Goal: Task Accomplishment & Management: Use online tool/utility

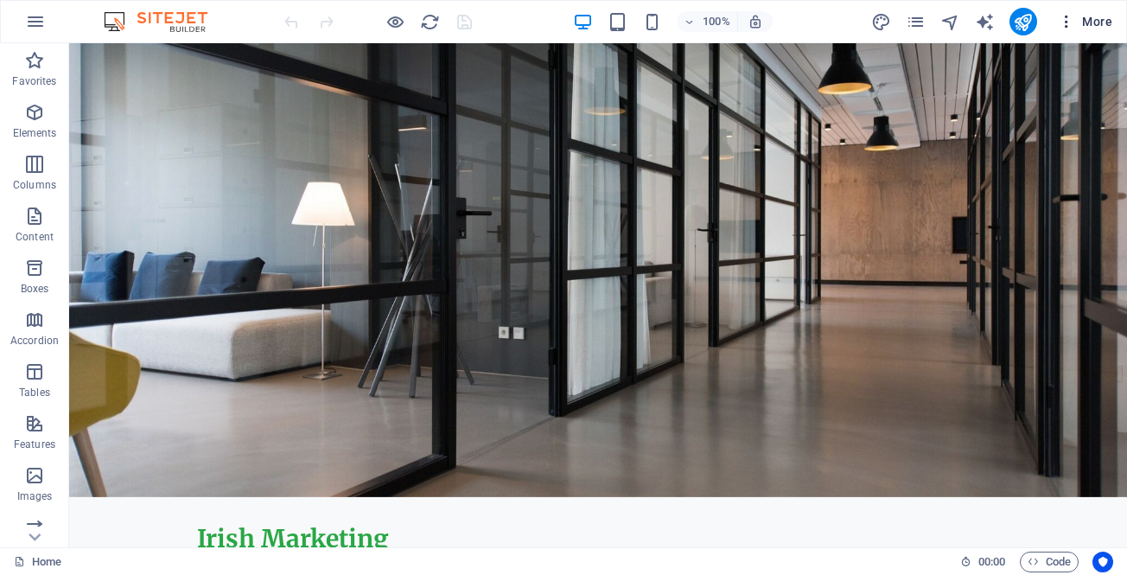
click at [1066, 17] on icon "button" at bounding box center [1066, 21] width 17 height 17
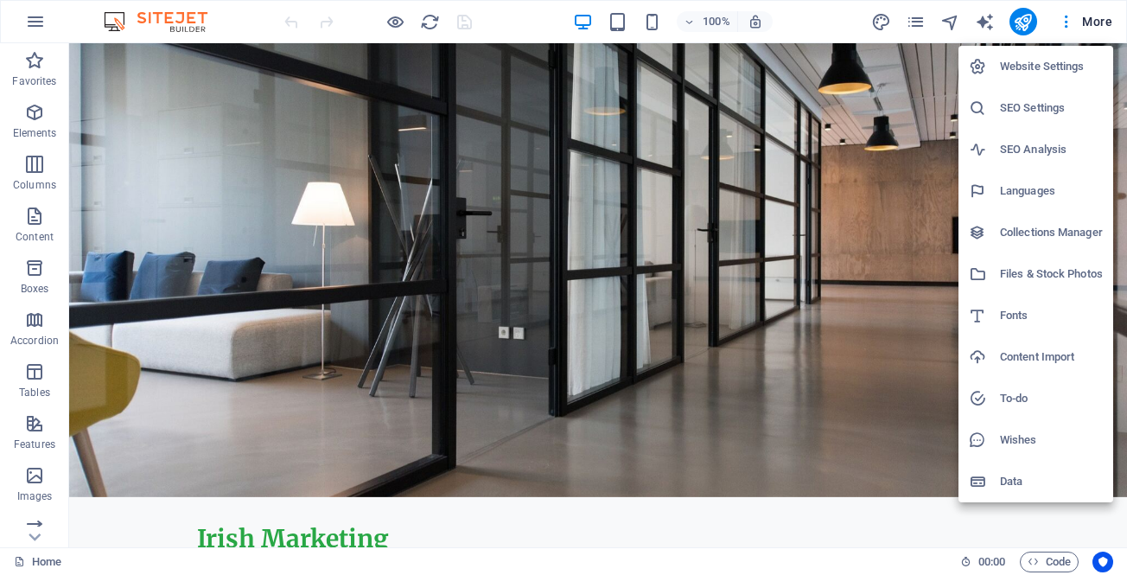
click at [1037, 68] on h6 "Website Settings" at bounding box center [1051, 66] width 103 height 21
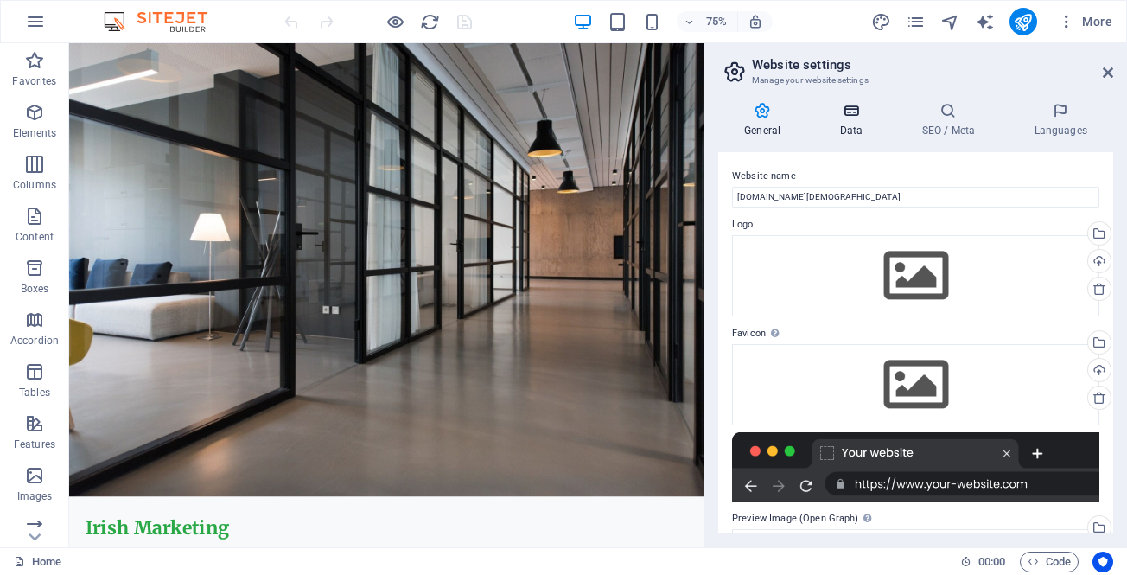
click at [861, 113] on icon at bounding box center [850, 110] width 75 height 17
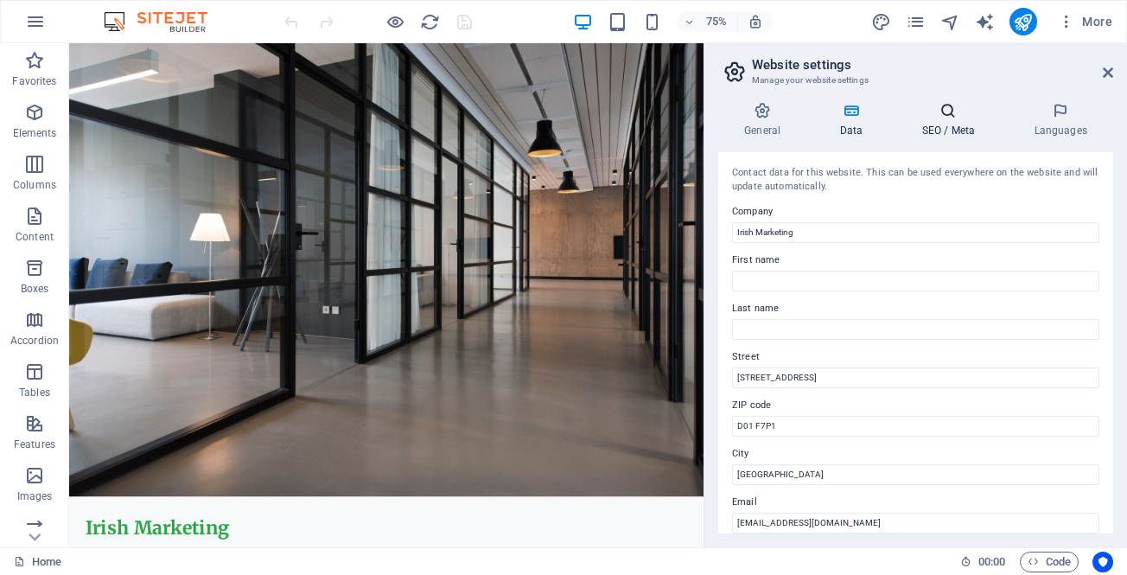
click at [935, 126] on h4 "SEO / Meta" at bounding box center [952, 120] width 112 height 36
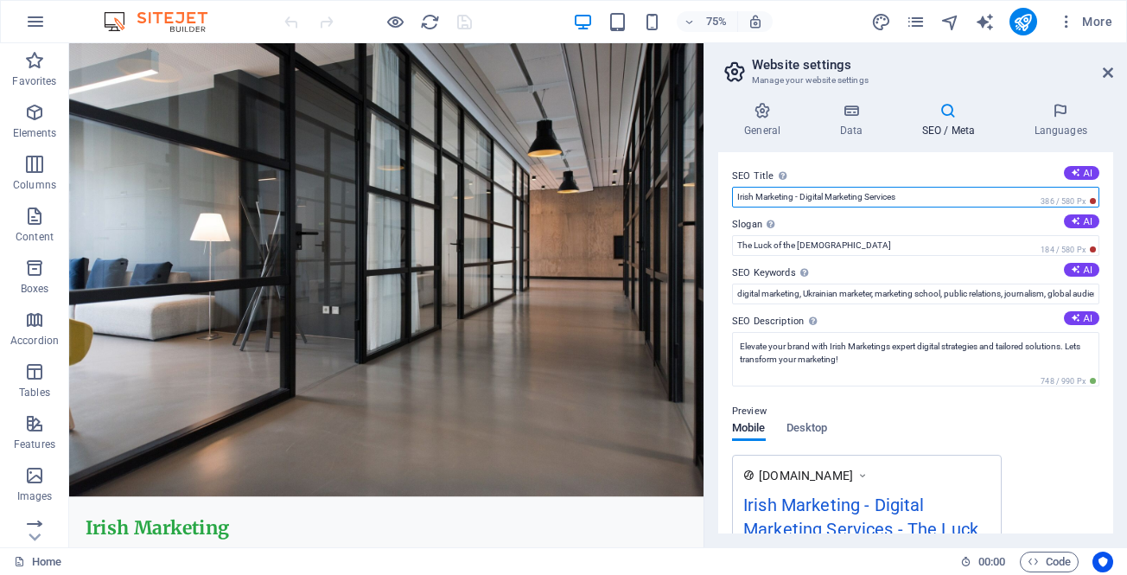
drag, startPoint x: 794, startPoint y: 201, endPoint x: 932, endPoint y: 201, distance: 137.5
click at [932, 201] on input "Irish Marketing - Digital Marketing Services" at bounding box center [915, 197] width 367 height 21
type input "Irish Marketing"
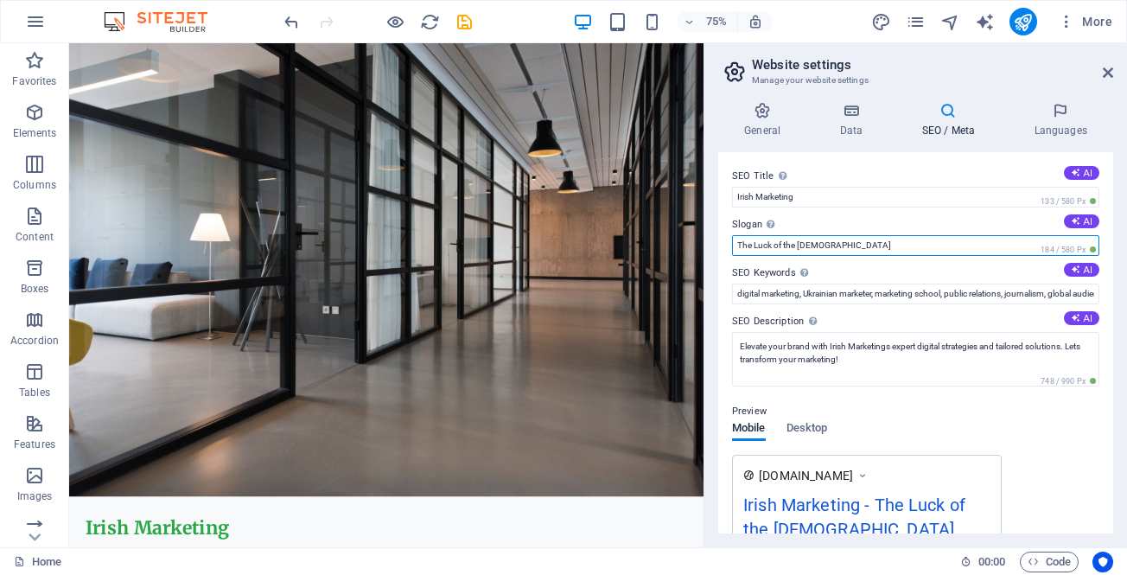
click at [746, 248] on input "The Luck of the Irish" at bounding box center [915, 245] width 367 height 21
paste input "Всё под одним зонтиком (Irish Marketing) Irish Marketing = твой общий бренд для…"
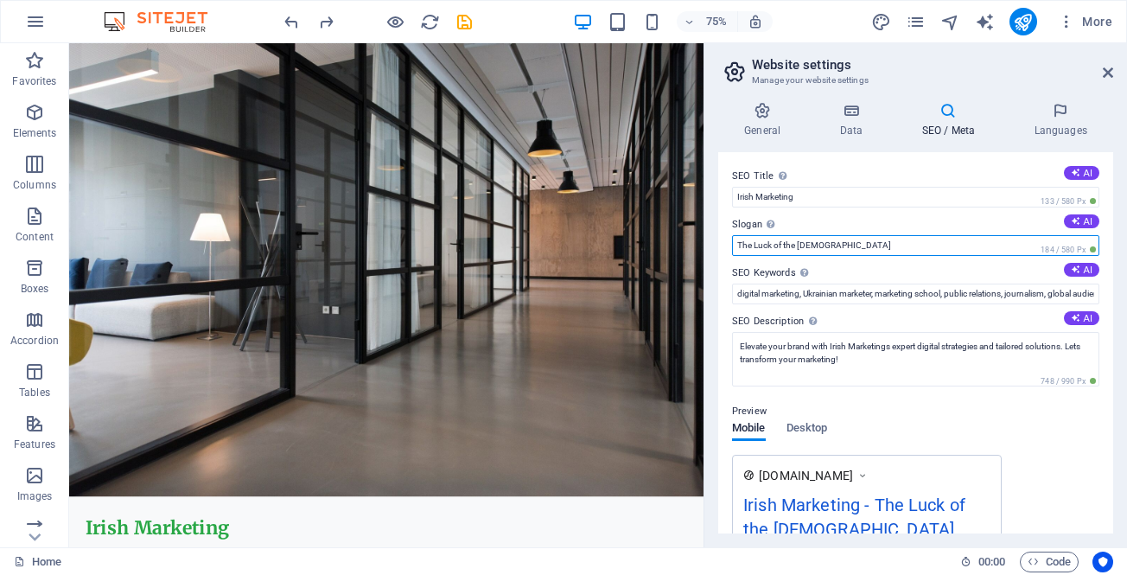
click at [763, 241] on input "The Luck of the Irish" at bounding box center [915, 245] width 367 height 21
paste input "Practical Marketing Frameworks by Sheludko"
type input "Practical Marketing Frameworks by Sheludko"
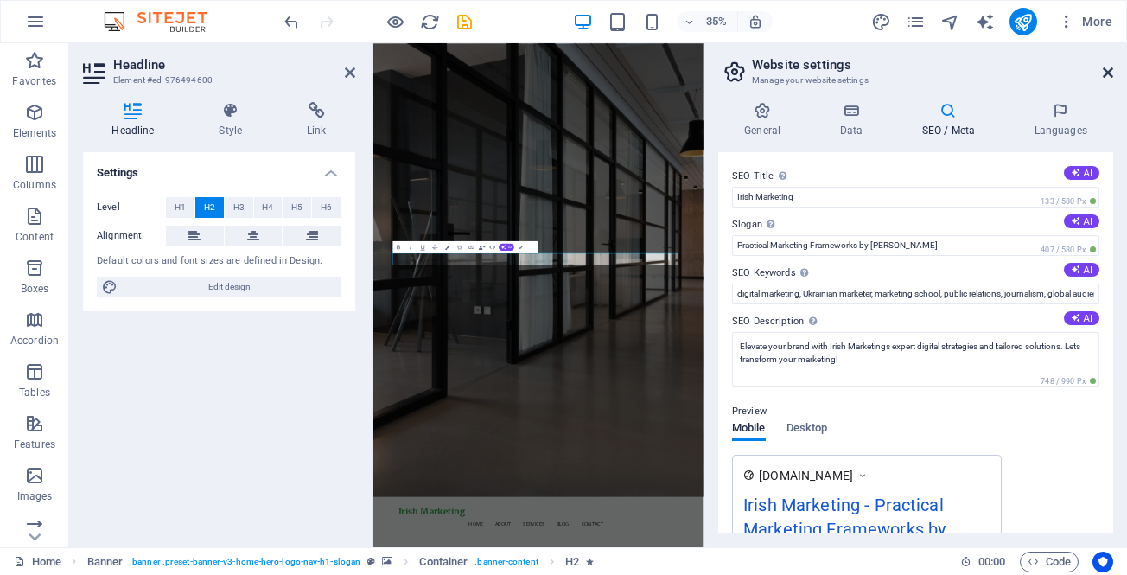
click at [1106, 71] on icon at bounding box center [1108, 73] width 10 height 14
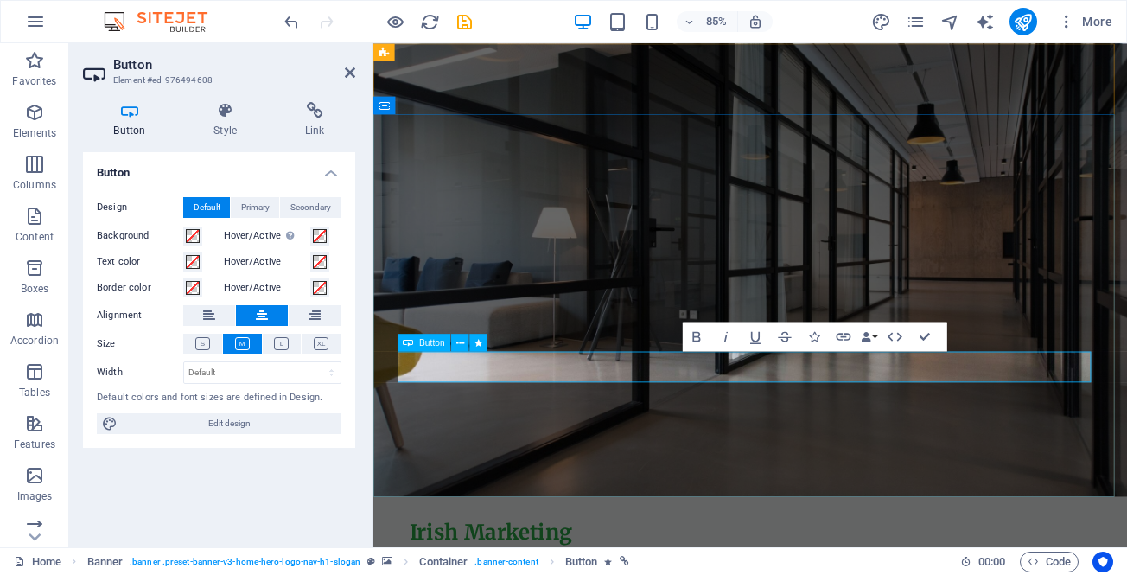
drag, startPoint x: 766, startPoint y: 422, endPoint x: 850, endPoint y: 428, distance: 84.1
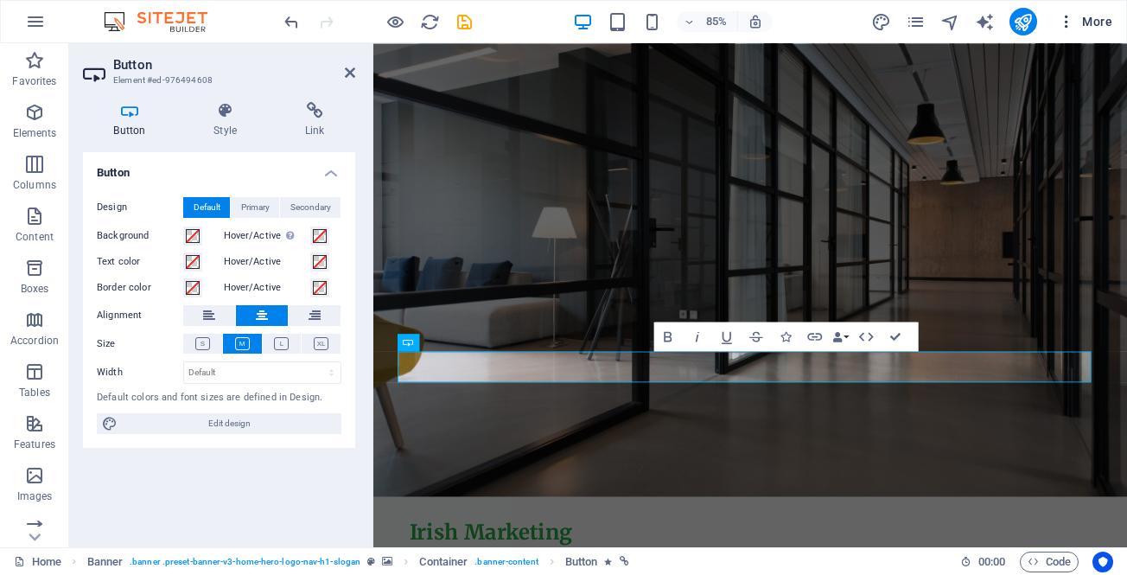
click at [1065, 25] on icon "button" at bounding box center [1066, 21] width 17 height 17
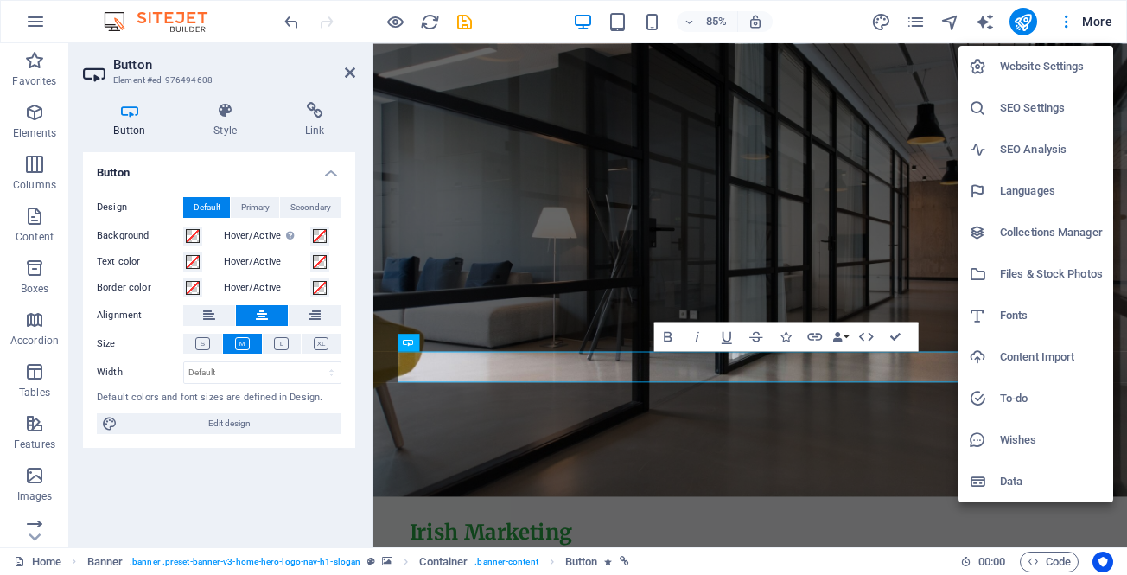
click at [1042, 102] on h6 "SEO Settings" at bounding box center [1051, 108] width 103 height 21
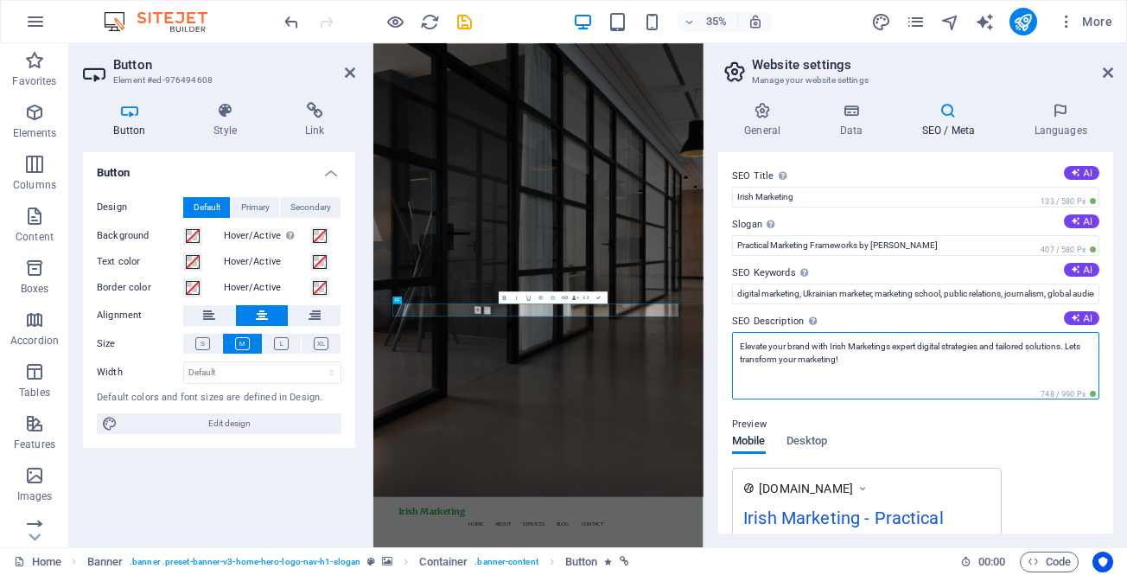
drag, startPoint x: 863, startPoint y: 364, endPoint x: 712, endPoint y: 337, distance: 152.8
click at [712, 337] on div "General Data SEO / Meta Languages Website name marketing.irish Logo Drag files …" at bounding box center [916, 317] width 423 height 459
click at [874, 362] on textarea "Elevate your brand with Irish Marketings expert digital strategies and tailored…" at bounding box center [915, 365] width 367 height 67
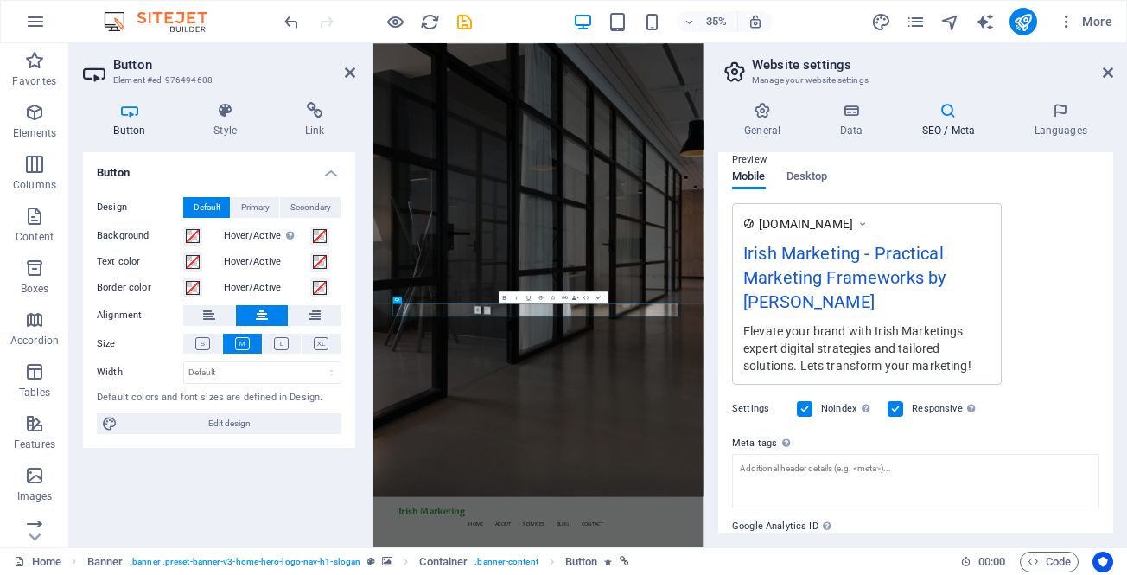
scroll to position [252, 0]
click at [803, 409] on label at bounding box center [805, 409] width 16 height 16
click at [0, 0] on input "Noindex Instruct search engines to exclude this website from search results." at bounding box center [0, 0] width 0 height 0
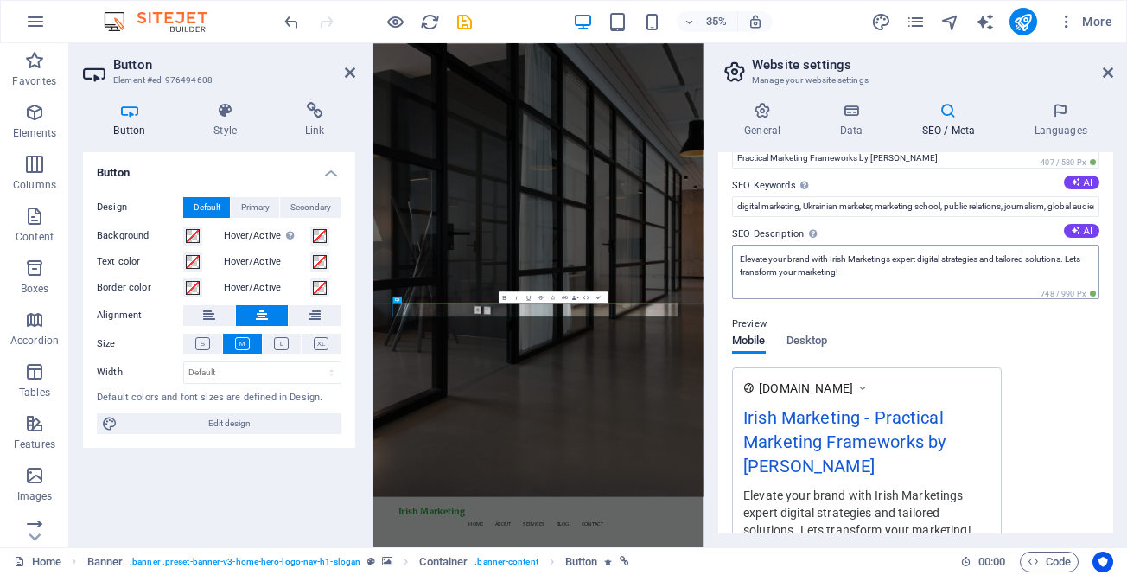
scroll to position [0, 0]
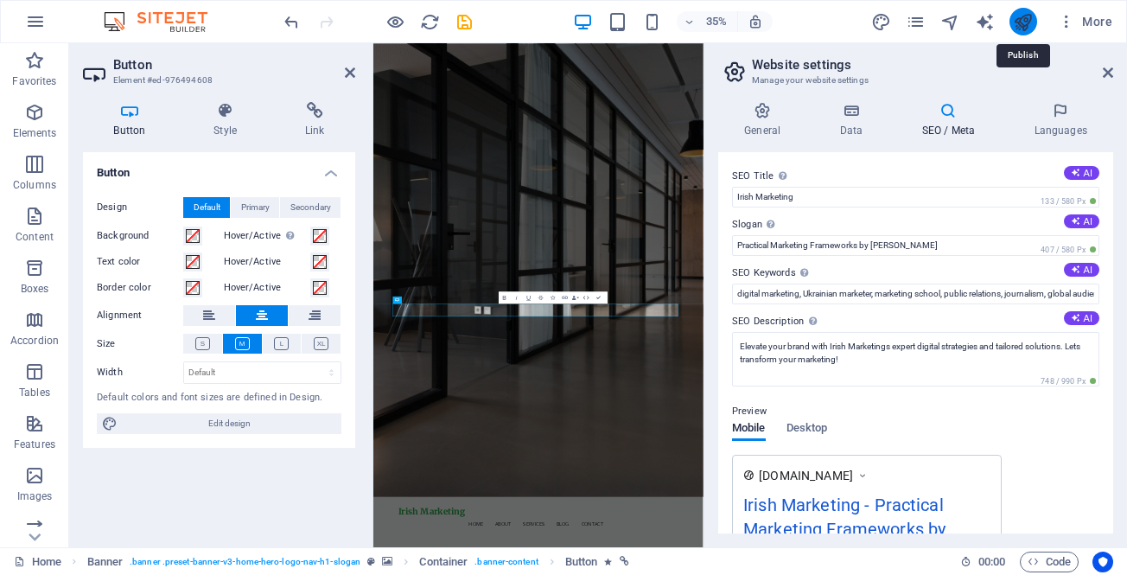
click at [1020, 24] on icon "publish" at bounding box center [1023, 22] width 20 height 20
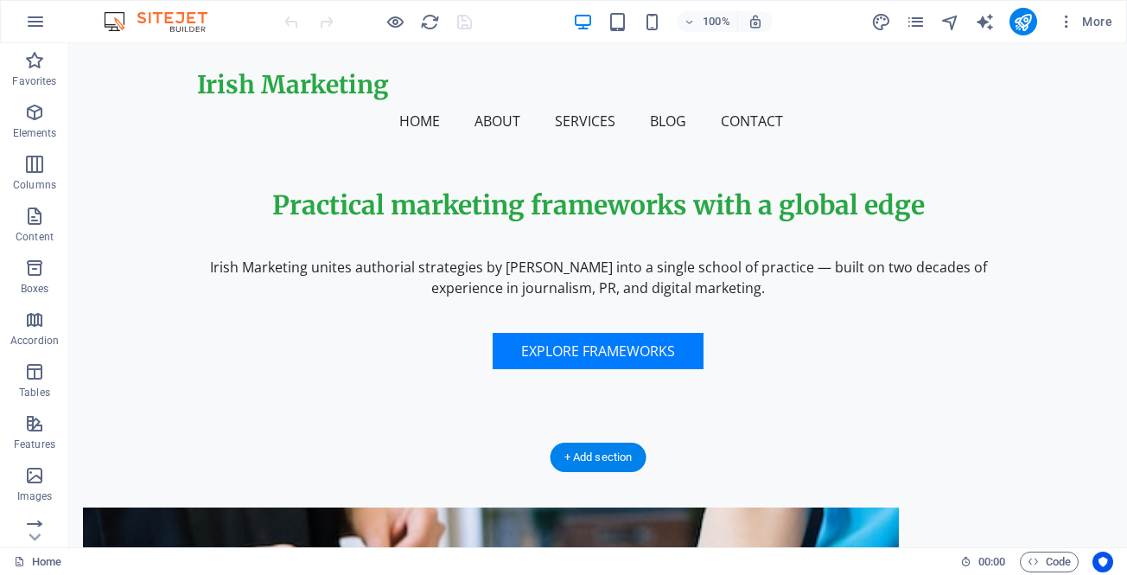
scroll to position [432, 0]
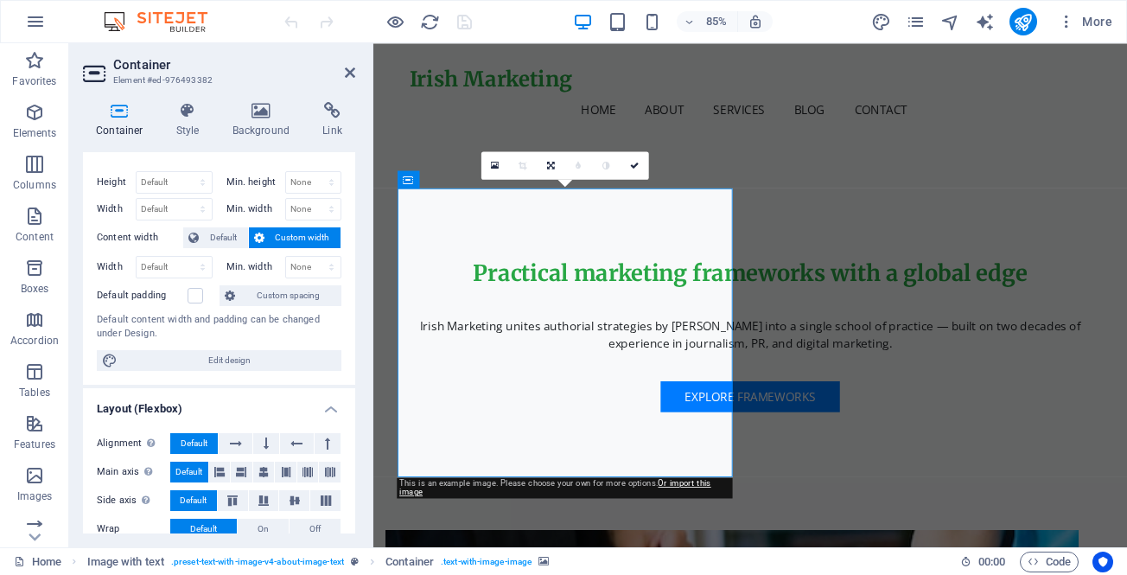
scroll to position [0, 0]
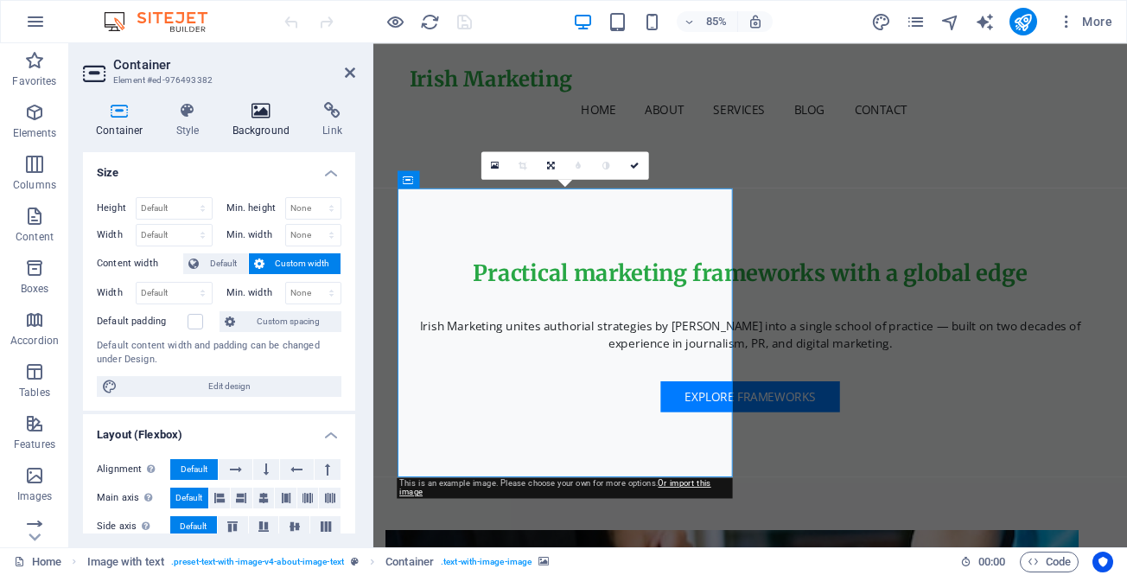
click at [266, 112] on icon at bounding box center [262, 110] width 84 height 17
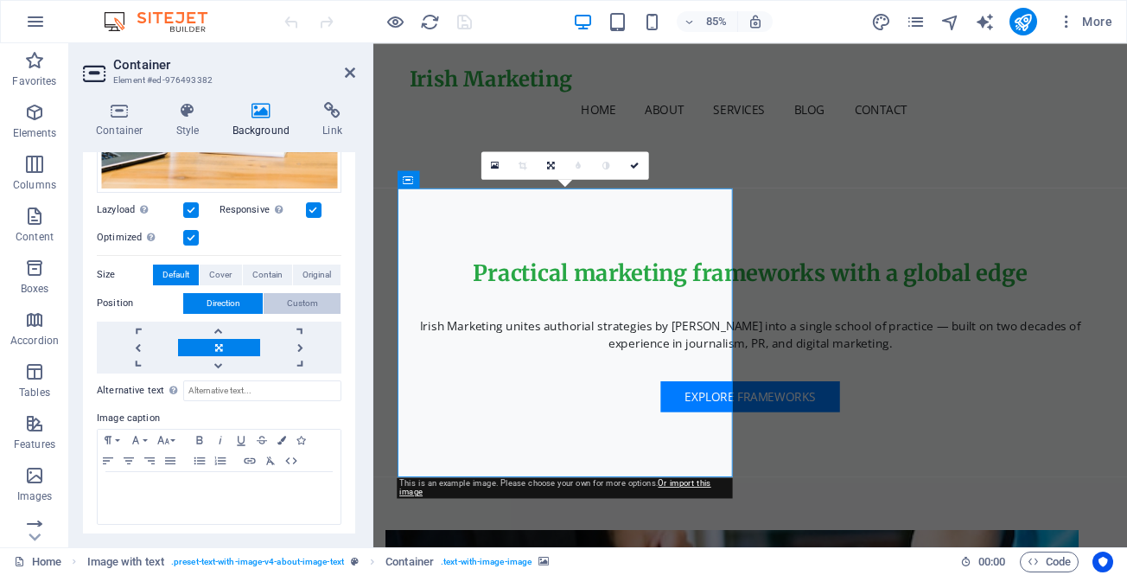
scroll to position [360, 0]
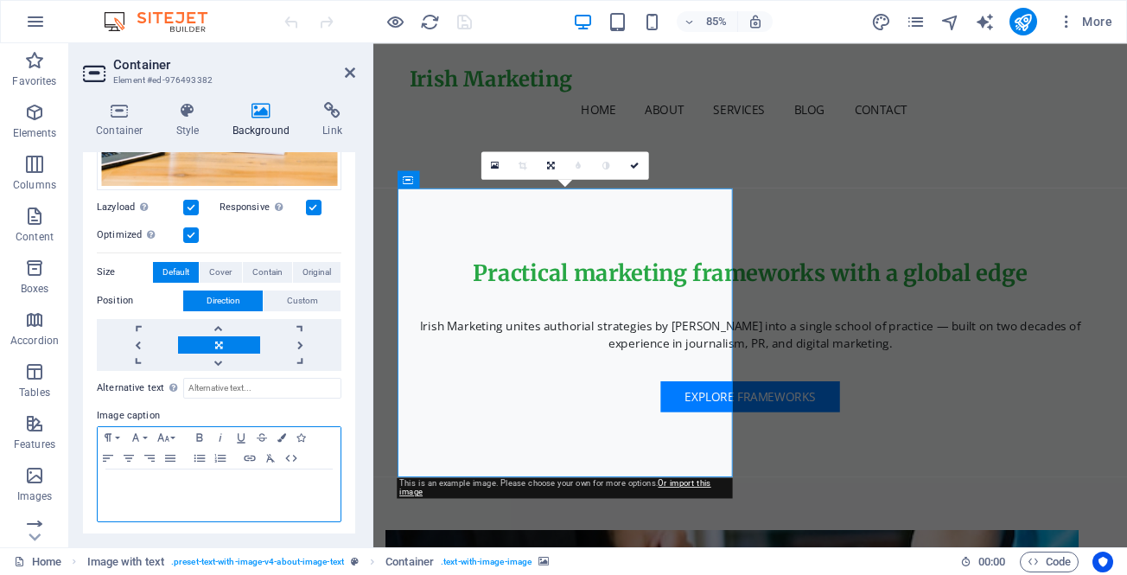
click at [168, 482] on p at bounding box center [219, 486] width 226 height 16
paste div
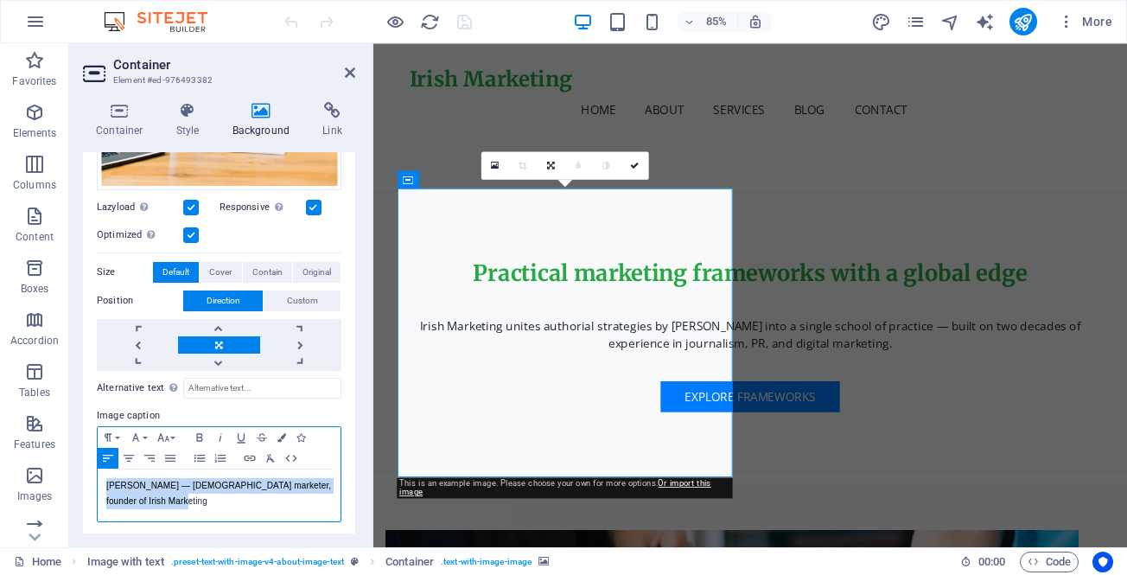
drag, startPoint x: 180, startPoint y: 501, endPoint x: 93, endPoint y: 484, distance: 89.0
click at [93, 484] on div "None Color / Gradient Element Stretch background to full-width Color overlay Pl…" at bounding box center [219, 180] width 272 height 713
click at [221, 431] on icon "button" at bounding box center [220, 438] width 21 height 14
click at [201, 496] on p "[PERSON_NAME] — [DEMOGRAPHIC_DATA] marketer, founder of Irish Marketing" at bounding box center [219, 493] width 226 height 31
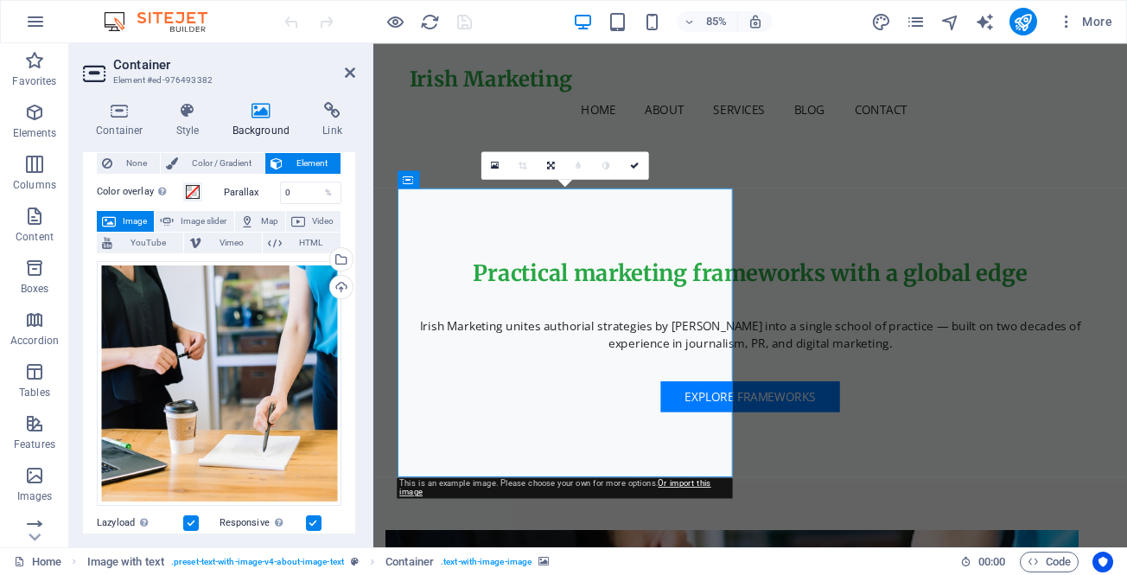
scroll to position [14, 0]
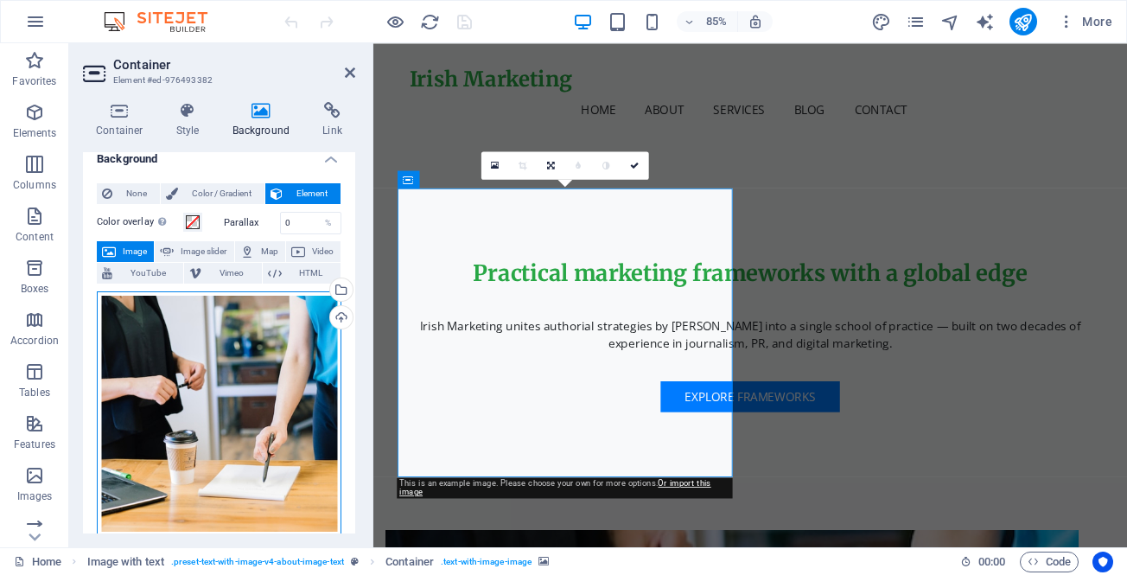
click at [240, 367] on div "Drag files here, click to choose files or select files from Files or our free s…" at bounding box center [219, 413] width 245 height 245
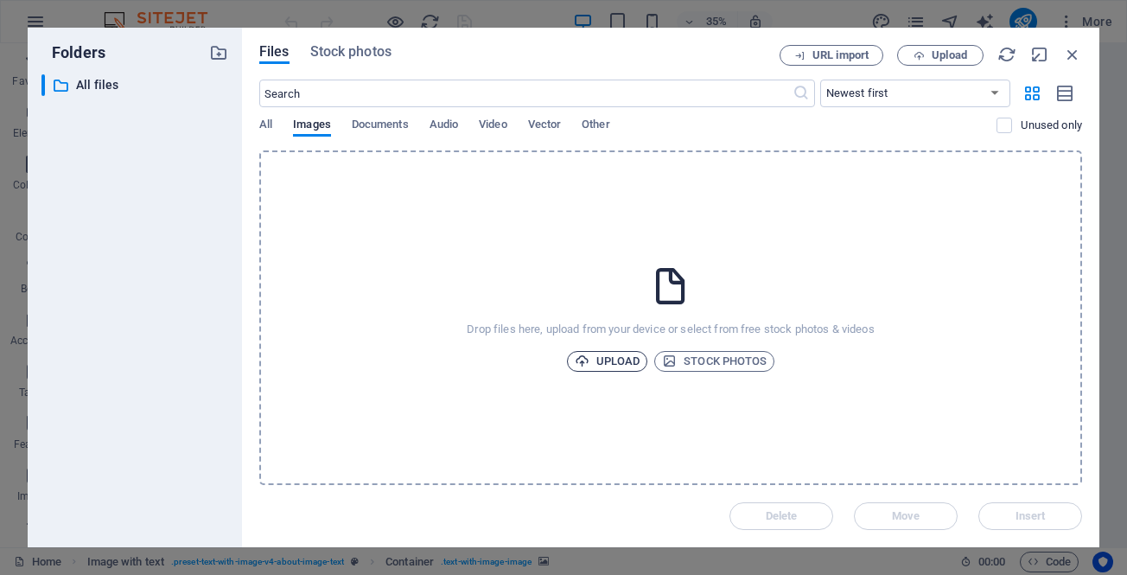
click at [609, 356] on span "Upload" at bounding box center [608, 361] width 66 height 21
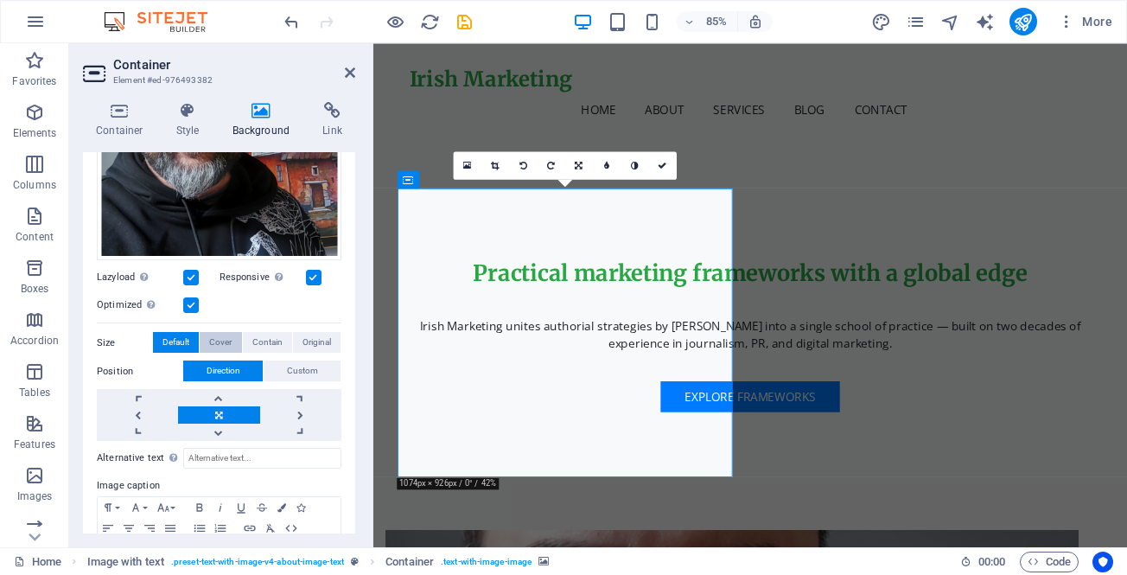
scroll to position [404, 0]
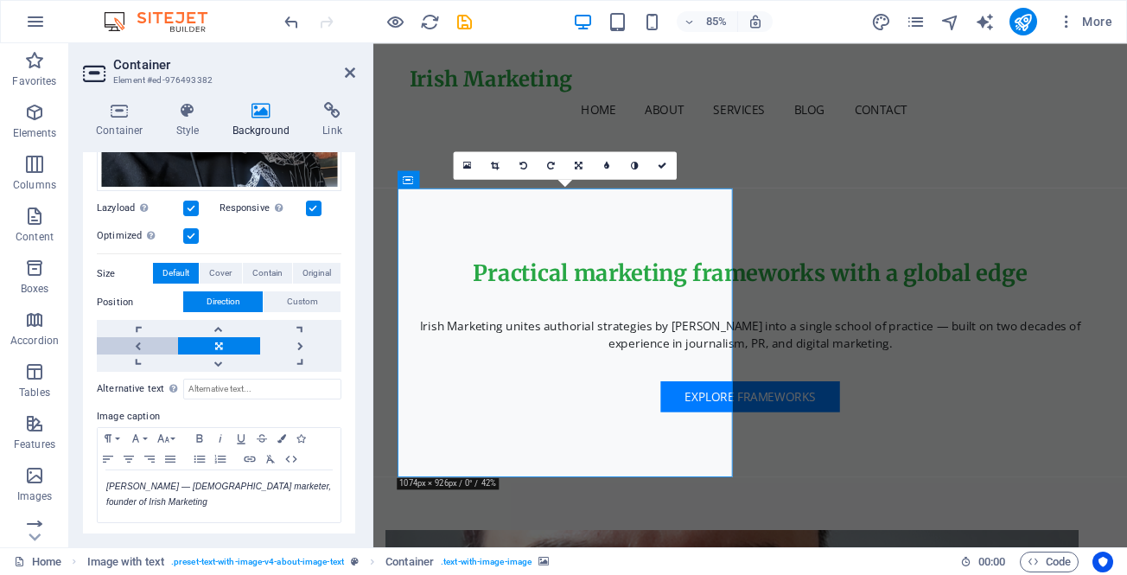
click at [158, 341] on link at bounding box center [137, 345] width 81 height 17
click at [215, 341] on link at bounding box center [218, 345] width 81 height 17
click at [290, 339] on link at bounding box center [300, 345] width 81 height 17
click at [220, 348] on link at bounding box center [218, 345] width 81 height 17
click at [491, 163] on icon at bounding box center [495, 165] width 8 height 9
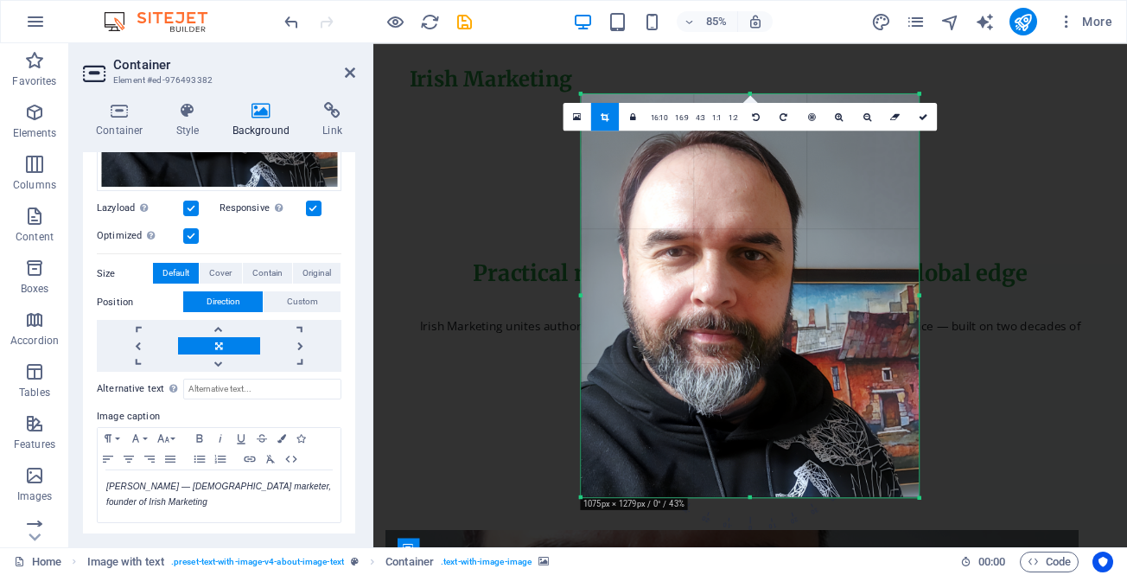
click at [673, 278] on div at bounding box center [751, 294] width 338 height 403
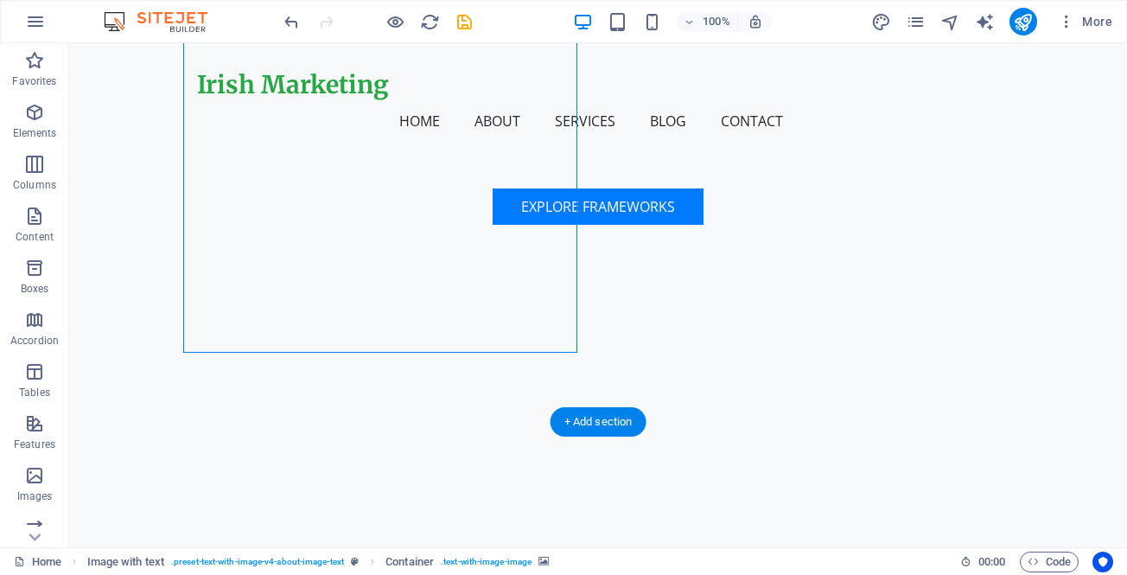
scroll to position [432, 0]
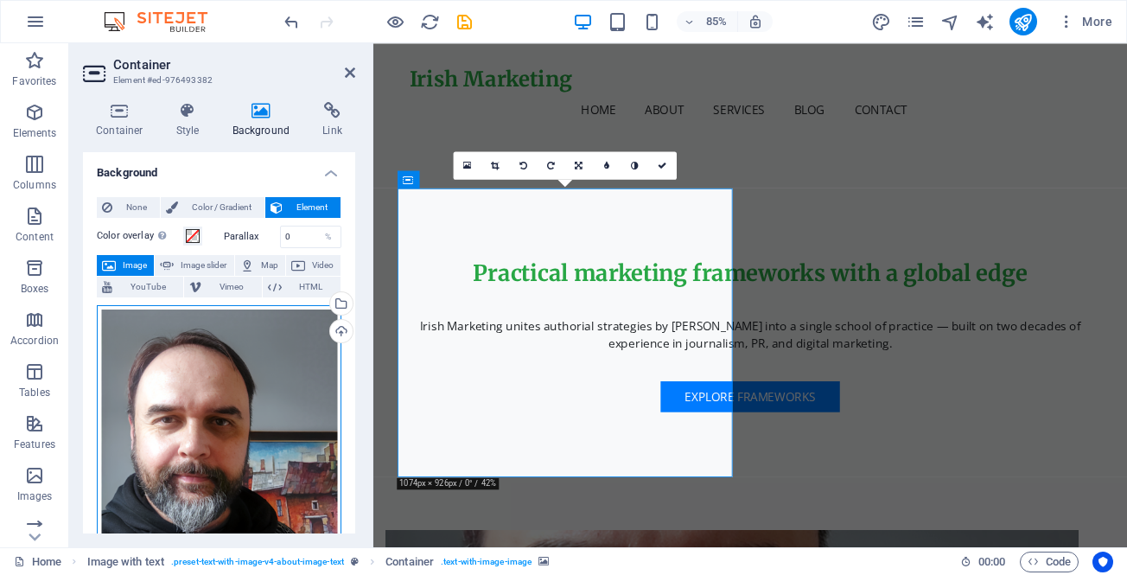
drag, startPoint x: 231, startPoint y: 397, endPoint x: 269, endPoint y: 396, distance: 38.0
click at [269, 396] on div "Drag files here, click to choose files or select files from Files or our free s…" at bounding box center [219, 450] width 245 height 290
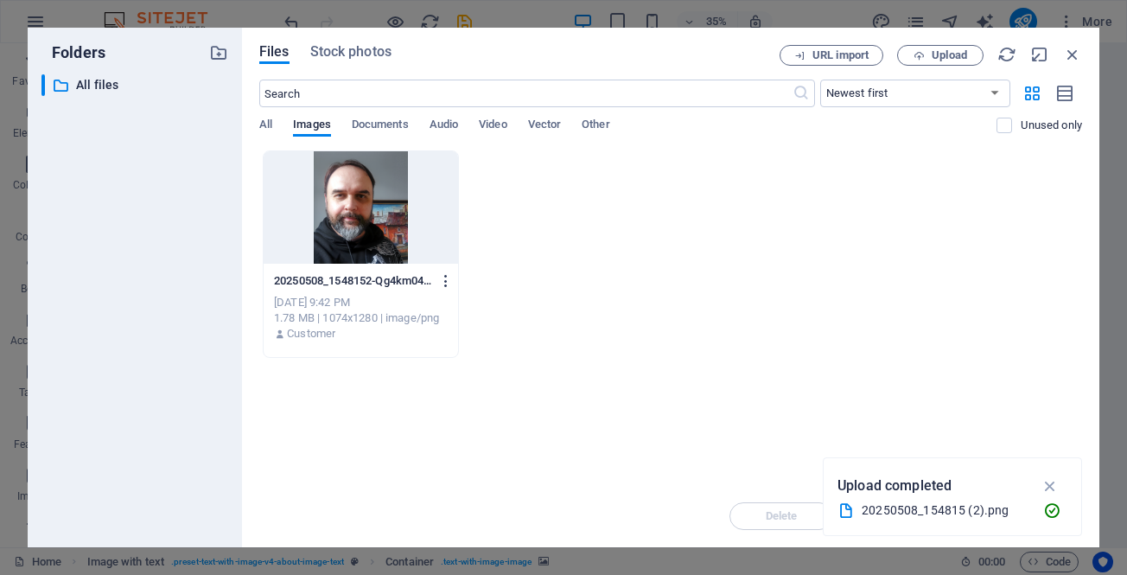
click at [443, 282] on icon "button" at bounding box center [446, 281] width 16 height 16
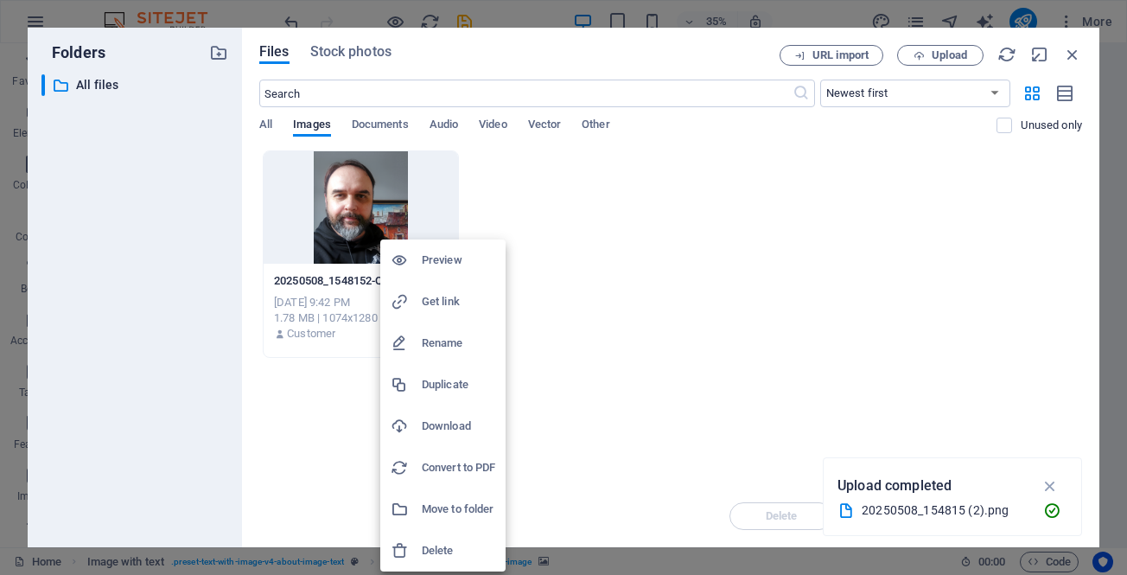
click at [462, 342] on h6 "Rename" at bounding box center [458, 343] width 73 height 21
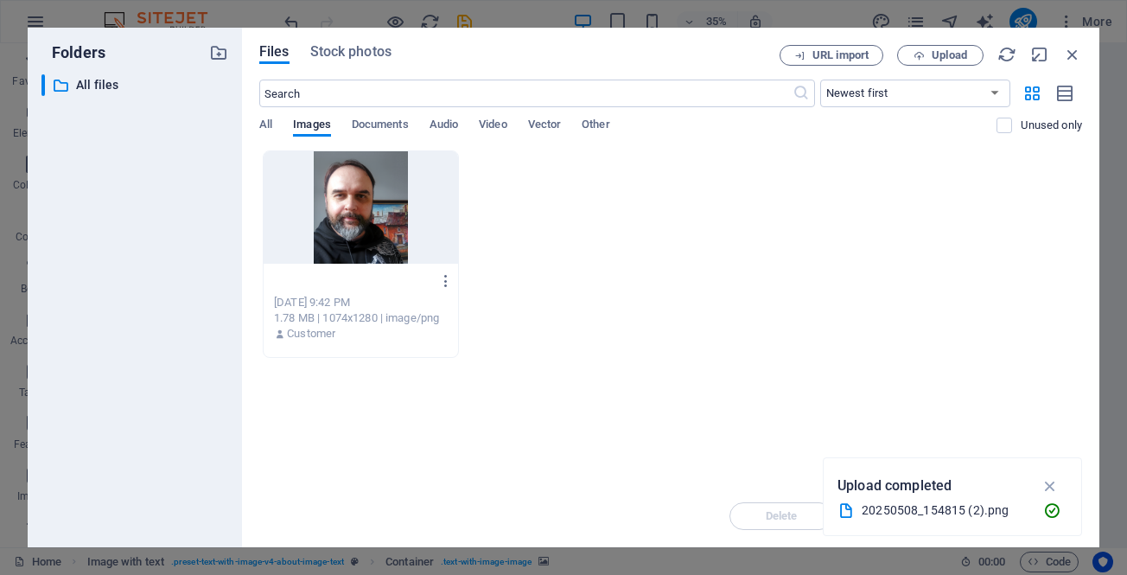
scroll to position [0, 0]
type input ".png"
click at [448, 281] on div ".png 20250508_1548152-Qg4km04IG3x_8dil6AWpkQ.png [DATE] 9:42 PM 1.78 MB | 1074x…" at bounding box center [361, 253] width 196 height 207
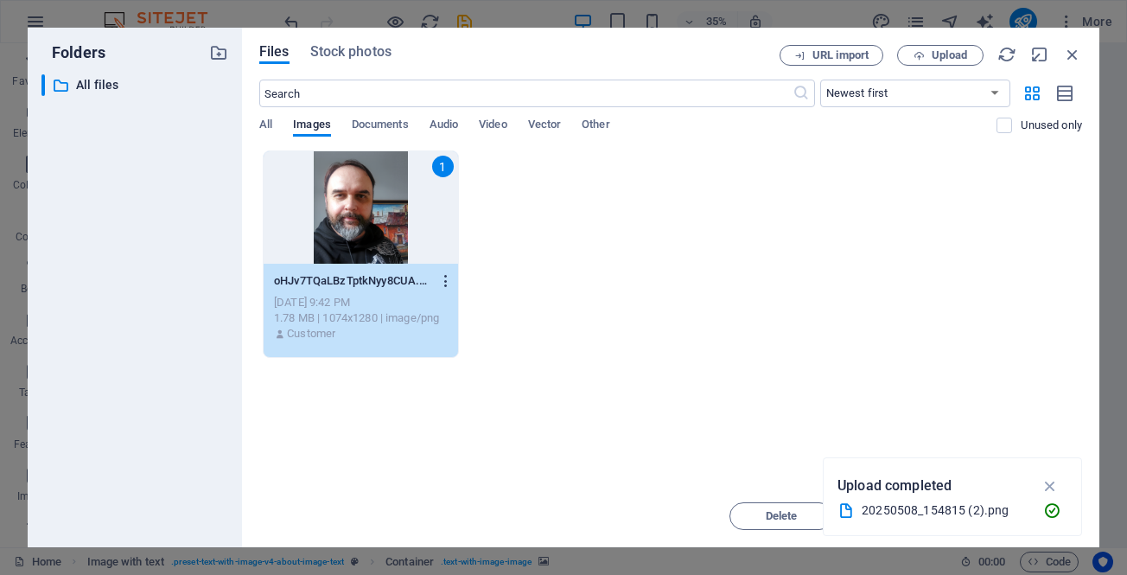
click at [444, 284] on icon "button" at bounding box center [446, 281] width 16 height 16
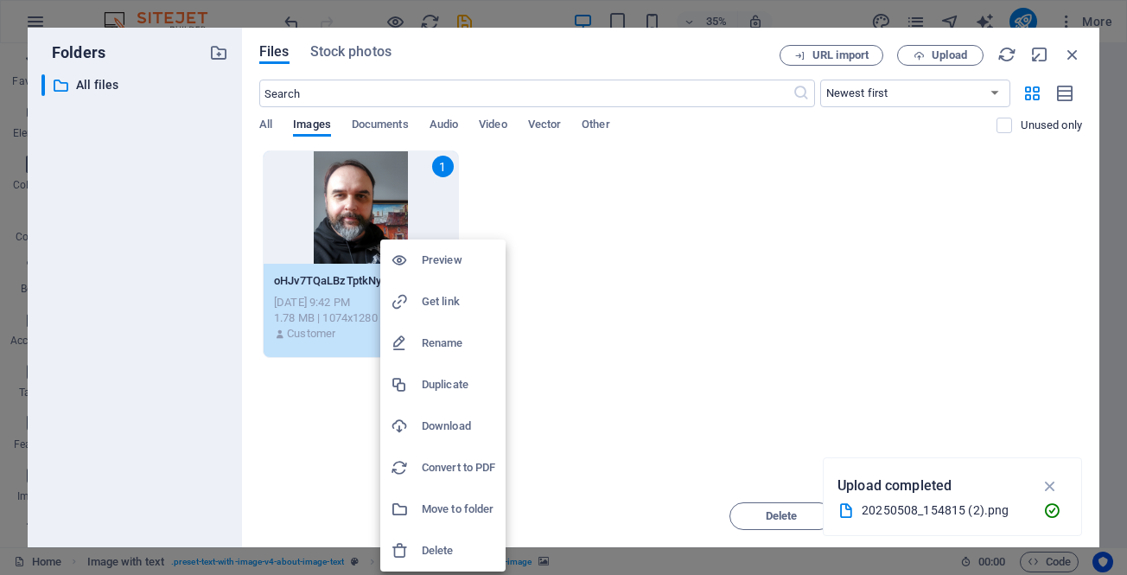
click at [443, 340] on h6 "Rename" at bounding box center [458, 343] width 73 height 21
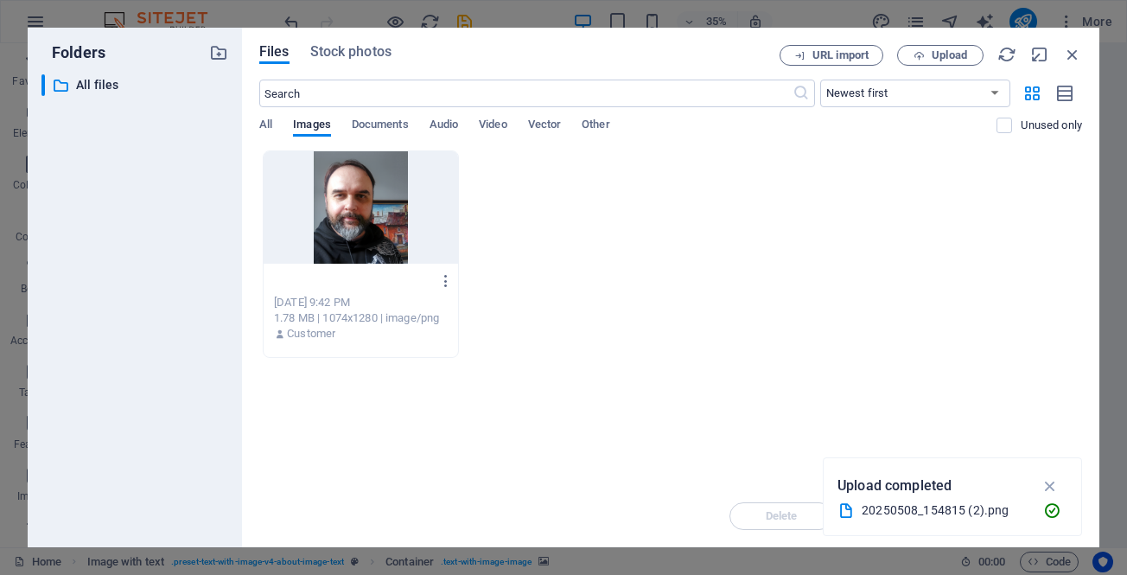
type input "[PERSON_NAME].png"
click at [511, 353] on div "[PERSON_NAME].png oHJv7TQaLBzTptkNyy8CUA.png [DATE] 9:42 PM 1.78 MB | 1074x1280…" at bounding box center [670, 253] width 823 height 207
click at [418, 284] on p "[PERSON_NAME]-fg_v_6AXazHJO06z5y0kAg.png" at bounding box center [352, 281] width 157 height 16
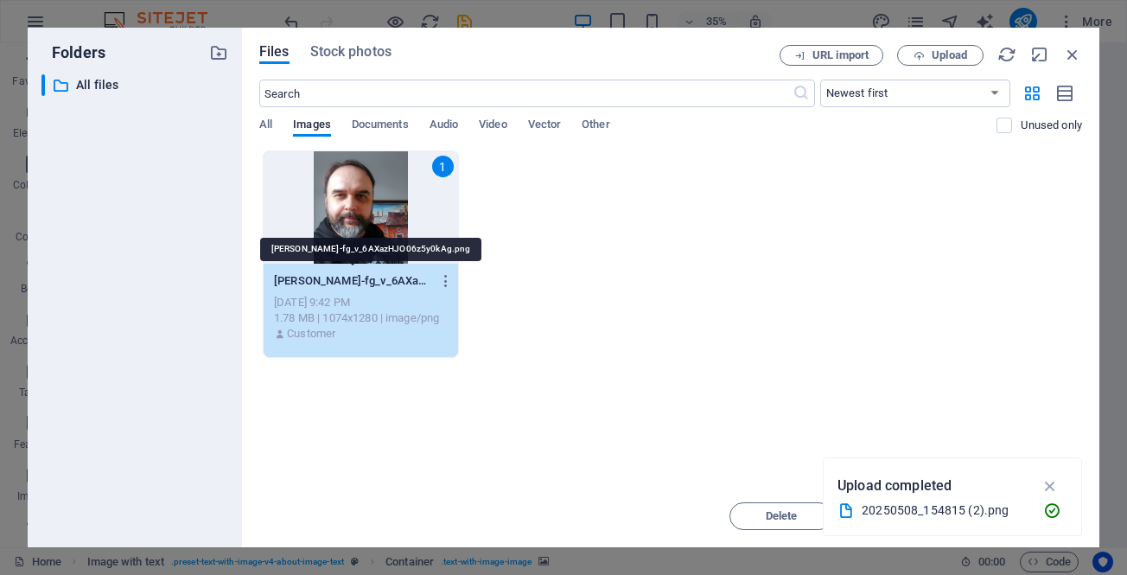
click at [402, 275] on p "[PERSON_NAME]-fg_v_6AXazHJO06z5y0kAg.png" at bounding box center [352, 281] width 157 height 16
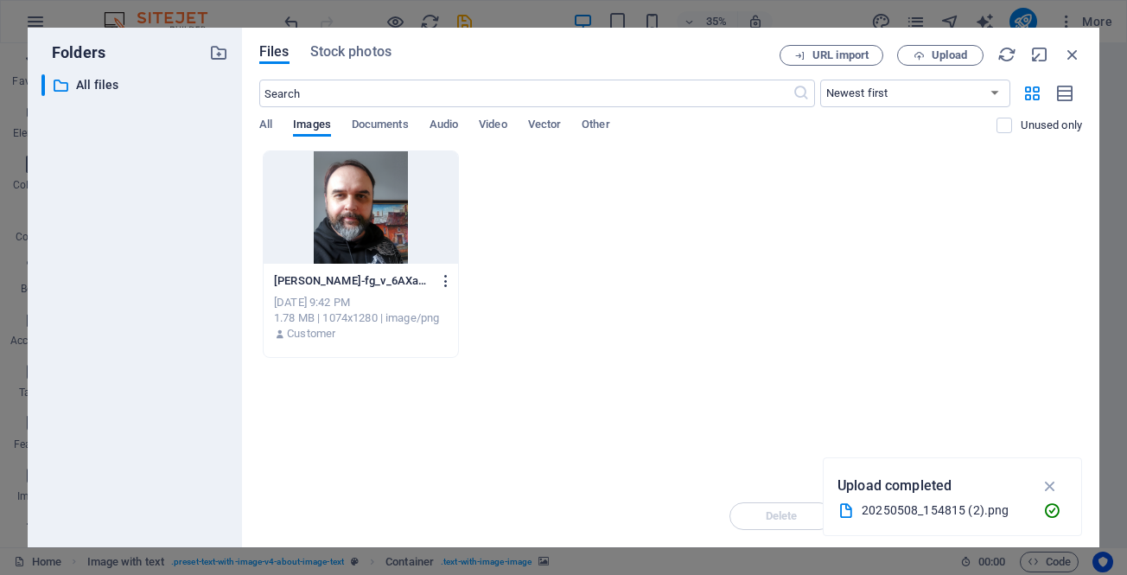
click at [446, 279] on icon "button" at bounding box center [446, 281] width 16 height 16
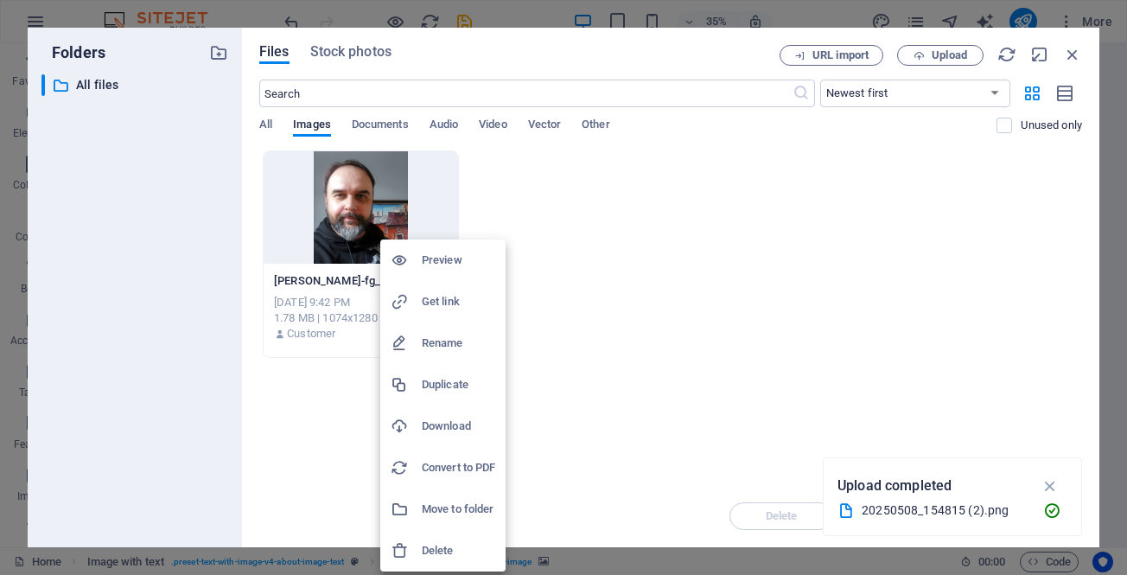
click at [447, 339] on h6 "Rename" at bounding box center [458, 343] width 73 height 21
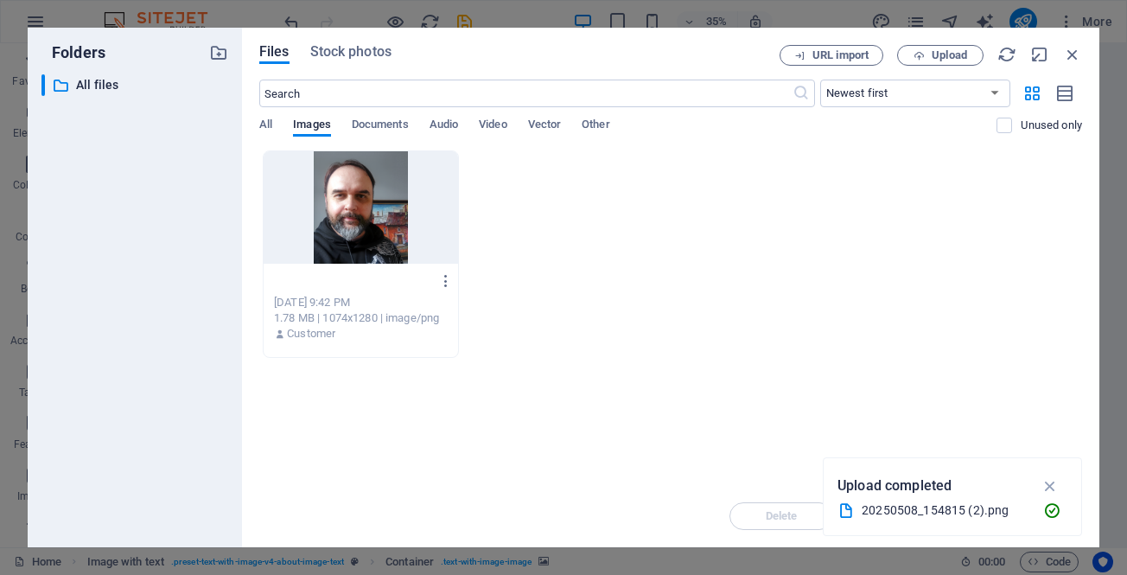
scroll to position [0, 42]
click at [354, 282] on input "[PERSON_NAME]-fg_v_6AXazHJO06z5y0kAg.png" at bounding box center [352, 281] width 157 height 14
click at [351, 279] on input "[PERSON_NAME]-fg_v_6AXazHJO06z5y0kAg.png" at bounding box center [352, 281] width 157 height 14
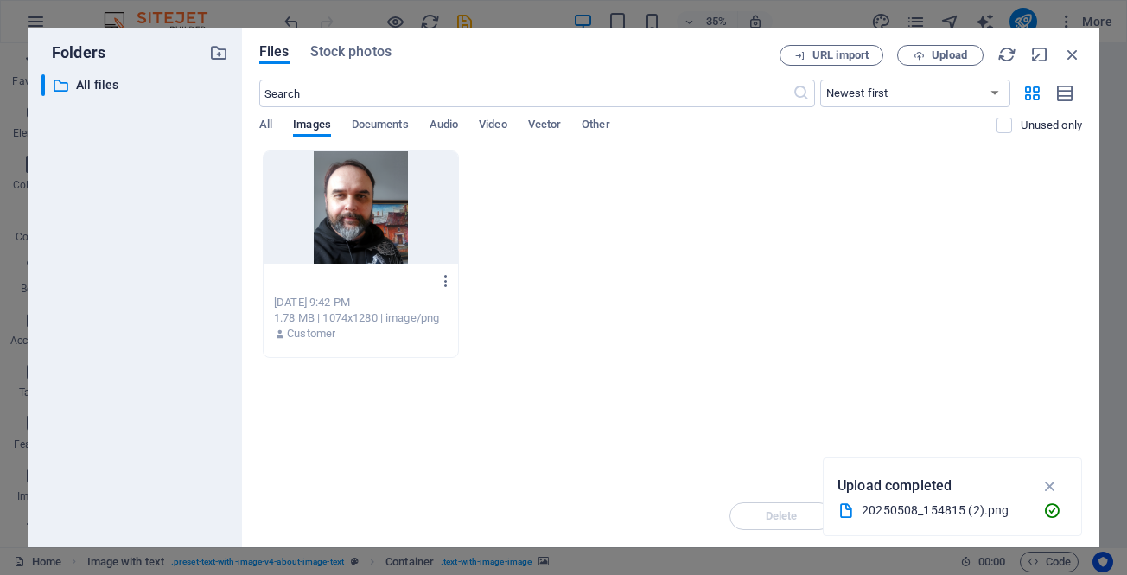
type input "vddjdjdj.png"
click at [444, 282] on icon "button" at bounding box center [446, 281] width 16 height 16
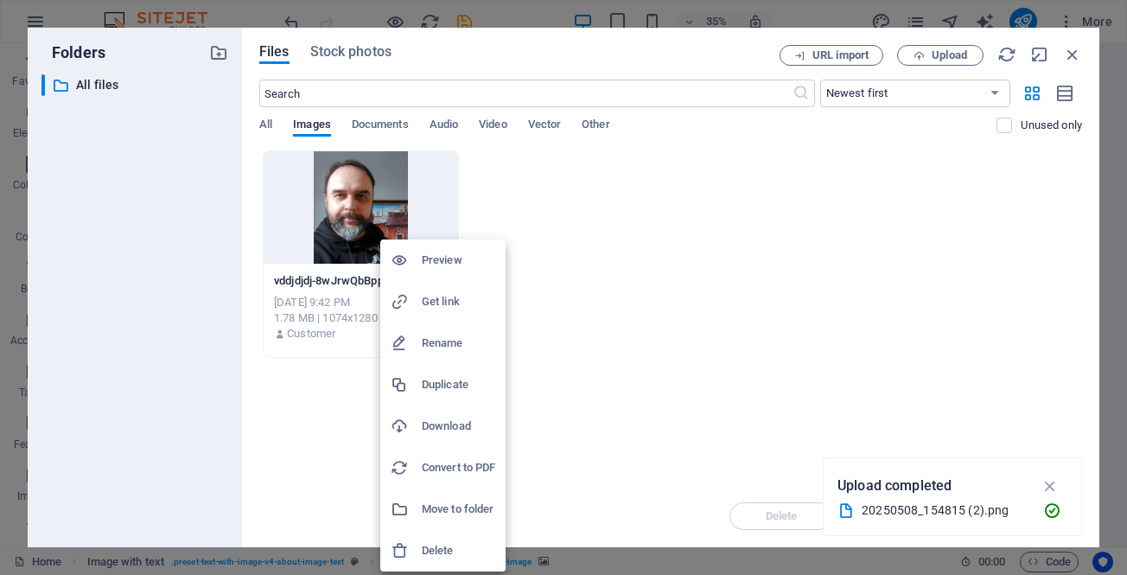
click at [448, 336] on h6 "Rename" at bounding box center [458, 343] width 73 height 21
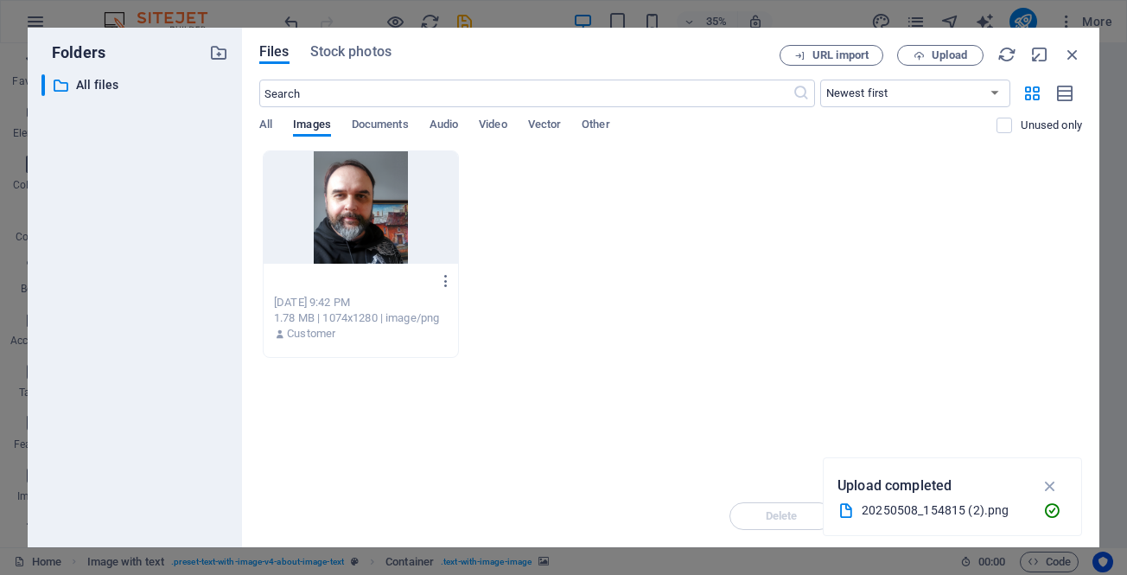
click at [372, 280] on input "vddjdjdj-8wJrwQbBpppqj_QTreEUKg.png" at bounding box center [352, 281] width 157 height 14
drag, startPoint x: 364, startPoint y: 278, endPoint x: 191, endPoint y: 279, distance: 172.9
click at [191, 279] on div "Folders ​ All files All files Files Stock photos URL import Upload ​ Newest fir…" at bounding box center [564, 288] width 1072 height 520
click at [360, 281] on input "reEUKg.png" at bounding box center [352, 281] width 157 height 14
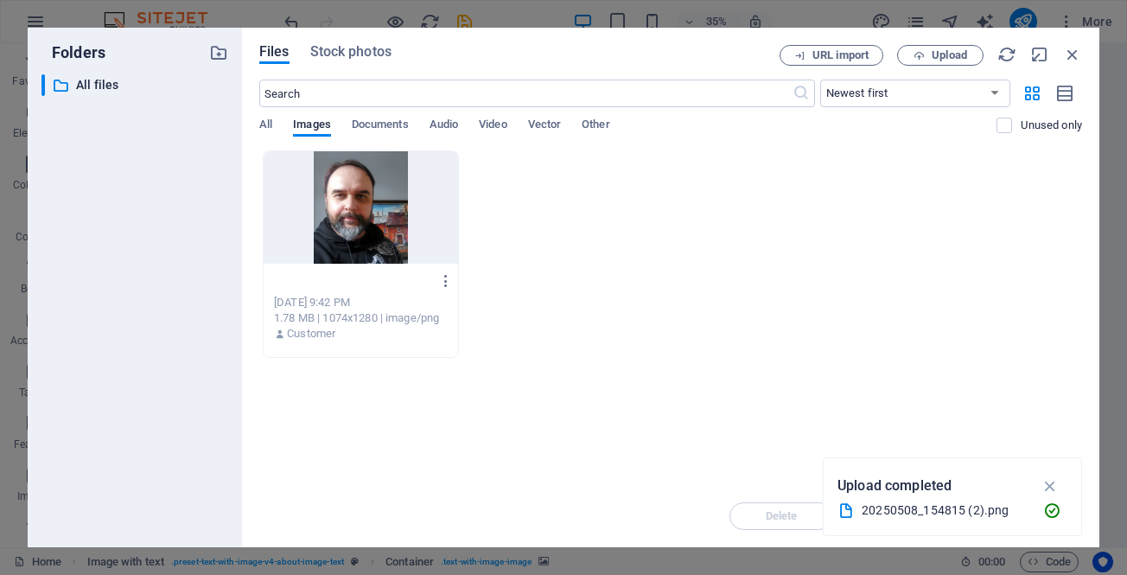
click at [360, 281] on input "reEUKg.png" at bounding box center [352, 281] width 157 height 14
click at [312, 284] on input "reEUKg.png" at bounding box center [352, 281] width 157 height 14
click at [306, 279] on input "reEUKg.png" at bounding box center [352, 281] width 157 height 14
click at [302, 284] on input "reEUKg.png" at bounding box center [352, 281] width 157 height 14
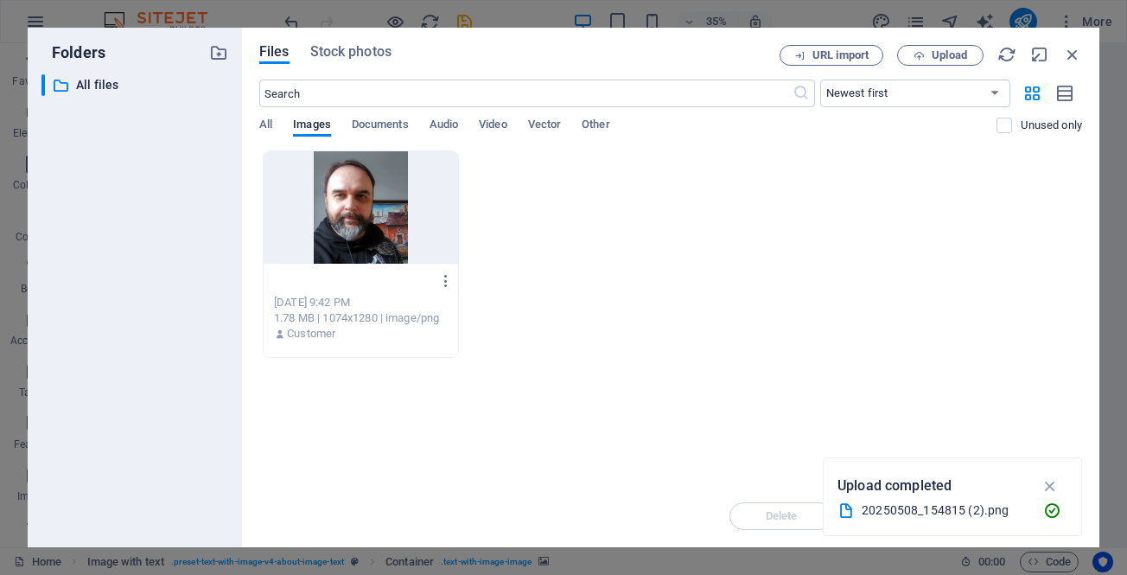
click at [302, 284] on input "reEUKg.png" at bounding box center [352, 281] width 157 height 14
click at [310, 285] on input "reEUKg.png" at bounding box center [352, 281] width 157 height 14
click at [308, 284] on input "reEUKg.png" at bounding box center [352, 281] width 157 height 14
type input "sheludkog.png"
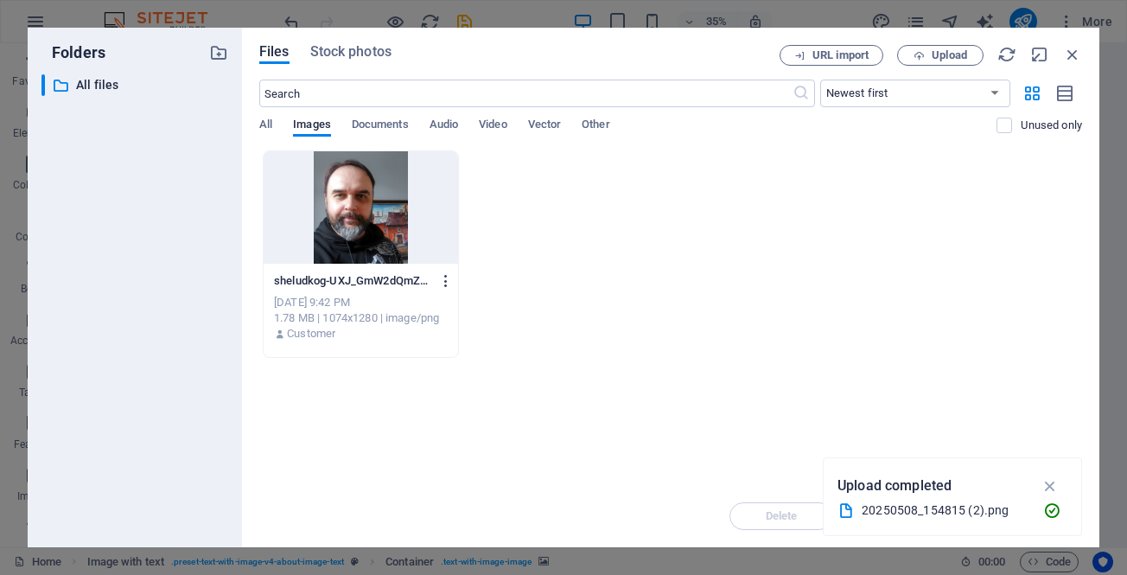
click at [445, 278] on icon "button" at bounding box center [446, 281] width 16 height 16
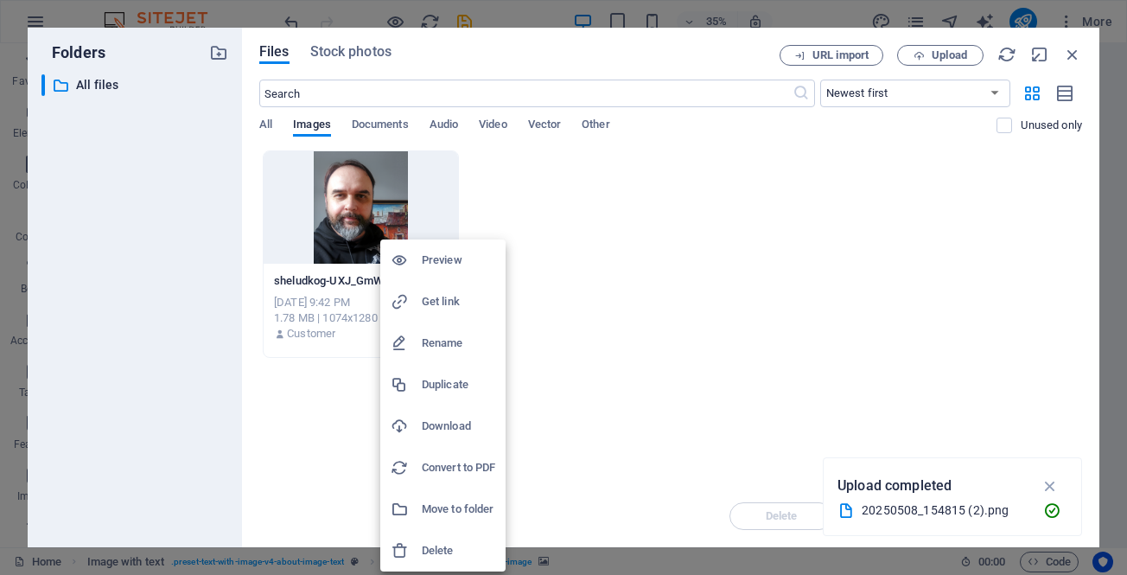
click at [434, 345] on h6 "Rename" at bounding box center [458, 343] width 73 height 21
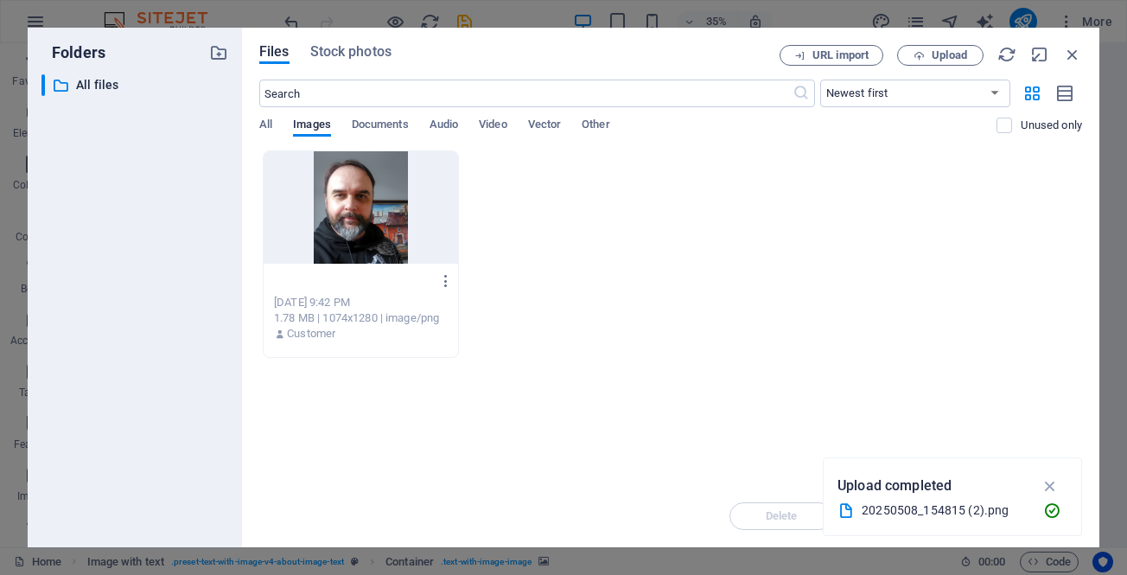
scroll to position [0, 81]
click at [333, 283] on input "sheludkog-UXJ_GmW2dQmZQYmPDmMFIQ.png" at bounding box center [352, 281] width 157 height 14
click at [291, 275] on input "sheludkog-UXJ_GmW2dQmZQYmPDmMFIQ.png" at bounding box center [352, 281] width 157 height 14
click at [289, 281] on input "sheludkog-UXJ_GmW2dQmZQYmPDmMFIQ.png" at bounding box center [352, 281] width 157 height 14
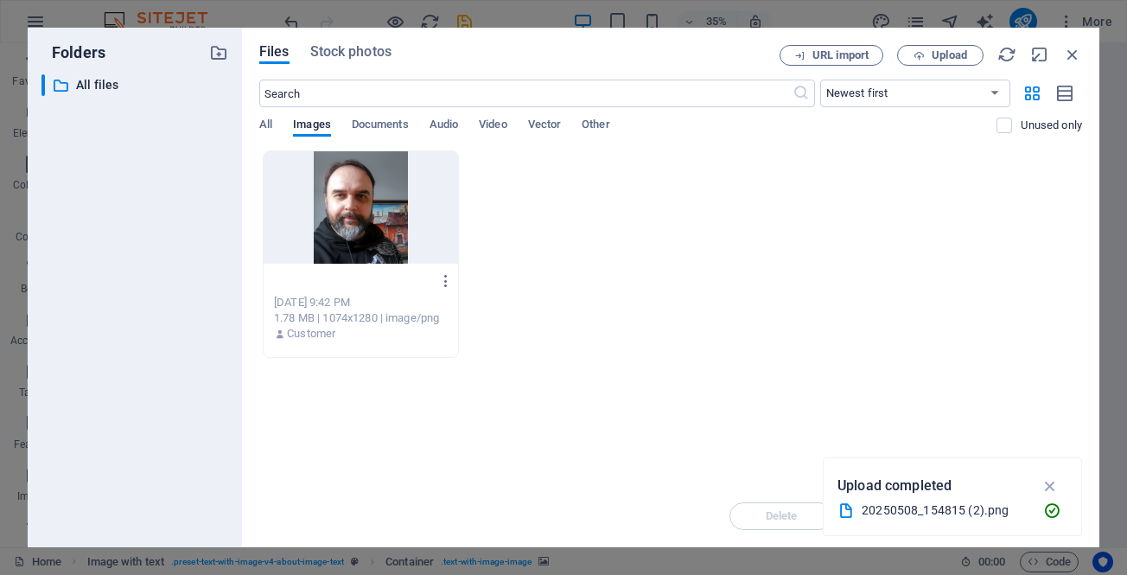
click at [289, 281] on input "sheludkog-UXJ_GmW2dQmZQYmPDmMFIQ.png" at bounding box center [352, 281] width 157 height 14
type input "sheludko"
click at [369, 190] on div at bounding box center [361, 207] width 195 height 112
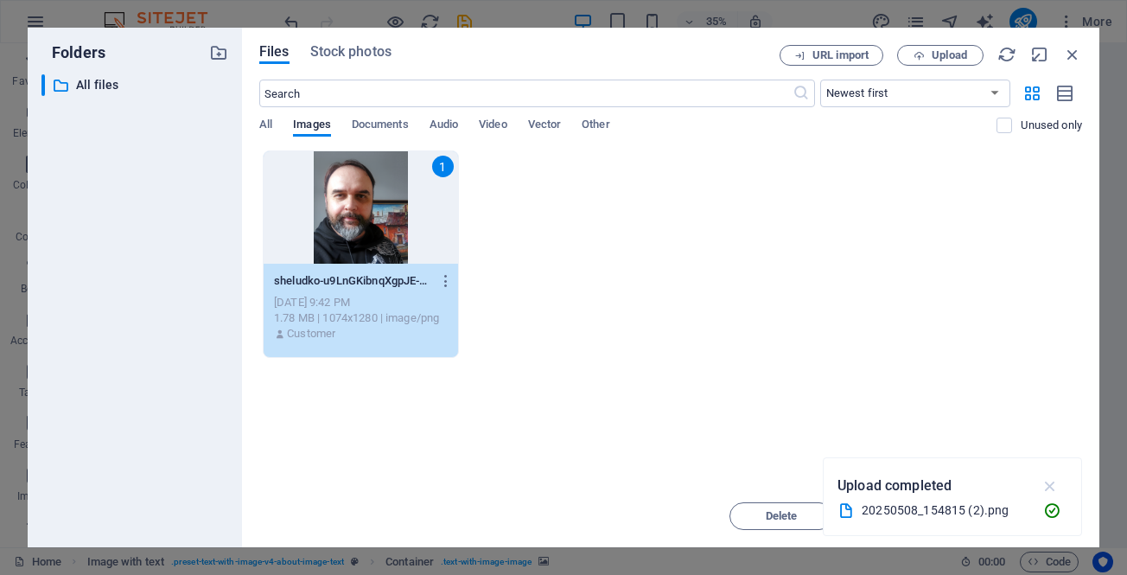
click at [1050, 482] on icon "button" at bounding box center [1051, 485] width 20 height 19
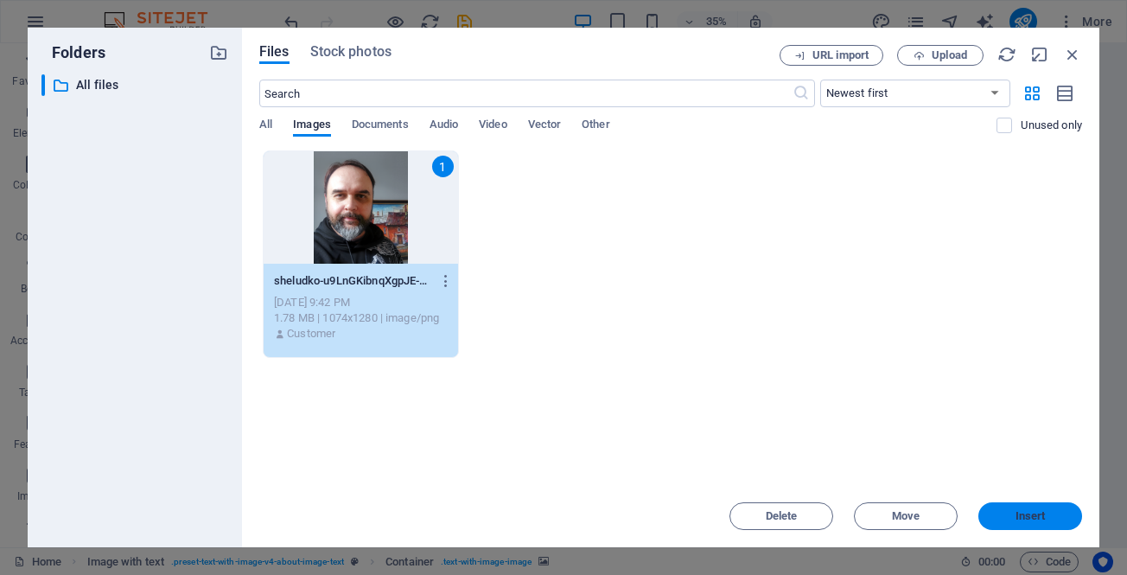
click at [1018, 515] on span "Insert" at bounding box center [1031, 516] width 30 height 10
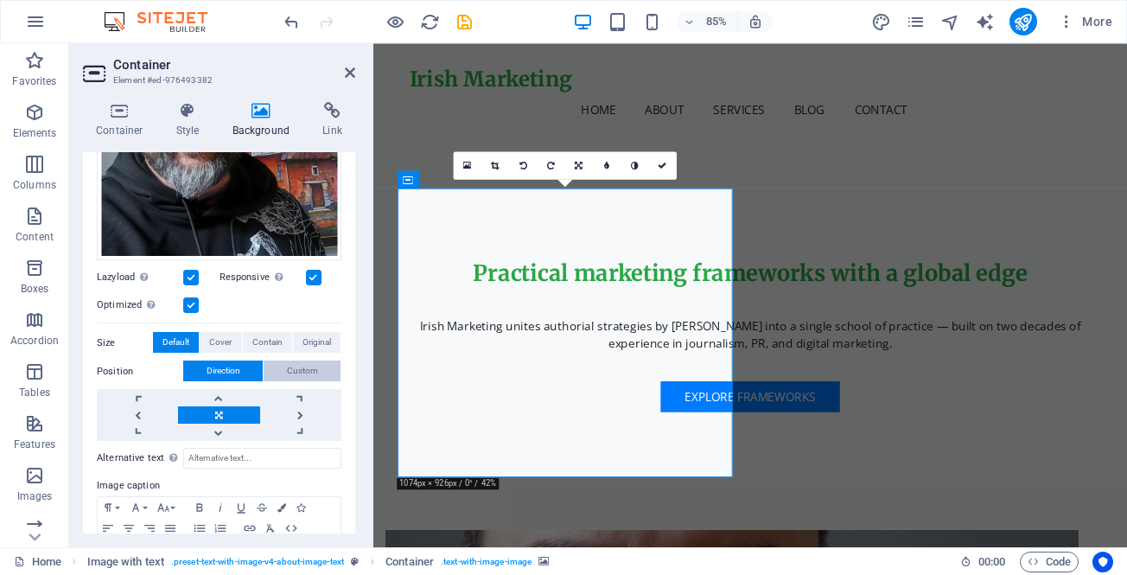
scroll to position [404, 0]
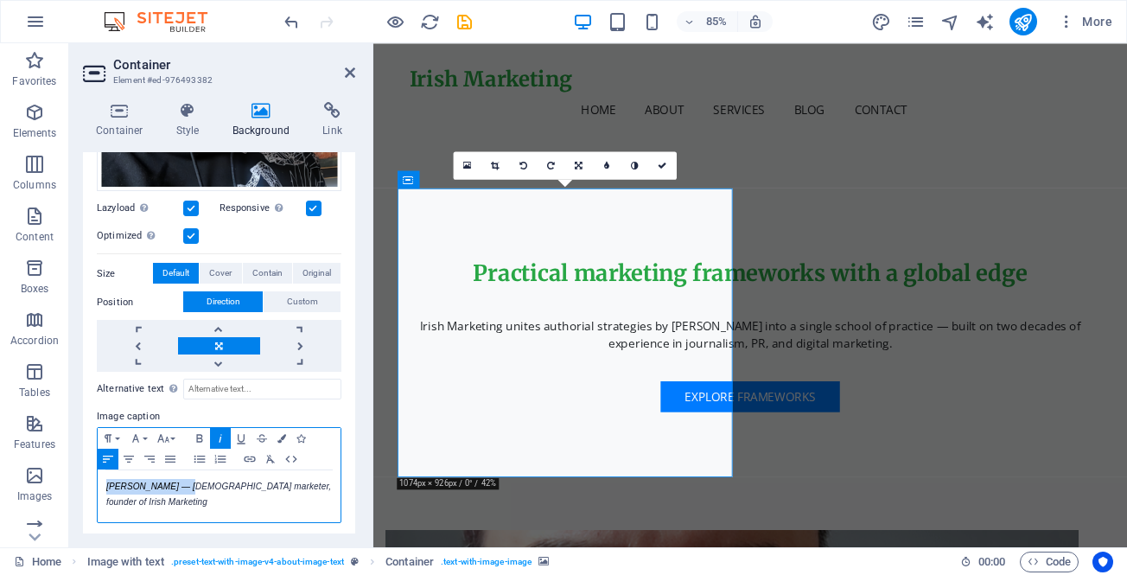
drag, startPoint x: 179, startPoint y: 479, endPoint x: 95, endPoint y: 482, distance: 83.9
click at [95, 482] on div "None Color / Gradient Element Stretch background to full-width Color overlay Pl…" at bounding box center [219, 159] width 272 height 759
copy em "Mykhailo Sheludko"
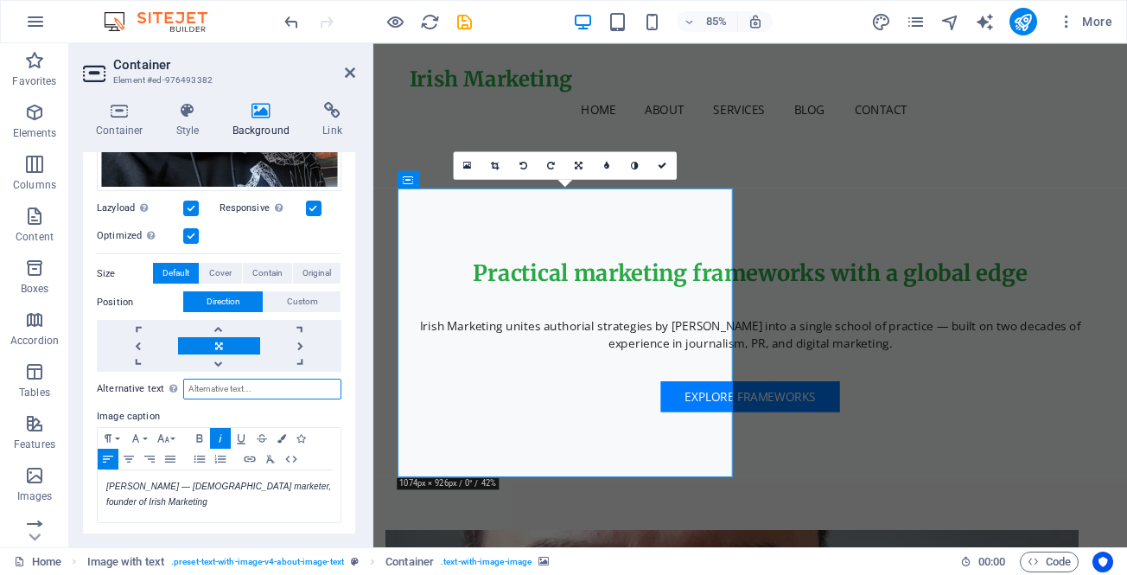
click at [231, 385] on input "Alternative text The alternative text is used by devices that cannot display im…" at bounding box center [262, 389] width 158 height 21
paste input "Mykhailo Sheludko"
type input "Mykhailo Sheludko"
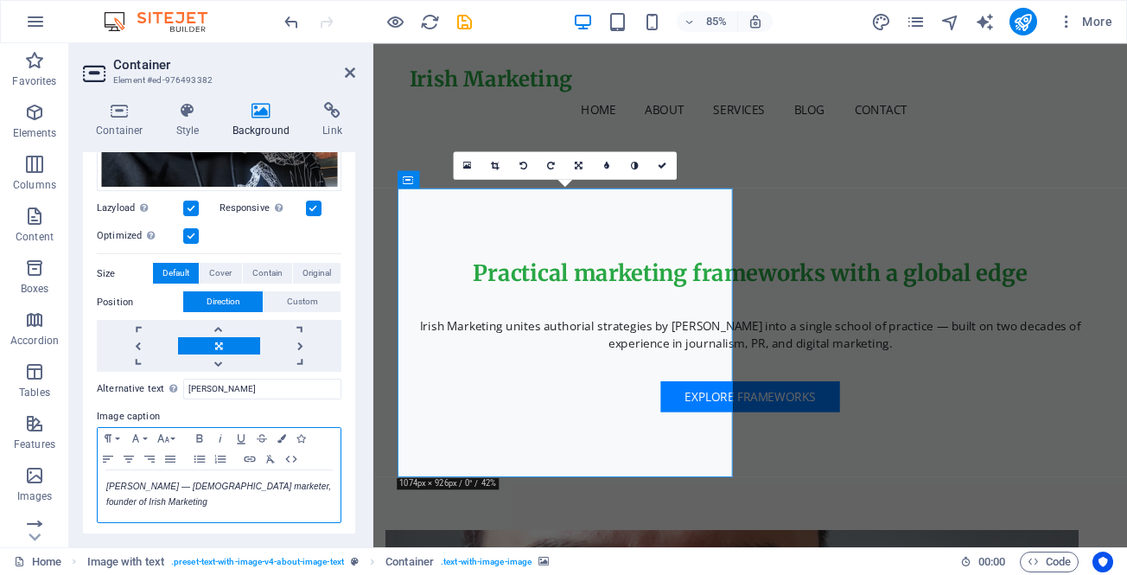
click at [217, 500] on p "Mykhailo Sheludko — Ukrainian marketer, founder of Irish Marketing" at bounding box center [219, 494] width 226 height 31
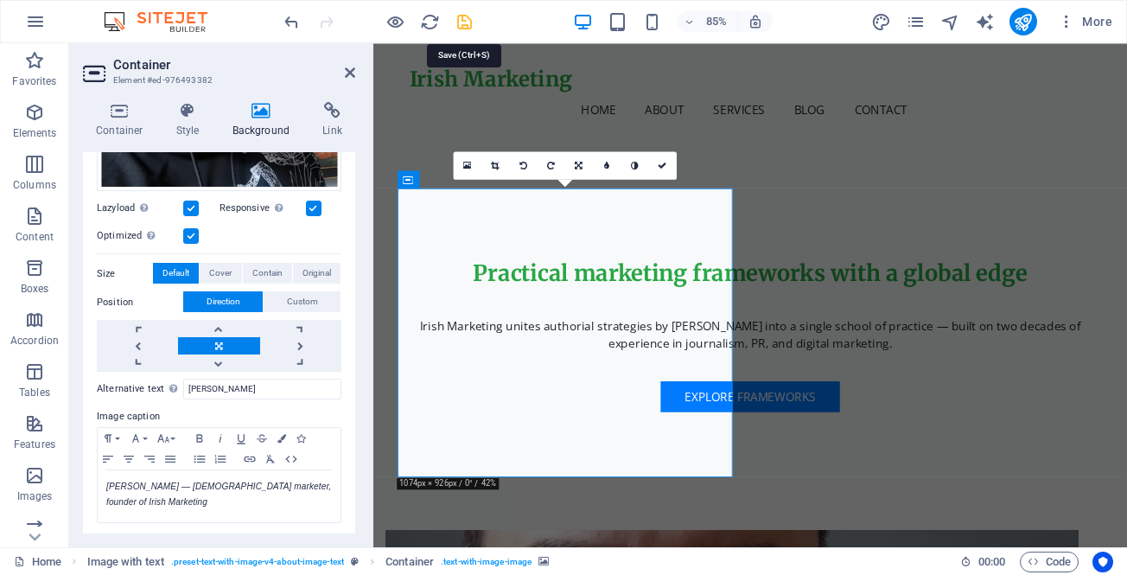
click at [463, 19] on icon "save" at bounding box center [465, 22] width 20 height 20
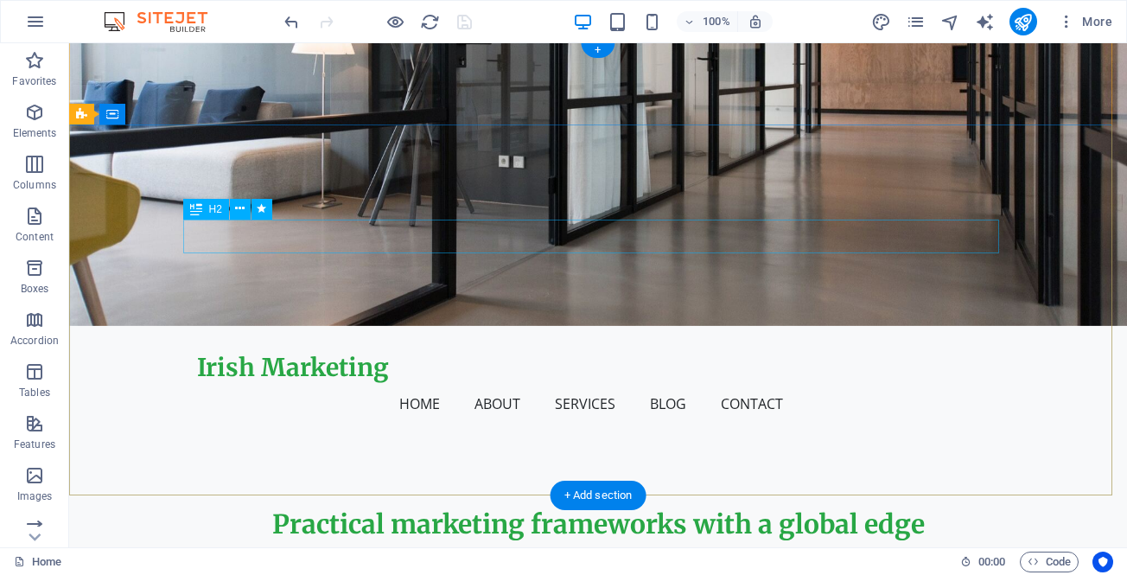
scroll to position [0, 0]
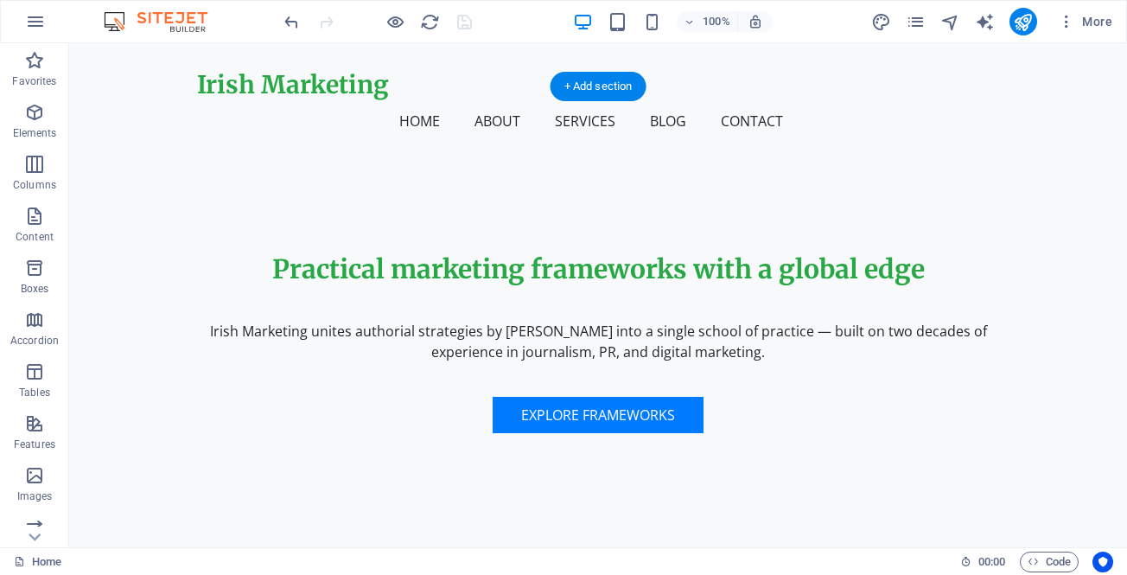
scroll to position [346, 0]
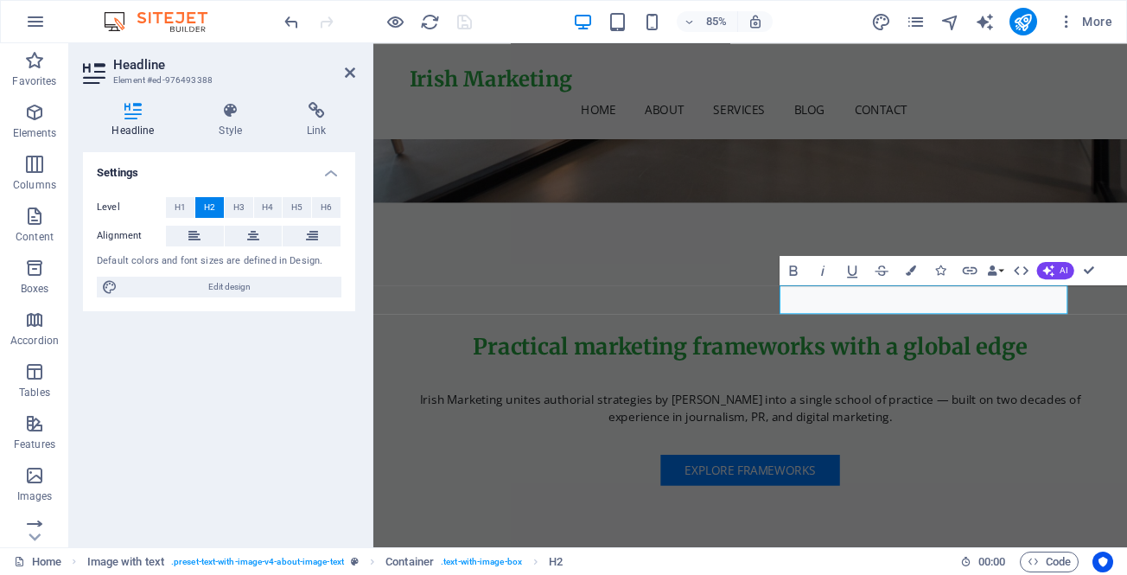
click at [331, 373] on div "Settings Level H1 H2 H3 H4 H5 H6 Alignment Default colors and font sizes are de…" at bounding box center [219, 342] width 272 height 381
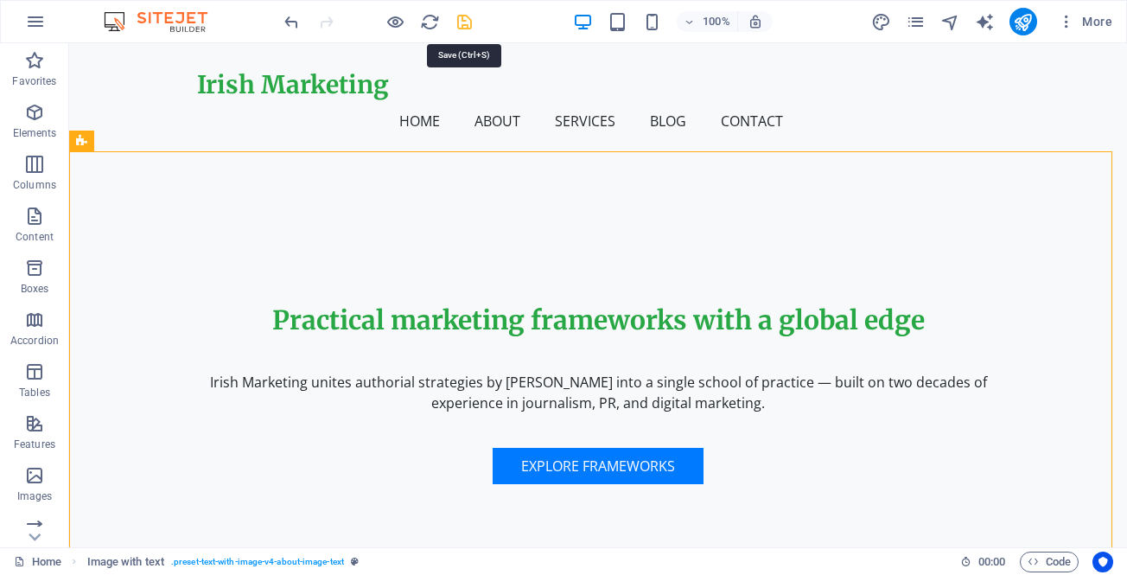
click at [462, 17] on icon "save" at bounding box center [465, 22] width 20 height 20
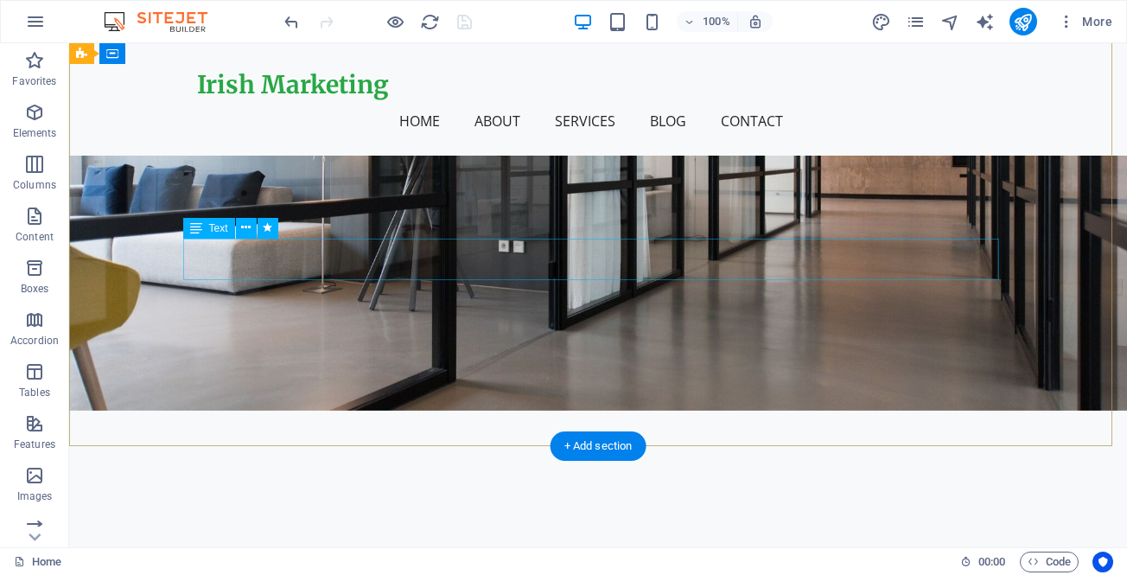
scroll to position [0, 0]
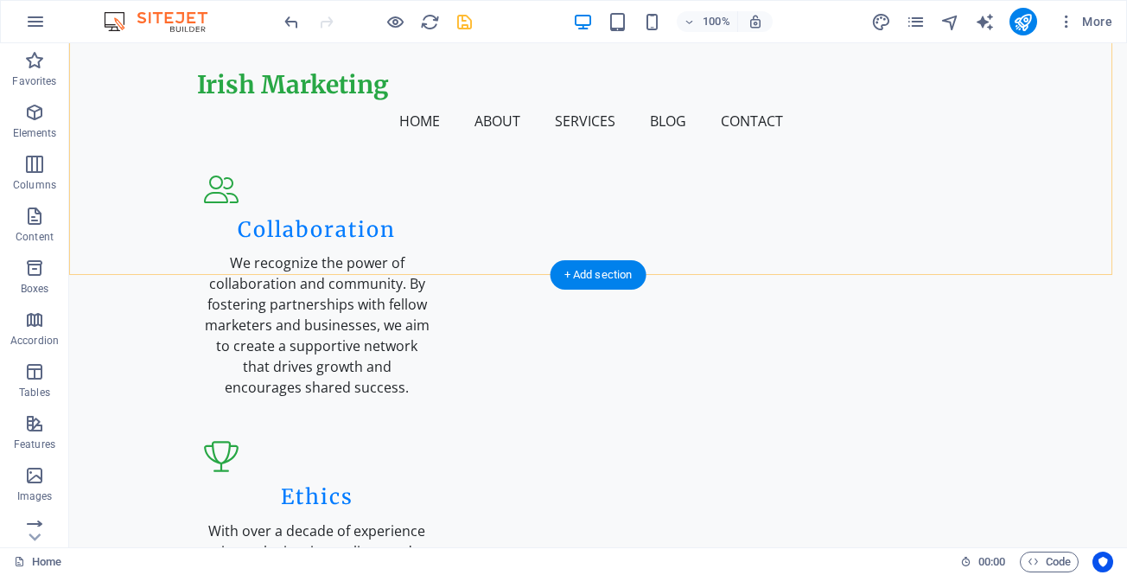
scroll to position [2334, 0]
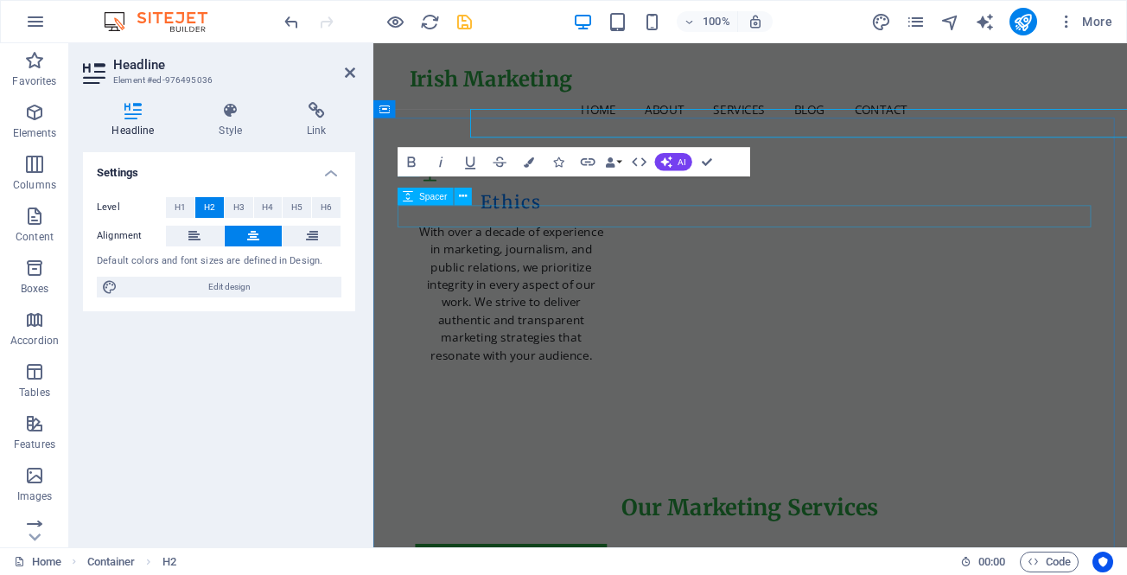
scroll to position [2414, 0]
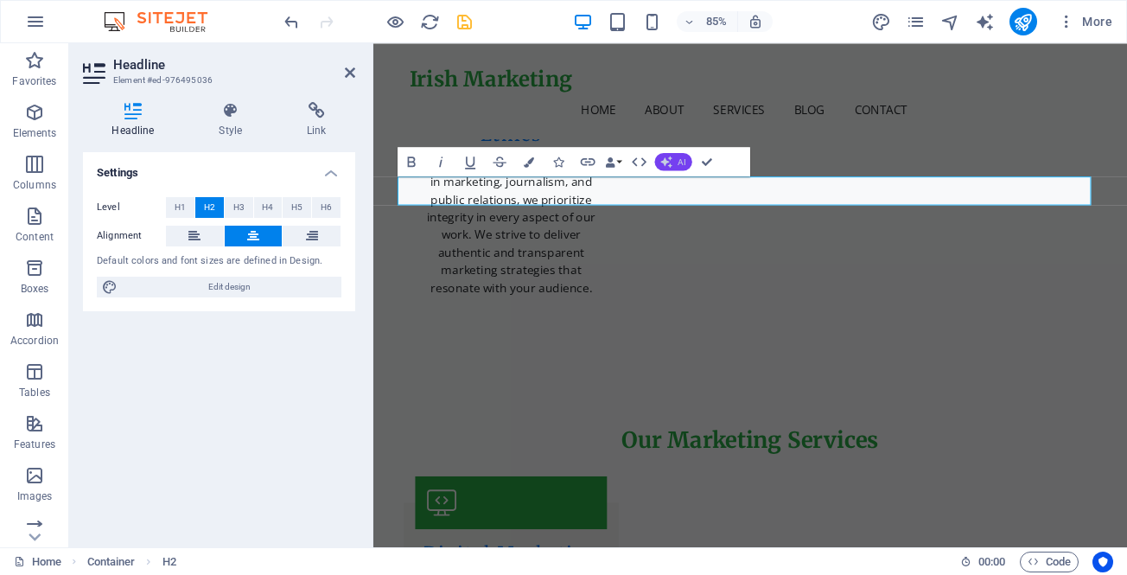
click at [672, 163] on icon "button" at bounding box center [666, 162] width 12 height 12
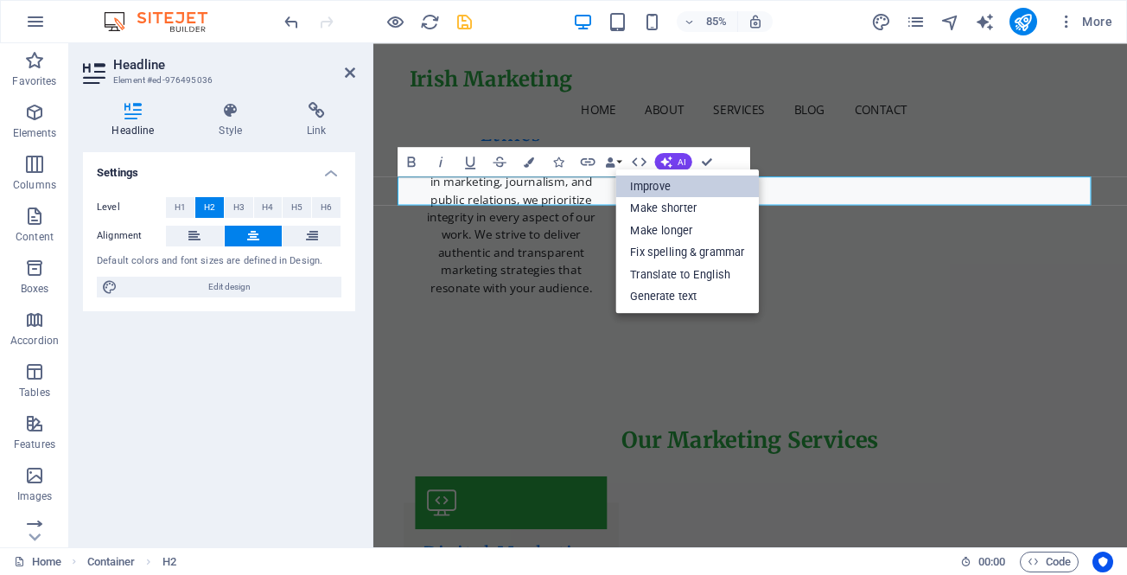
click at [664, 188] on link "Improve" at bounding box center [688, 186] width 144 height 22
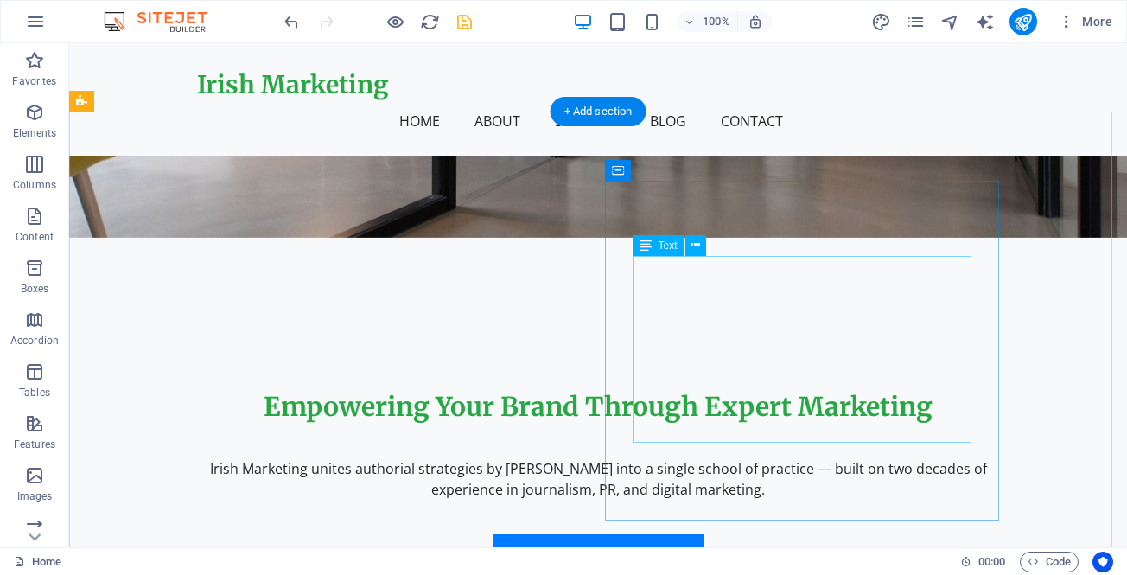
scroll to position [432, 0]
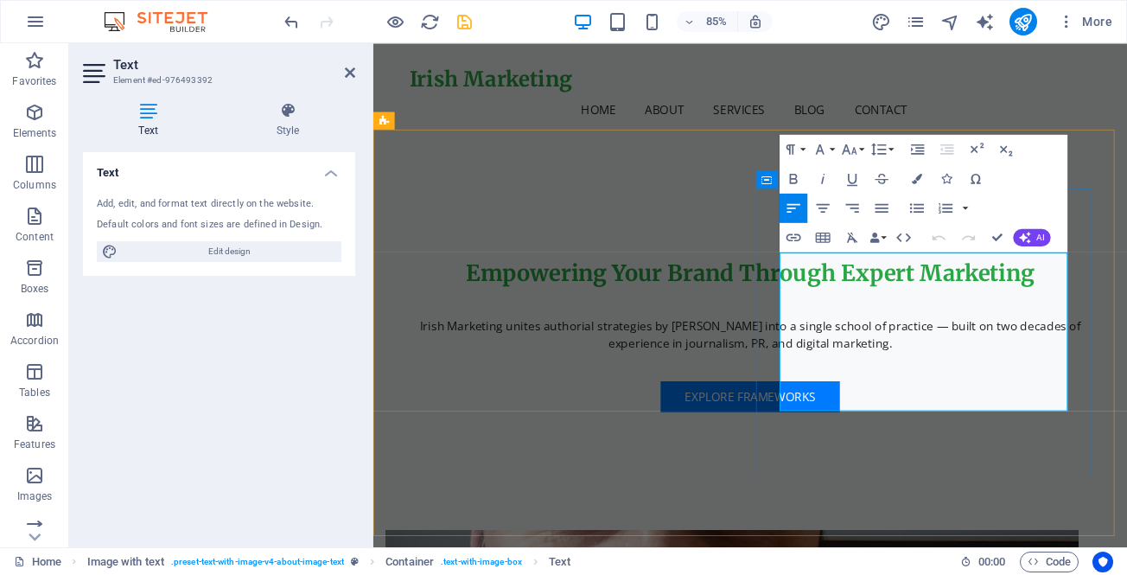
copy p "Irish Marketing is led by Mykhailo Sheludko, a passionate Ukrainian digital mar…"
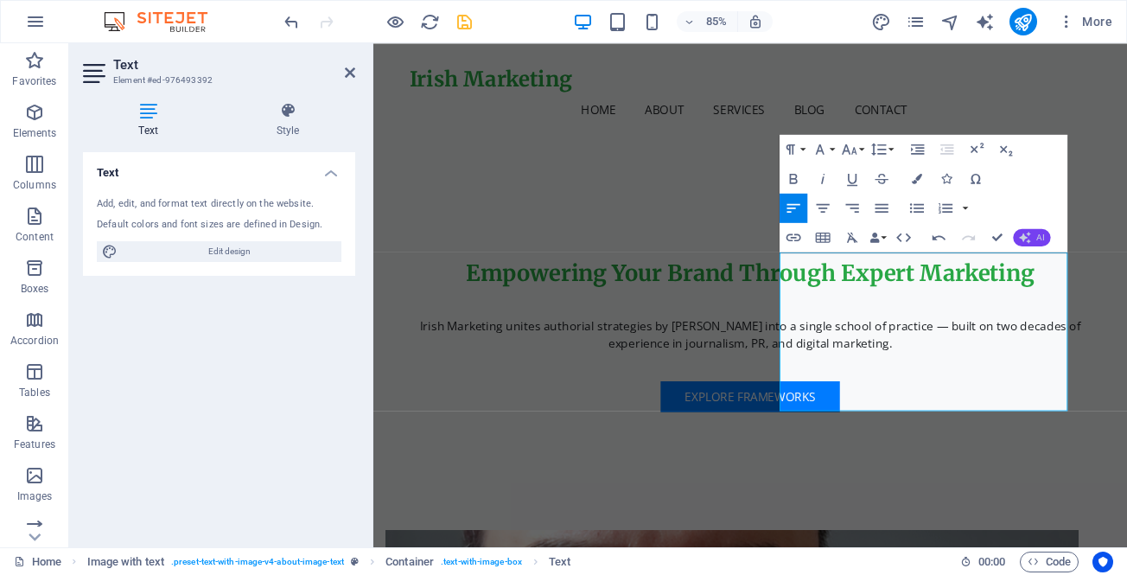
click at [1031, 238] on button "AI" at bounding box center [1031, 237] width 37 height 17
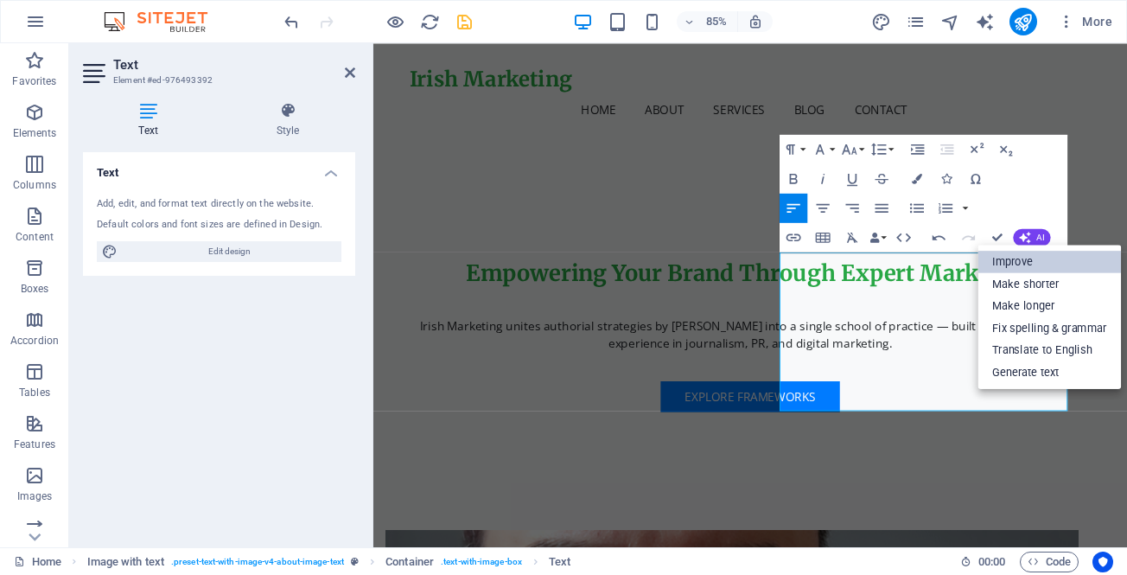
click at [1024, 258] on link "Improve" at bounding box center [1050, 262] width 144 height 22
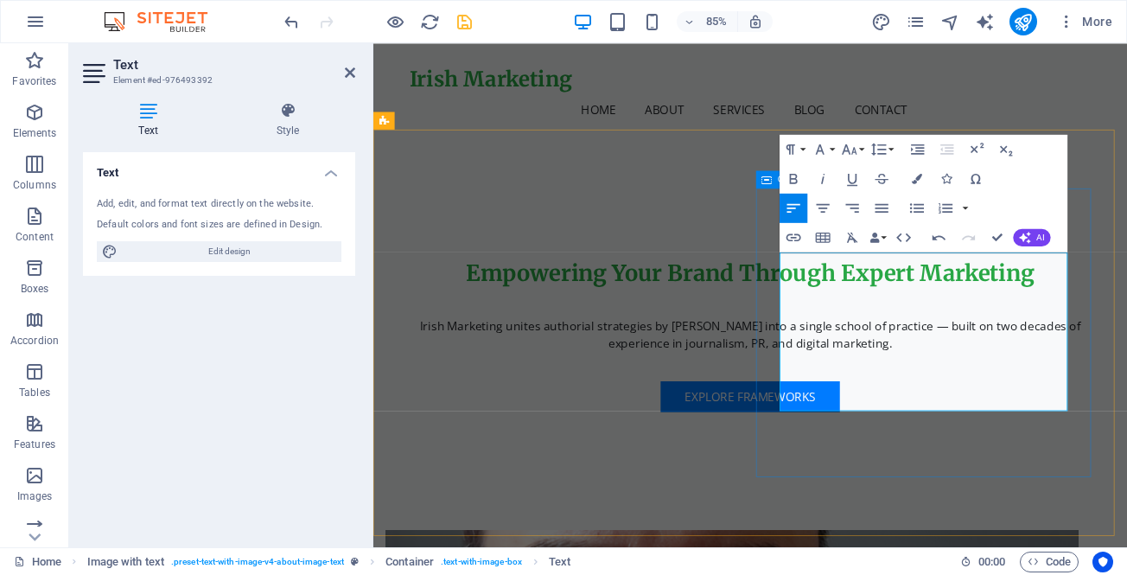
drag, startPoint x: 870, startPoint y: 381, endPoint x: 849, endPoint y: 381, distance: 20.7
copy p "Irish Marketing is led by Mykhailo Sheludko, a passionate Ukrainian digital mar…"
drag, startPoint x: 991, startPoint y: 238, endPoint x: 922, endPoint y: 195, distance: 80.8
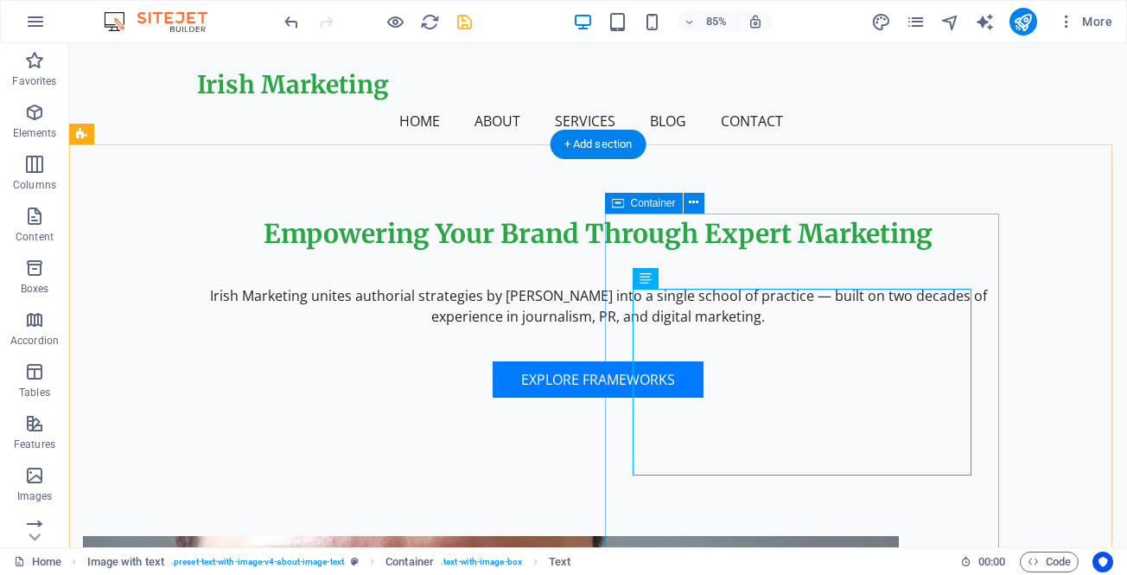
scroll to position [353, 0]
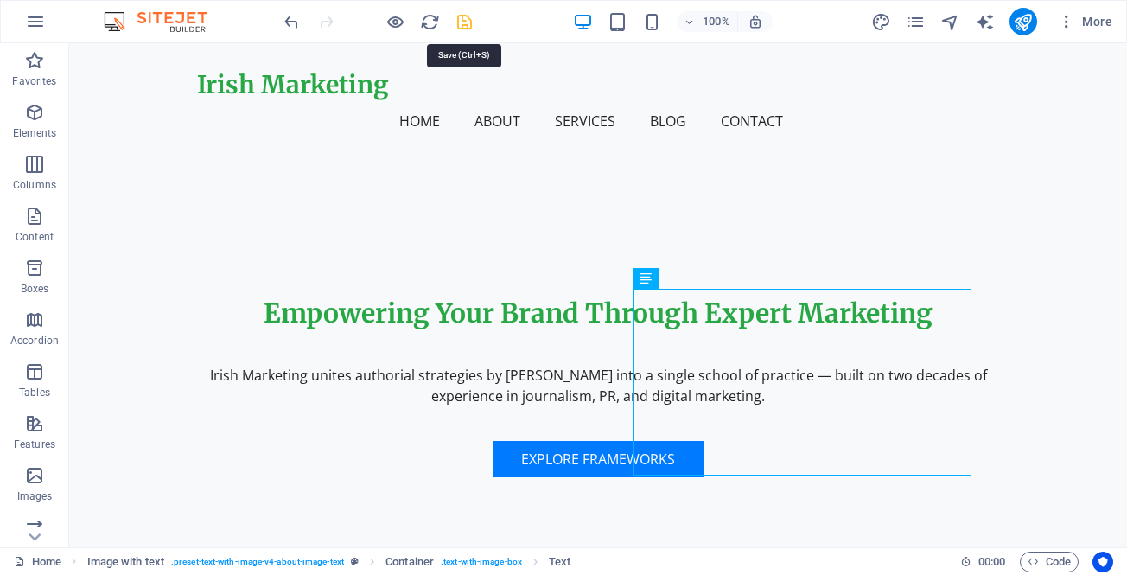
click at [463, 23] on icon "save" at bounding box center [465, 22] width 20 height 20
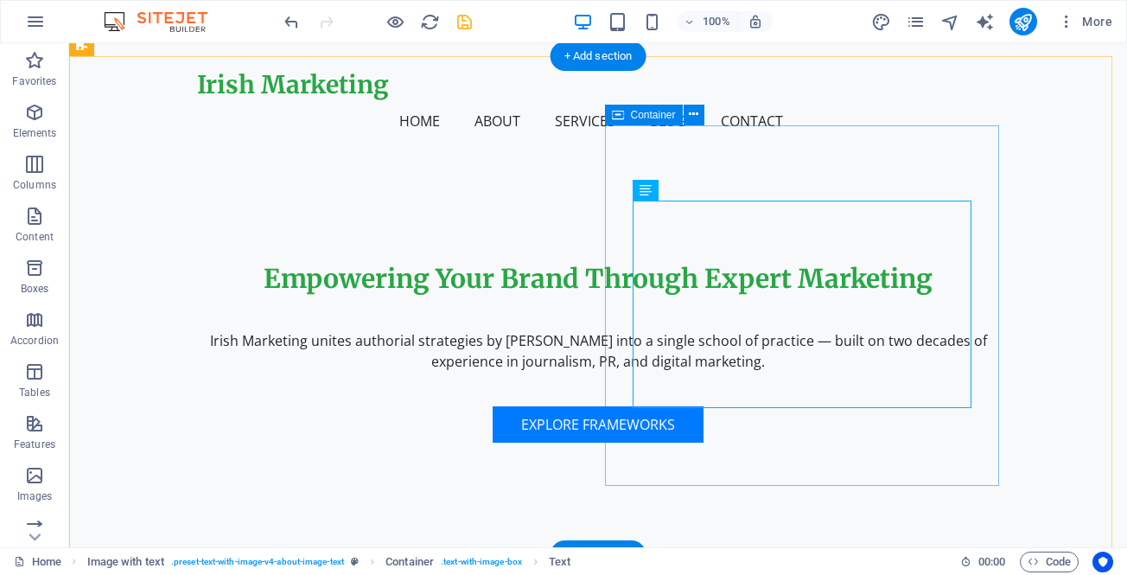
scroll to position [360, 0]
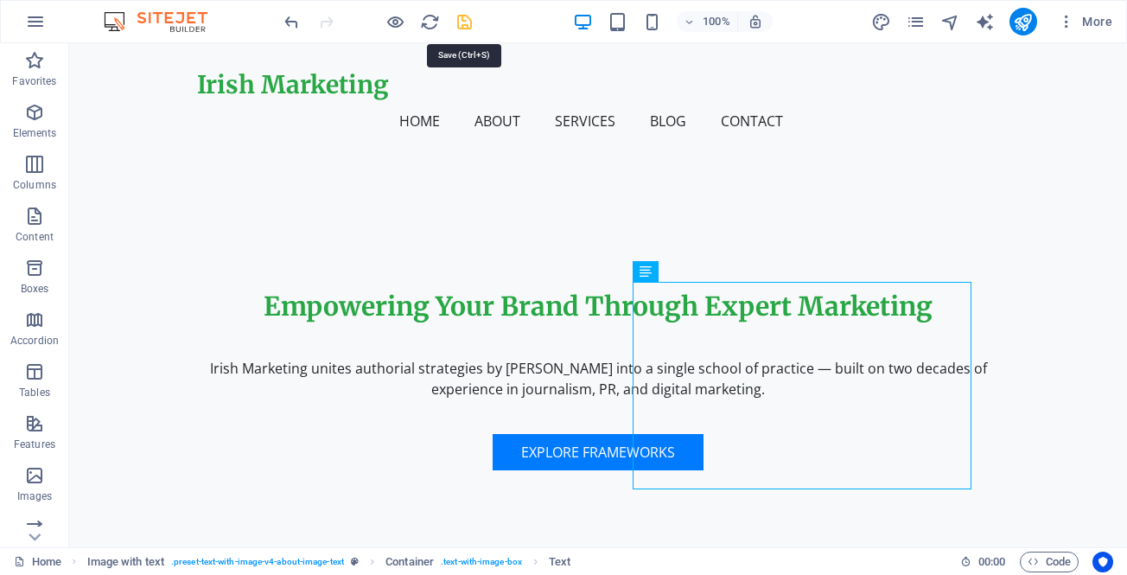
click at [464, 26] on icon "save" at bounding box center [465, 22] width 20 height 20
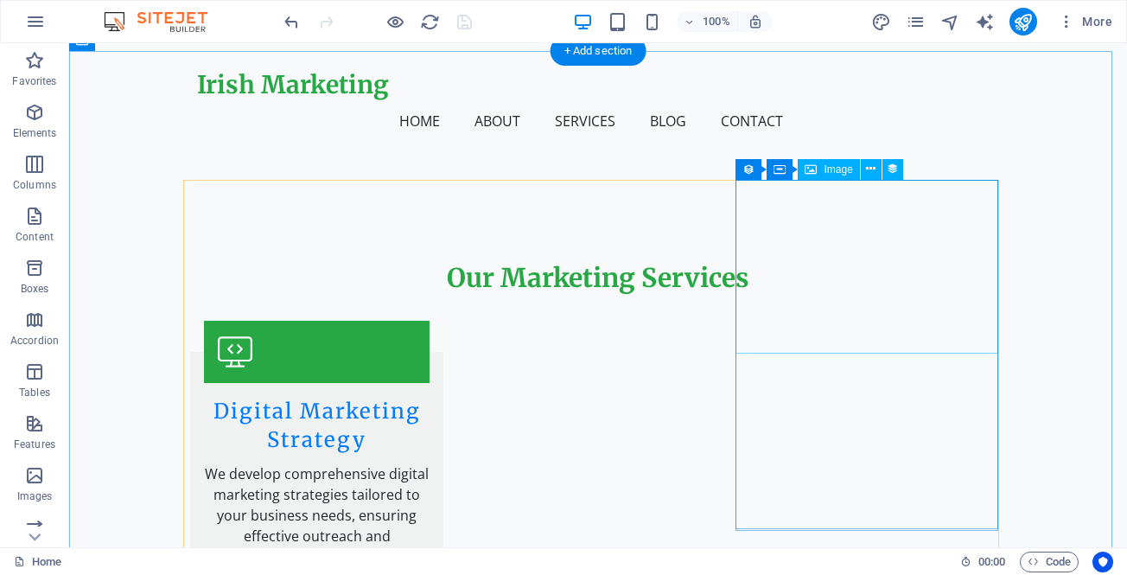
scroll to position [2434, 0]
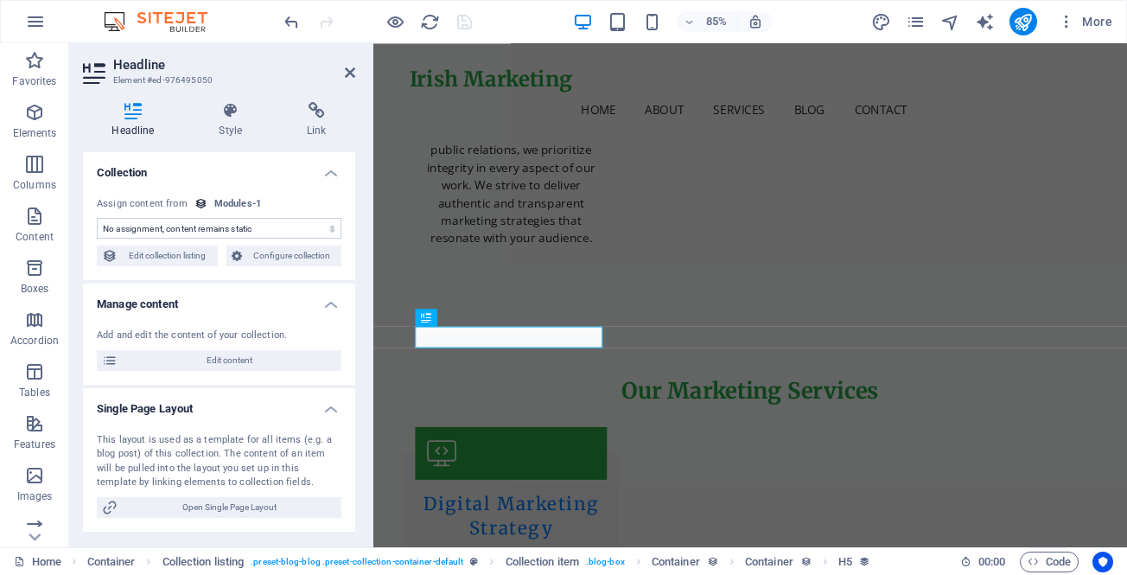
select select "name"
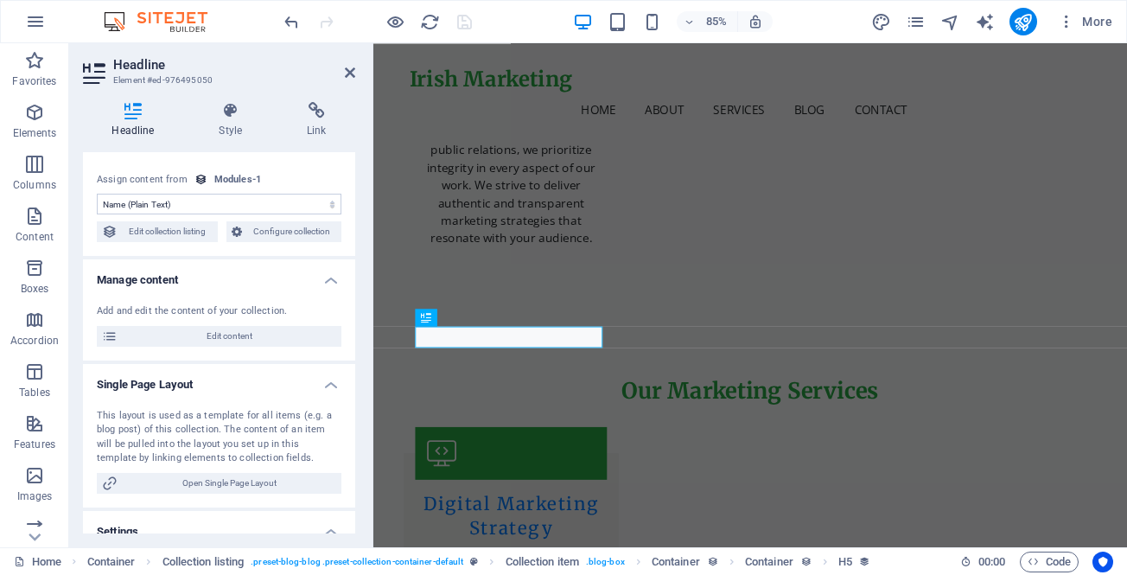
scroll to position [0, 0]
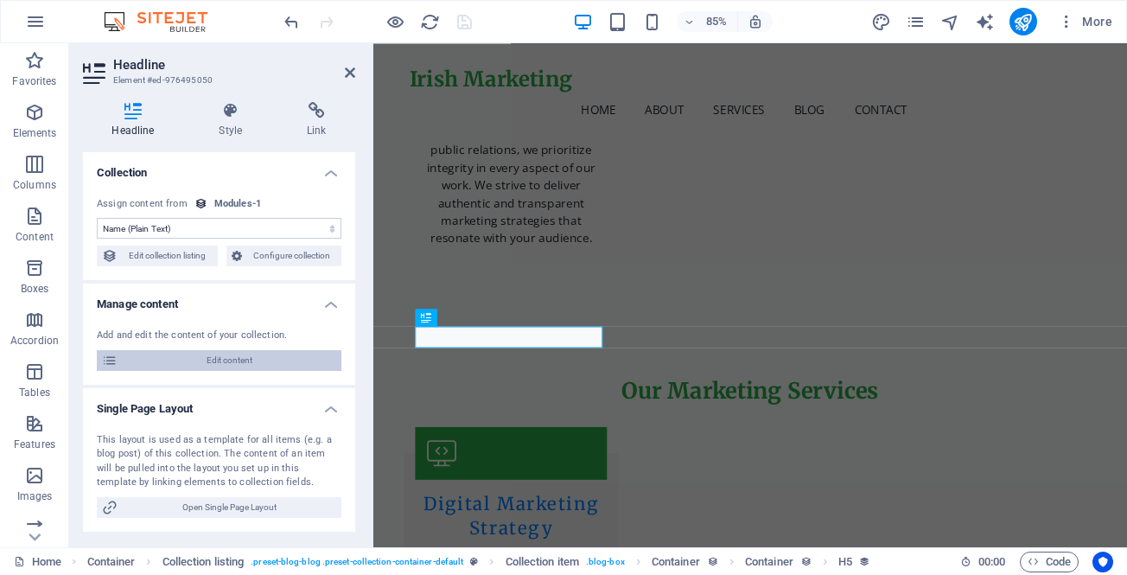
click at [204, 360] on span "Edit content" at bounding box center [230, 360] width 214 height 21
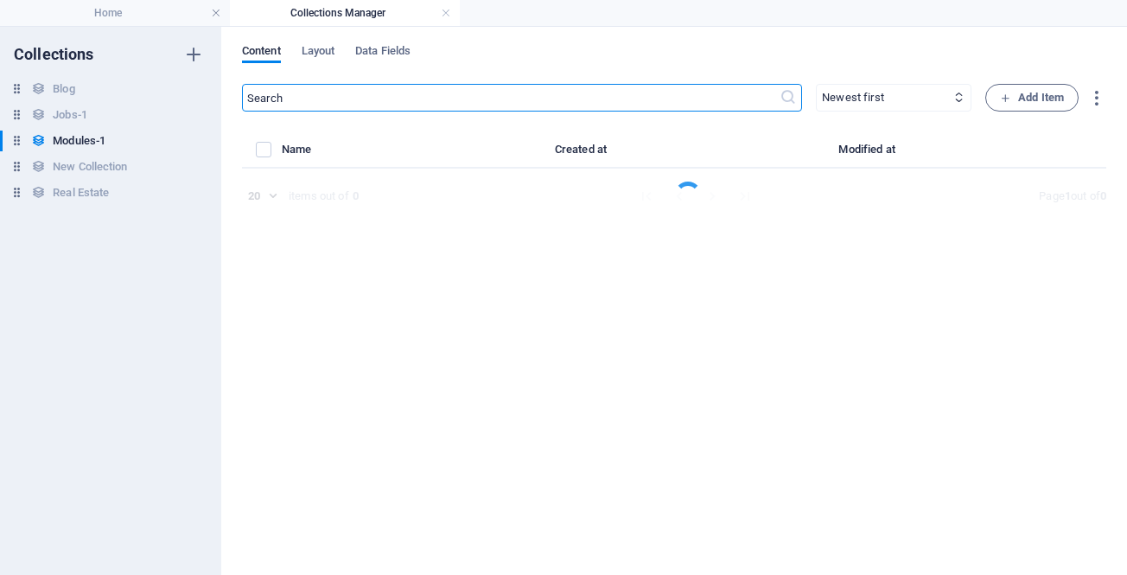
select select "Creativity"
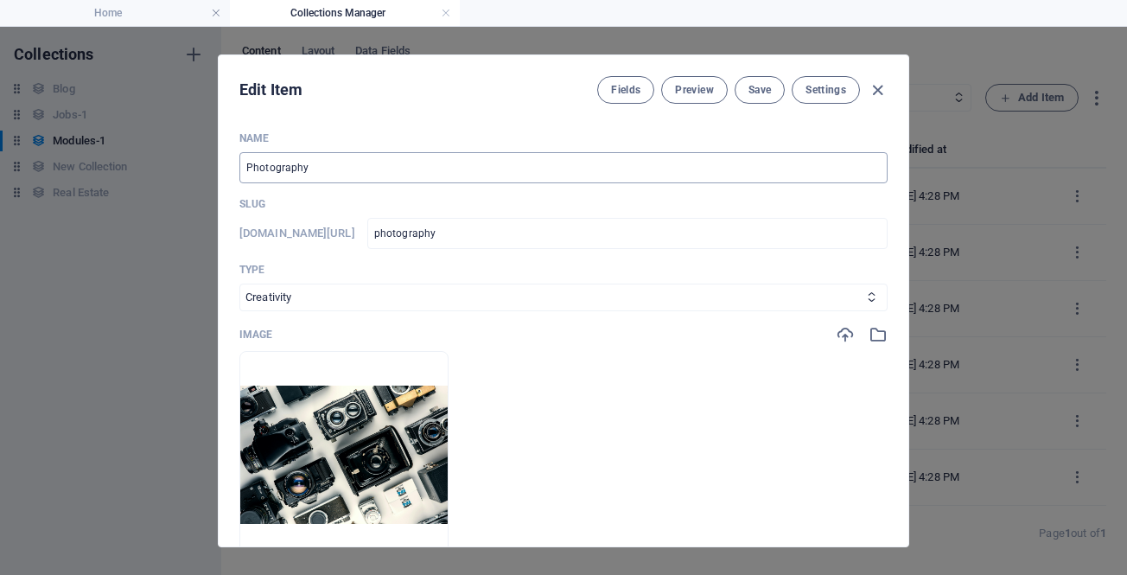
click at [329, 168] on input "Photography" at bounding box center [563, 167] width 648 height 31
paste input "Sales Fist"
type input "Sales Fist"
type input "sales-fist"
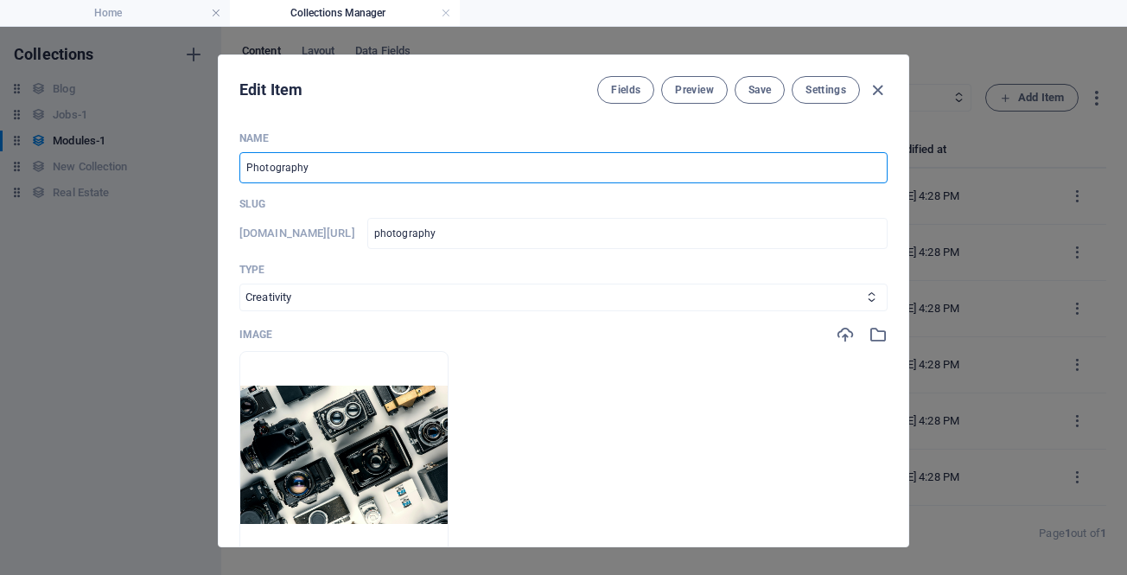
type input "sales-fist"
type input "Sales Fist"
click at [323, 299] on select "Business/Finances Creativity Programming Psychology Science Speaking Management…" at bounding box center [563, 298] width 648 height 28
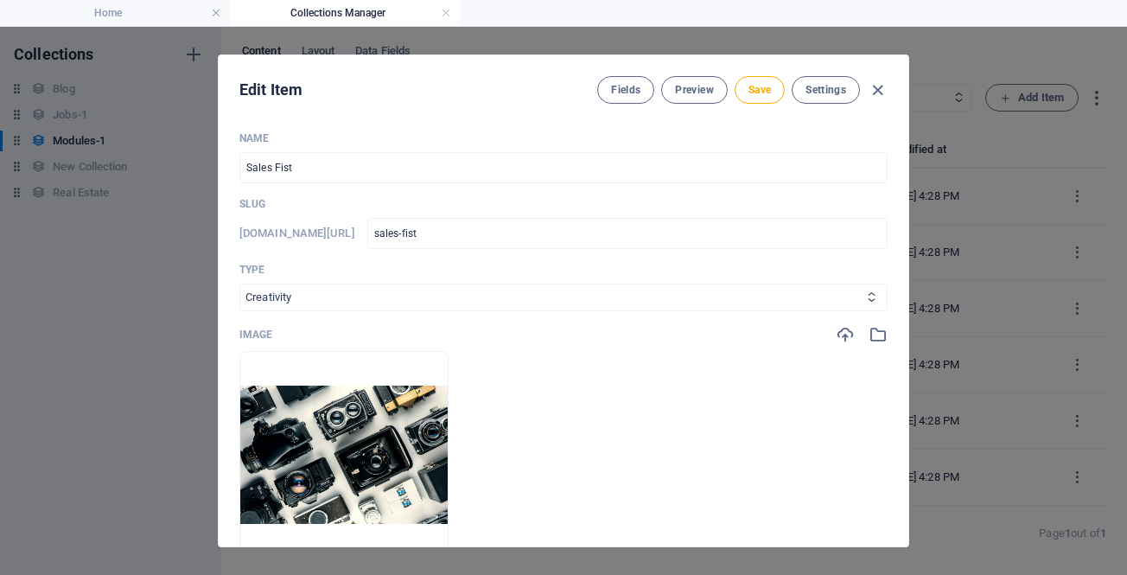
select select "Marketing"
click at [239, 284] on select "Business/Finances Creativity Programming Psychology Science Speaking Management…" at bounding box center [563, 298] width 648 height 28
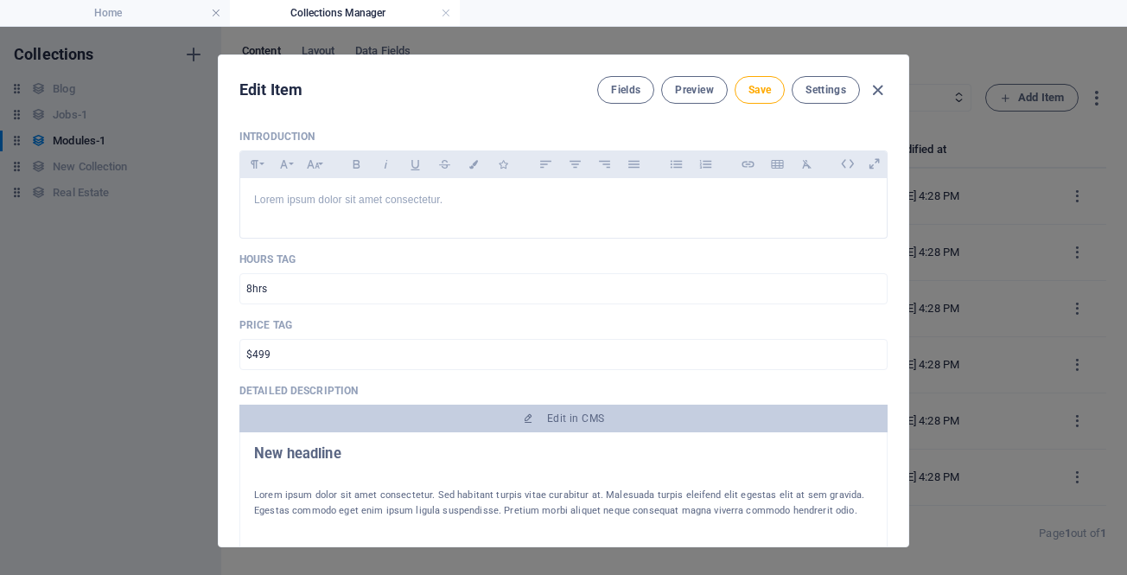
scroll to position [259, 0]
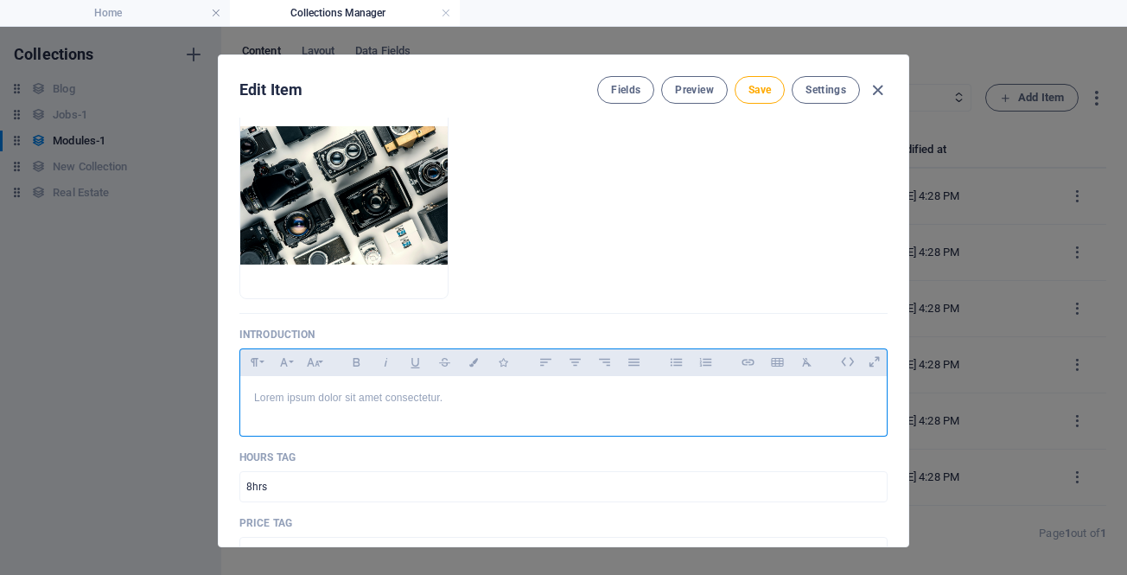
click at [318, 398] on p "Lorem ipsum dolor sit amet consectetur." at bounding box center [563, 398] width 619 height 16
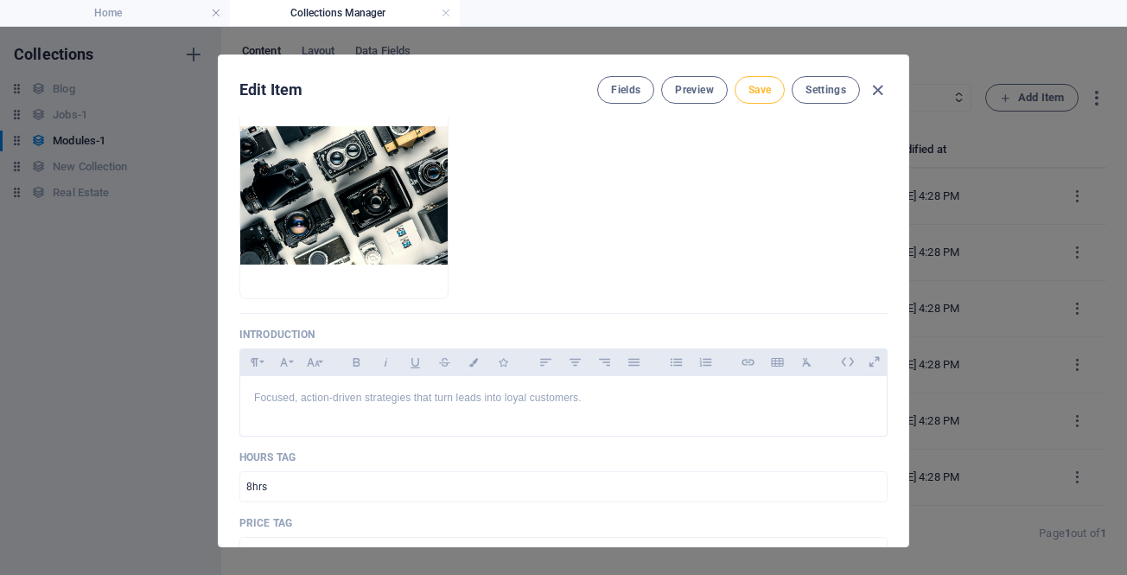
click at [768, 93] on span "Save" at bounding box center [760, 90] width 22 height 14
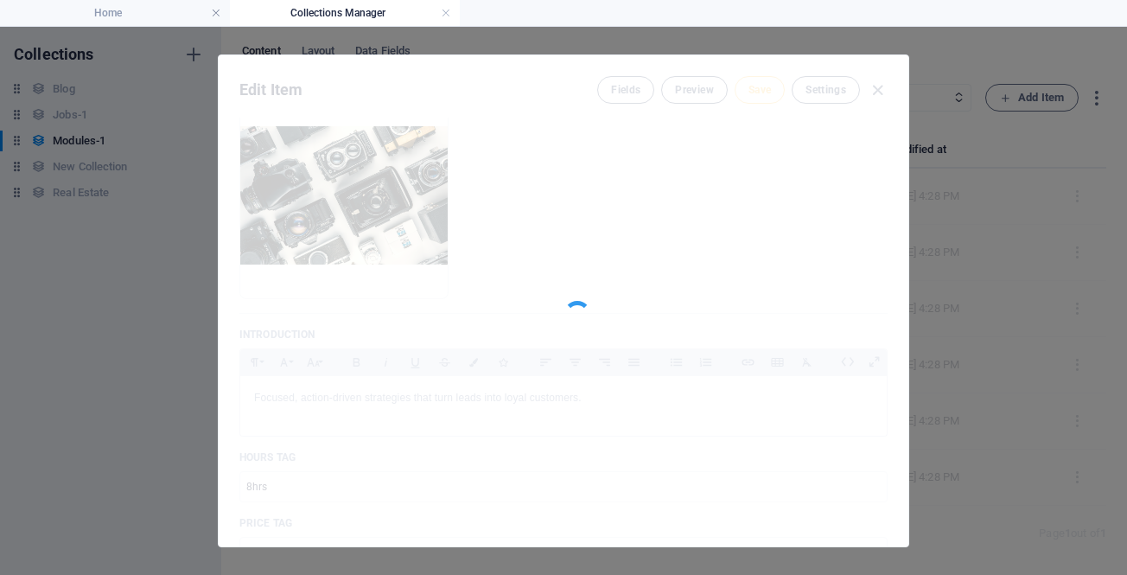
type input "sales-fist"
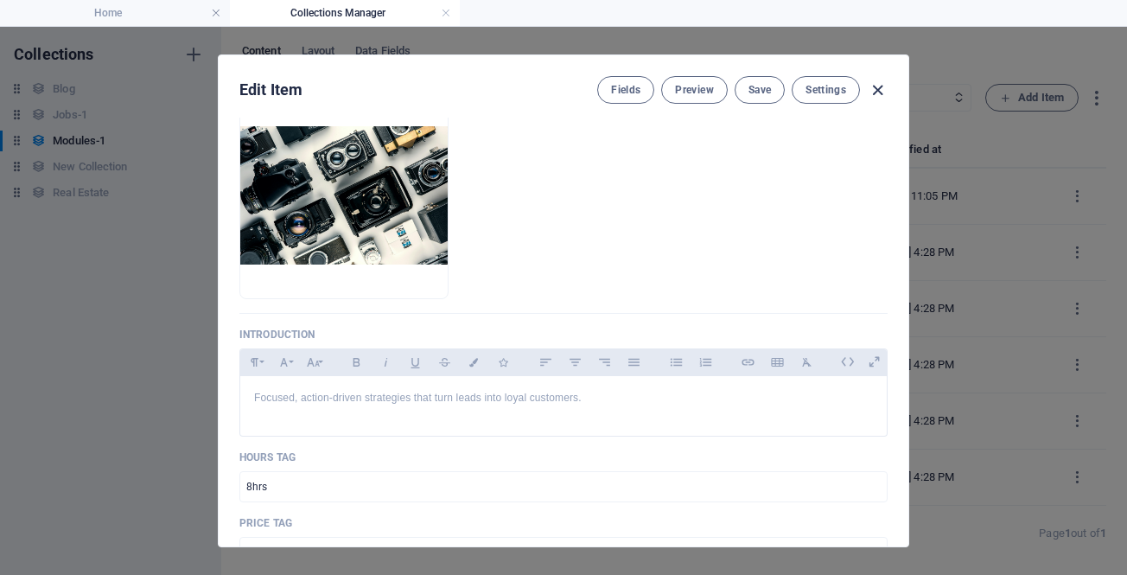
click at [878, 87] on icon "button" at bounding box center [878, 90] width 20 height 20
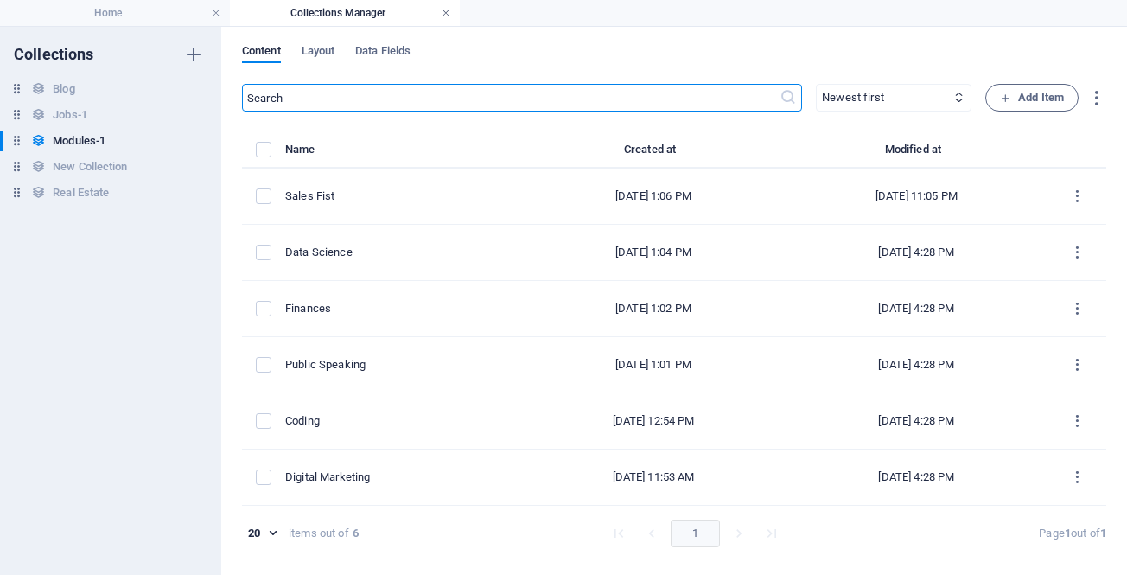
click at [444, 10] on link at bounding box center [446, 13] width 10 height 16
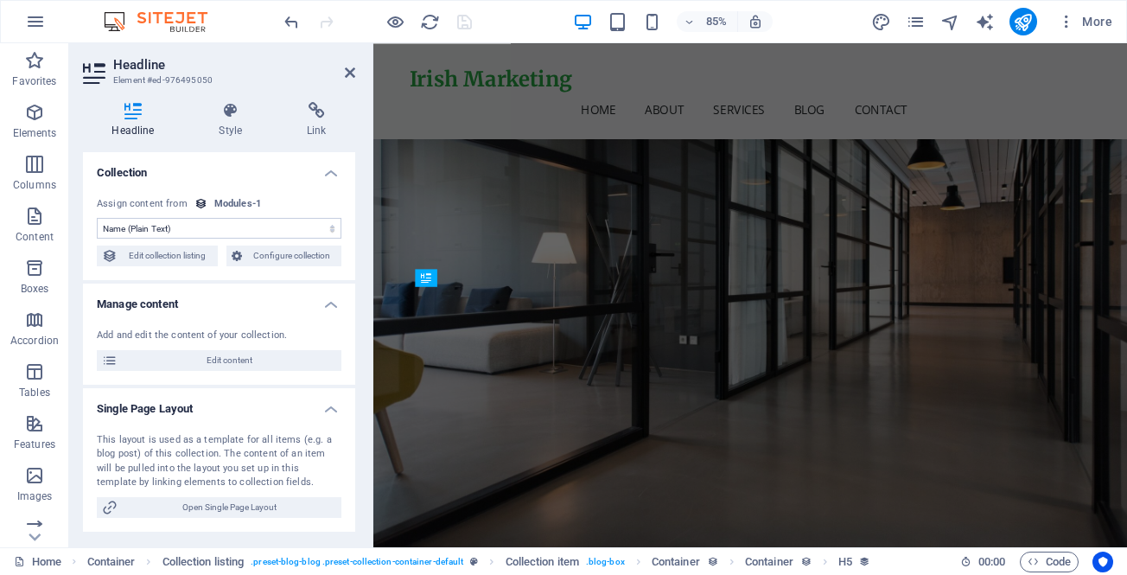
scroll to position [2561, 0]
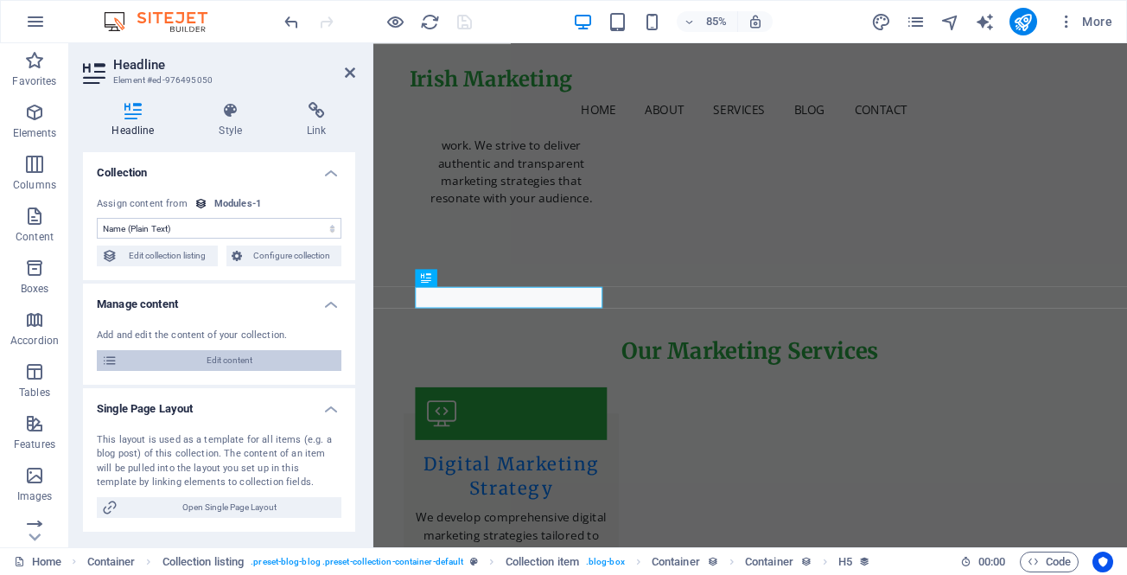
click at [201, 358] on span "Edit content" at bounding box center [230, 360] width 214 height 21
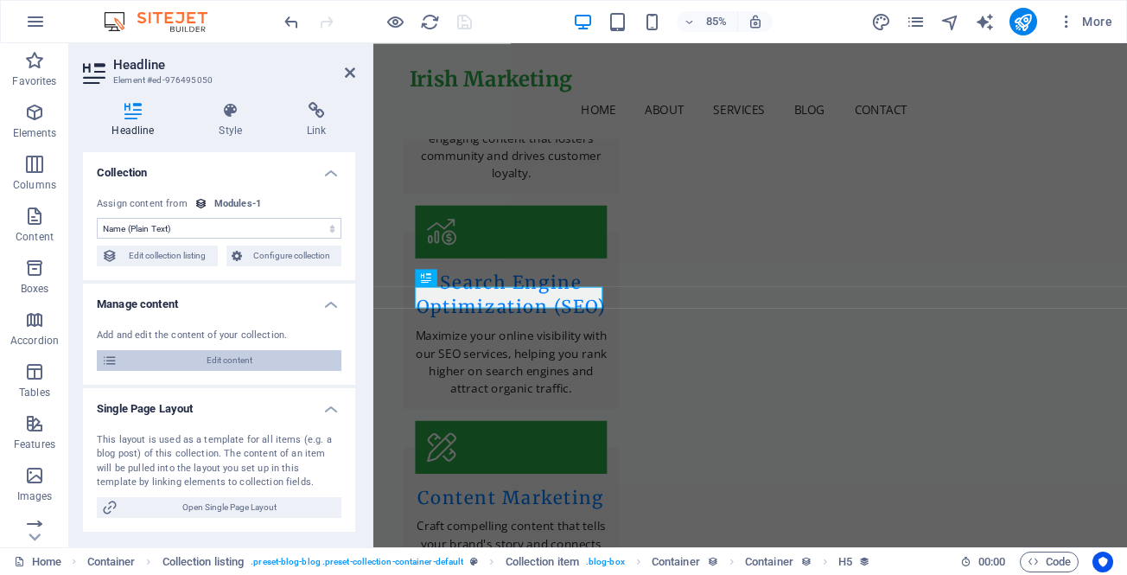
select select "Marketing"
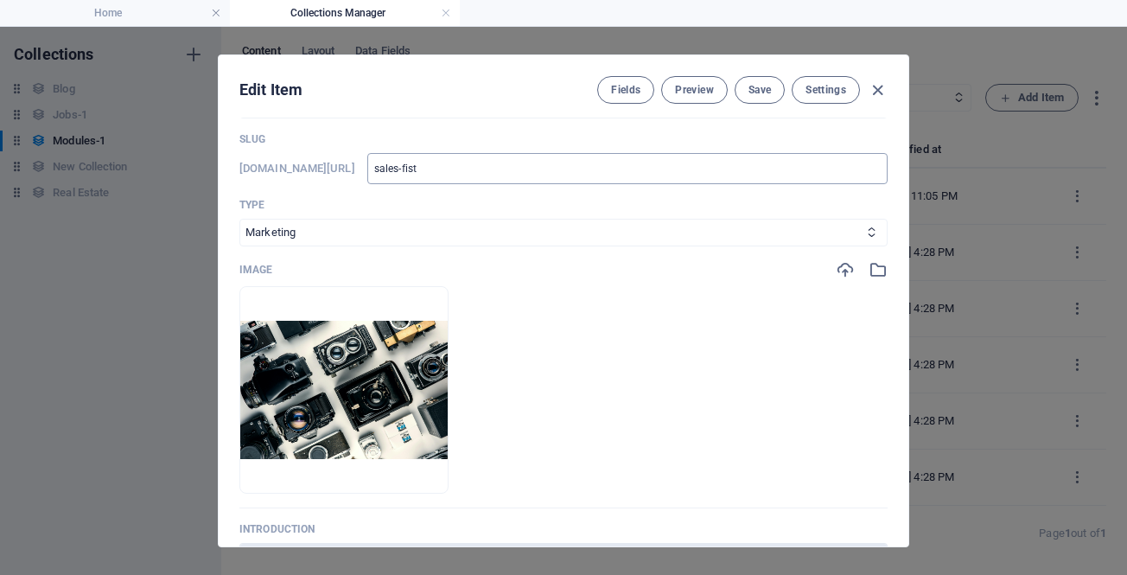
scroll to position [0, 0]
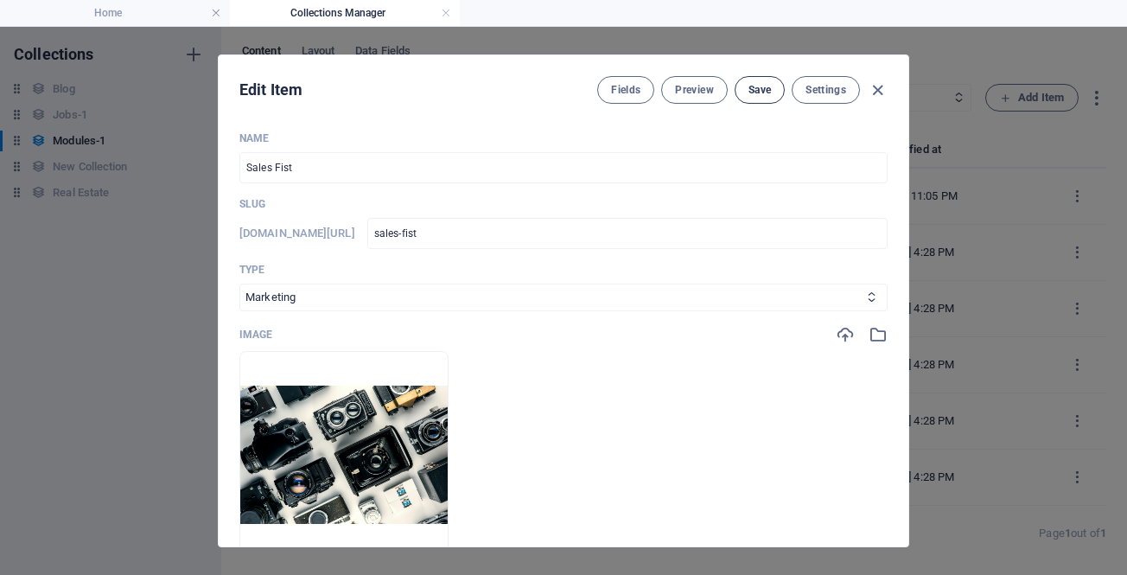
click at [755, 88] on span "Save" at bounding box center [760, 90] width 22 height 14
click at [877, 90] on icon "button" at bounding box center [878, 90] width 20 height 20
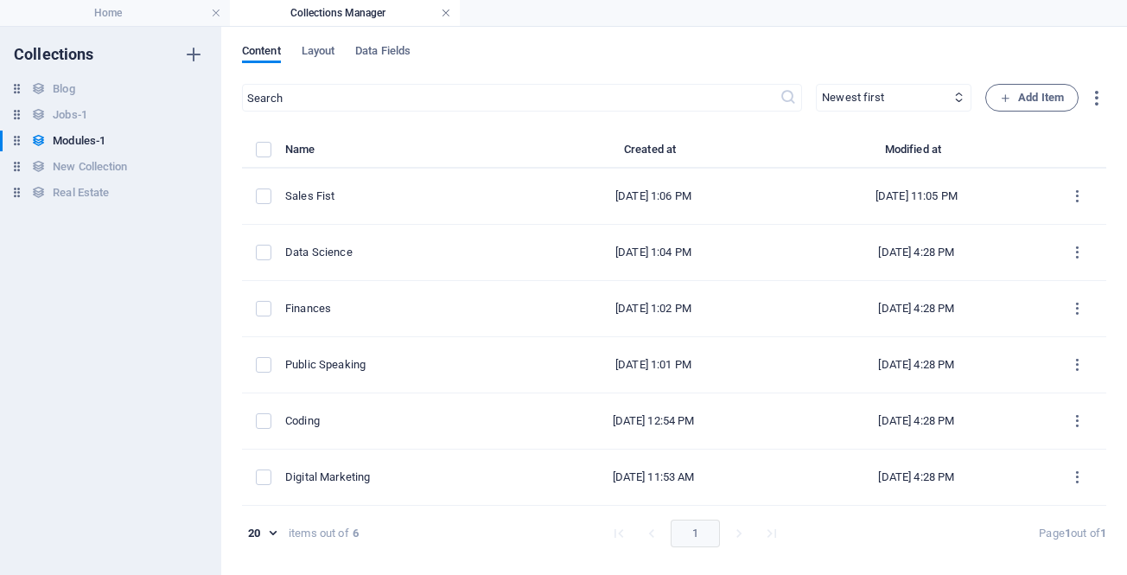
click at [441, 13] on link at bounding box center [446, 13] width 10 height 16
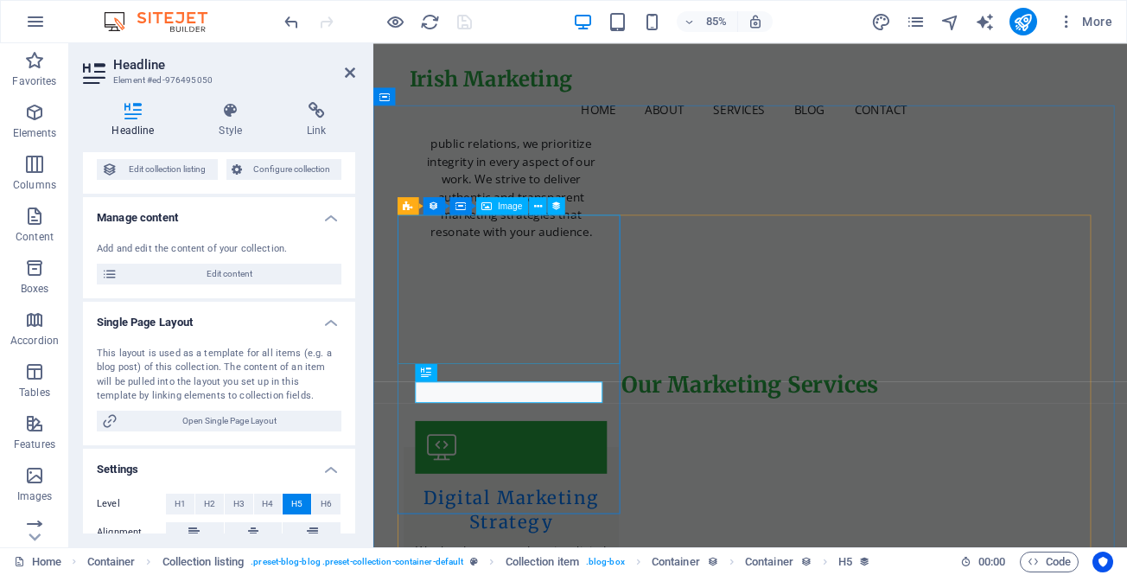
scroll to position [2434, 0]
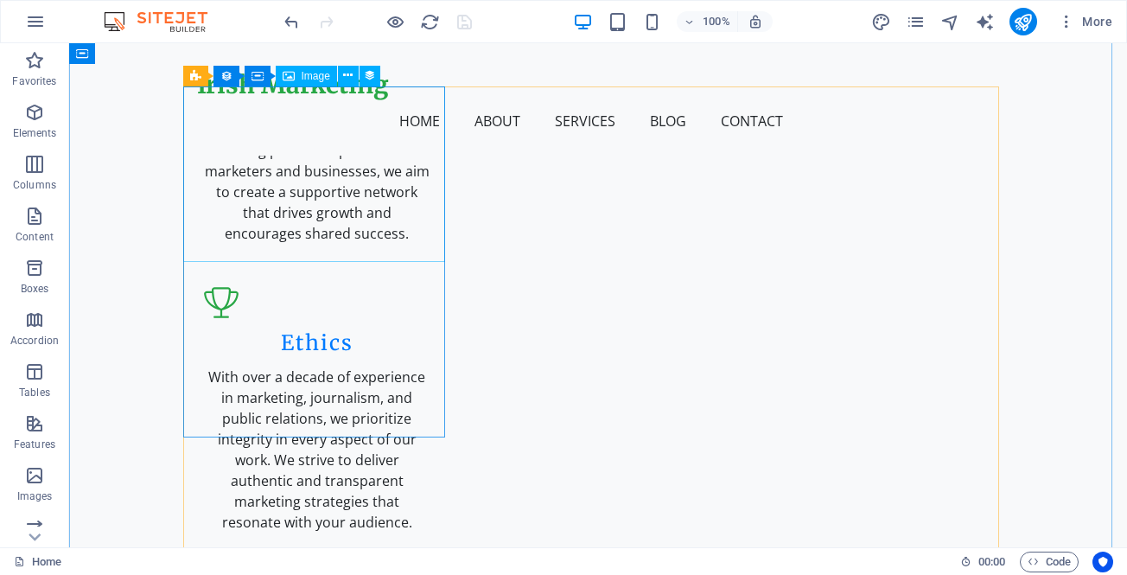
scroll to position [2528, 0]
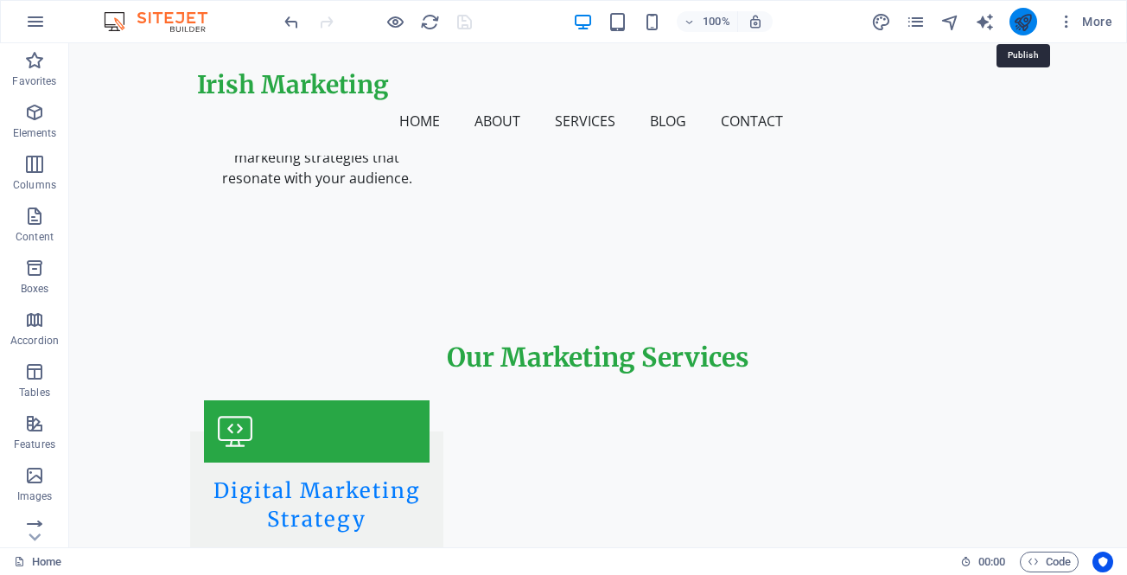
click at [1020, 25] on icon "publish" at bounding box center [1023, 22] width 20 height 20
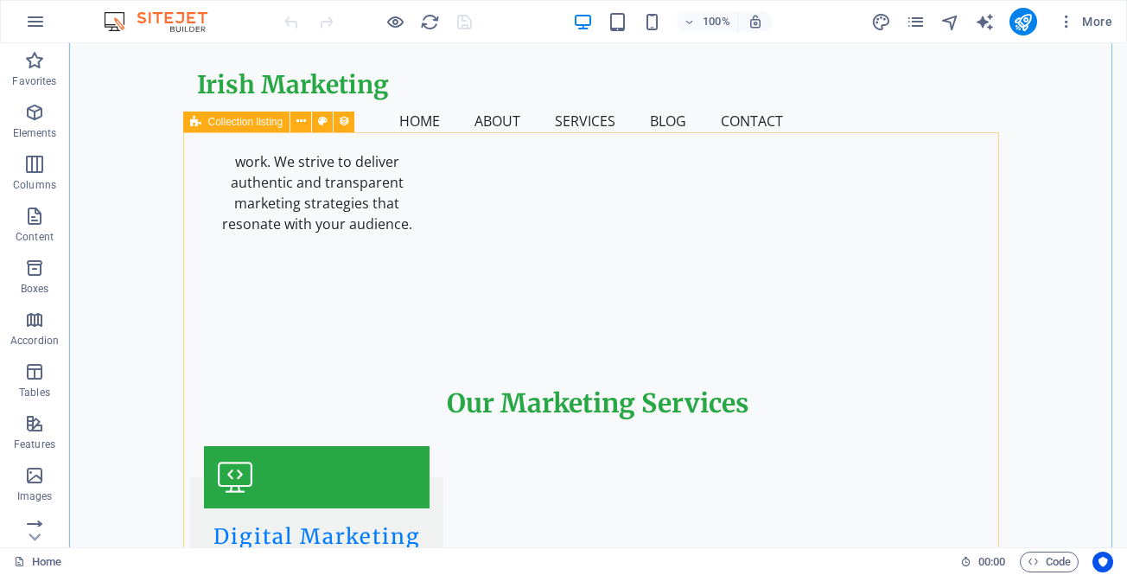
scroll to position [2507, 0]
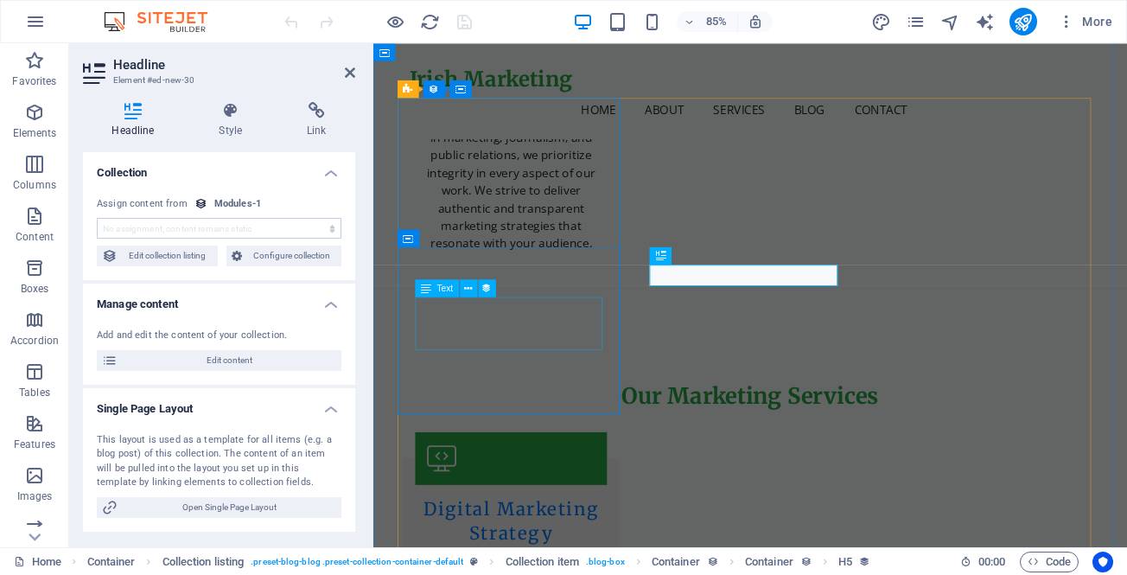
scroll to position [2587, 0]
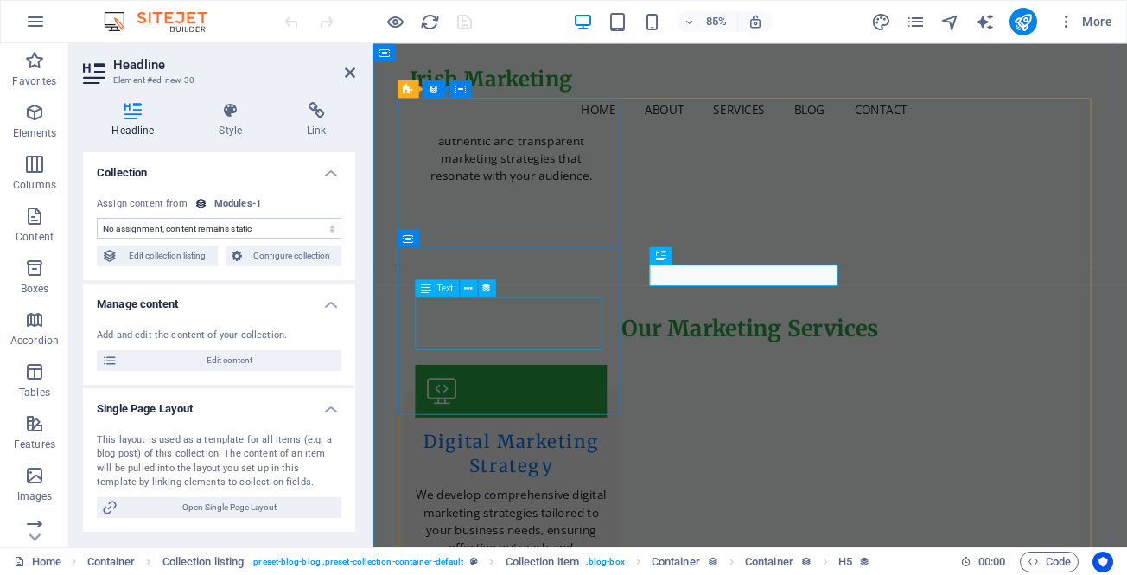
select select "name"
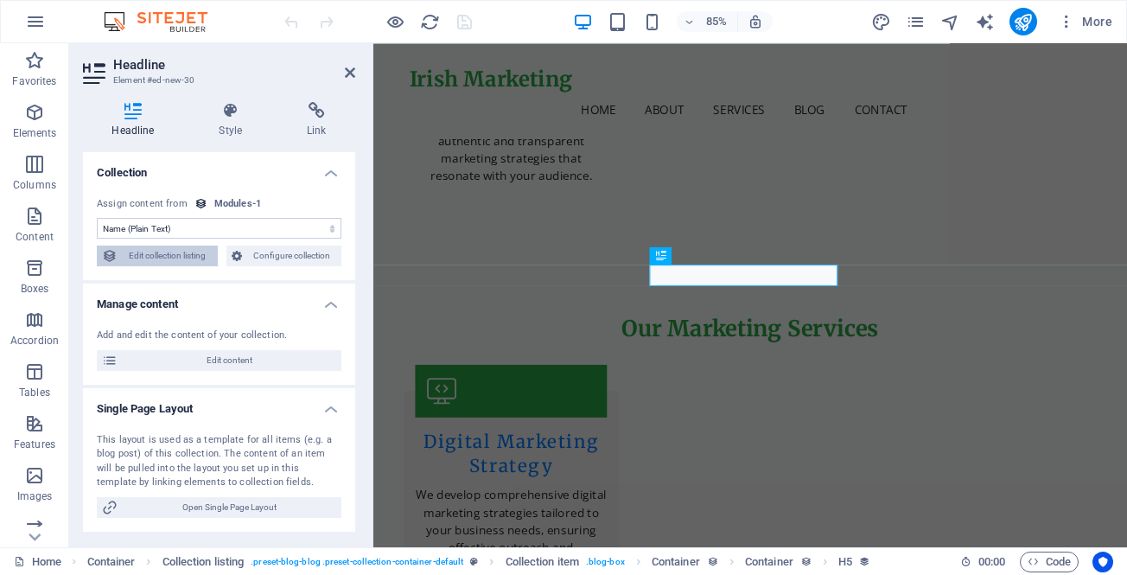
click at [175, 257] on span "Edit collection listing" at bounding box center [168, 256] width 90 height 21
select select "68d5436ff4c9c07b030d62d7"
select select "createdAt_DESC"
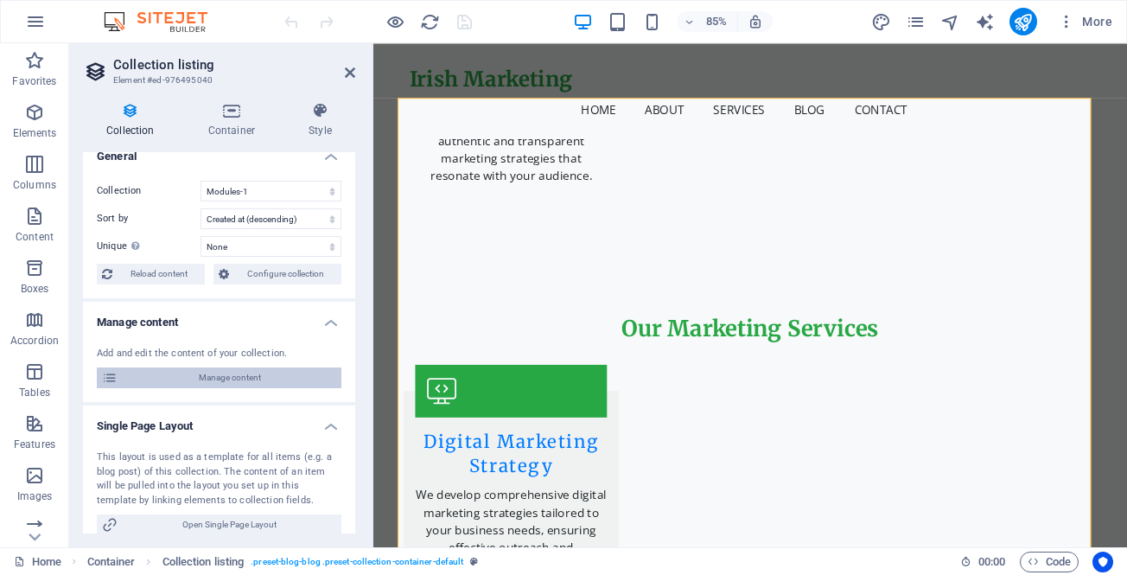
scroll to position [0, 0]
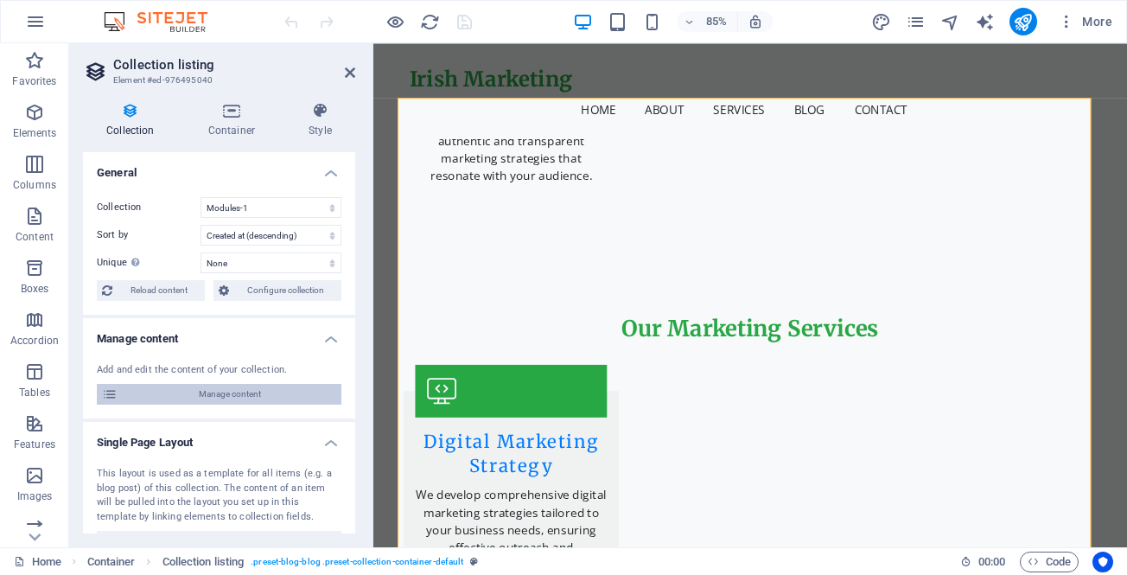
click at [249, 390] on span "Manage content" at bounding box center [230, 394] width 214 height 21
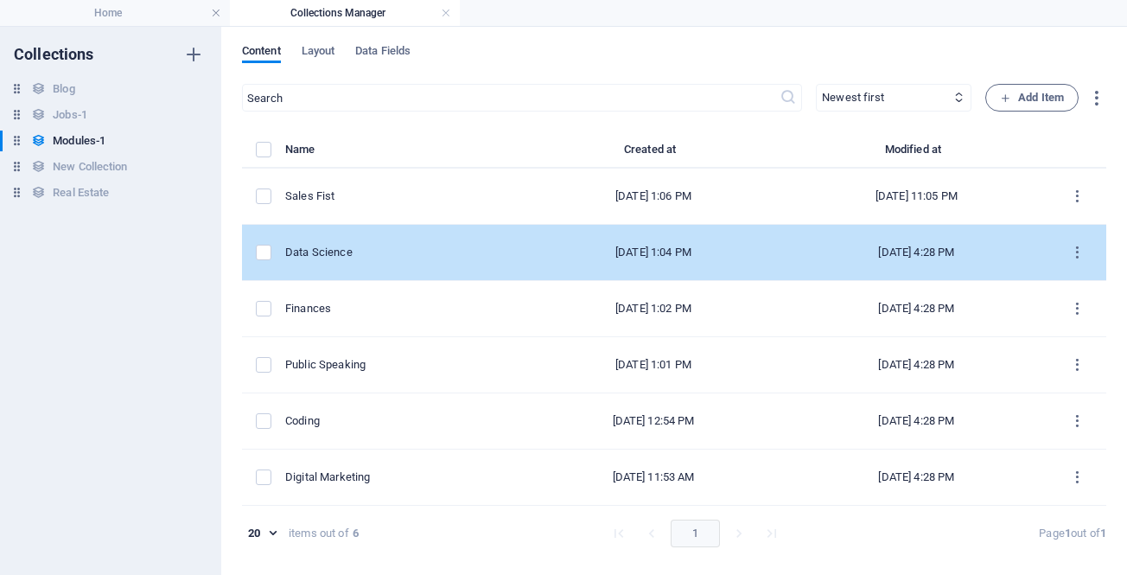
click at [316, 253] on div "Data Science" at bounding box center [396, 253] width 223 height 16
select select "Science"
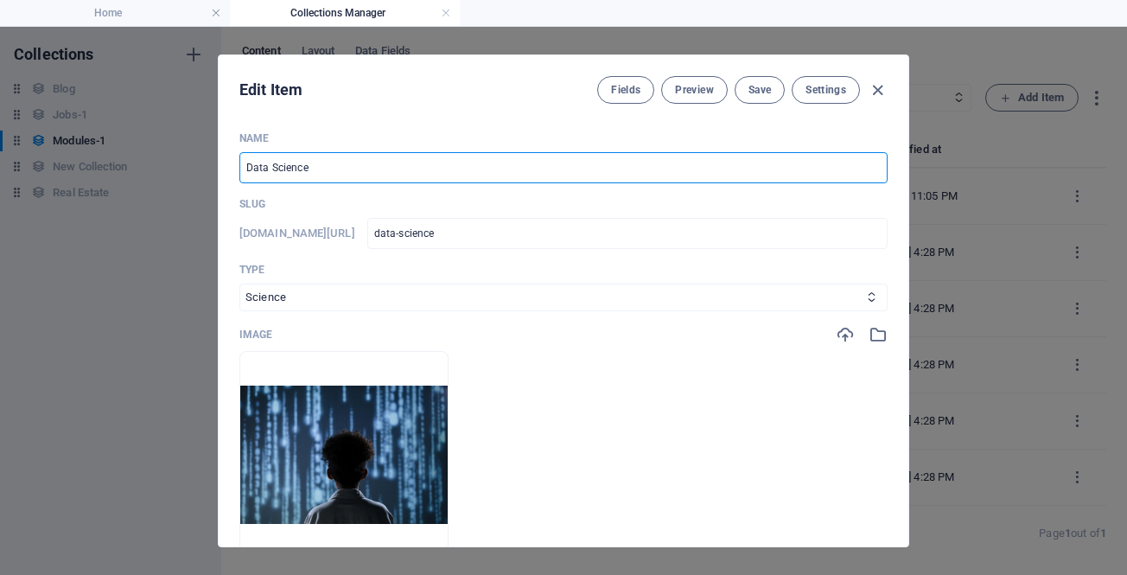
drag, startPoint x: 344, startPoint y: 168, endPoint x: 208, endPoint y: 188, distance: 137.2
click at [208, 188] on div "Edit Item Fields Preview Save Settings Name Data Science ​ Slug www.example.com…" at bounding box center [563, 301] width 1127 height 548
paste input "Marketing Trident"
type input "Marketing Trident"
type input "marketing-trident"
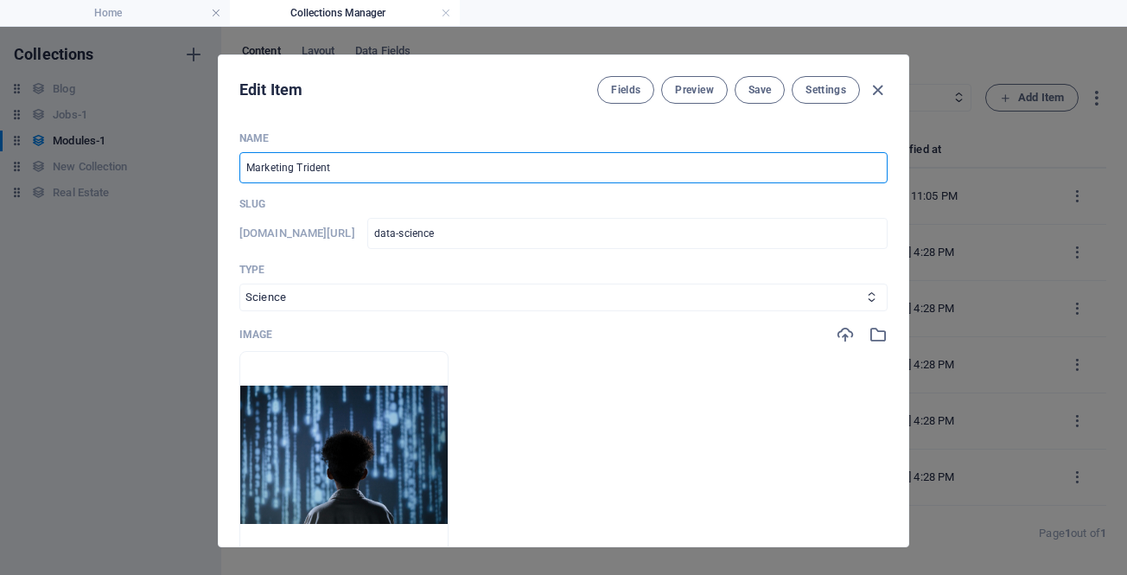
type input "marketing-trident"
type input "Marketing Trident"
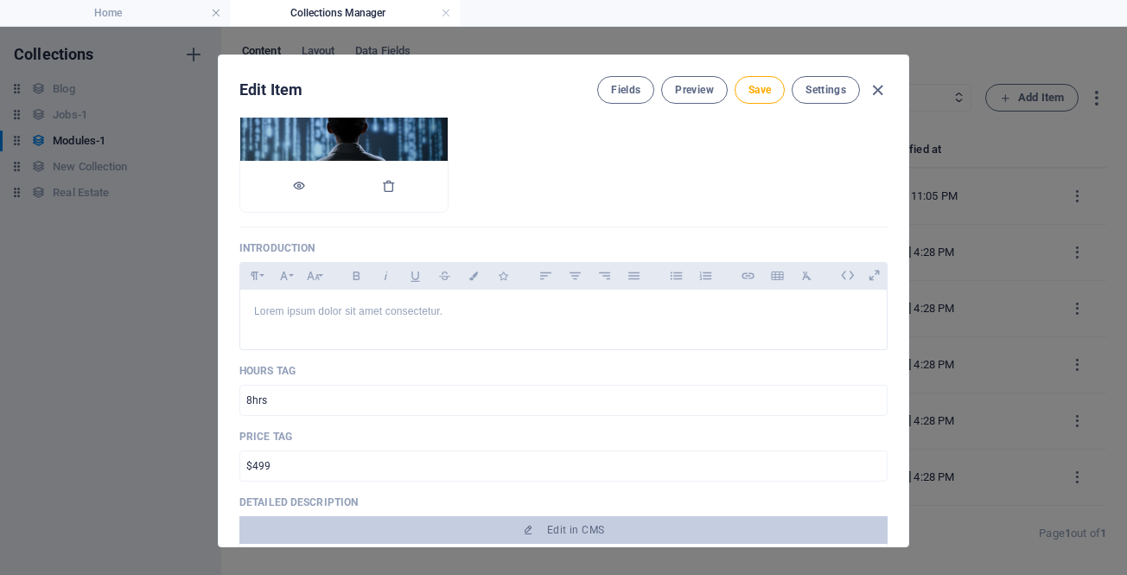
scroll to position [432, 0]
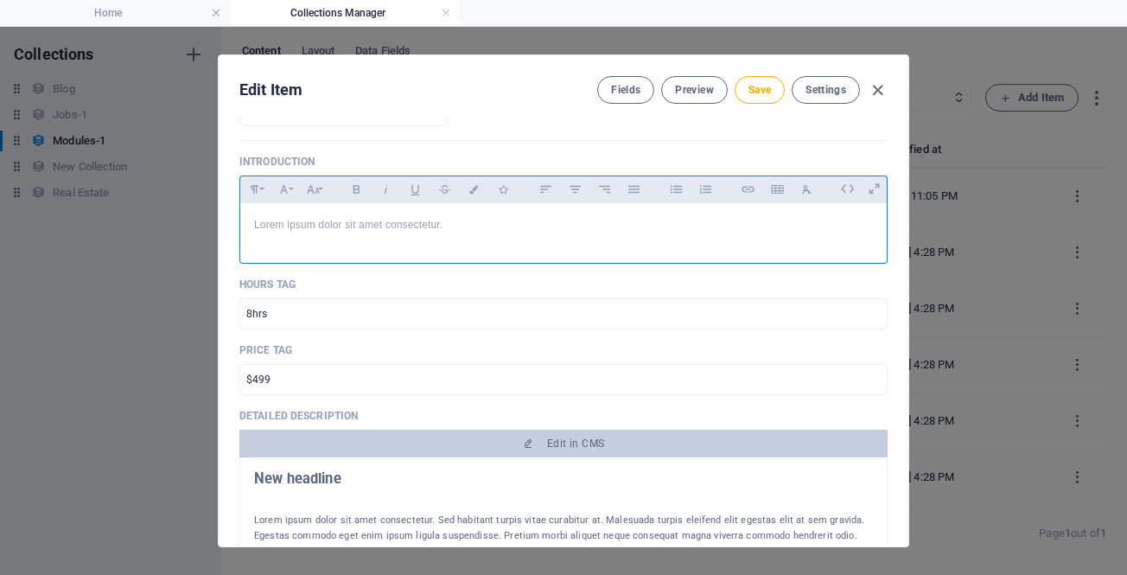
click at [435, 225] on p "Lorem ipsum dolor sit amet consectetur." at bounding box center [563, 225] width 619 height 16
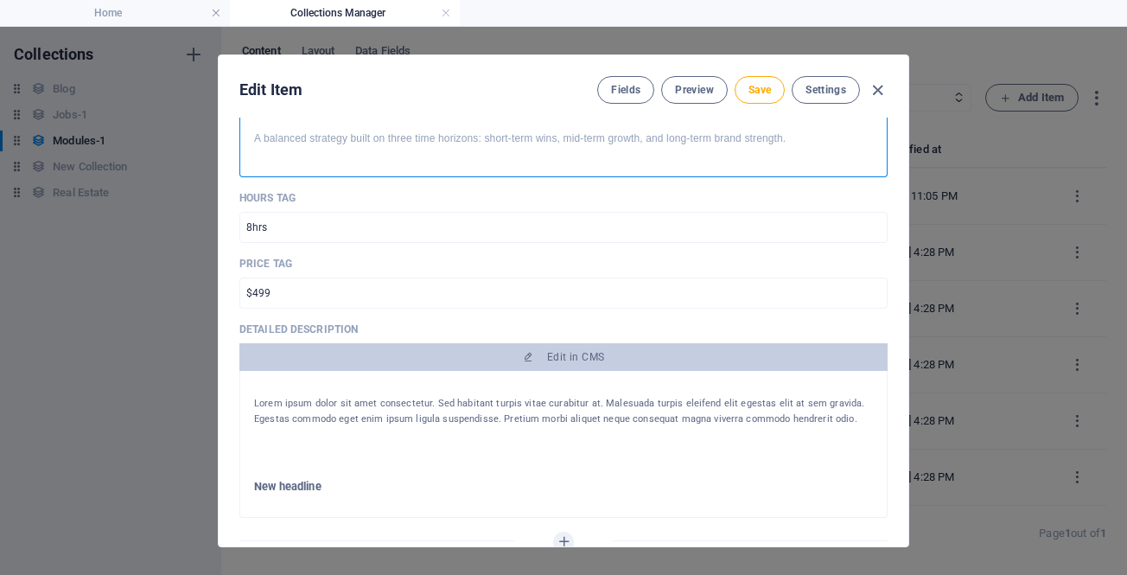
scroll to position [0, 0]
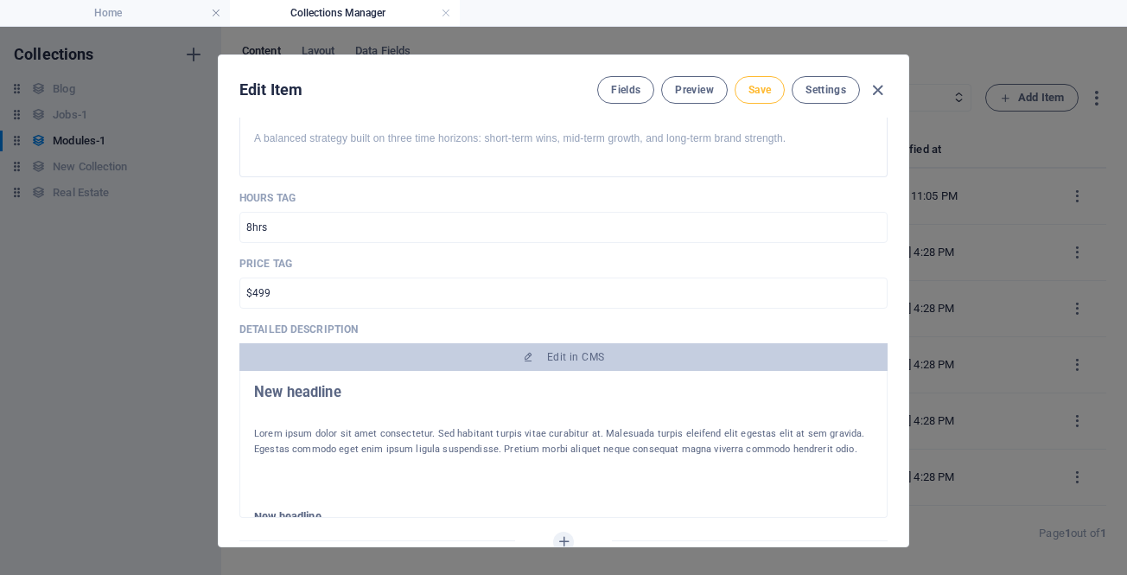
click at [759, 90] on span "Save" at bounding box center [760, 90] width 22 height 14
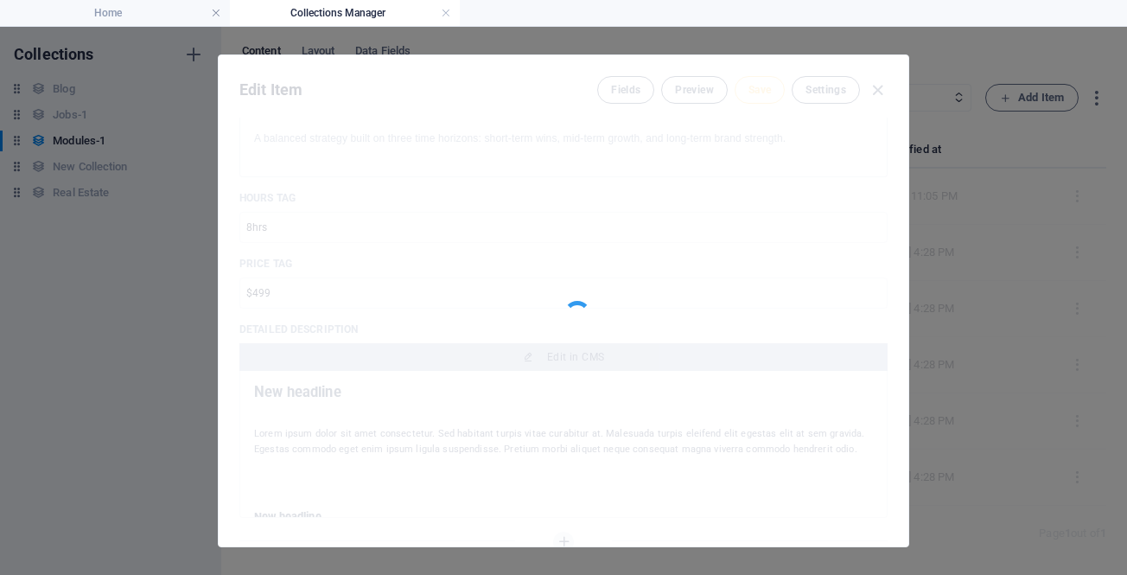
type input "marketing-trident"
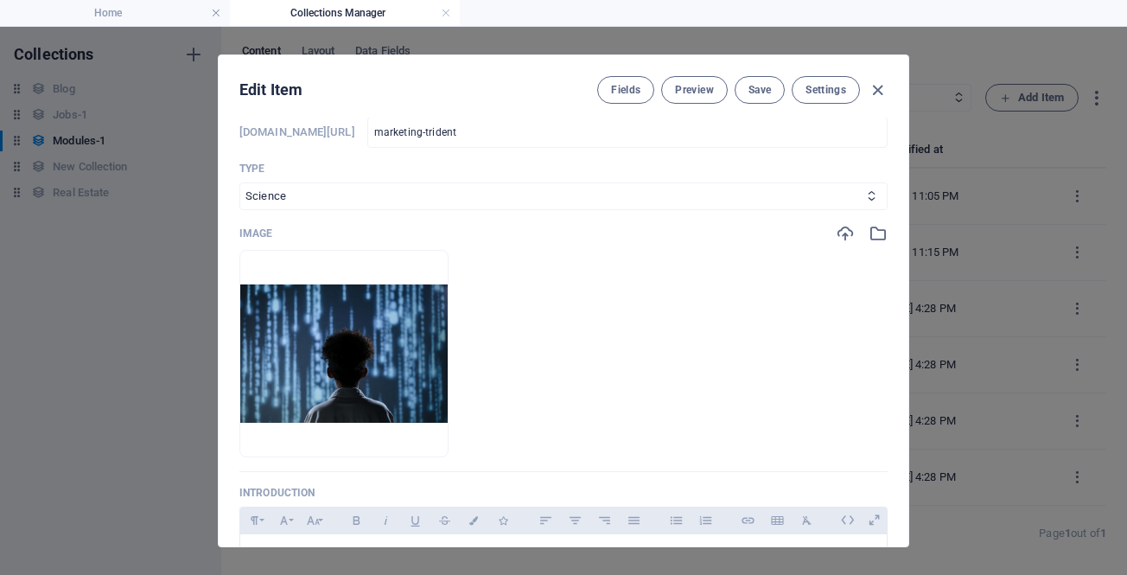
scroll to position [86, 0]
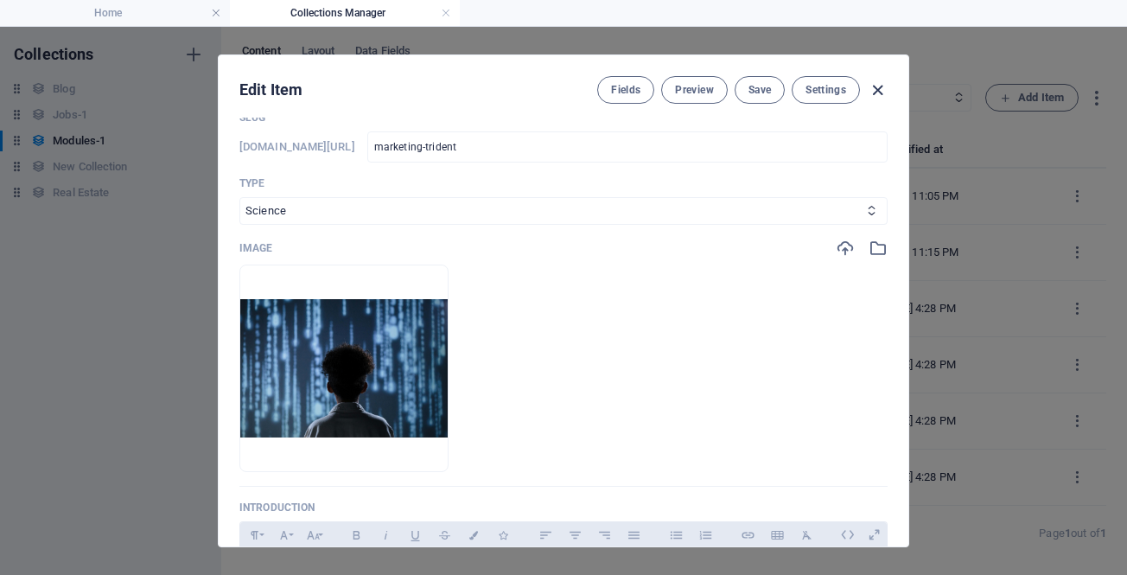
click at [876, 87] on icon "button" at bounding box center [878, 90] width 20 height 20
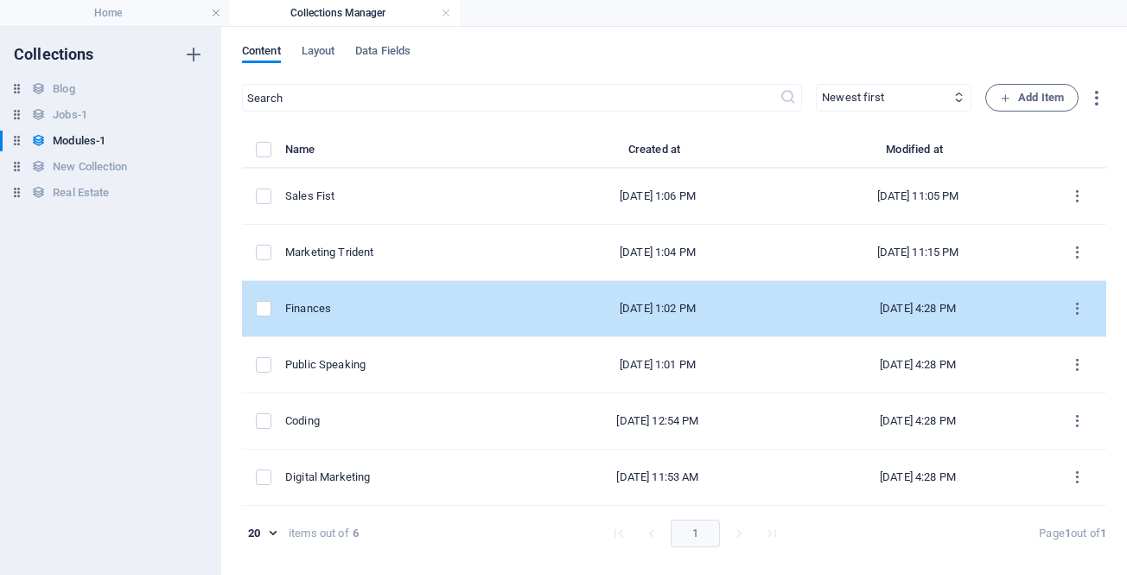
click at [318, 304] on div "Finances" at bounding box center [399, 309] width 228 height 16
select select "Business/Finances"
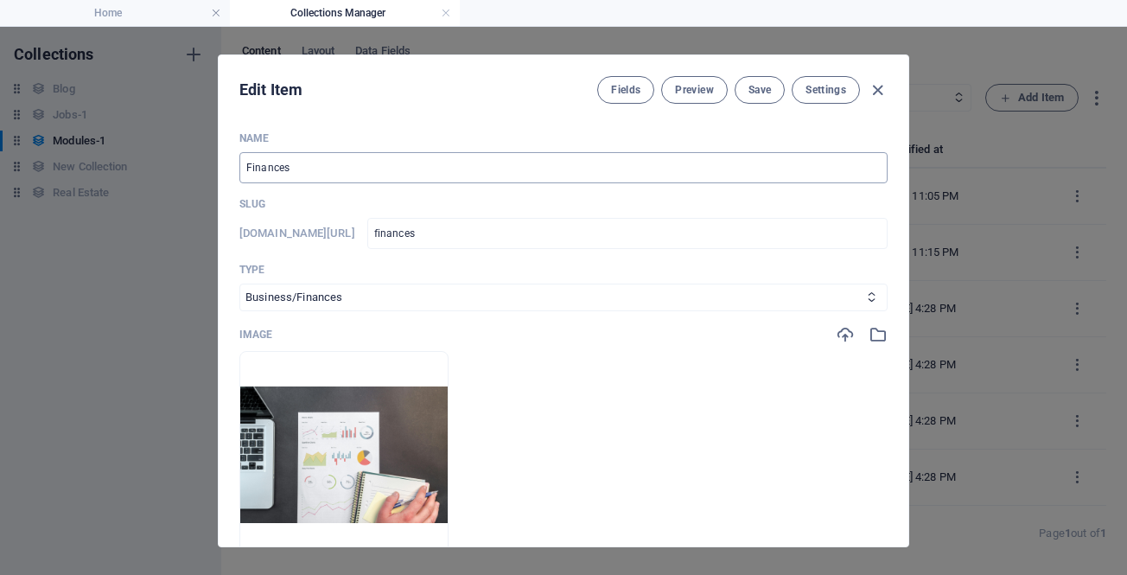
click at [338, 163] on input "Finances" at bounding box center [563, 167] width 648 height 31
paste input "Marketing Rodeo"
type input "Marketing Rodeo"
type input "marketing-rodeo"
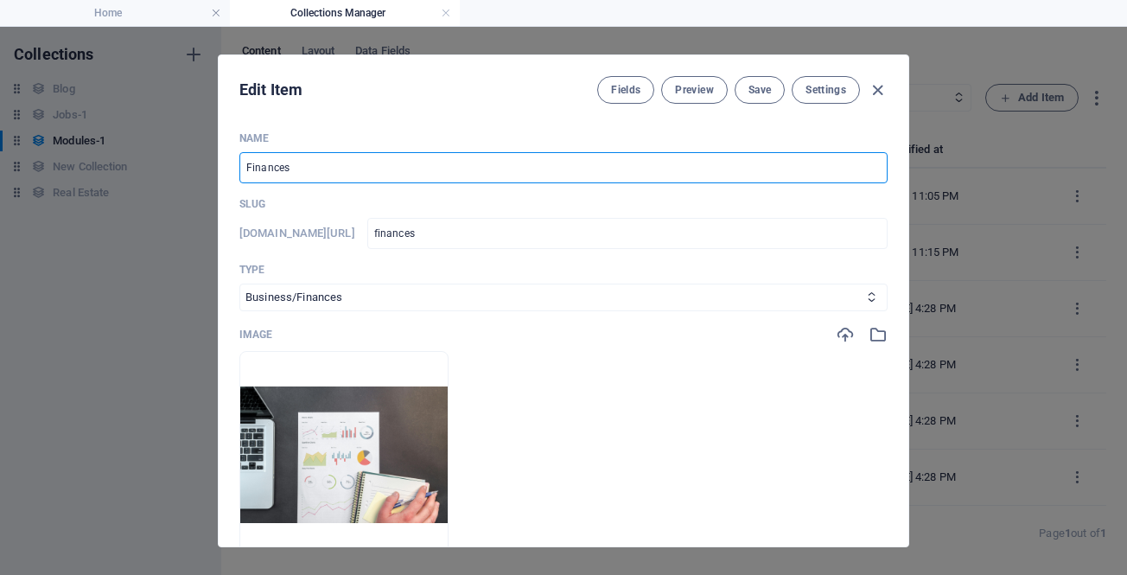
type input "marketing-rodeo"
type input "Marketing Rodeo"
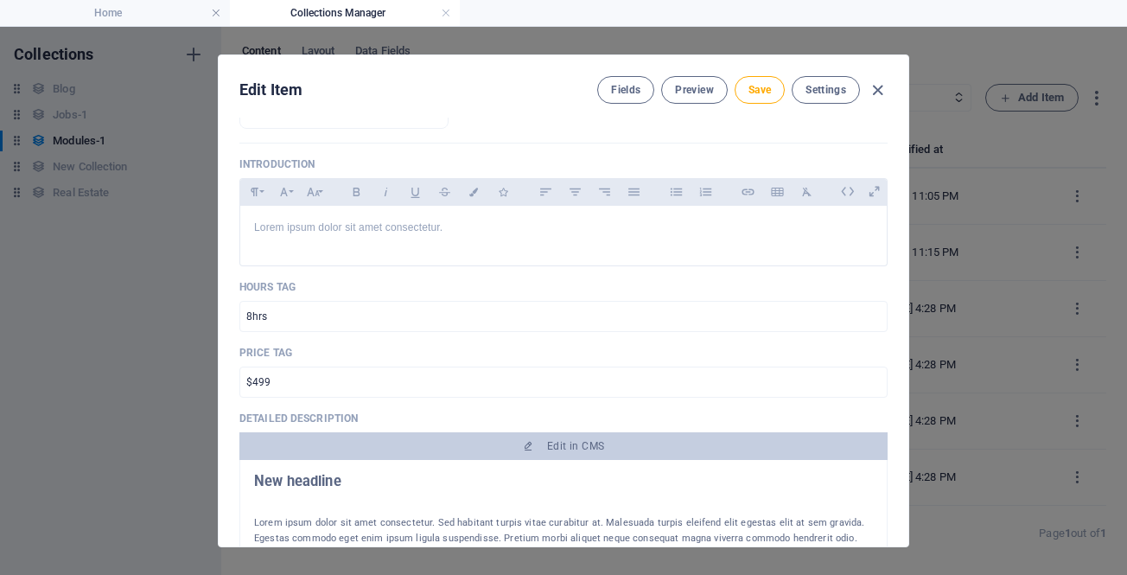
scroll to position [432, 0]
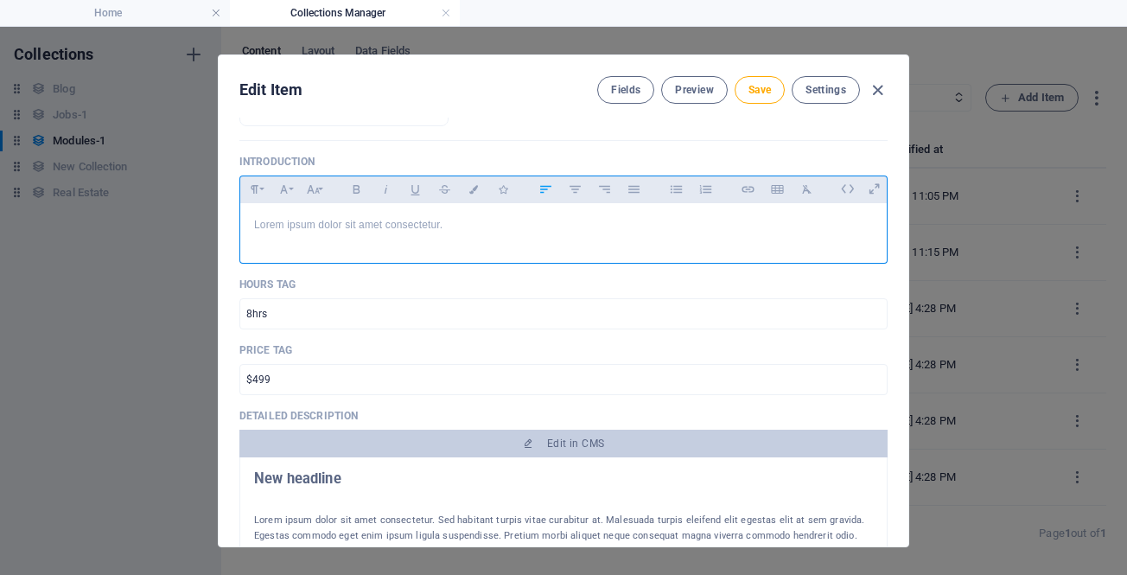
click at [356, 229] on p "Lorem ipsum dolor sit amet consectetur." at bounding box center [563, 225] width 619 height 16
click at [392, 226] on p "Staying in control of a fast-moving, unpredictable market by mastering risk, ti…" at bounding box center [563, 225] width 619 height 16
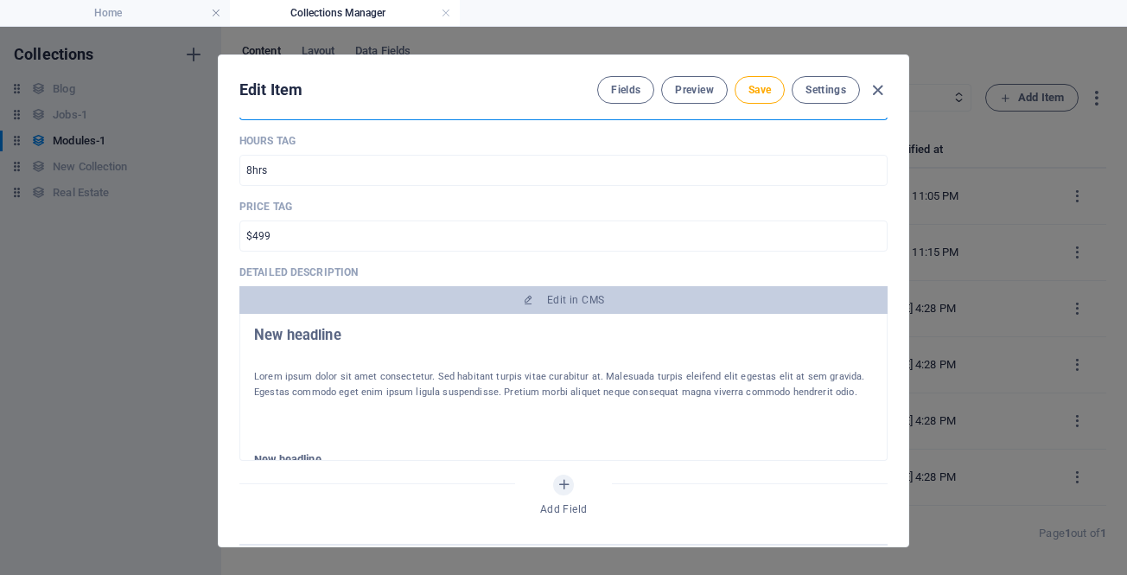
scroll to position [605, 0]
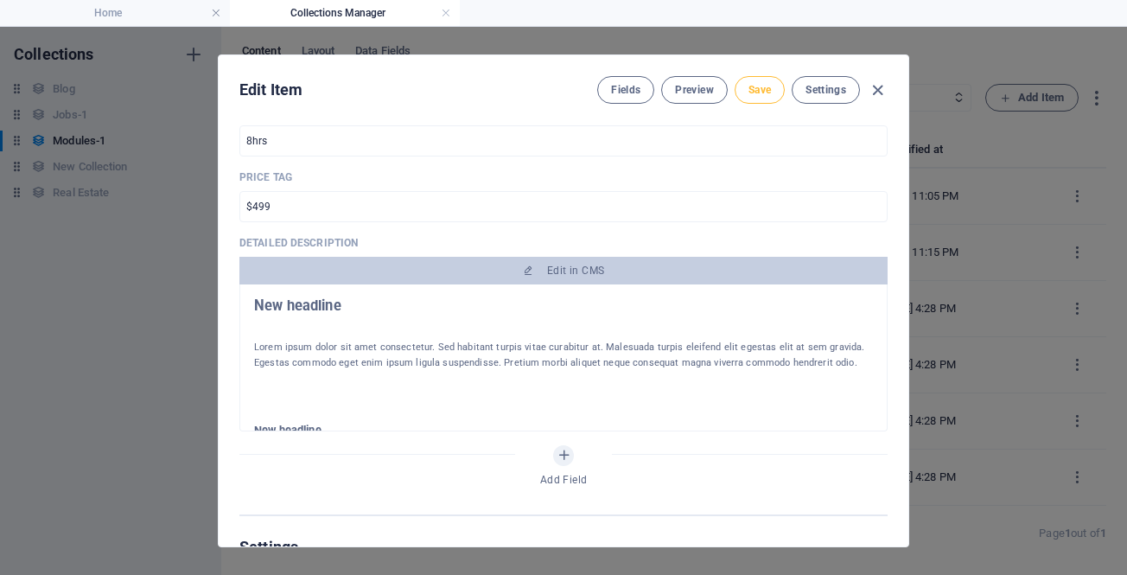
click at [744, 96] on button "Save" at bounding box center [760, 90] width 50 height 28
click at [877, 93] on icon "button" at bounding box center [878, 90] width 20 height 20
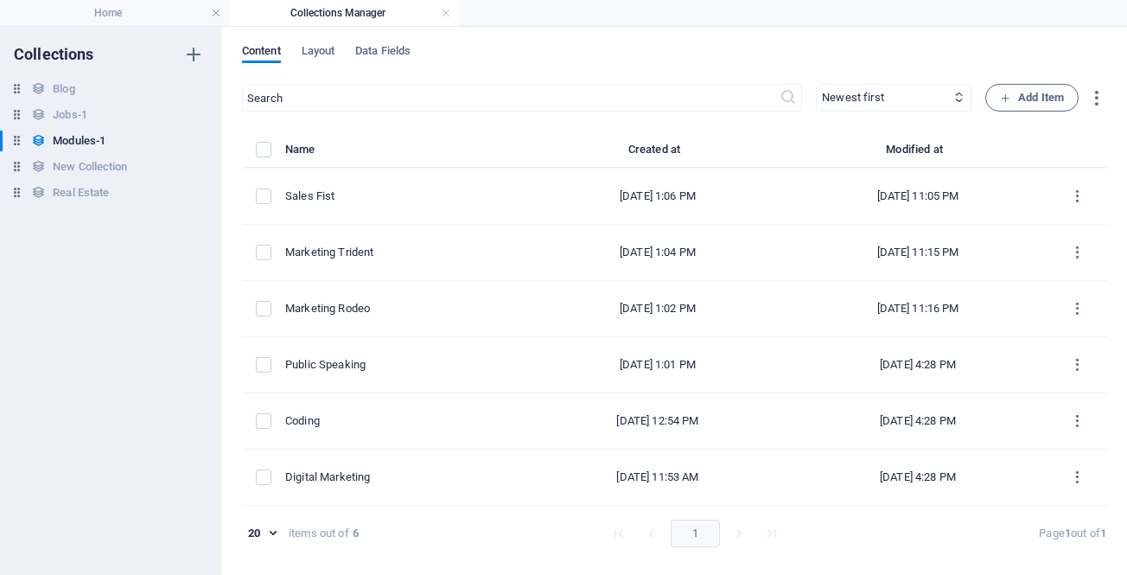
type input "marketing-rodeo"
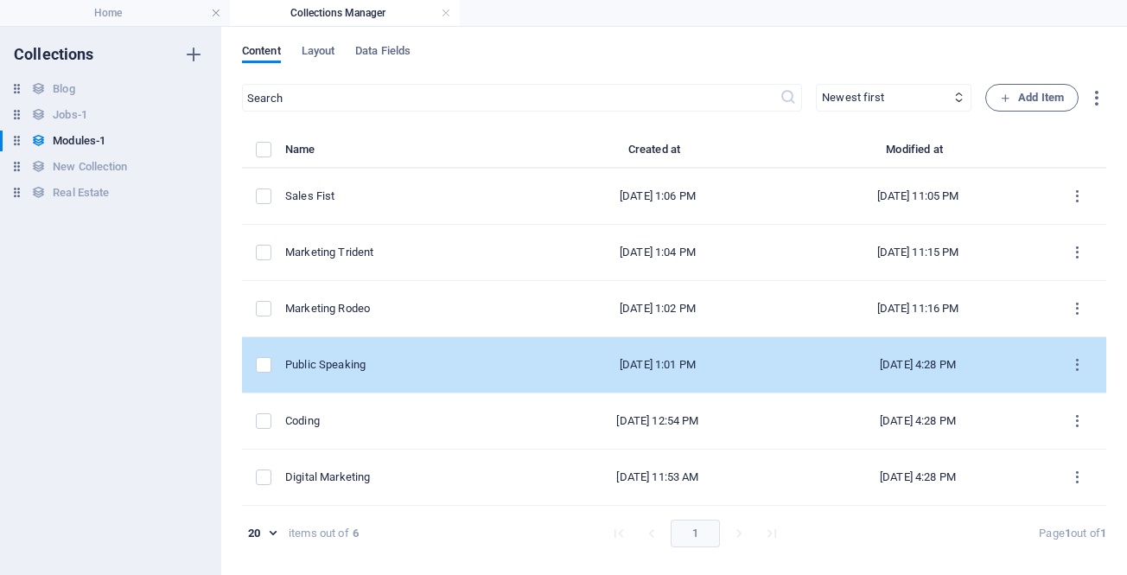
click at [341, 366] on div "Public Speaking" at bounding box center [399, 365] width 228 height 16
select select "Speaking"
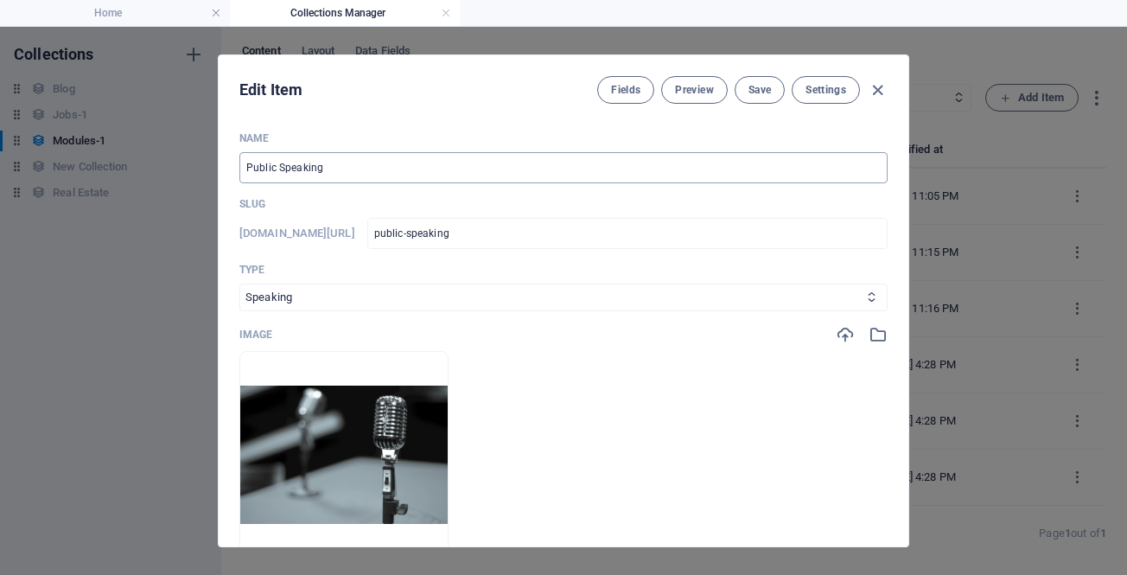
click at [354, 166] on input "Public Speaking" at bounding box center [563, 167] width 648 height 31
drag, startPoint x: 341, startPoint y: 162, endPoint x: 196, endPoint y: 175, distance: 145.9
click at [197, 175] on div "Edit Item Fields Preview Save Settings Name Public Speaking ​ Slug www.example.…" at bounding box center [563, 301] width 1127 height 548
paste input "Marketing Renaissance"
type input "Marketing Renaissance"
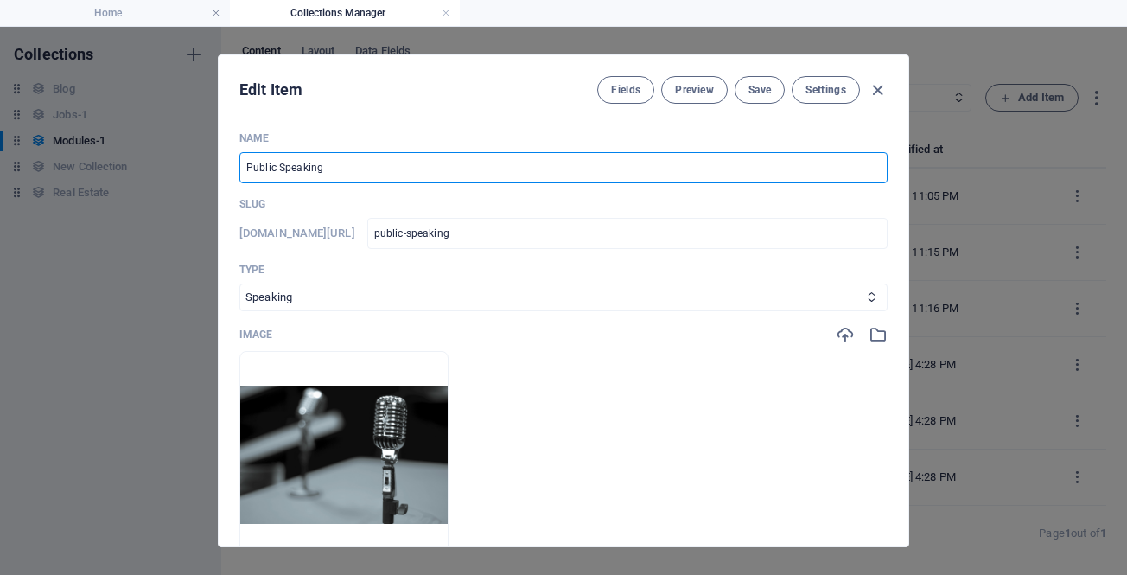
type input "marketing-renaissance"
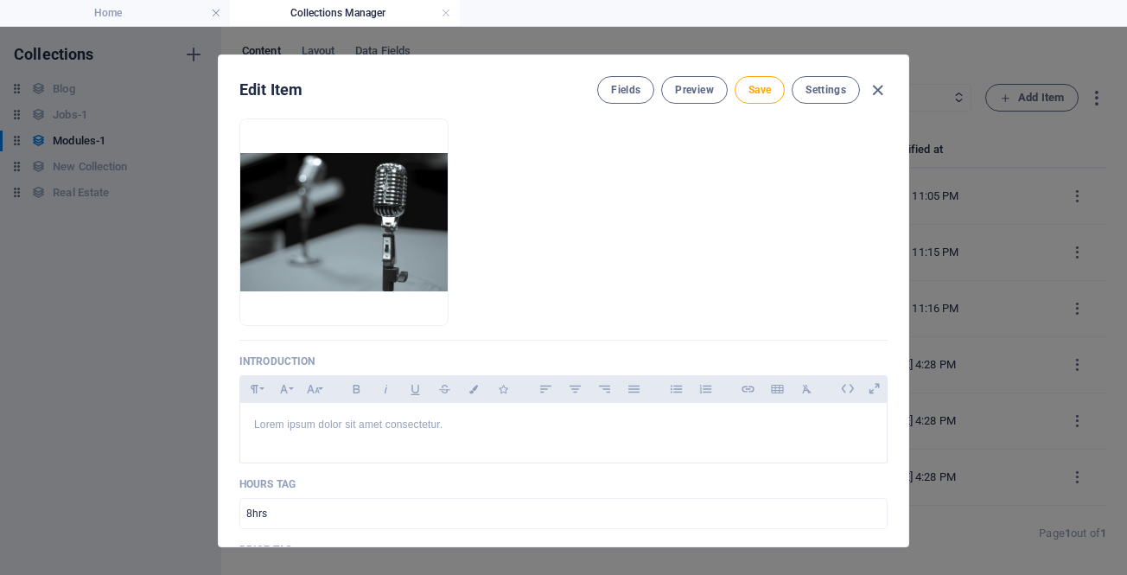
scroll to position [259, 0]
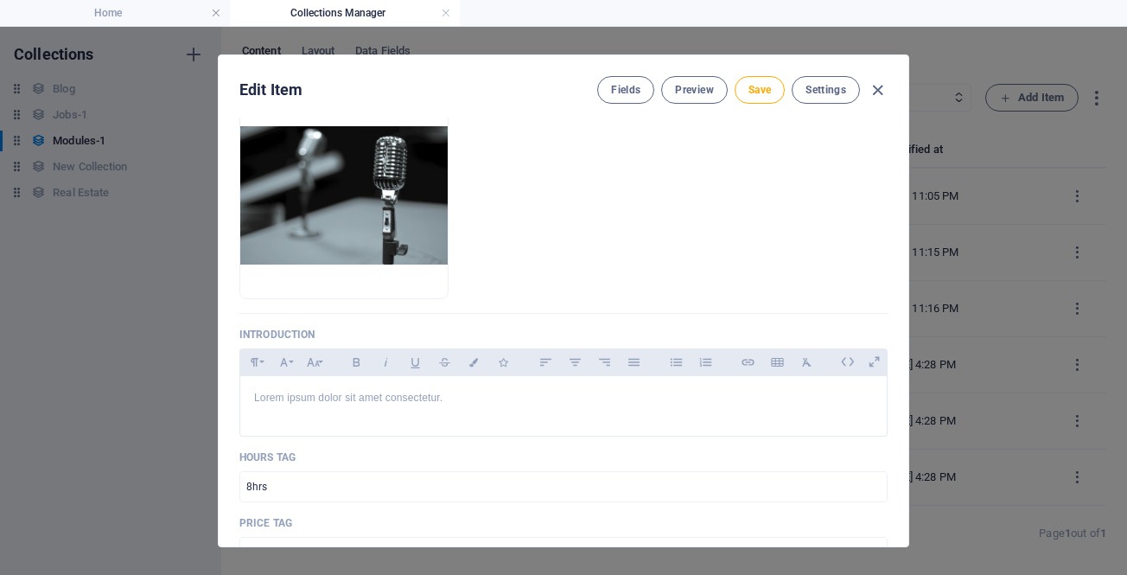
type input "Marketing Renaissance"
click at [364, 403] on p "Lorem ipsum dolor sit amet consectetur." at bounding box center [563, 398] width 619 height 16
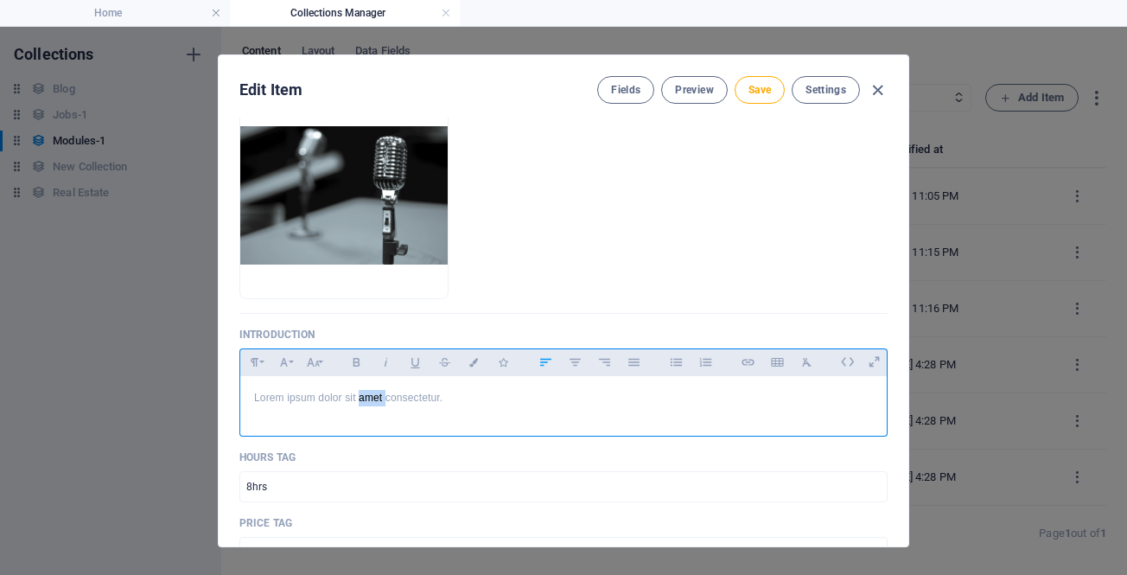
click at [364, 403] on p "Lorem ipsum dolor sit amet consectetur." at bounding box center [563, 398] width 619 height 16
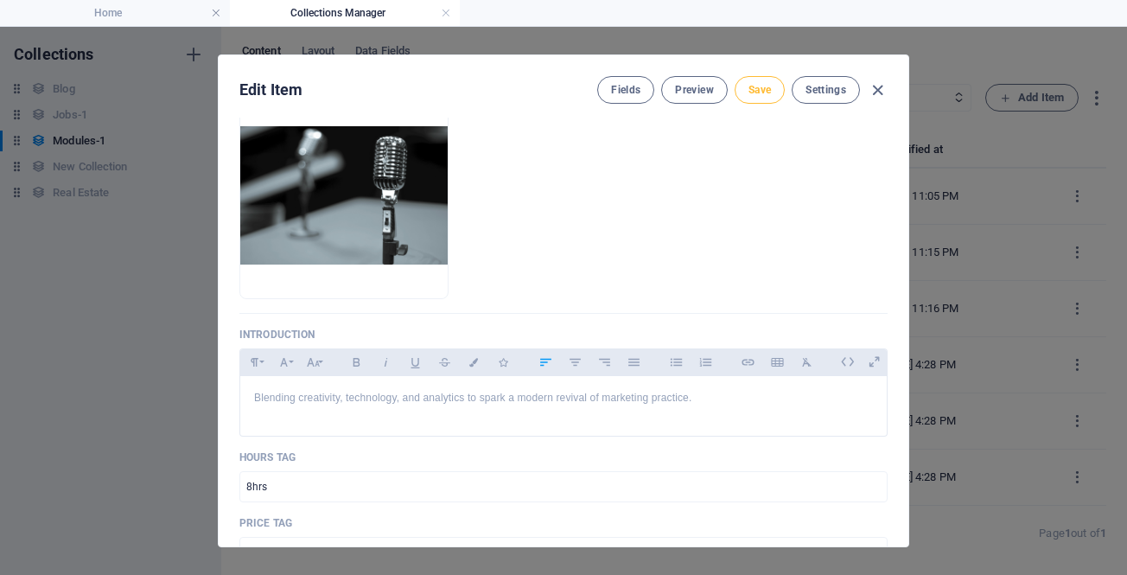
click at [754, 80] on button "Save" at bounding box center [760, 90] width 50 height 28
click at [880, 89] on icon "button" at bounding box center [878, 90] width 20 height 20
type input "marketing-renaissance"
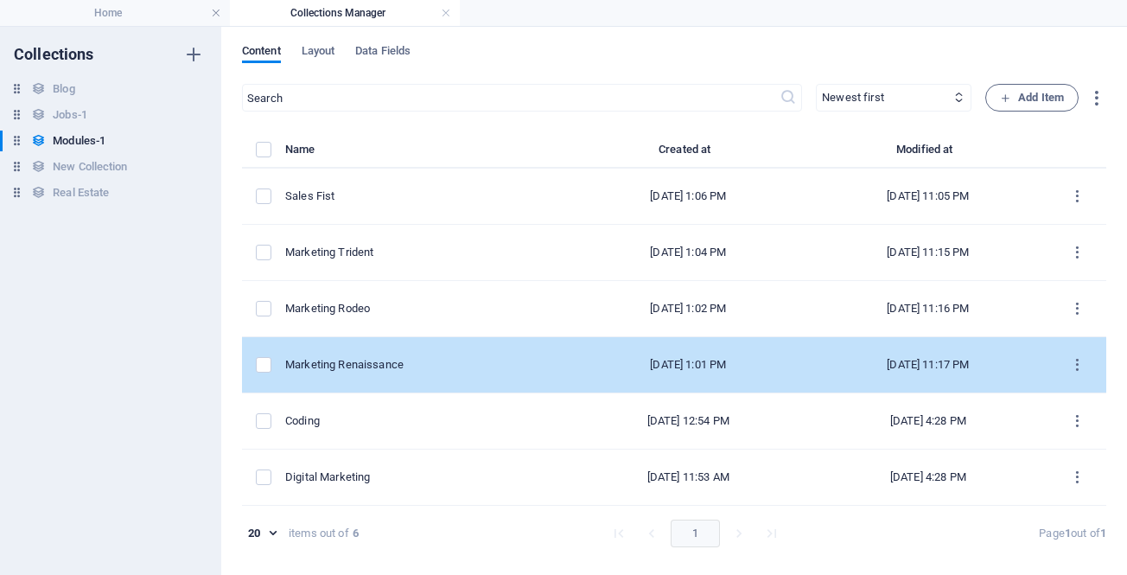
click at [346, 361] on div "Marketing Renaissance" at bounding box center [420, 365] width 270 height 16
select select "Speaking"
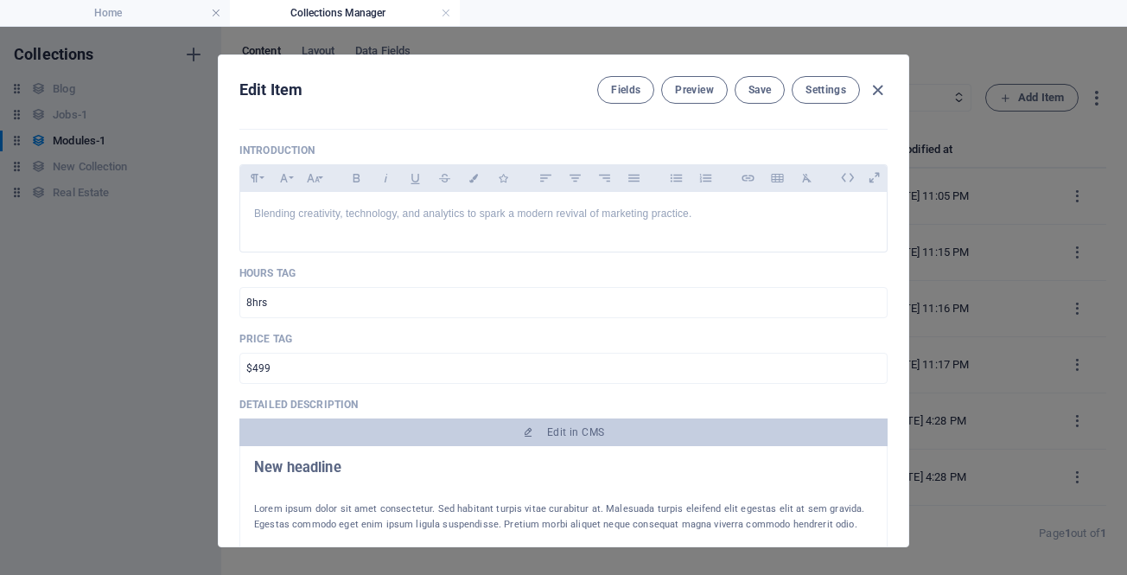
scroll to position [432, 0]
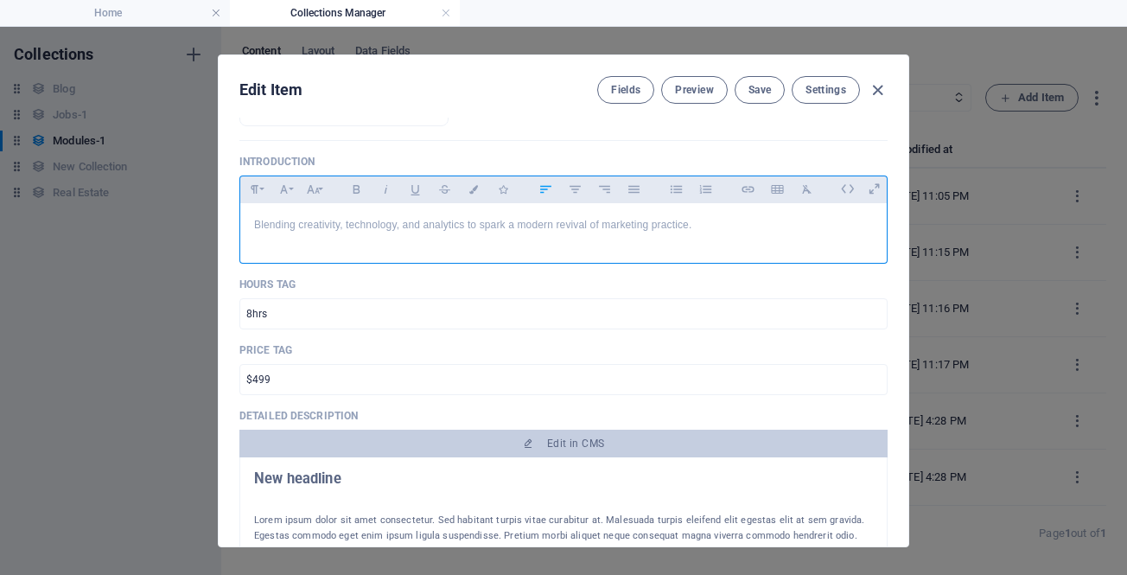
click at [506, 225] on p "Blending creativity, technology, and analytics to spark a modern revival of mar…" at bounding box center [563, 225] width 619 height 16
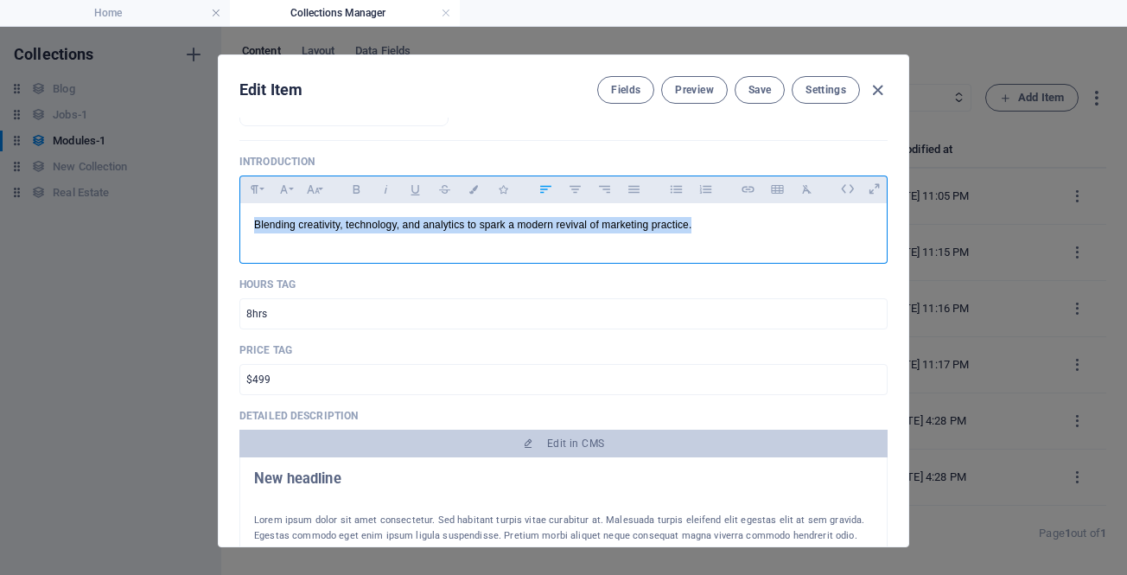
click at [506, 225] on p "Blending creativity, technology, and analytics to spark a modern revival of mar…" at bounding box center [563, 225] width 619 height 16
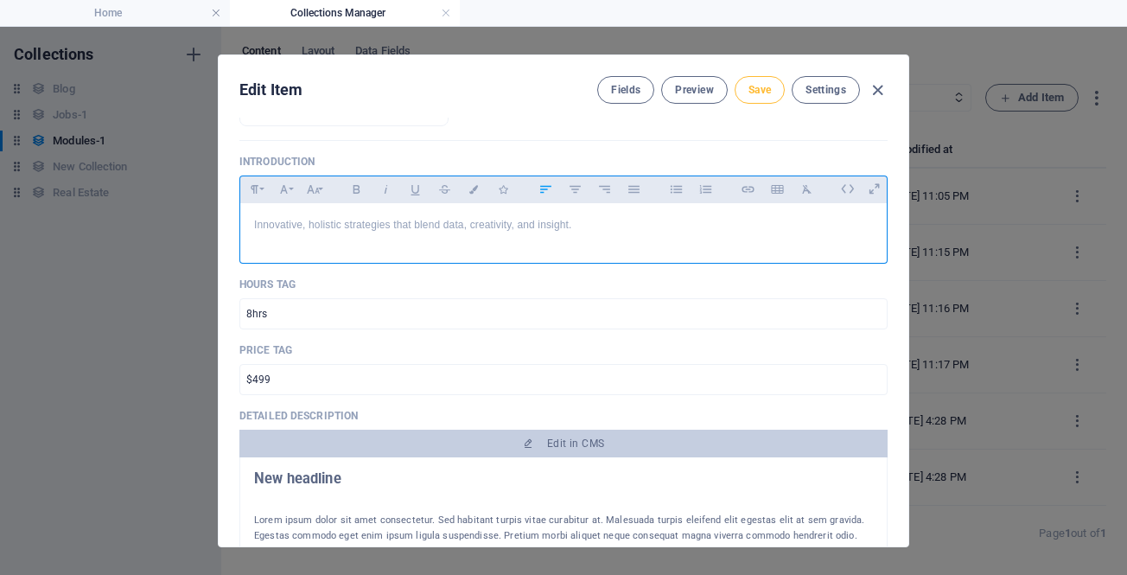
click at [737, 93] on button "Save" at bounding box center [760, 90] width 50 height 28
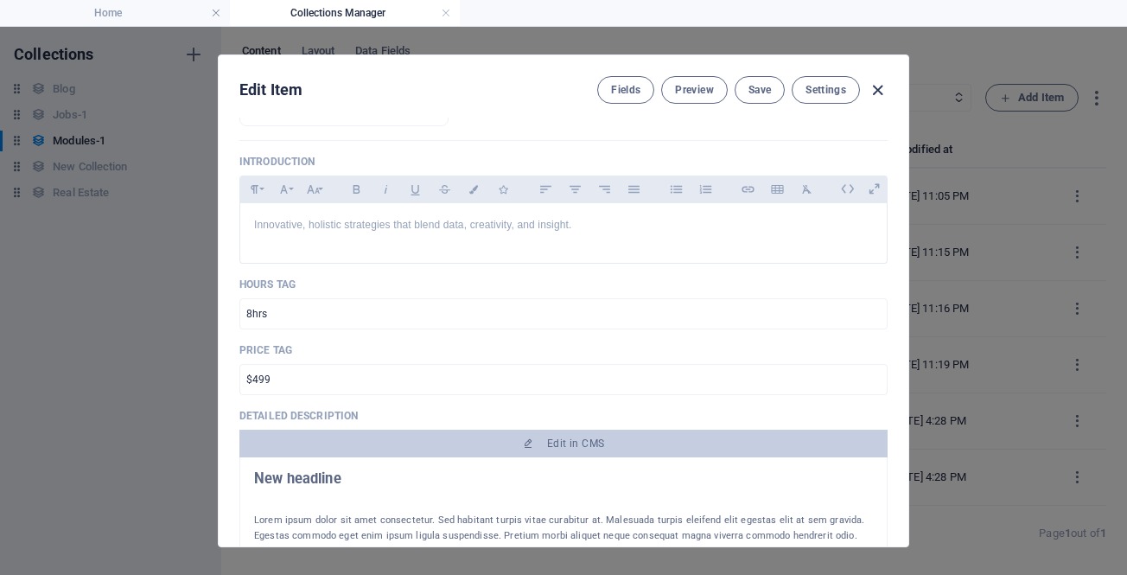
click at [877, 91] on icon "button" at bounding box center [878, 90] width 20 height 20
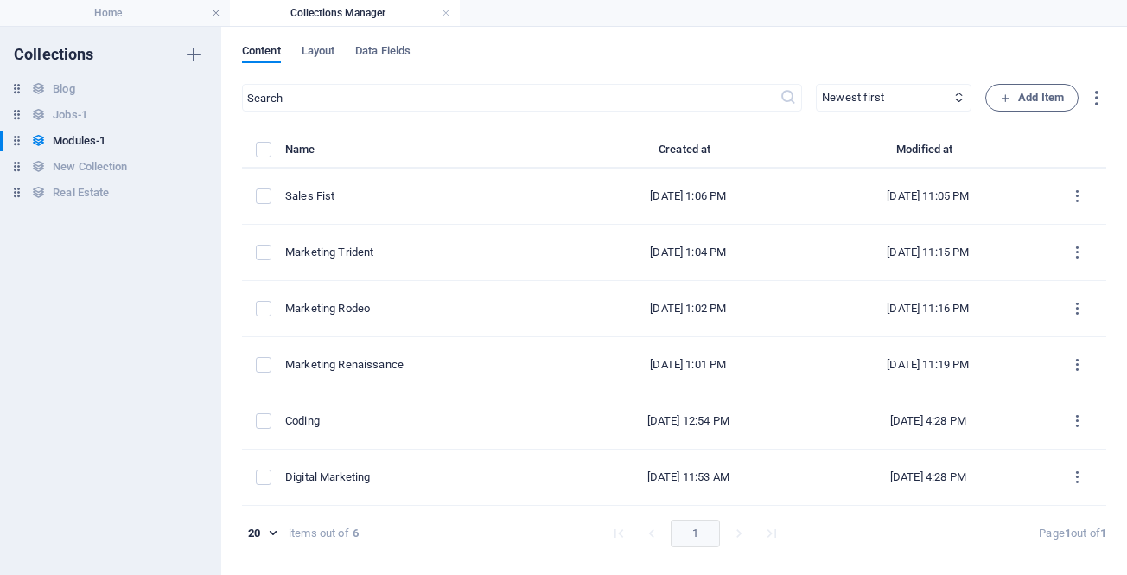
type input "marketing-renaissance"
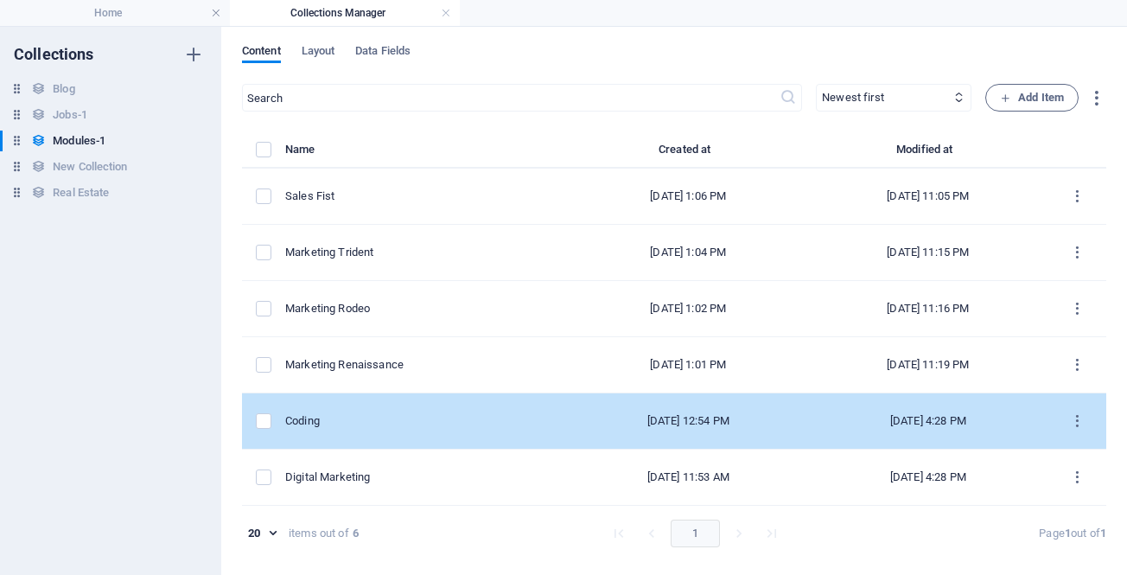
click at [297, 418] on div "Coding" at bounding box center [420, 421] width 270 height 16
select select "Programming"
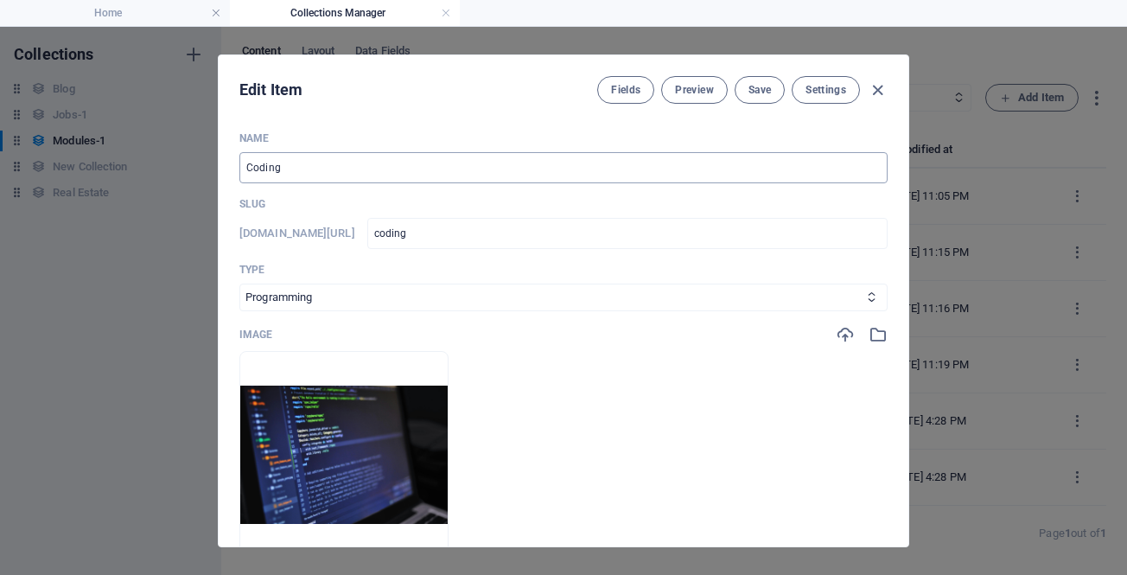
click at [281, 159] on input "Coding" at bounding box center [563, 167] width 648 height 31
paste input "Public Market"
type input "Public Marketing"
type input "public-marketing"
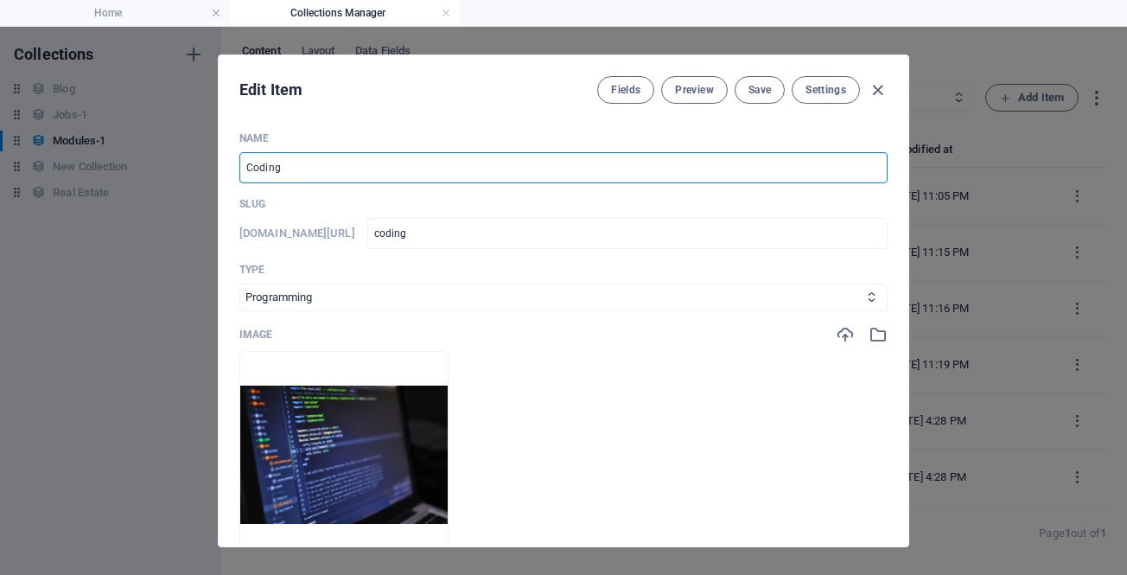
type input "public-marketing"
type input "Public Marketing"
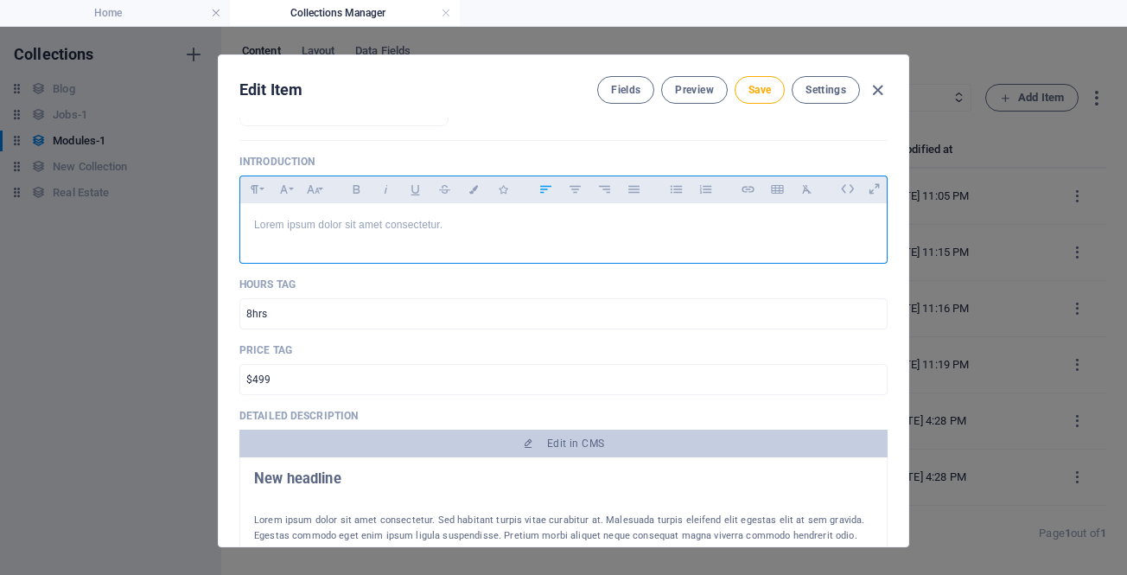
click at [324, 226] on p "Lorem ipsum dolor sit amet consectetur." at bounding box center [563, 225] width 619 height 16
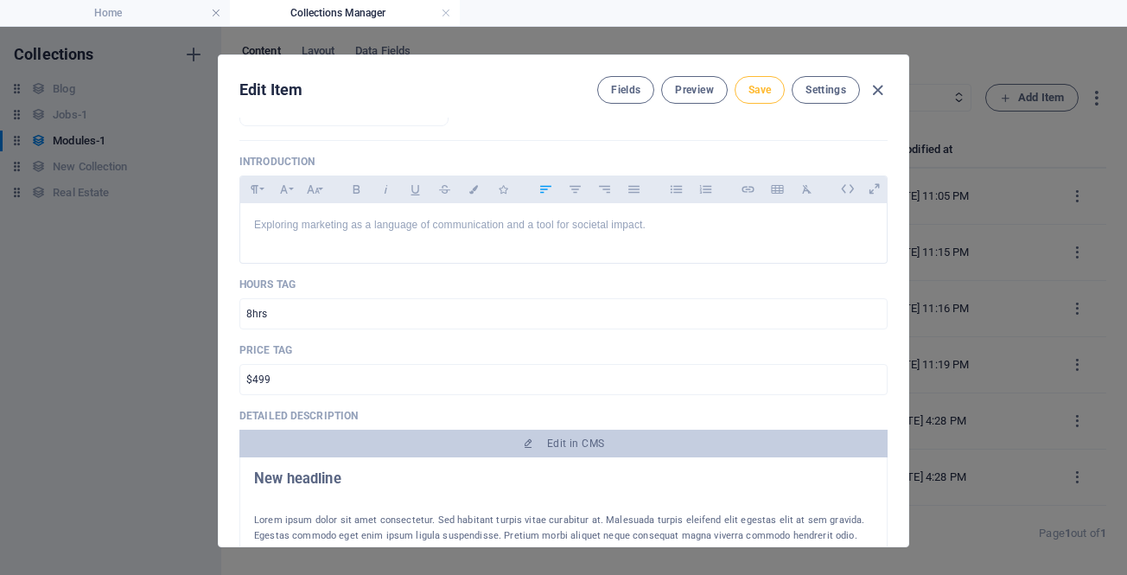
click at [747, 93] on button "Save" at bounding box center [760, 90] width 50 height 28
click at [878, 92] on icon "button" at bounding box center [878, 90] width 20 height 20
type input "public-marketing"
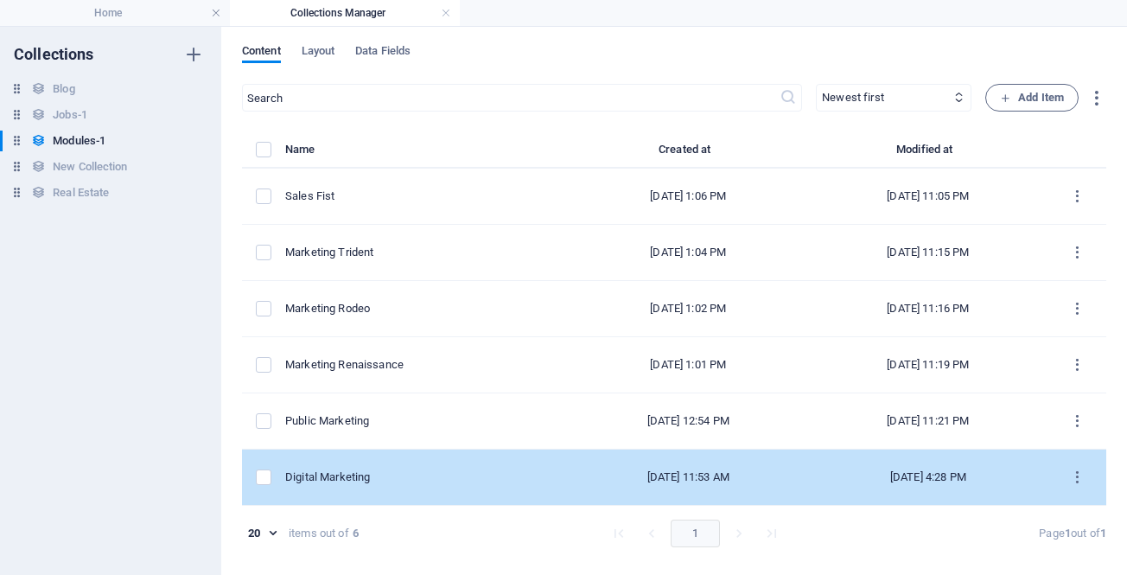
click at [339, 475] on div "Digital Marketing" at bounding box center [420, 477] width 270 height 16
select select "Marketing"
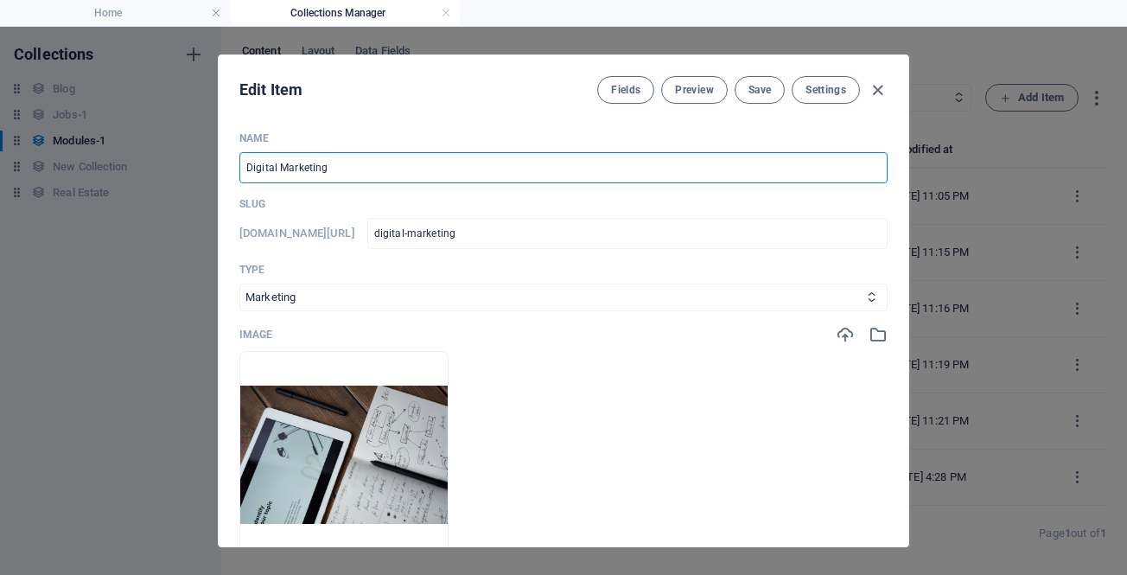
click at [365, 158] on input "Digital Marketing" at bounding box center [563, 167] width 648 height 31
paste input "Other Approaches"
type input "Other Approaches"
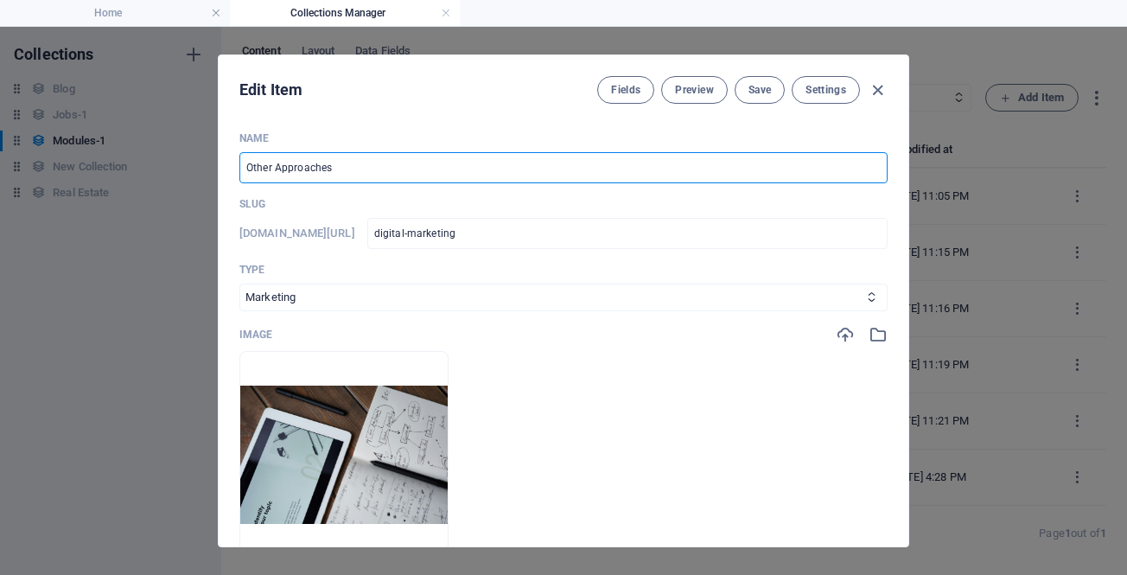
type input "other-approaches"
type input "Other Approaches"
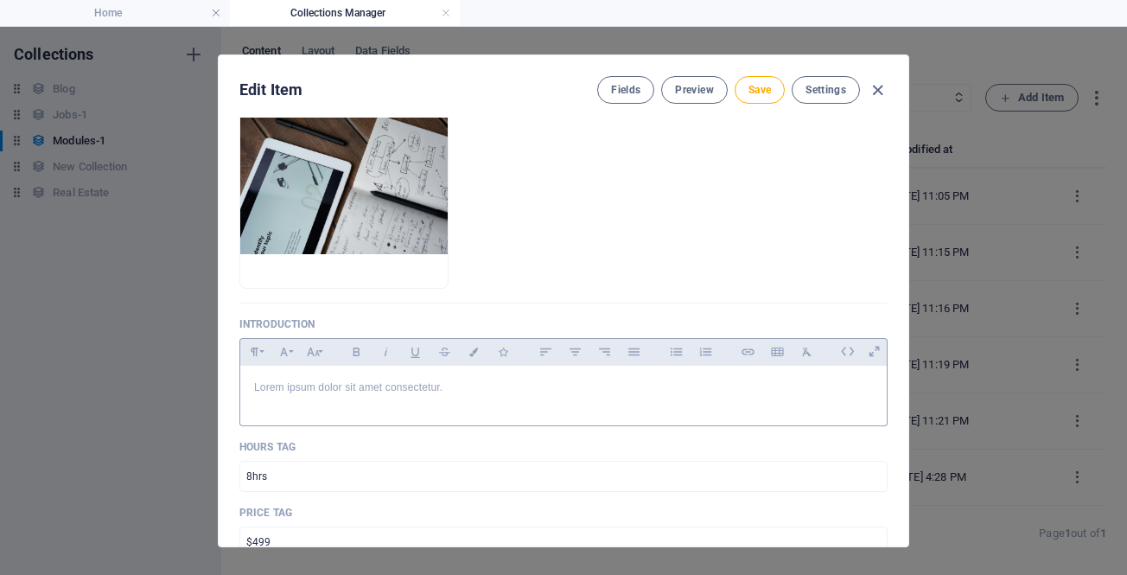
scroll to position [346, 0]
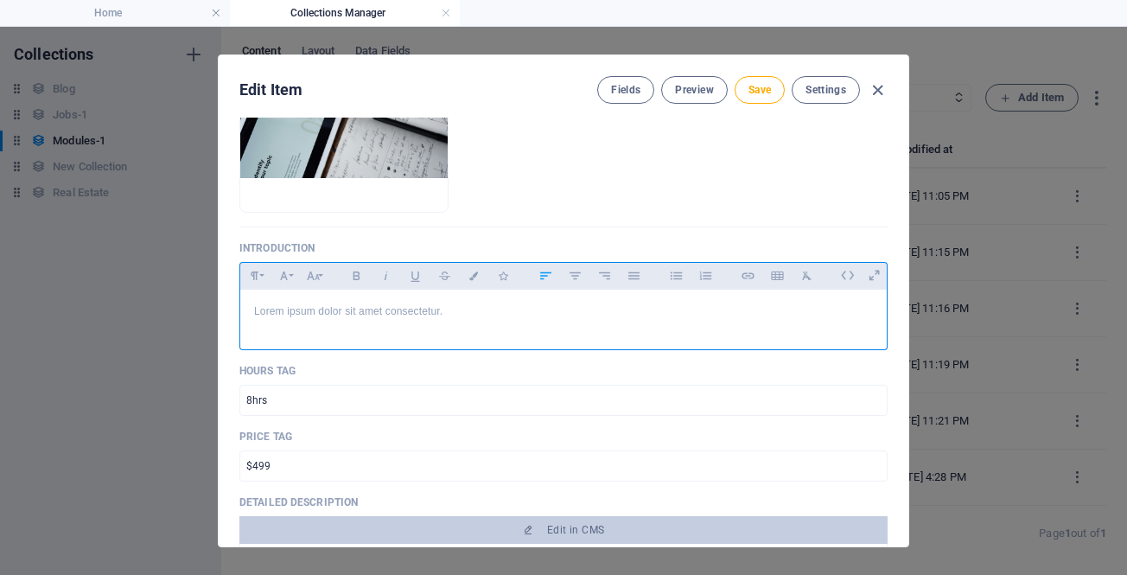
click at [328, 316] on p "Lorem ipsum dolor sit amet consectetur." at bounding box center [563, 311] width 619 height 16
click at [764, 90] on span "Save" at bounding box center [760, 90] width 22 height 14
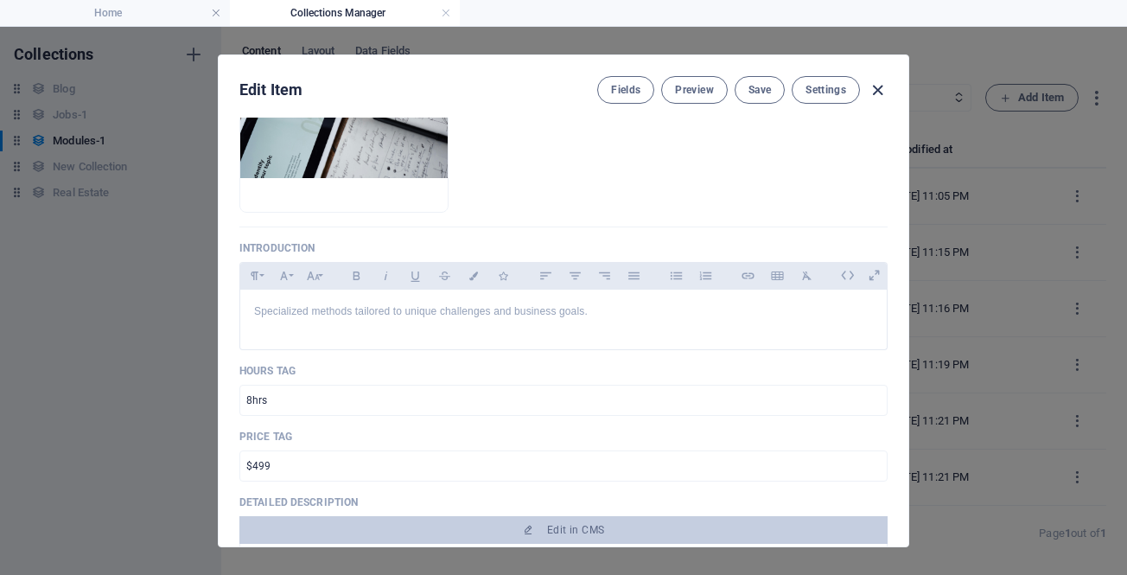
click at [873, 94] on icon "button" at bounding box center [878, 90] width 20 height 20
type input "other-approaches"
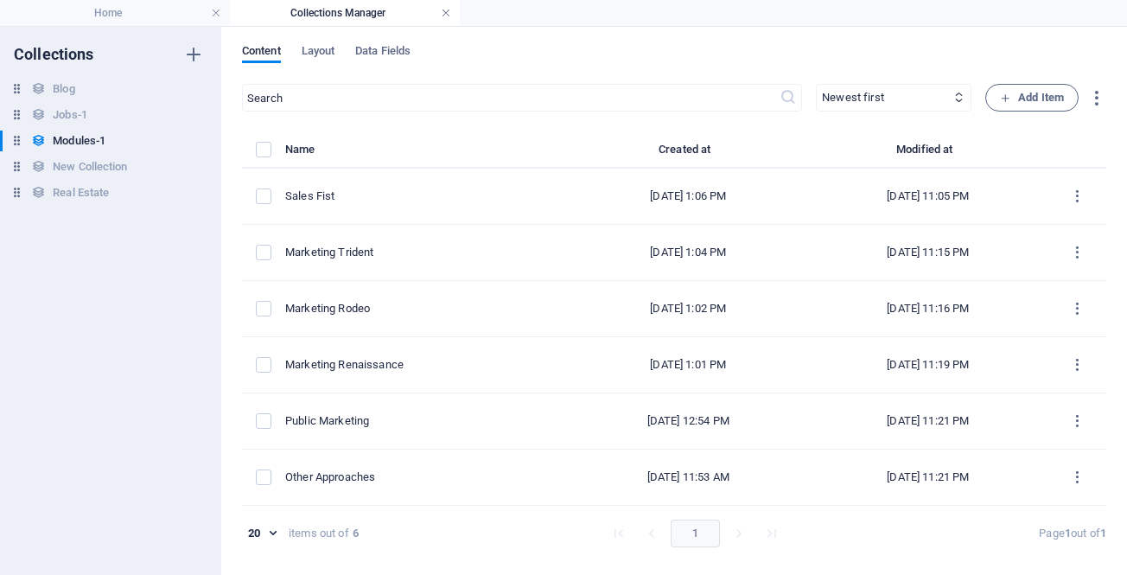
click at [444, 12] on link at bounding box center [446, 13] width 10 height 16
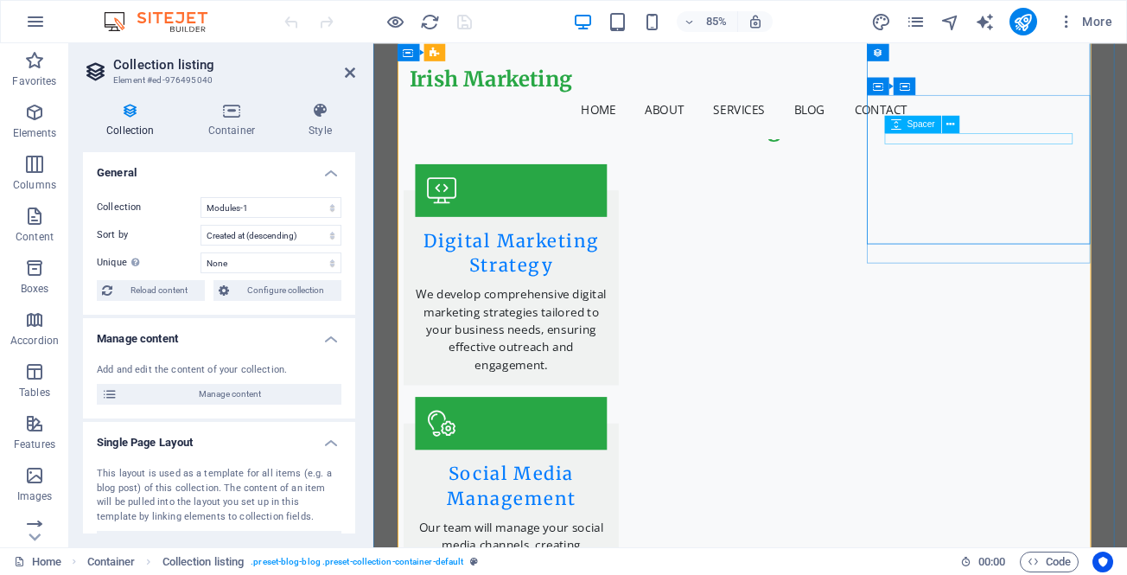
scroll to position [2720, 0]
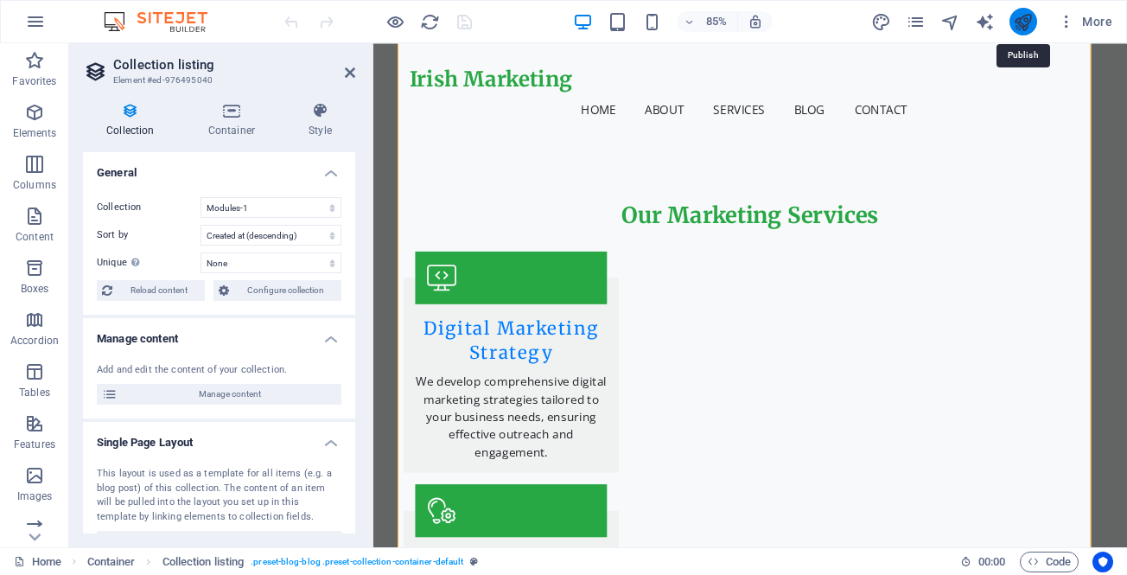
click at [1025, 28] on icon "publish" at bounding box center [1023, 22] width 20 height 20
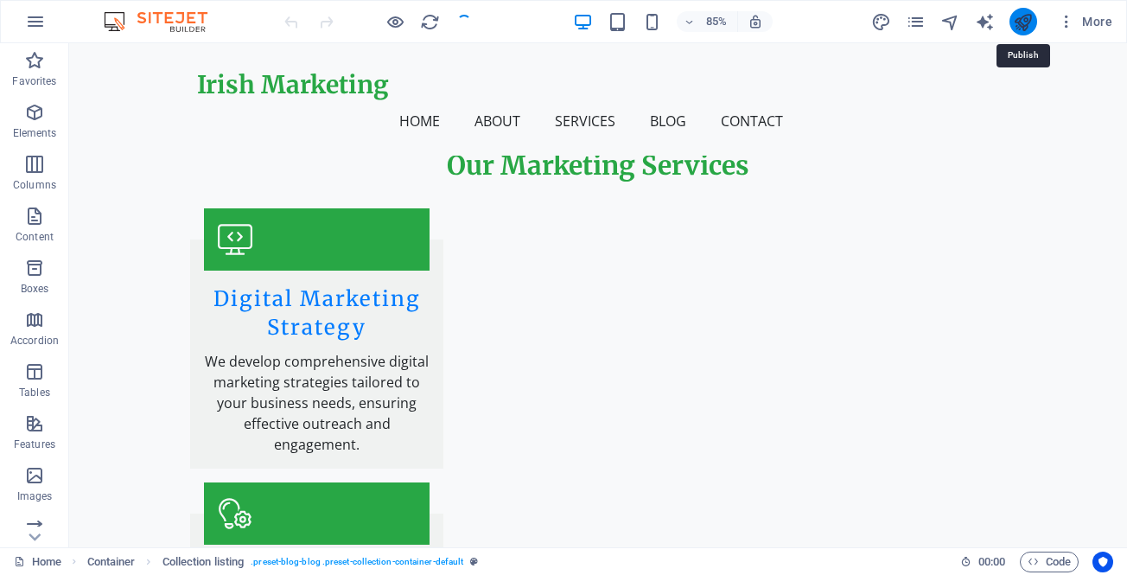
scroll to position [2640, 0]
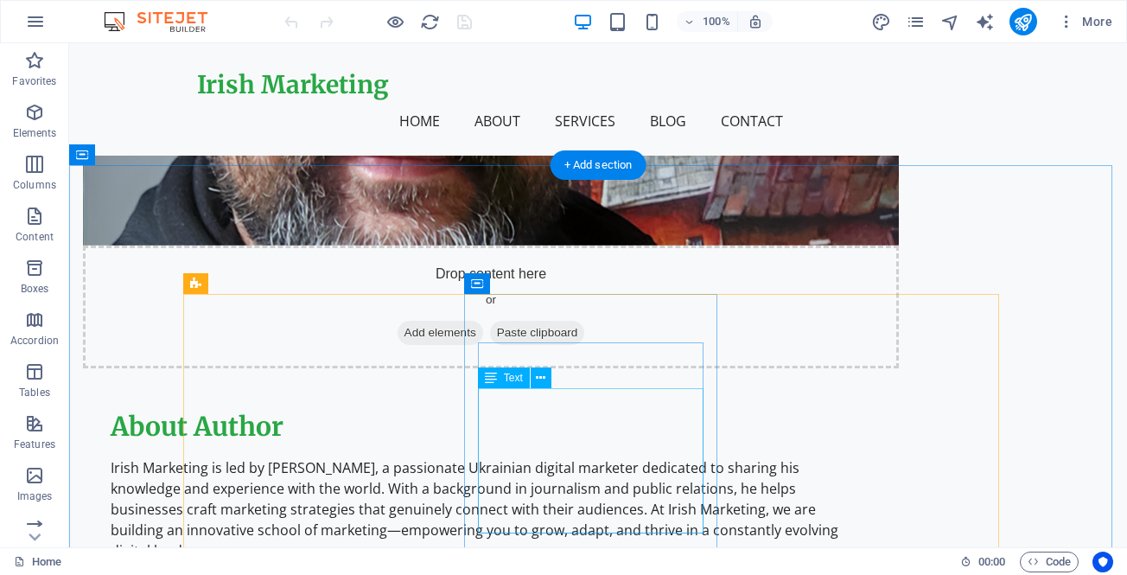
scroll to position [1124, 0]
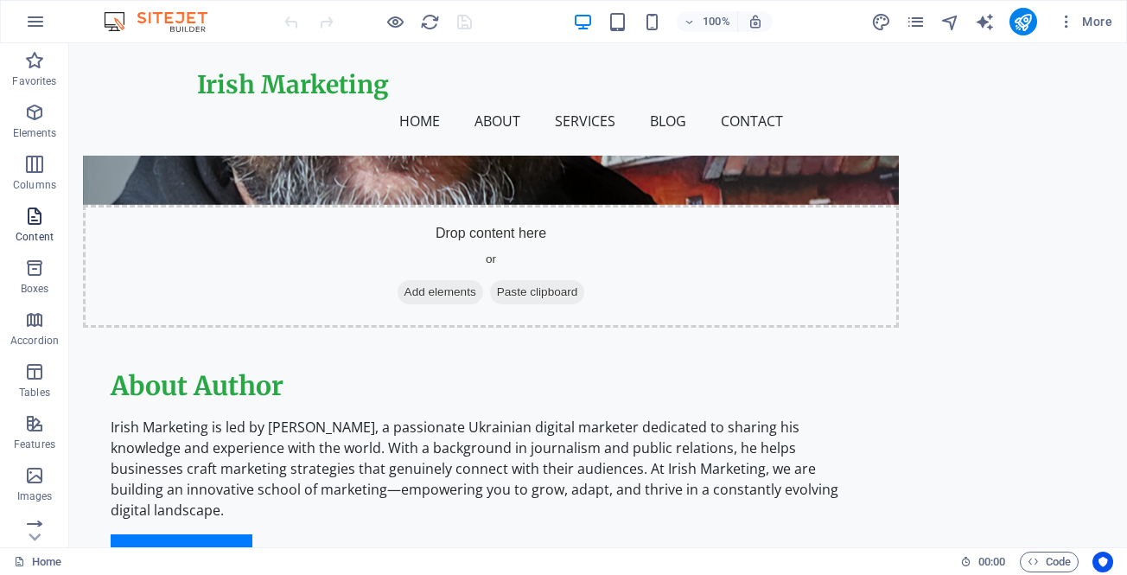
click at [37, 221] on icon "button" at bounding box center [34, 216] width 21 height 21
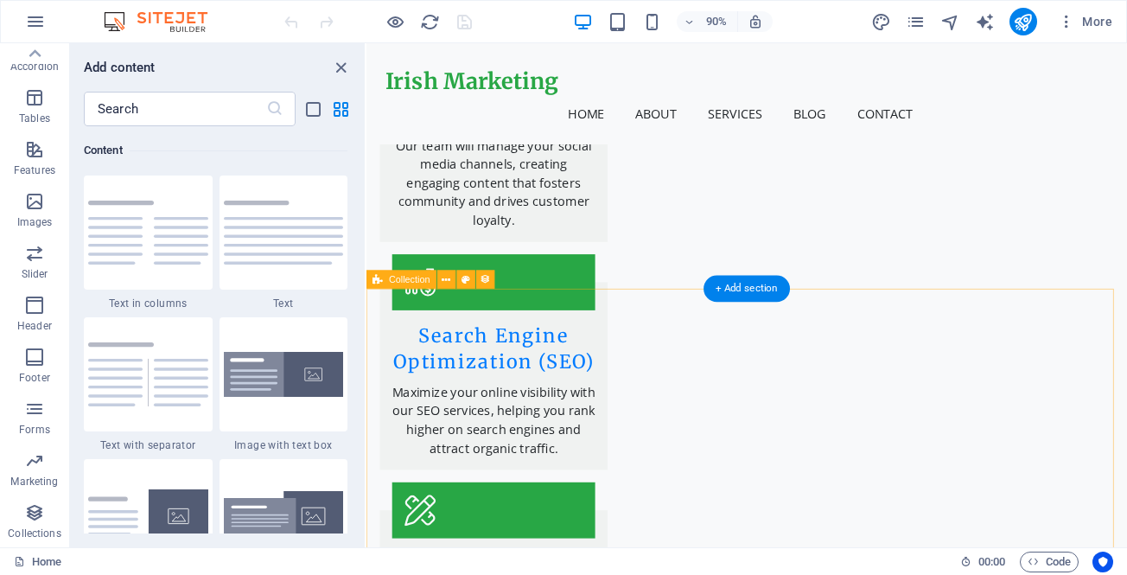
scroll to position [3422, 0]
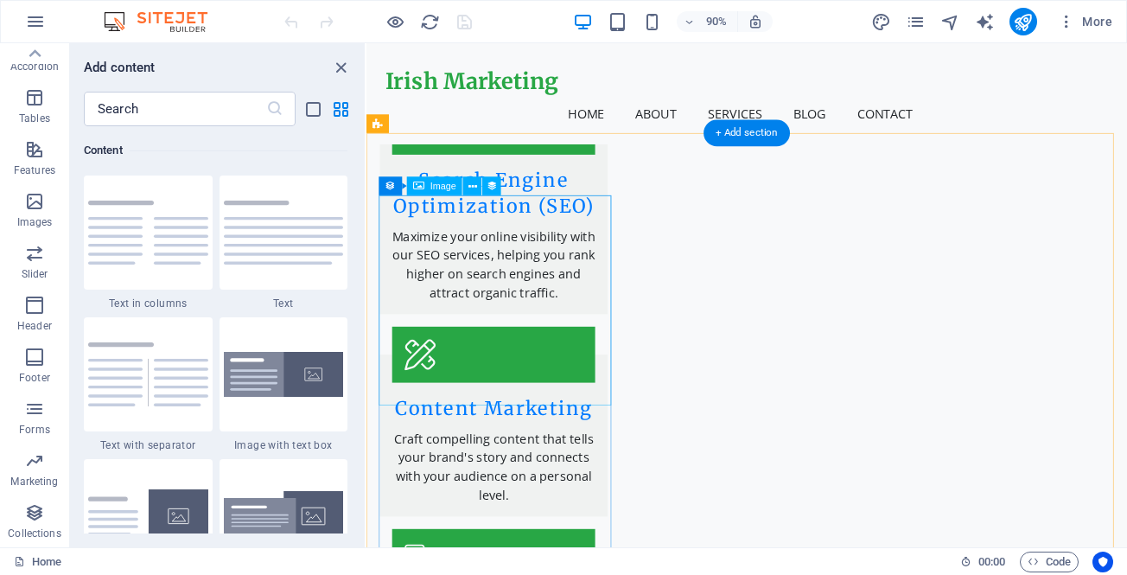
select select "px"
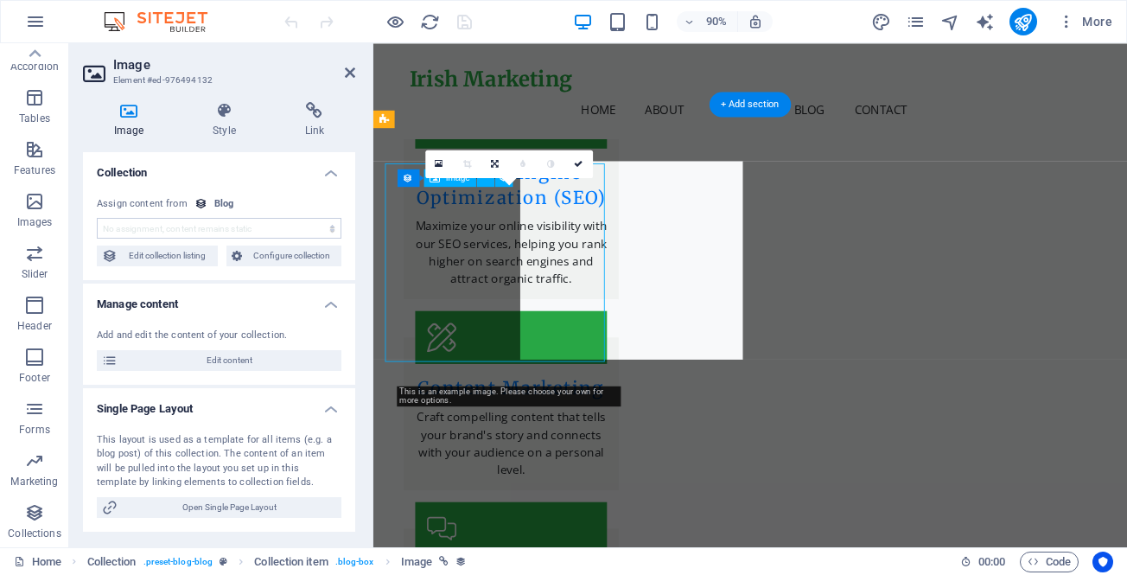
scroll to position [3449, 0]
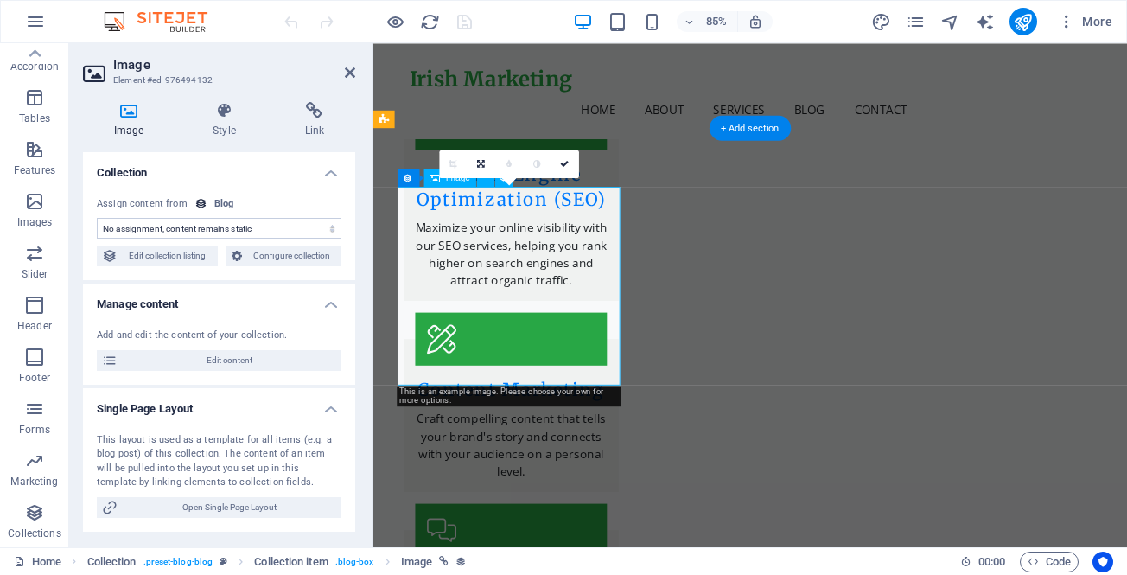
select select "image"
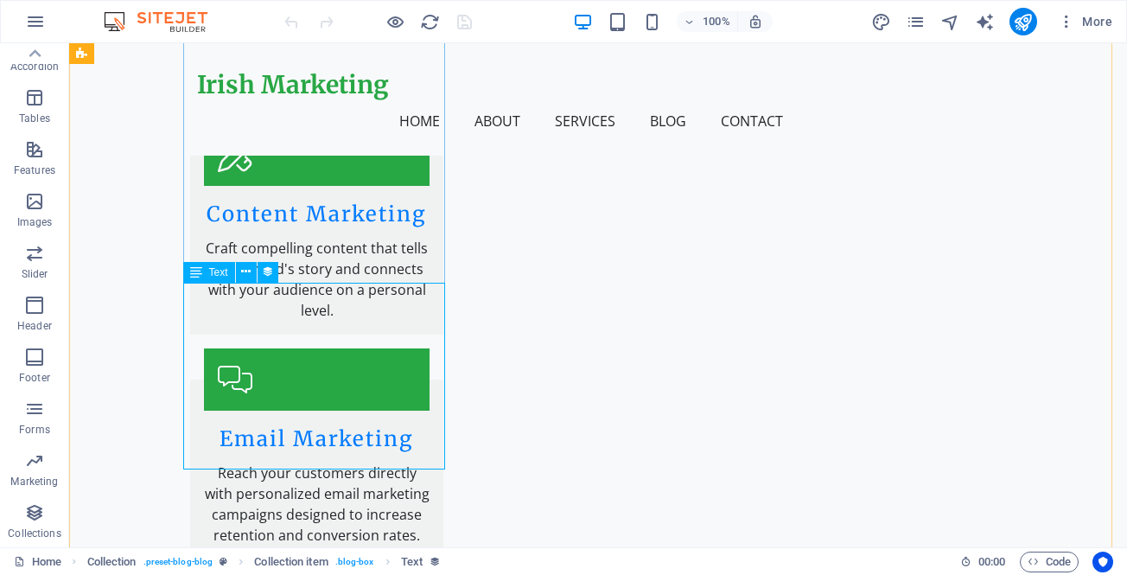
scroll to position [3628, 0]
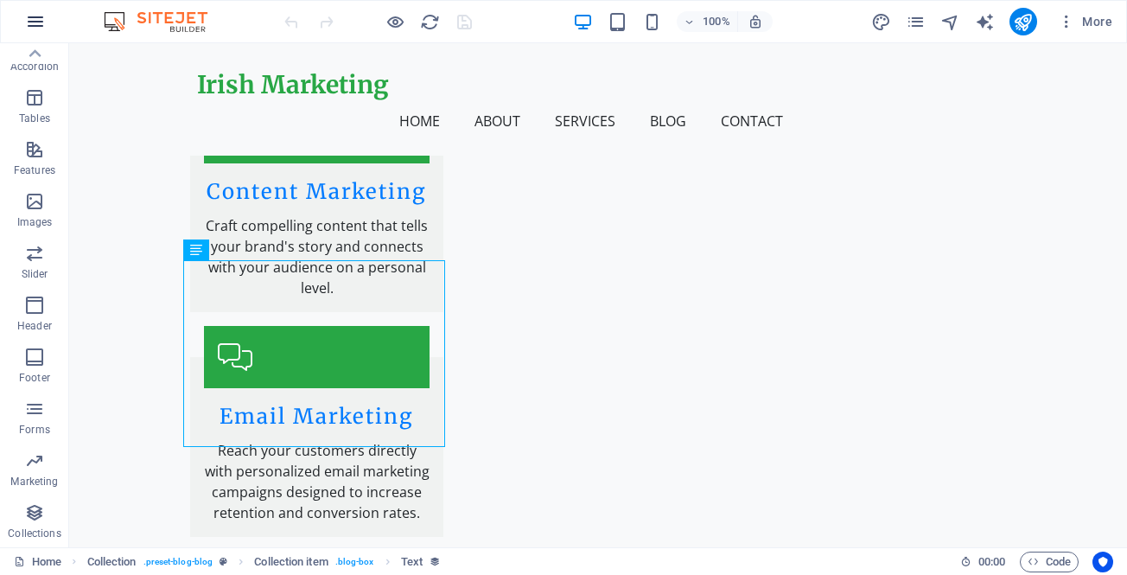
click at [32, 21] on icon "button" at bounding box center [35, 21] width 21 height 21
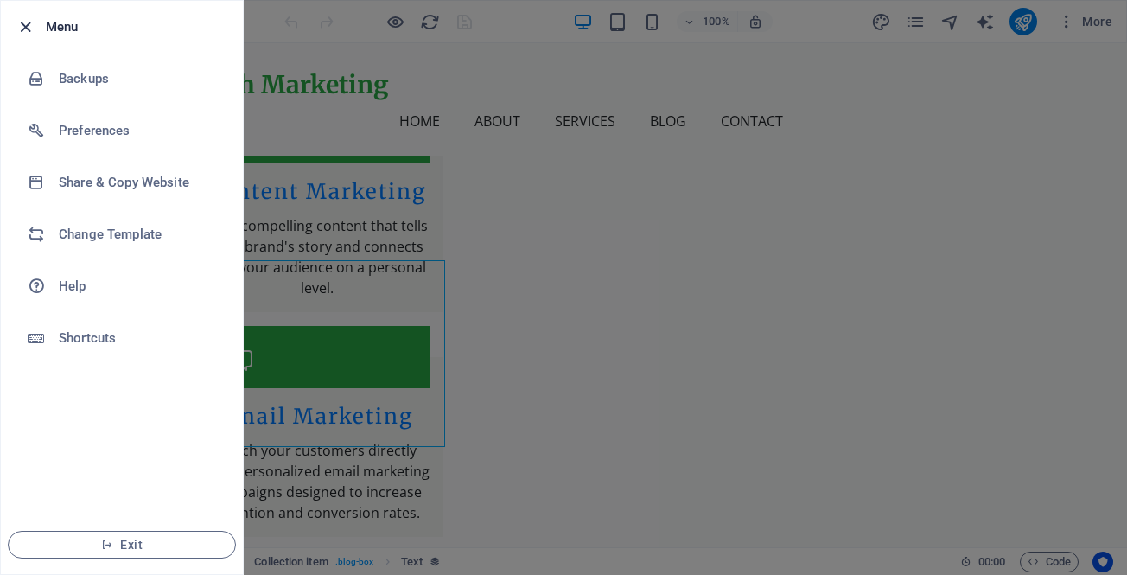
click at [24, 24] on icon "button" at bounding box center [26, 27] width 20 height 20
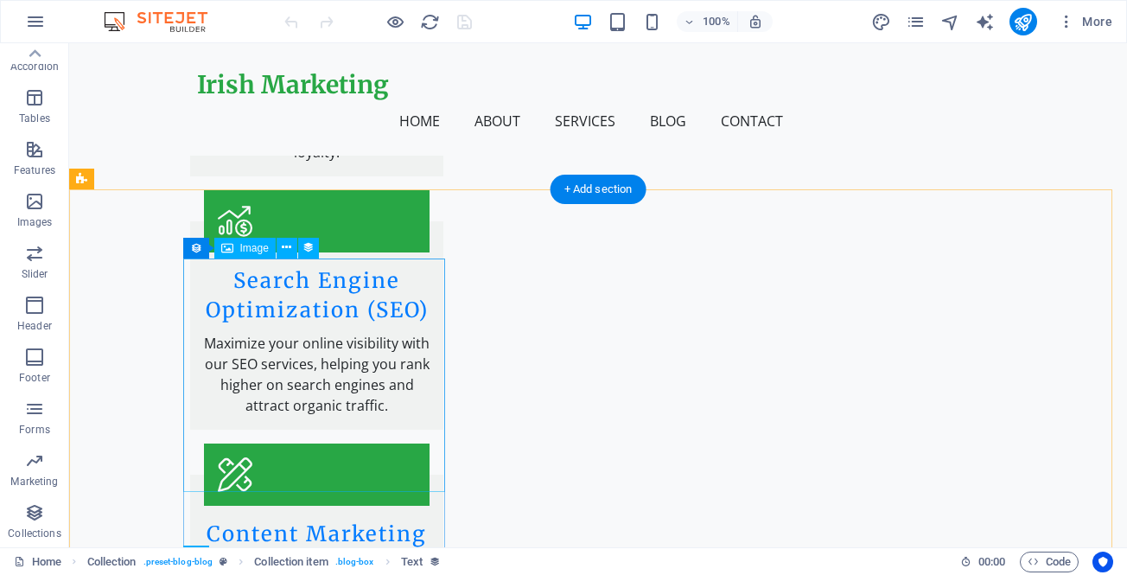
scroll to position [3196, 0]
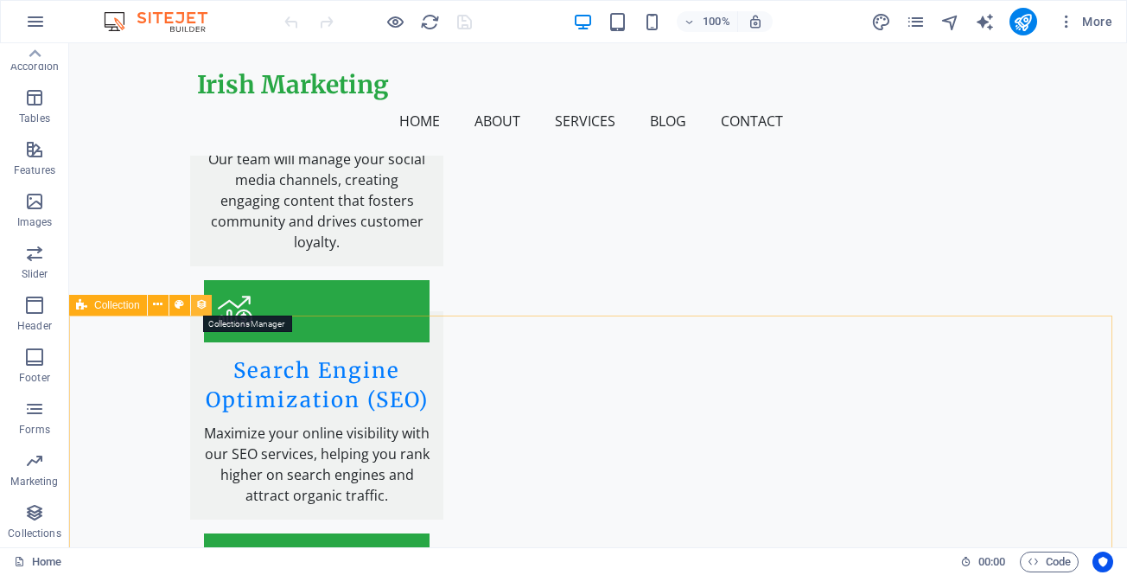
click at [201, 303] on icon at bounding box center [201, 305] width 12 height 18
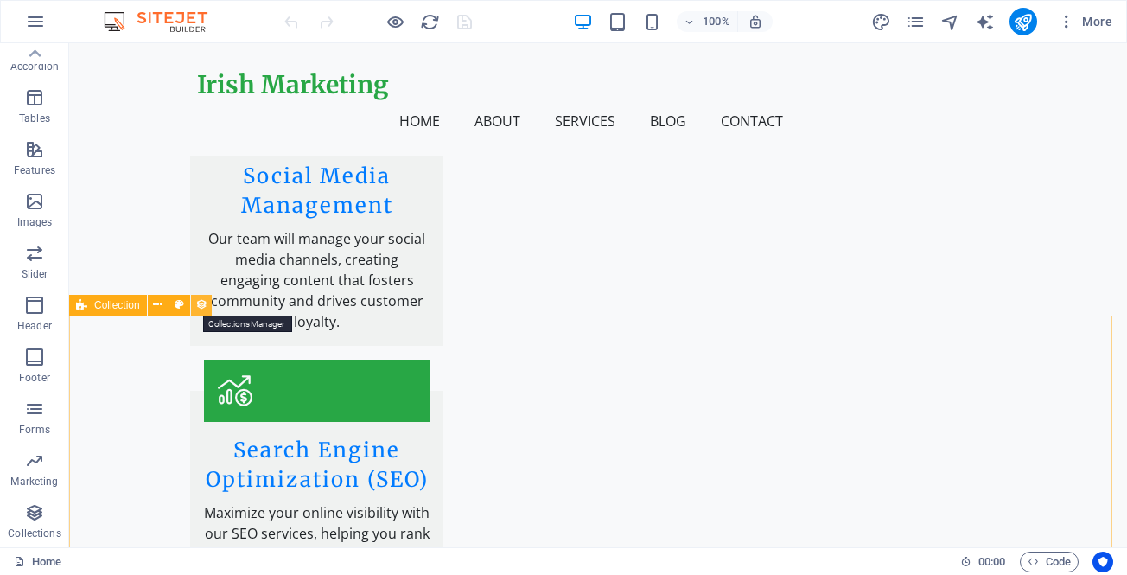
select select "columns.publishing_date_DESC"
select select "columns.status"
select select "columns.publishing_date"
select select "past"
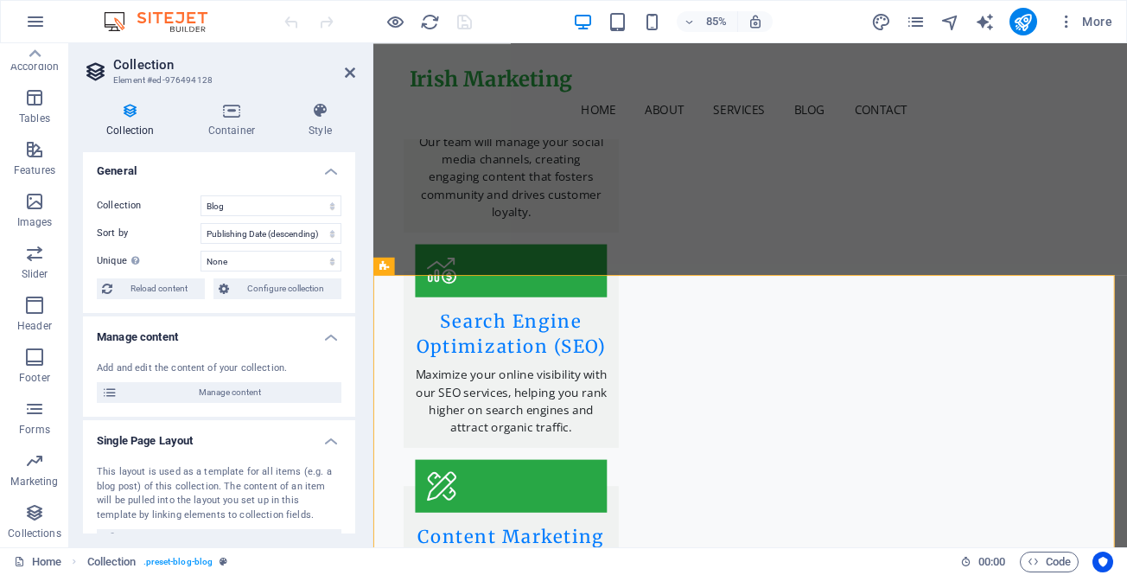
scroll to position [0, 0]
click at [239, 290] on span "Configure collection" at bounding box center [285, 290] width 102 height 21
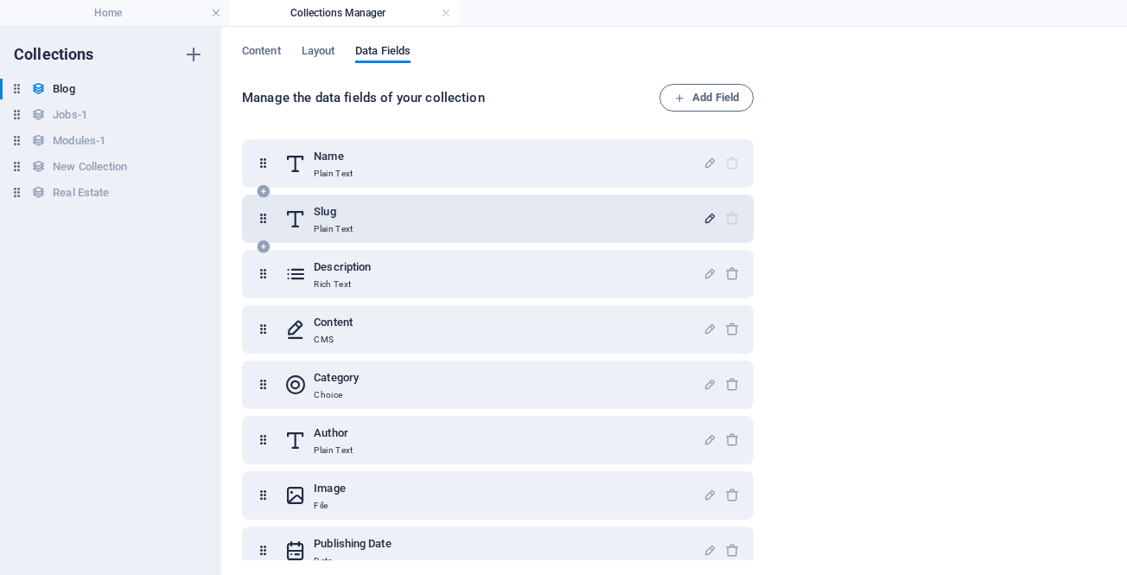
click at [708, 214] on icon "button" at bounding box center [710, 218] width 15 height 15
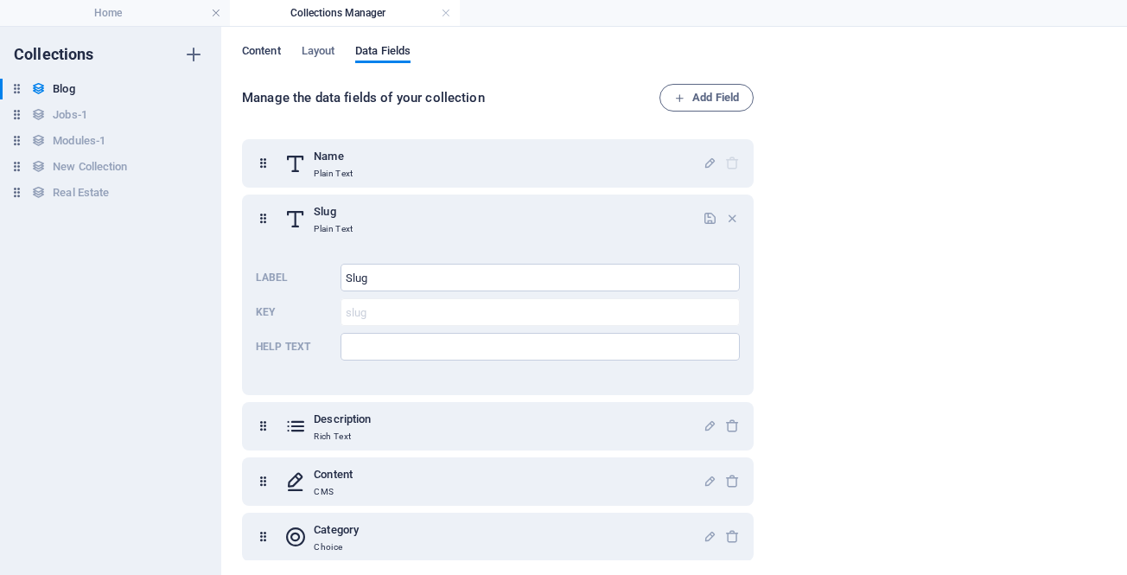
click at [264, 45] on span "Content" at bounding box center [261, 53] width 39 height 24
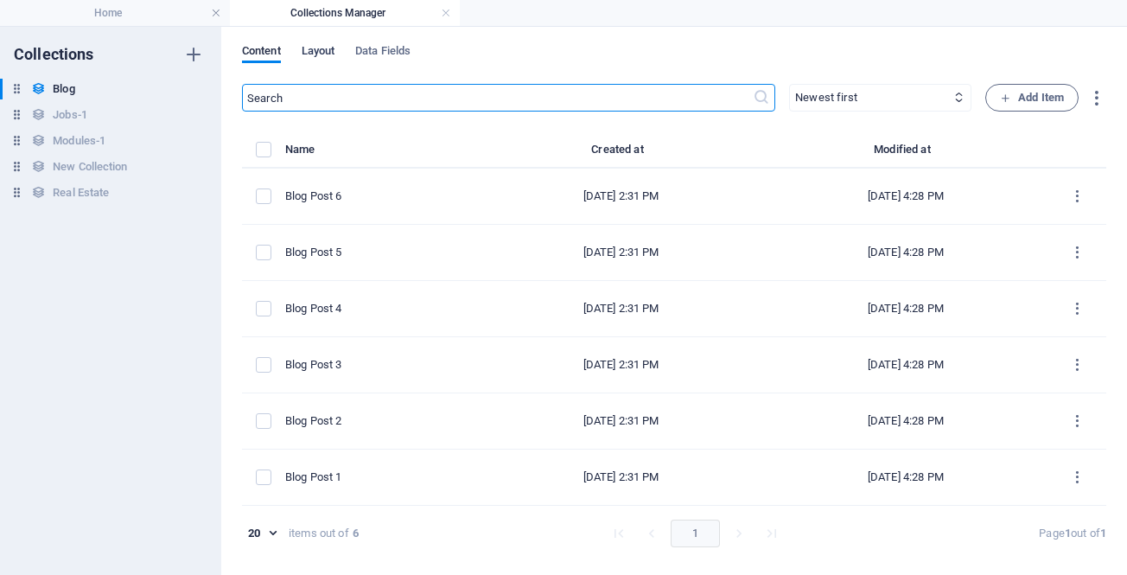
click at [313, 54] on span "Layout" at bounding box center [319, 53] width 34 height 24
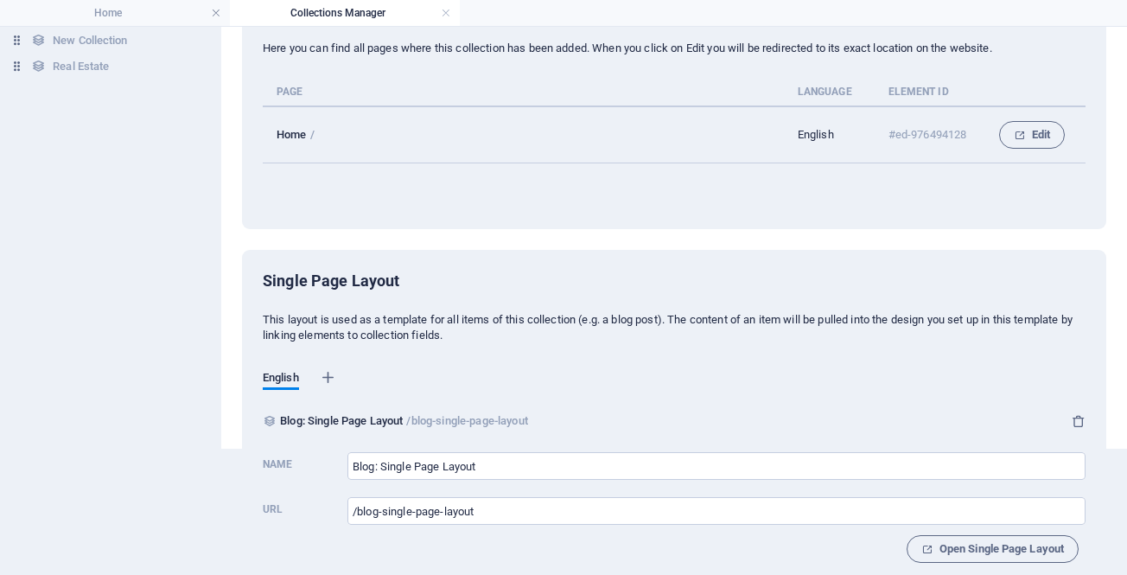
scroll to position [149, 0]
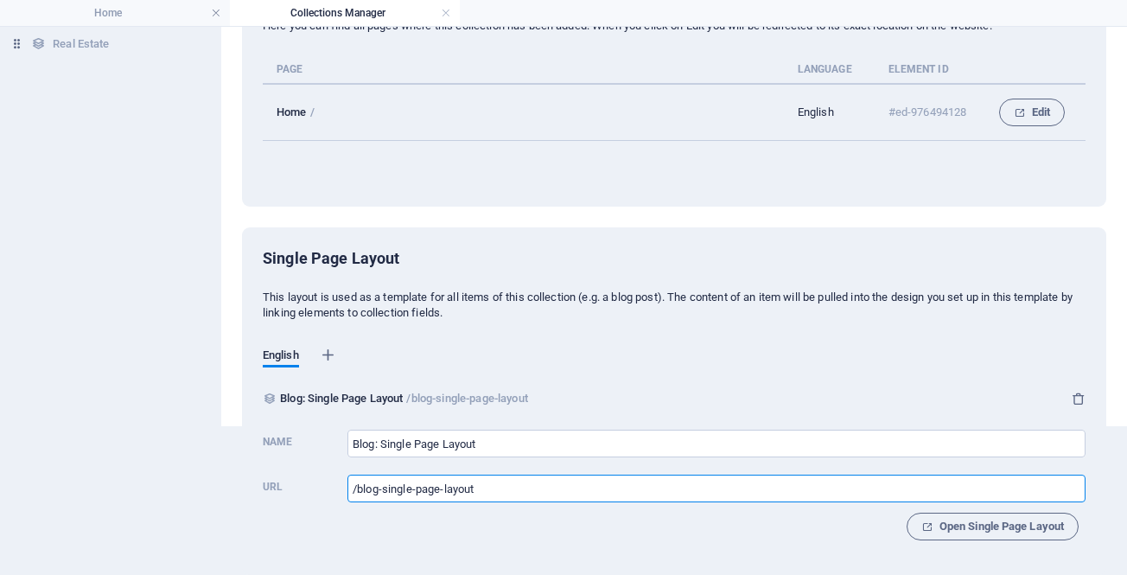
drag, startPoint x: 483, startPoint y: 491, endPoint x: 381, endPoint y: 514, distance: 104.6
click at [379, 513] on div "Name Blog: Single Page Layout ​ Url /blog-single-page-layout ​ Open Single Page…" at bounding box center [674, 482] width 823 height 118
type input "/blog"
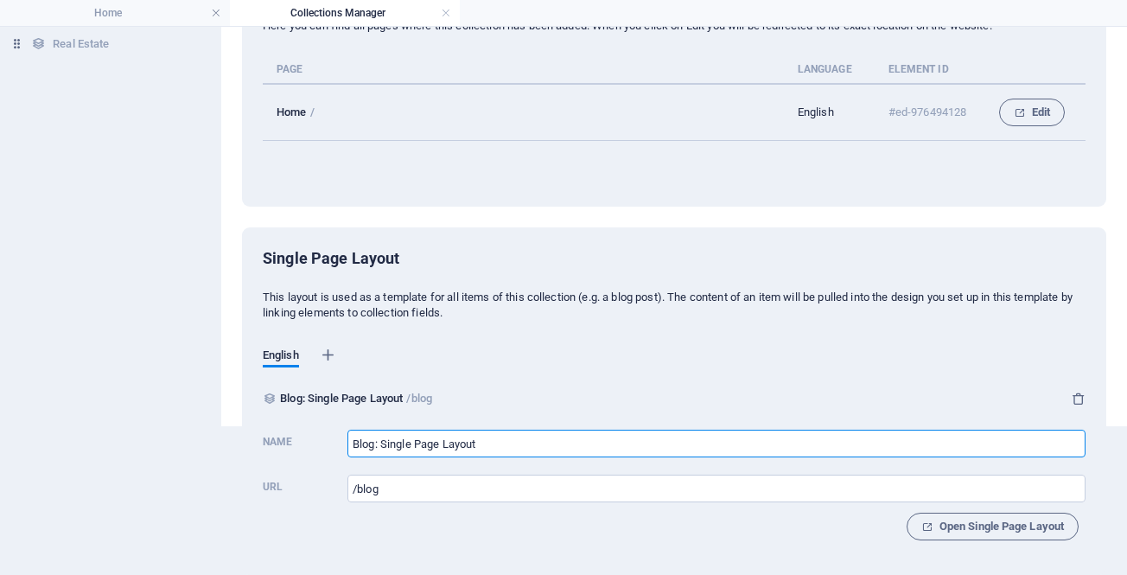
drag, startPoint x: 494, startPoint y: 445, endPoint x: 379, endPoint y: 452, distance: 116.0
click at [379, 452] on input "Blog: Single Page Layout" at bounding box center [717, 444] width 738 height 28
type input "IBlogri"
type input "/iblog"
type input "IBlogrish"
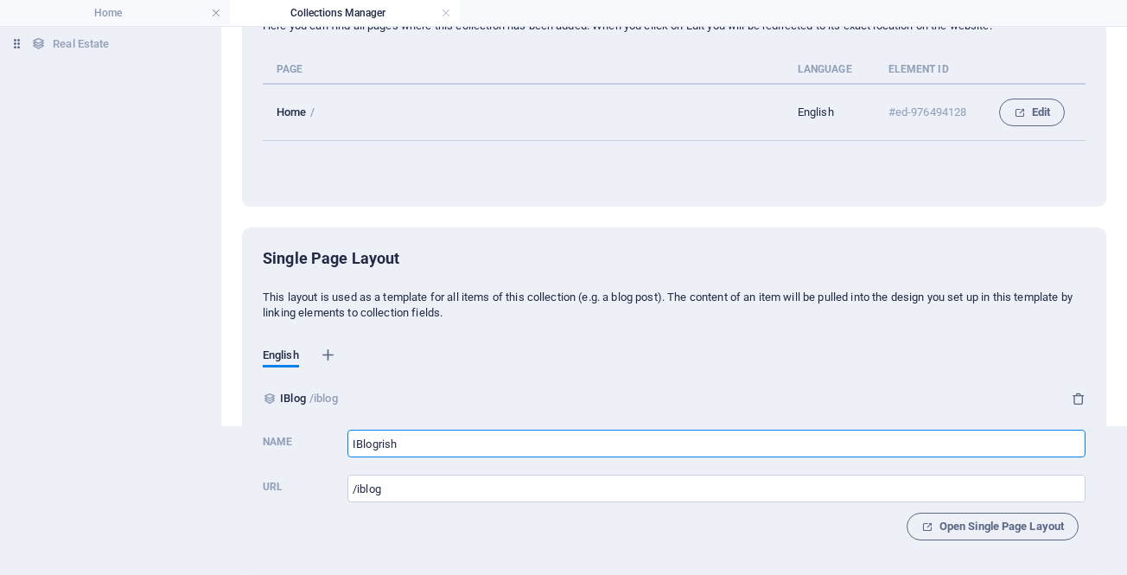
type input "/iblogrish"
type input "Irish"
type input "/irish"
type input "Irish Ma"
type input "/irish-ma"
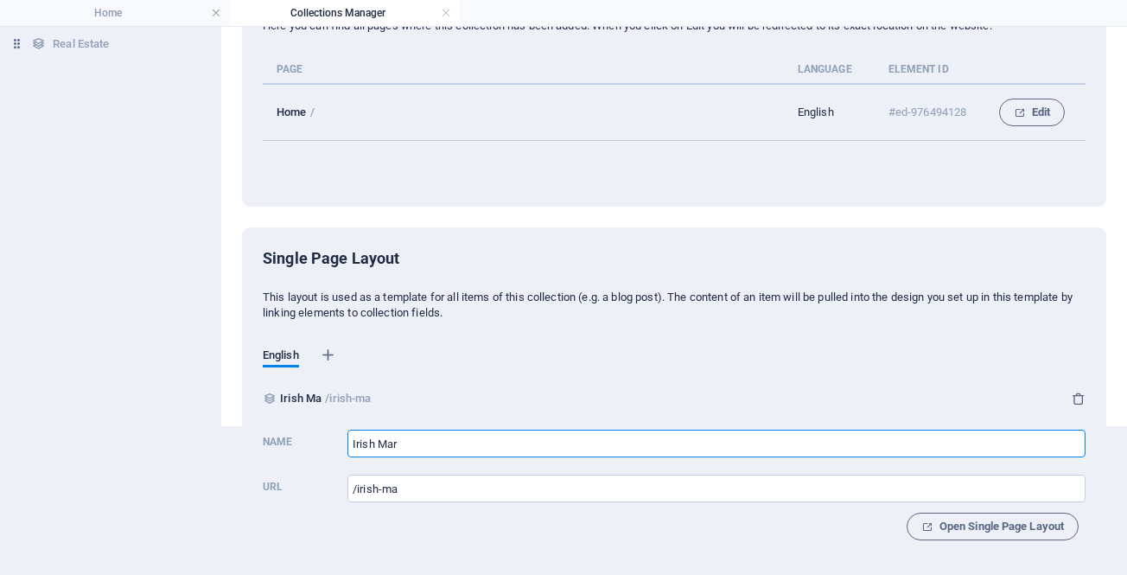
type input "Irish Mark"
type input "/irish-mar"
type input "Irish Marke"
type input "/irish-marke"
type input "Irish Marketi"
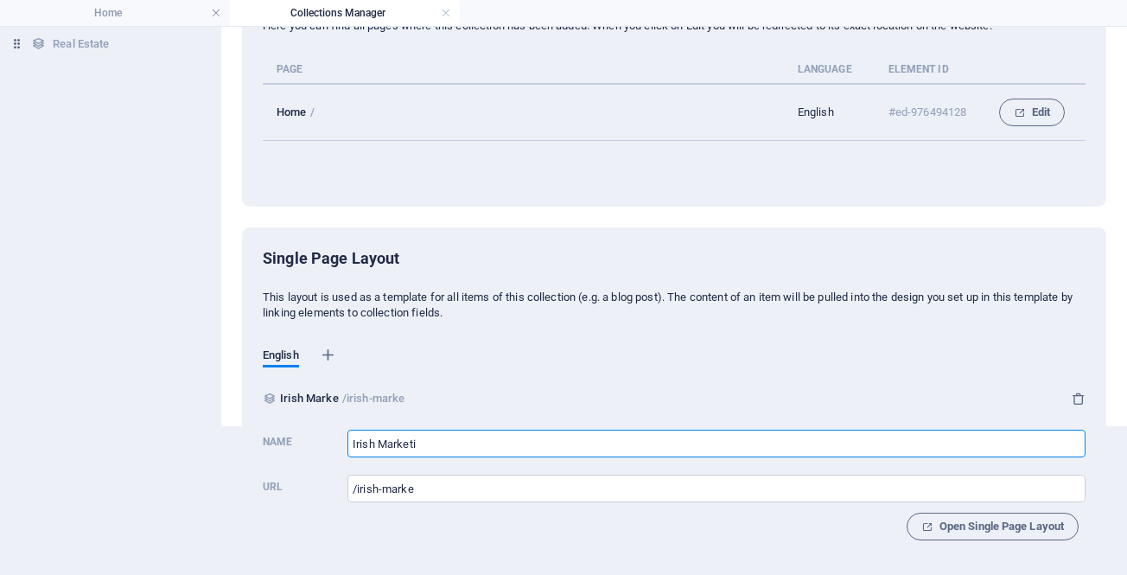
type input "/irish-marketi"
type input "Irish Marketing"
type input "/irish-marketing"
paste input "Blog"
type input "Irish Marketing Blog"
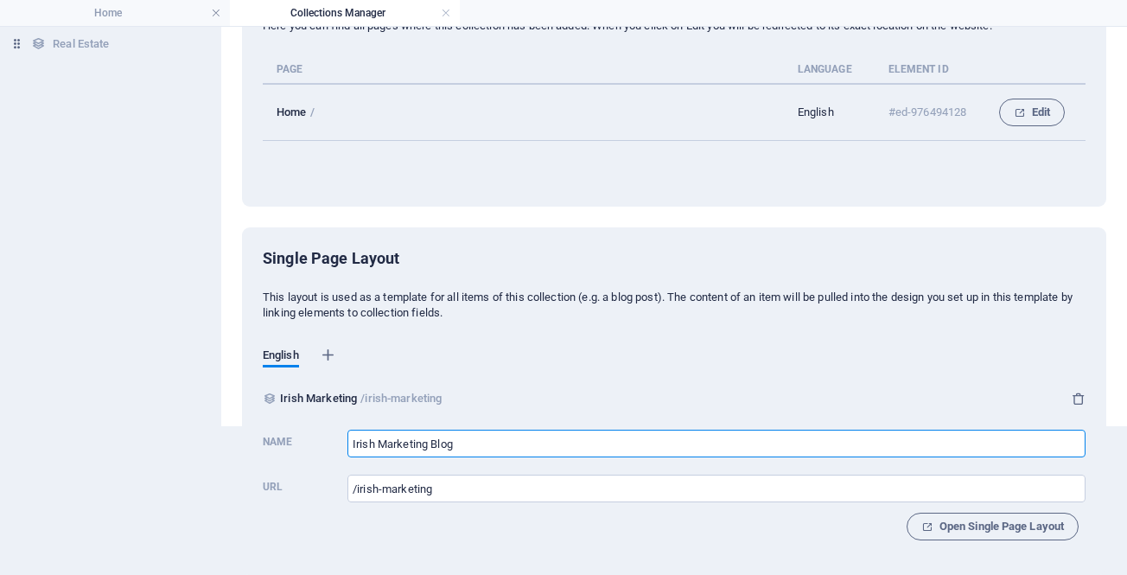
type input "/irish-marketing-blog"
type input "Irish Marketing Blog"
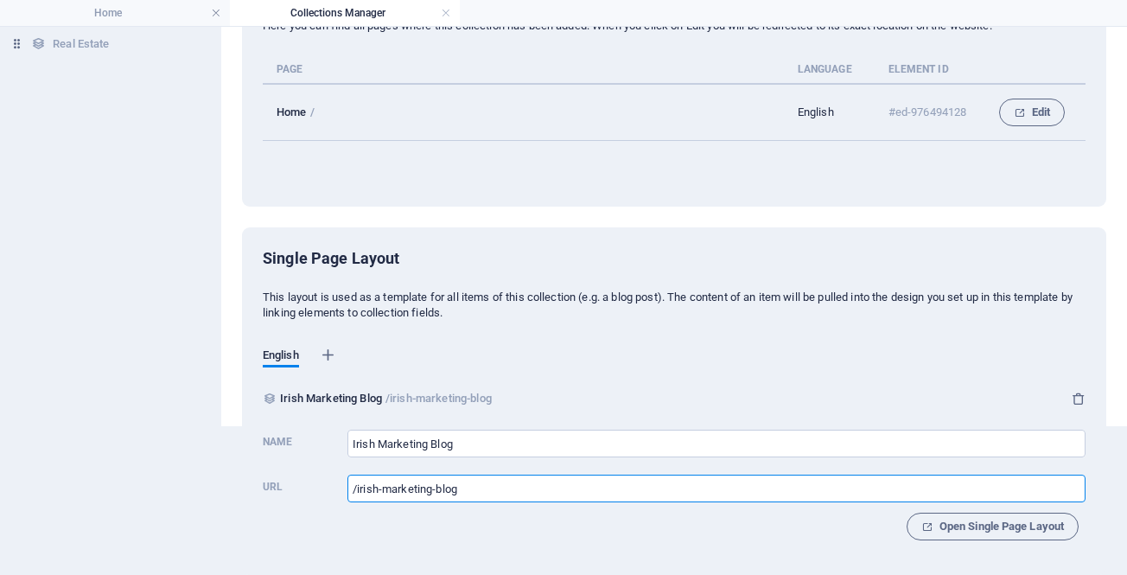
drag, startPoint x: 477, startPoint y: 493, endPoint x: 382, endPoint y: 501, distance: 95.4
click at [382, 501] on input "/irish-marketing-blog" at bounding box center [717, 489] width 738 height 28
click at [437, 488] on input "/irish-marketing-blog" at bounding box center [717, 489] width 738 height 28
type input "/"
click at [236, 491] on div "Collections Blog Blog Jobs-1 Jobs-1 Modules-1 Modules-1 New Collection New Coll…" at bounding box center [563, 301] width 1127 height 548
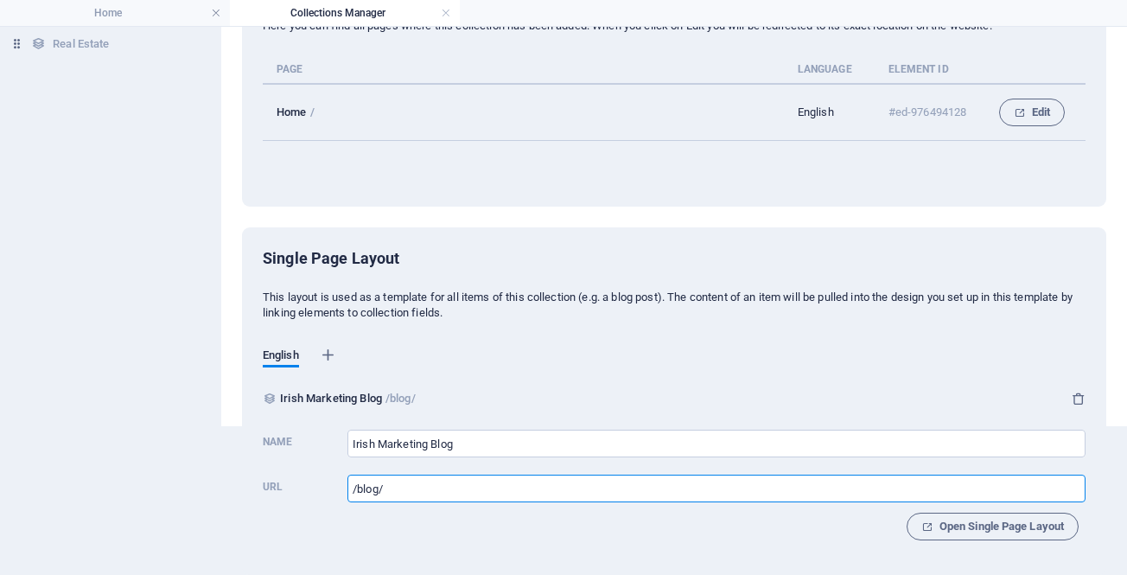
type input "/blog"
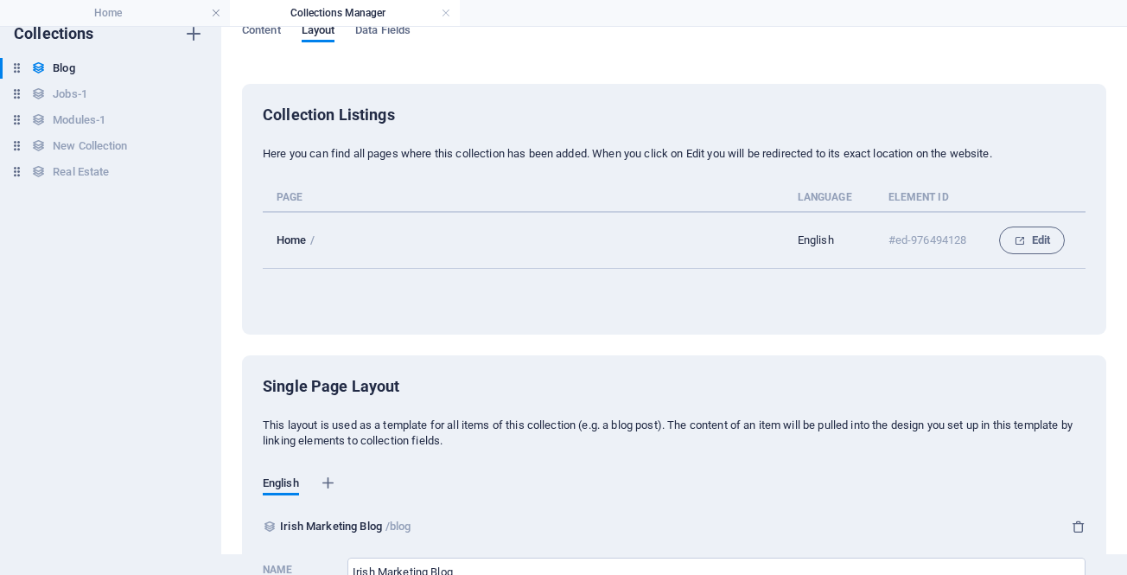
scroll to position [0, 0]
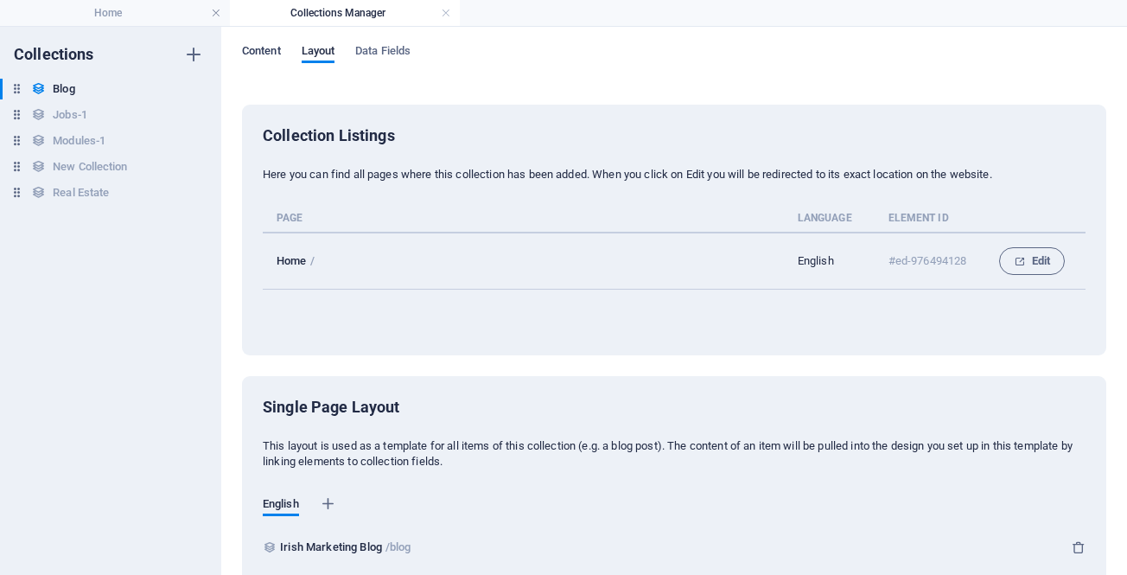
click at [265, 52] on span "Content" at bounding box center [261, 53] width 39 height 24
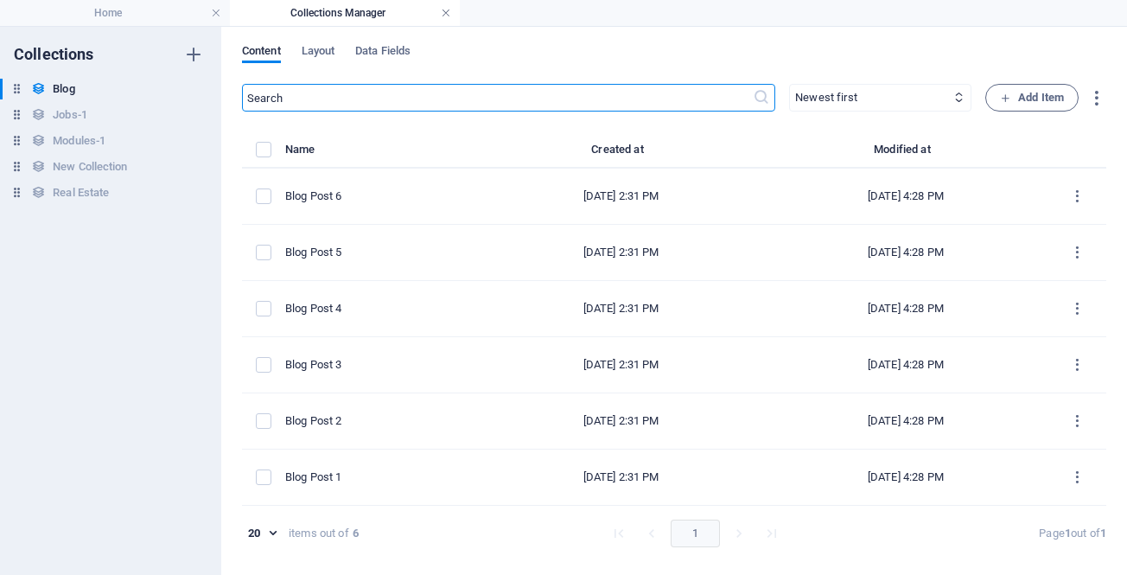
click at [444, 11] on link at bounding box center [446, 13] width 10 height 16
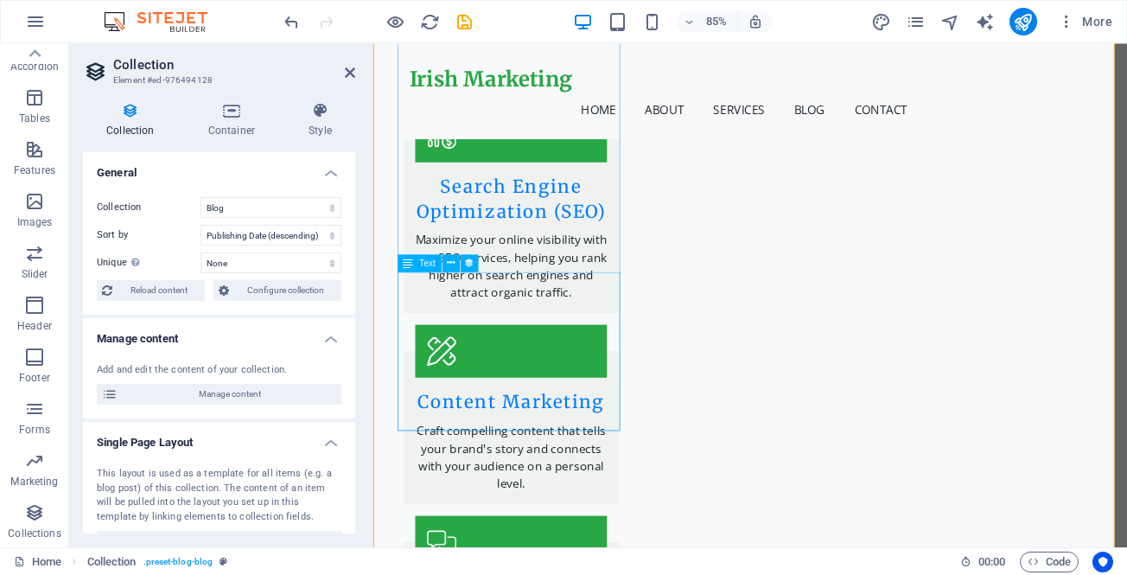
scroll to position [3410, 0]
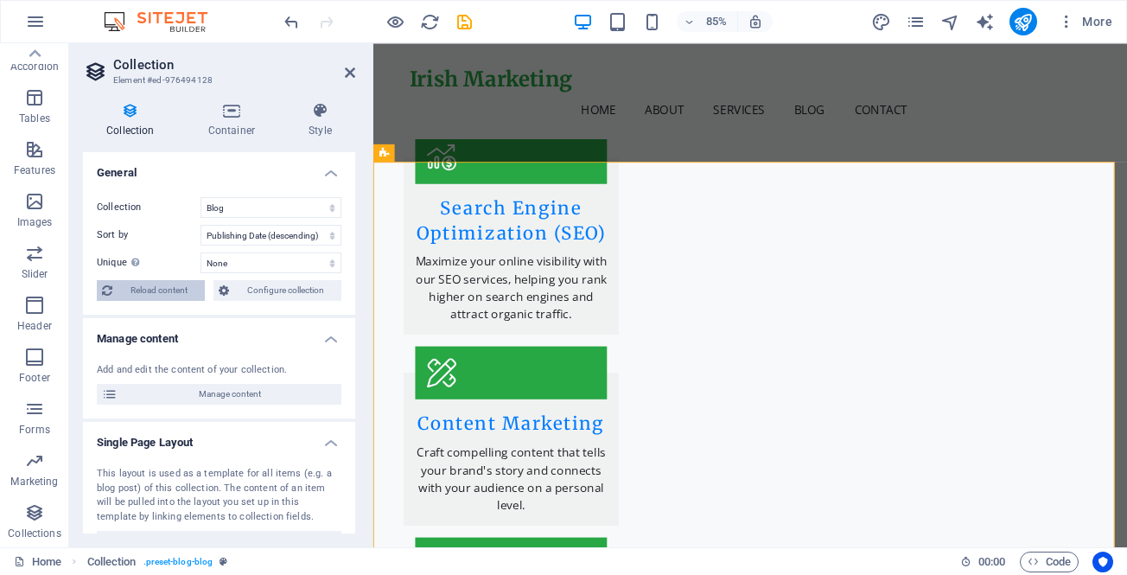
click at [175, 287] on span "Reload content" at bounding box center [159, 290] width 82 height 21
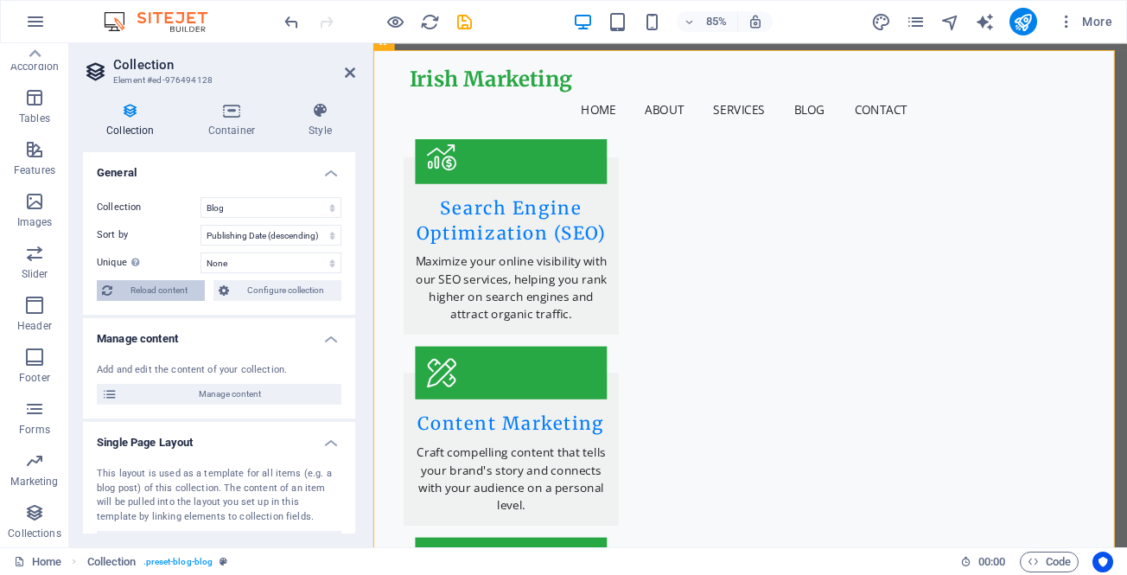
scroll to position [3541, 0]
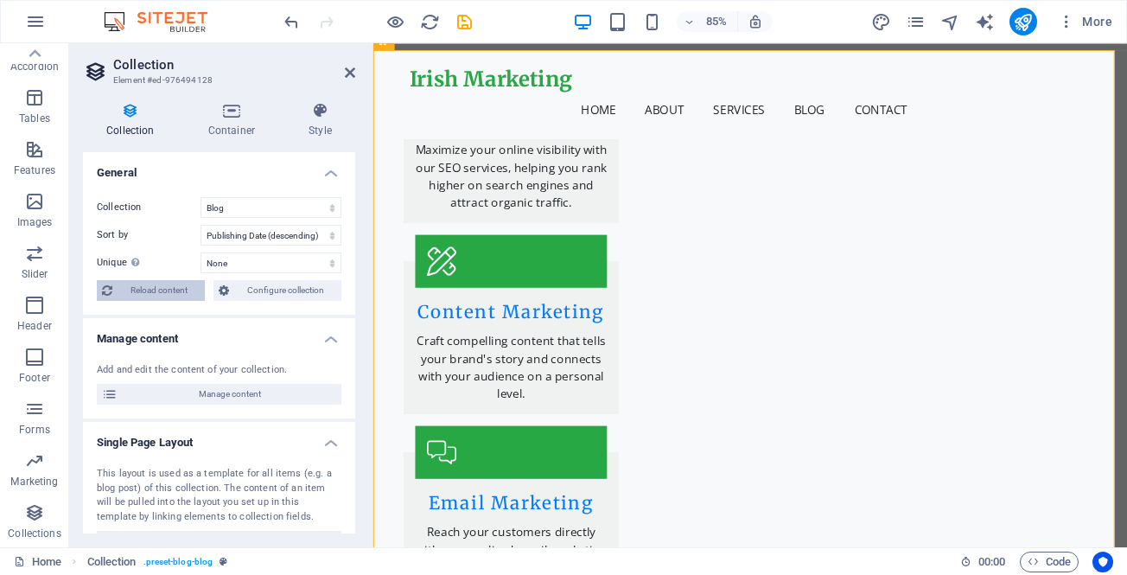
select select "columns.publishing_date_DESC"
select select "columns.status"
select select "columns.publishing_date"
select select "past"
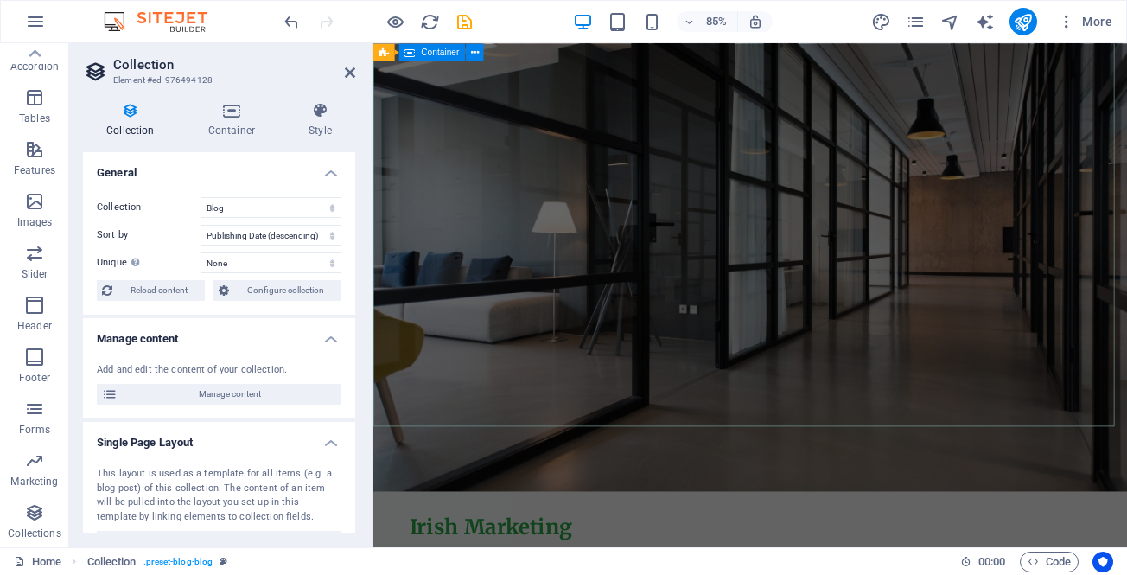
scroll to position [0, 0]
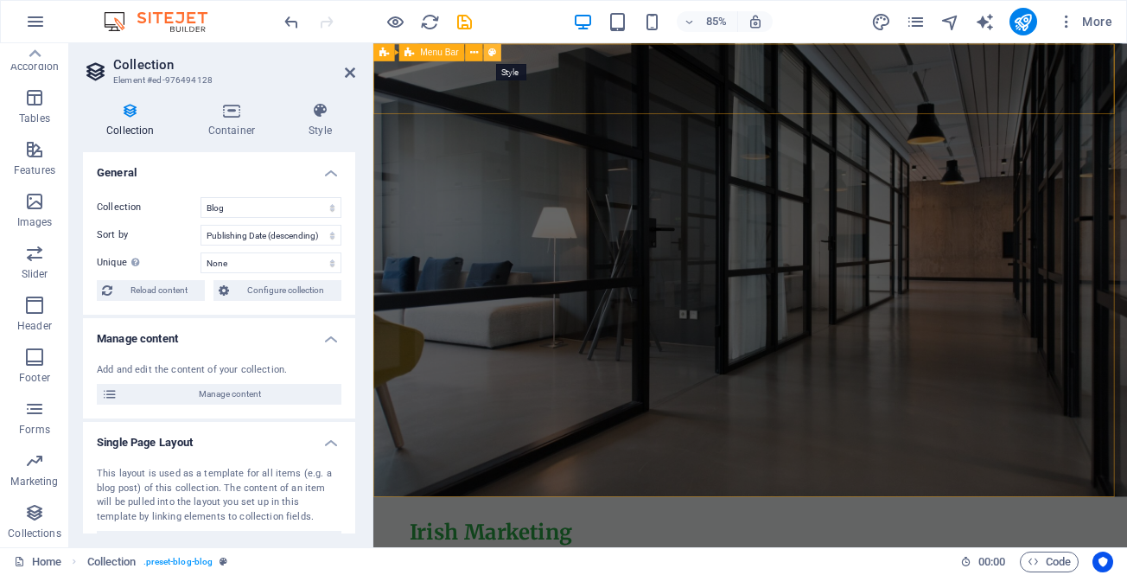
click at [493, 55] on icon at bounding box center [492, 52] width 8 height 16
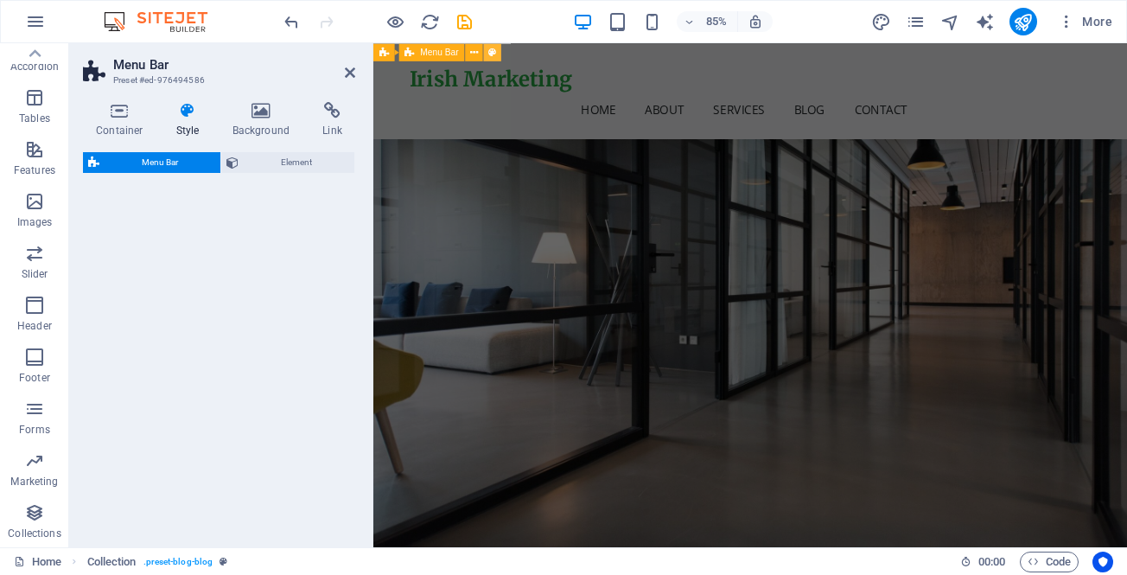
scroll to position [3882, 0]
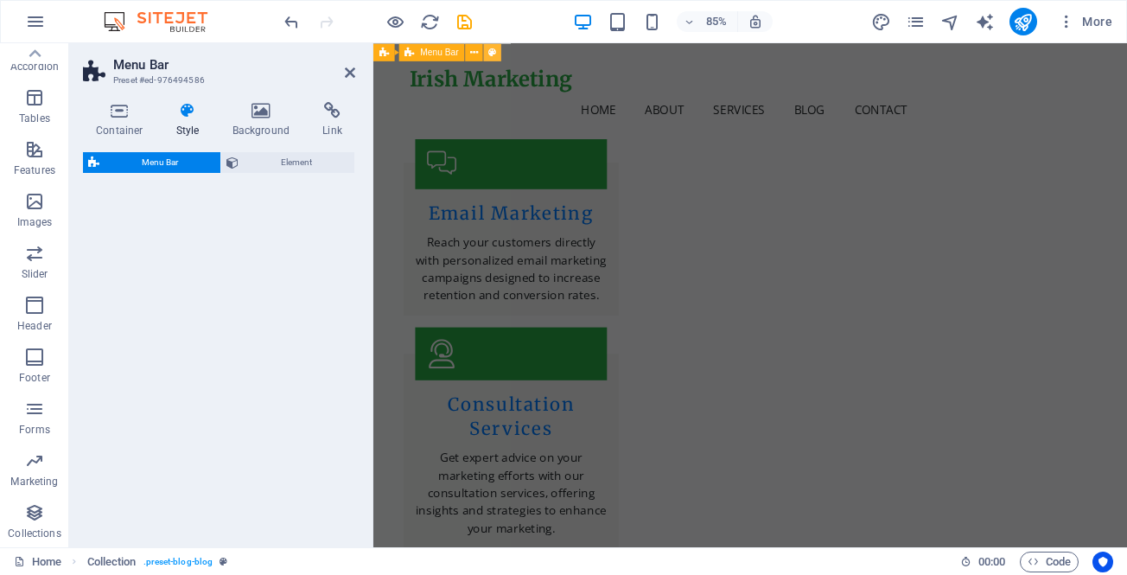
select select "rem"
select select "preset-menu-v2-home-5"
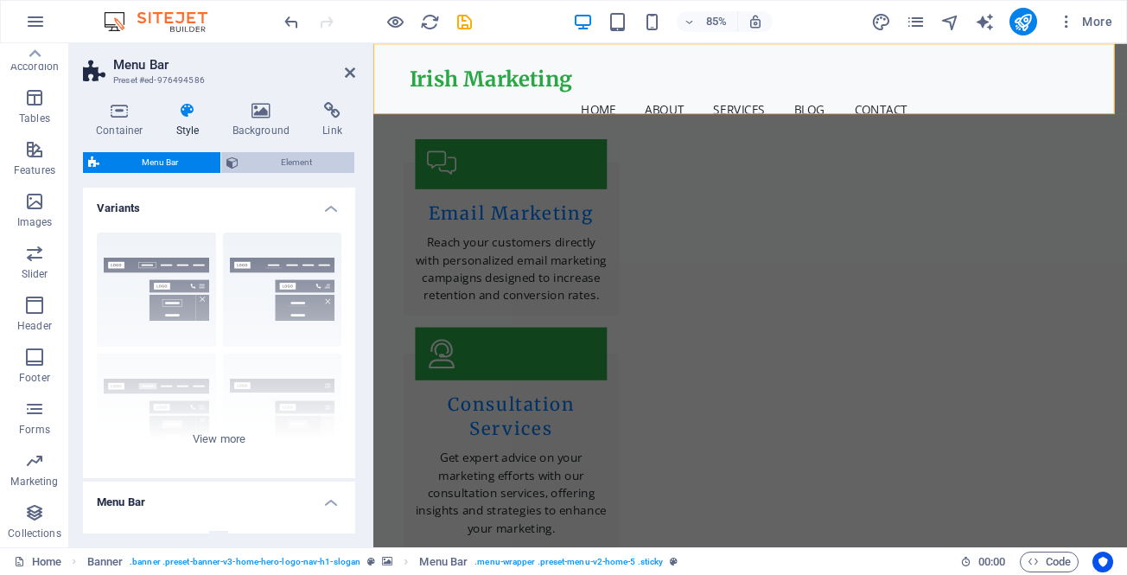
click at [269, 165] on span "Element" at bounding box center [296, 162] width 105 height 21
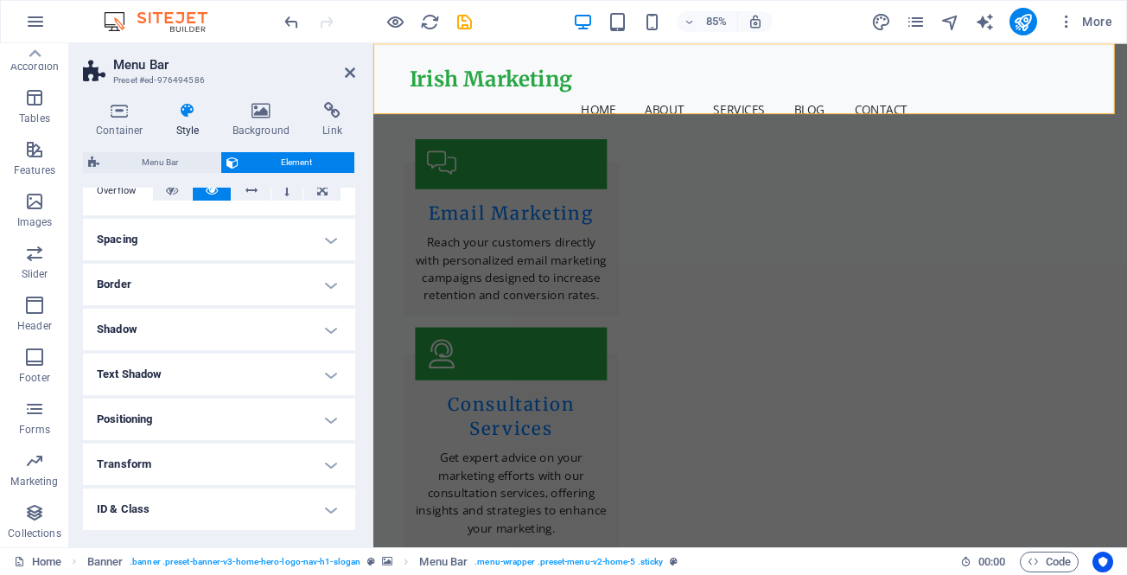
scroll to position [385, 0]
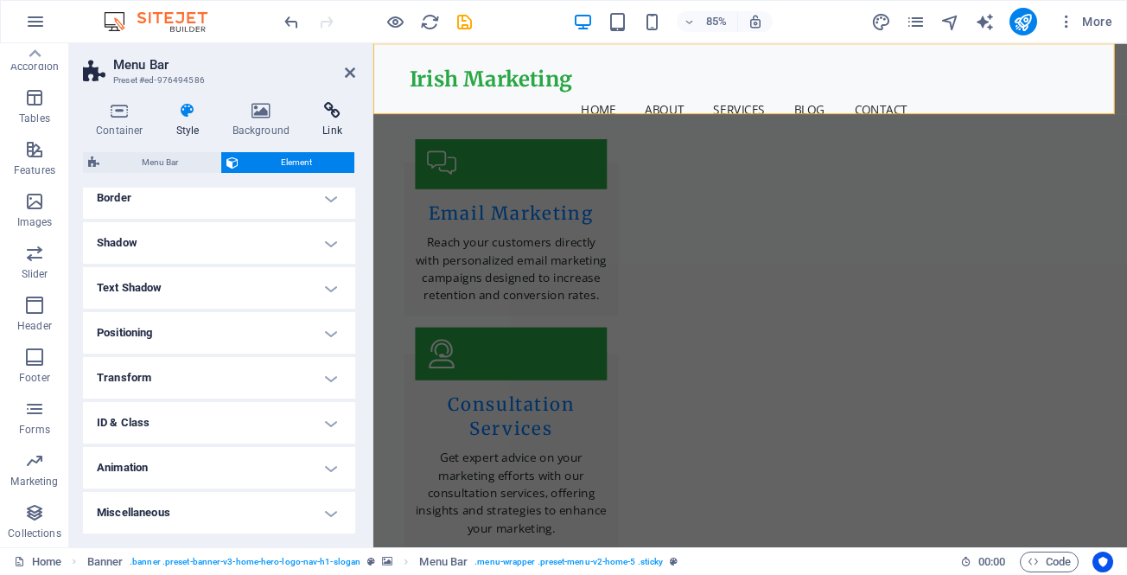
click at [322, 118] on icon at bounding box center [332, 110] width 46 height 17
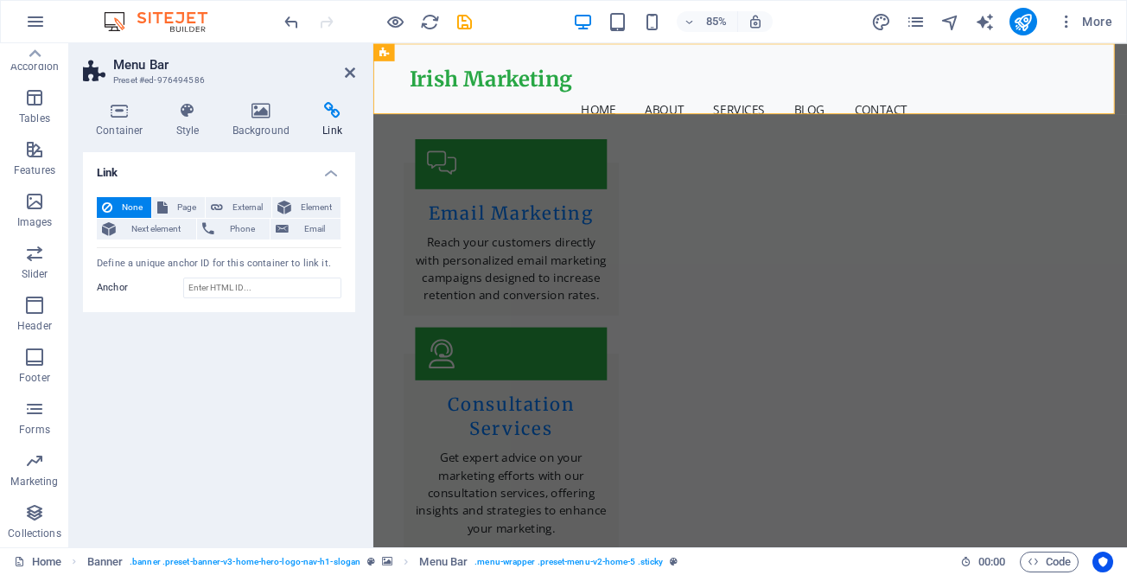
click at [539, 60] on div "Irish Marketing Home About Services Blog Contact Menu" at bounding box center [816, 99] width 887 height 112
click at [437, 53] on icon at bounding box center [439, 52] width 8 height 16
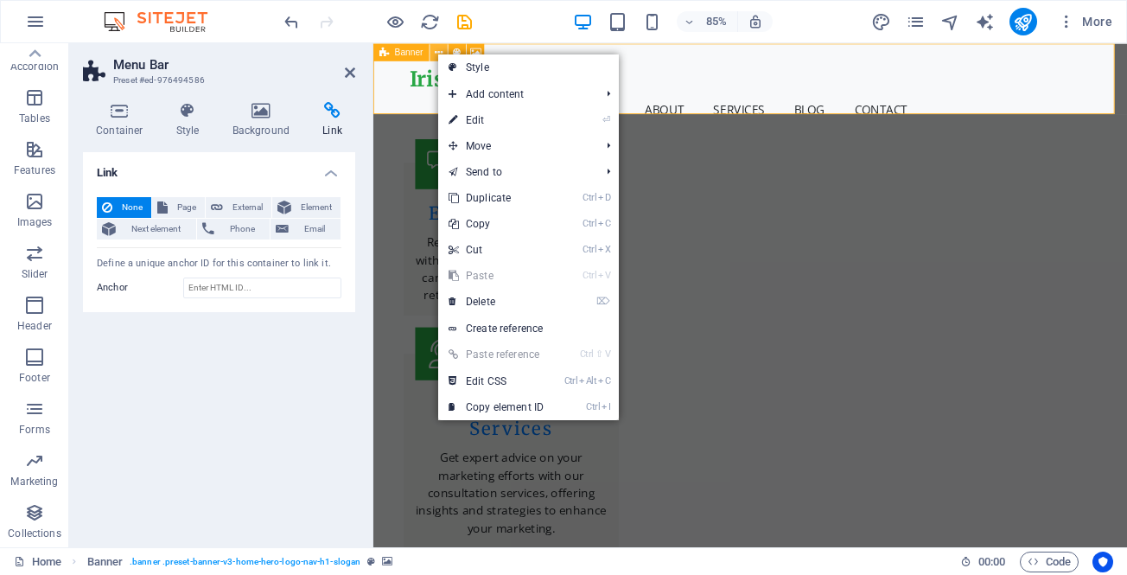
scroll to position [0, 0]
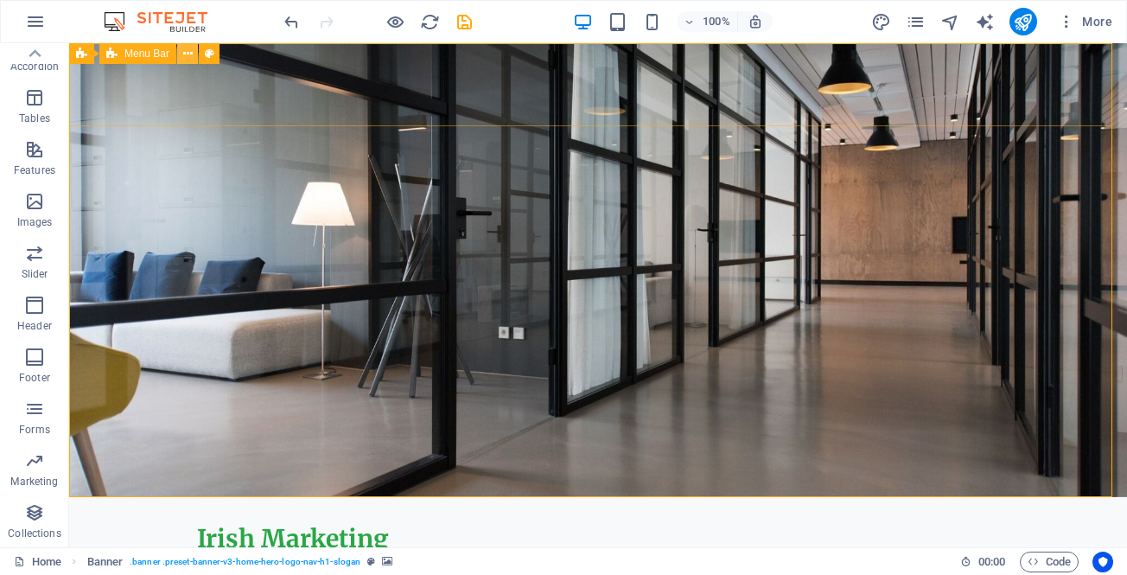
click at [183, 49] on icon at bounding box center [188, 54] width 10 height 18
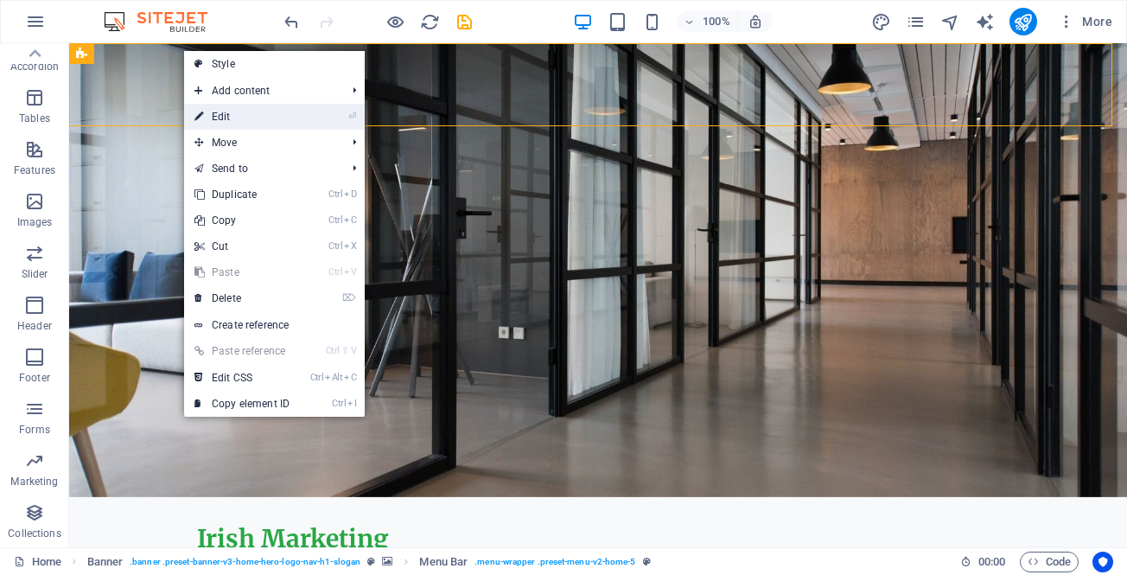
click at [222, 118] on link "⏎ Edit" at bounding box center [242, 117] width 116 height 26
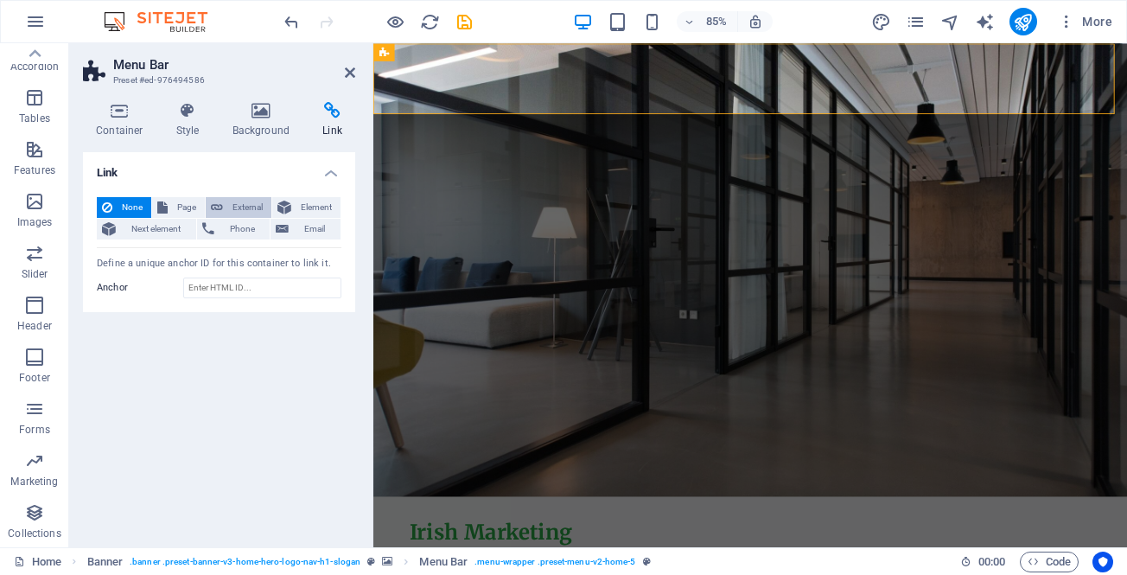
click at [215, 204] on icon at bounding box center [217, 207] width 12 height 21
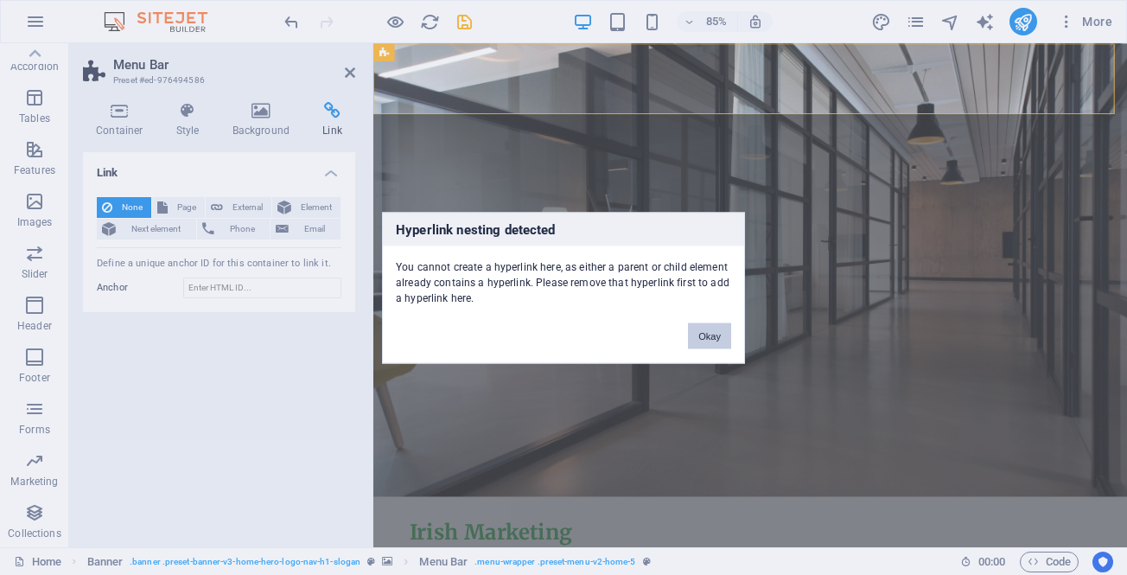
click at [710, 339] on button "Okay" at bounding box center [709, 335] width 43 height 26
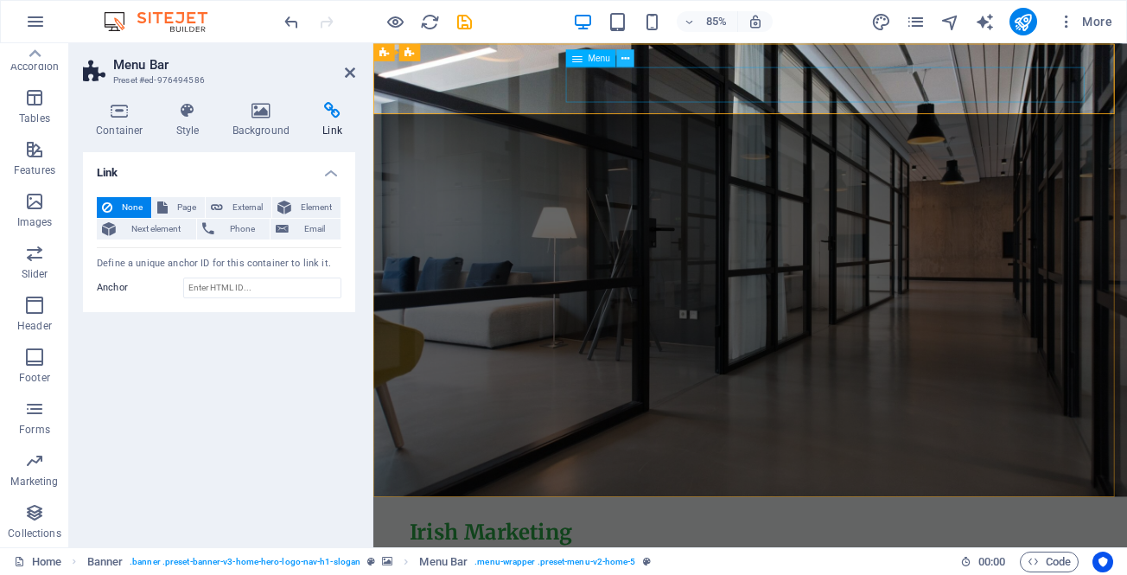
click at [624, 61] on icon at bounding box center [626, 58] width 8 height 16
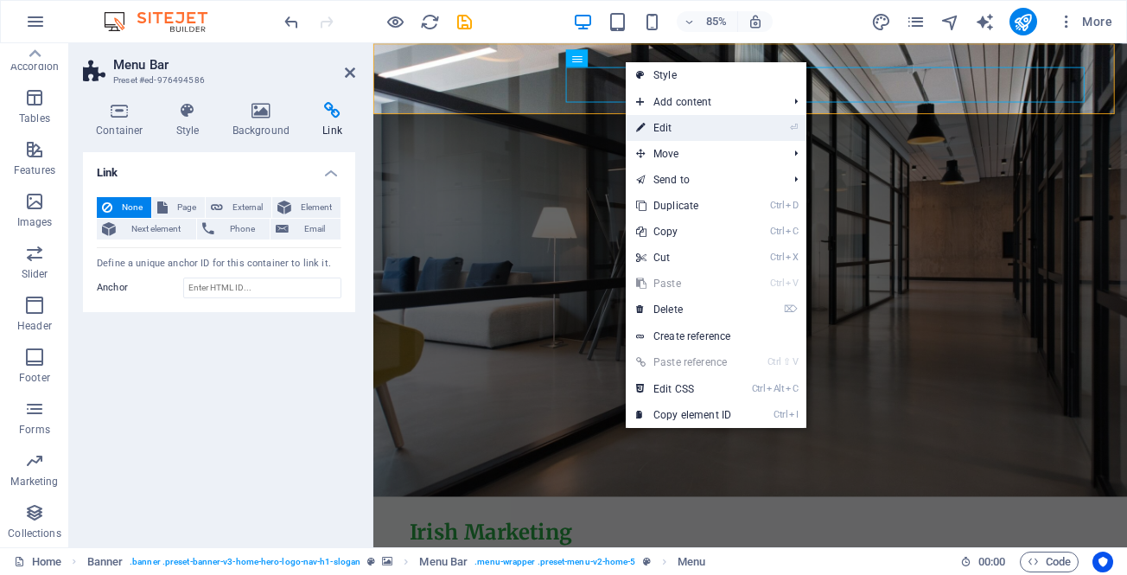
click at [662, 129] on link "⏎ Edit" at bounding box center [684, 128] width 116 height 26
select select
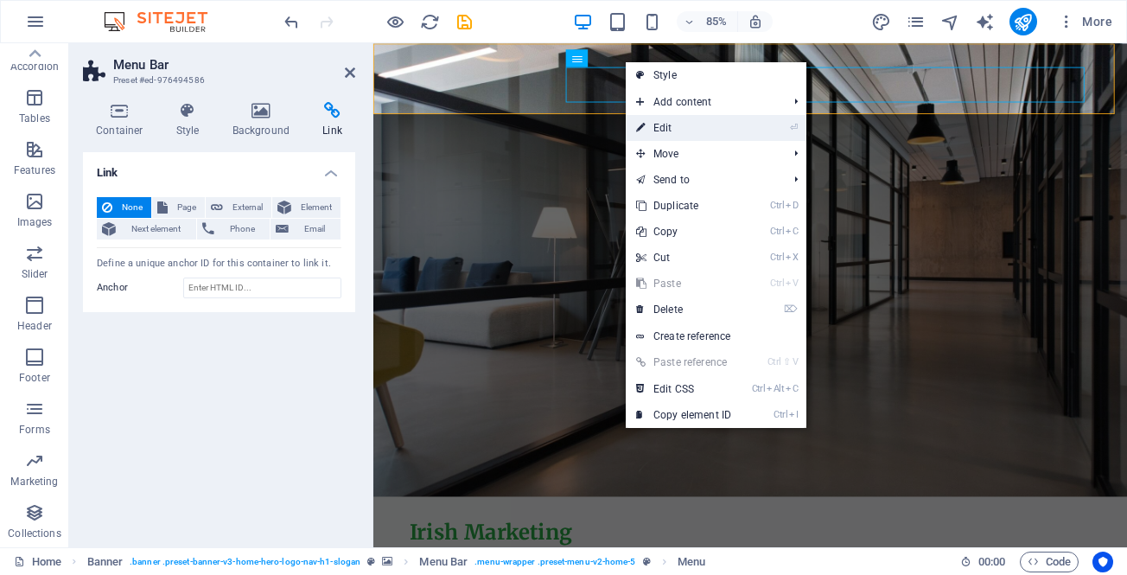
select select
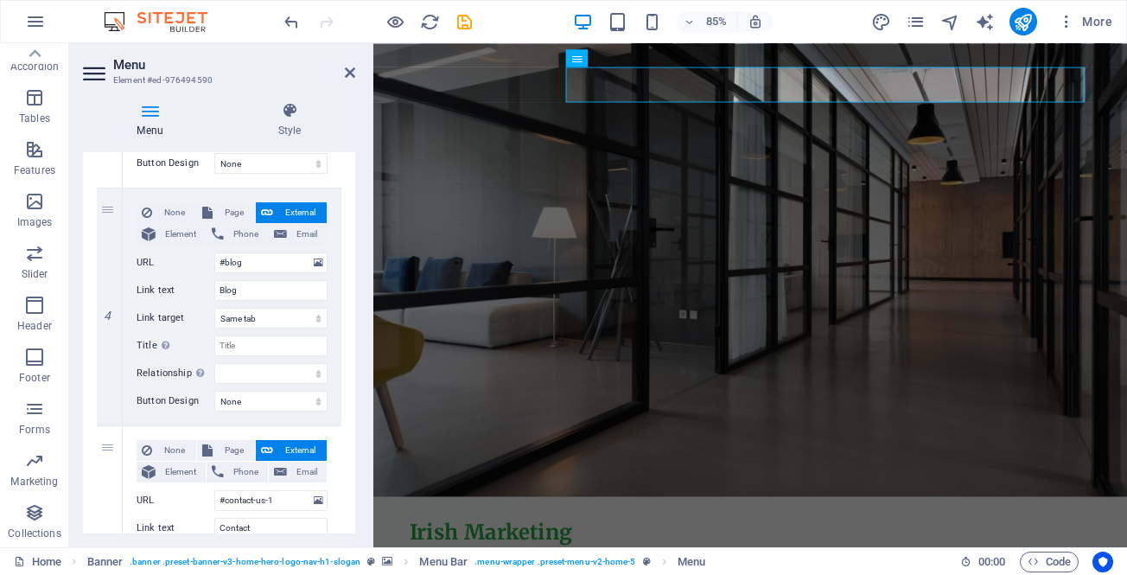
scroll to position [865, 0]
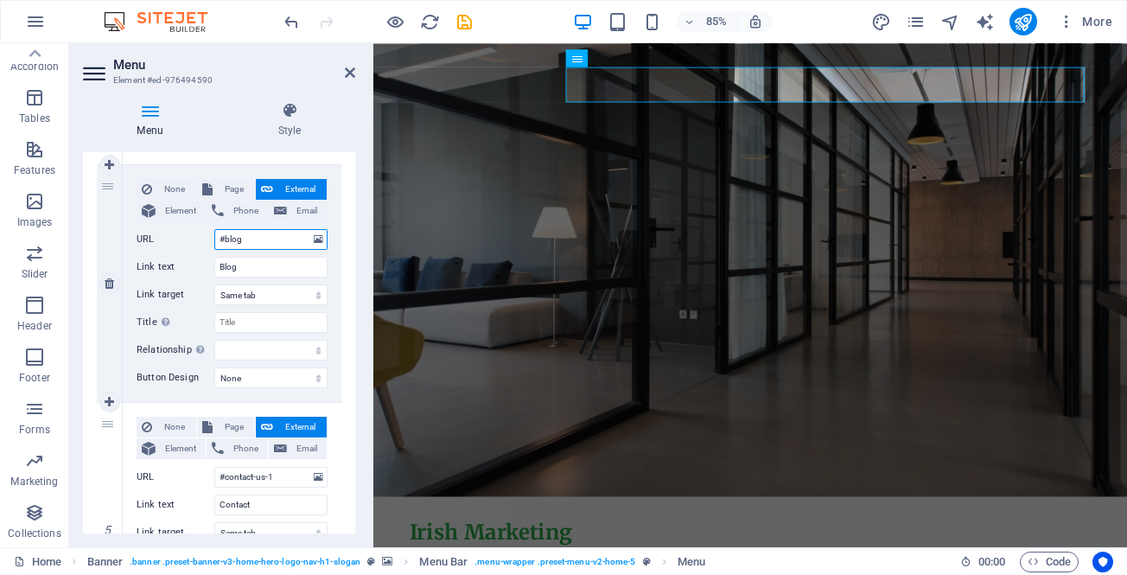
click at [282, 239] on input "#blog" at bounding box center [270, 239] width 113 height 21
type input "blog"
select select
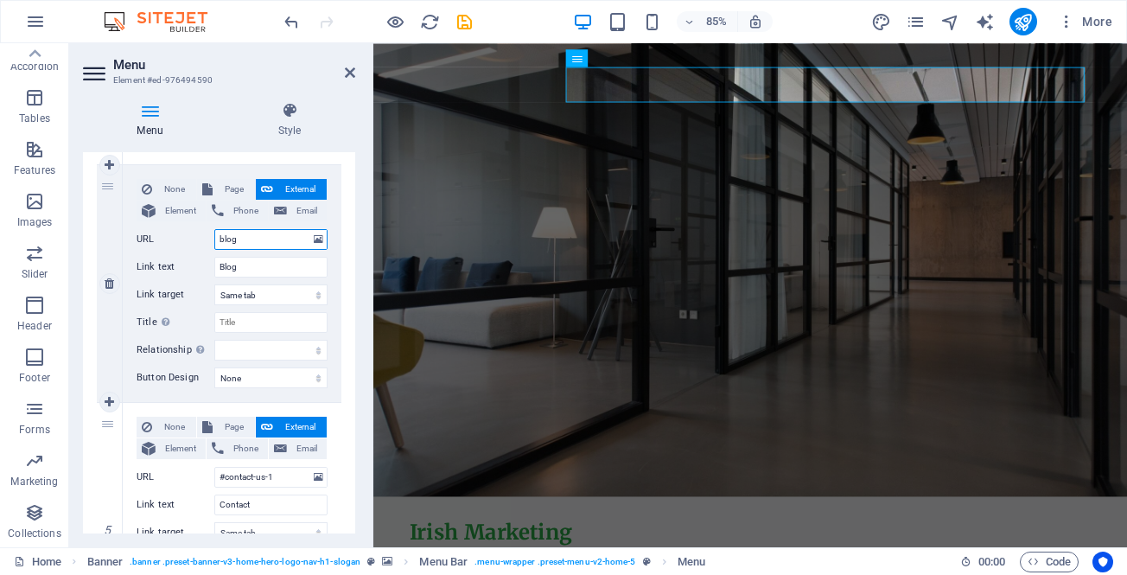
select select
type input "/blog"
select select
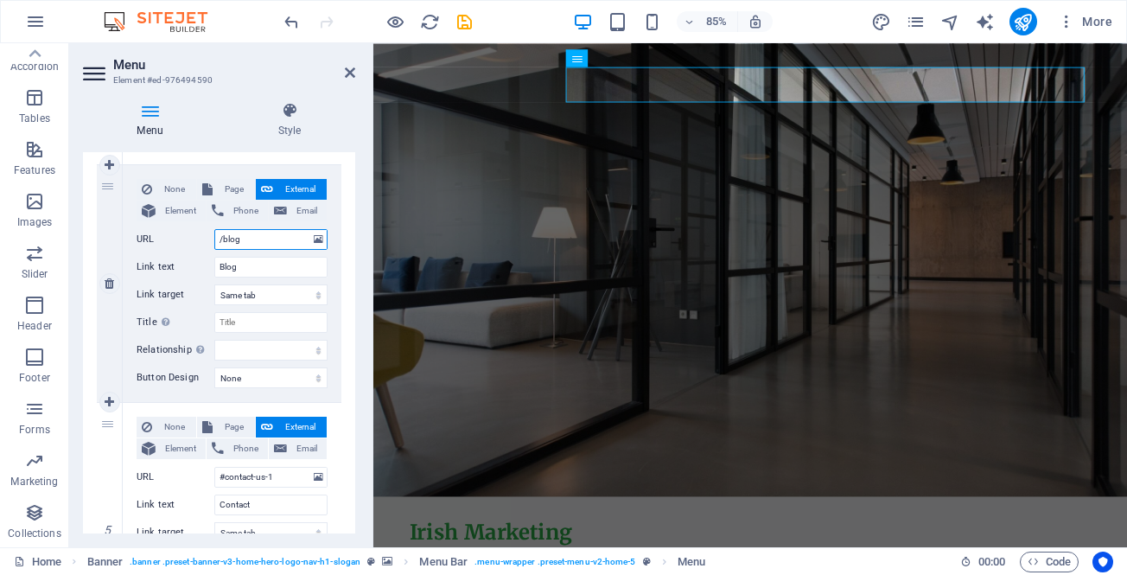
select select
type input "/blog"
click at [266, 318] on input "Title Additional link description, should not be the same as the link text. The…" at bounding box center [270, 322] width 113 height 21
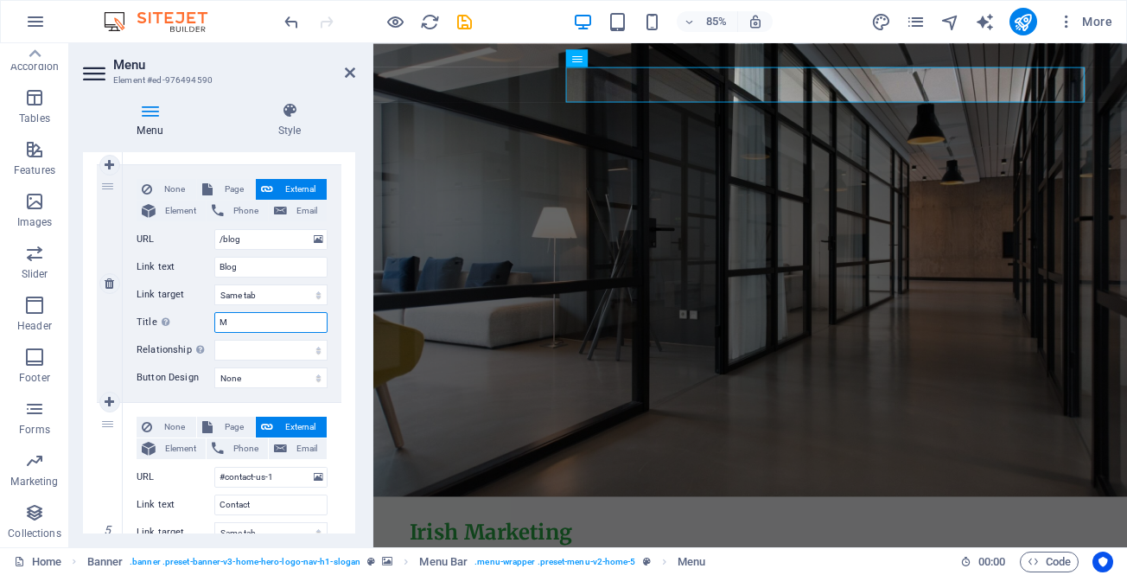
type input "Ma"
select select
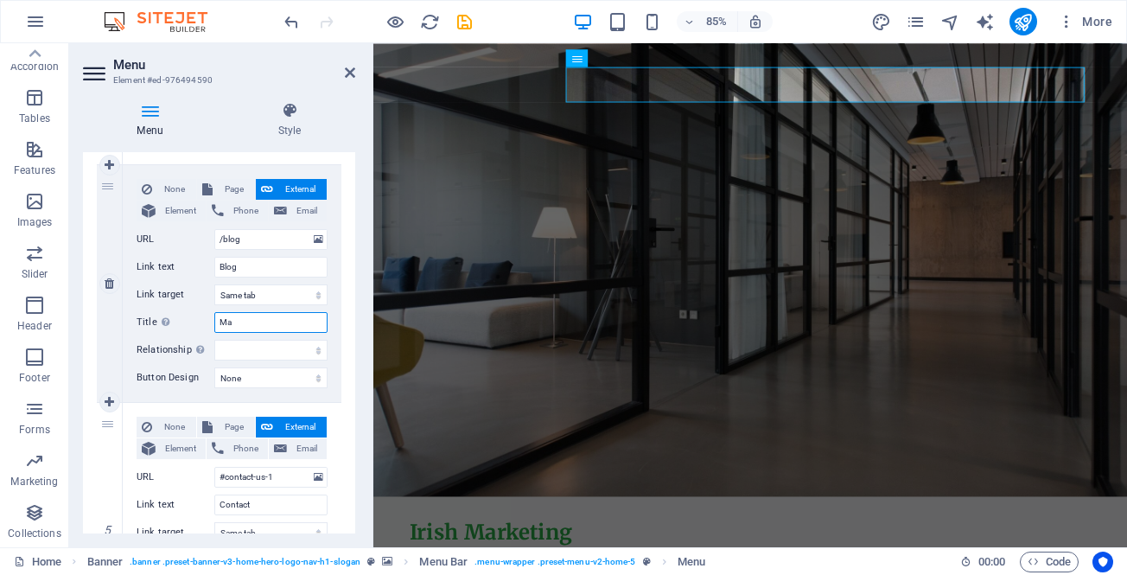
select select
type input "Mar"
select select
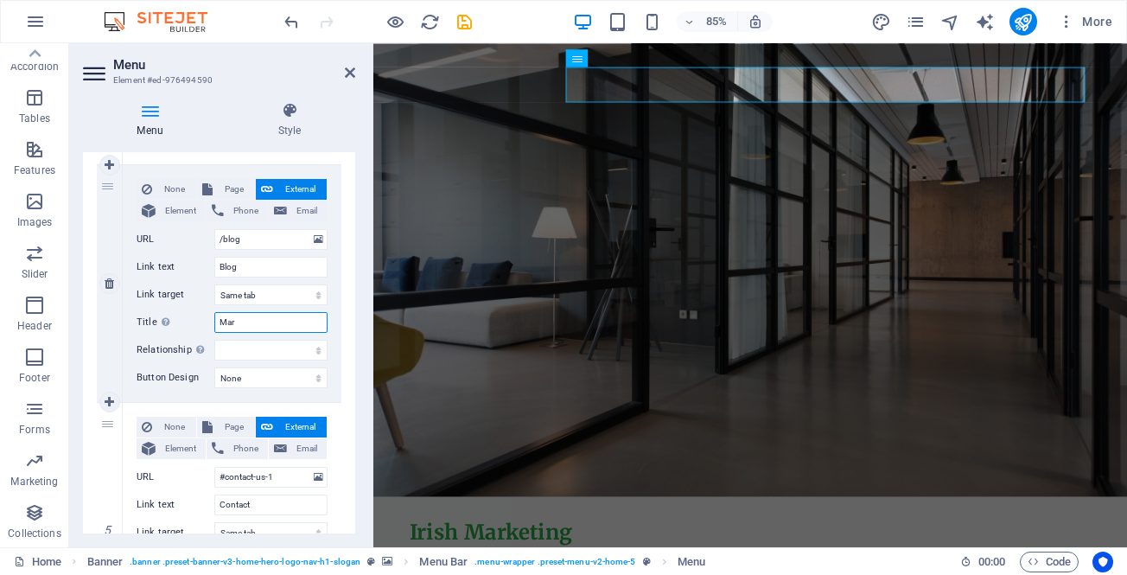
select select
type input "Market"
select select
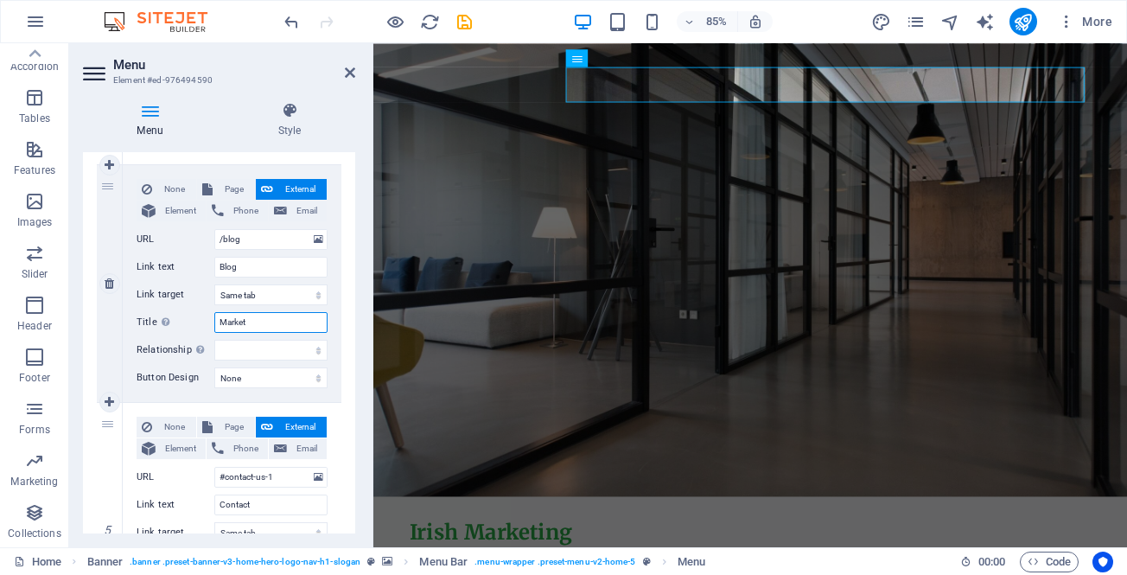
select select
type input "Marketi"
select select
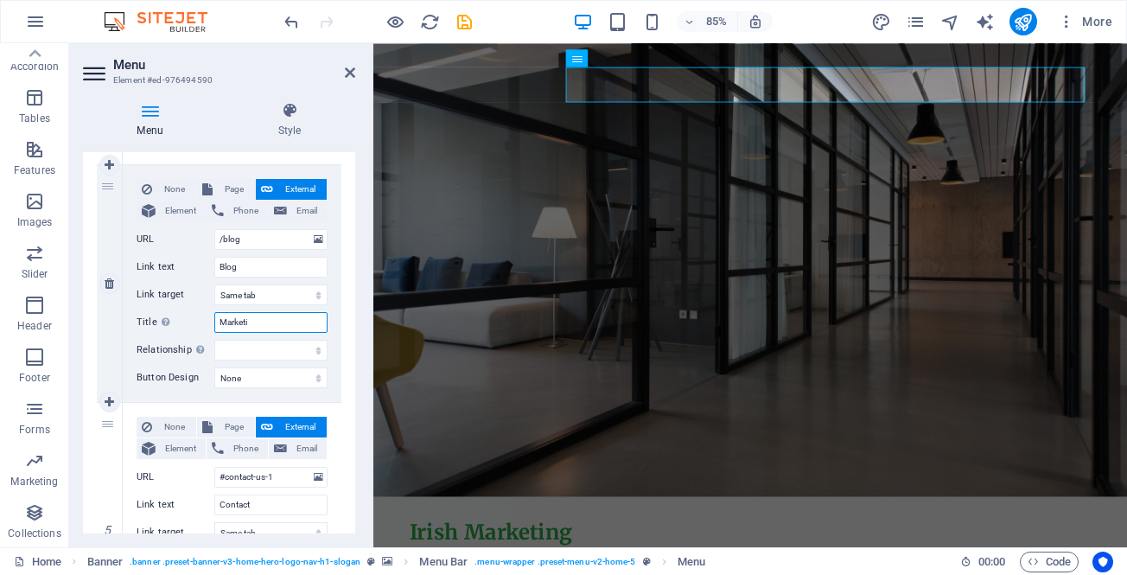
select select
type input "Marketing"
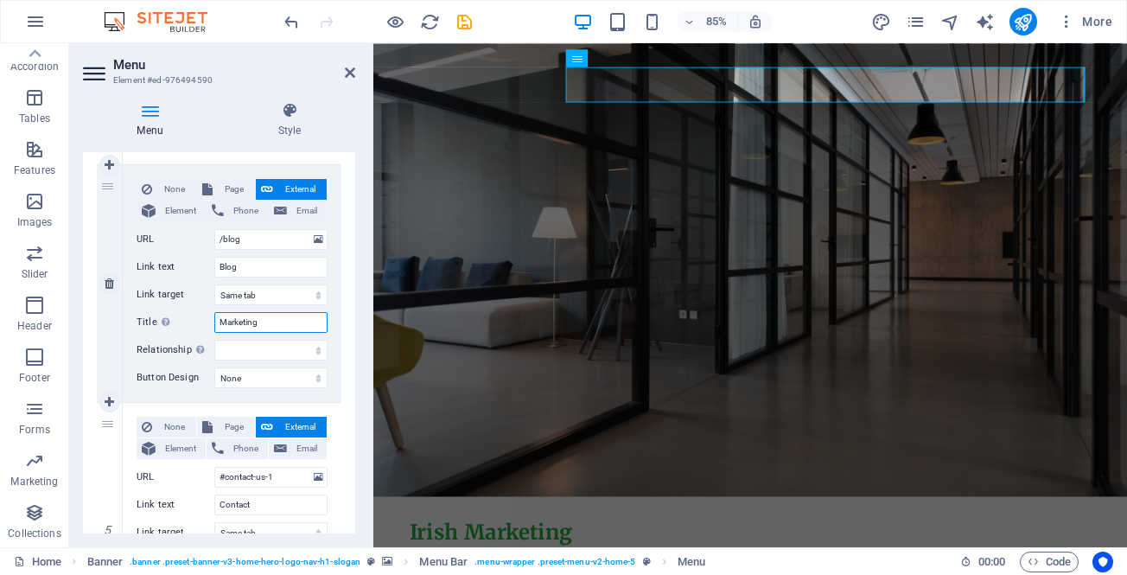
select select
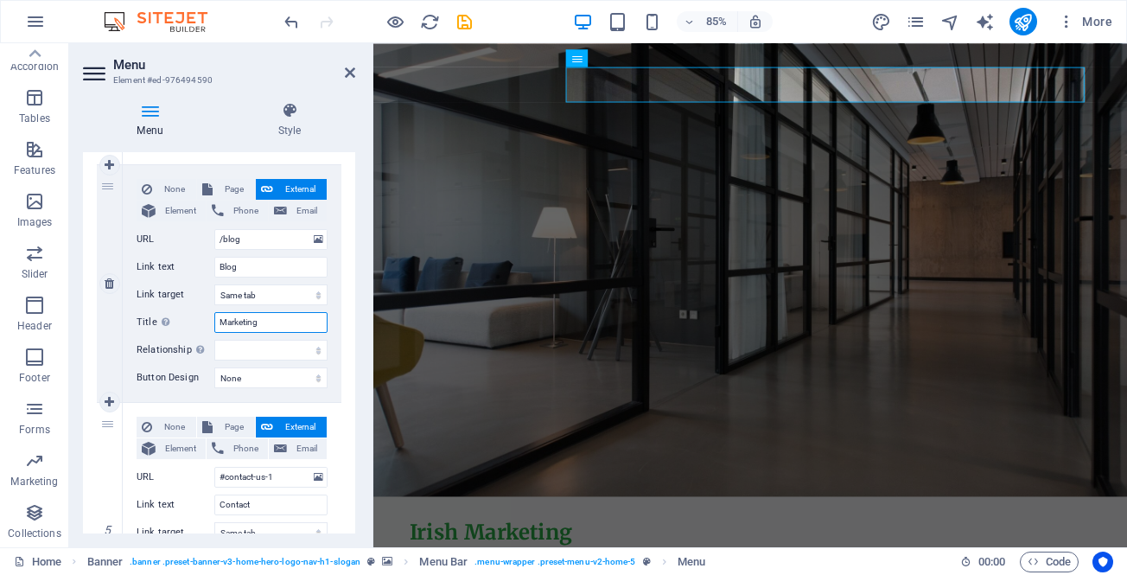
type input "Marketing B"
select select
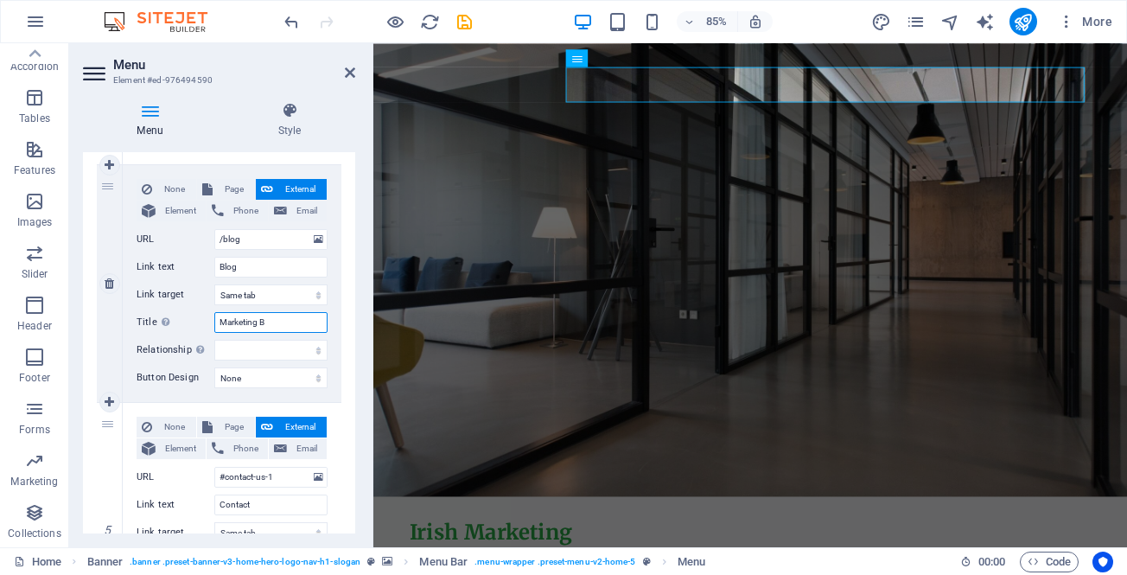
select select
type input "Marketing Blo"
select select
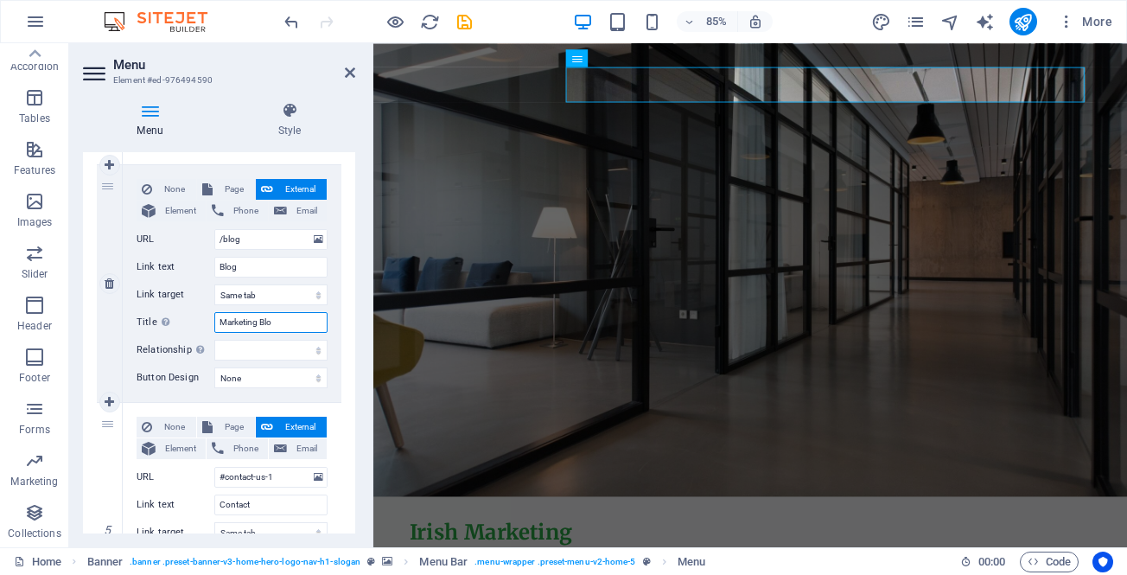
select select
type input "Marketing Blog"
select select
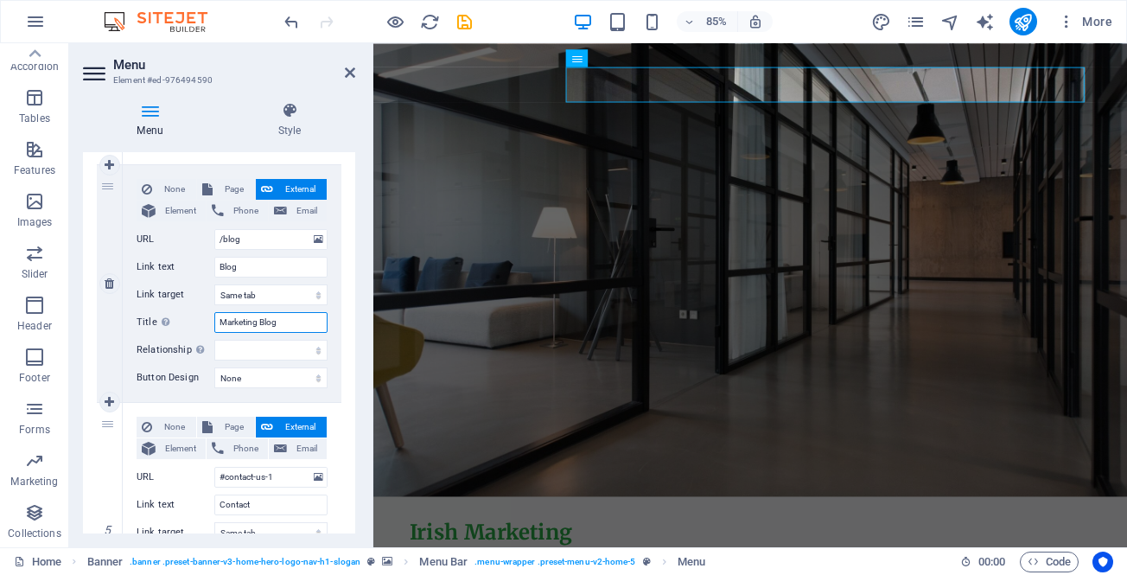
select select
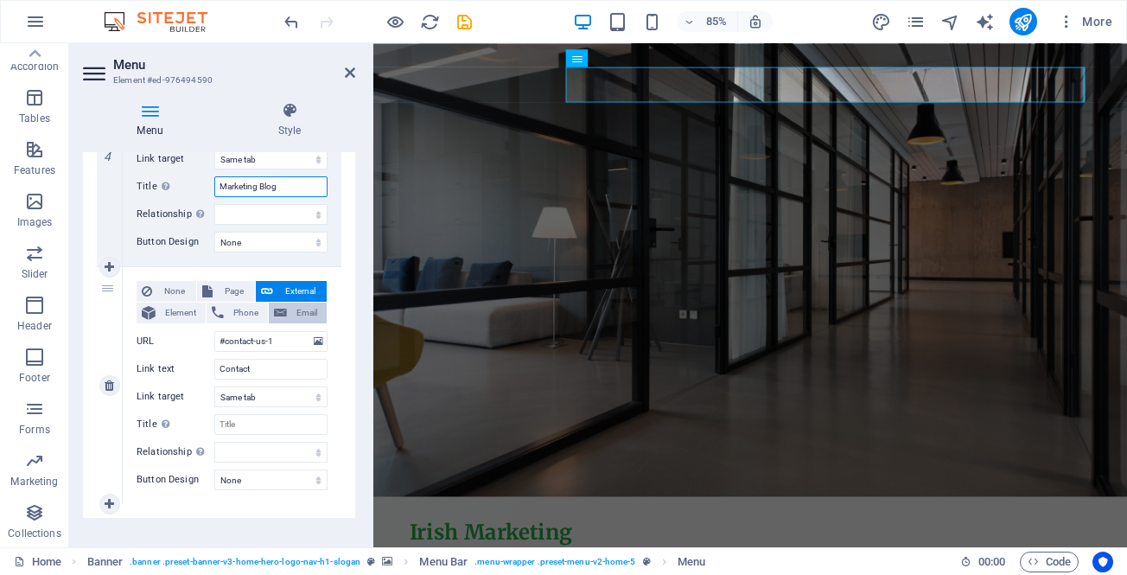
scroll to position [1019, 0]
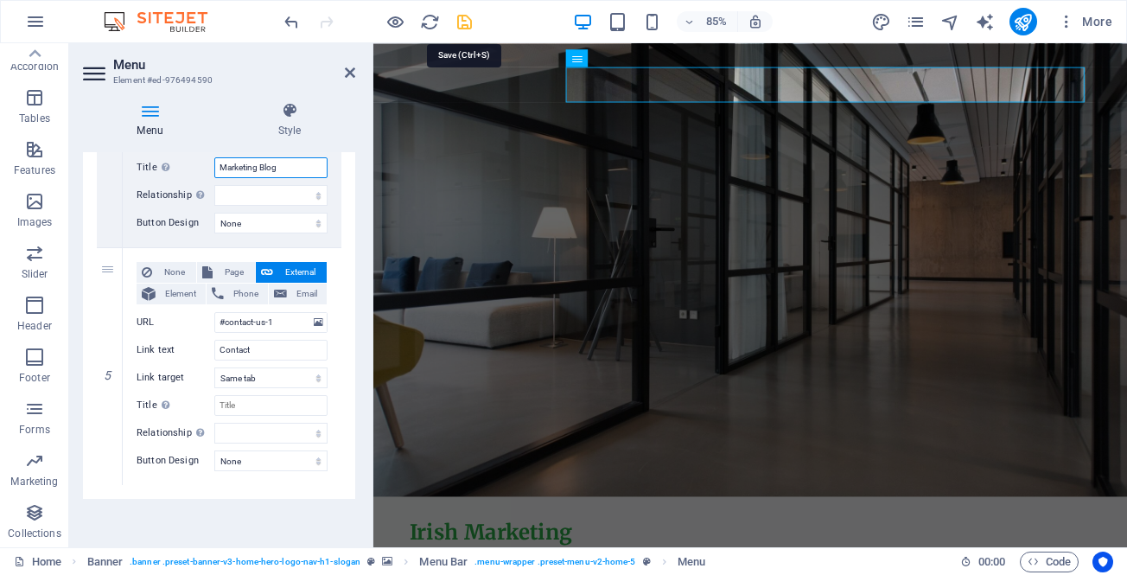
type input "Marketing Blog"
click at [464, 19] on icon "save" at bounding box center [465, 22] width 20 height 20
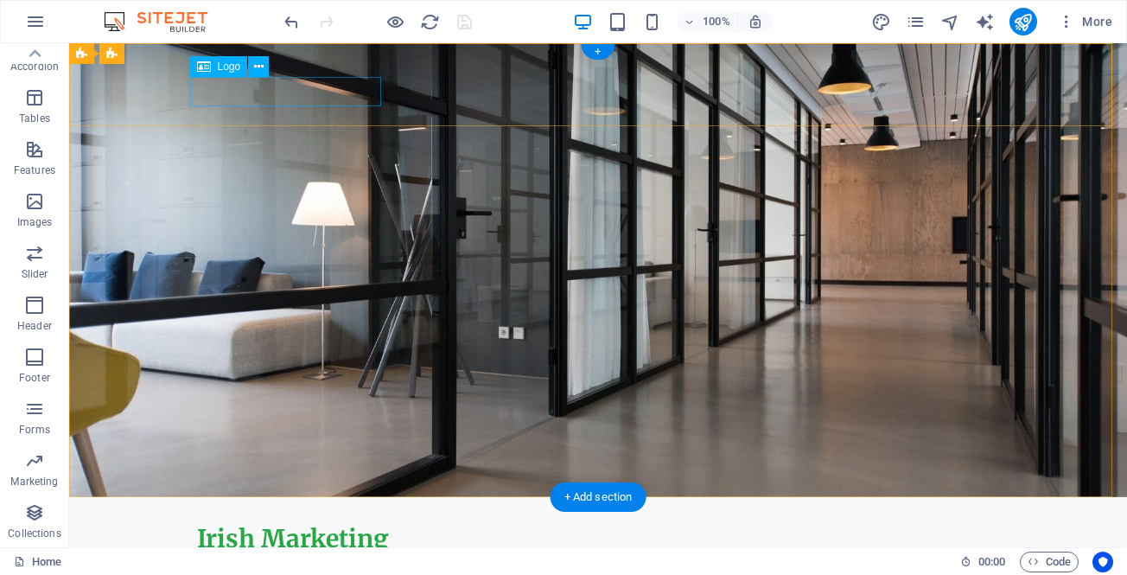
click at [280, 525] on div "Irish Marketing" at bounding box center [598, 539] width 802 height 29
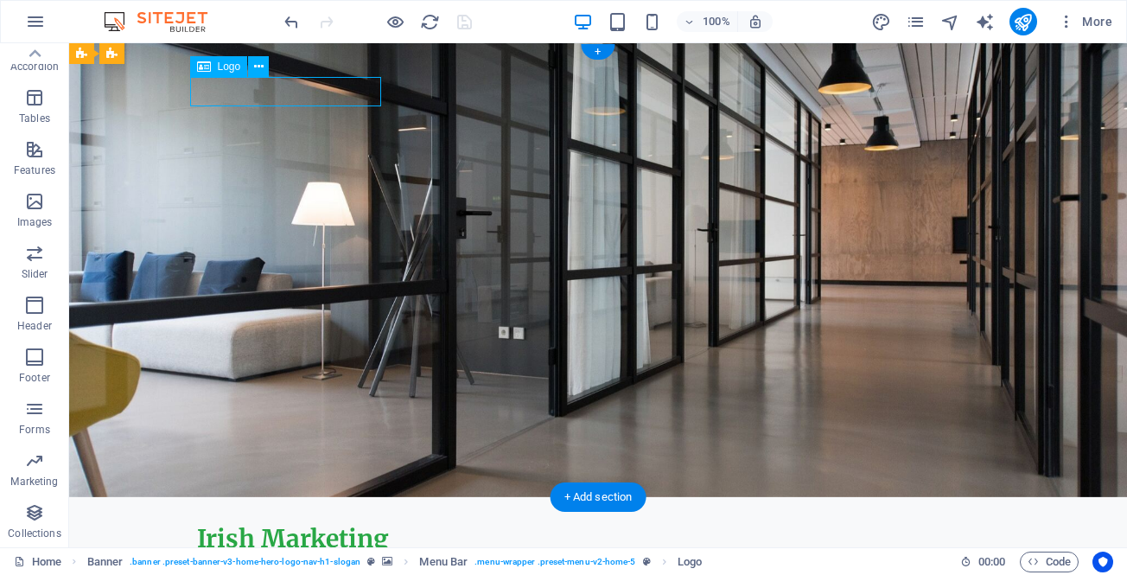
click at [280, 525] on div "Irish Marketing" at bounding box center [598, 539] width 802 height 29
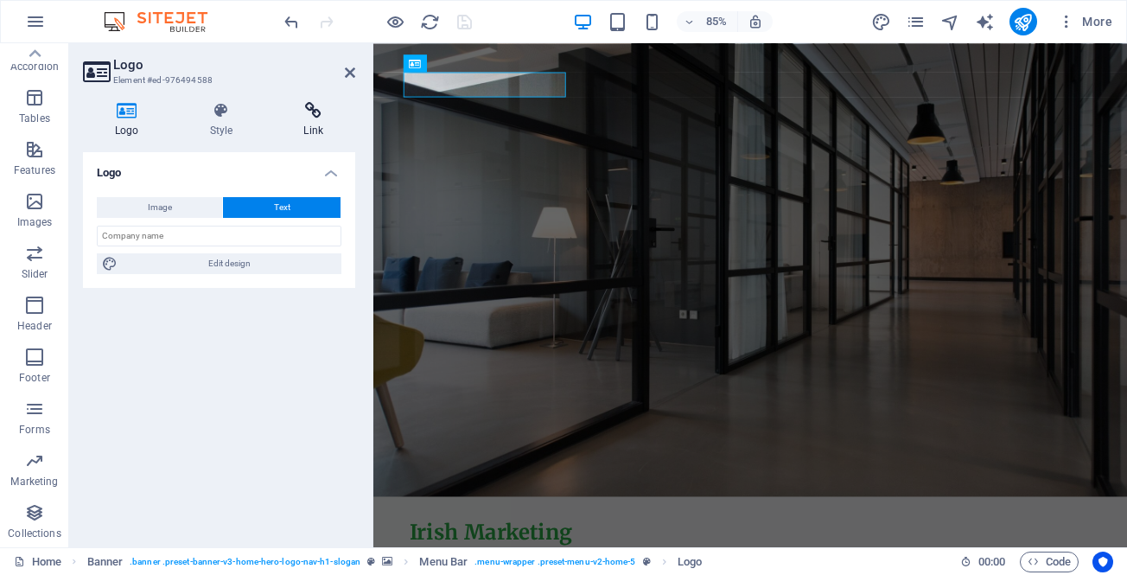
click at [307, 114] on icon at bounding box center [313, 110] width 84 height 17
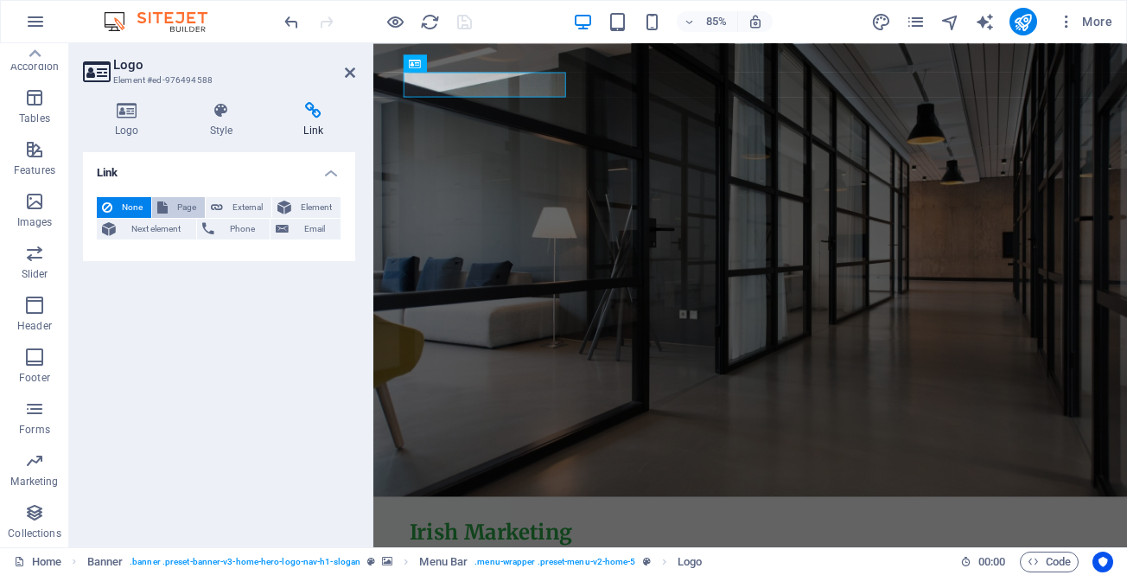
click at [186, 201] on span "Page" at bounding box center [186, 207] width 27 height 21
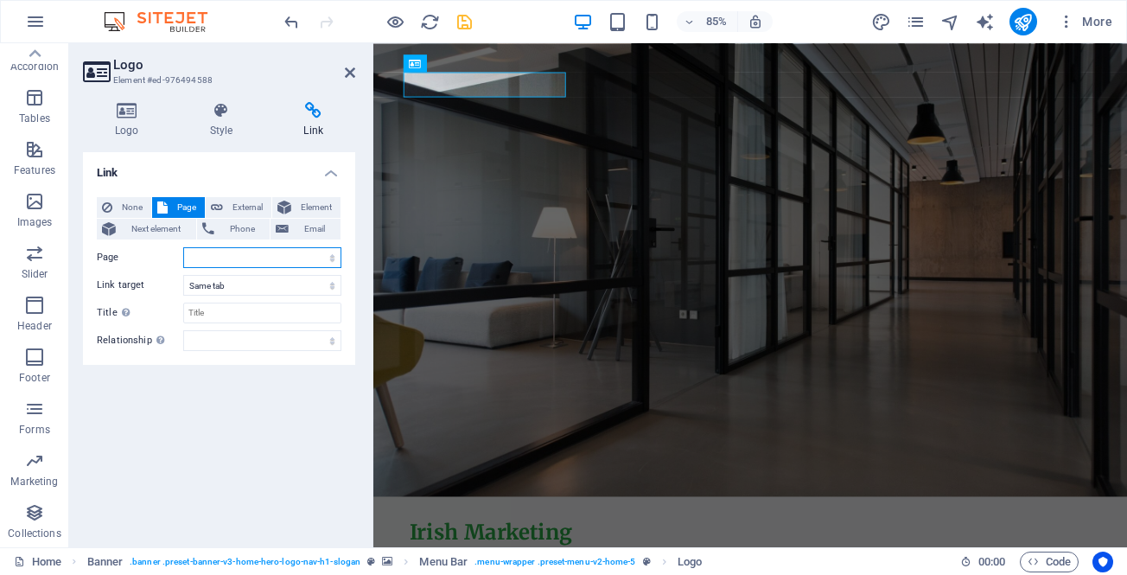
click at [220, 258] on select "Home Subpage Legal Notice Privacy" at bounding box center [262, 257] width 158 height 21
select select "0"
click at [183, 247] on select "Home Subpage Legal Notice Privacy" at bounding box center [262, 257] width 158 height 21
click at [466, 22] on icon "save" at bounding box center [465, 22] width 20 height 20
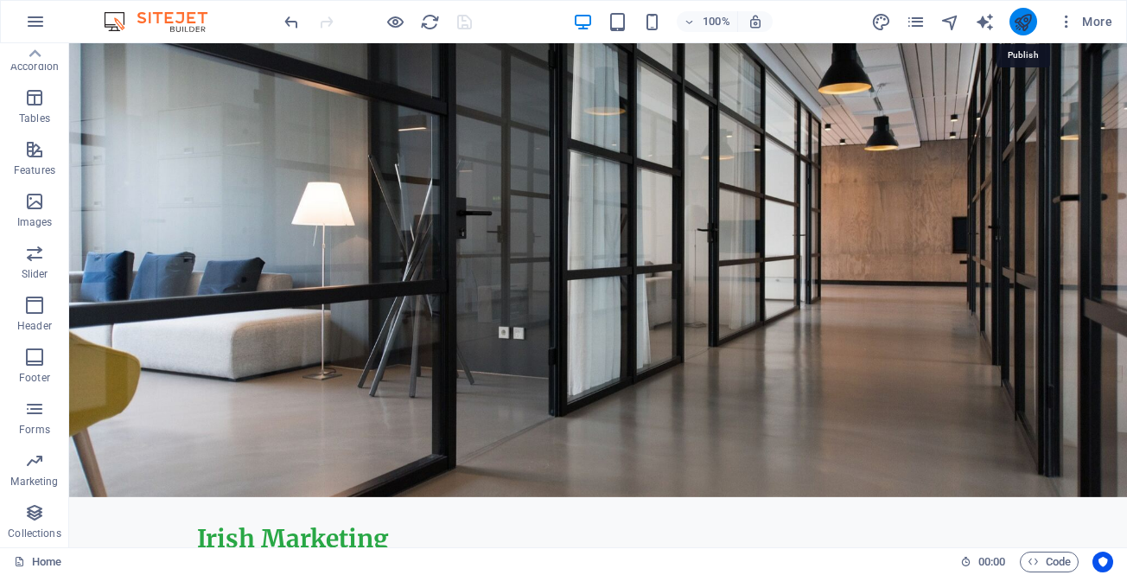
click at [1024, 21] on icon "publish" at bounding box center [1023, 22] width 20 height 20
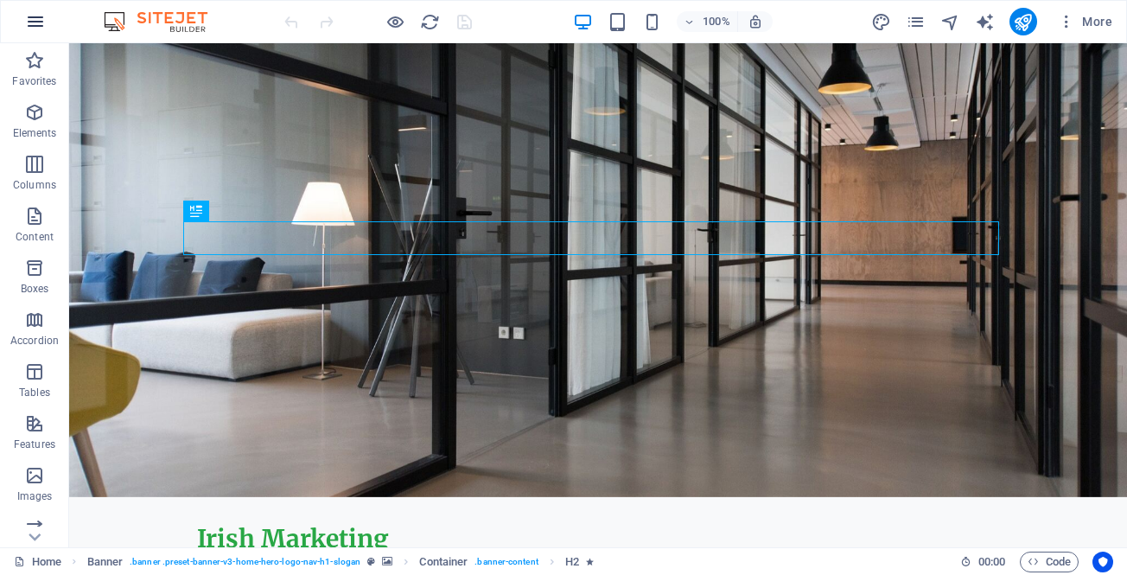
click at [26, 22] on icon "button" at bounding box center [35, 21] width 21 height 21
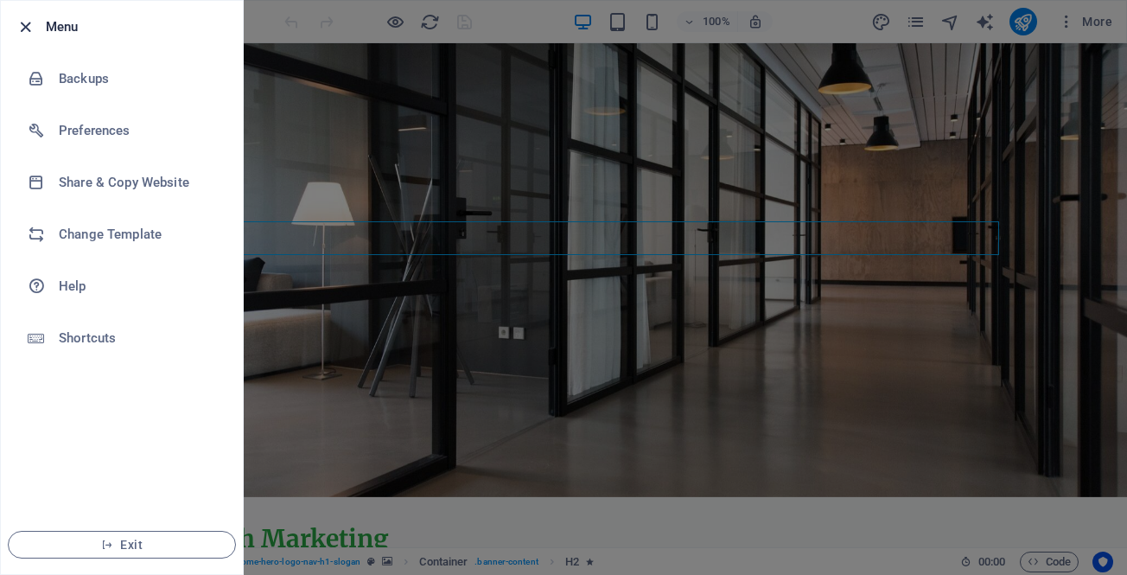
click at [22, 20] on icon "button" at bounding box center [26, 27] width 20 height 20
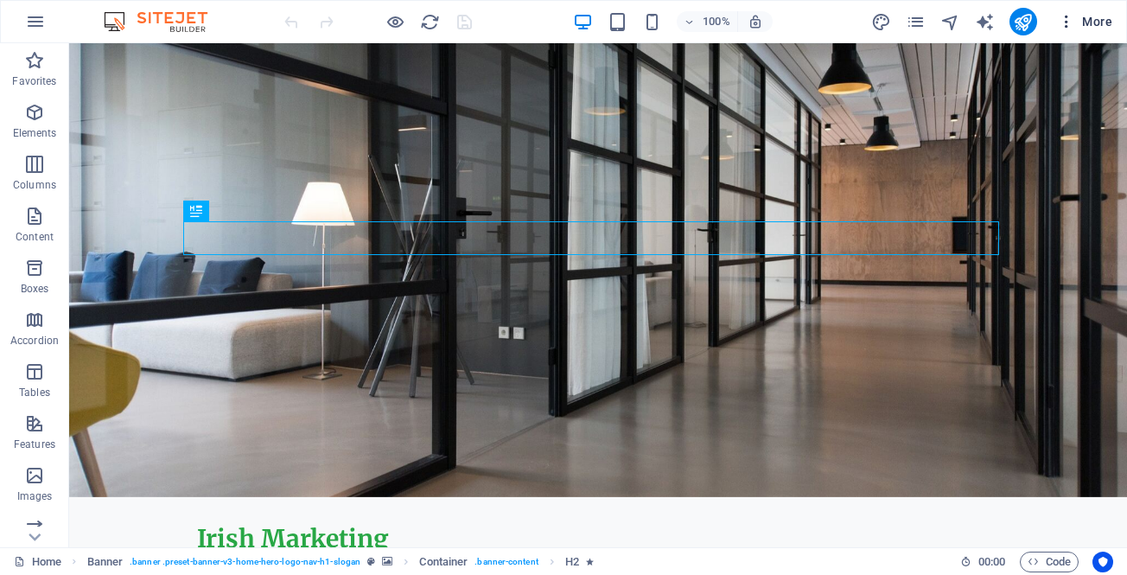
click at [1067, 22] on icon "button" at bounding box center [1066, 21] width 17 height 17
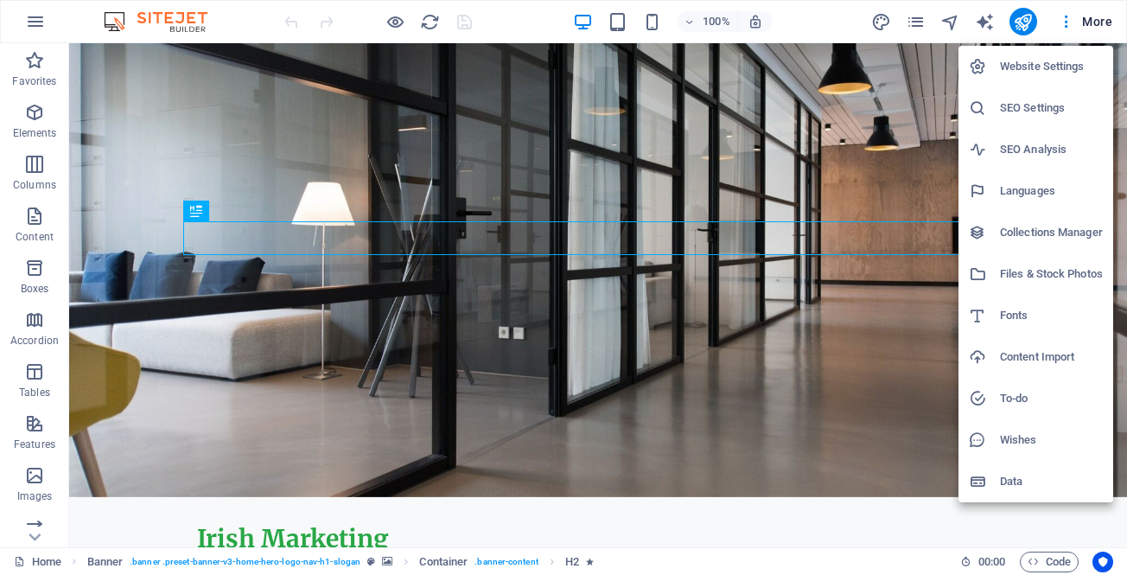
click at [922, 16] on div at bounding box center [563, 287] width 1127 height 575
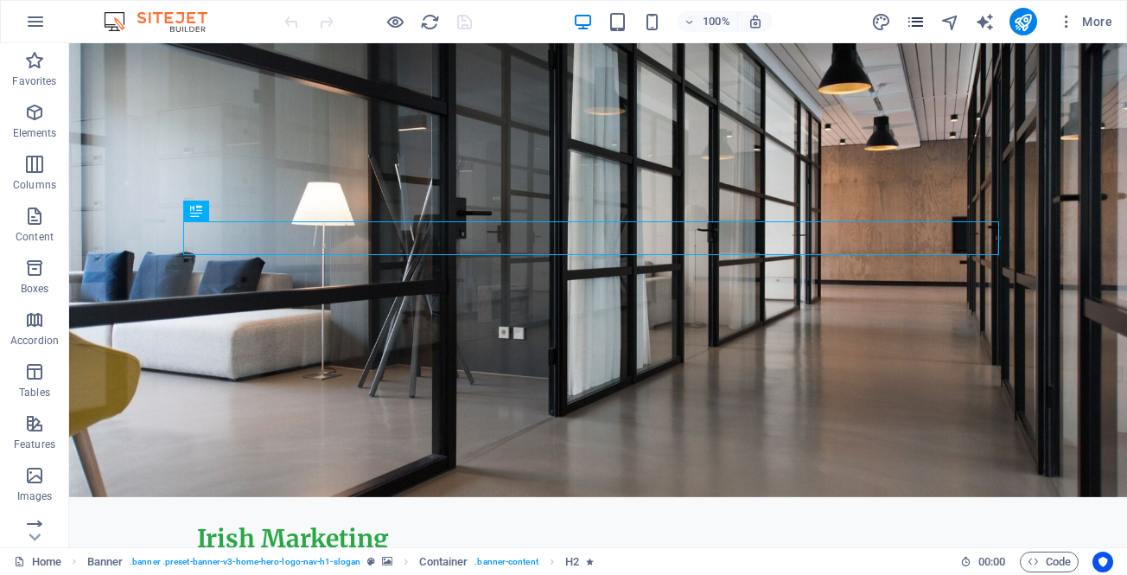
click at [911, 20] on icon "pages" at bounding box center [916, 22] width 20 height 20
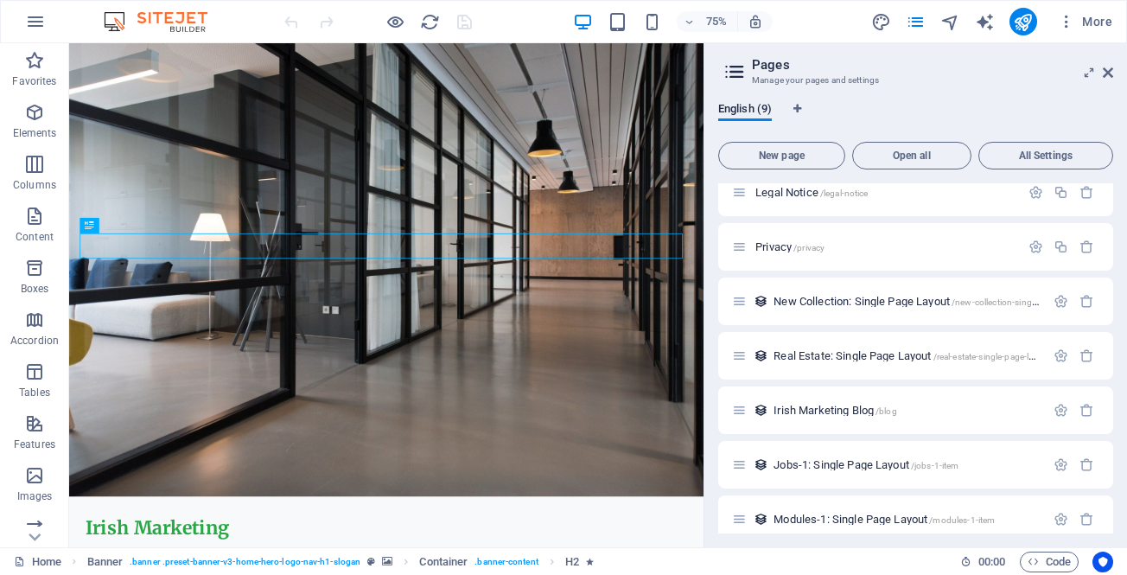
scroll to position [140, 0]
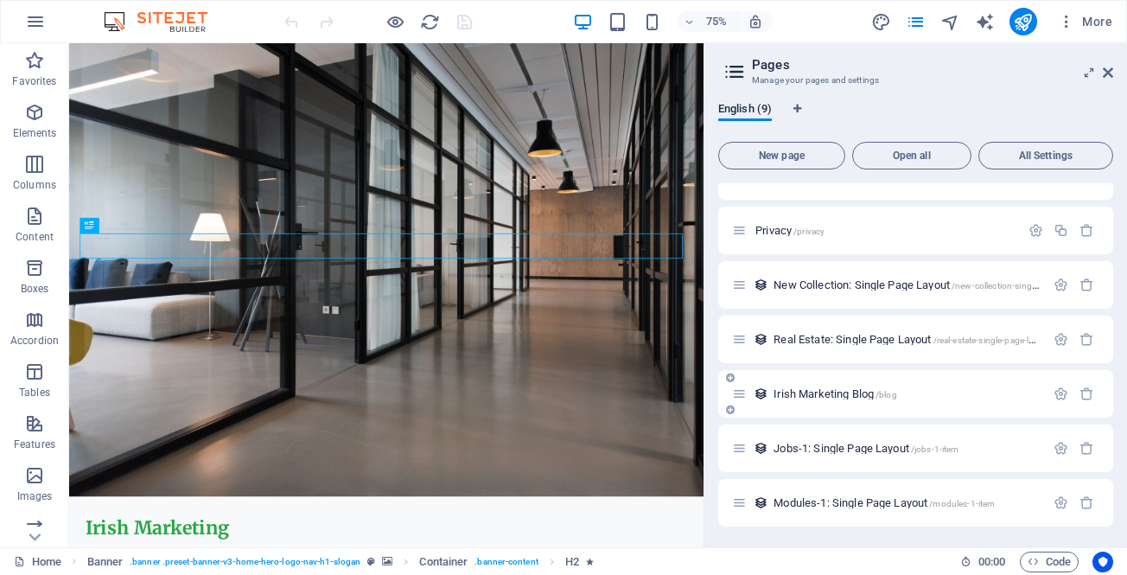
click at [792, 393] on span "Irish Marketing Blog /blog" at bounding box center [836, 393] width 124 height 13
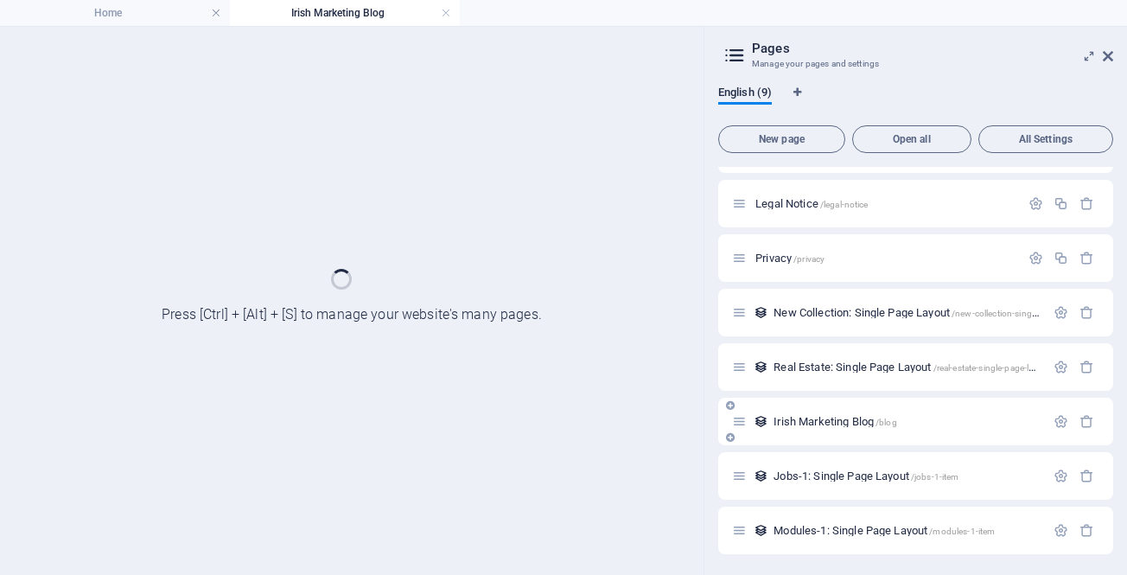
scroll to position [96, 0]
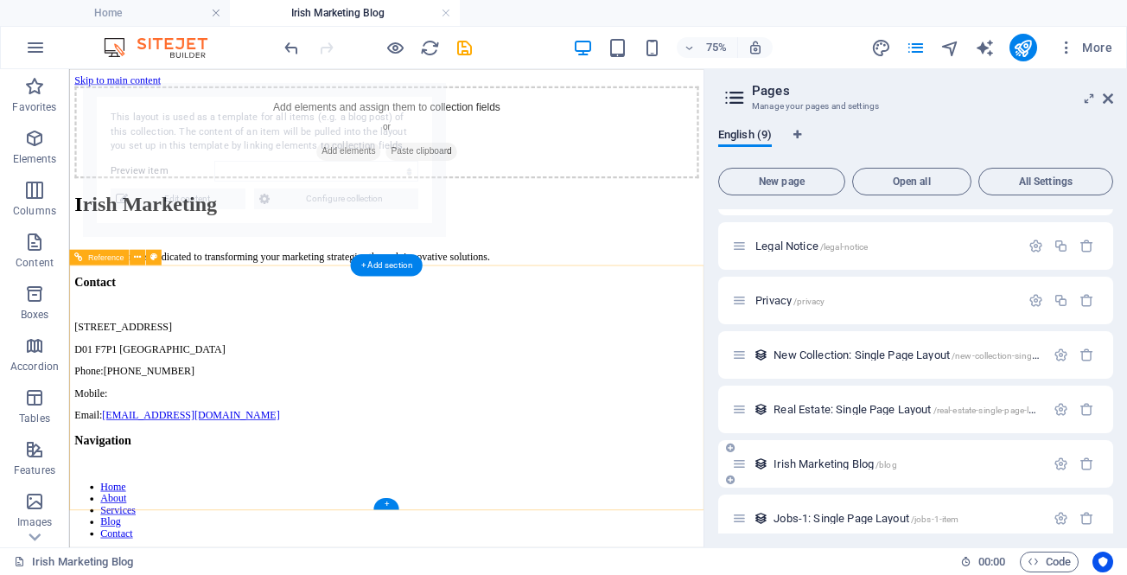
select select "68d5436ff4c9c07b030d62cf"
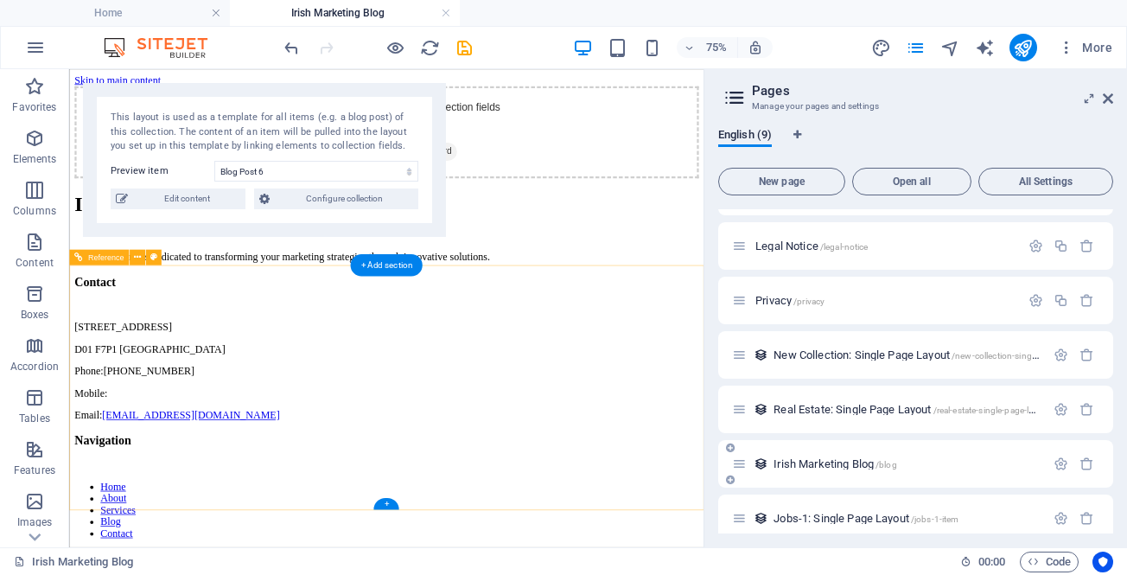
scroll to position [0, 0]
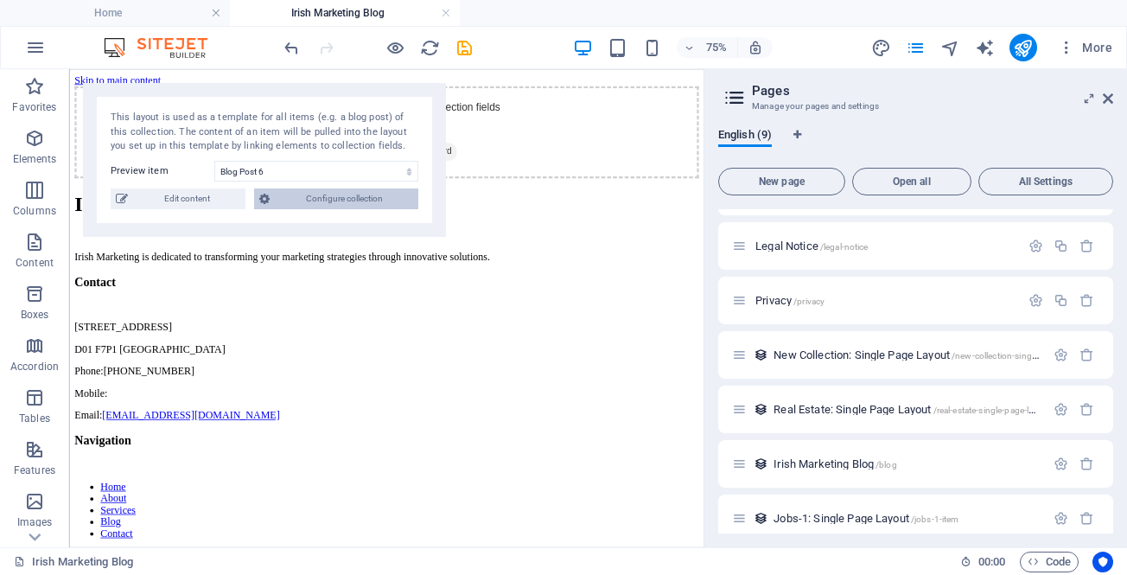
click at [303, 197] on span "Configure collection" at bounding box center [344, 198] width 138 height 21
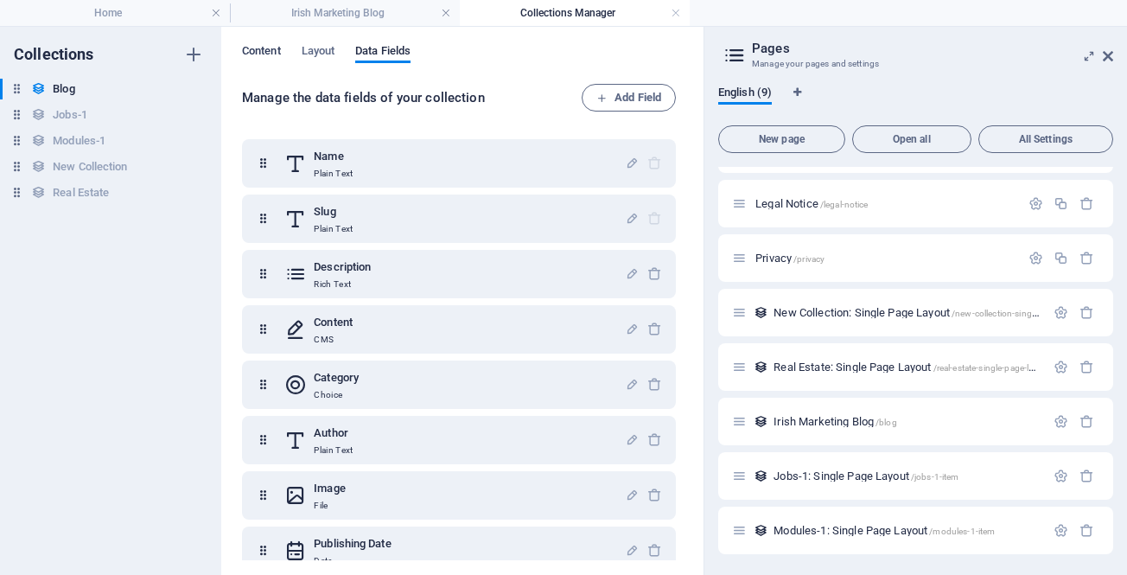
click at [246, 54] on span "Content" at bounding box center [261, 53] width 39 height 24
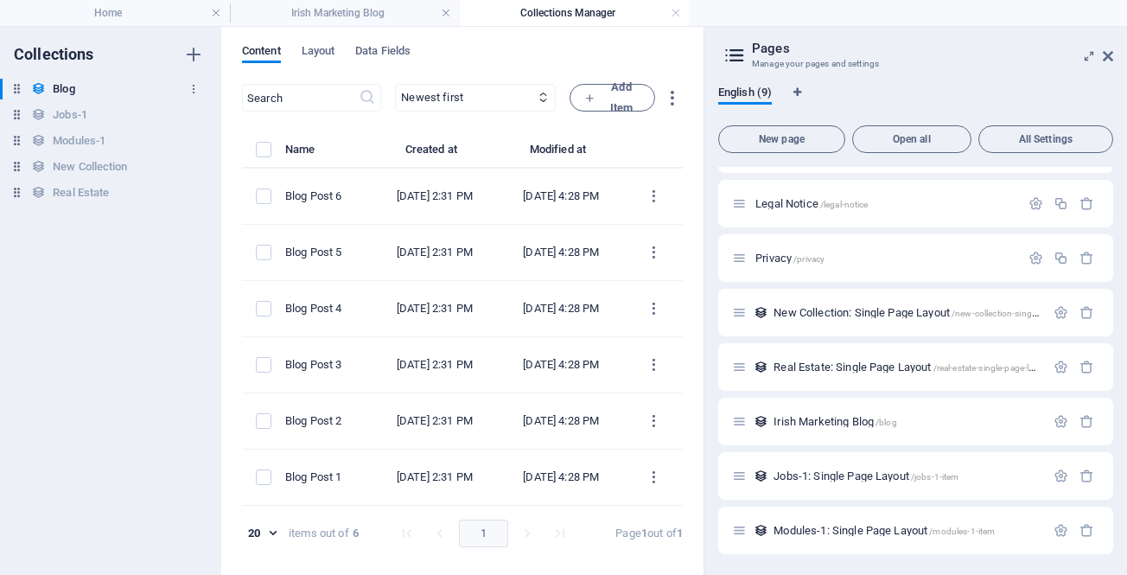
click at [55, 92] on h6 "Blog" at bounding box center [64, 89] width 22 height 21
click at [309, 57] on span "Layout" at bounding box center [319, 53] width 34 height 24
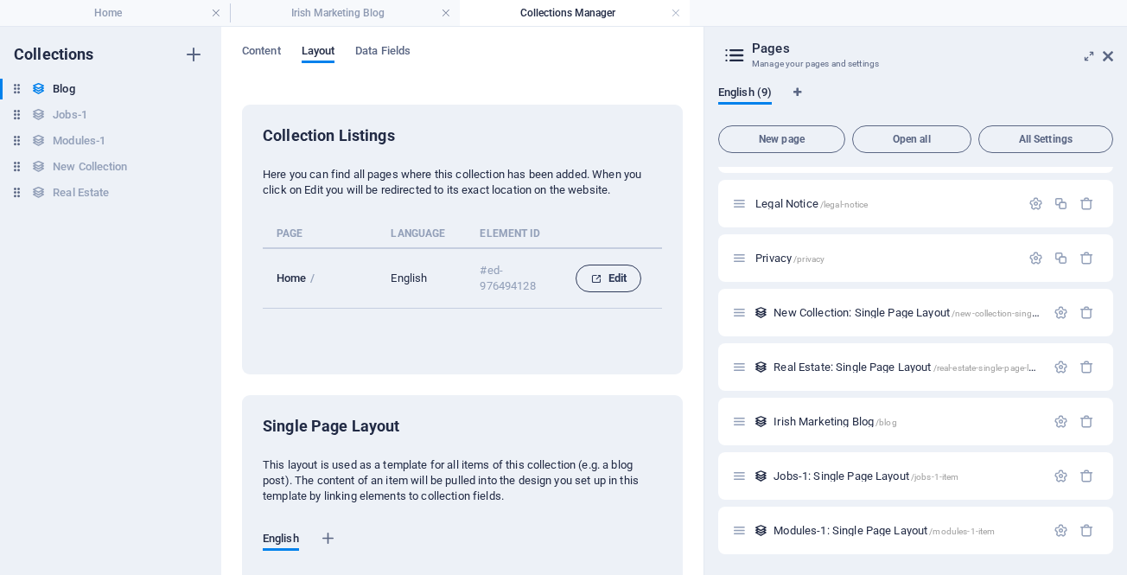
click at [612, 277] on span "Edit" at bounding box center [608, 278] width 36 height 21
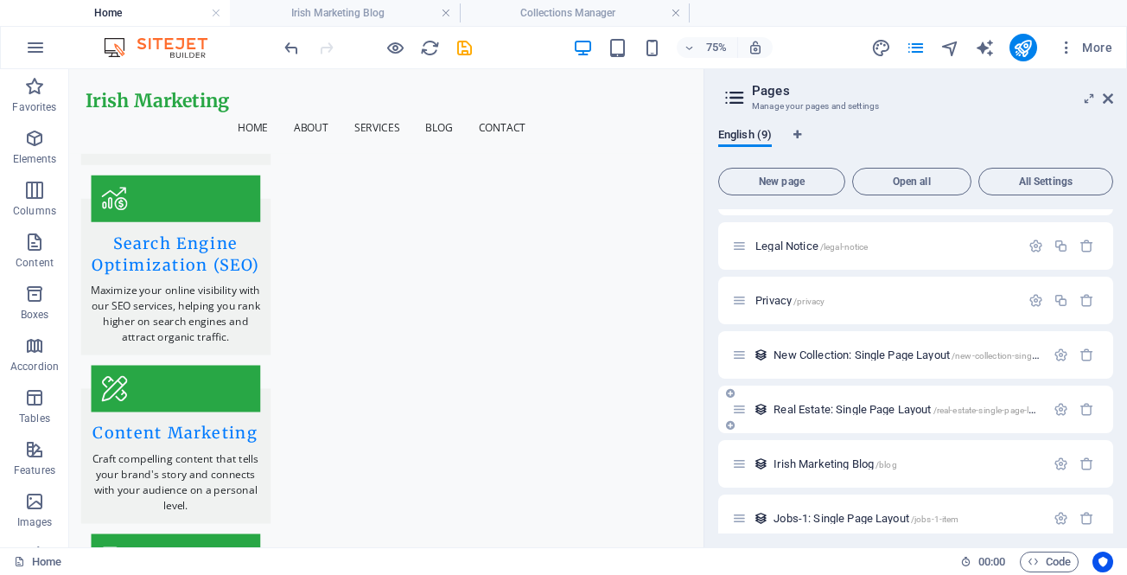
scroll to position [166, 0]
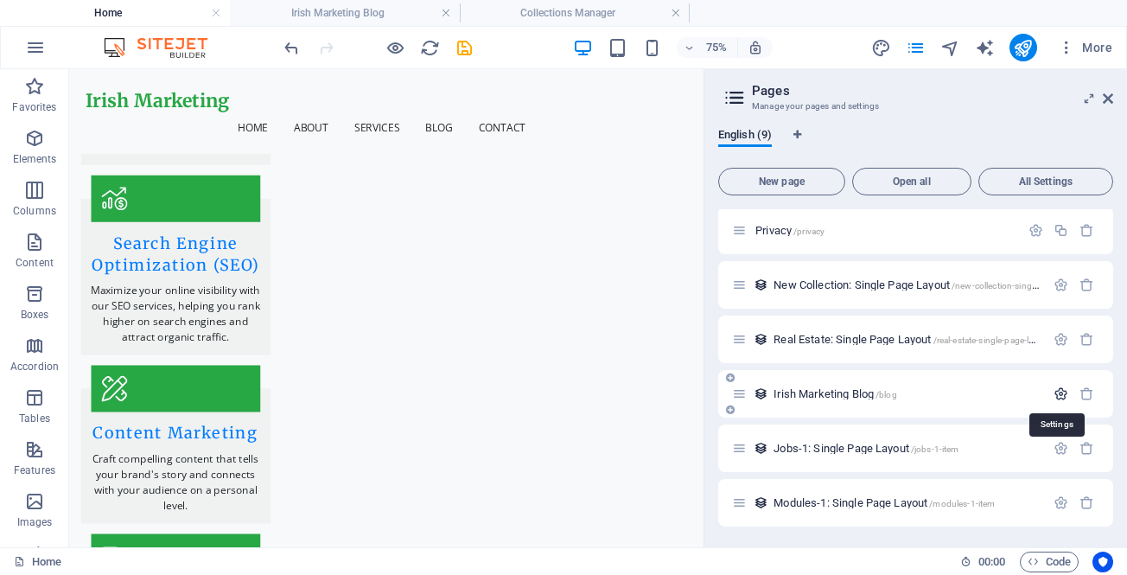
click at [1056, 387] on icon "button" at bounding box center [1061, 393] width 15 height 15
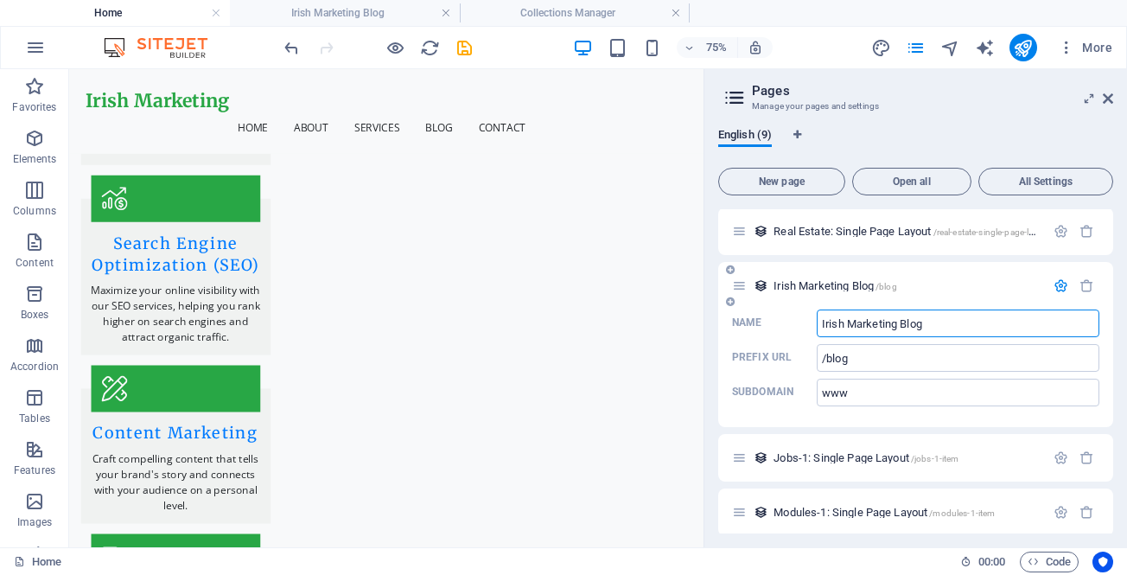
scroll to position [284, 0]
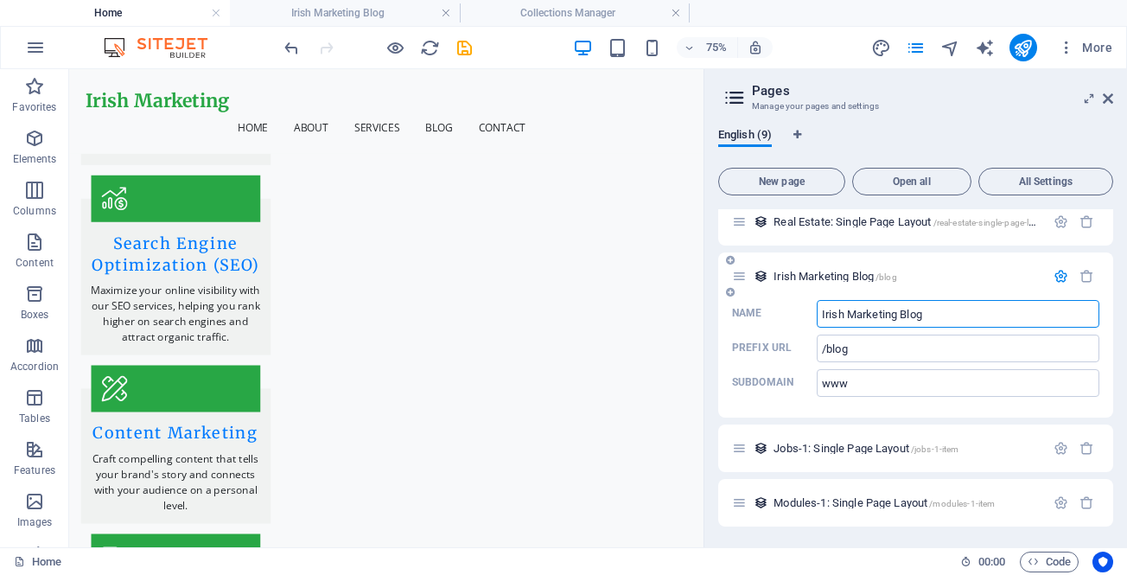
click at [787, 272] on span "Irish Marketing Blog /blog" at bounding box center [836, 276] width 124 height 13
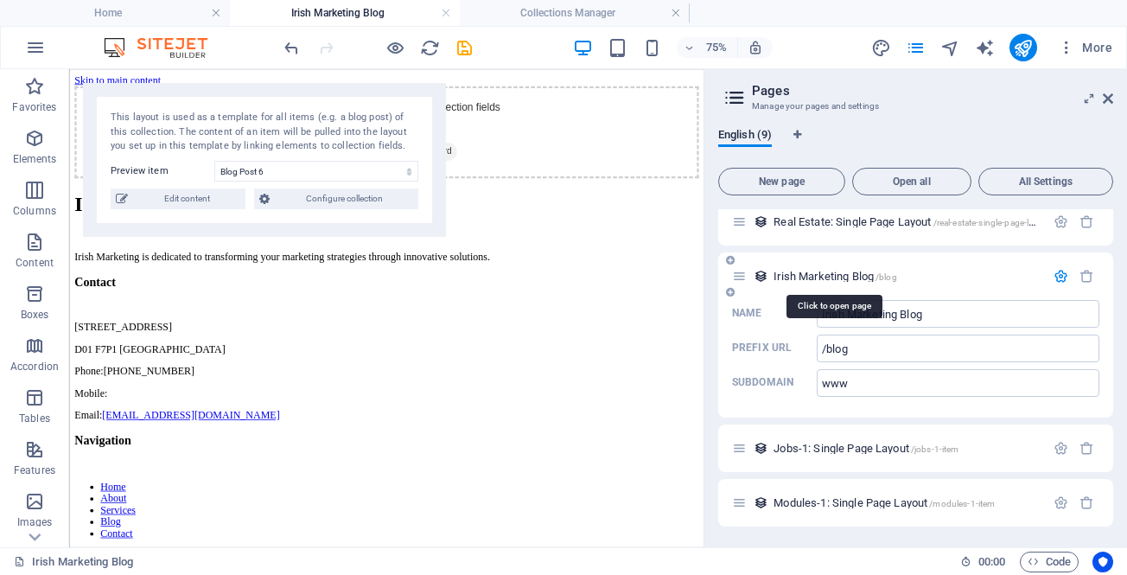
scroll to position [0, 0]
click at [182, 190] on span "Edit content" at bounding box center [186, 198] width 107 height 21
select select "Category 2"
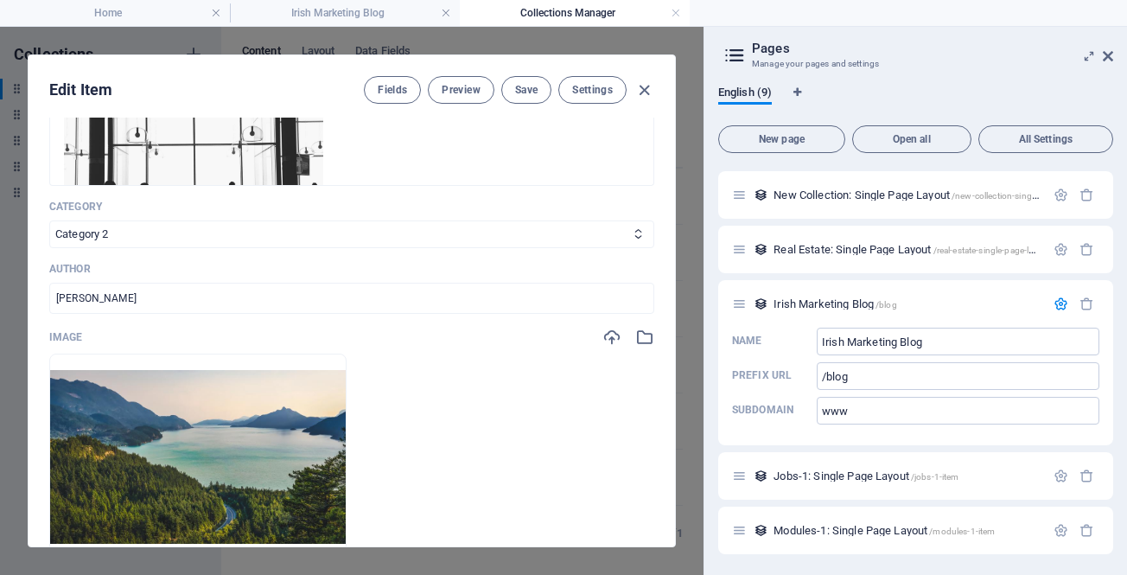
scroll to position [364, 0]
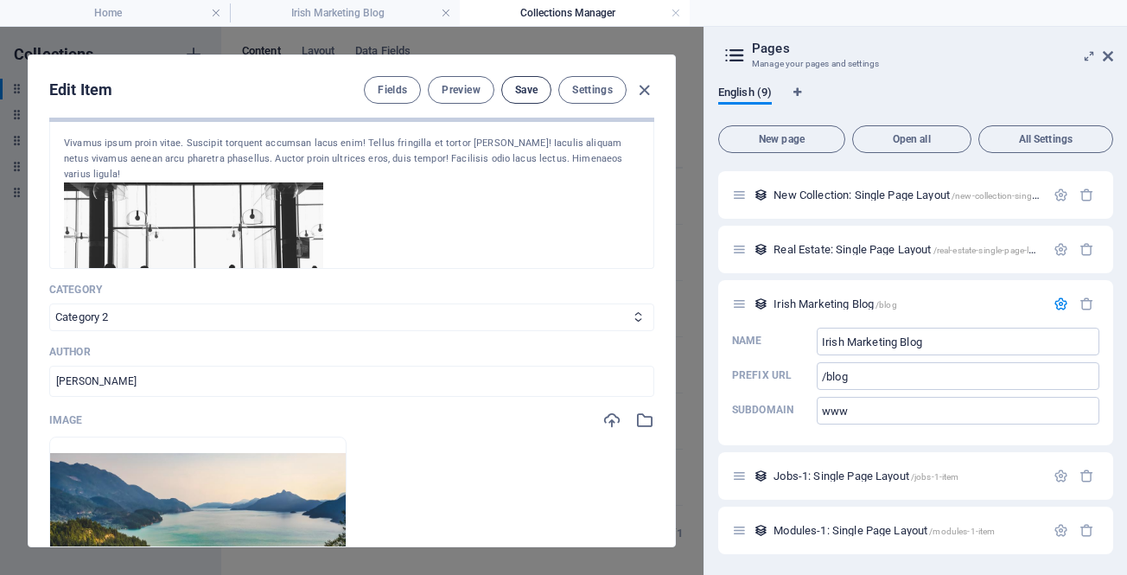
click at [517, 87] on span "Save" at bounding box center [526, 90] width 22 height 14
click at [639, 90] on icon "button" at bounding box center [645, 90] width 20 height 20
type input "[DATE]"
type input "blog-post-6"
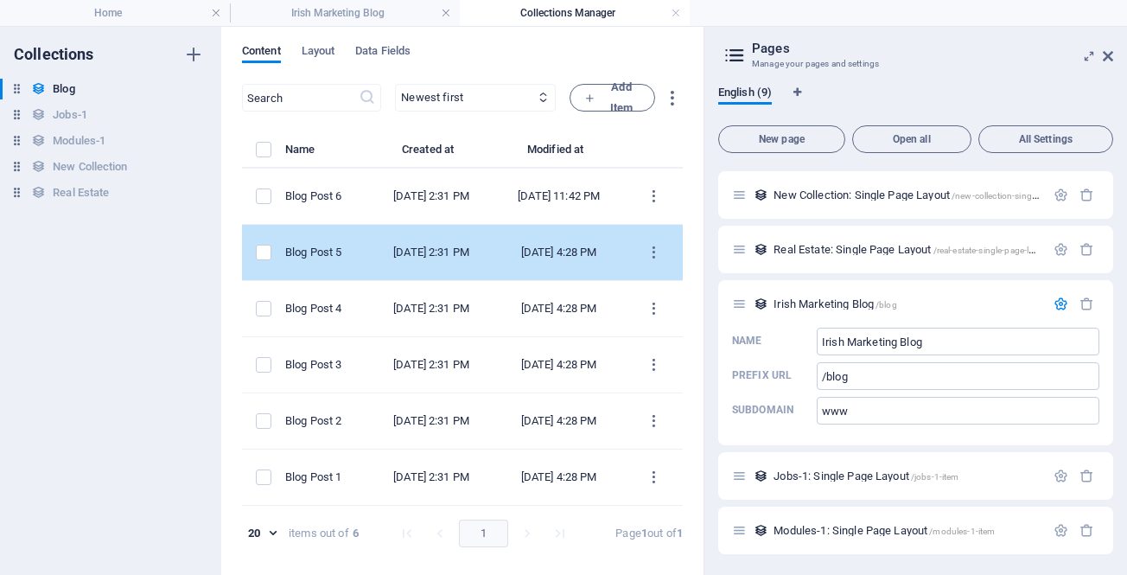
scroll to position [0, 0]
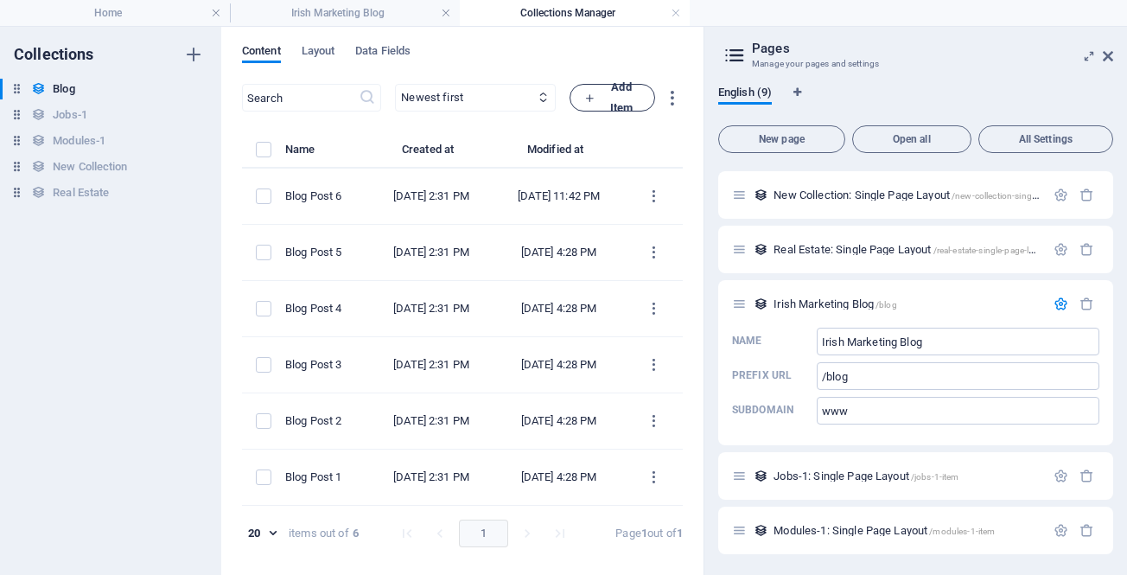
click at [584, 102] on icon "button" at bounding box center [589, 98] width 11 height 11
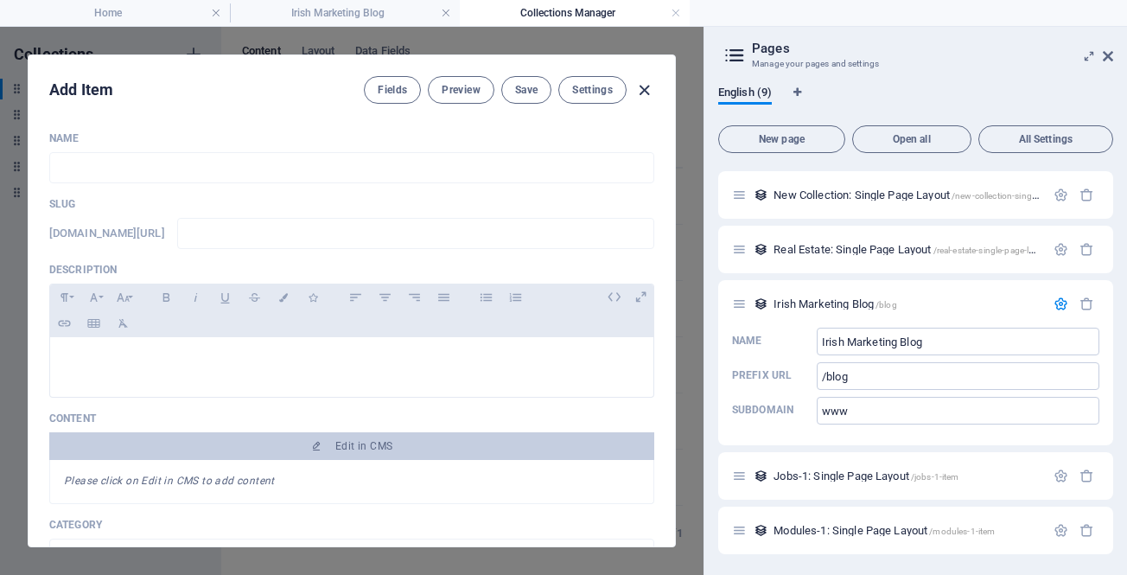
click at [640, 87] on icon "button" at bounding box center [645, 90] width 20 height 20
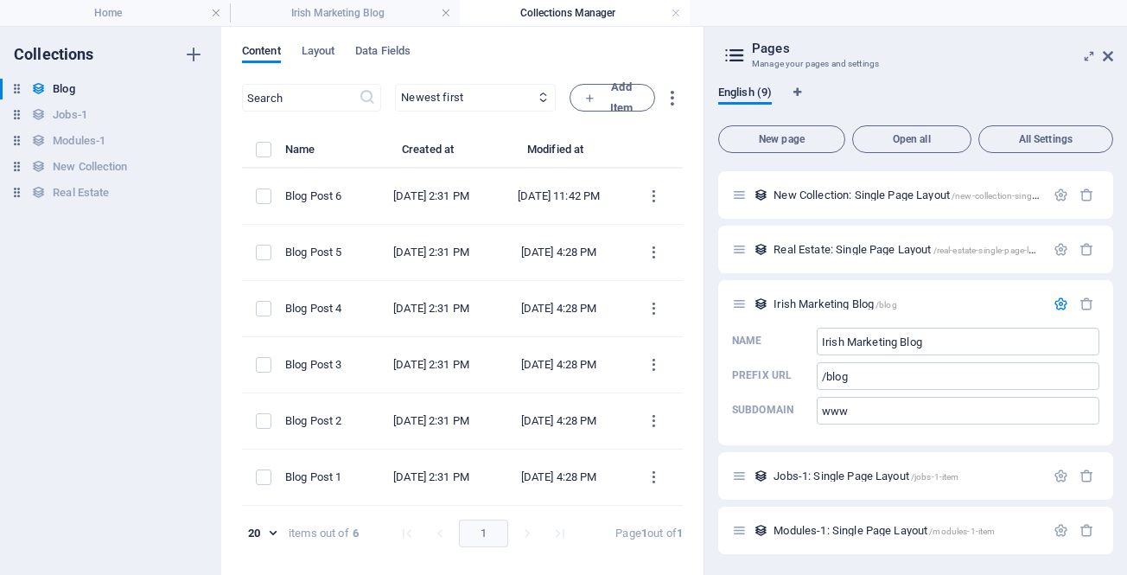
click at [526, 13] on h4 "Collections Manager" at bounding box center [575, 12] width 230 height 19
click at [1058, 303] on icon "button" at bounding box center [1061, 304] width 15 height 15
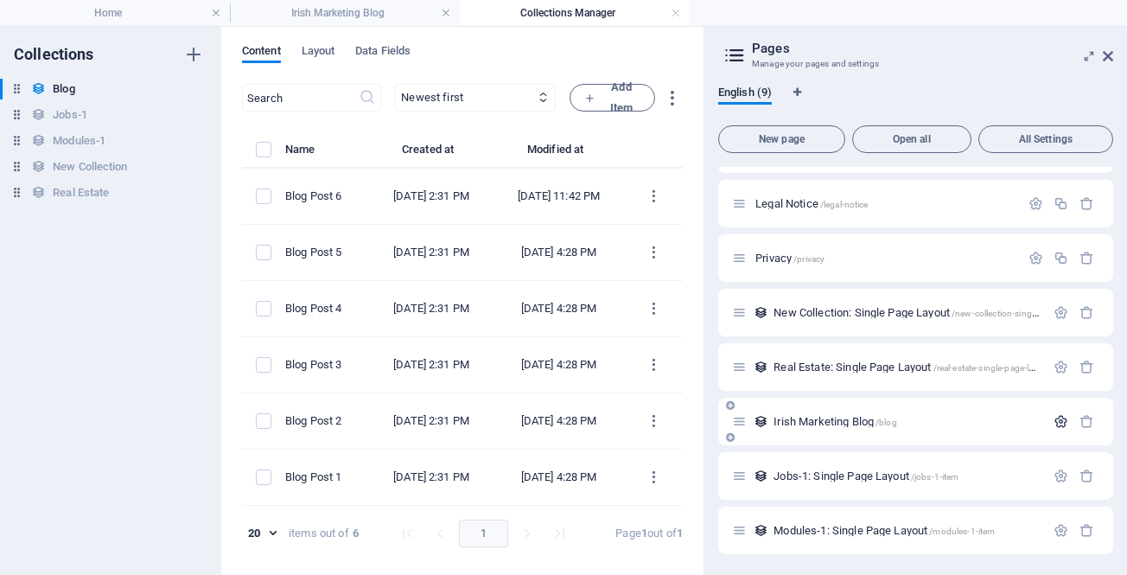
scroll to position [96, 0]
click at [1054, 424] on icon "button" at bounding box center [1061, 421] width 15 height 15
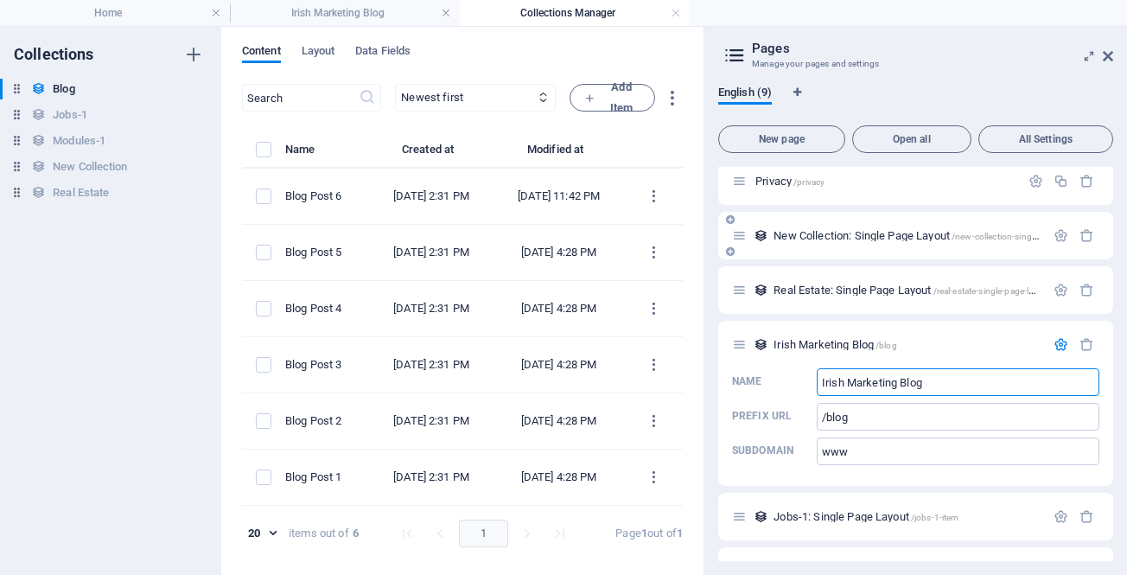
scroll to position [214, 0]
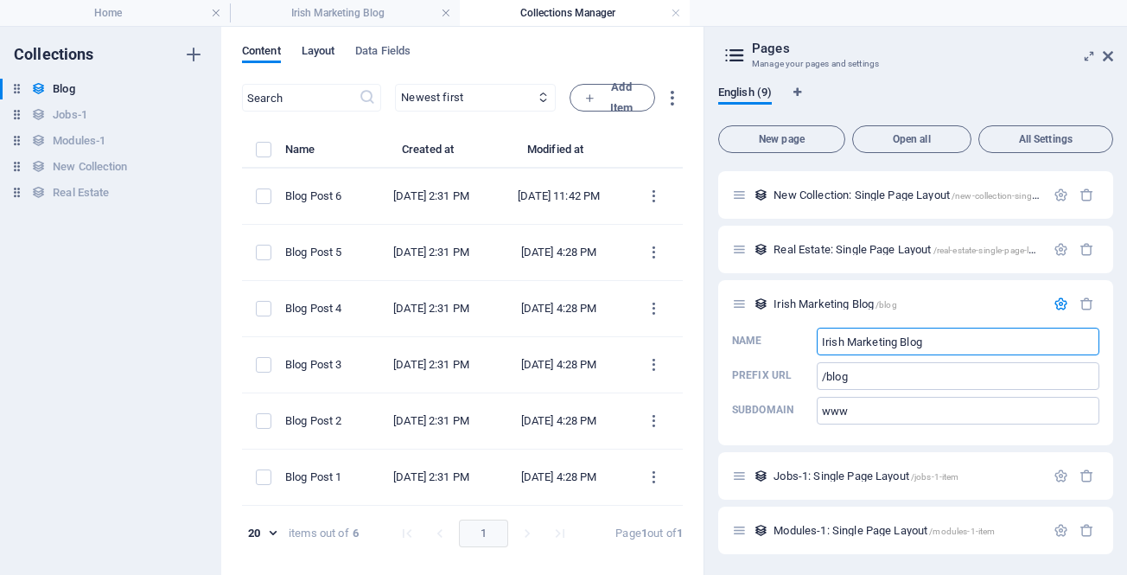
click at [316, 53] on span "Layout" at bounding box center [319, 53] width 34 height 24
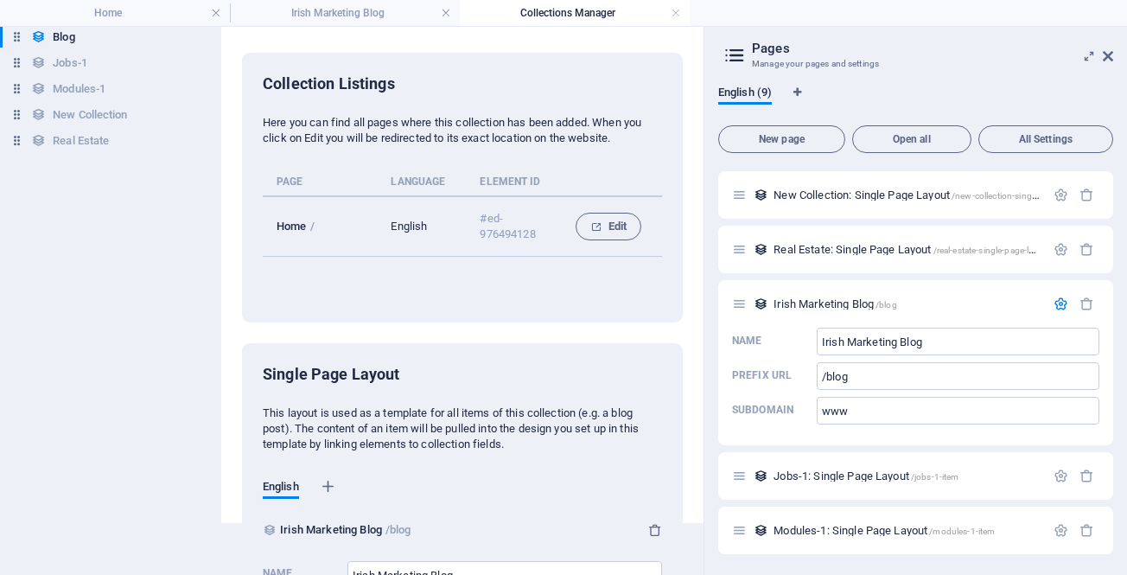
scroll to position [0, 0]
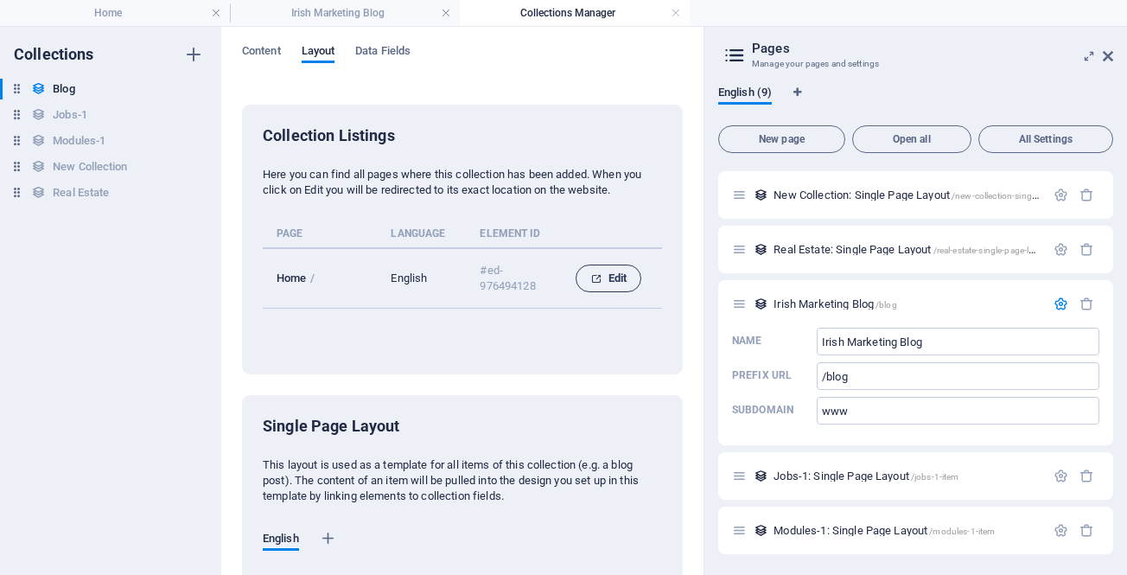
click at [614, 271] on span "Edit" at bounding box center [608, 278] width 36 height 21
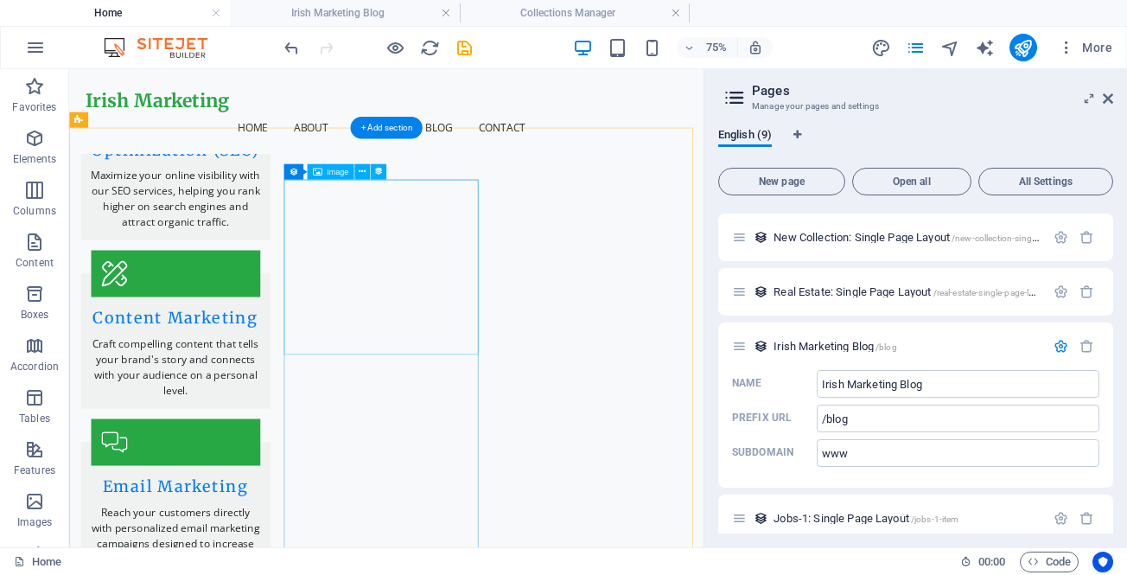
scroll to position [3673, 0]
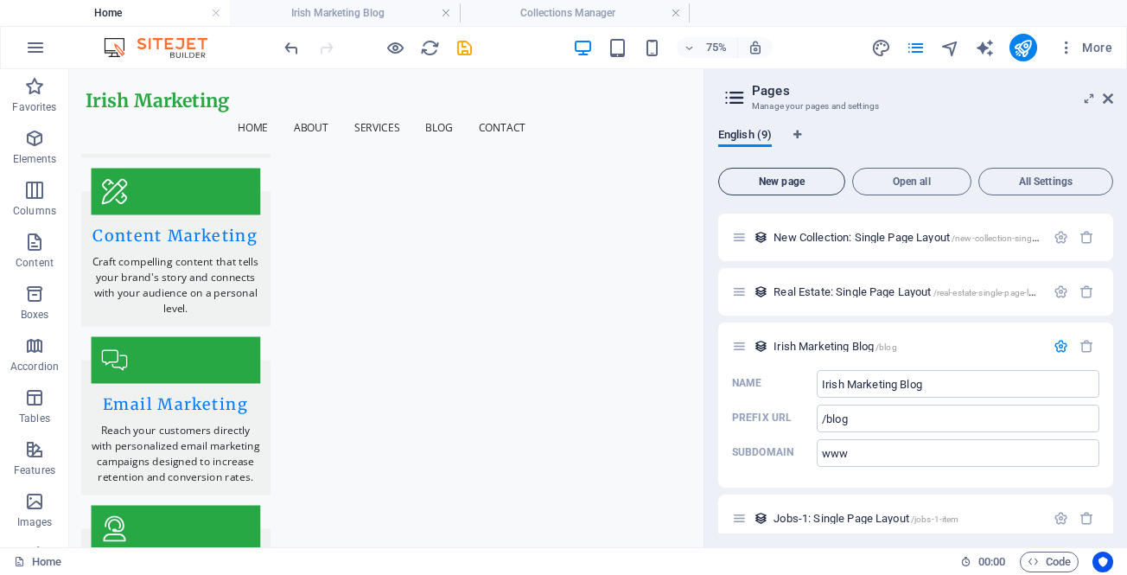
click at [780, 180] on span "New page" at bounding box center [782, 181] width 112 height 10
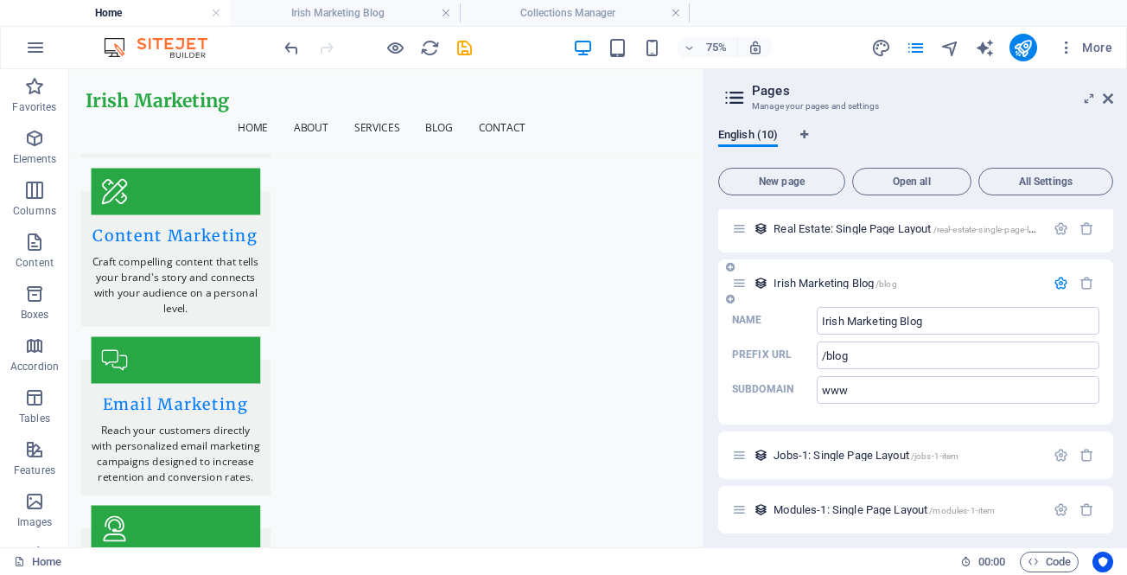
scroll to position [249, 0]
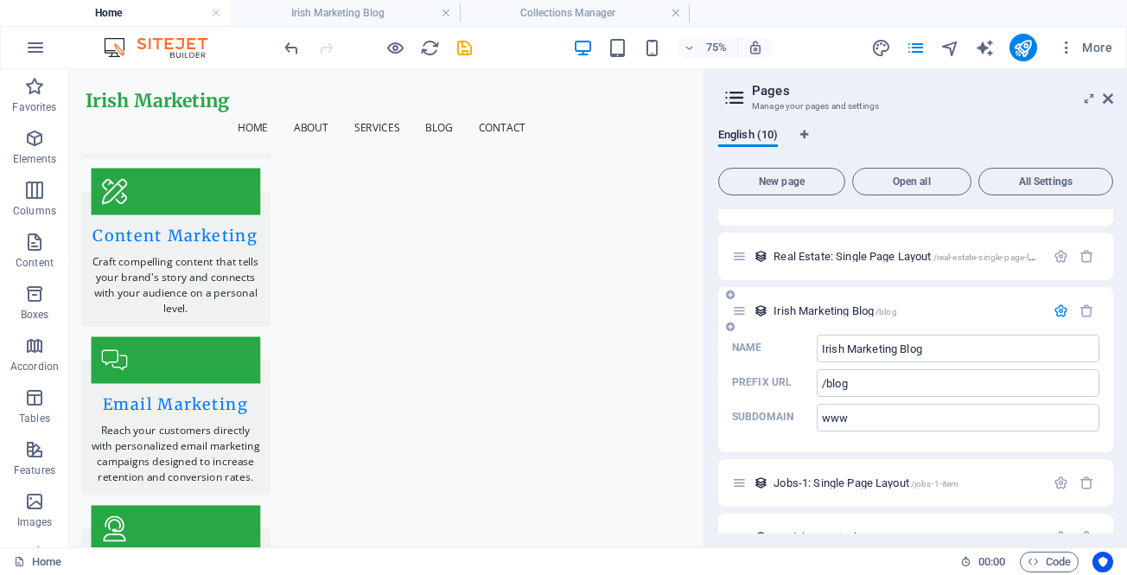
click at [730, 324] on icon at bounding box center [730, 327] width 9 height 10
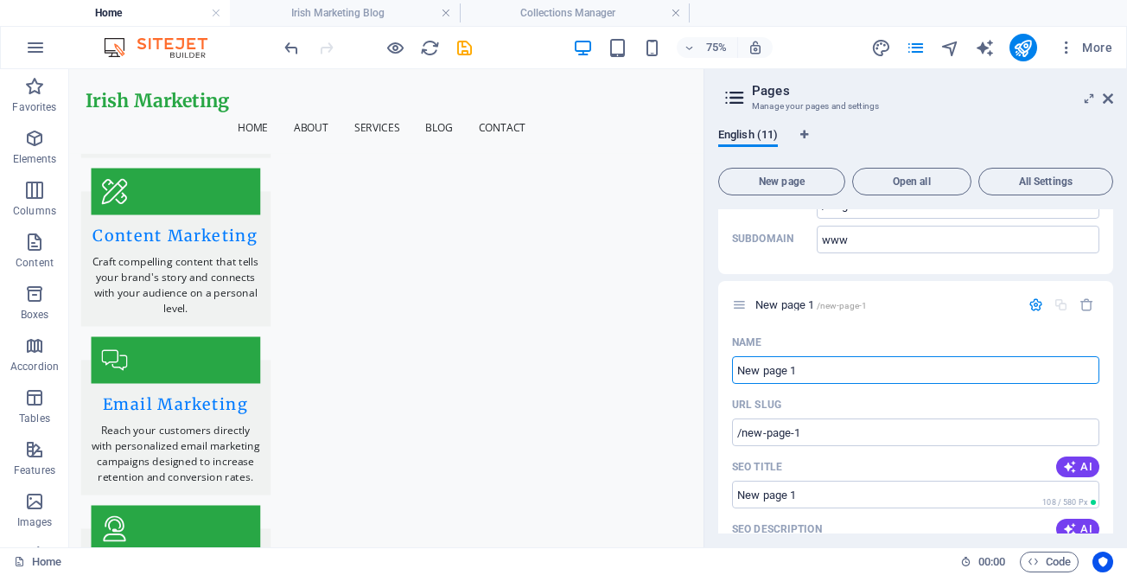
scroll to position [426, 0]
click at [1087, 305] on icon "button" at bounding box center [1087, 305] width 15 height 15
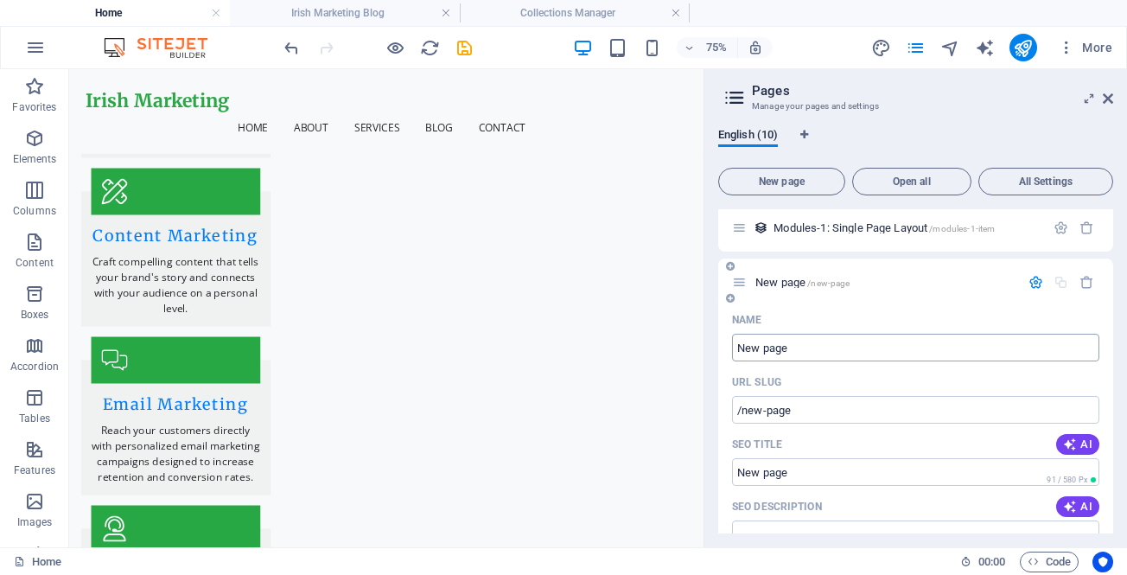
scroll to position [599, 0]
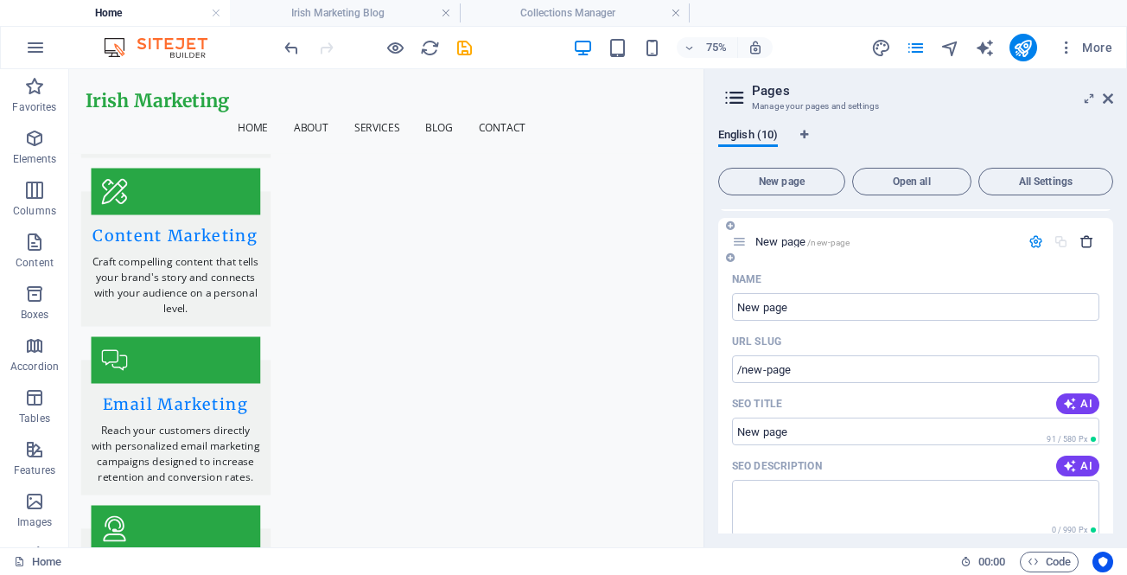
click at [1085, 240] on icon "button" at bounding box center [1087, 241] width 15 height 15
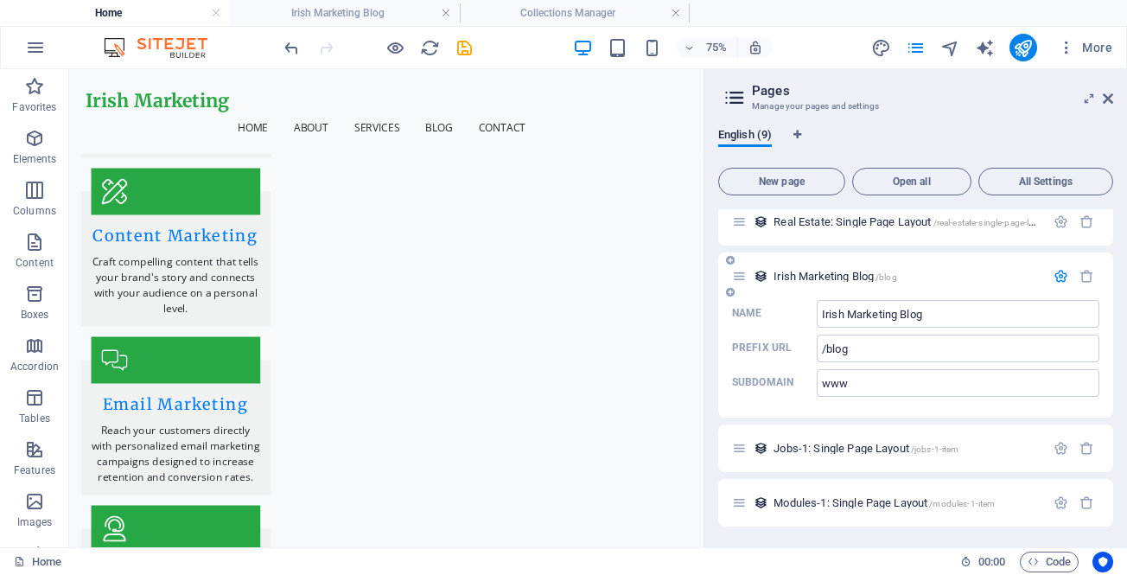
scroll to position [284, 0]
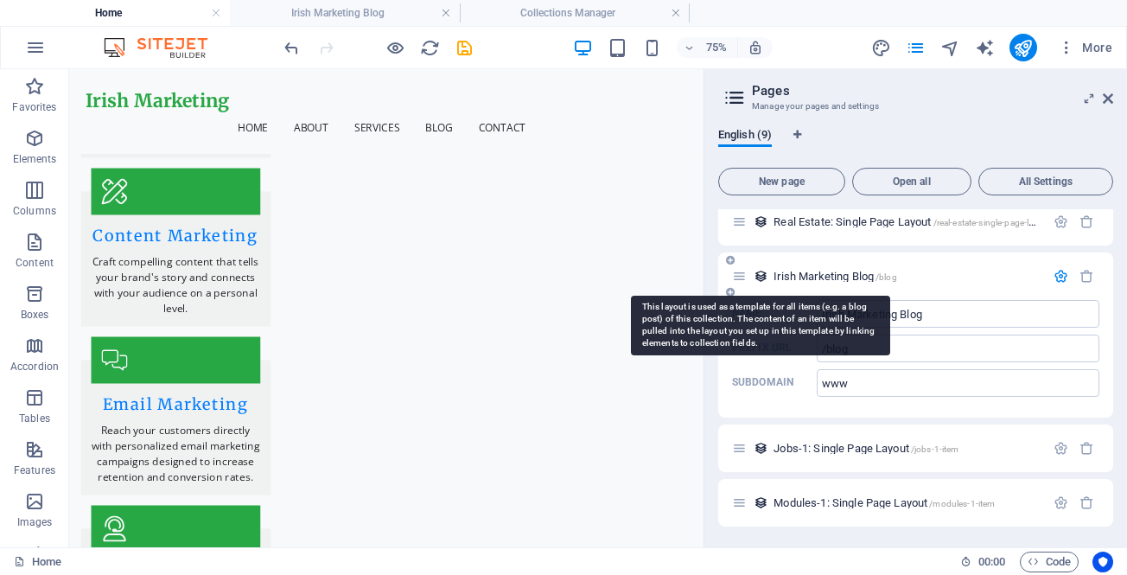
click at [763, 276] on icon at bounding box center [761, 276] width 15 height 15
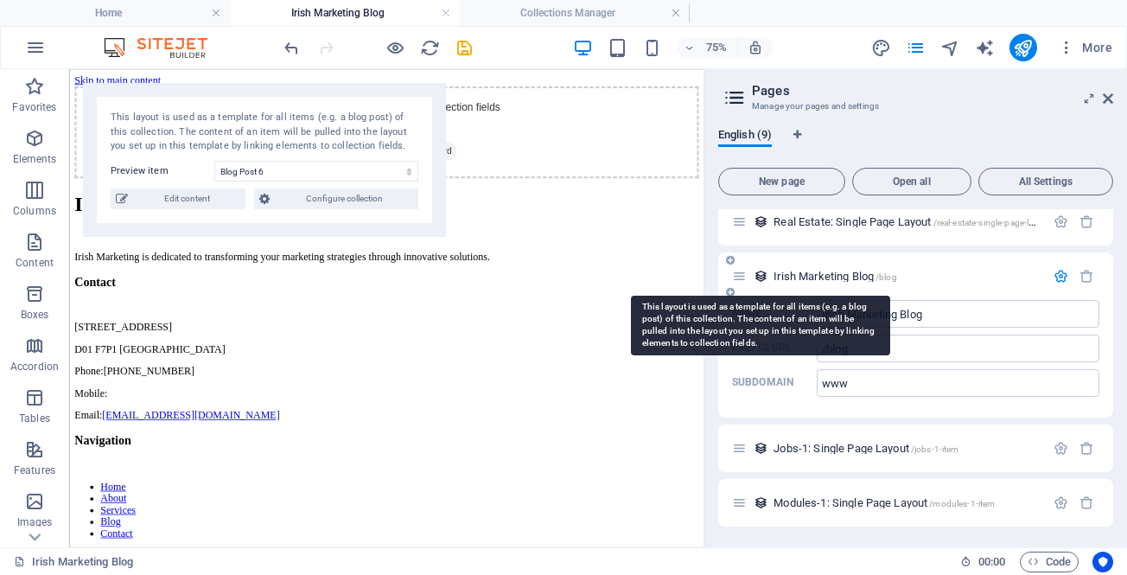
scroll to position [0, 0]
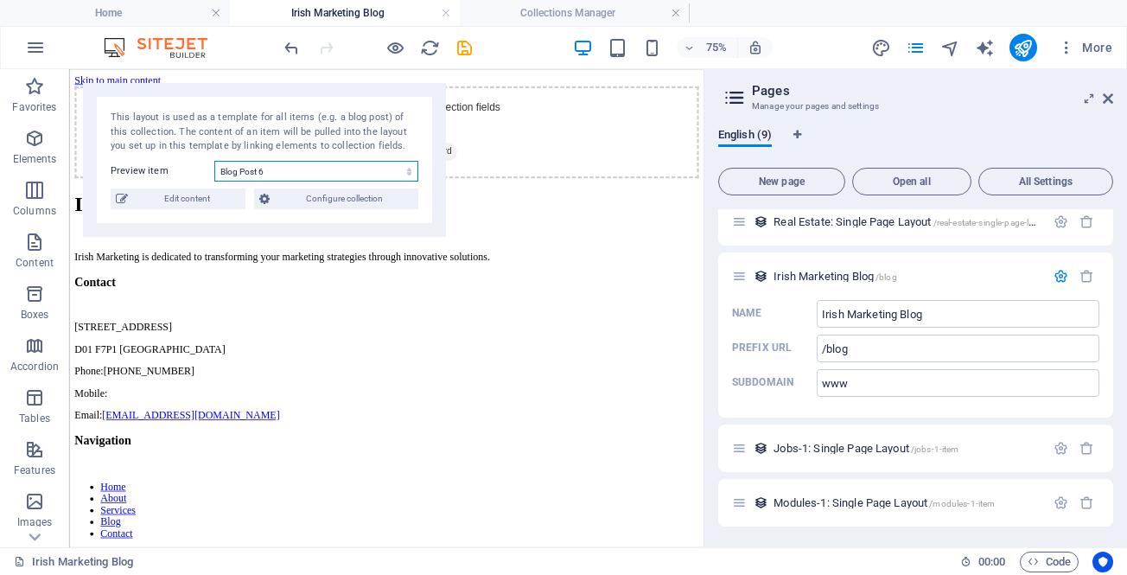
click at [395, 165] on select "Blog Post 6 Blog Post 5 Blog Post 4 Blog Post 3 Blog Post 2 Blog Post 1" at bounding box center [316, 171] width 204 height 21
click at [386, 136] on div "This layout is used as a template for all items (e.g. a blog post) of this coll…" at bounding box center [265, 132] width 308 height 43
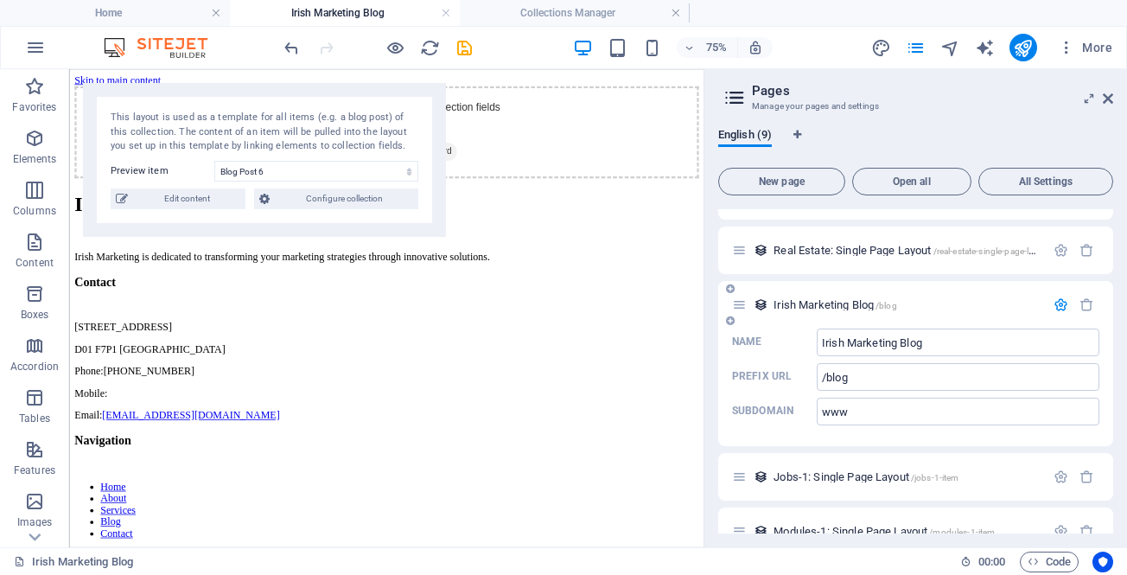
scroll to position [284, 0]
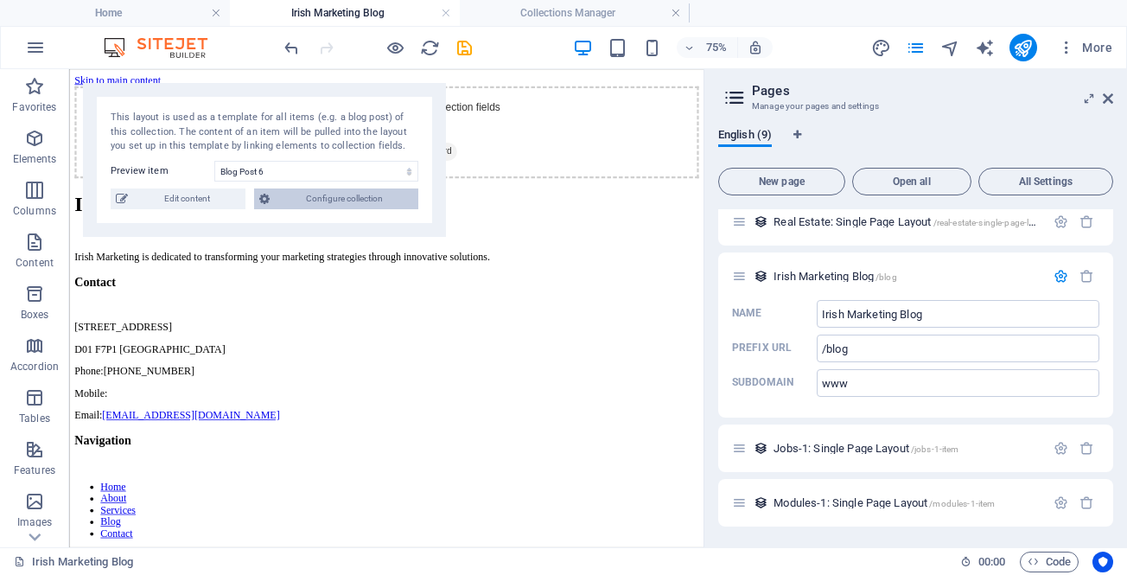
click at [351, 198] on span "Configure collection" at bounding box center [344, 198] width 138 height 21
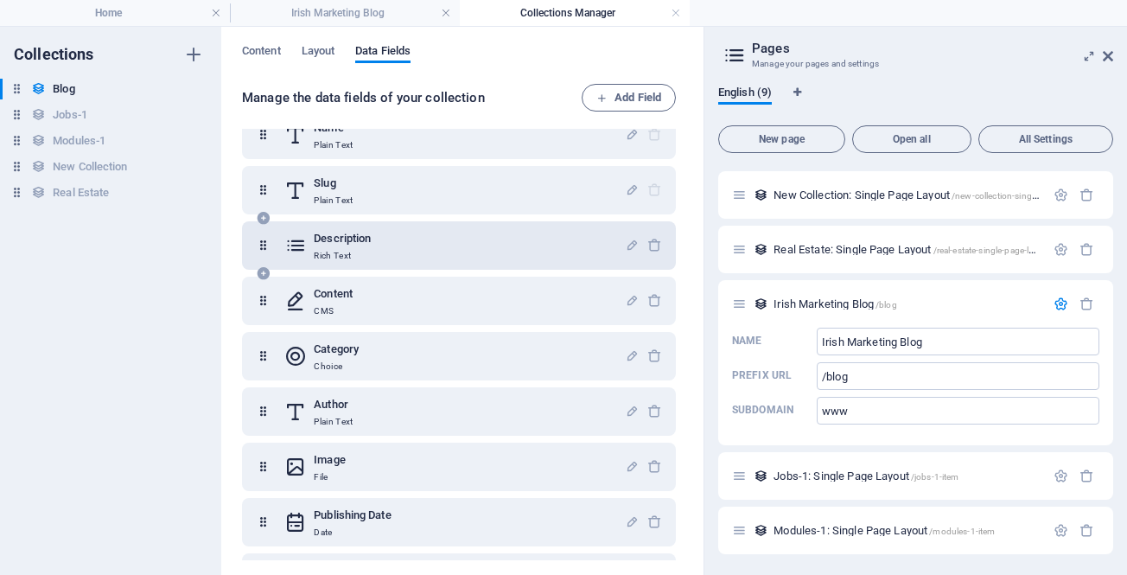
scroll to position [0, 0]
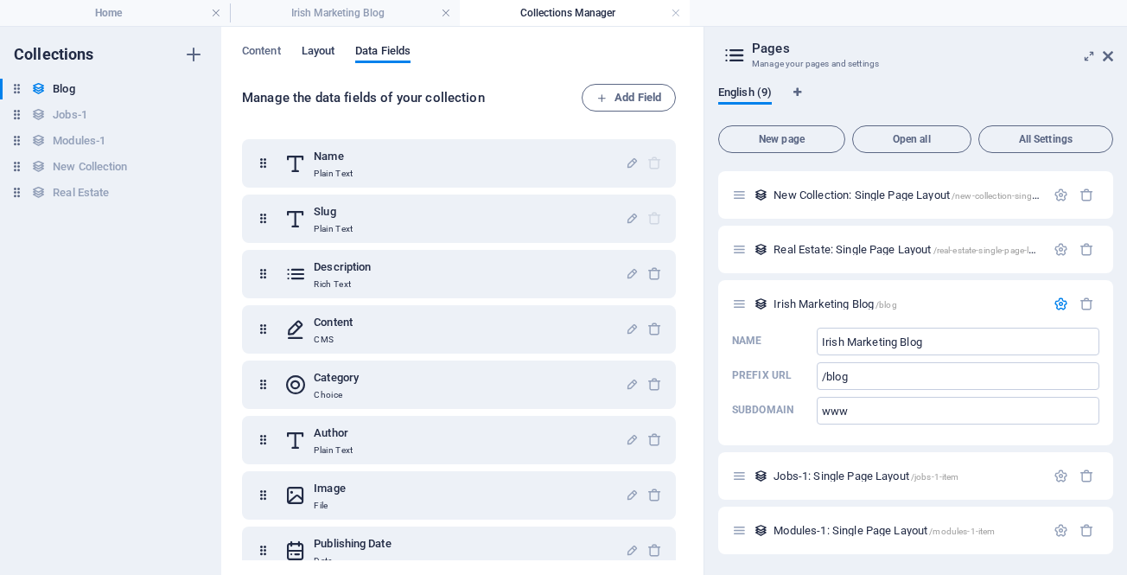
click at [309, 48] on span "Layout" at bounding box center [319, 53] width 34 height 24
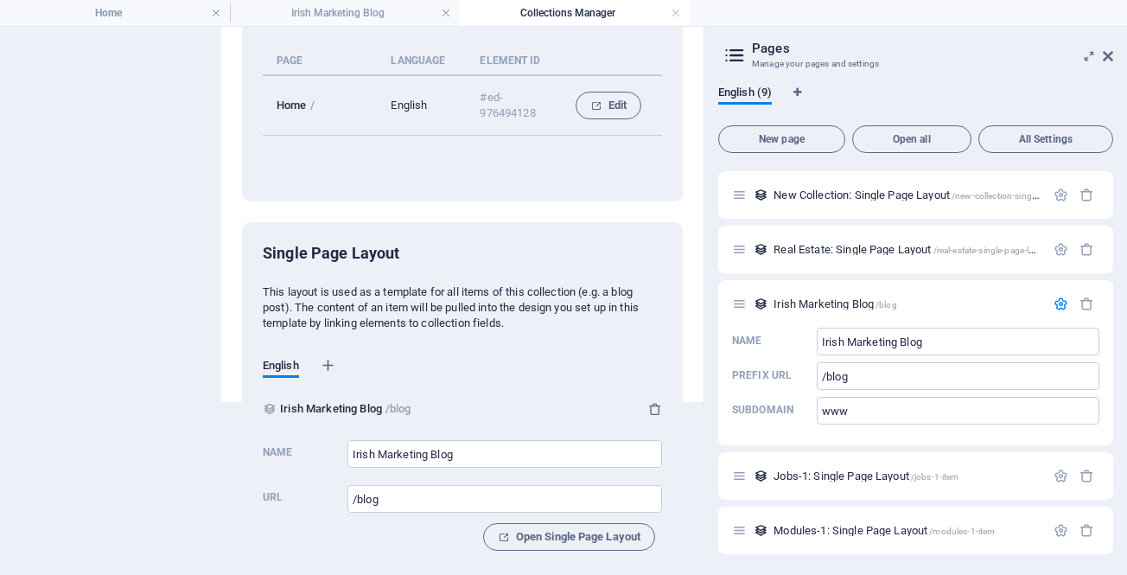
scroll to position [183, 0]
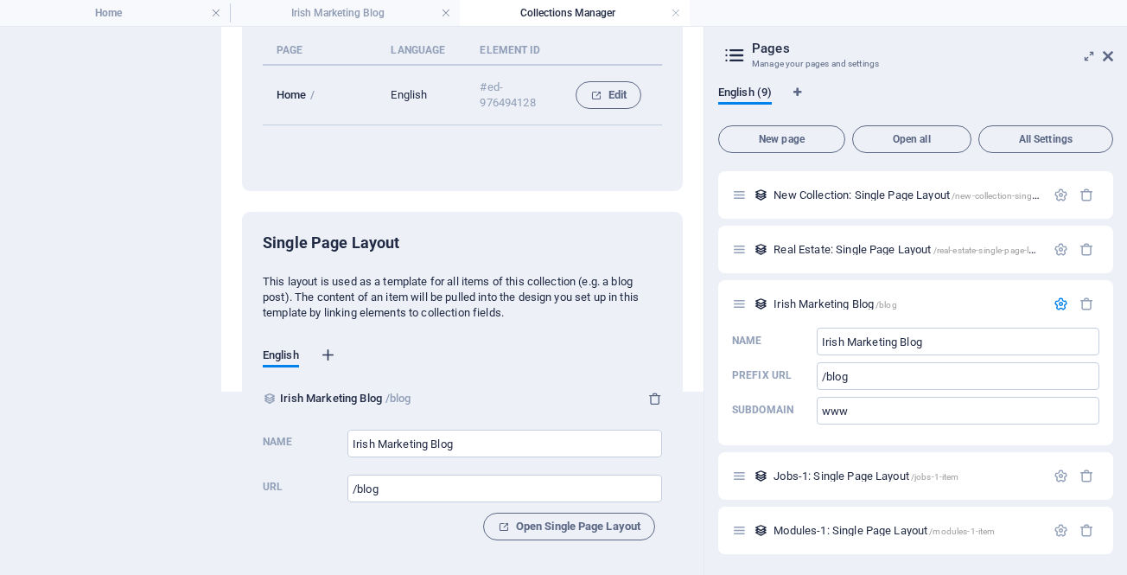
click at [326, 353] on icon "button" at bounding box center [328, 355] width 17 height 17
select select "41"
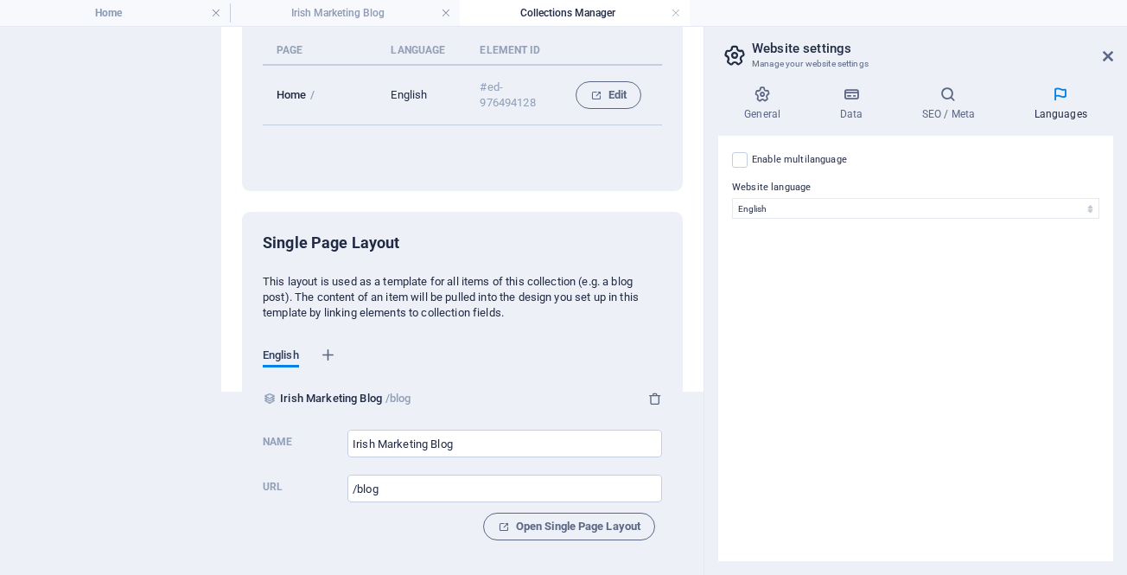
click at [264, 358] on span "English" at bounding box center [281, 357] width 36 height 24
click at [765, 102] on h4 "General" at bounding box center [765, 104] width 95 height 36
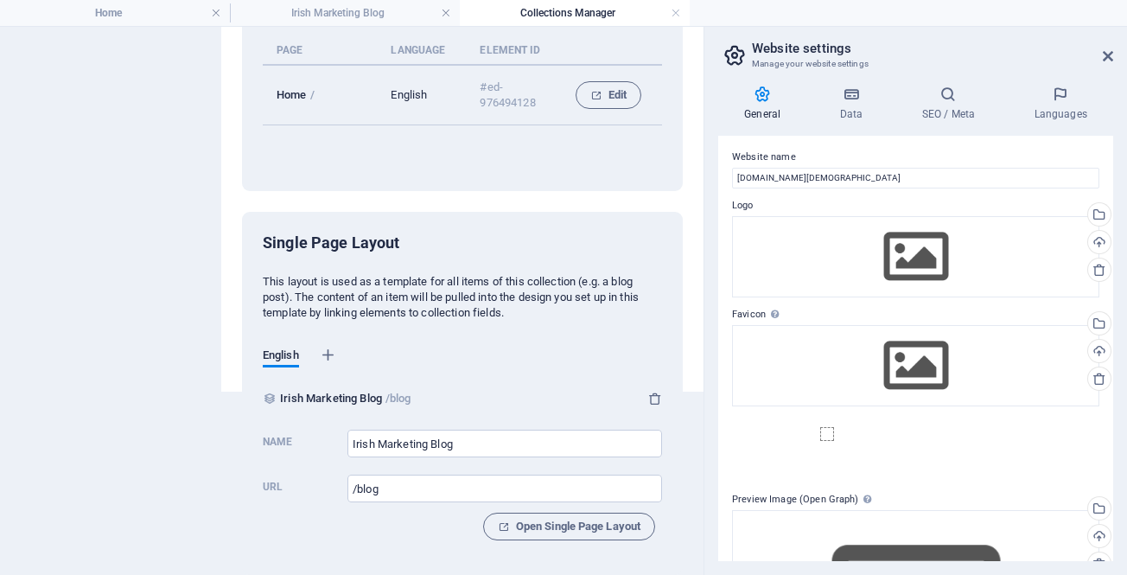
scroll to position [0, 0]
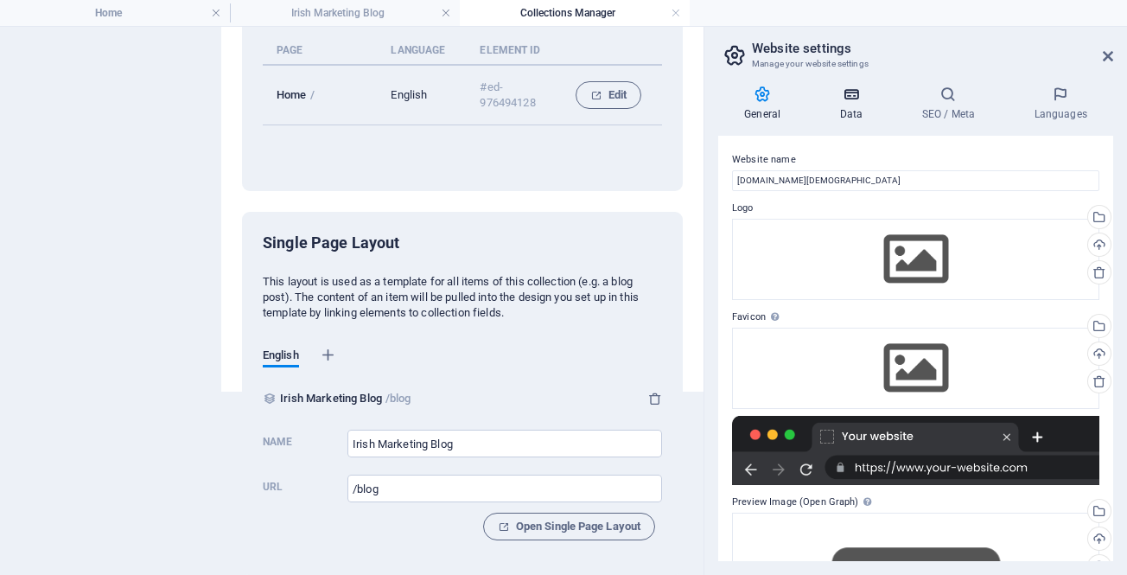
click at [845, 98] on icon at bounding box center [850, 94] width 75 height 17
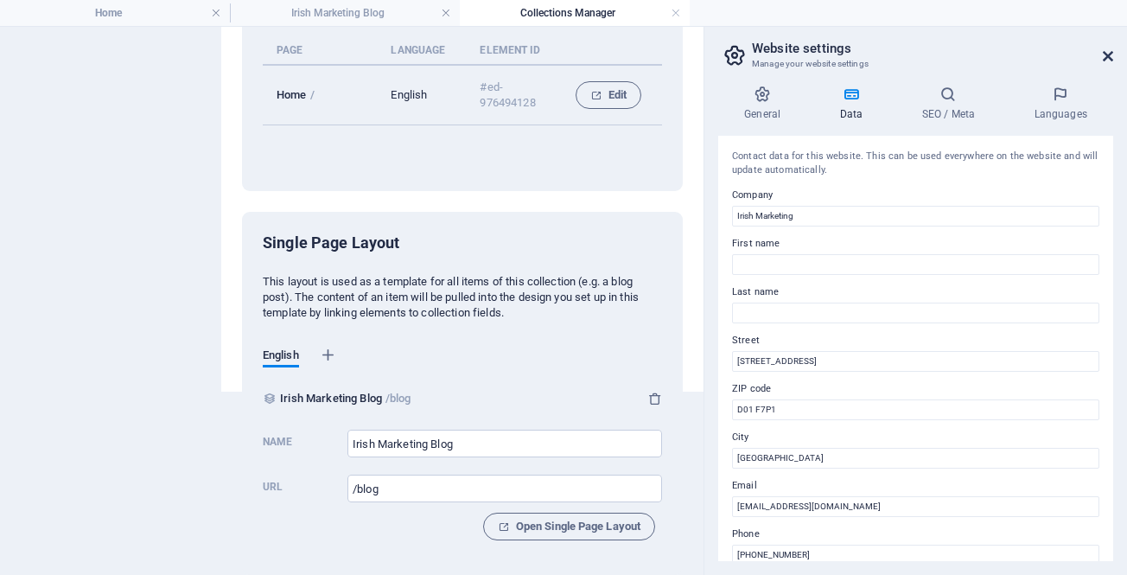
click at [1105, 61] on icon at bounding box center [1108, 56] width 10 height 14
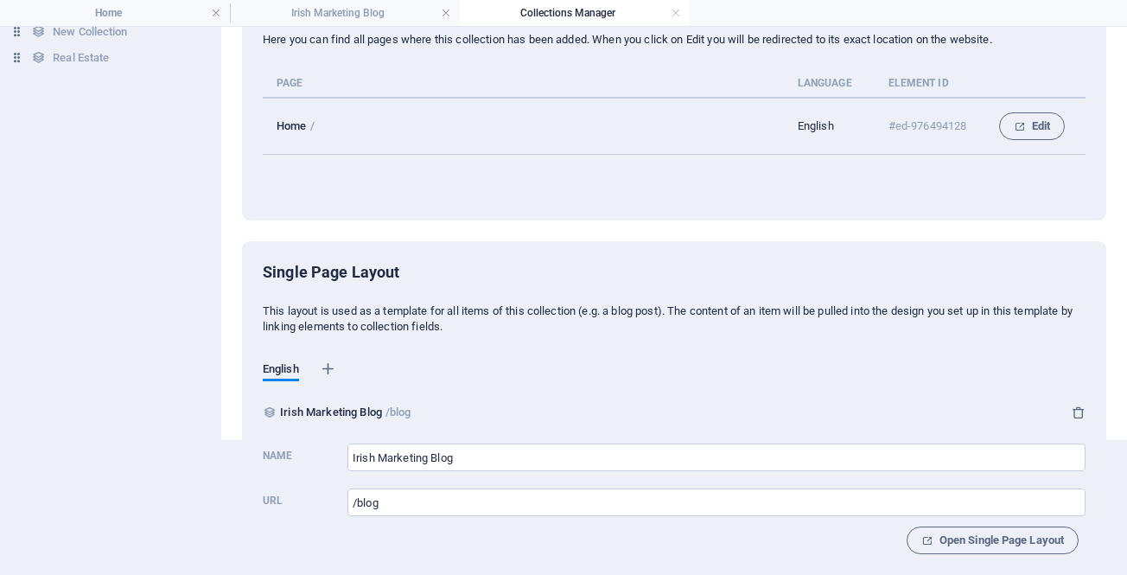
scroll to position [149, 0]
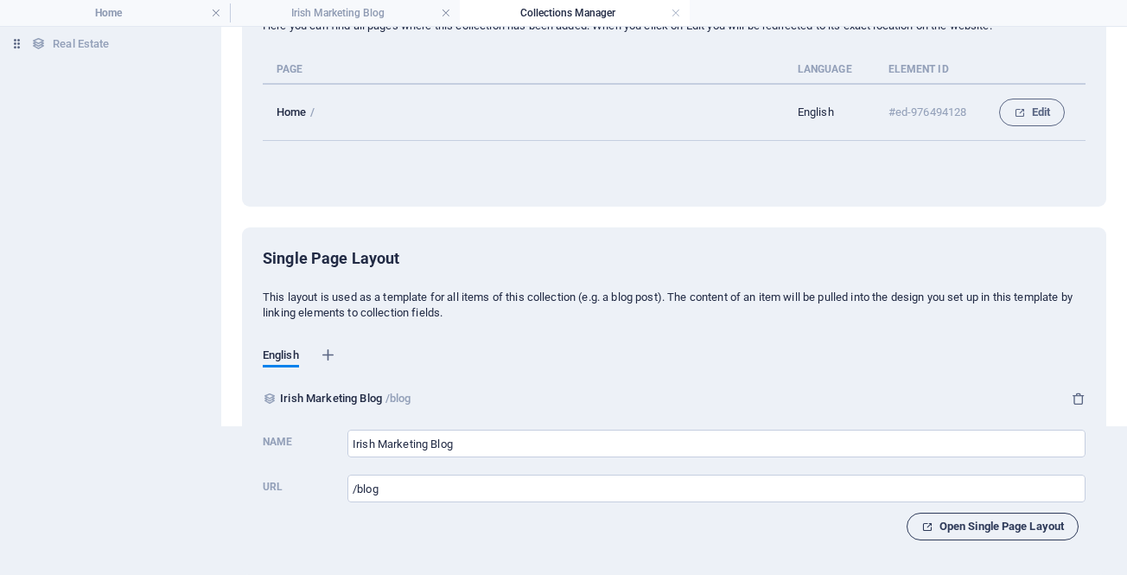
click at [983, 522] on span "Open Single Page Layout" at bounding box center [993, 526] width 143 height 21
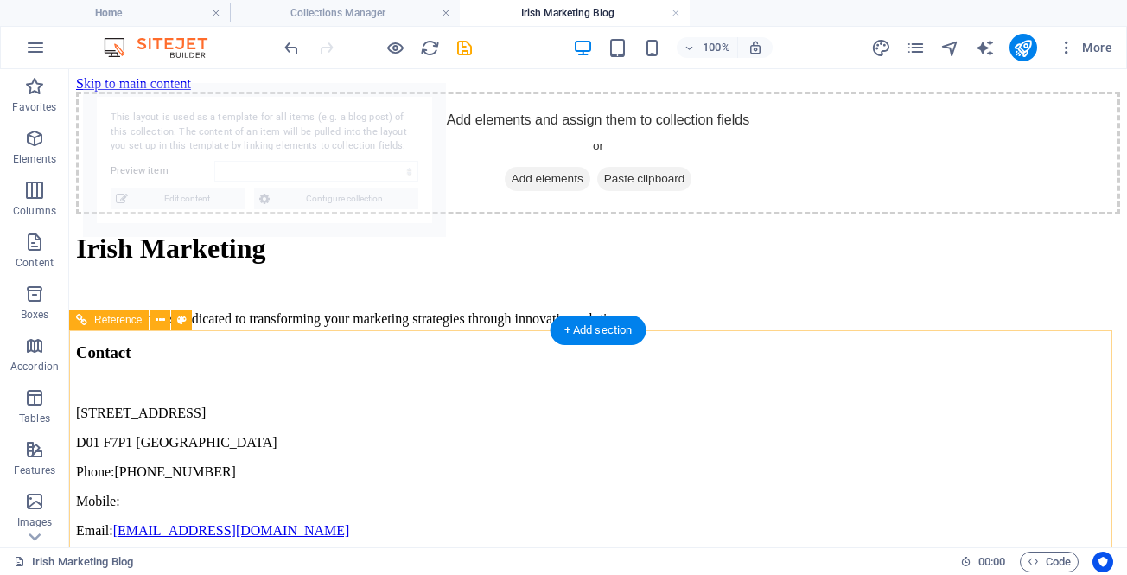
select select "68d5436ff4c9c07b030d62cf"
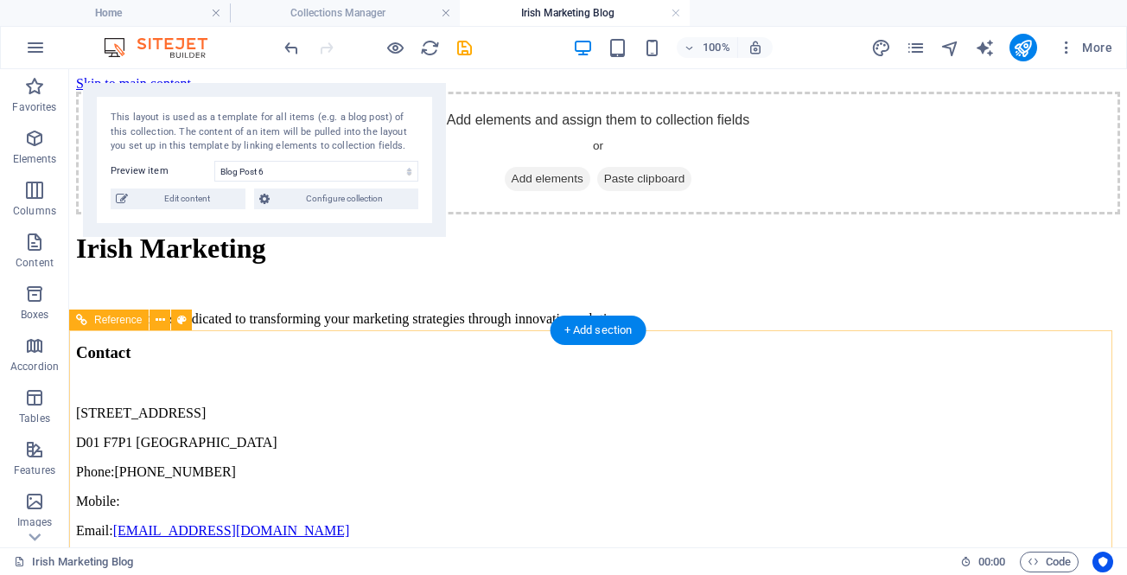
scroll to position [0, 0]
click at [541, 191] on span "Add elements" at bounding box center [548, 179] width 86 height 24
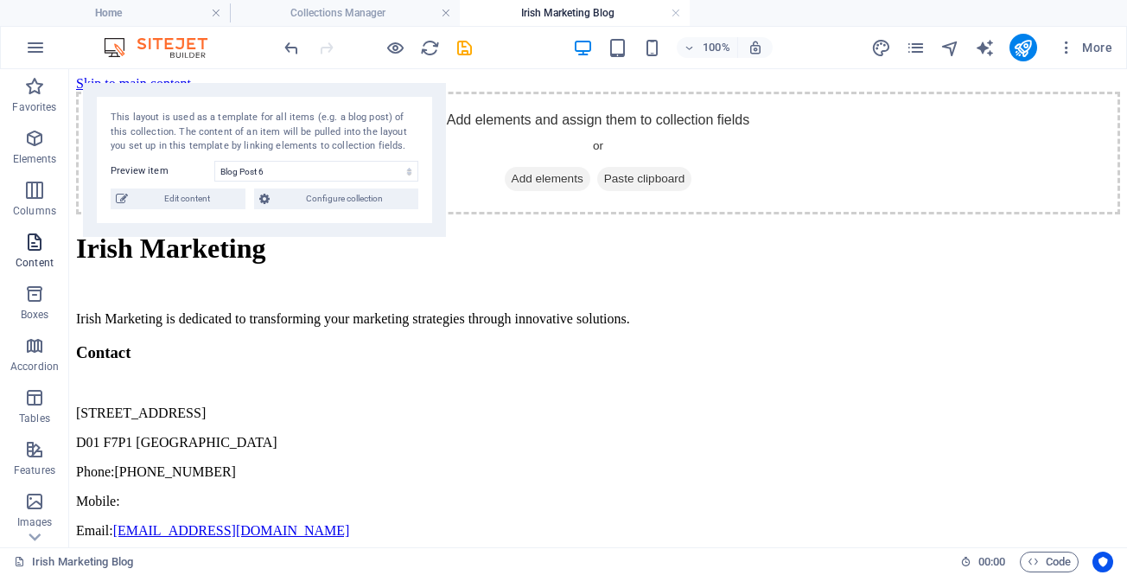
click at [36, 235] on icon "button" at bounding box center [34, 242] width 21 height 21
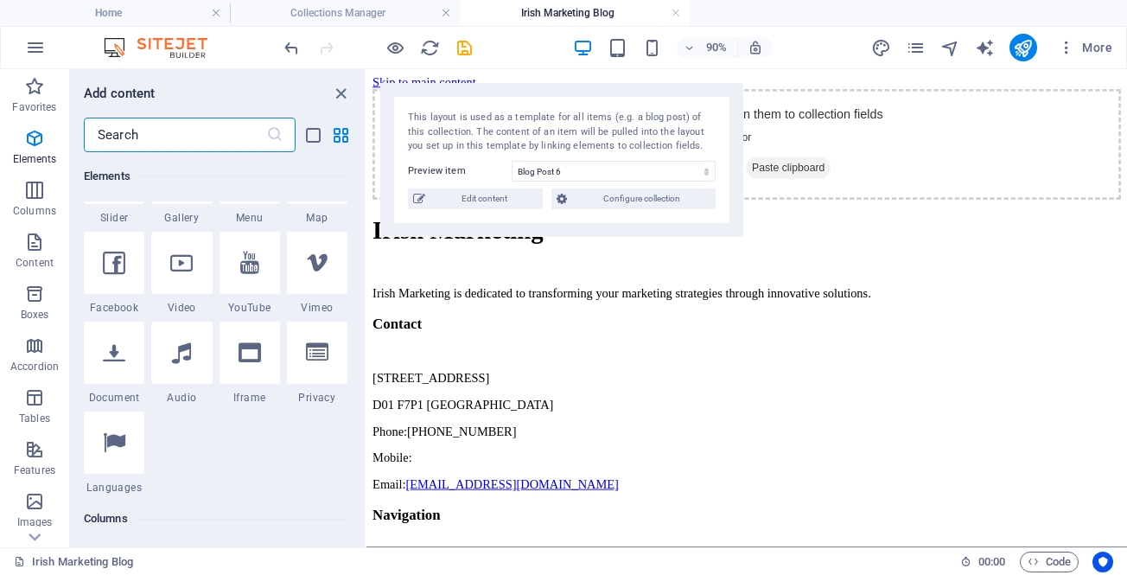
scroll to position [518, 0]
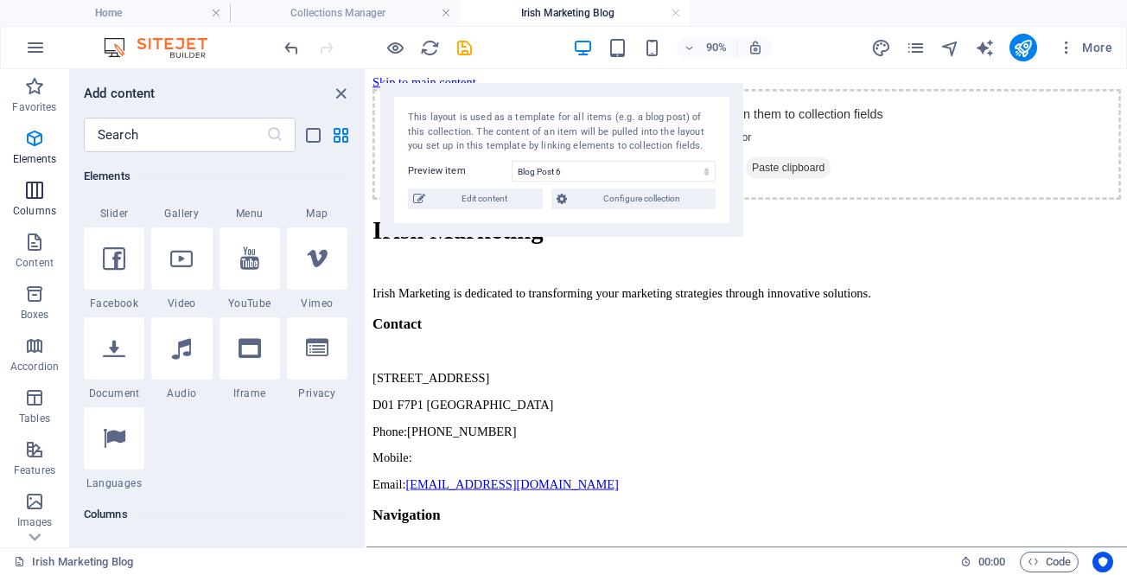
click at [30, 196] on icon "button" at bounding box center [34, 190] width 21 height 21
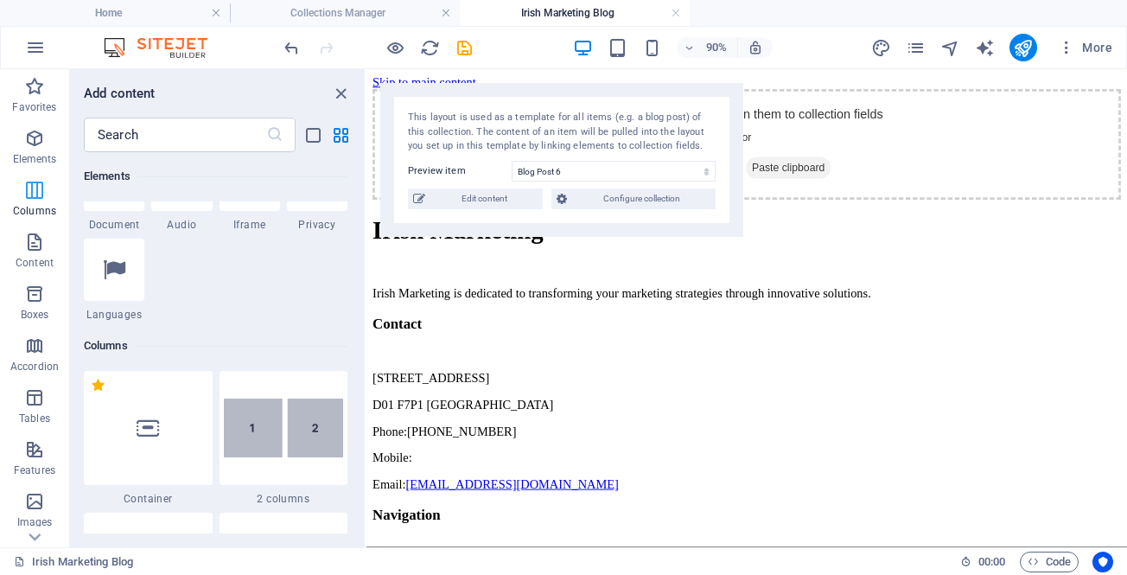
scroll to position [856, 0]
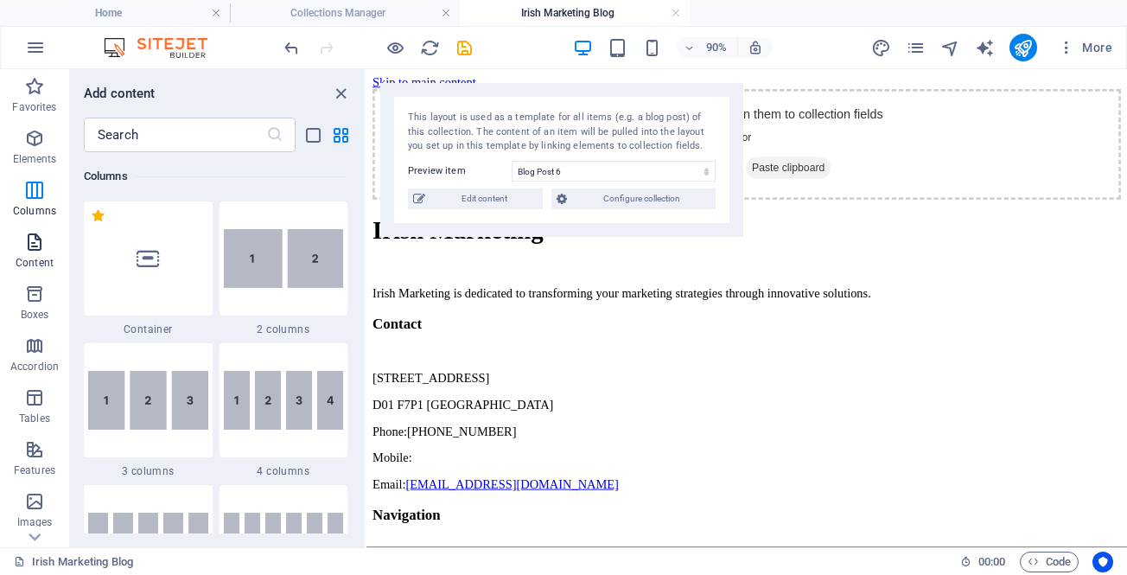
click at [28, 248] on icon "button" at bounding box center [34, 242] width 21 height 21
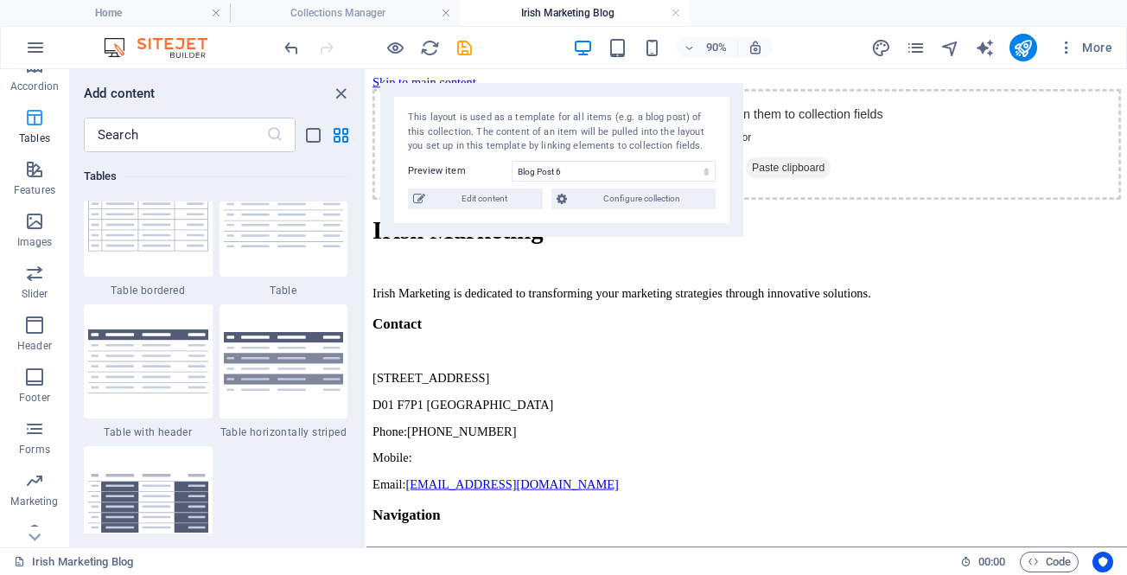
scroll to position [300, 0]
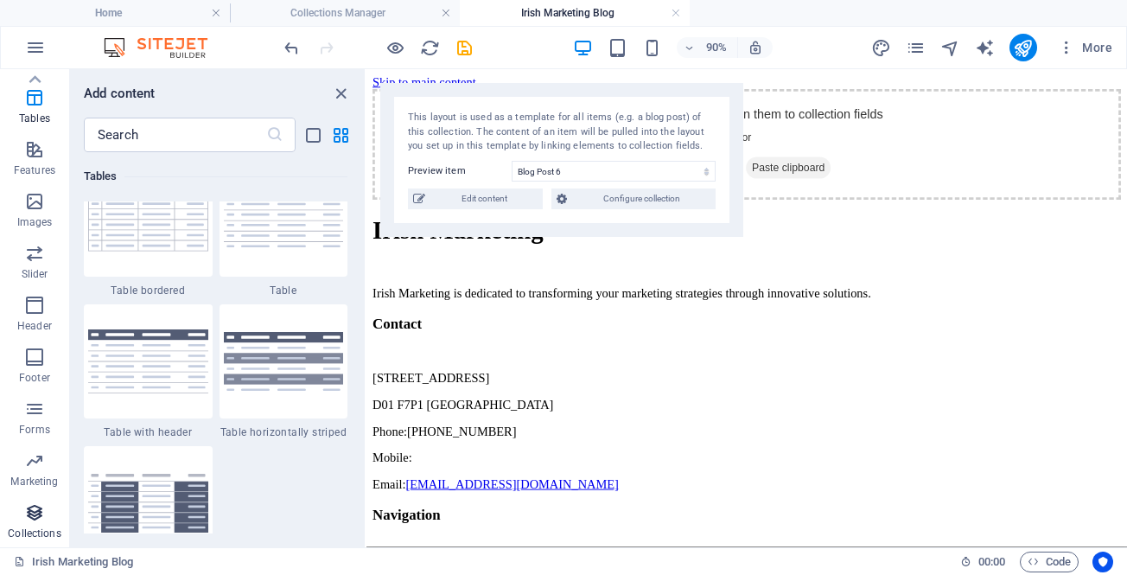
click at [32, 511] on icon "button" at bounding box center [34, 512] width 21 height 21
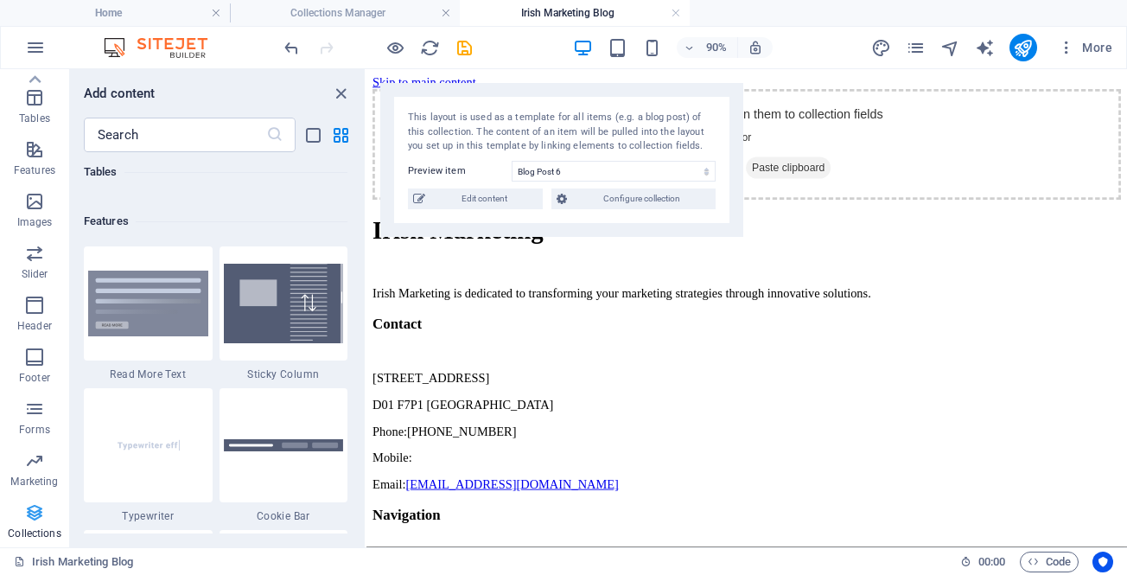
scroll to position [15826, 0]
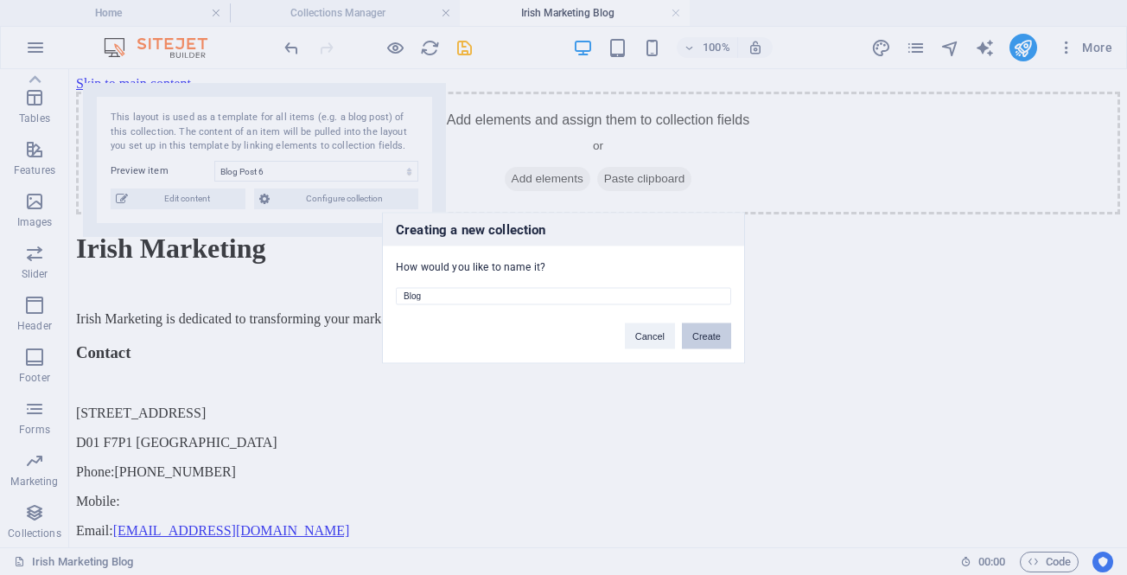
click at [710, 333] on button "Create" at bounding box center [706, 335] width 49 height 26
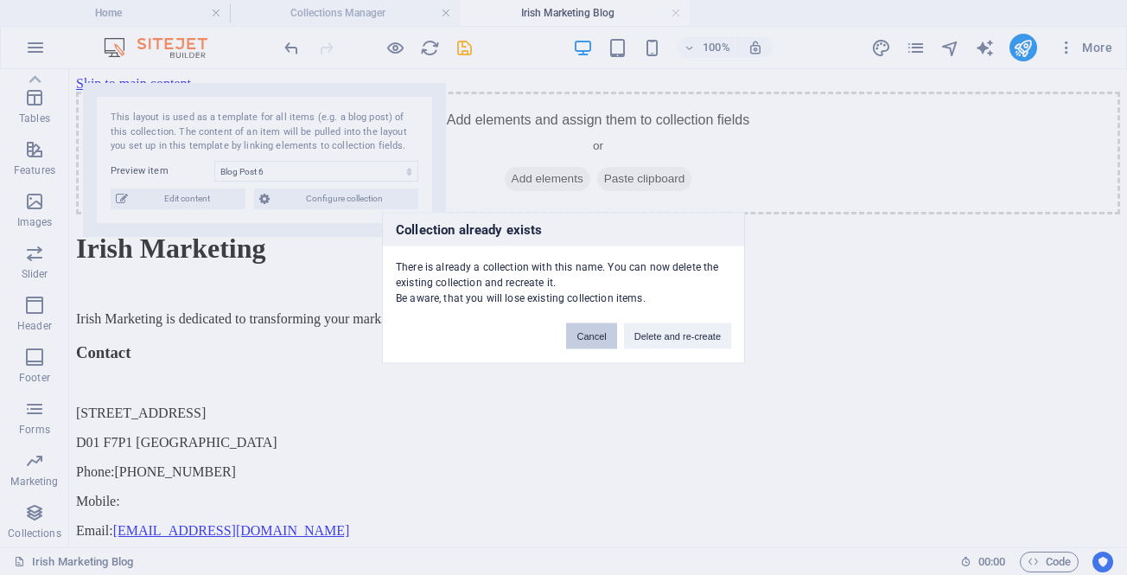
click at [585, 340] on button "Cancel" at bounding box center [591, 335] width 50 height 26
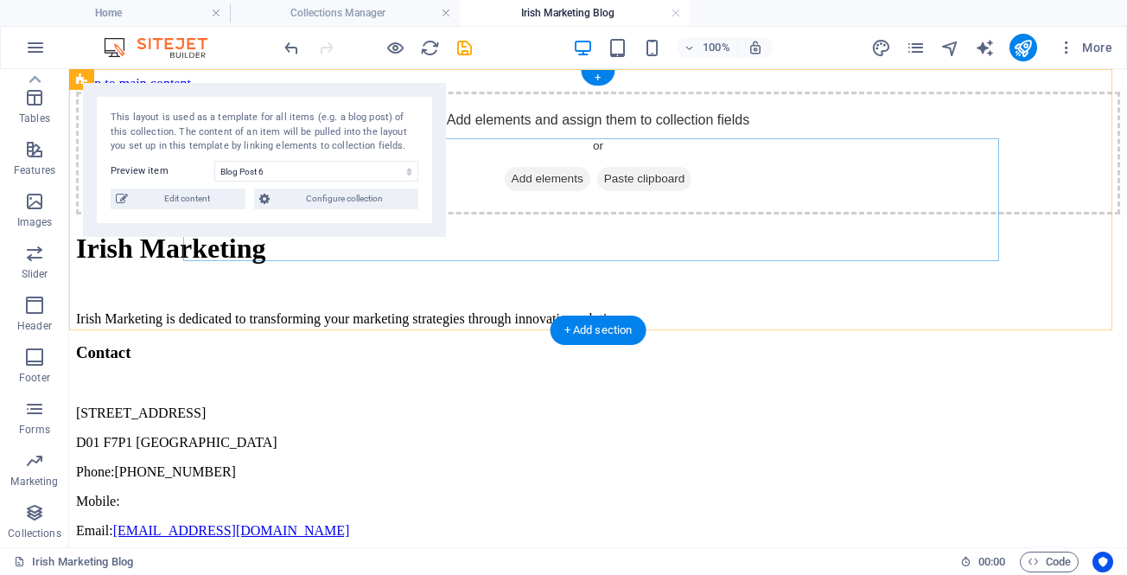
click at [507, 191] on span "Add elements" at bounding box center [548, 179] width 86 height 24
click at [526, 191] on span "Add elements" at bounding box center [548, 179] width 86 height 24
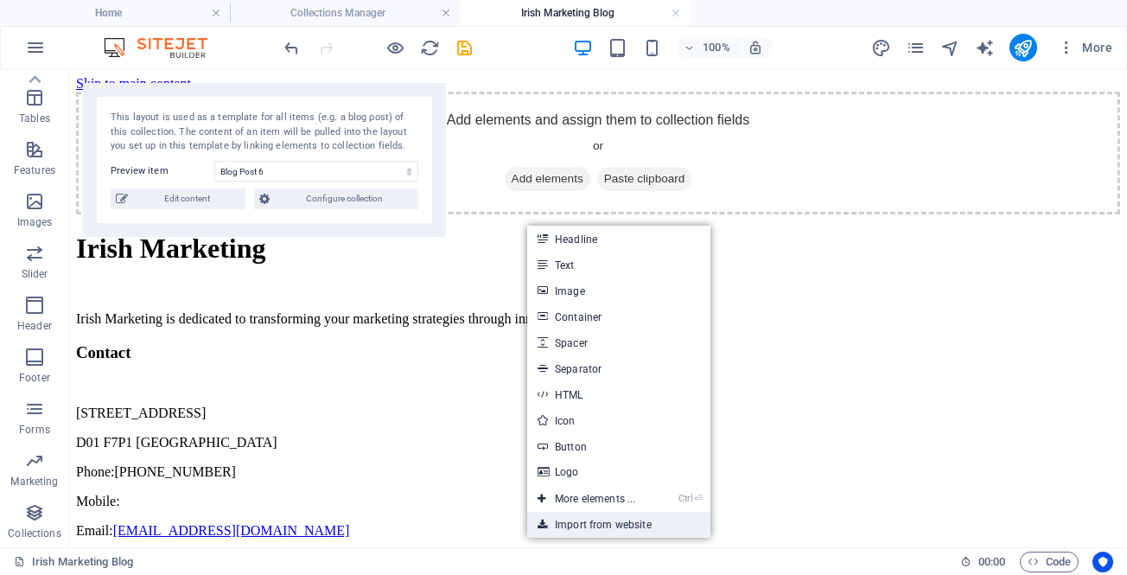
click at [583, 523] on link "Import from website" at bounding box center [618, 525] width 183 height 26
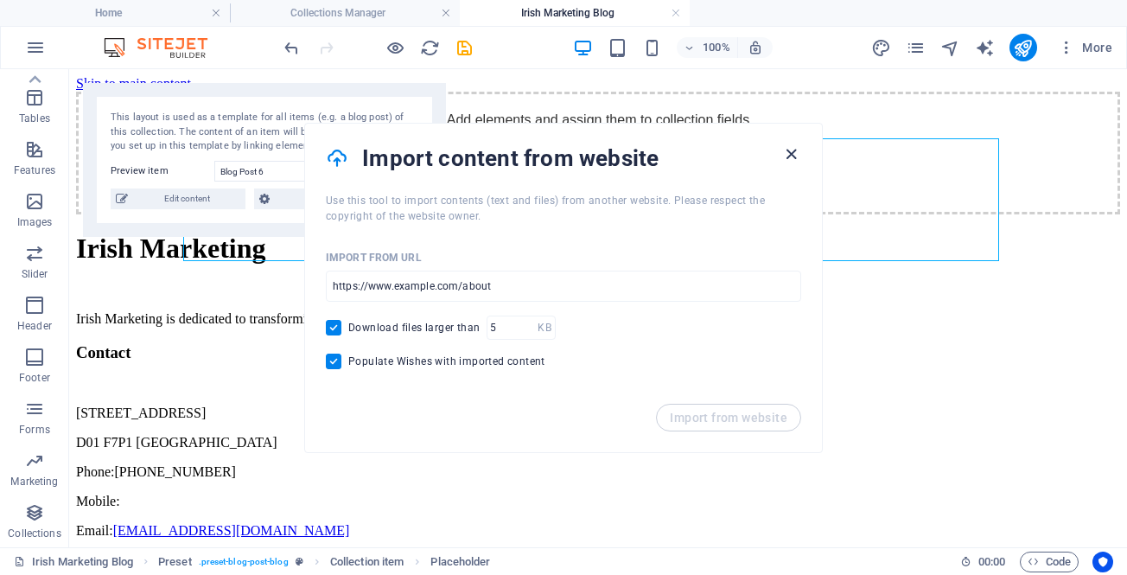
click at [784, 154] on icon "button" at bounding box center [792, 154] width 20 height 20
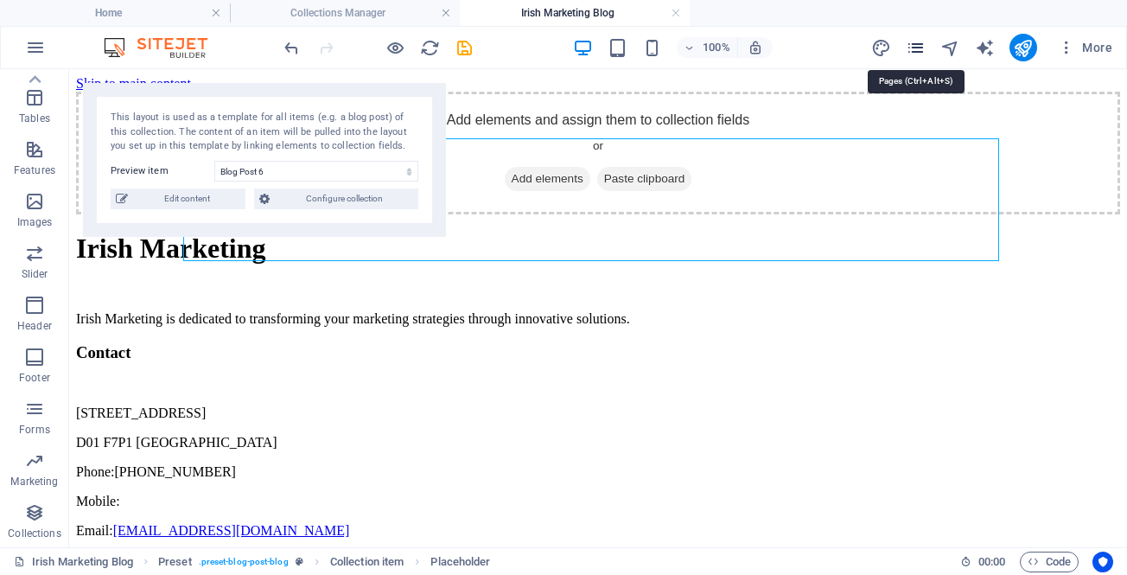
click at [915, 48] on icon "pages" at bounding box center [916, 48] width 20 height 20
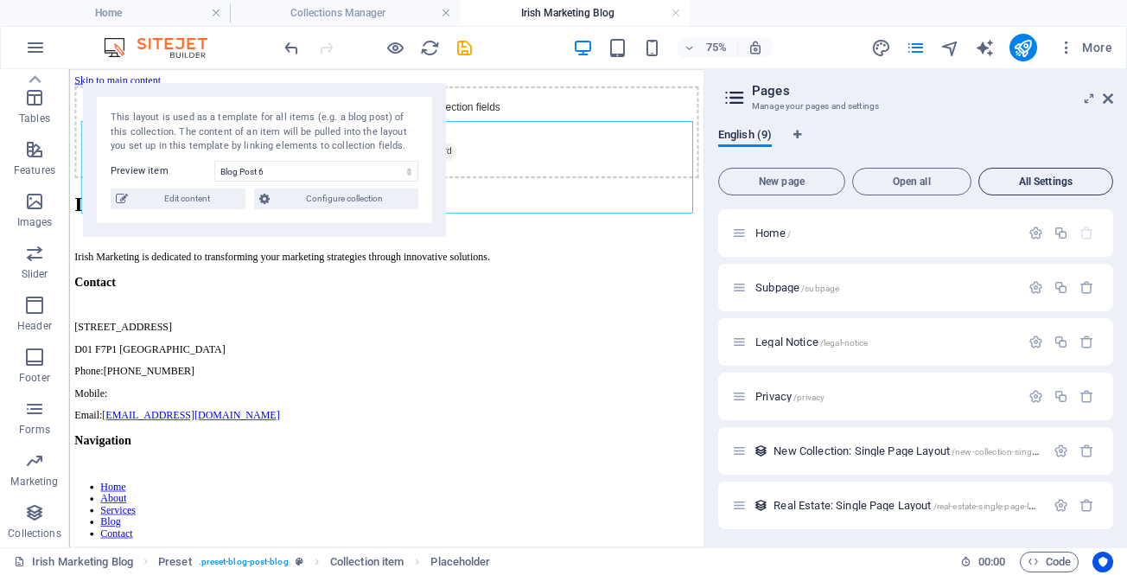
click at [1005, 177] on span "All Settings" at bounding box center [1045, 181] width 119 height 10
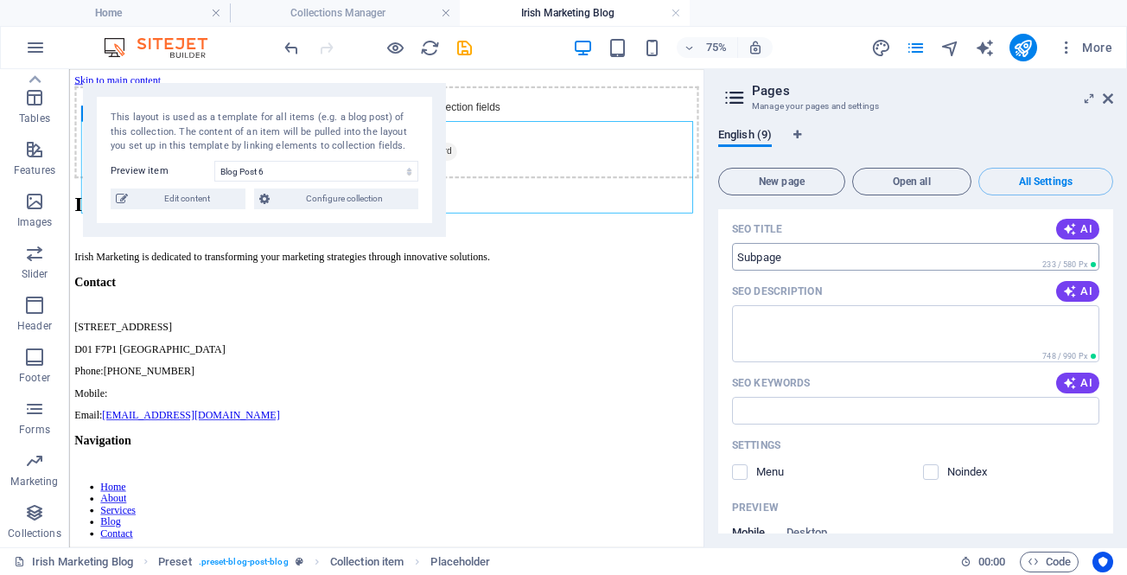
scroll to position [951, 0]
drag, startPoint x: 1105, startPoint y: 99, endPoint x: 617, endPoint y: 129, distance: 488.5
click at [1105, 99] on icon at bounding box center [1108, 99] width 10 height 14
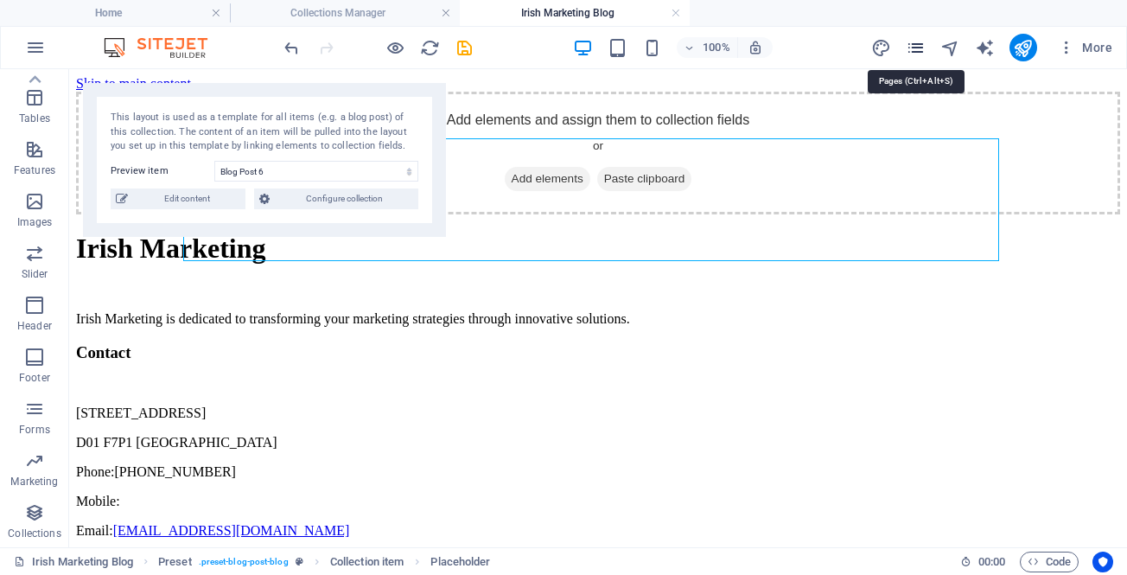
click at [910, 47] on icon "pages" at bounding box center [916, 48] width 20 height 20
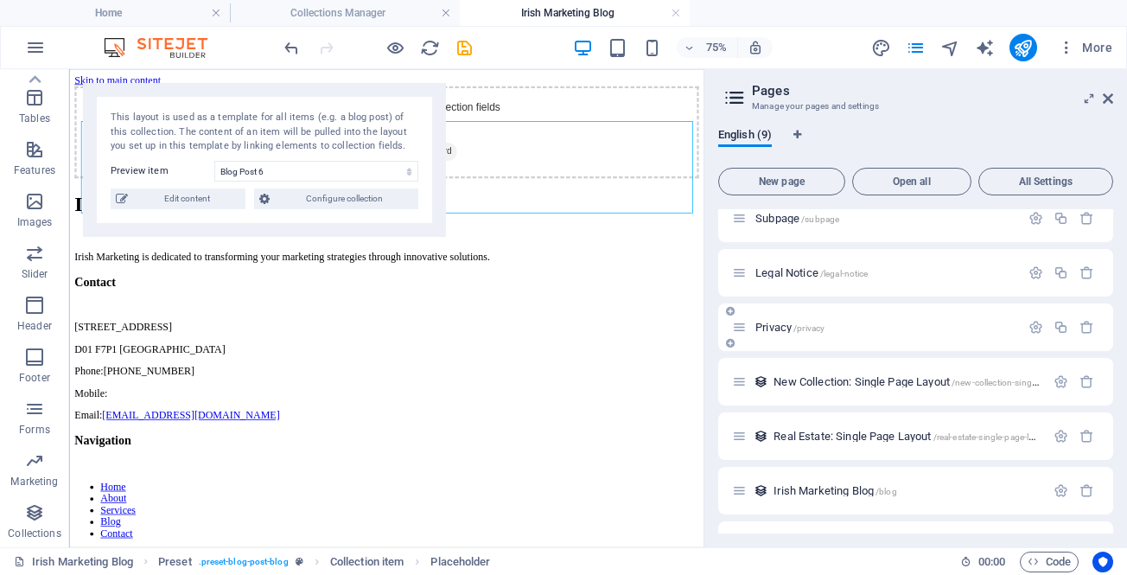
scroll to position [166, 0]
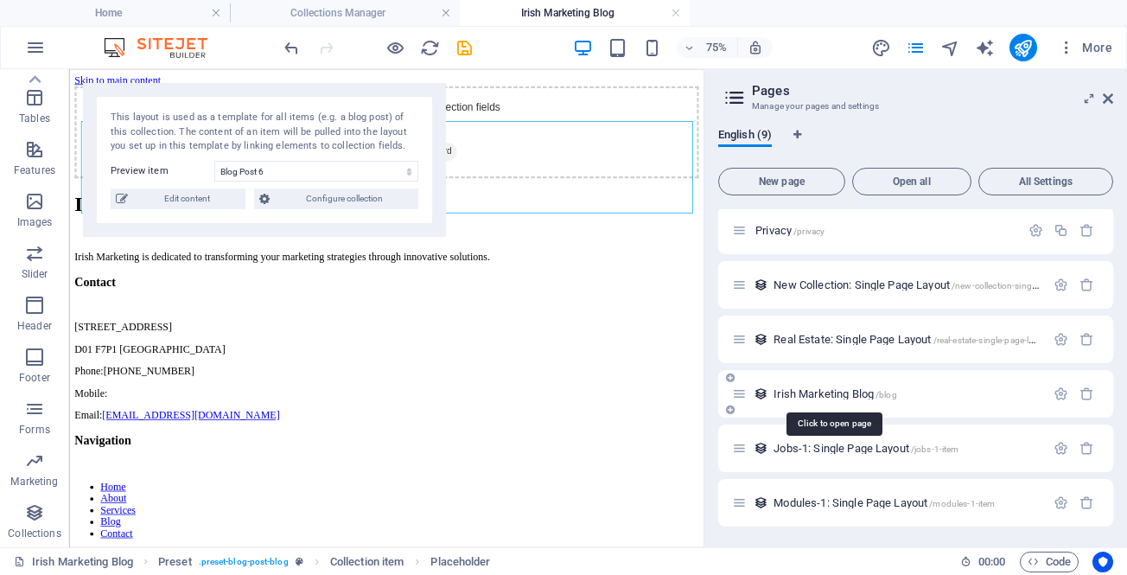
click at [808, 391] on span "Irish Marketing Blog /blog" at bounding box center [836, 393] width 124 height 13
click at [808, 393] on span "Irish Marketing Blog /blog" at bounding box center [836, 393] width 124 height 13
click at [833, 394] on span "Irish Marketing Blog /blog" at bounding box center [836, 393] width 124 height 13
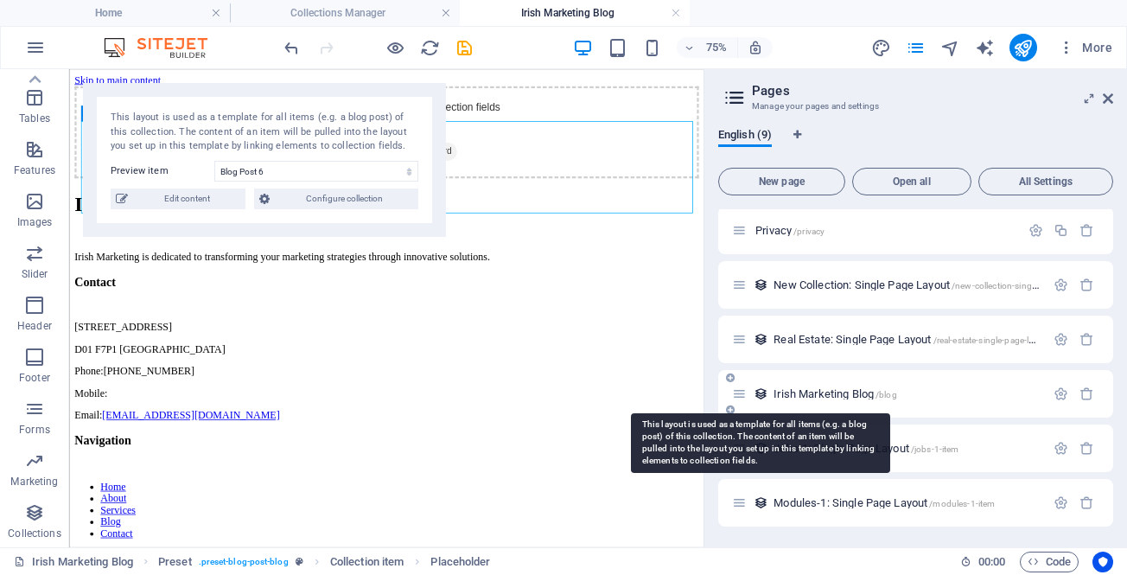
click at [759, 393] on icon at bounding box center [761, 393] width 15 height 15
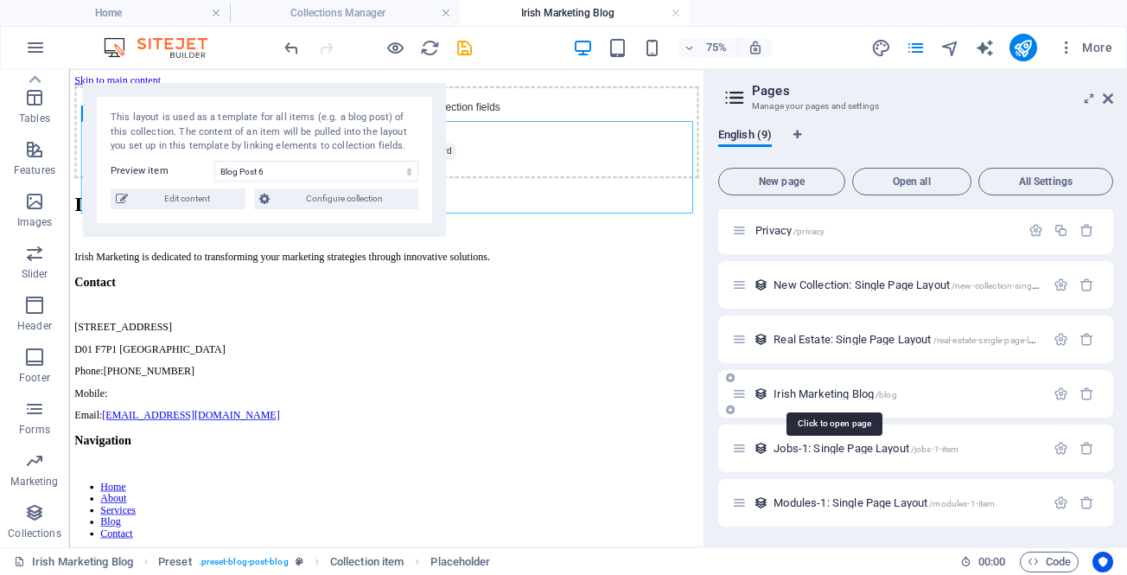
click at [838, 393] on span "Irish Marketing Blog /blog" at bounding box center [836, 393] width 124 height 13
click at [1057, 394] on icon "button" at bounding box center [1061, 393] width 15 height 15
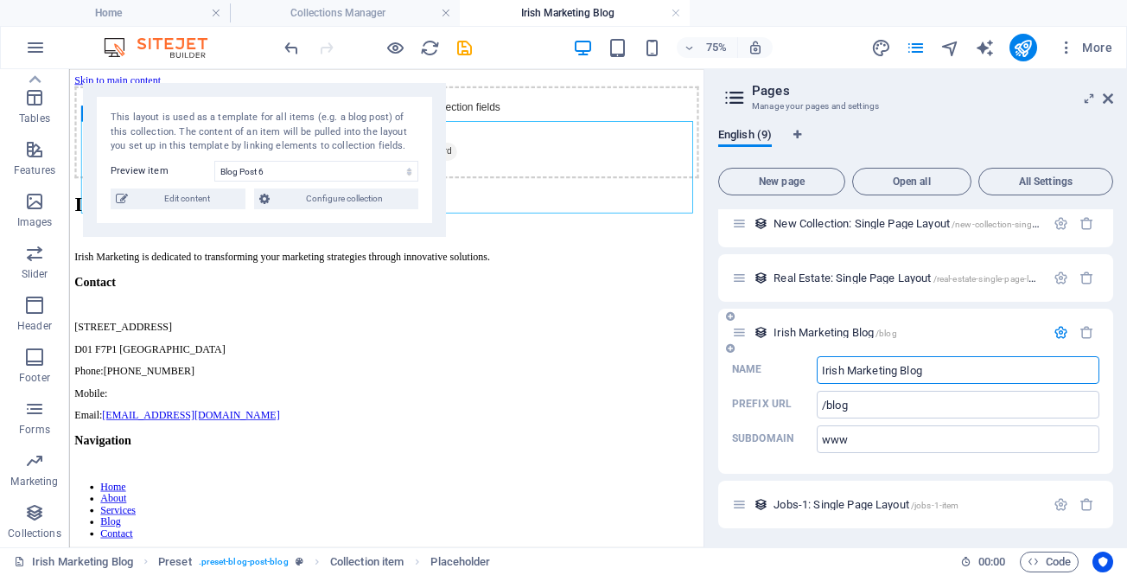
scroll to position [252, 0]
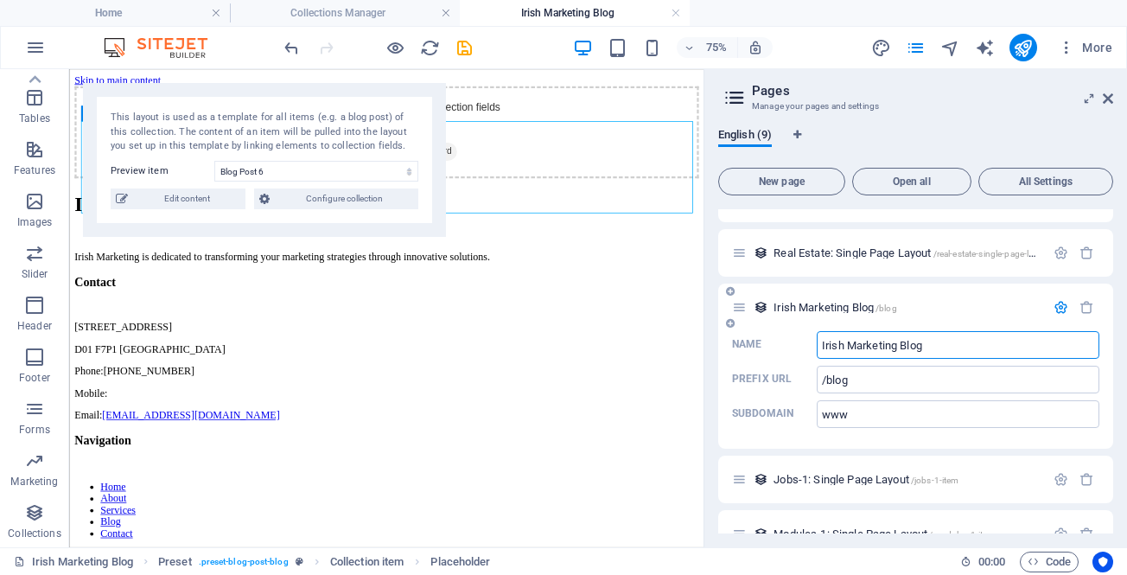
click at [741, 309] on icon at bounding box center [739, 307] width 15 height 15
click at [782, 309] on span "Irish Marketing Blog /blog" at bounding box center [836, 307] width 124 height 13
click at [675, 10] on link at bounding box center [676, 13] width 10 height 16
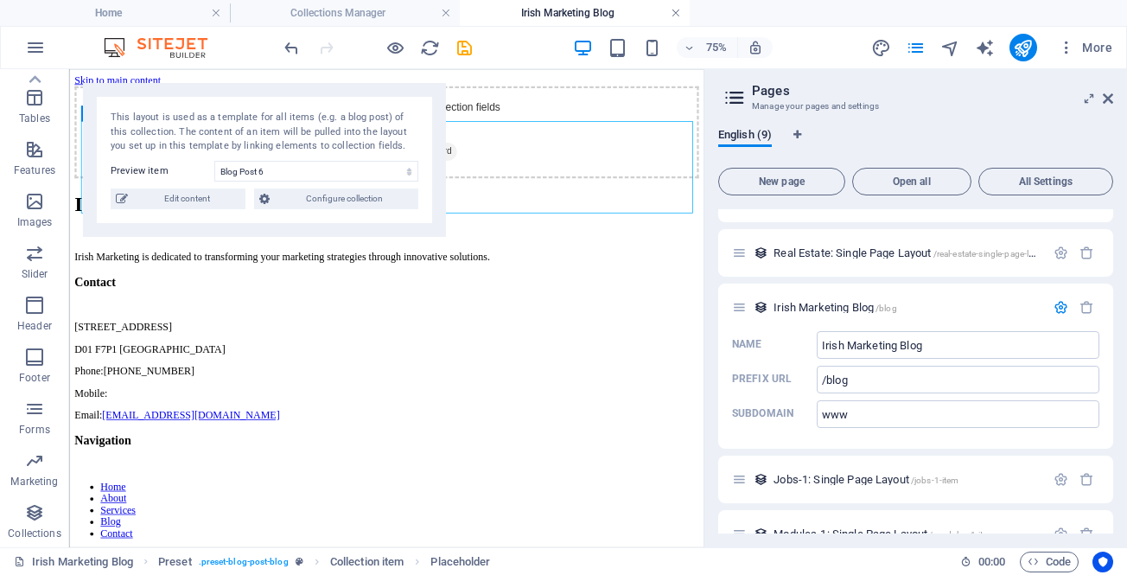
scroll to position [214, 0]
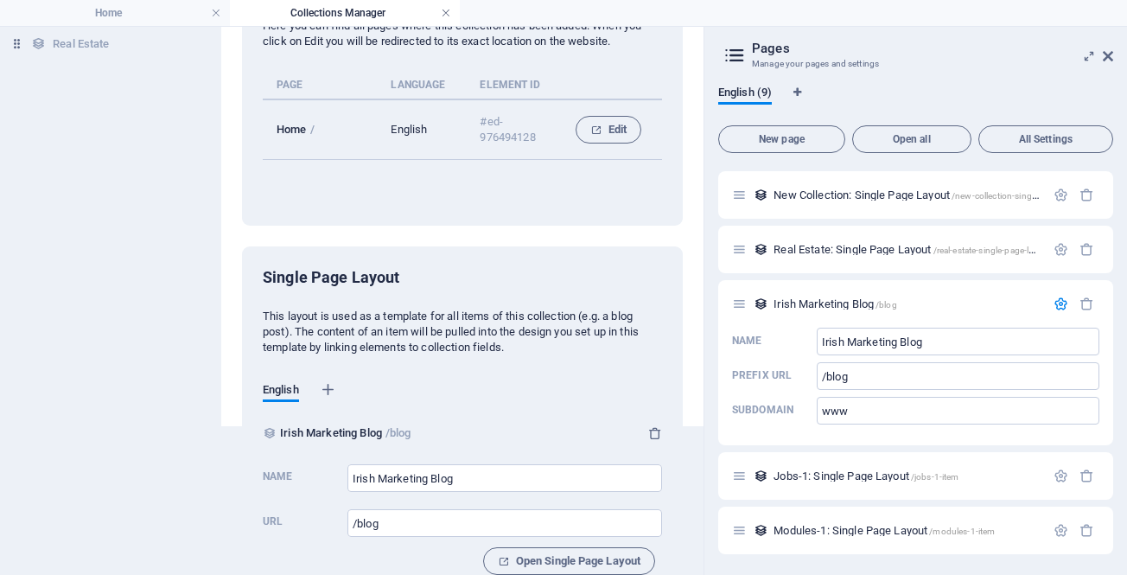
click at [443, 14] on link at bounding box center [446, 13] width 10 height 16
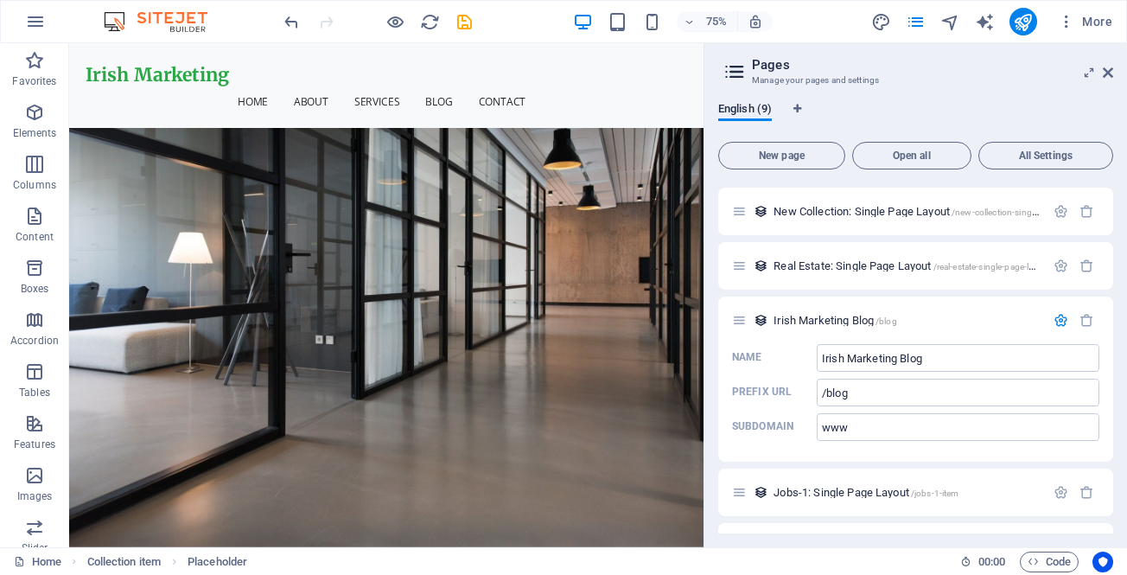
scroll to position [3673, 0]
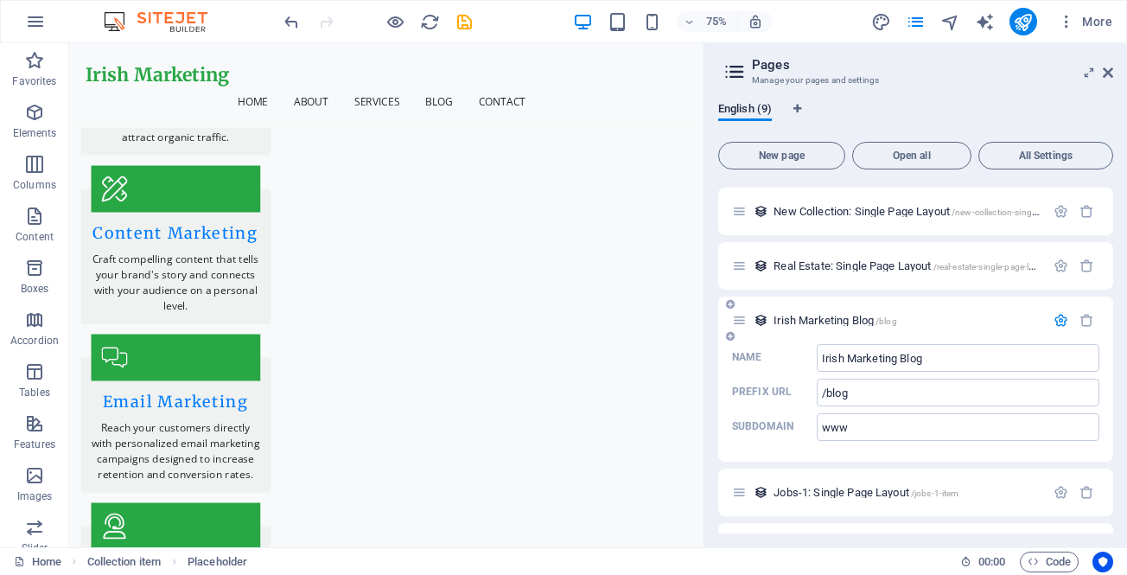
click at [806, 318] on span "Irish Marketing Blog /blog" at bounding box center [836, 320] width 124 height 13
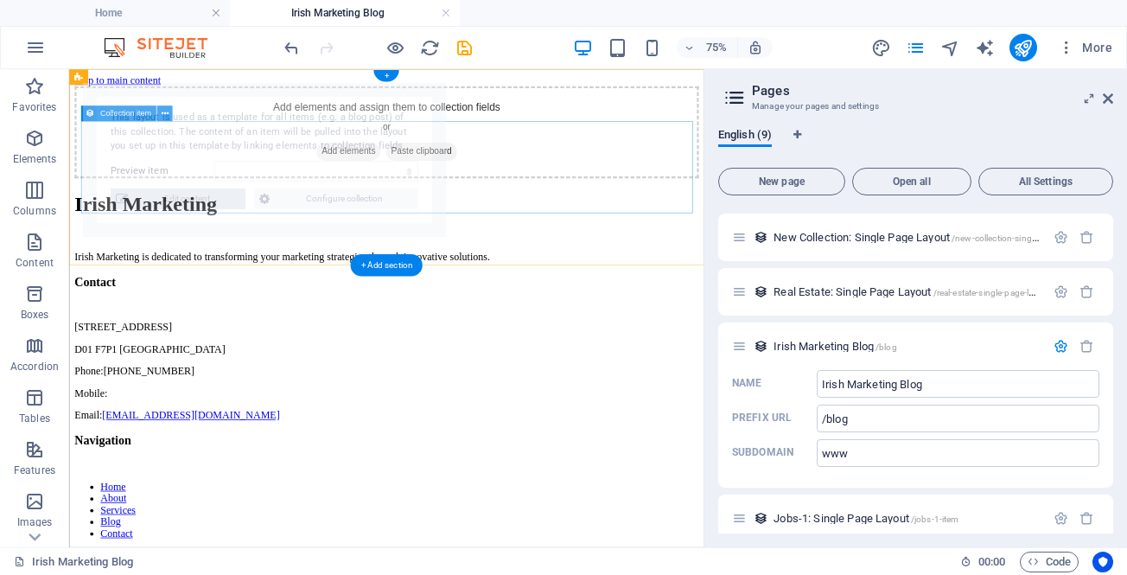
scroll to position [0, 0]
select select "68d5436ff4c9c07b030d62cf"
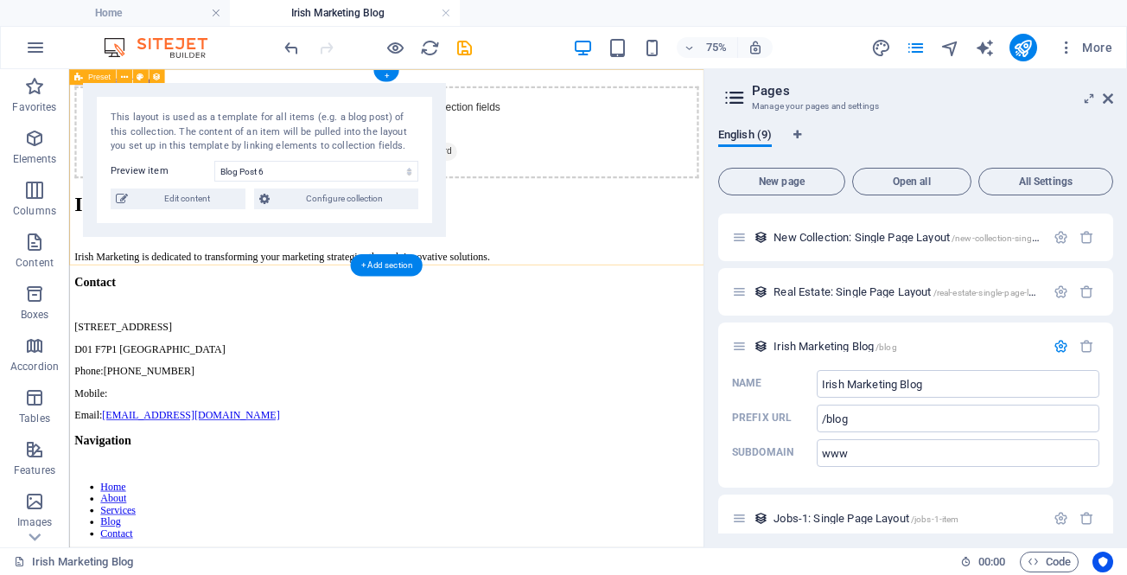
click at [656, 103] on div "Add elements and assign them to collection fields or Add elements Paste clipboa…" at bounding box center [492, 153] width 833 height 123
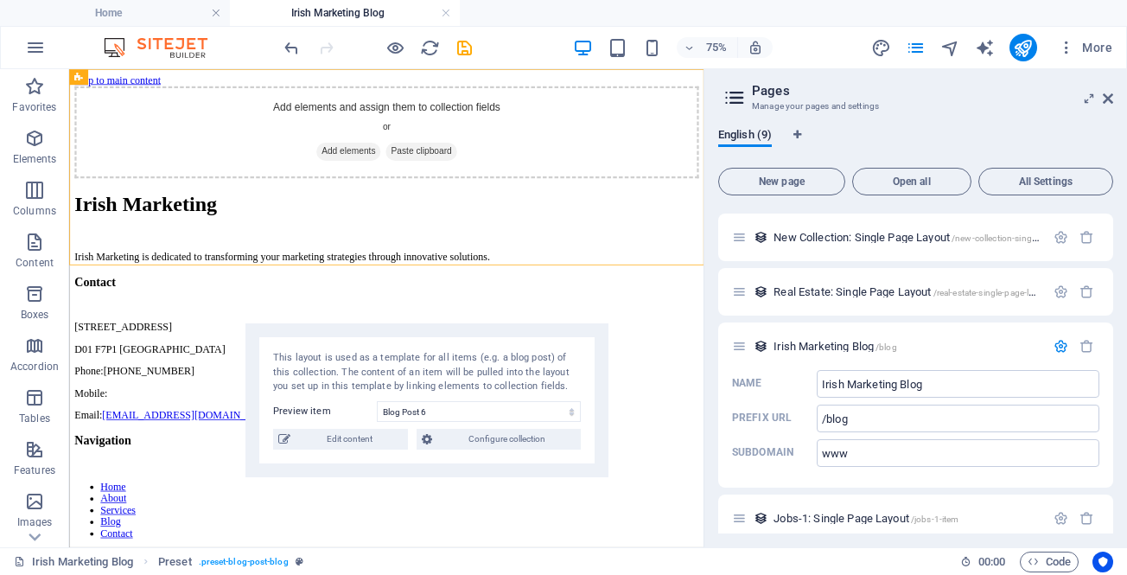
drag, startPoint x: 399, startPoint y: 93, endPoint x: 561, endPoint y: 333, distance: 290.1
click at [561, 333] on div "This layout is used as a template for all items (e.g. a blog post) of this coll…" at bounding box center [427, 400] width 363 height 154
click at [440, 191] on span "Add elements" at bounding box center [442, 179] width 86 height 24
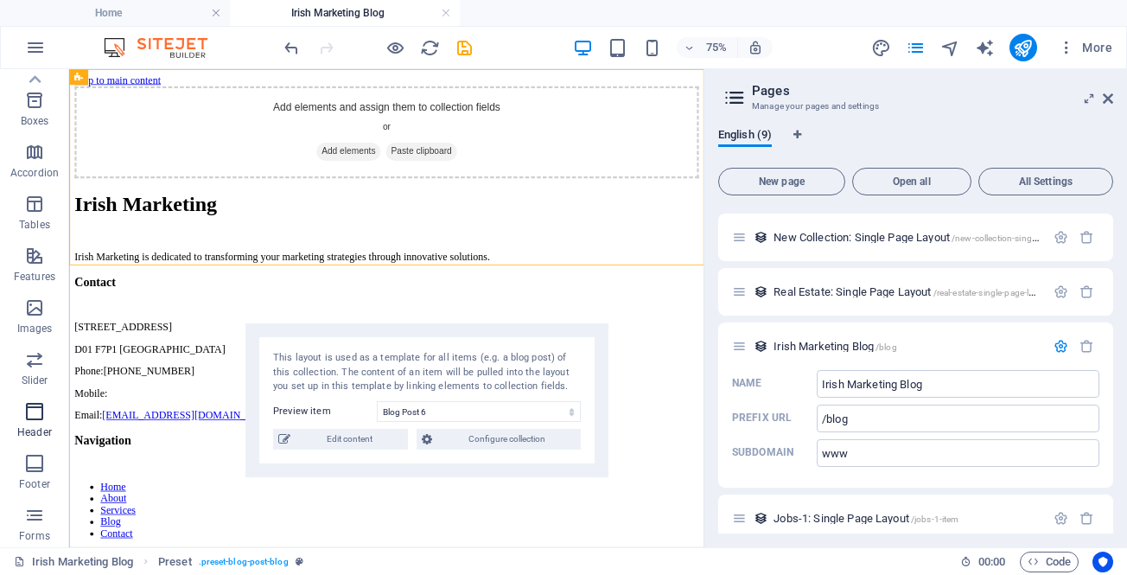
scroll to position [41, 0]
click at [163, 109] on icon at bounding box center [164, 113] width 7 height 14
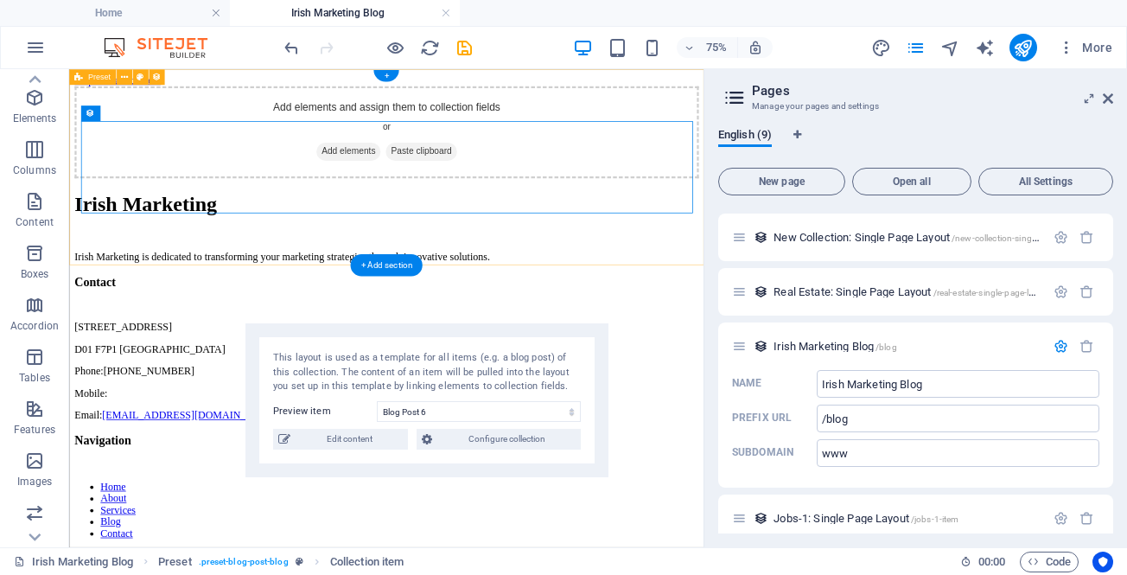
click at [158, 214] on div "Add elements and assign them to collection fields or Add elements Paste clipboa…" at bounding box center [492, 153] width 833 height 123
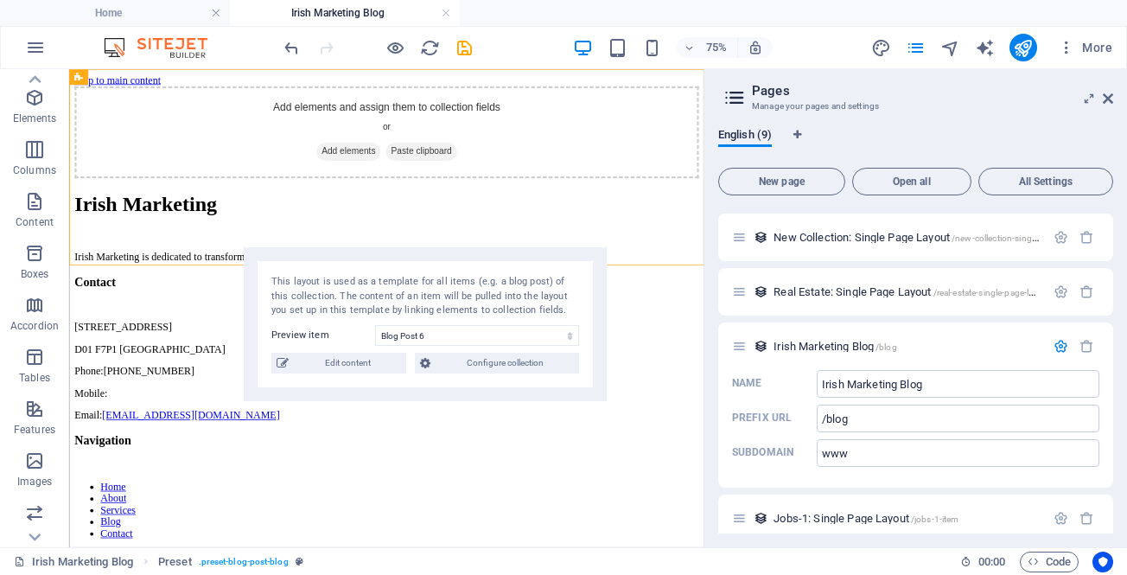
drag, startPoint x: 418, startPoint y: 351, endPoint x: 418, endPoint y: 270, distance: 81.3
click at [418, 275] on div "This layout is used as a template for all items (e.g. a blog post) of this coll…" at bounding box center [425, 296] width 308 height 43
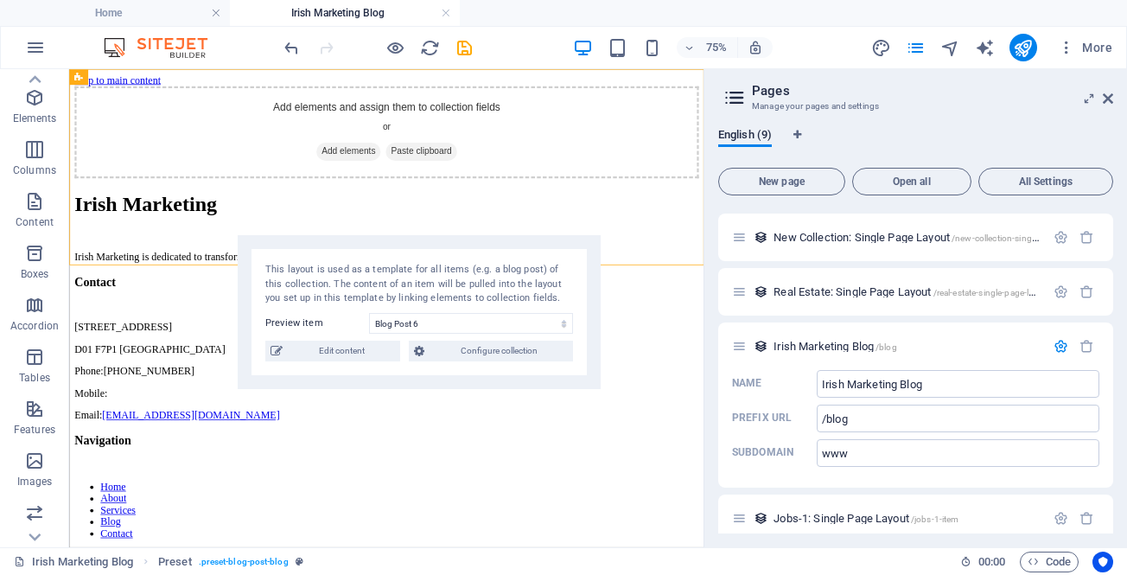
drag, startPoint x: 422, startPoint y: 291, endPoint x: 412, endPoint y: 277, distance: 18.0
click at [412, 277] on div "This layout is used as a template for all items (e.g. a blog post) of this coll…" at bounding box center [419, 284] width 308 height 43
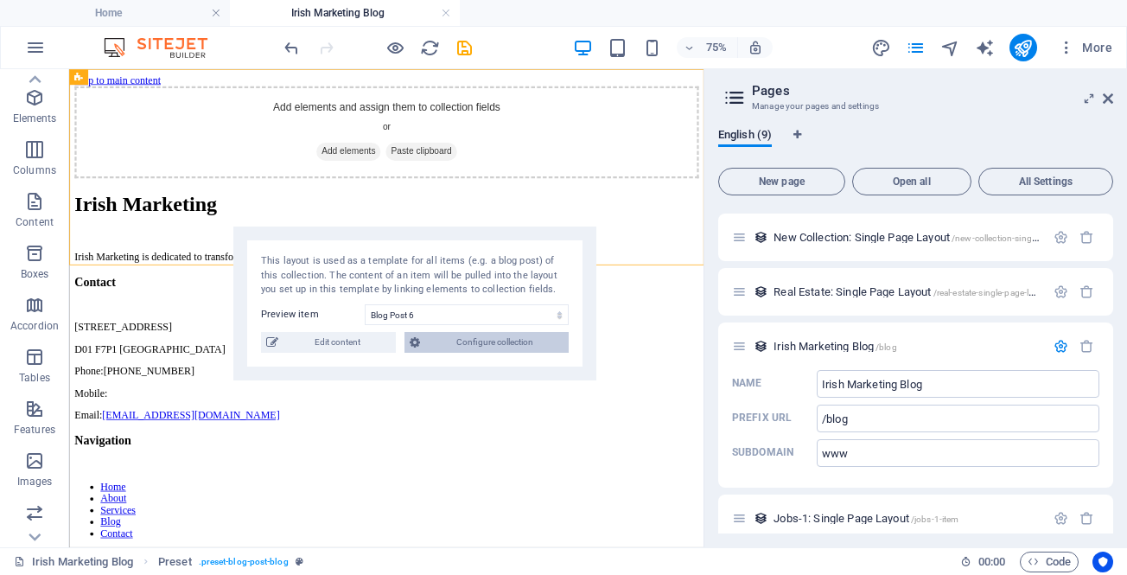
click at [428, 340] on span "Configure collection" at bounding box center [494, 342] width 138 height 21
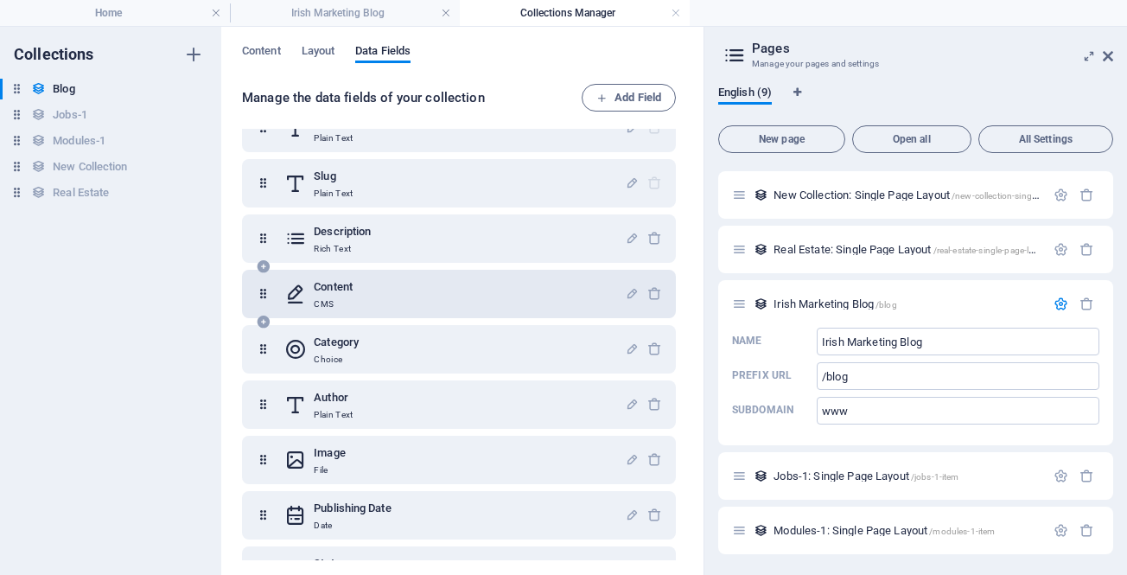
scroll to position [0, 0]
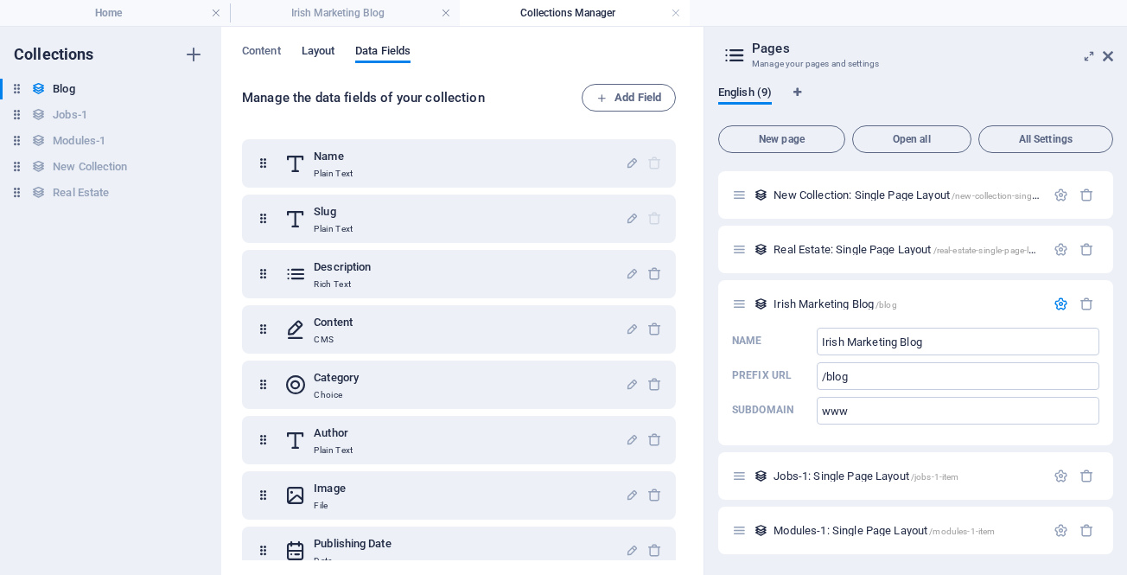
click at [320, 46] on span "Layout" at bounding box center [319, 53] width 34 height 24
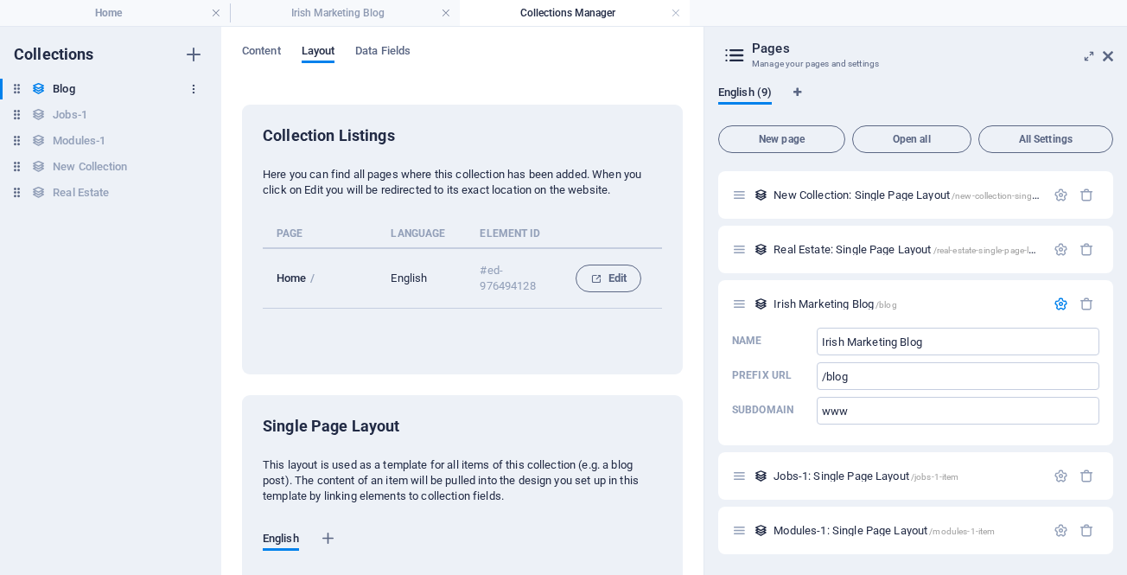
click at [192, 84] on icon "button" at bounding box center [194, 89] width 12 height 12
click at [313, 91] on div at bounding box center [563, 287] width 1127 height 575
click at [813, 142] on span "New page" at bounding box center [782, 139] width 112 height 10
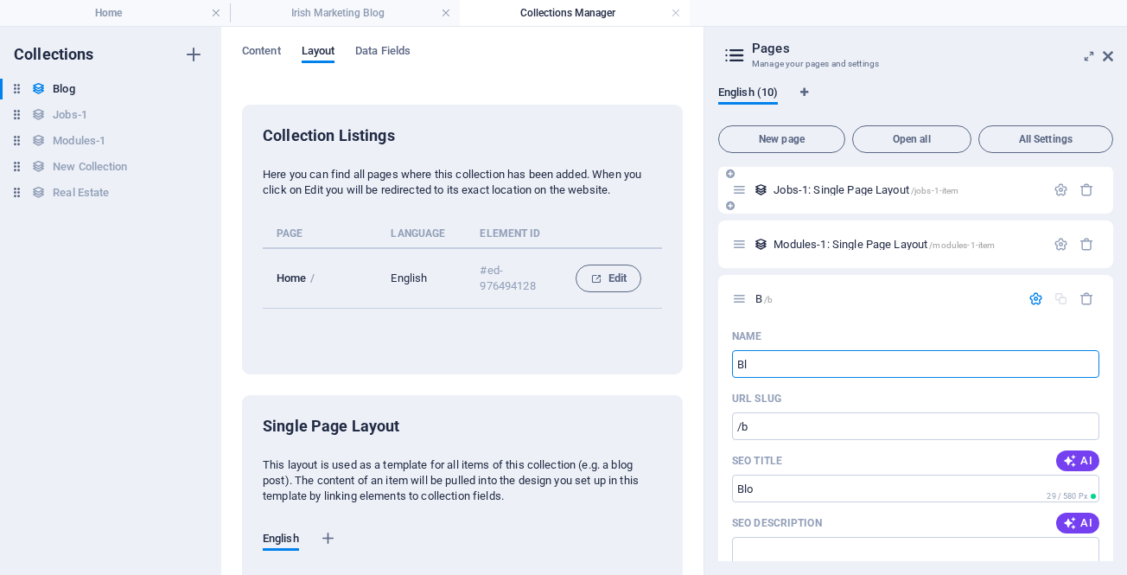
type input "Blo"
type input "/b"
type input "Blog"
type input "/blo"
type input "Blog"
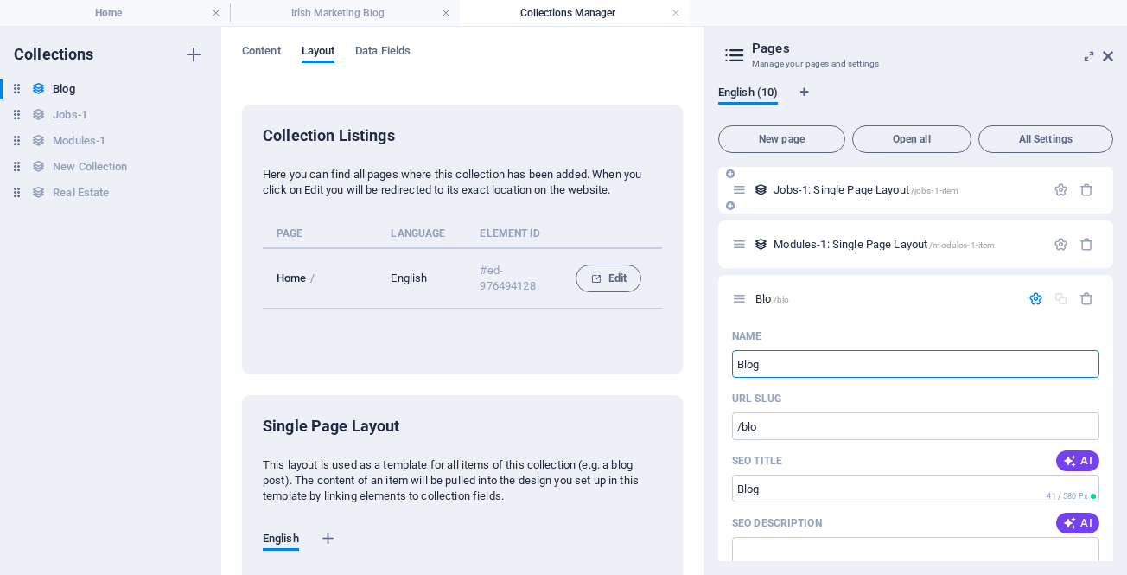
type input "/blog-10"
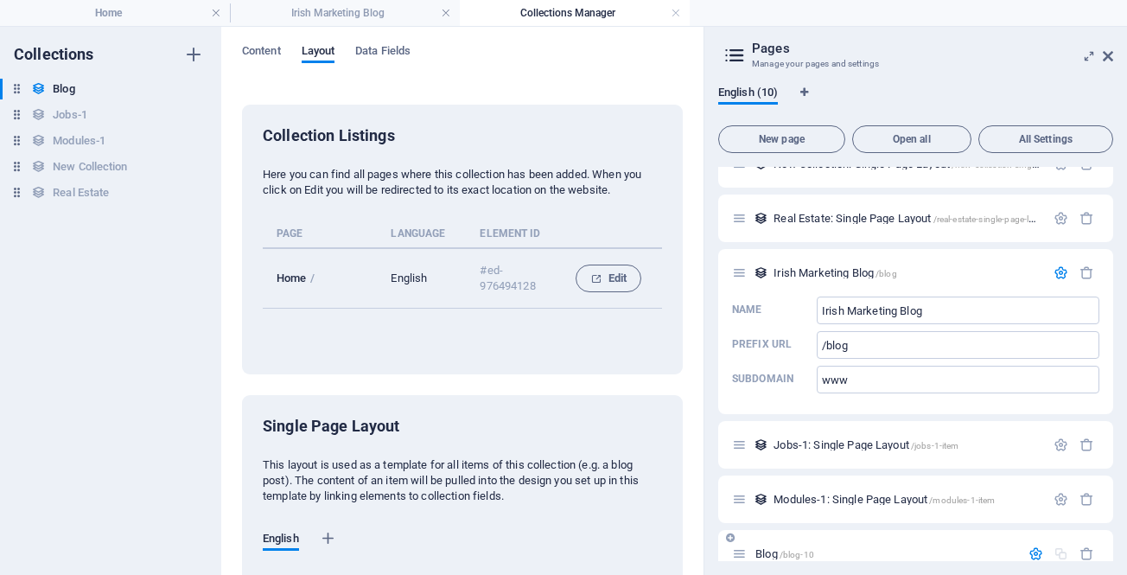
scroll to position [179, 0]
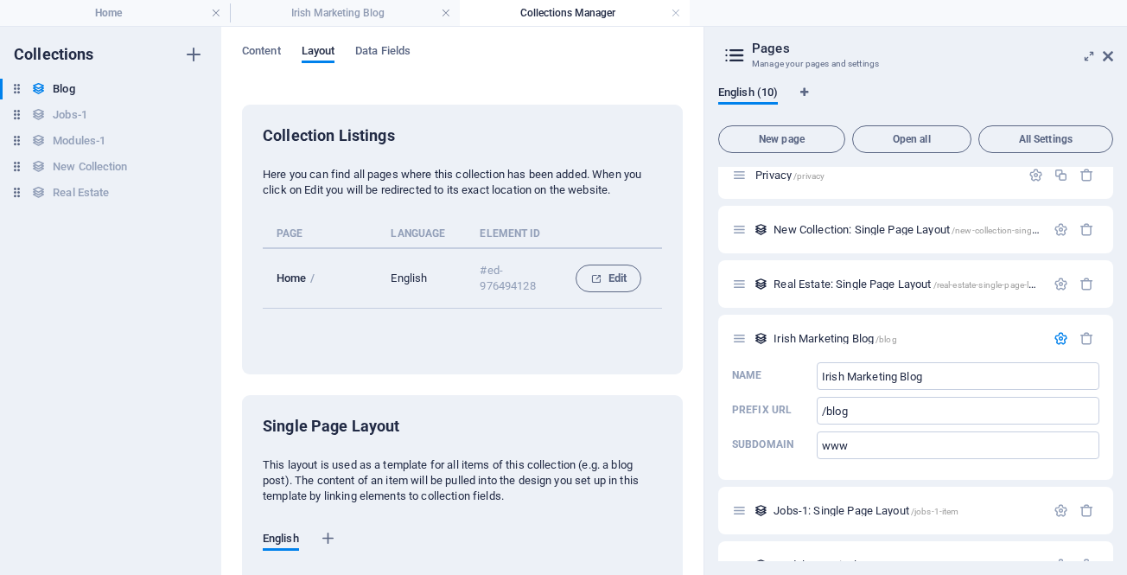
type input "Blog"
click at [812, 335] on span "Irish Marketing Blog /blog" at bounding box center [836, 338] width 124 height 13
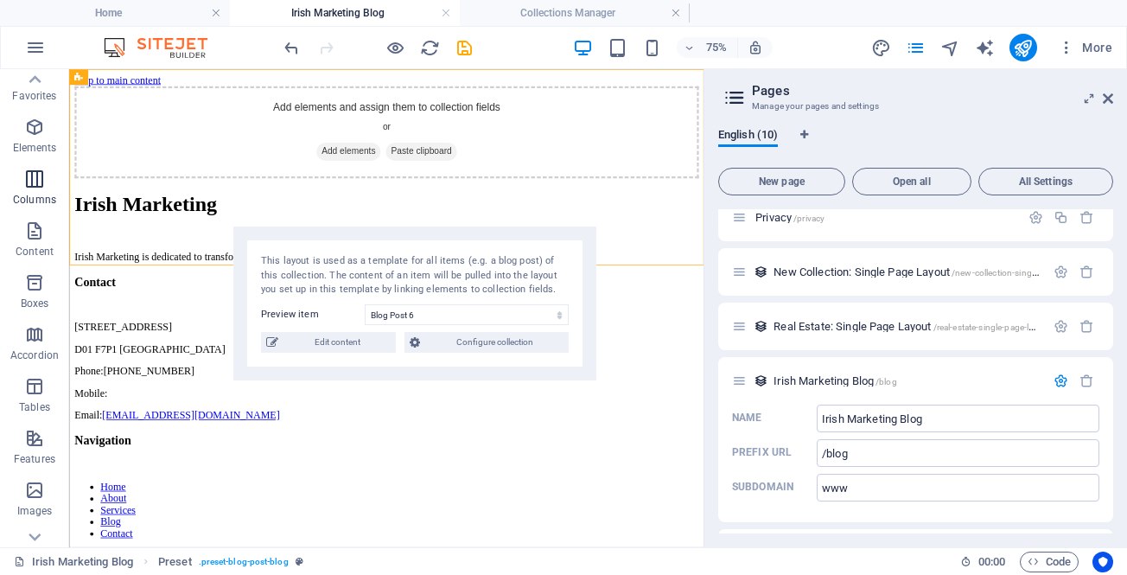
scroll to position [0, 0]
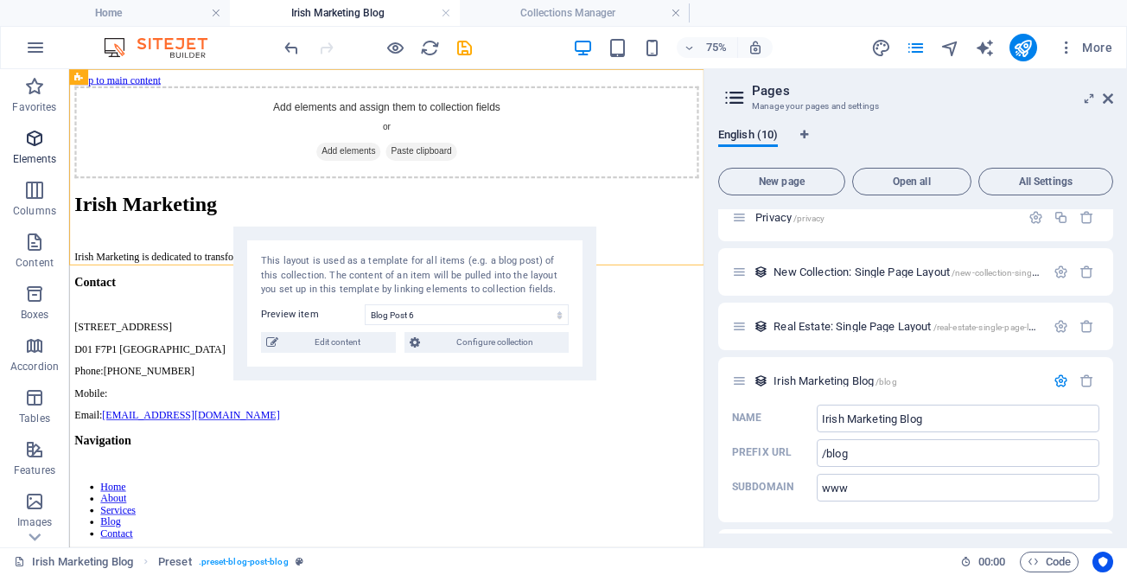
click at [31, 138] on icon "button" at bounding box center [34, 138] width 21 height 21
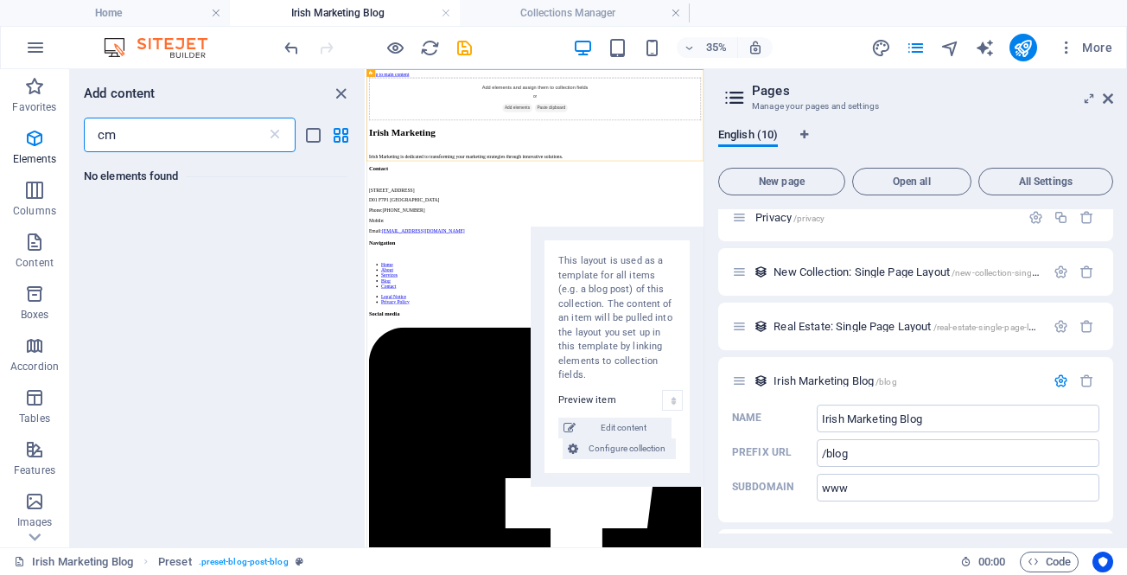
type input "c"
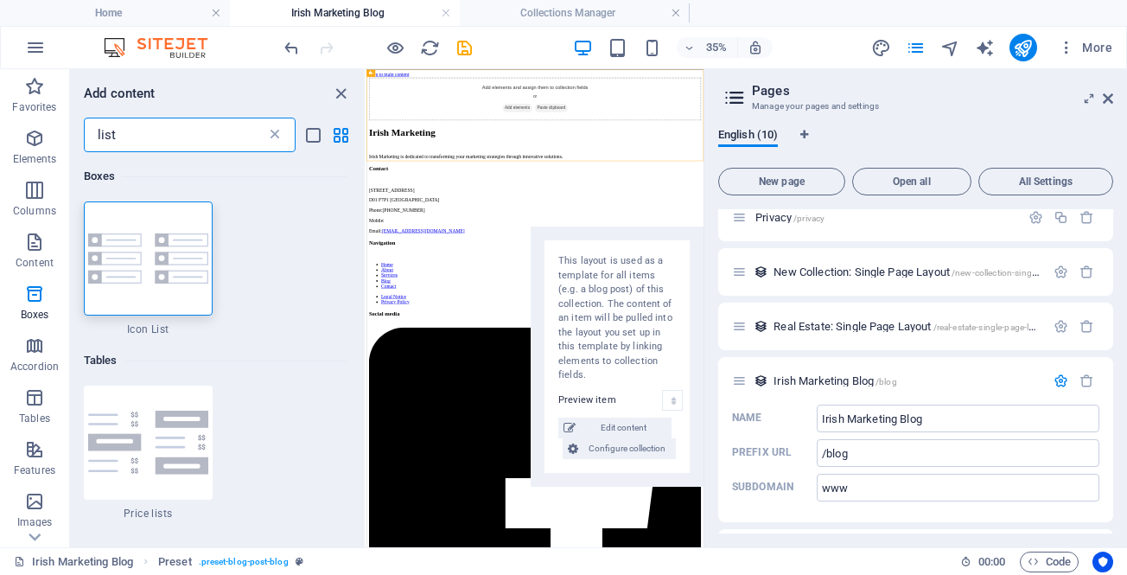
type input "list"
click at [270, 129] on icon at bounding box center [274, 134] width 17 height 17
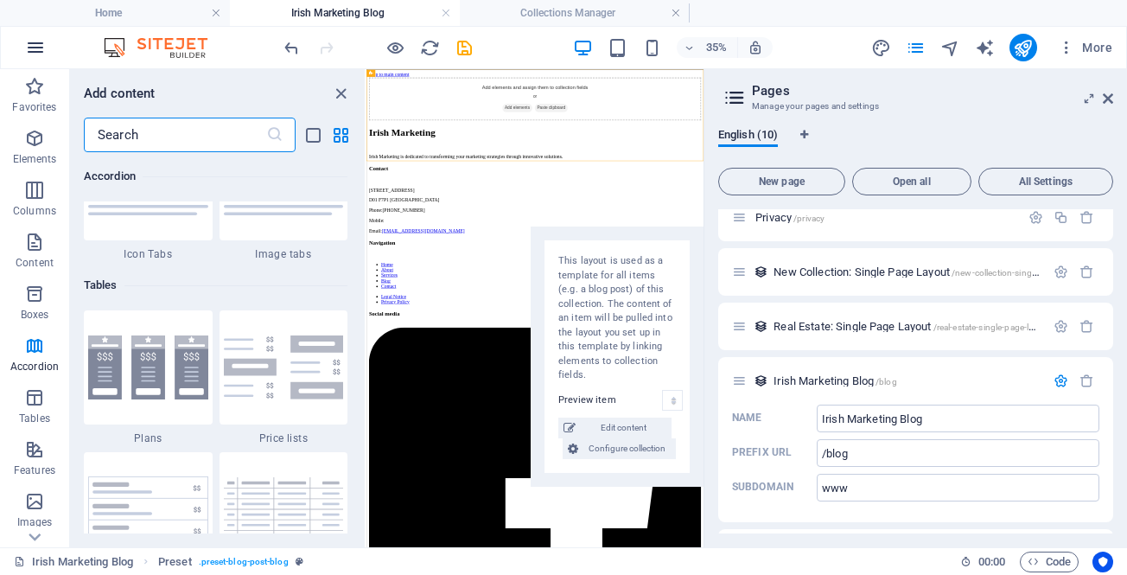
click at [37, 41] on icon "button" at bounding box center [35, 47] width 21 height 21
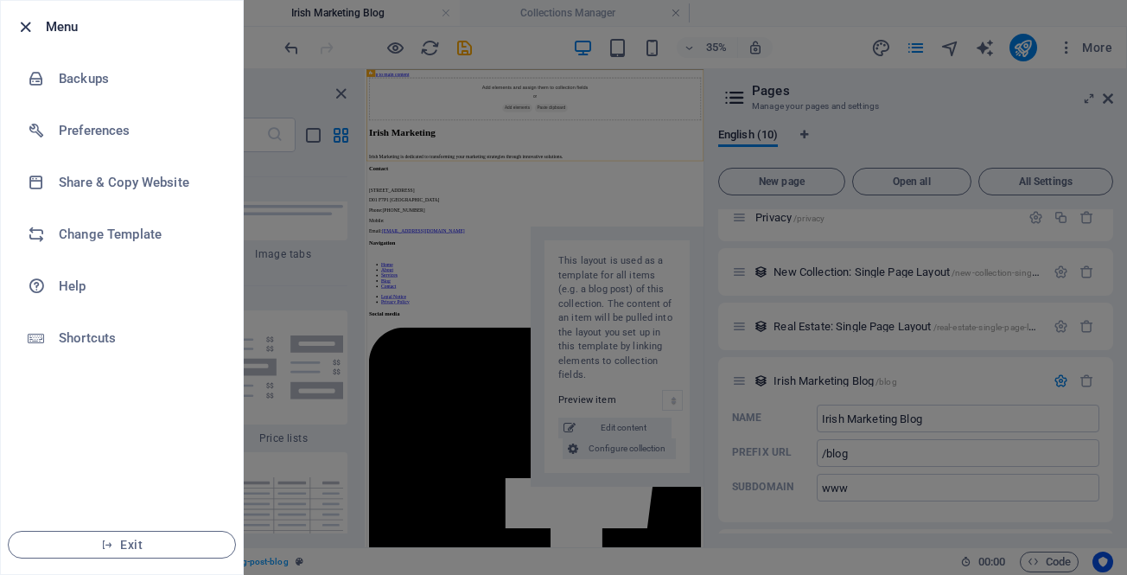
click at [16, 21] on icon "button" at bounding box center [26, 27] width 20 height 20
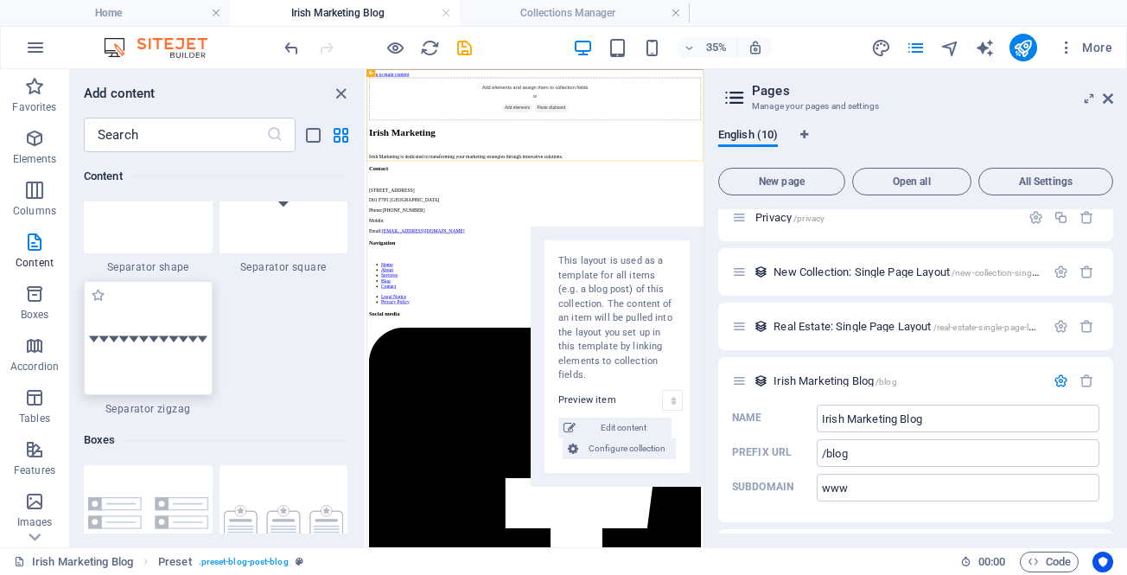
scroll to position [4495, 0]
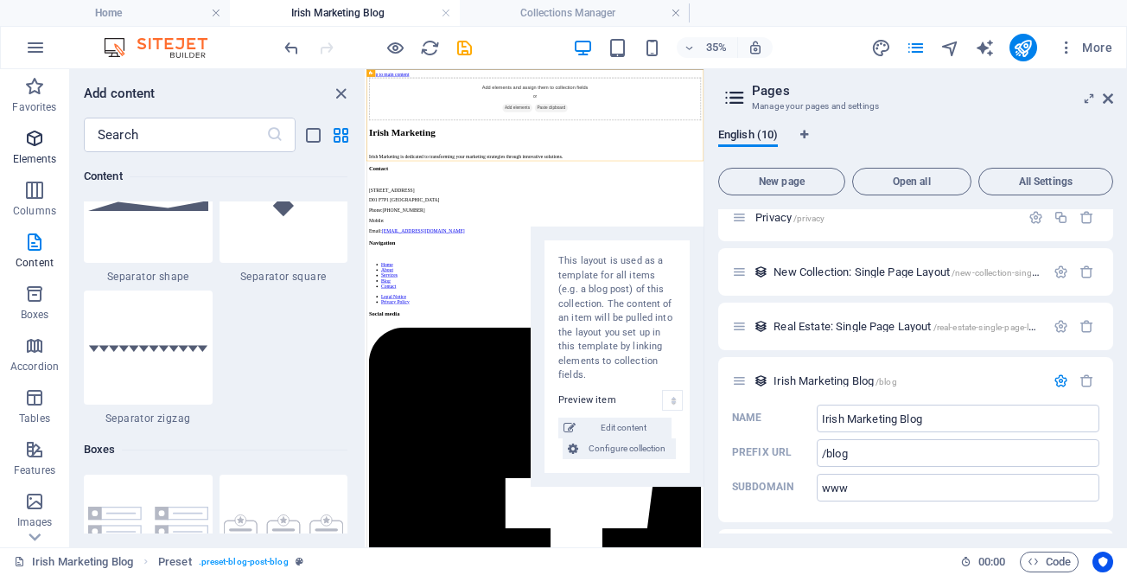
click at [41, 131] on icon "button" at bounding box center [34, 138] width 21 height 21
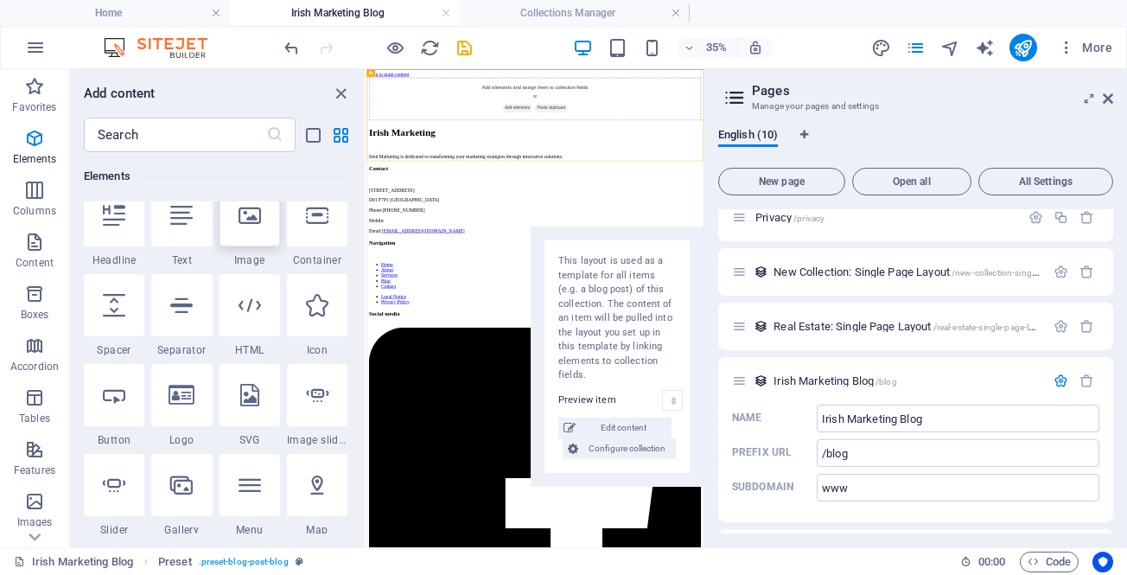
scroll to position [98, 0]
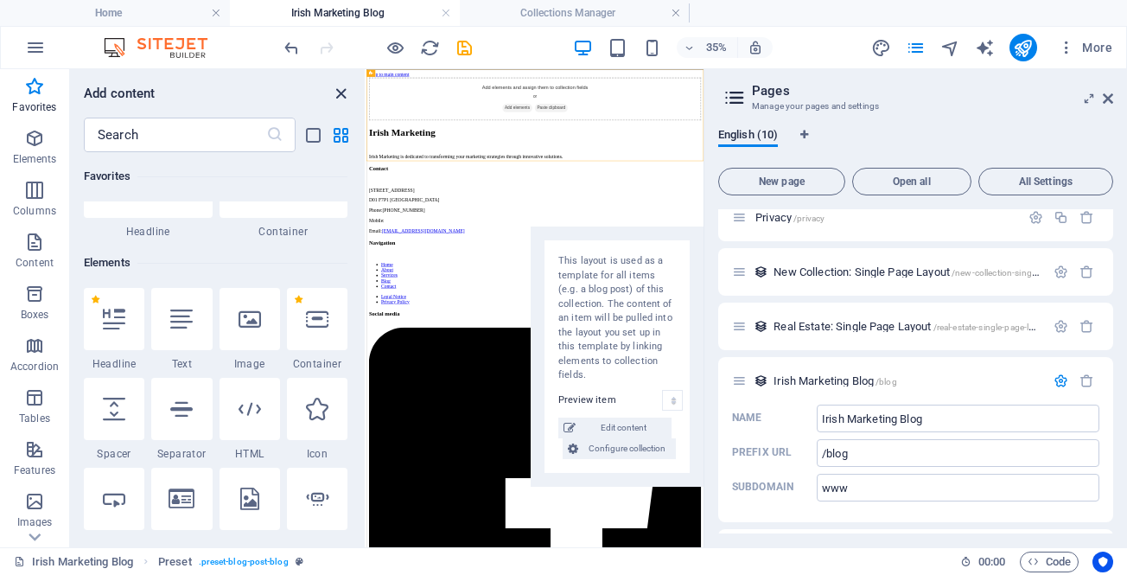
click at [341, 98] on icon "close panel" at bounding box center [341, 94] width 20 height 20
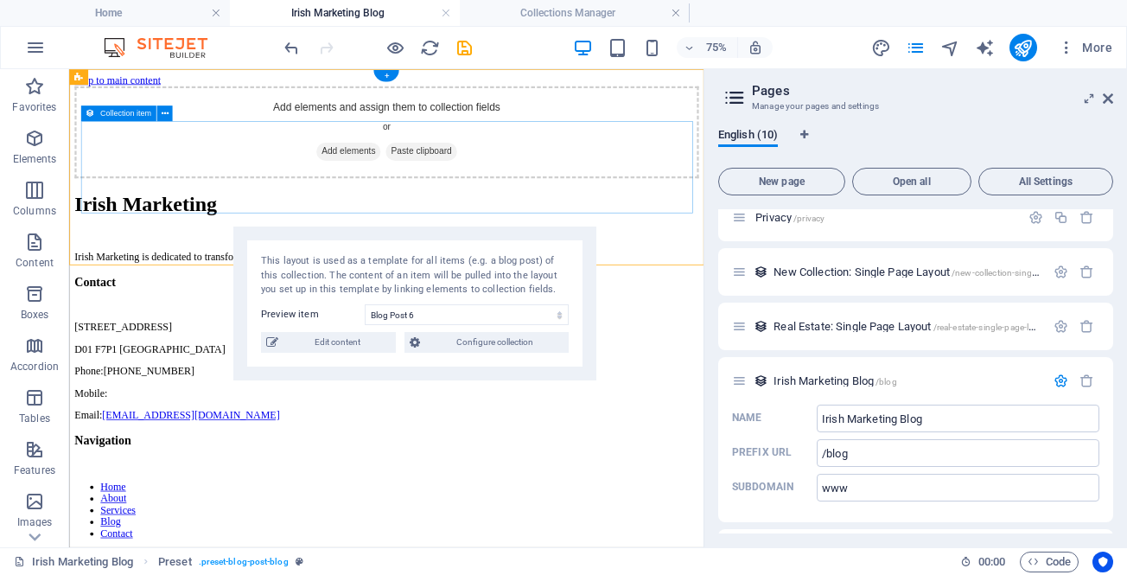
click at [443, 191] on span "Add elements" at bounding box center [442, 179] width 86 height 24
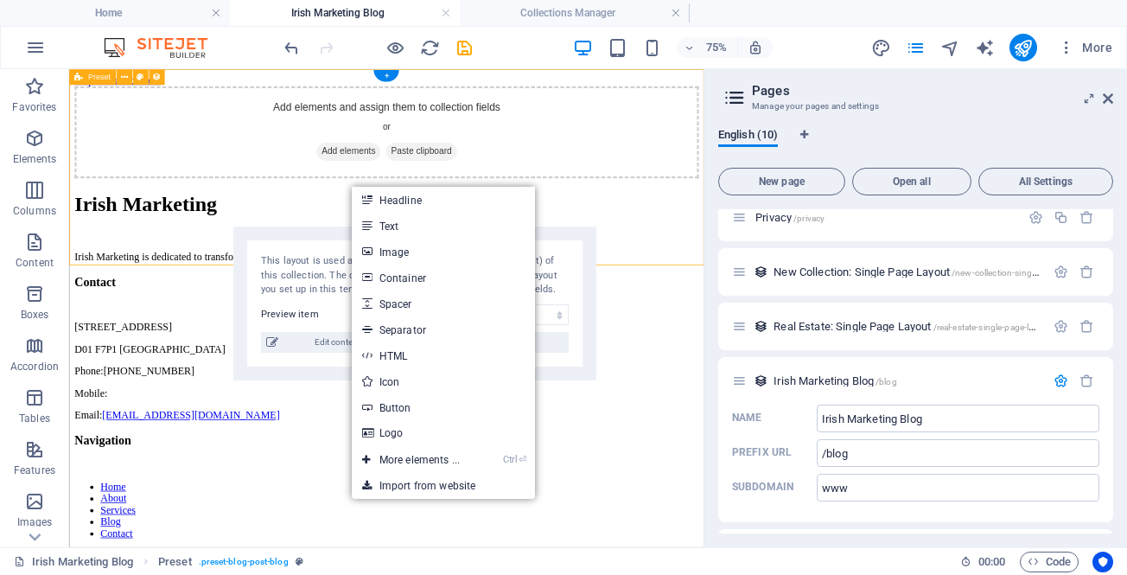
click at [753, 99] on div "Add elements and assign them to collection fields or Add elements Paste clipboa…" at bounding box center [492, 153] width 833 height 123
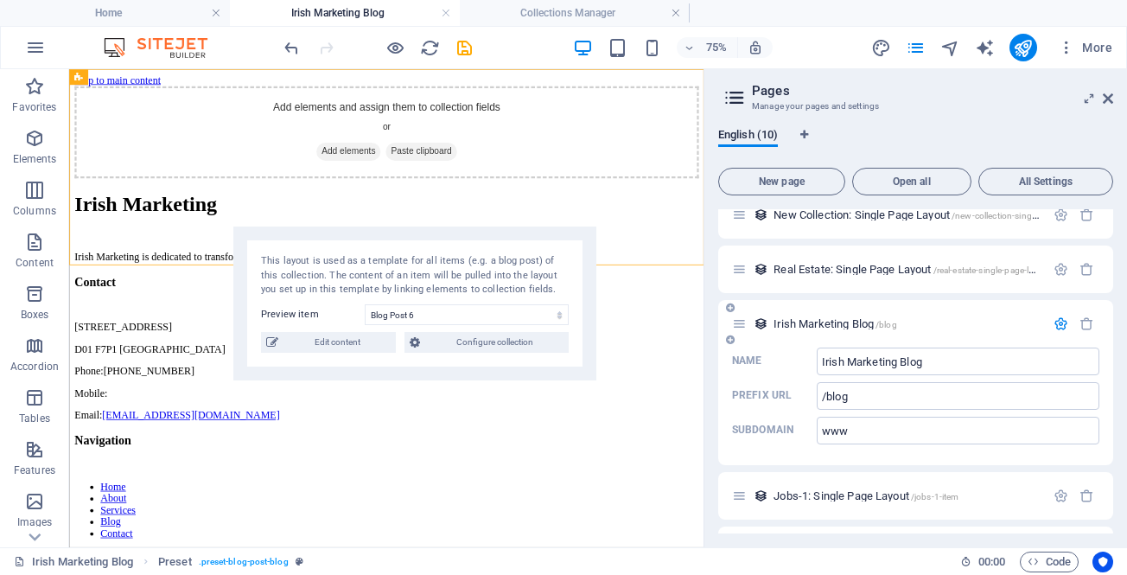
scroll to position [265, 0]
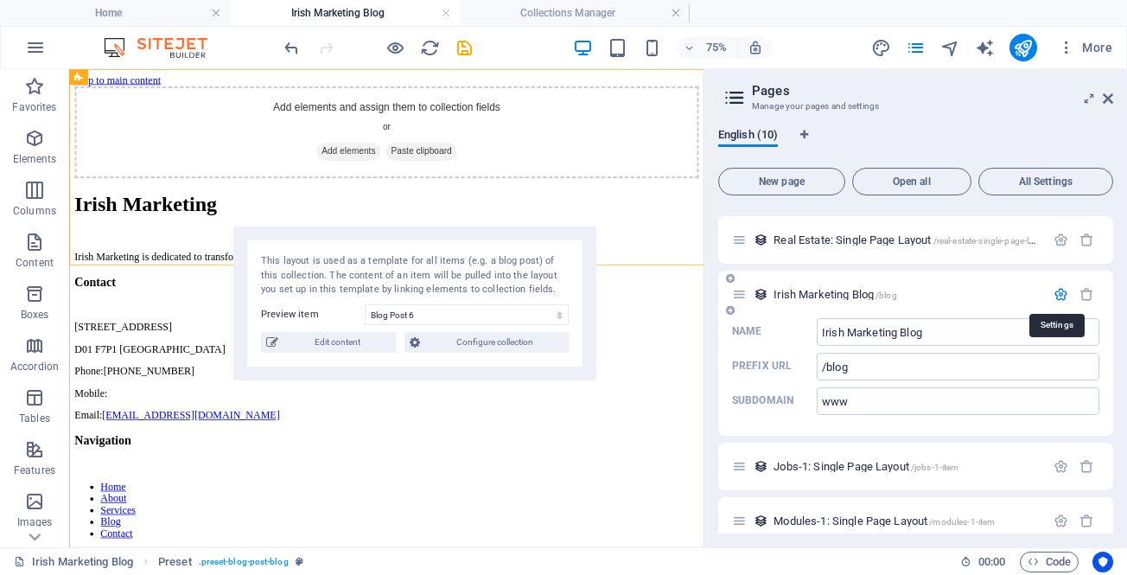
click at [1054, 293] on icon "button" at bounding box center [1061, 294] width 15 height 15
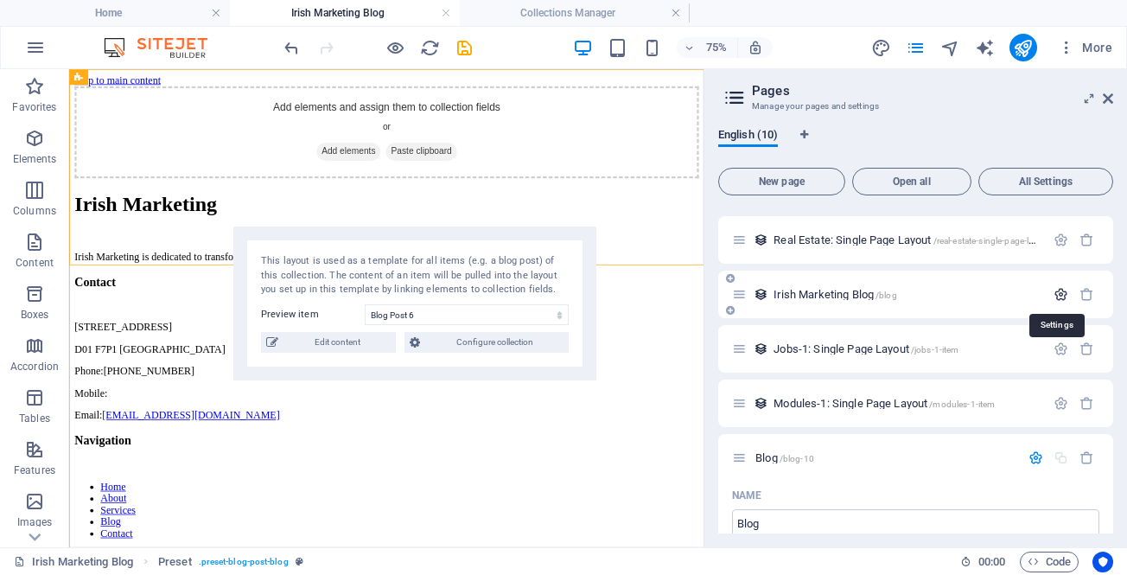
click at [1054, 293] on icon "button" at bounding box center [1061, 294] width 15 height 15
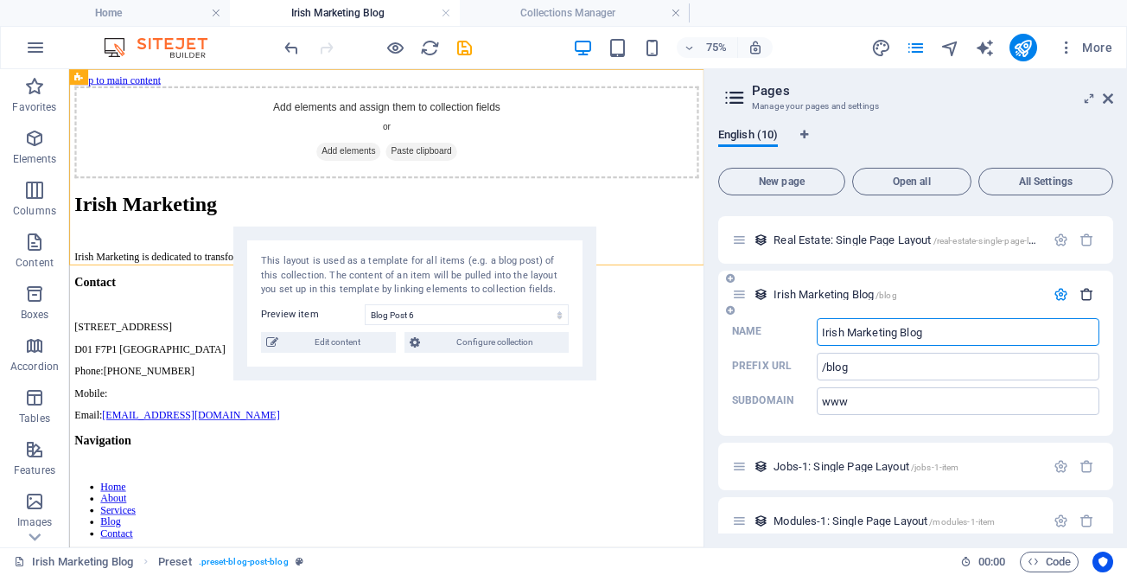
click at [1081, 290] on icon "button" at bounding box center [1087, 294] width 15 height 15
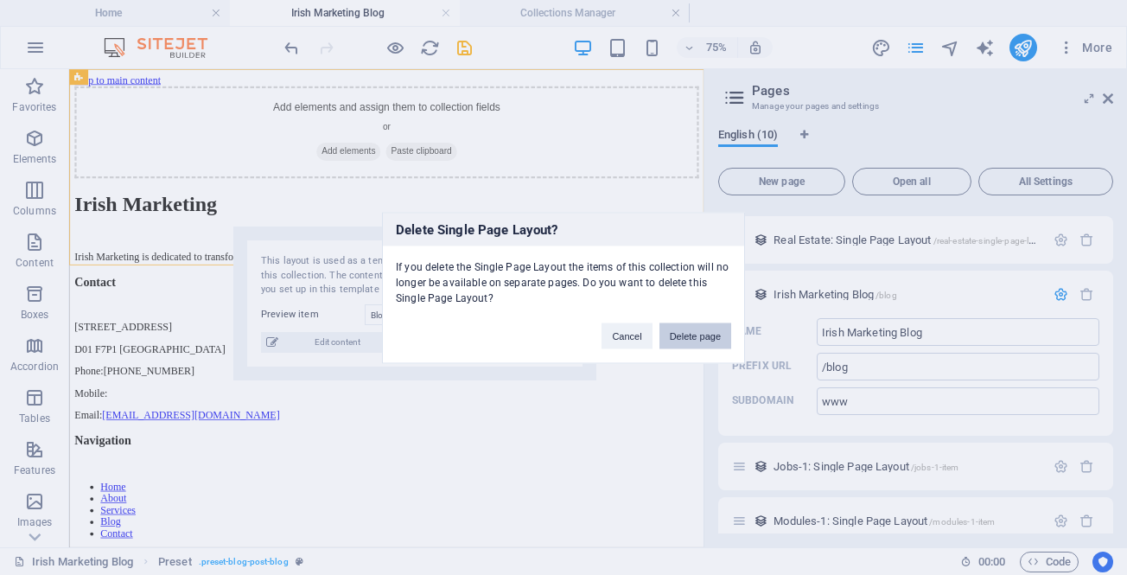
click at [708, 329] on button "Delete page" at bounding box center [696, 335] width 72 height 26
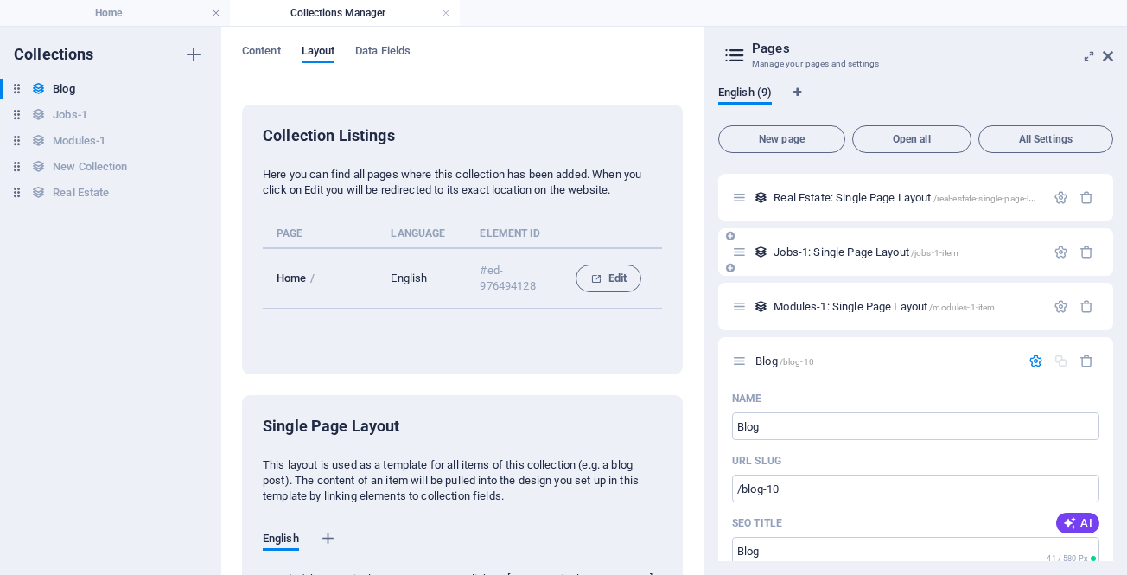
scroll to position [352, 0]
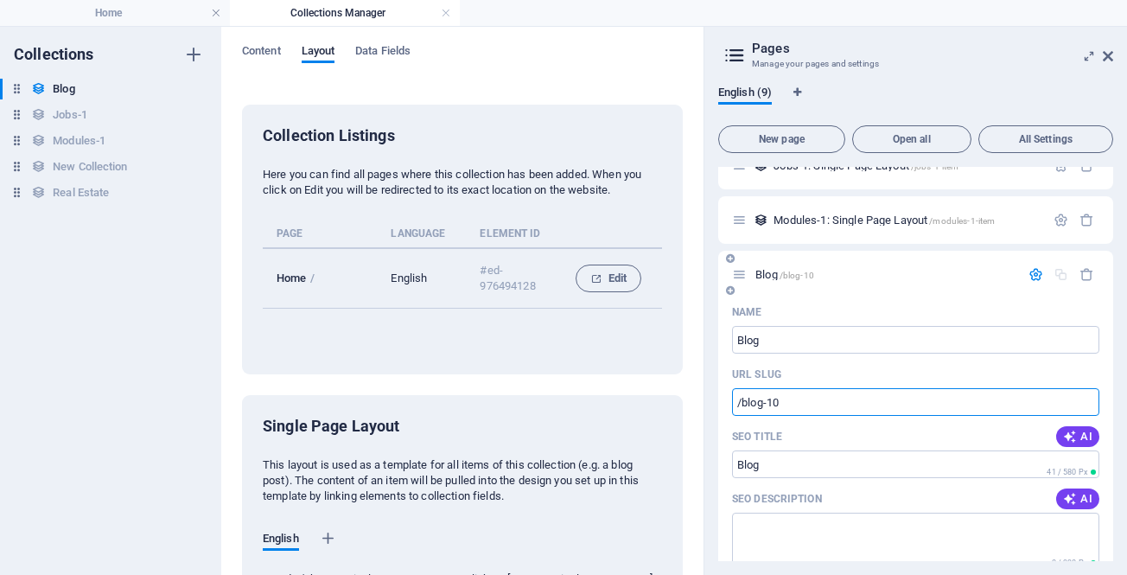
click at [793, 407] on input "/blog-10" at bounding box center [915, 402] width 367 height 28
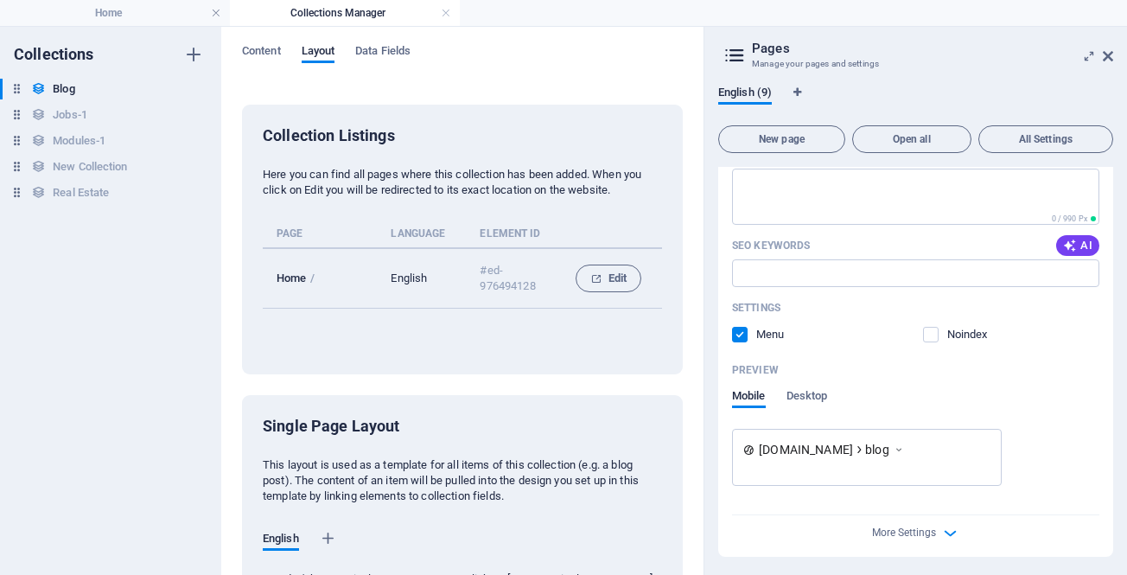
scroll to position [699, 0]
type input "/blog"
click at [948, 531] on icon "button" at bounding box center [951, 530] width 20 height 20
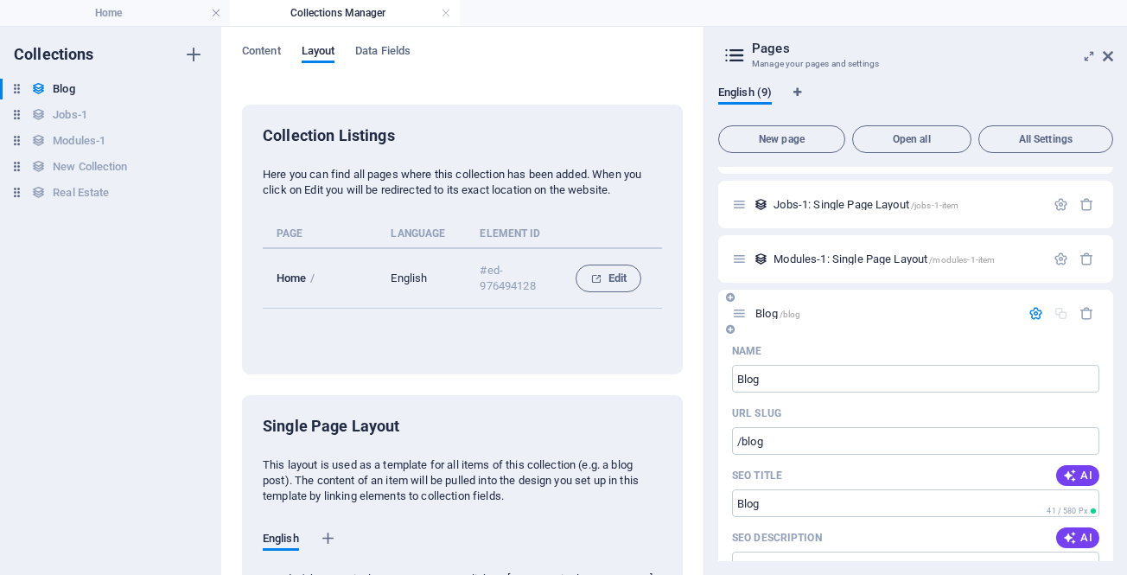
scroll to position [342, 0]
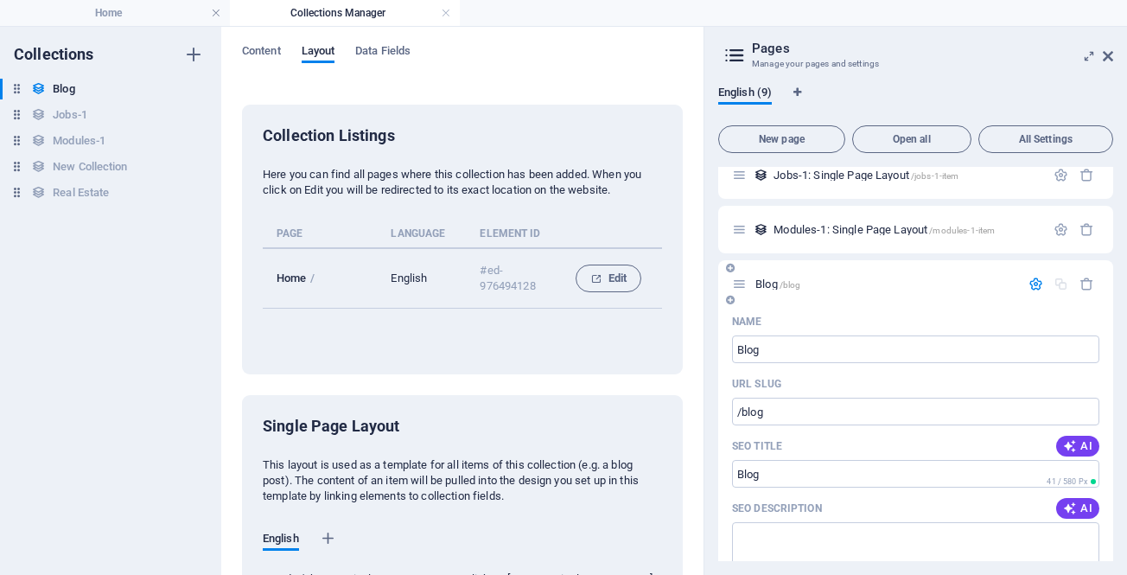
click at [763, 284] on span "Blog /blog" at bounding box center [778, 284] width 45 height 13
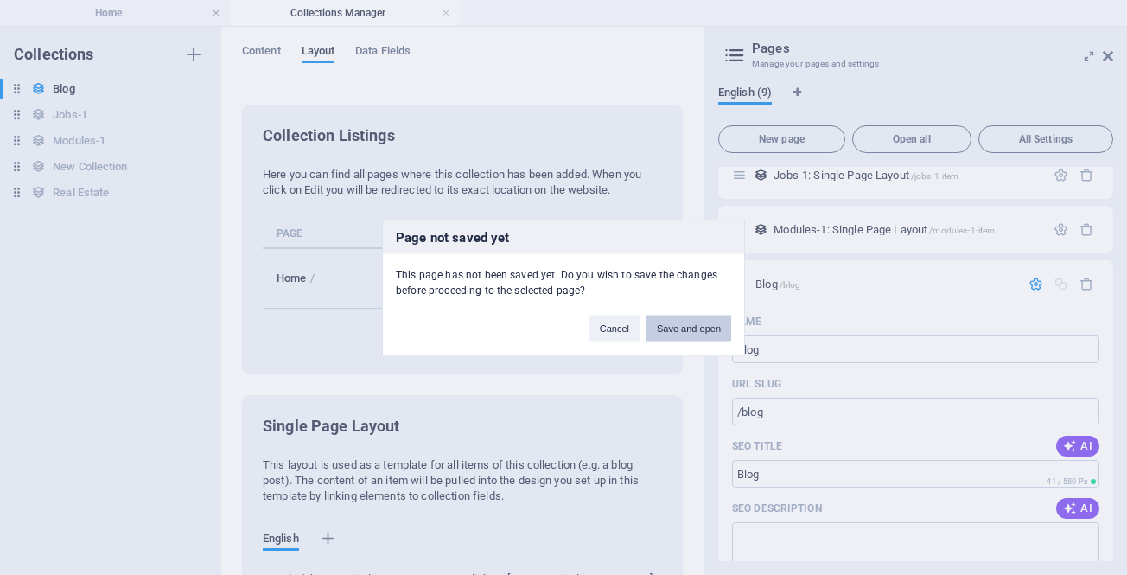
click at [684, 324] on button "Save and open" at bounding box center [689, 328] width 85 height 26
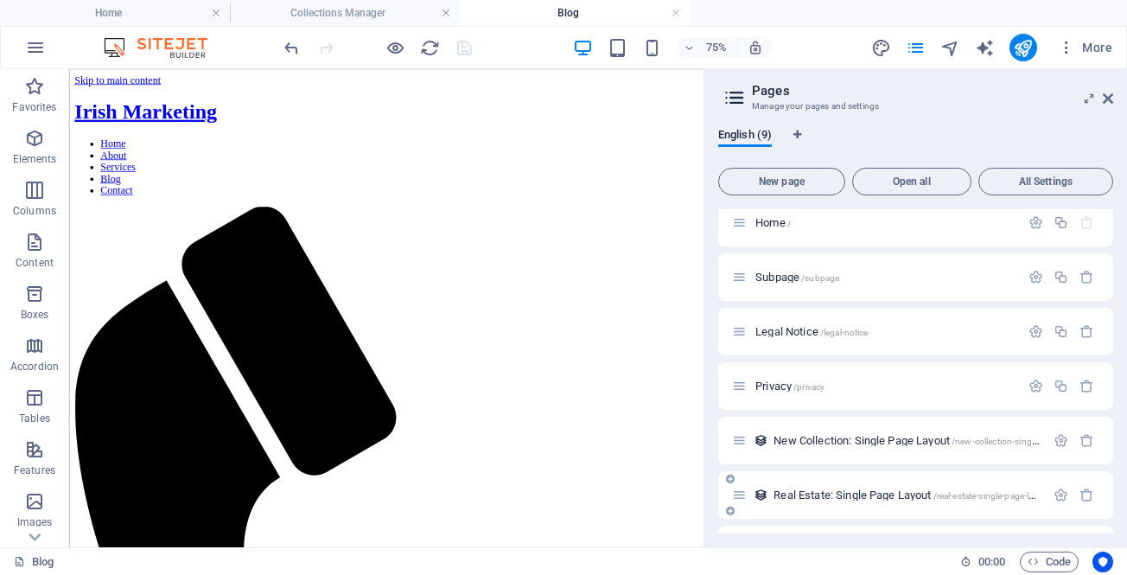
scroll to position [0, 0]
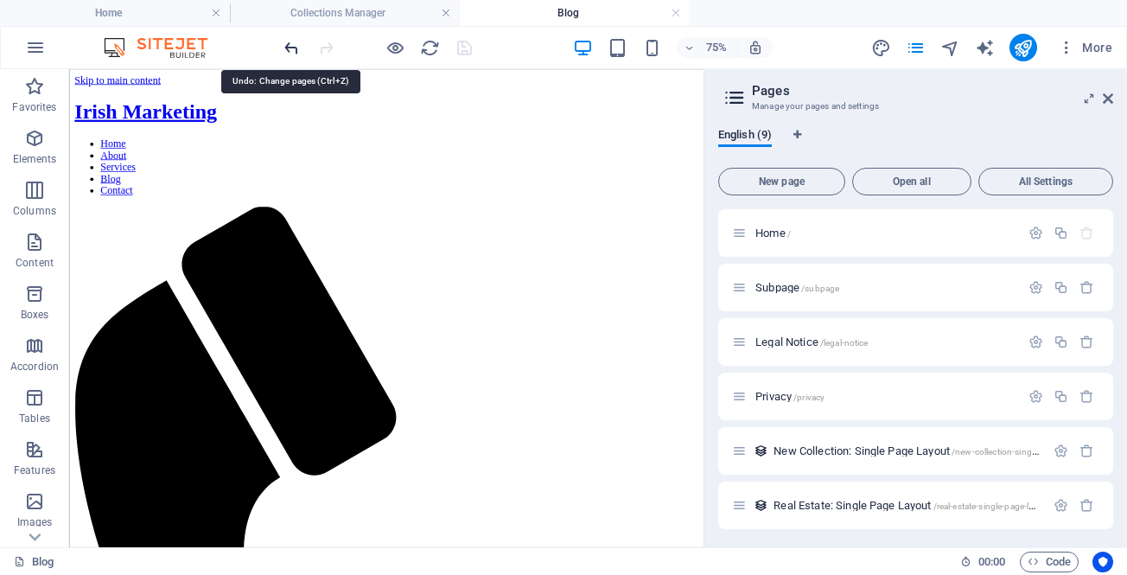
click at [295, 41] on icon "undo" at bounding box center [292, 48] width 20 height 20
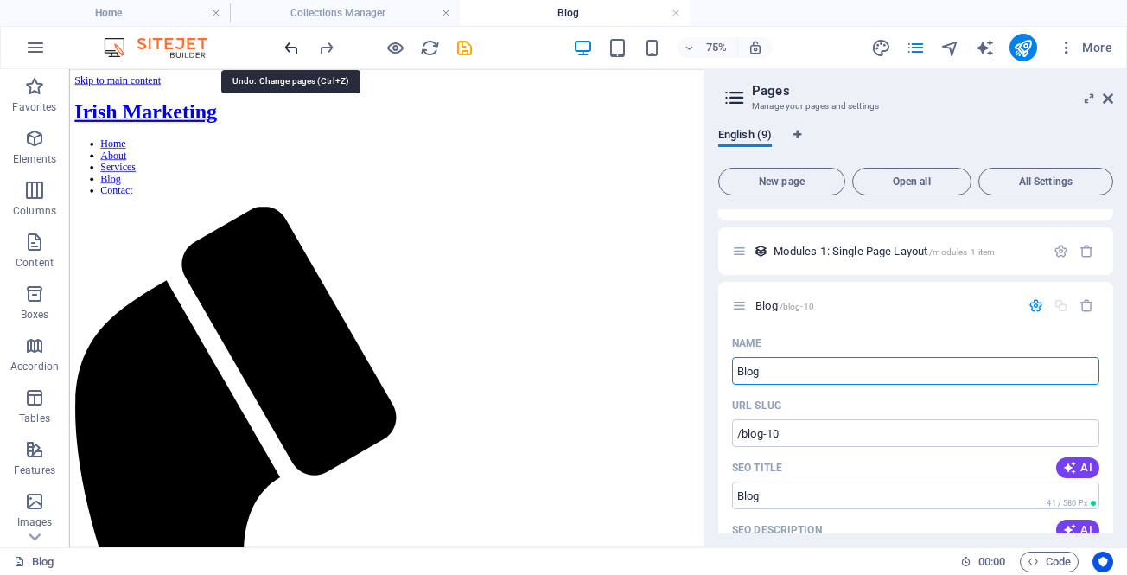
click at [292, 43] on icon "undo" at bounding box center [292, 48] width 20 height 20
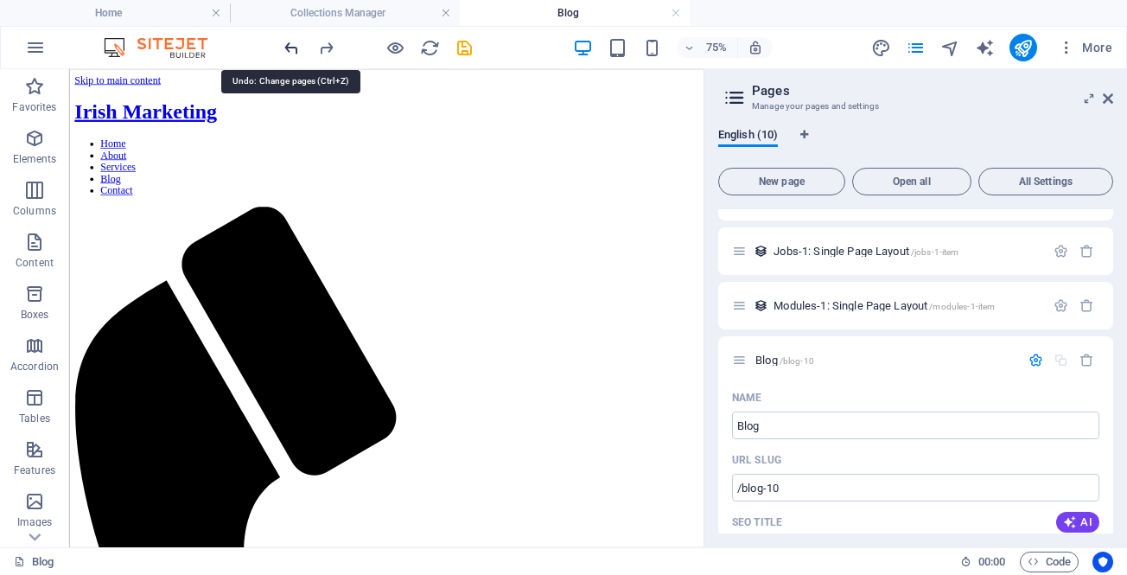
click at [292, 43] on icon "undo" at bounding box center [292, 48] width 20 height 20
type input "Blo"
type input "/blo"
click at [292, 43] on icon "undo" at bounding box center [292, 48] width 20 height 20
type input "B"
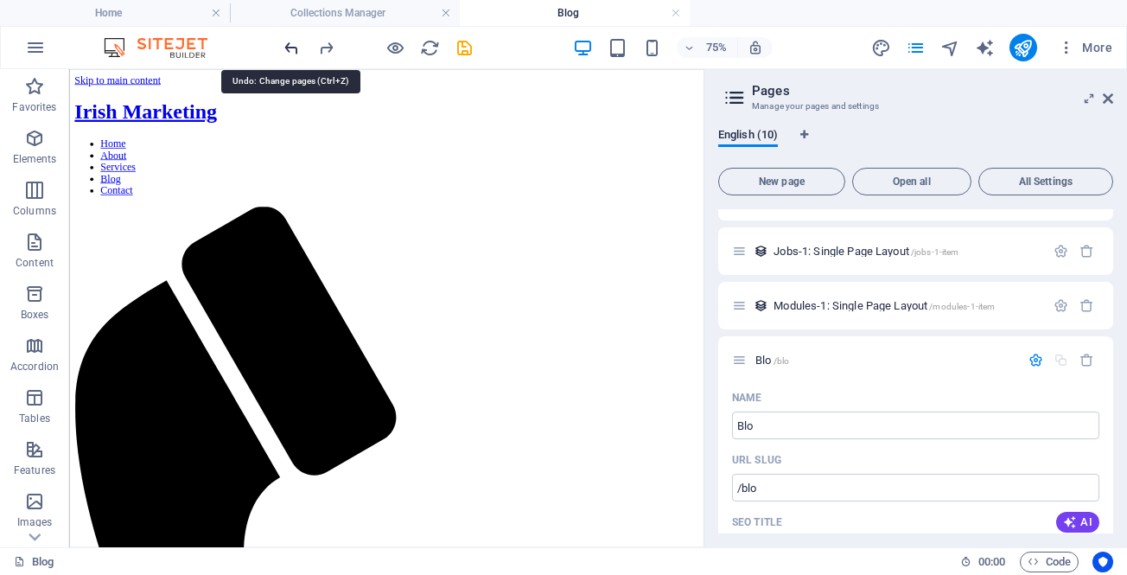
type input "/b"
click at [292, 43] on icon "undo" at bounding box center [292, 48] width 20 height 20
type input "New page"
type input "/new-page"
click at [292, 43] on icon "undo" at bounding box center [292, 48] width 20 height 20
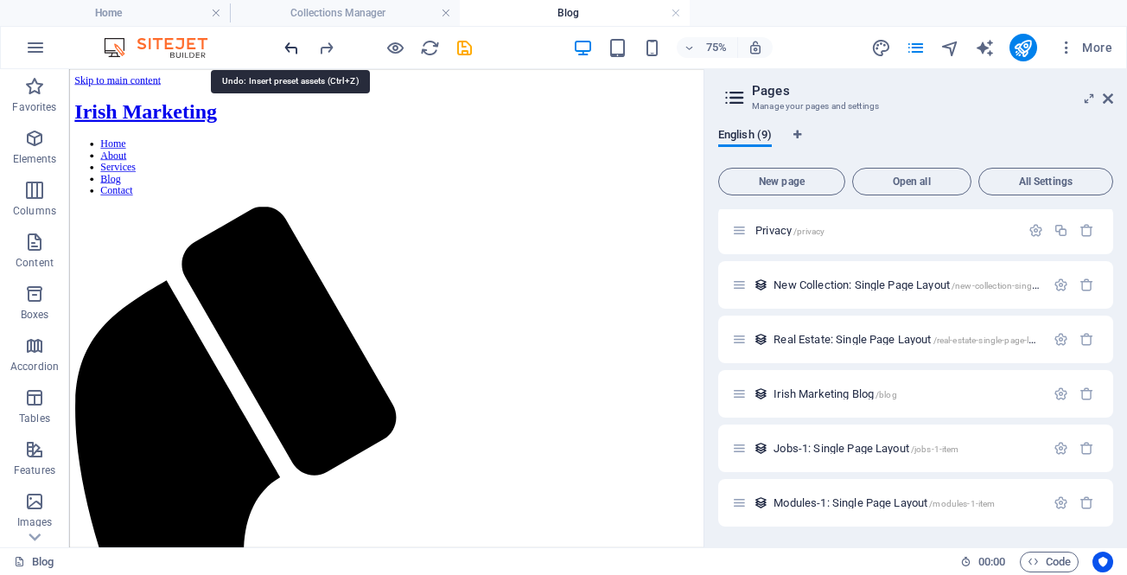
scroll to position [166, 0]
click at [1065, 50] on icon "button" at bounding box center [1066, 47] width 17 height 17
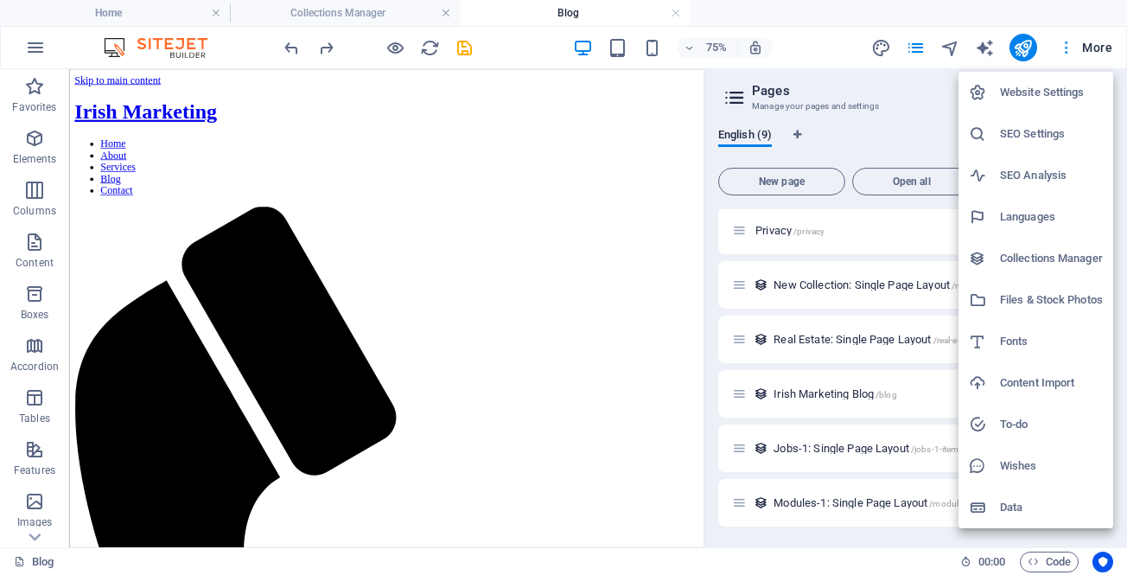
click at [1065, 50] on div at bounding box center [563, 287] width 1127 height 575
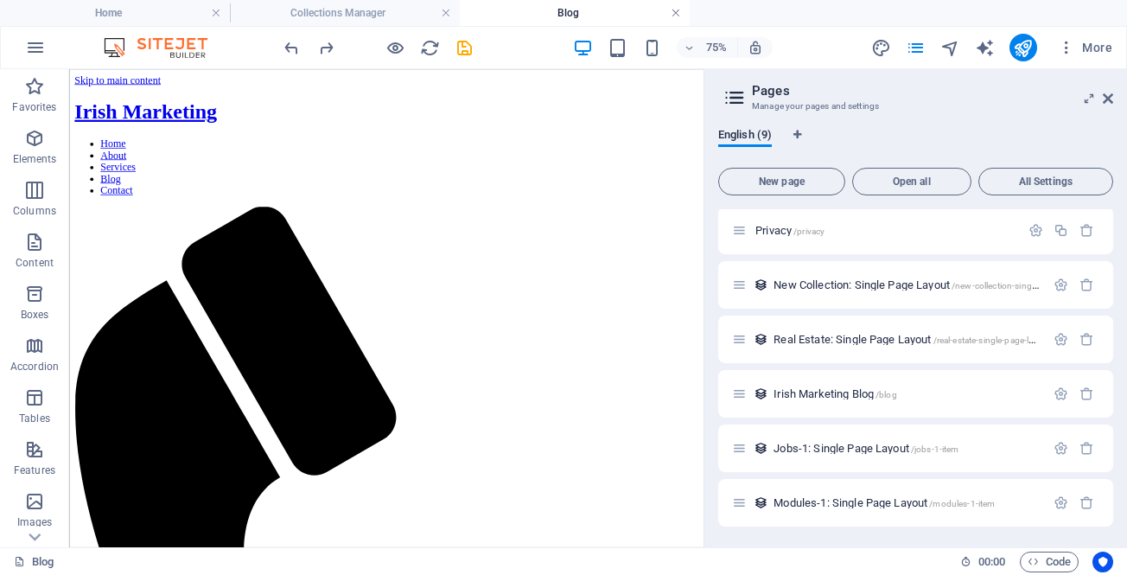
click at [671, 7] on link at bounding box center [676, 13] width 10 height 16
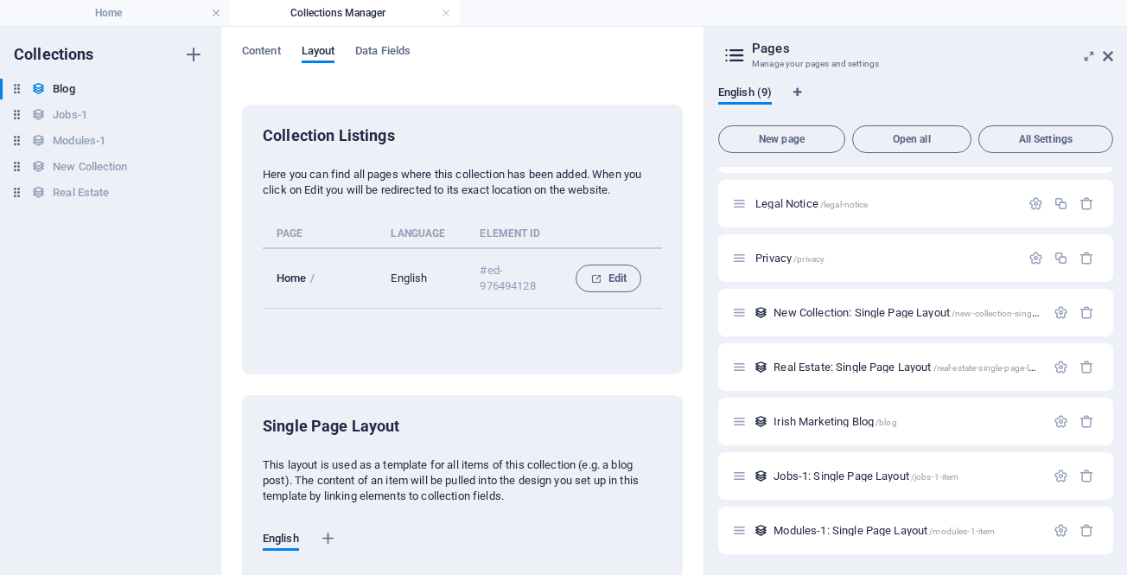
scroll to position [96, 0]
click at [443, 15] on link at bounding box center [446, 13] width 10 height 16
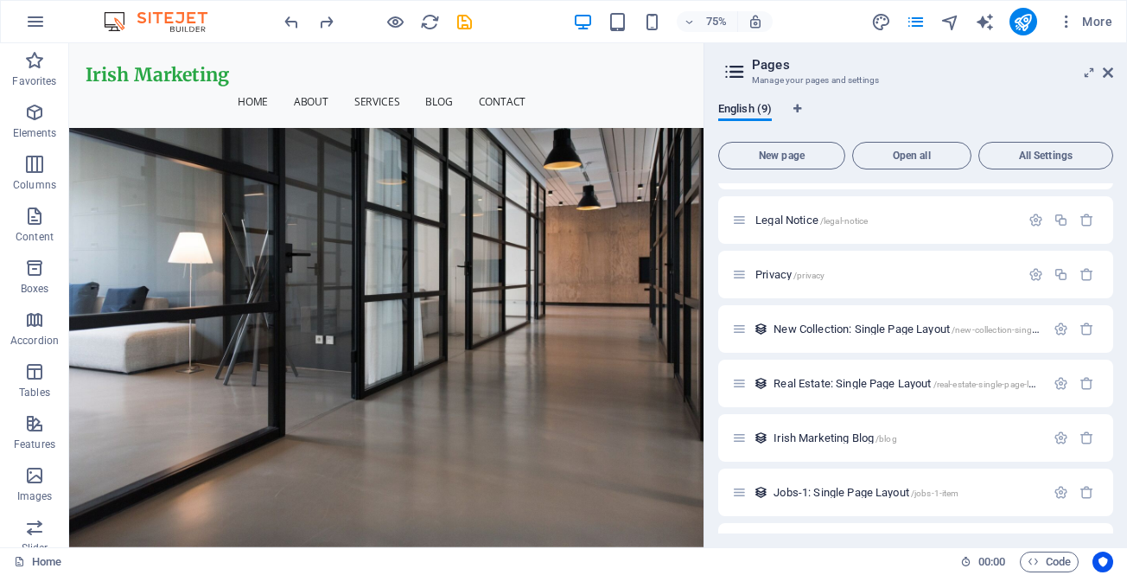
scroll to position [3726, 0]
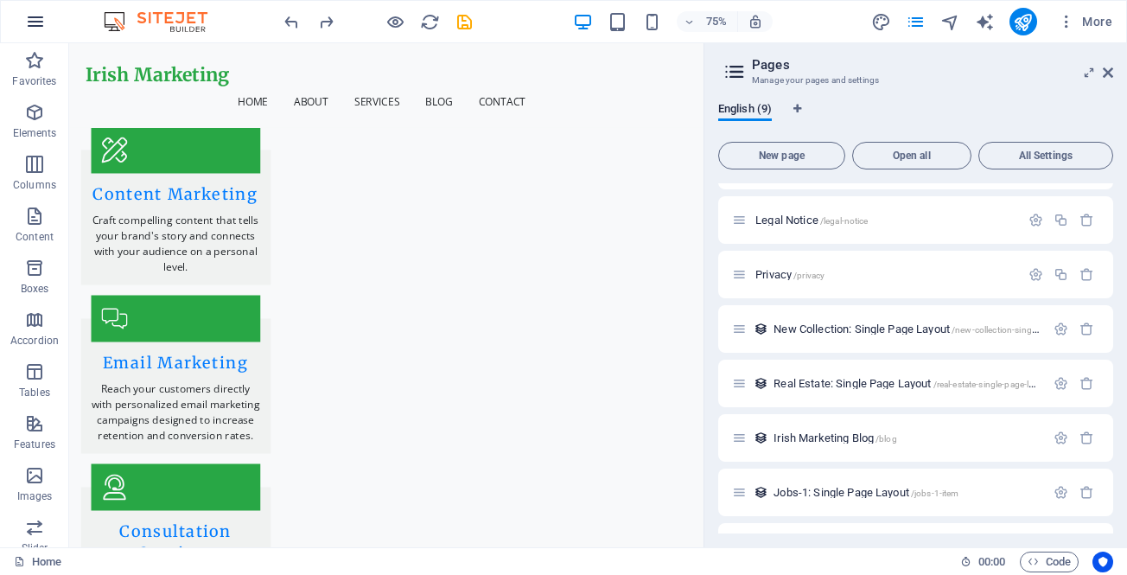
click at [38, 25] on icon "button" at bounding box center [35, 21] width 21 height 21
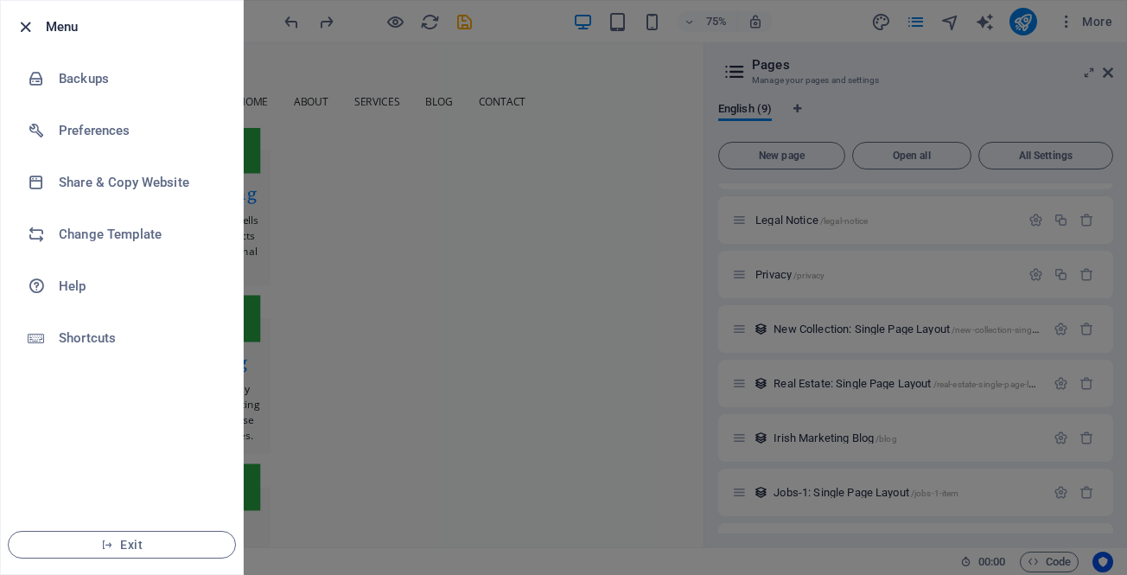
click at [21, 21] on icon "button" at bounding box center [26, 27] width 20 height 20
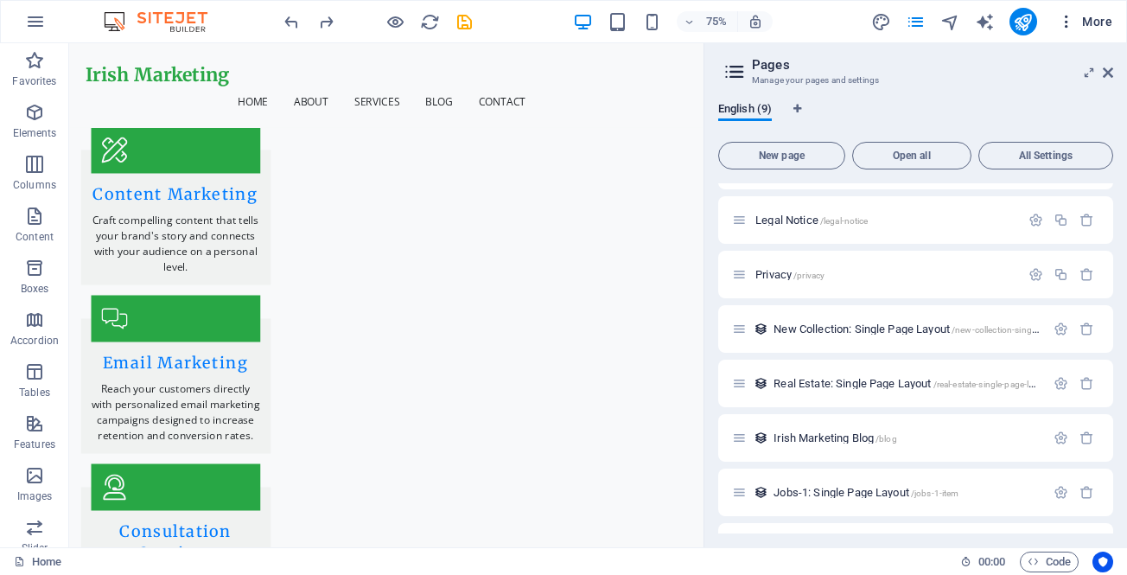
click at [1095, 22] on span "More" at bounding box center [1085, 21] width 54 height 17
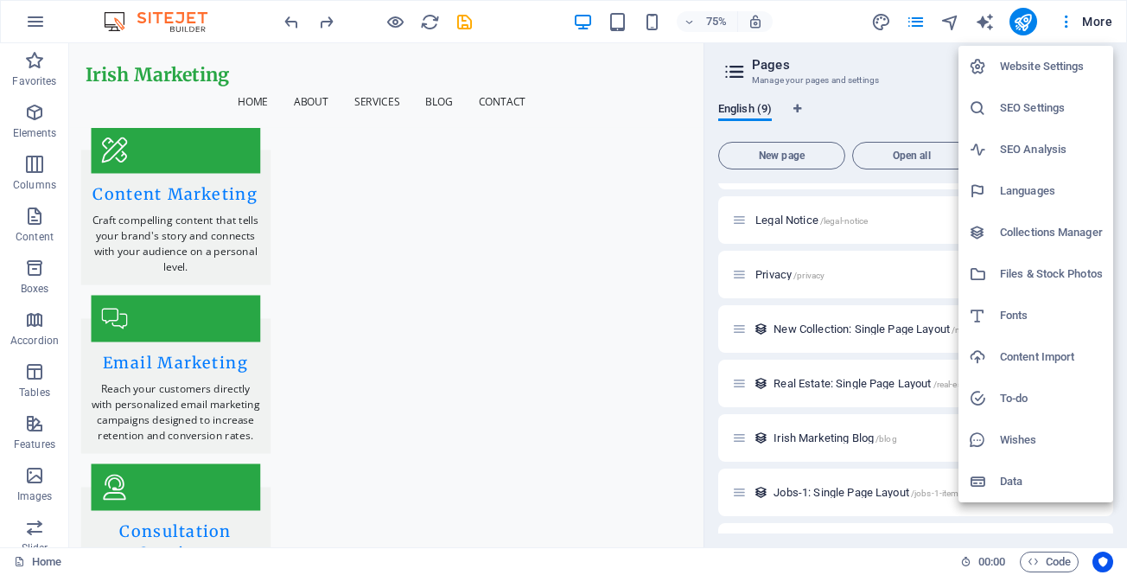
click at [829, 10] on div at bounding box center [563, 287] width 1127 height 575
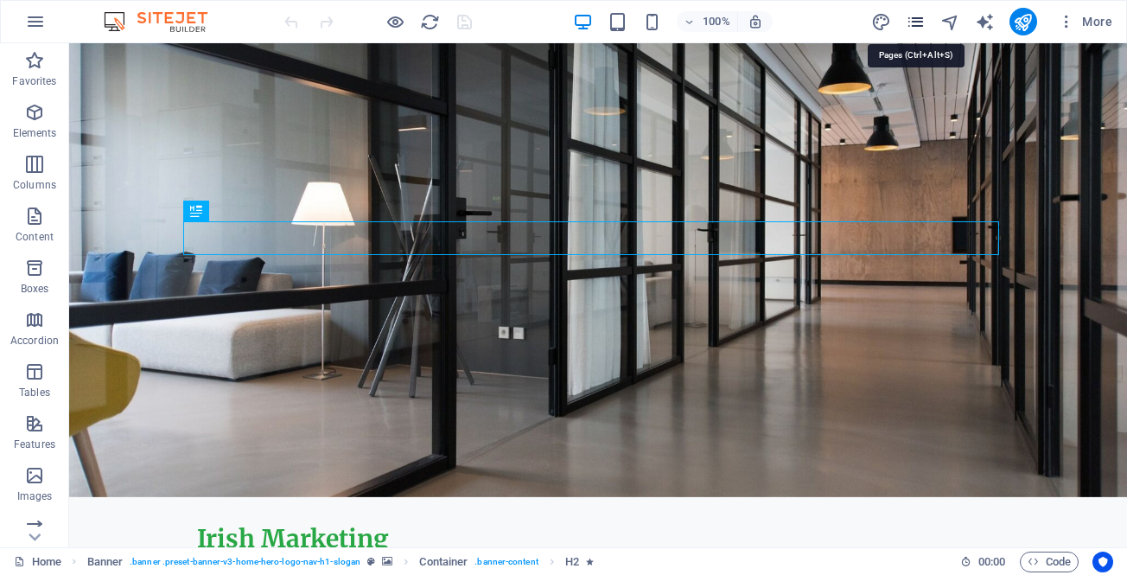
click at [917, 23] on icon "pages" at bounding box center [916, 22] width 20 height 20
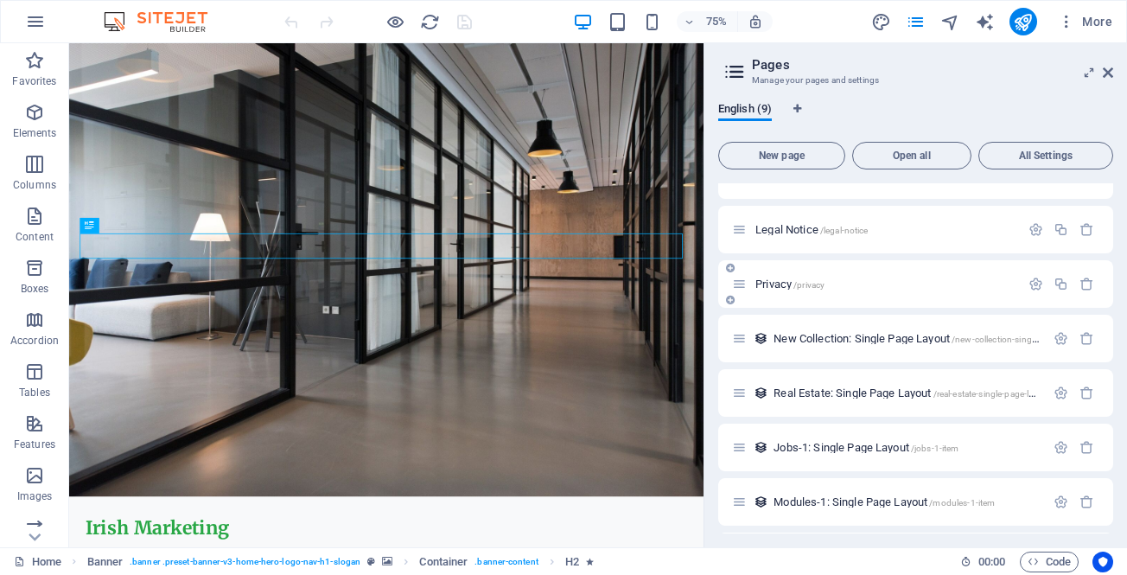
scroll to position [140, 0]
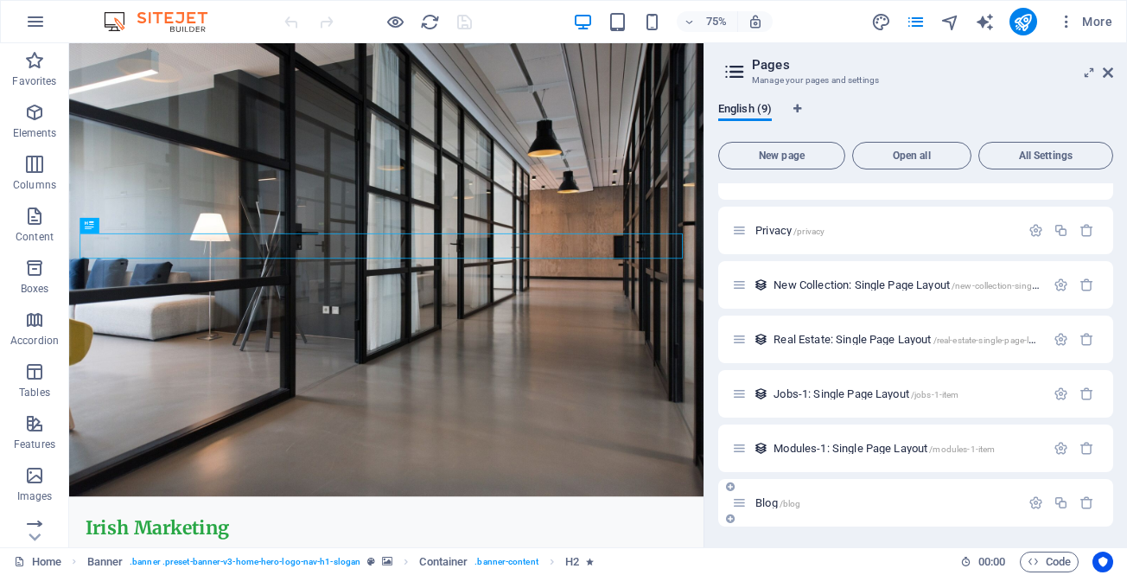
click at [775, 503] on span "Blog /blog" at bounding box center [778, 502] width 45 height 13
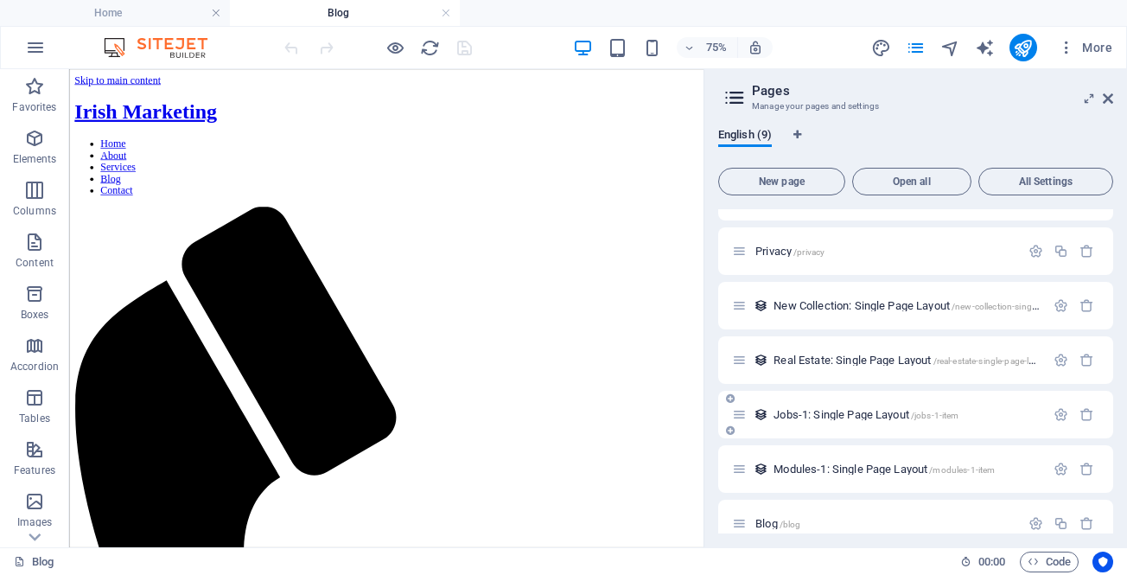
scroll to position [166, 0]
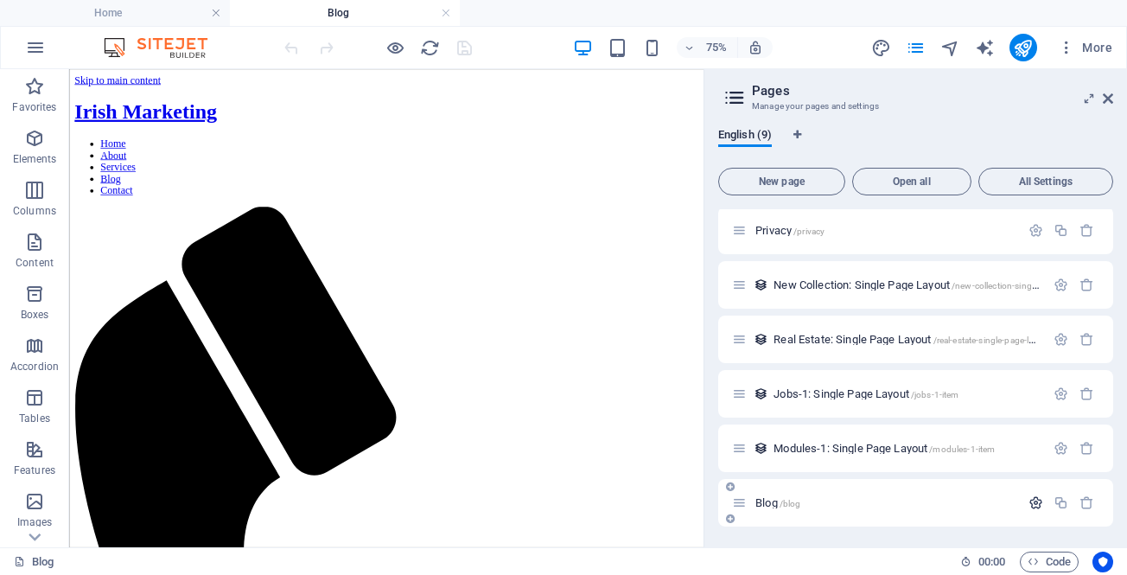
click at [1036, 505] on icon "button" at bounding box center [1036, 502] width 15 height 15
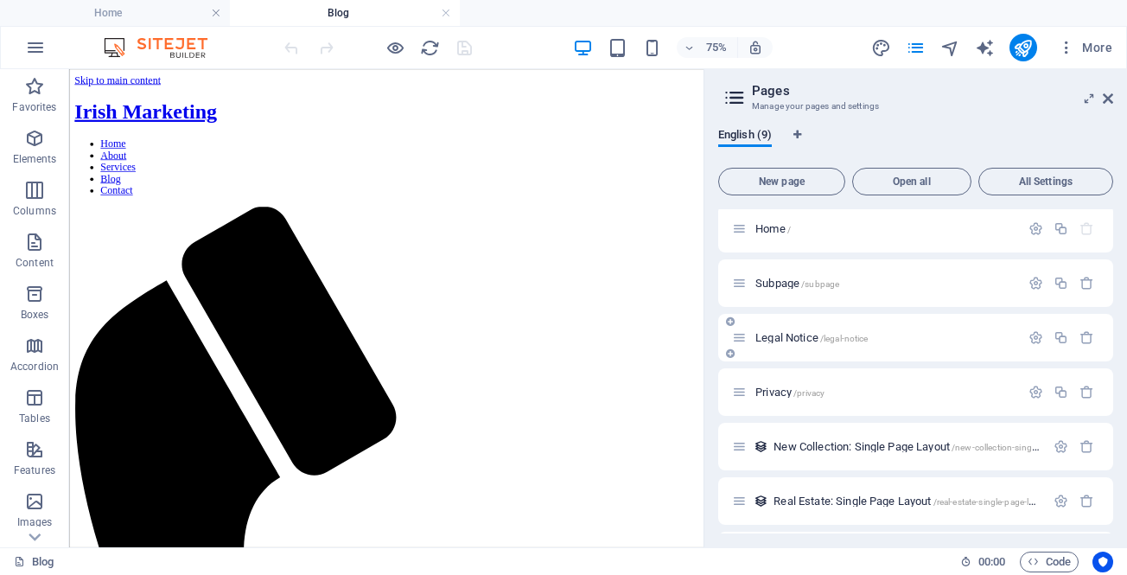
scroll to position [0, 0]
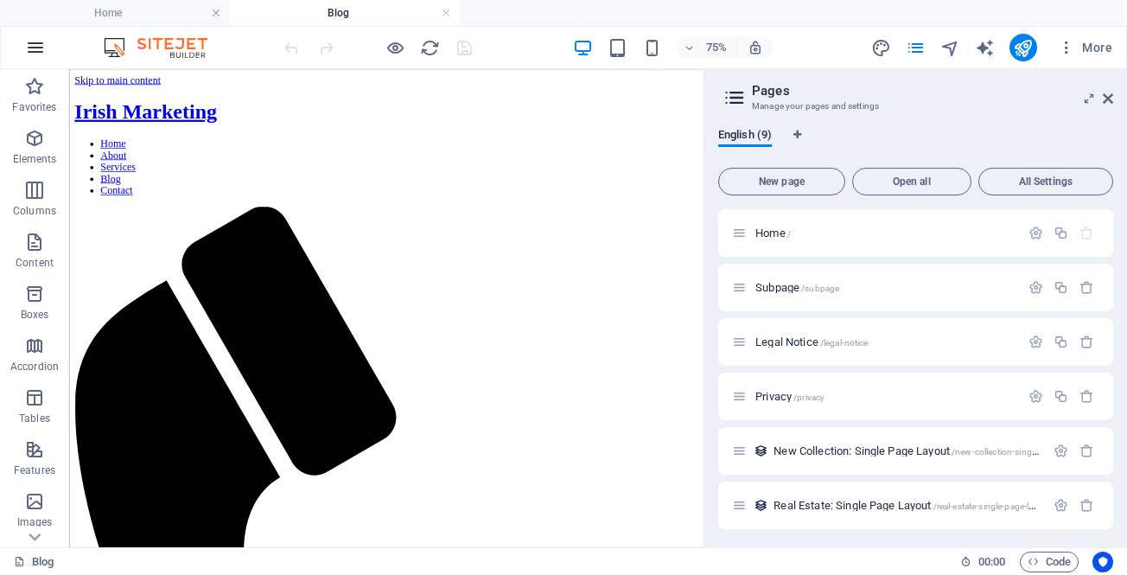
click at [33, 43] on icon "button" at bounding box center [35, 47] width 21 height 21
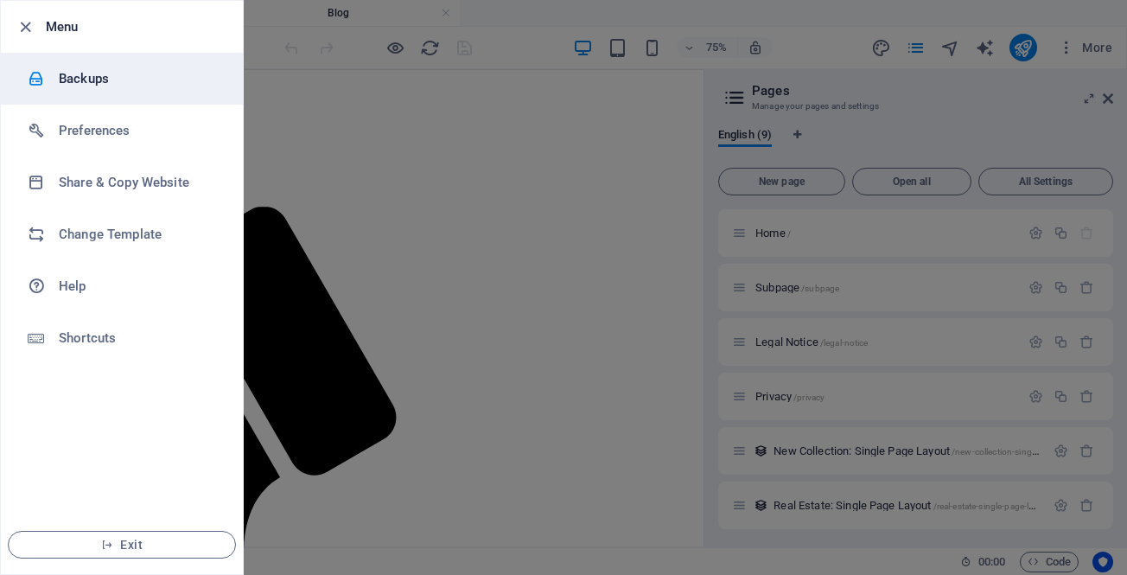
click at [68, 80] on h6 "Backups" at bounding box center [139, 78] width 160 height 21
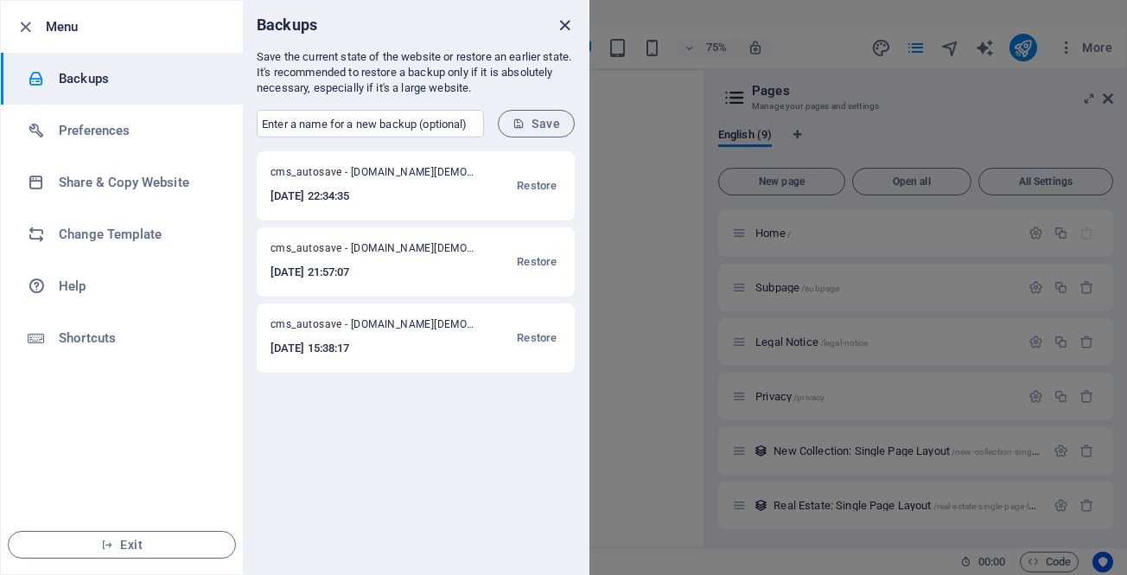
click at [561, 28] on icon "close" at bounding box center [565, 26] width 20 height 20
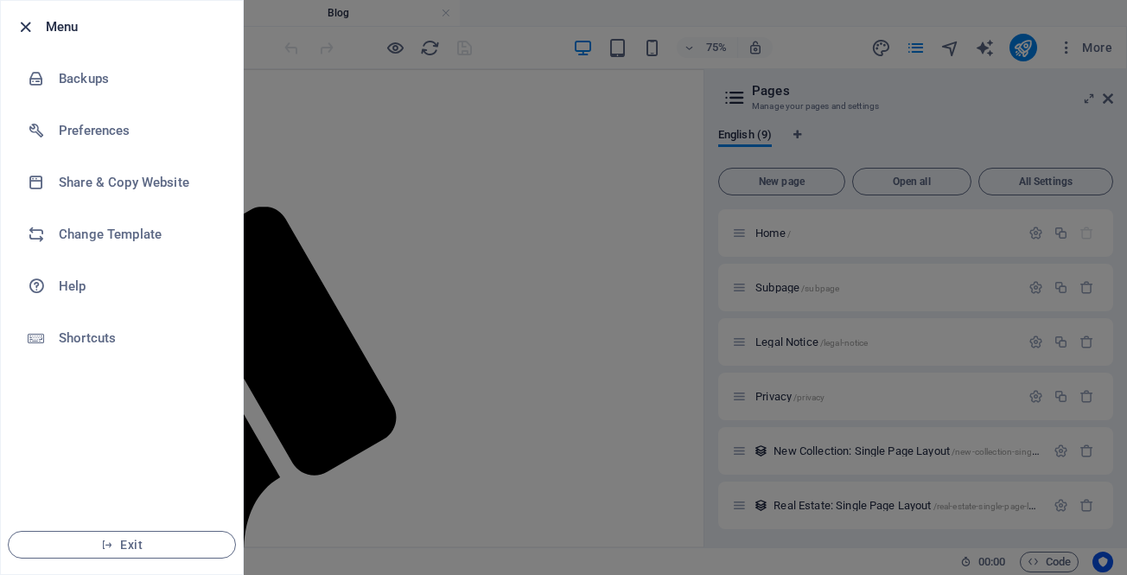
click at [22, 24] on icon "button" at bounding box center [26, 27] width 20 height 20
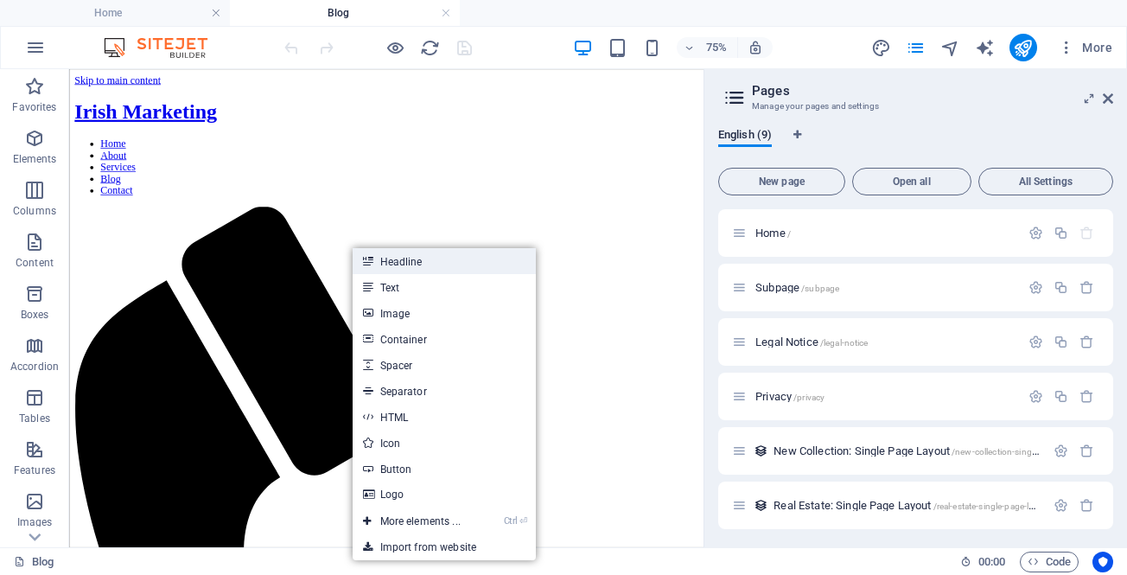
click at [373, 255] on link "Headline" at bounding box center [444, 261] width 183 height 26
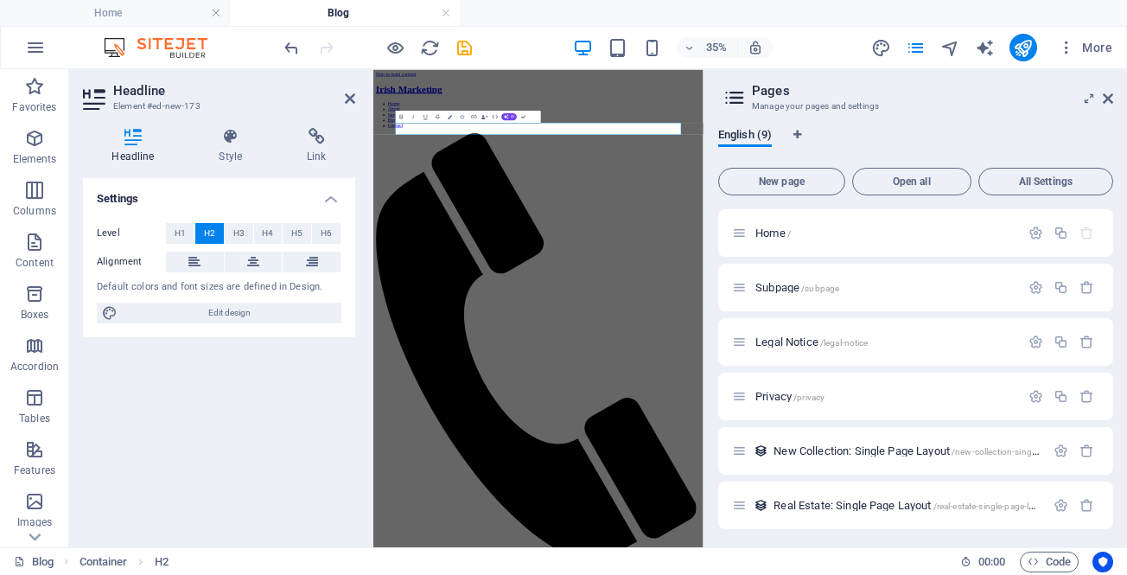
click at [345, 89] on h2 "Headline" at bounding box center [234, 91] width 242 height 16
click at [348, 93] on icon at bounding box center [350, 99] width 10 height 14
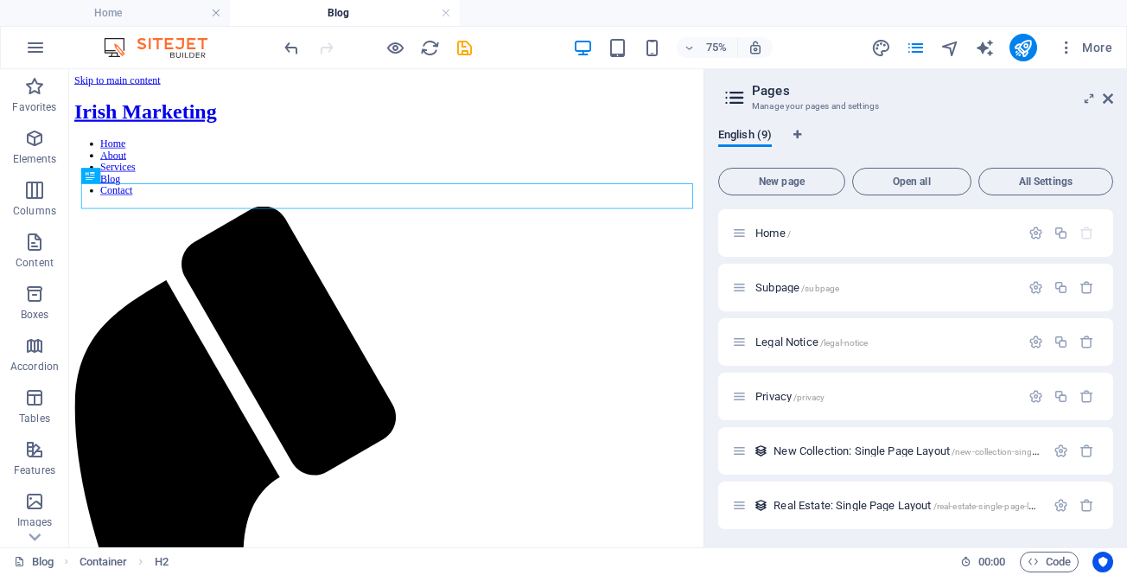
click at [150, 41] on img at bounding box center [164, 47] width 130 height 21
click at [214, 10] on link at bounding box center [216, 13] width 10 height 16
click at [445, 34] on div at bounding box center [378, 48] width 194 height 28
click at [1111, 114] on div "English (9) New page Open all All Settings Home / Subpage /subpage Legal Notice…" at bounding box center [916, 330] width 423 height 433
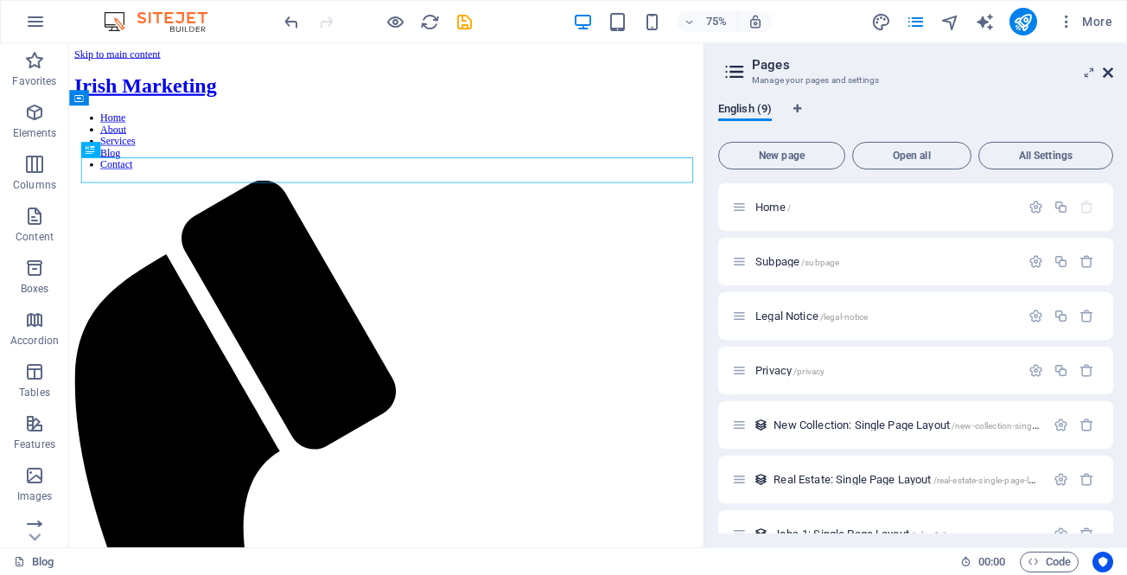
click at [1112, 73] on icon at bounding box center [1108, 73] width 10 height 14
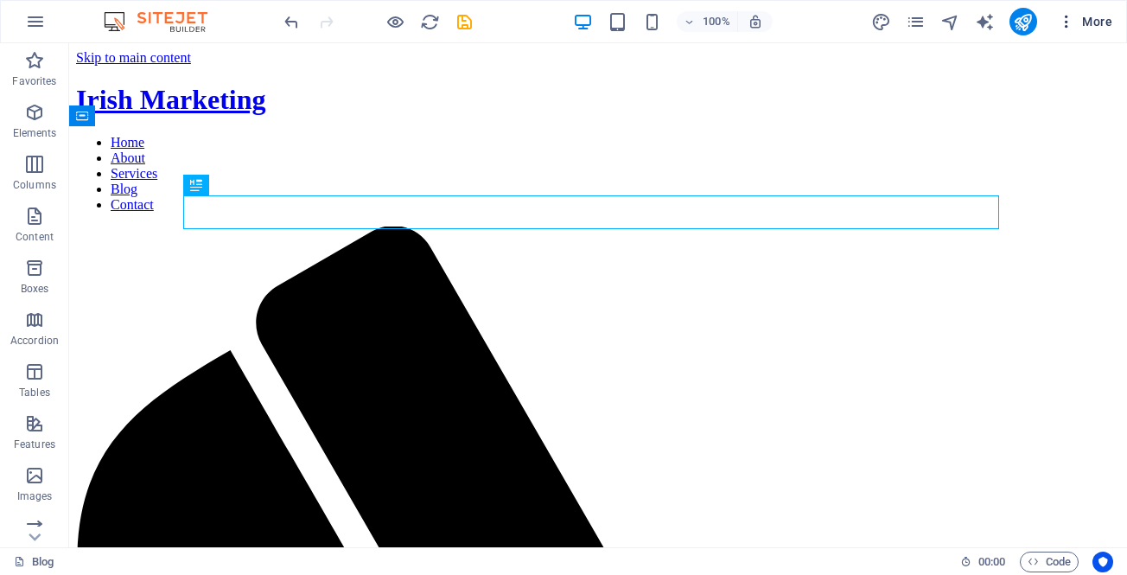
click at [1068, 18] on icon "button" at bounding box center [1066, 21] width 17 height 17
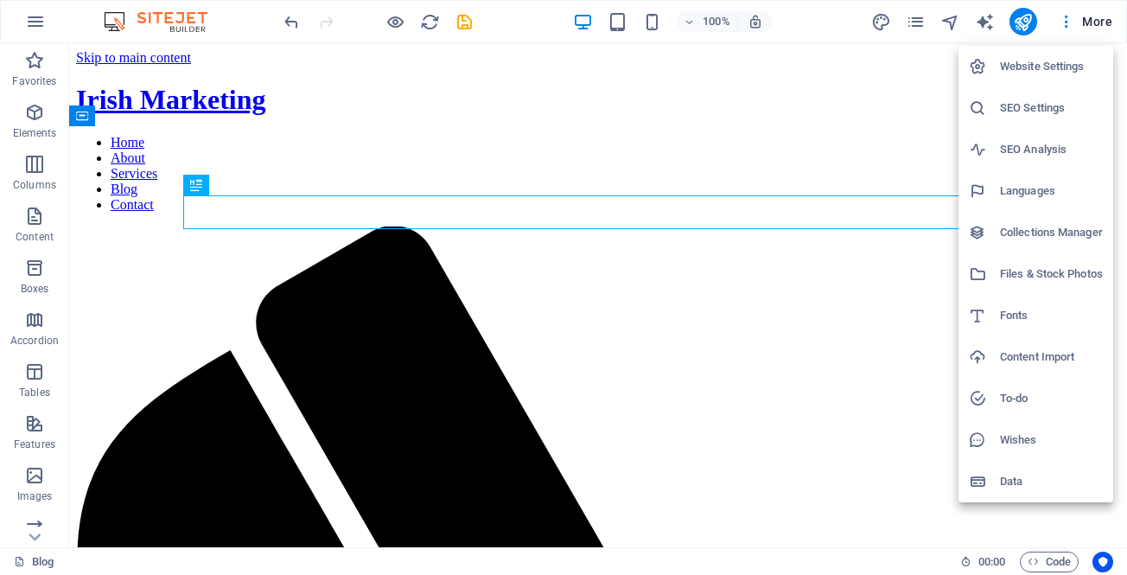
click at [1100, 16] on div at bounding box center [563, 287] width 1127 height 575
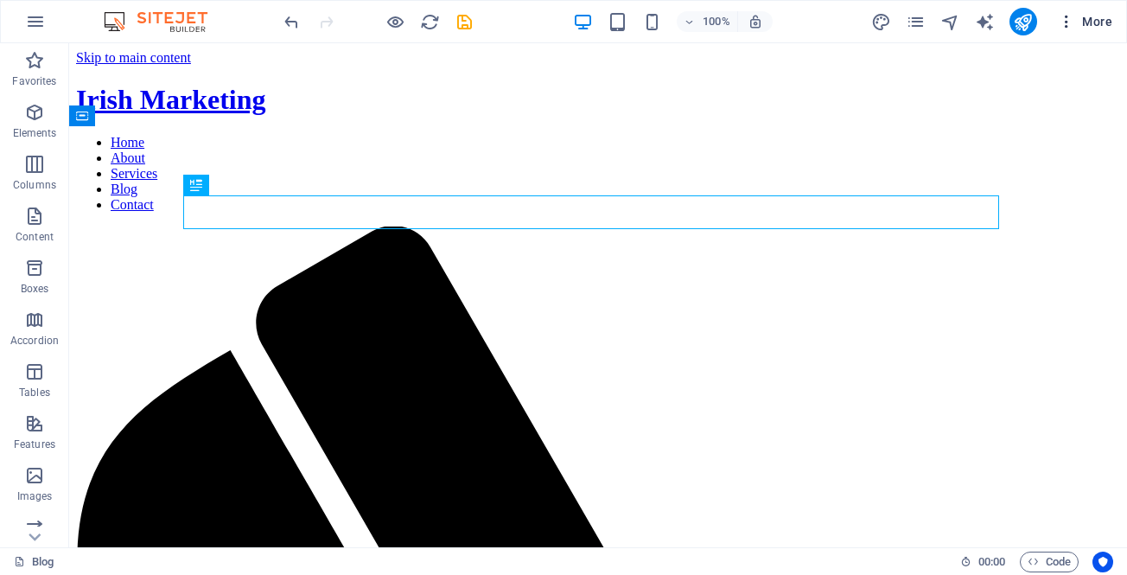
click at [1096, 22] on span "More" at bounding box center [1085, 21] width 54 height 17
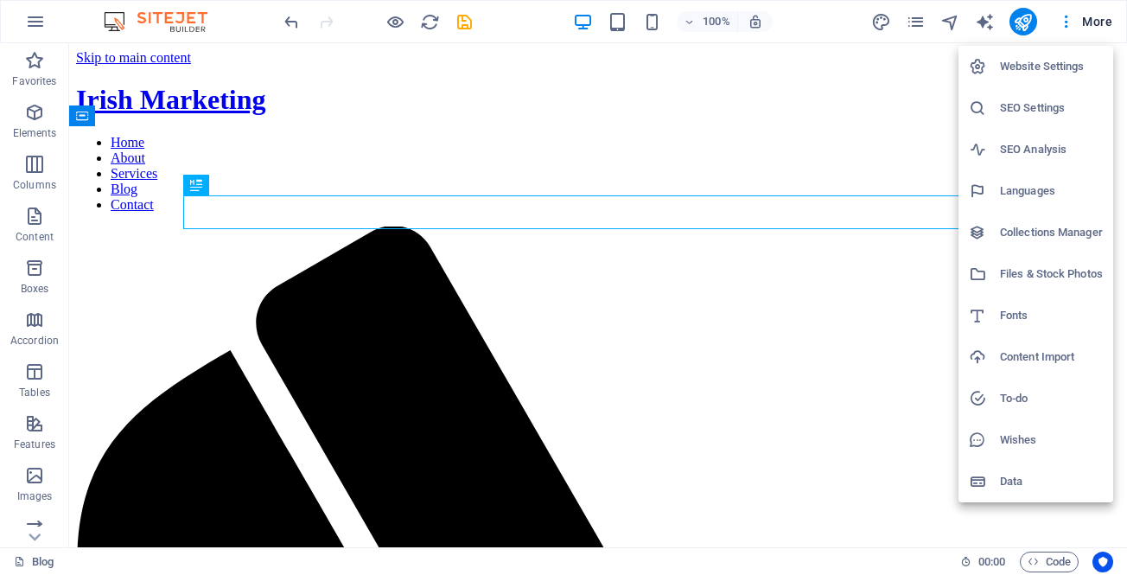
click at [1059, 18] on div at bounding box center [563, 287] width 1127 height 575
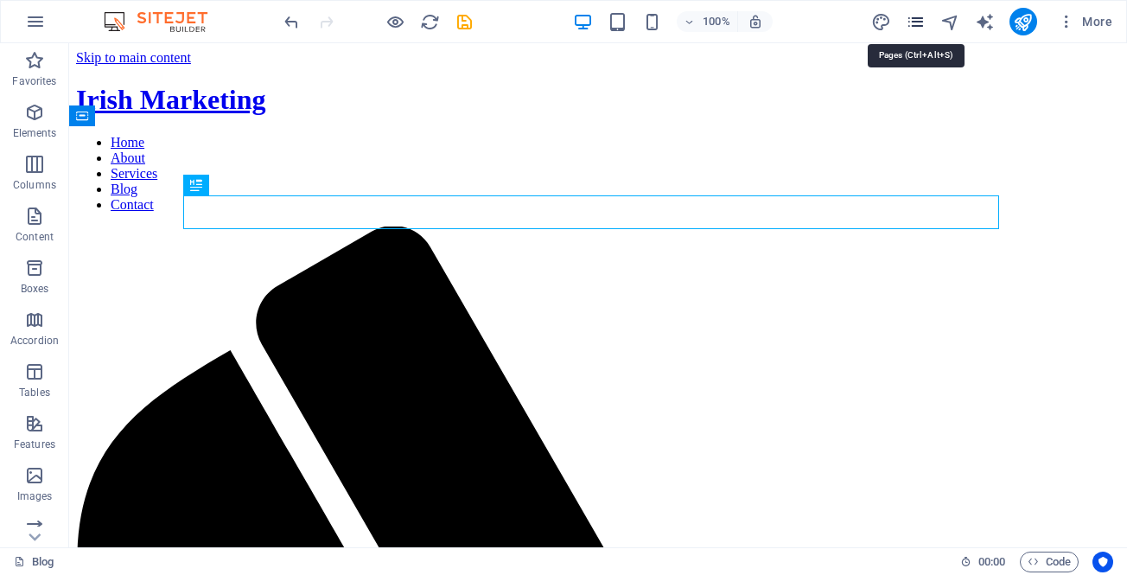
click at [922, 20] on icon "pages" at bounding box center [916, 22] width 20 height 20
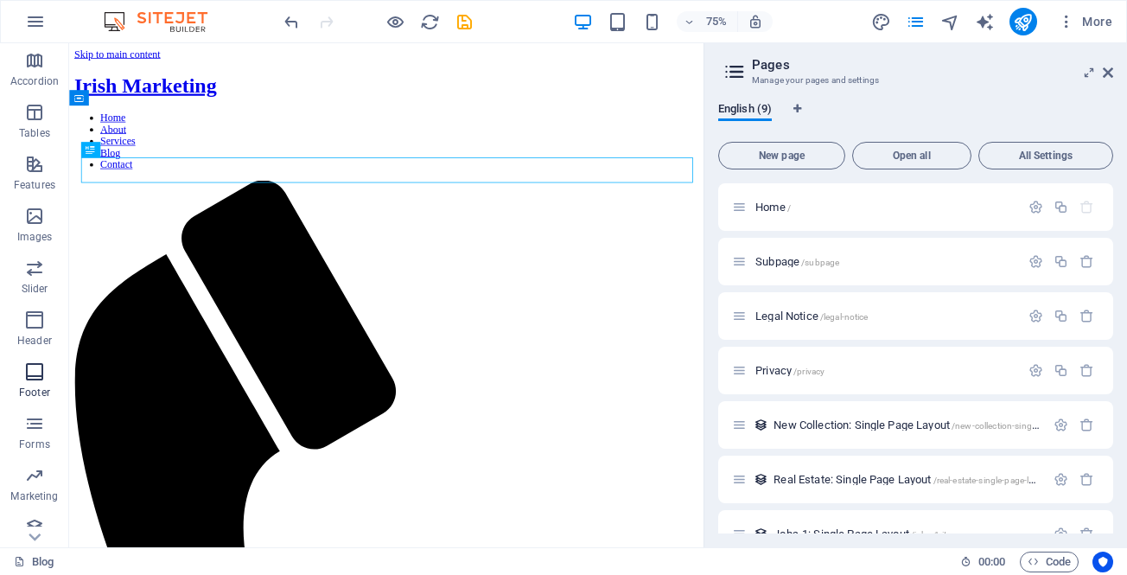
scroll to position [274, 0]
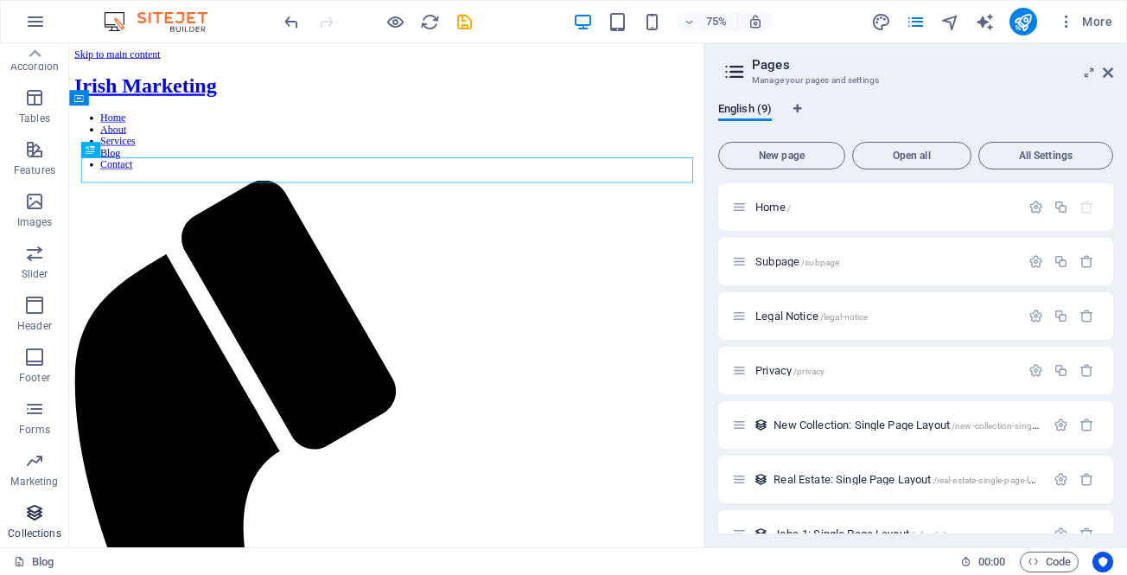
click at [35, 507] on icon "button" at bounding box center [34, 512] width 21 height 21
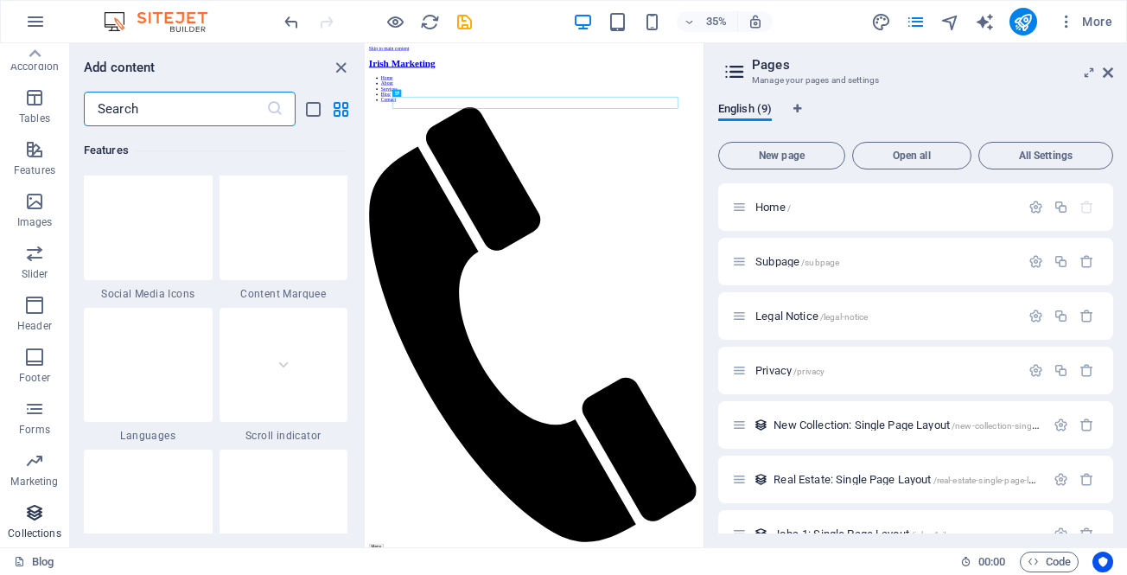
scroll to position [15826, 0]
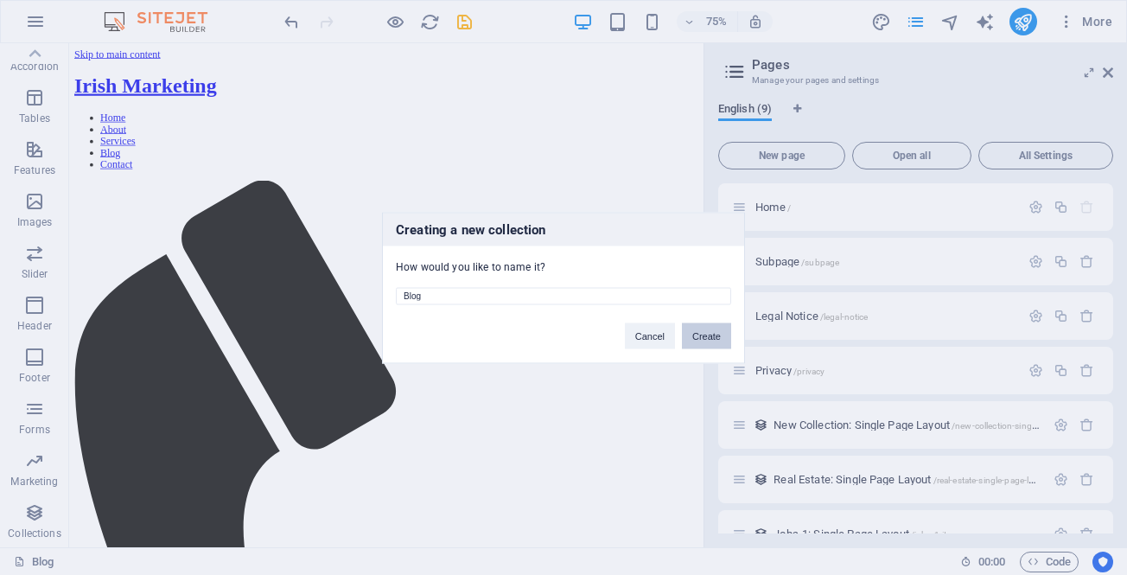
click at [711, 332] on button "Create" at bounding box center [706, 335] width 49 height 26
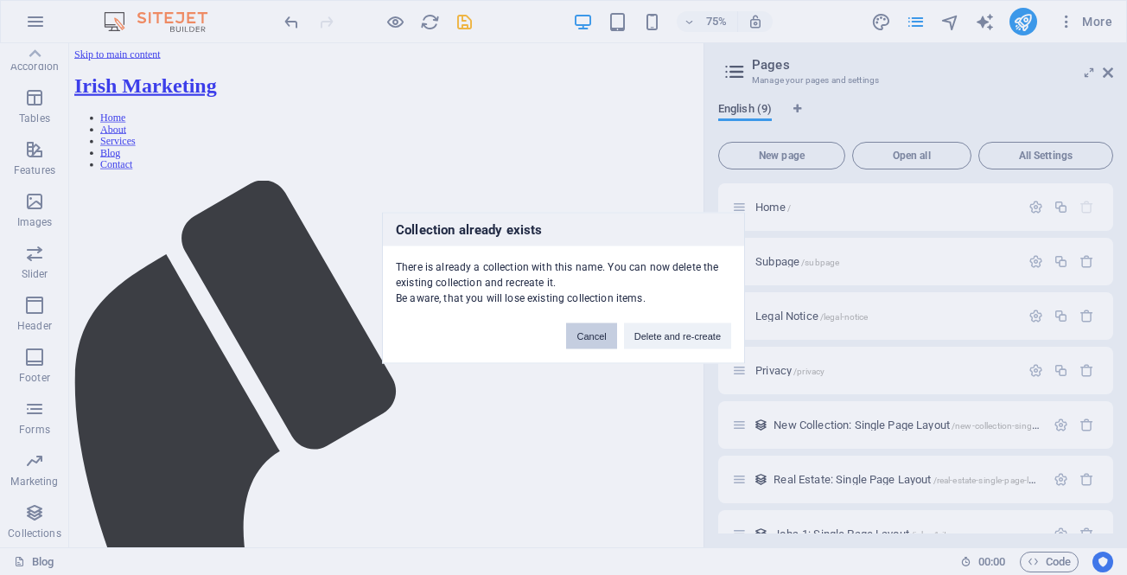
click at [579, 335] on button "Cancel" at bounding box center [591, 335] width 50 height 26
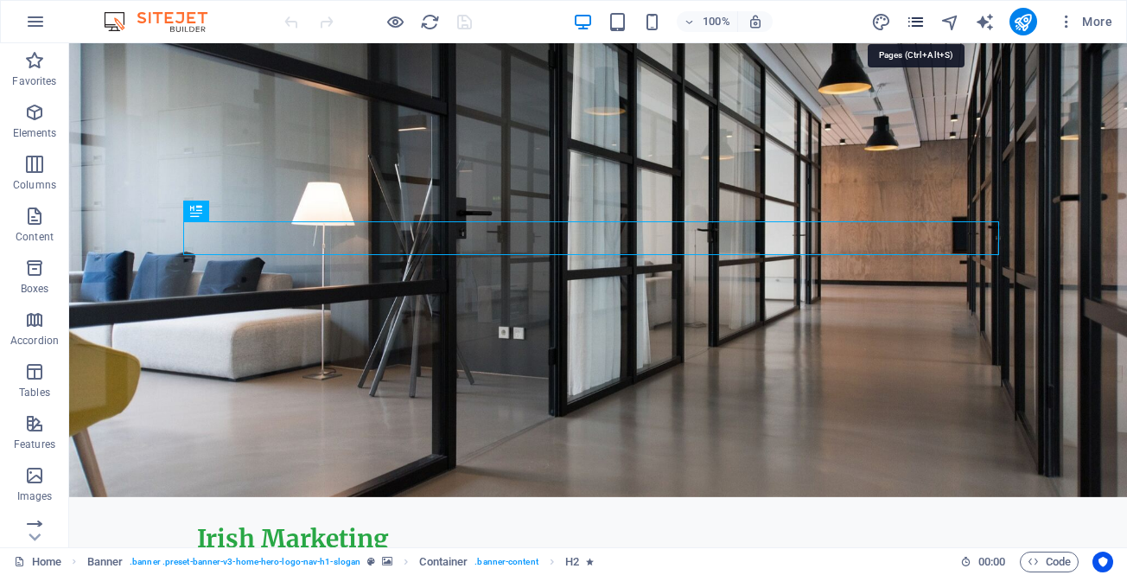
click at [912, 16] on icon "pages" at bounding box center [916, 22] width 20 height 20
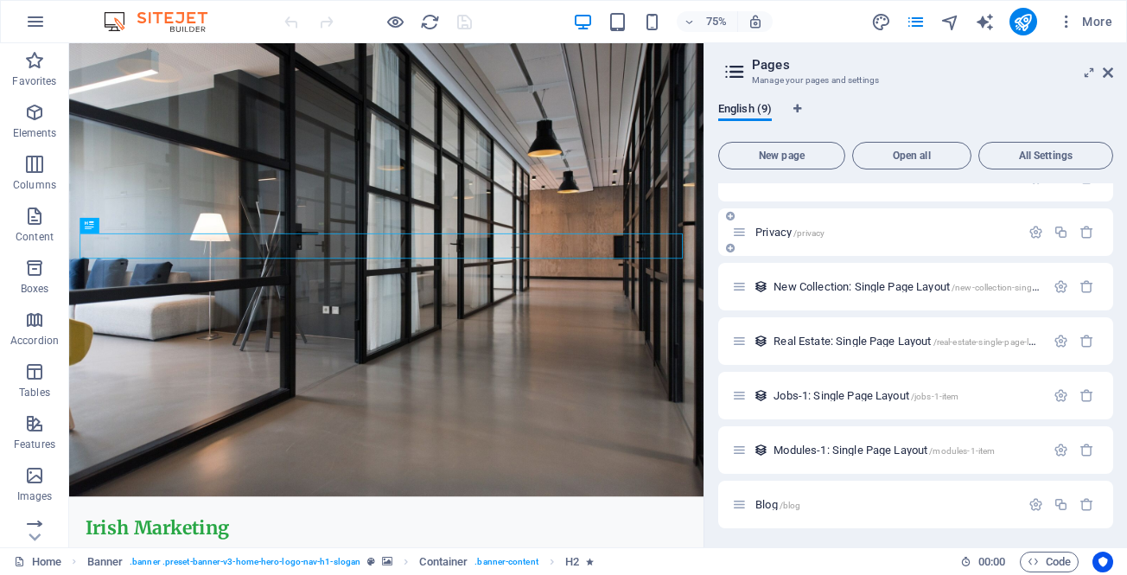
scroll to position [140, 0]
click at [785, 505] on span "/blog" at bounding box center [791, 504] width 22 height 10
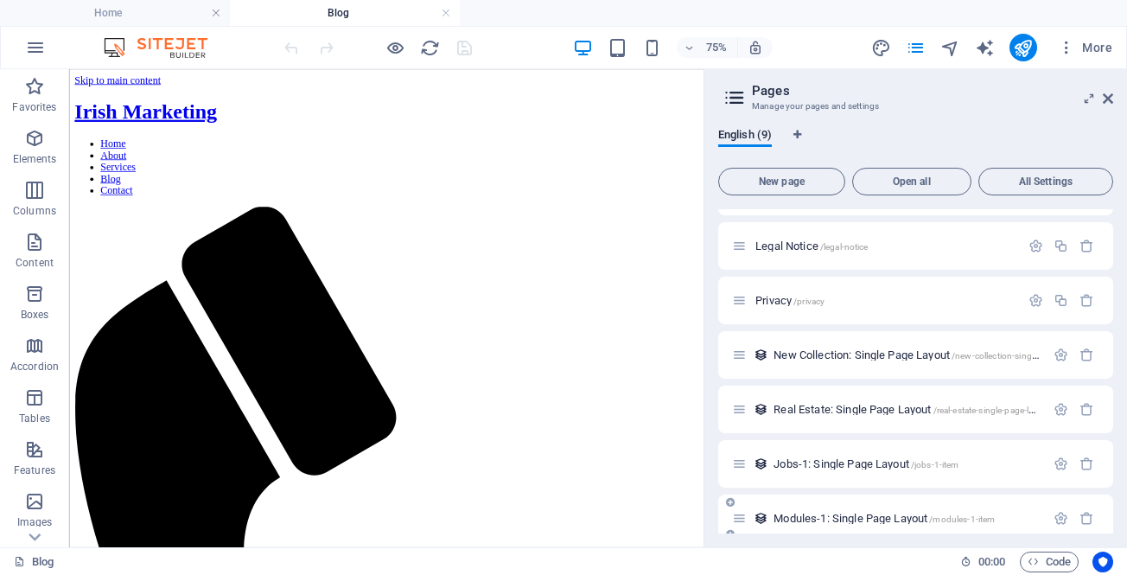
scroll to position [166, 0]
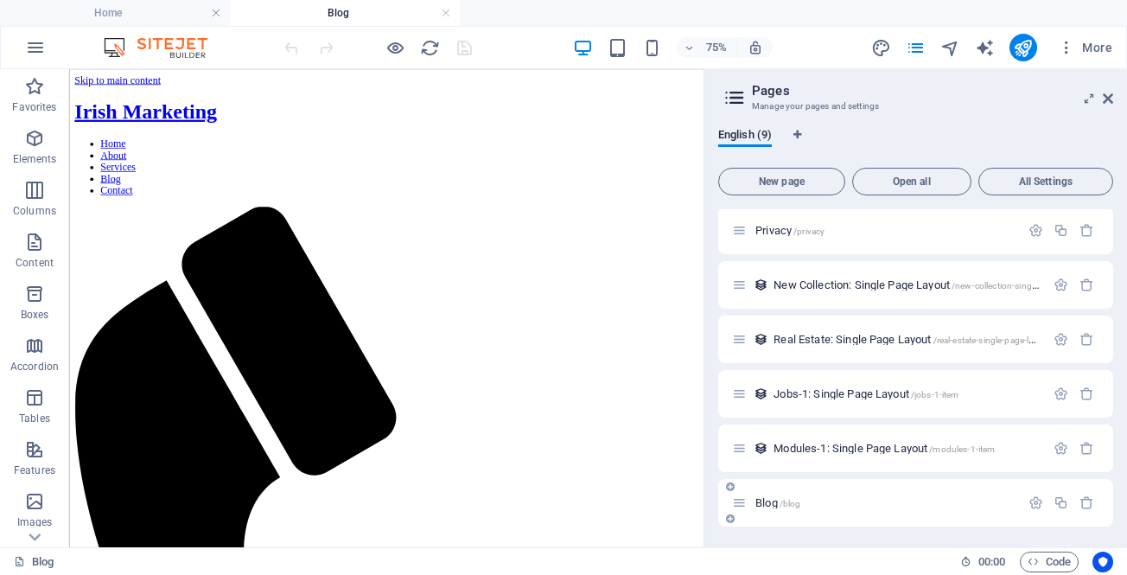
click at [731, 518] on icon at bounding box center [730, 519] width 9 height 10
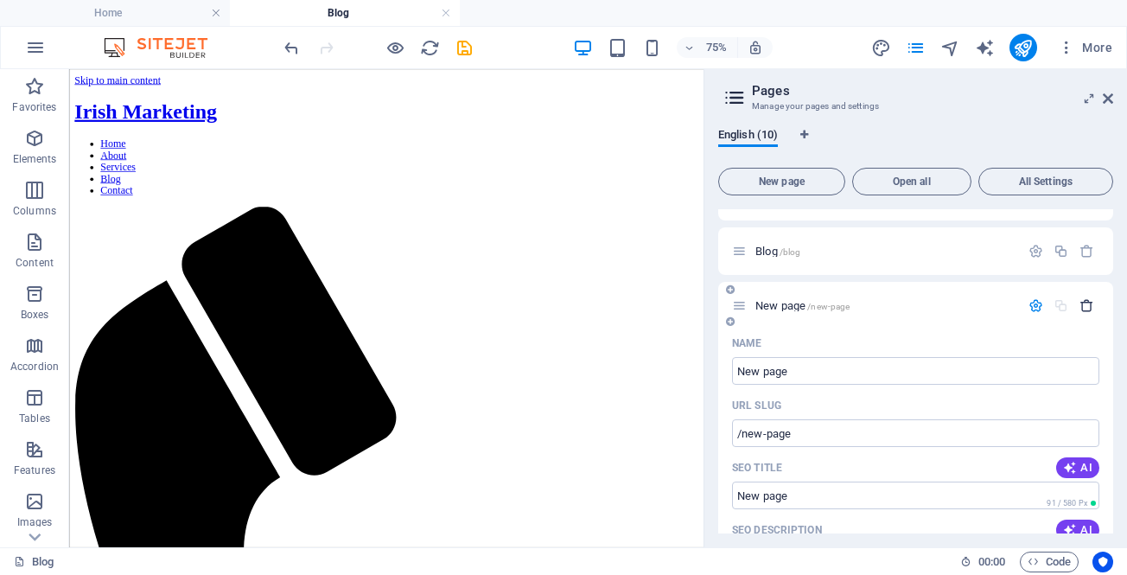
click at [1086, 303] on icon "button" at bounding box center [1087, 305] width 15 height 15
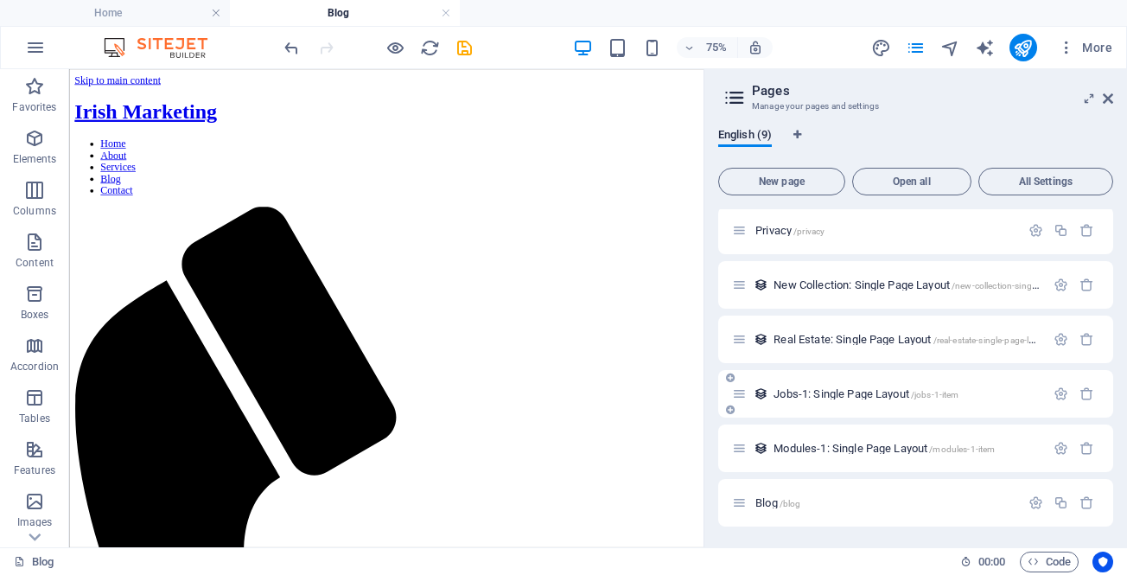
scroll to position [166, 0]
click at [811, 501] on p "Blog /blog" at bounding box center [885, 502] width 259 height 11
click at [762, 503] on span "Blog /blog" at bounding box center [778, 502] width 45 height 13
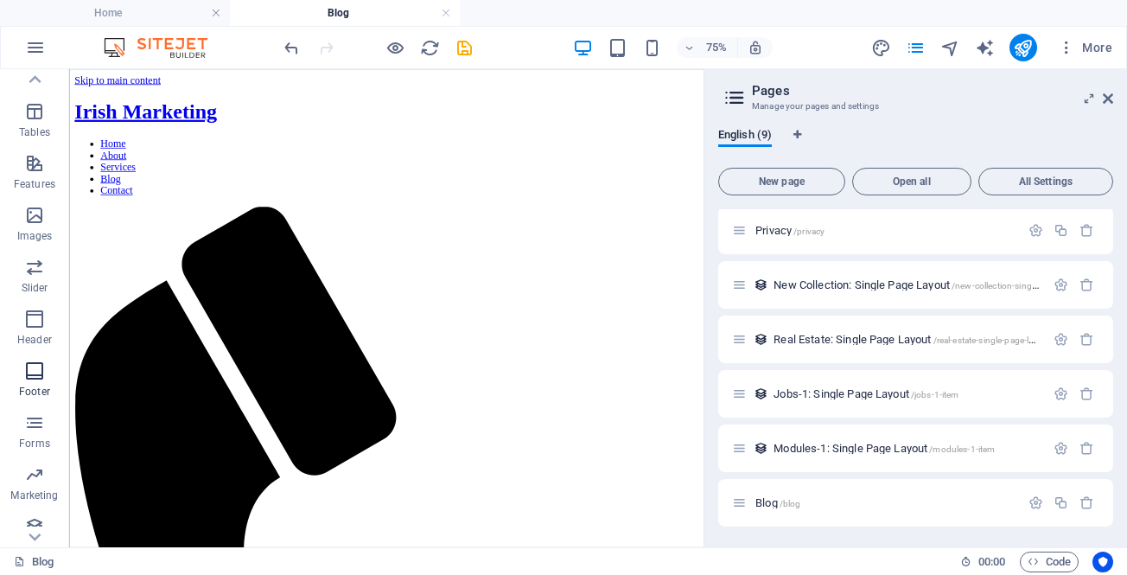
scroll to position [300, 0]
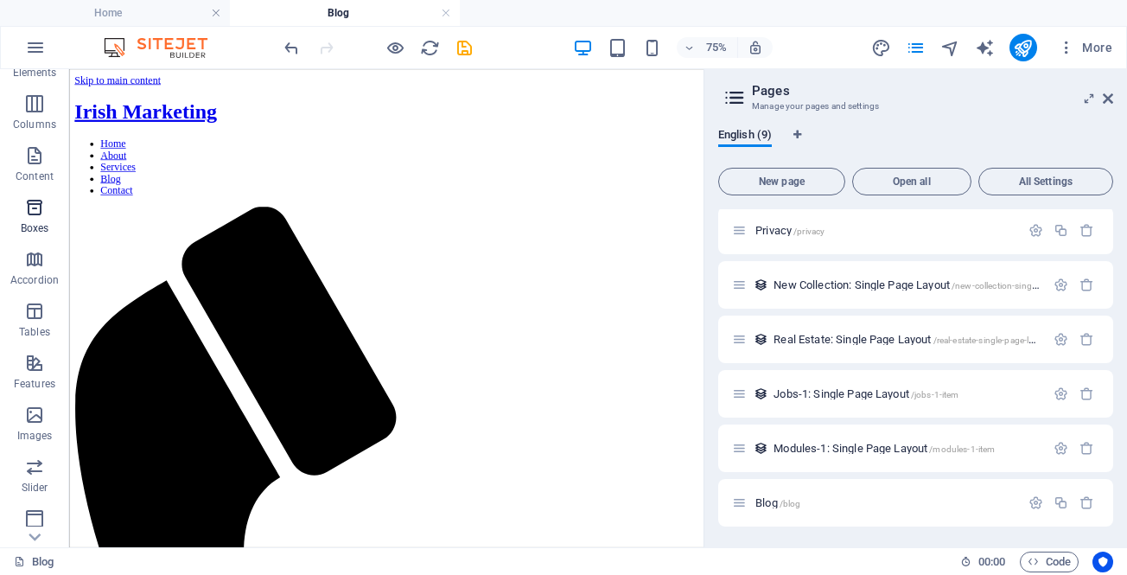
scroll to position [0, 0]
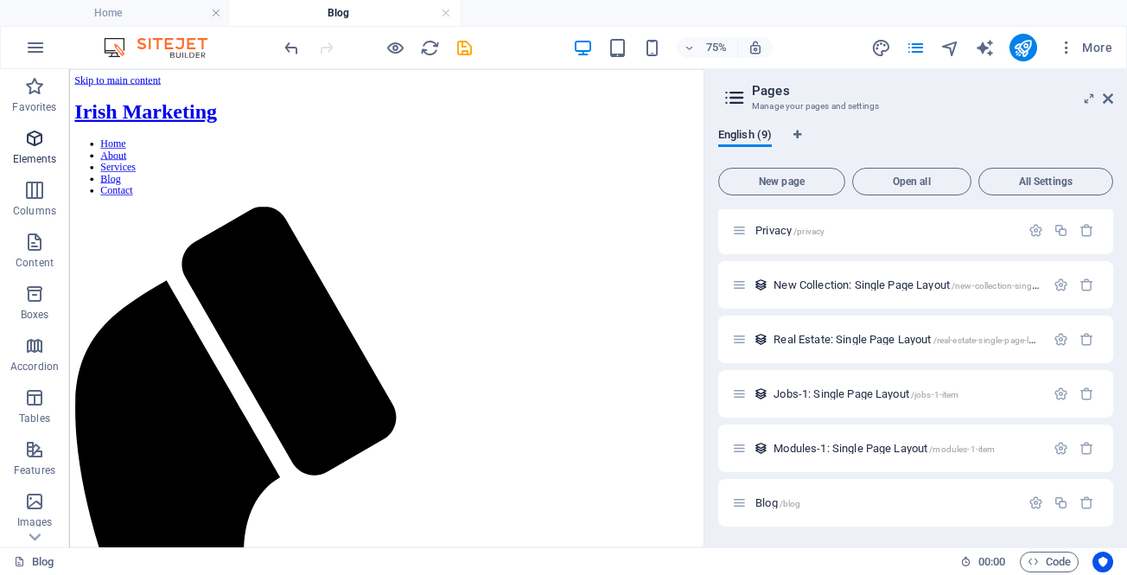
click at [24, 148] on icon "button" at bounding box center [34, 138] width 21 height 21
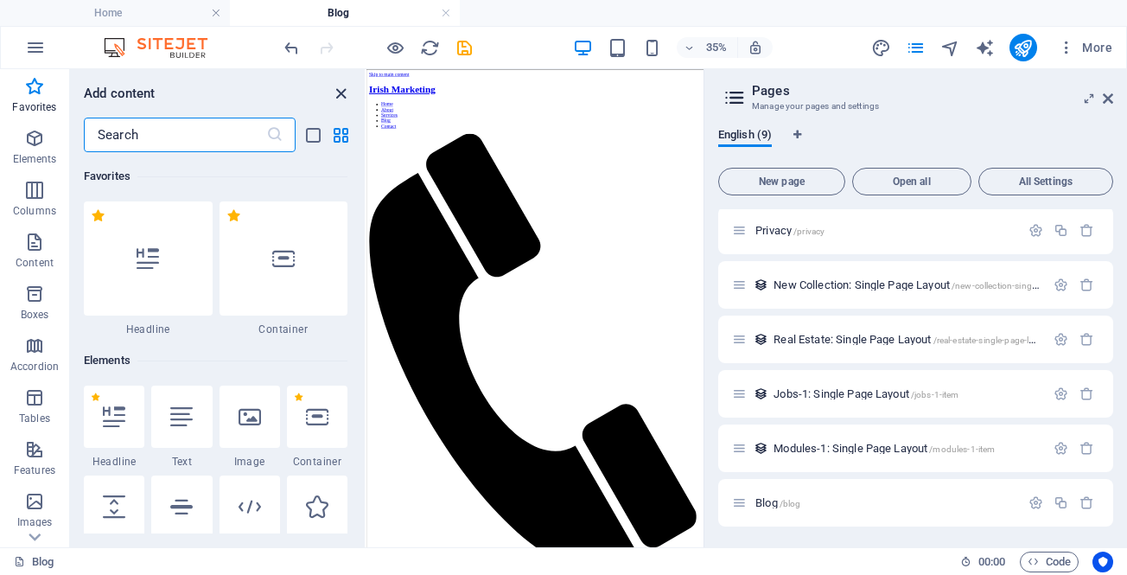
click at [339, 91] on icon "close panel" at bounding box center [341, 94] width 20 height 20
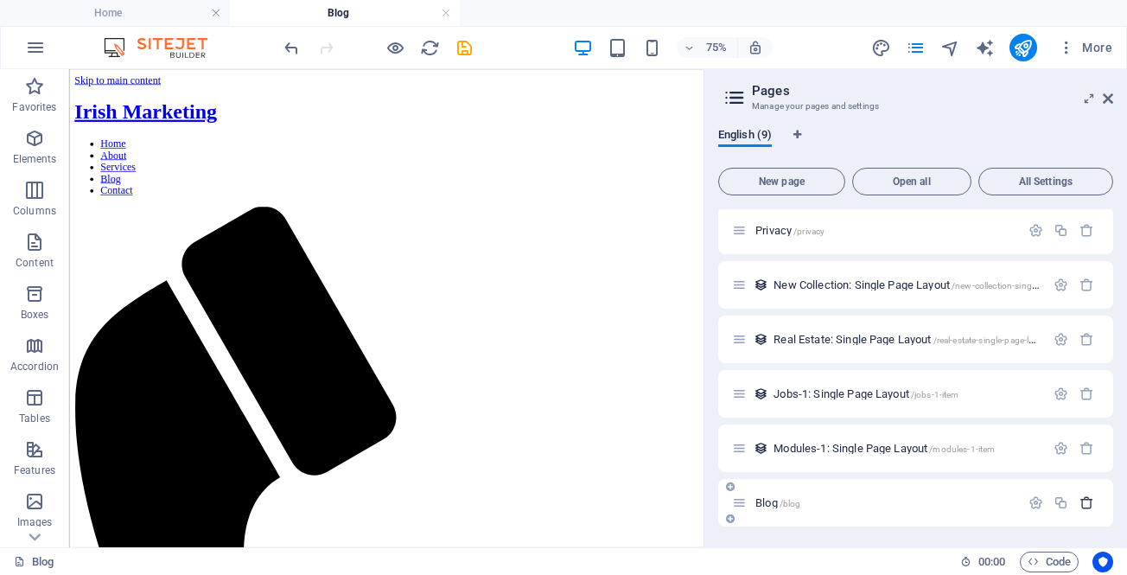
click at [1081, 507] on icon "button" at bounding box center [1087, 502] width 15 height 15
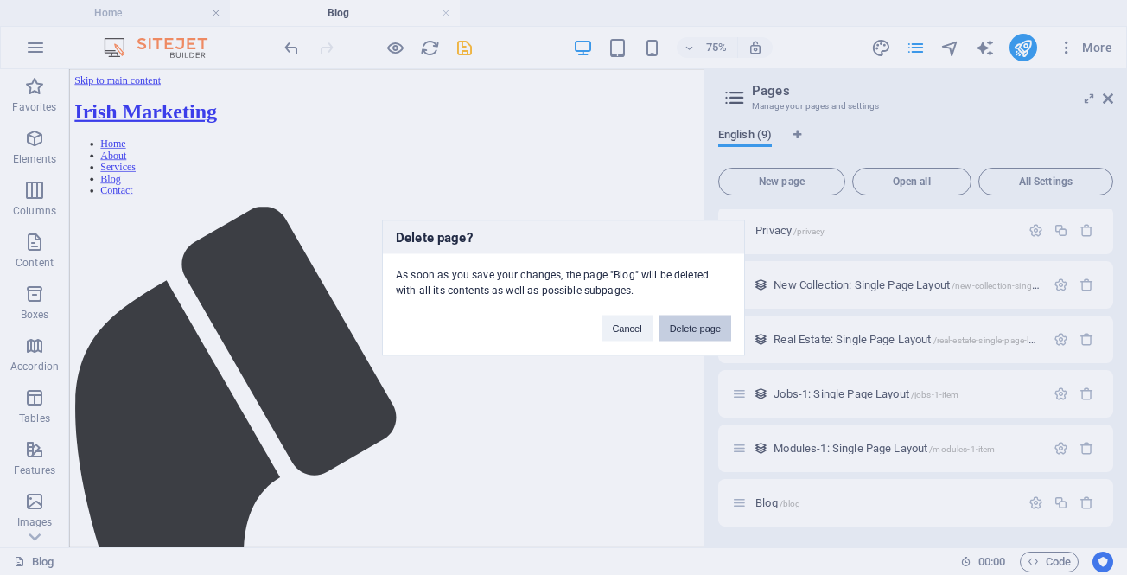
click at [678, 327] on button "Delete page" at bounding box center [696, 328] width 72 height 26
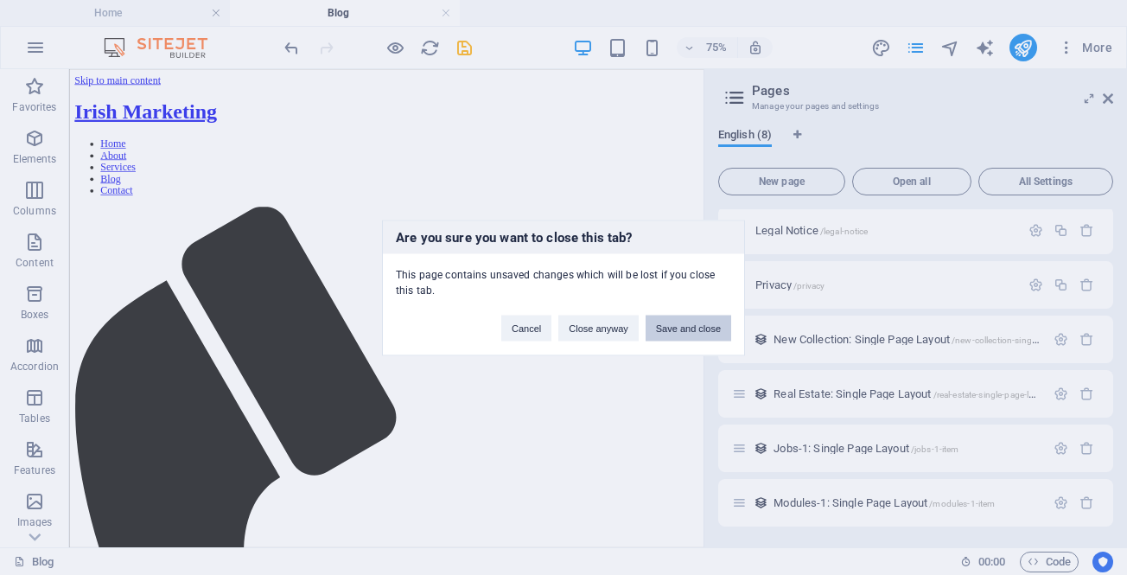
scroll to position [112, 0]
click at [663, 329] on button "Save and close" at bounding box center [689, 328] width 86 height 26
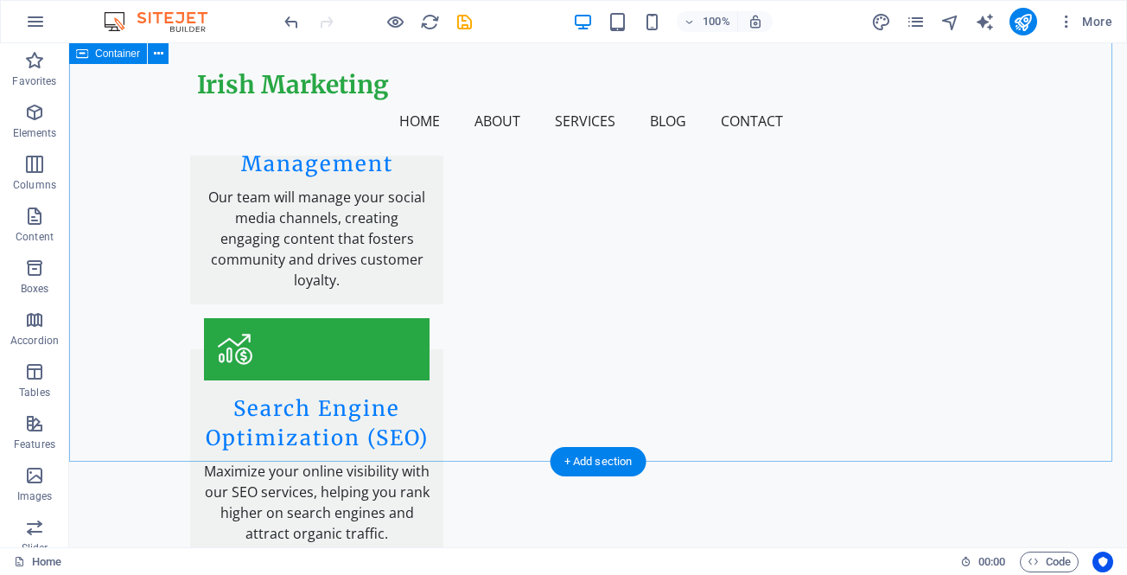
scroll to position [3199, 0]
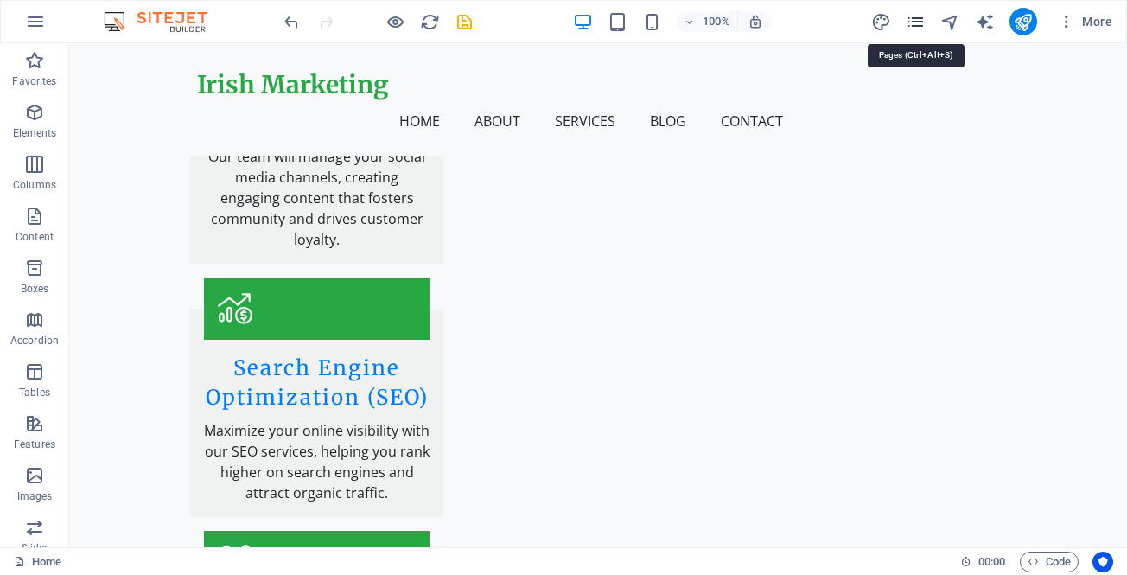
click at [917, 27] on icon "pages" at bounding box center [916, 22] width 20 height 20
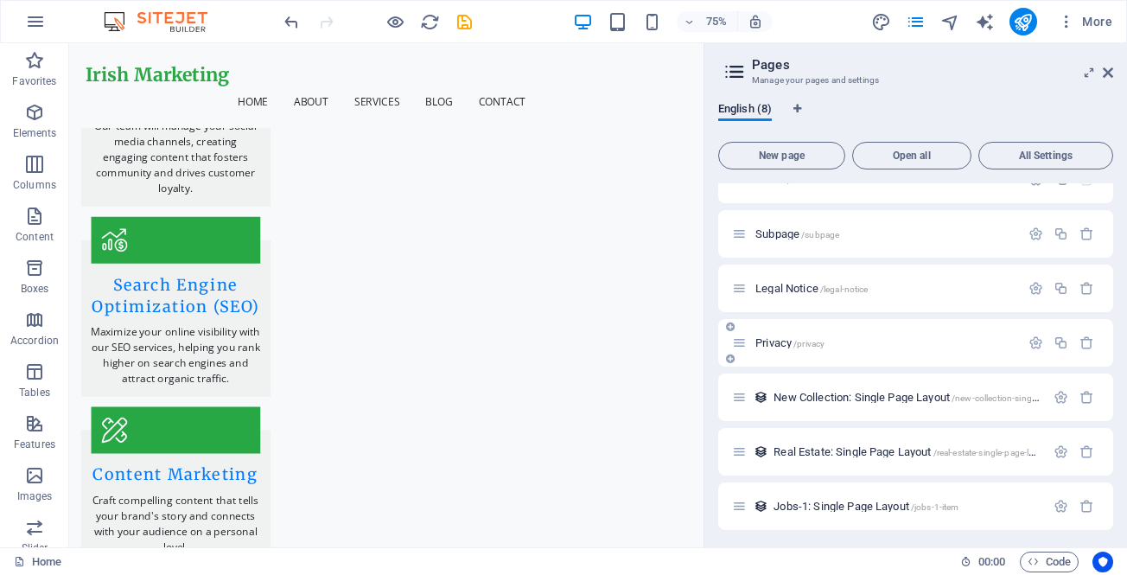
scroll to position [0, 0]
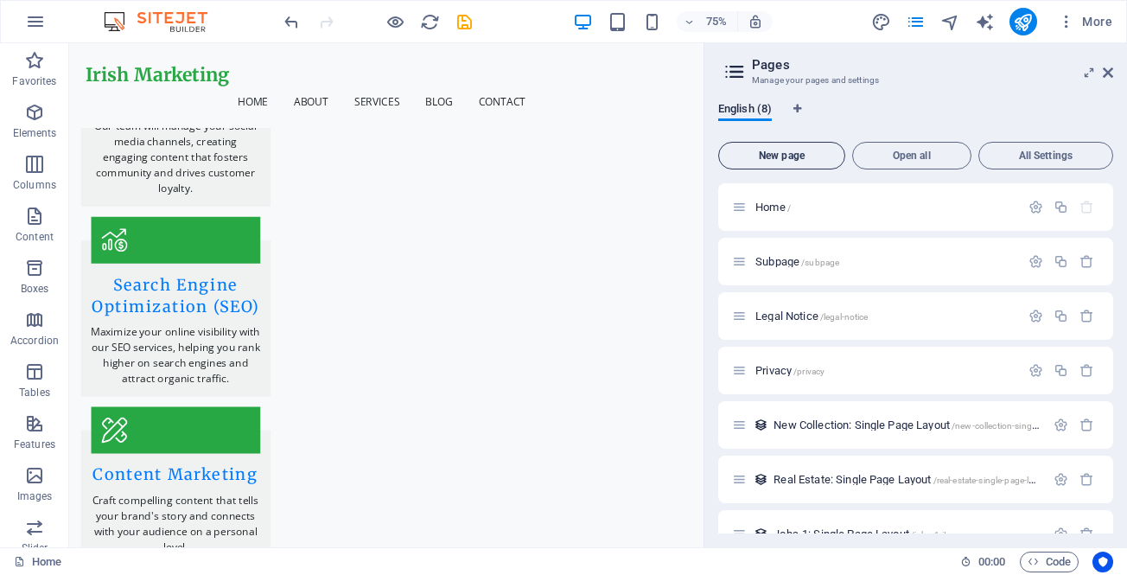
click at [795, 152] on span "New page" at bounding box center [782, 155] width 112 height 10
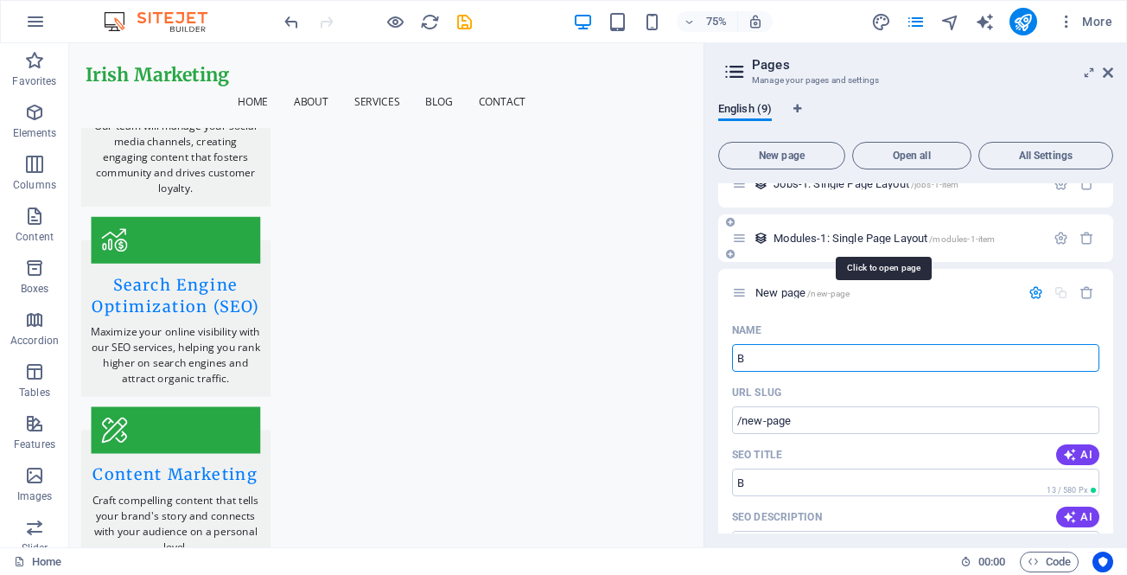
type input "B"
type input "/b"
type input "Blo"
type input "/blo"
type input "Blog"
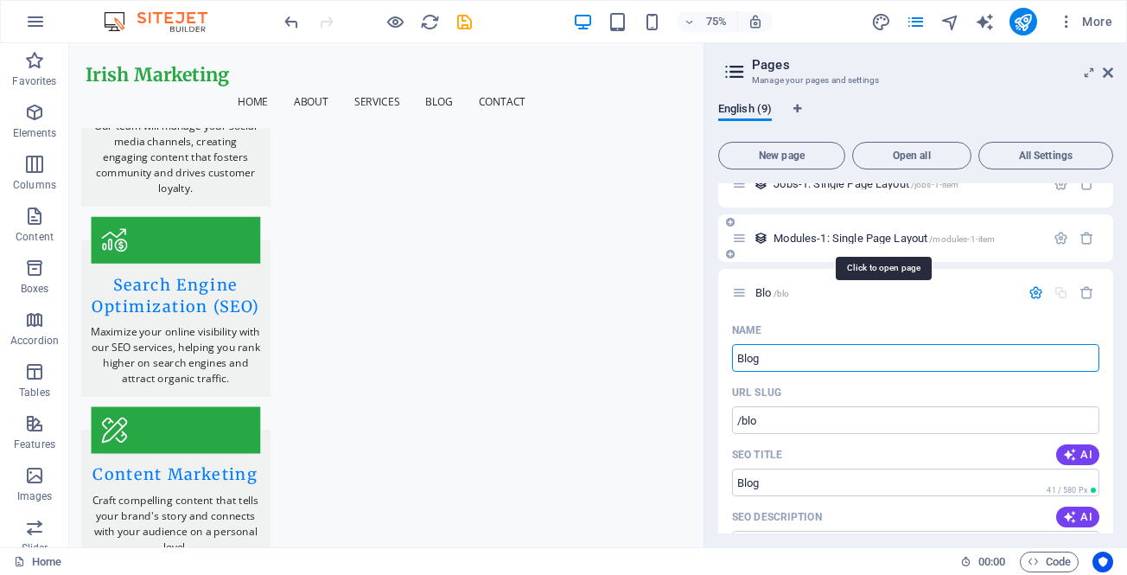
type input "/blog"
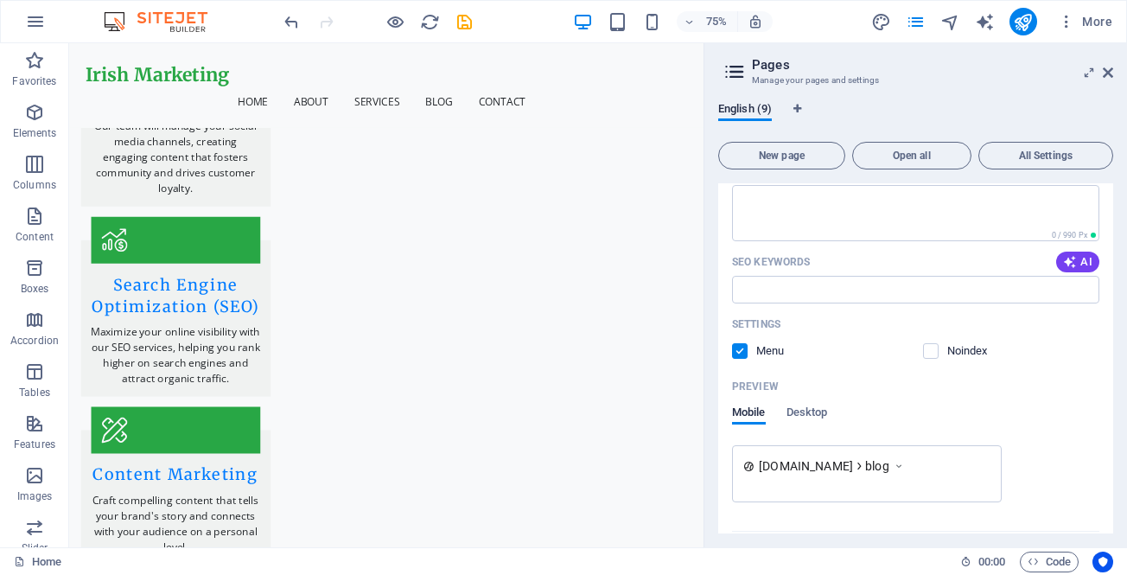
scroll to position [743, 0]
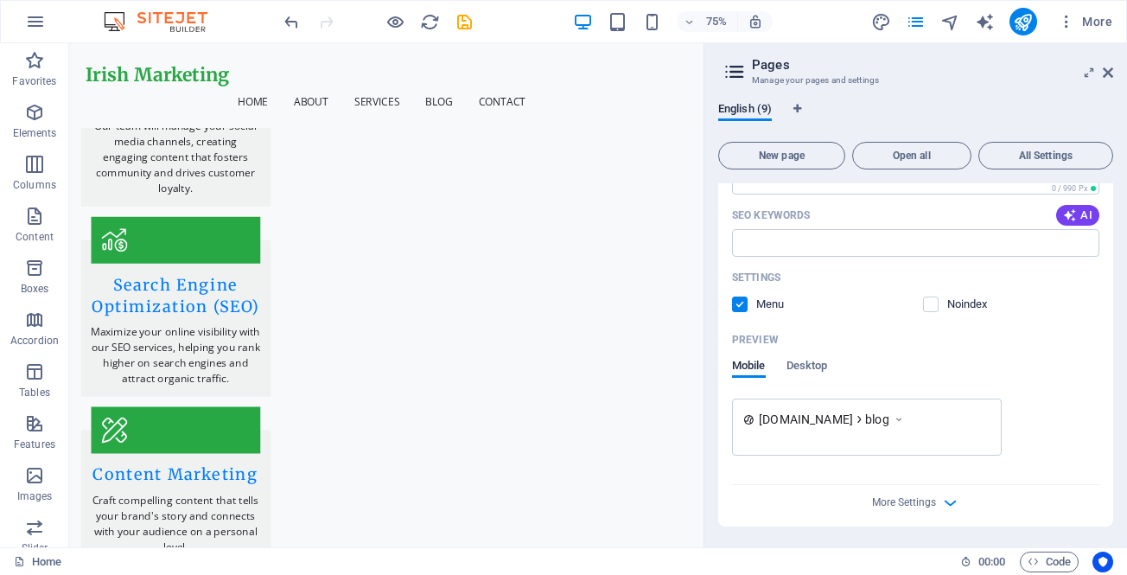
type input "Blog"
click at [879, 494] on div "More Settings" at bounding box center [915, 499] width 367 height 28
click at [946, 504] on icon "button" at bounding box center [951, 503] width 20 height 20
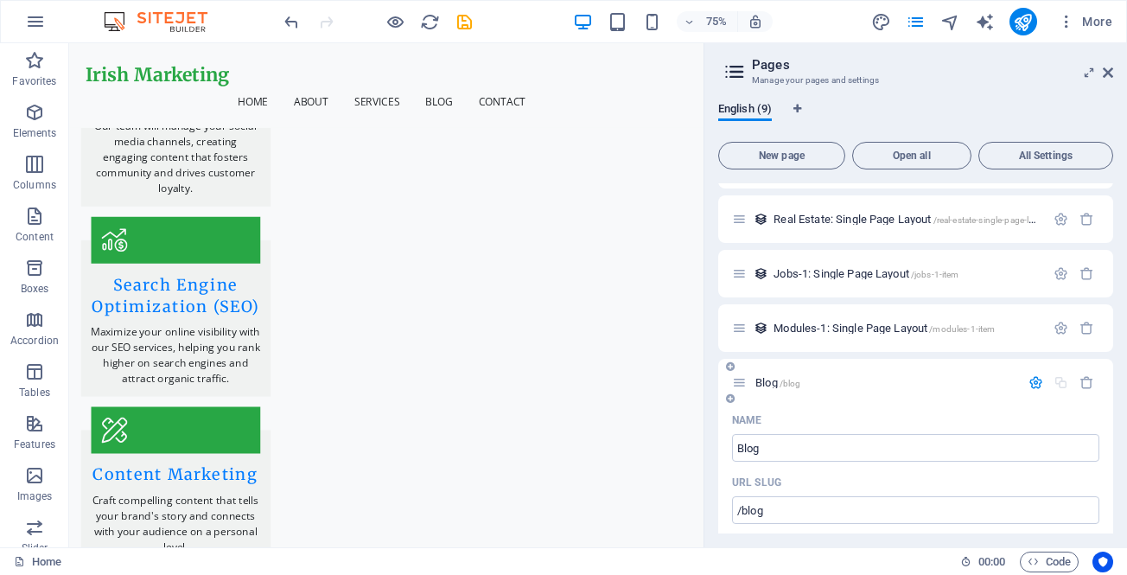
scroll to position [432, 0]
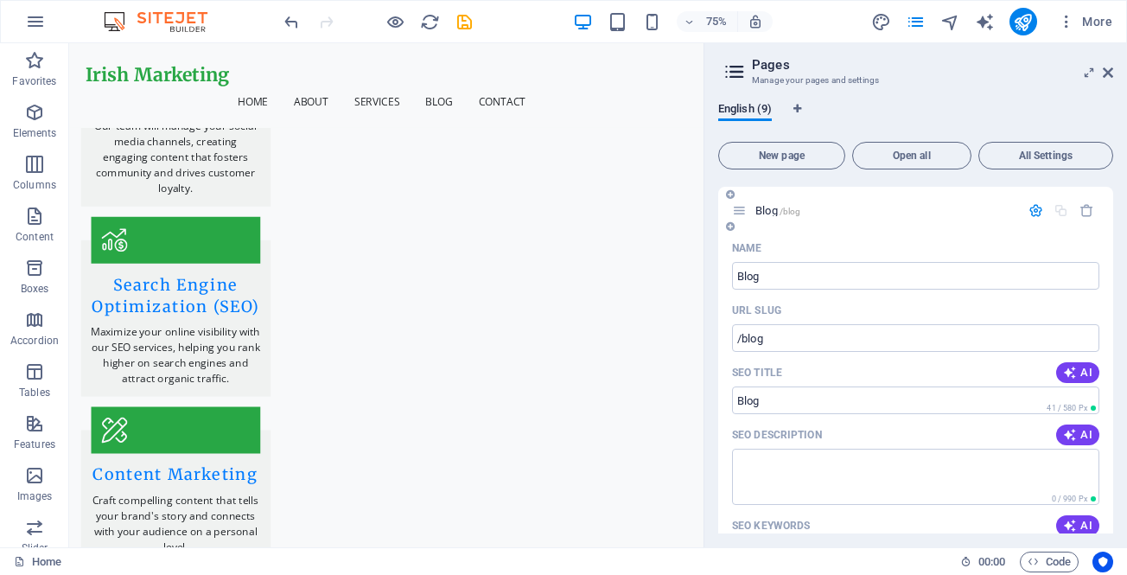
click at [769, 207] on span "Blog /blog" at bounding box center [778, 210] width 45 height 13
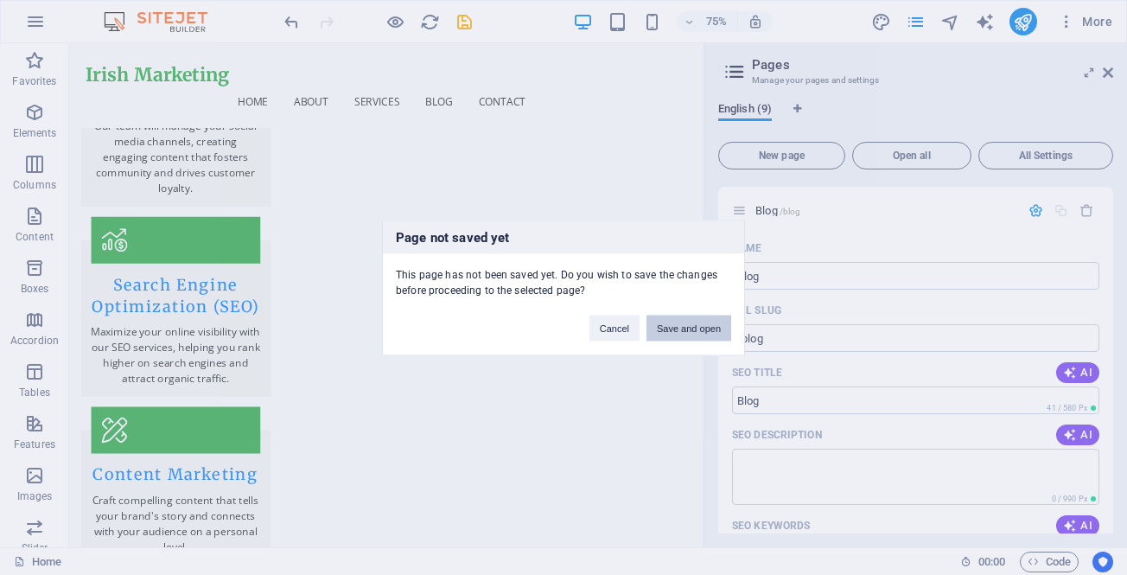
click at [663, 328] on button "Save and open" at bounding box center [689, 328] width 85 height 26
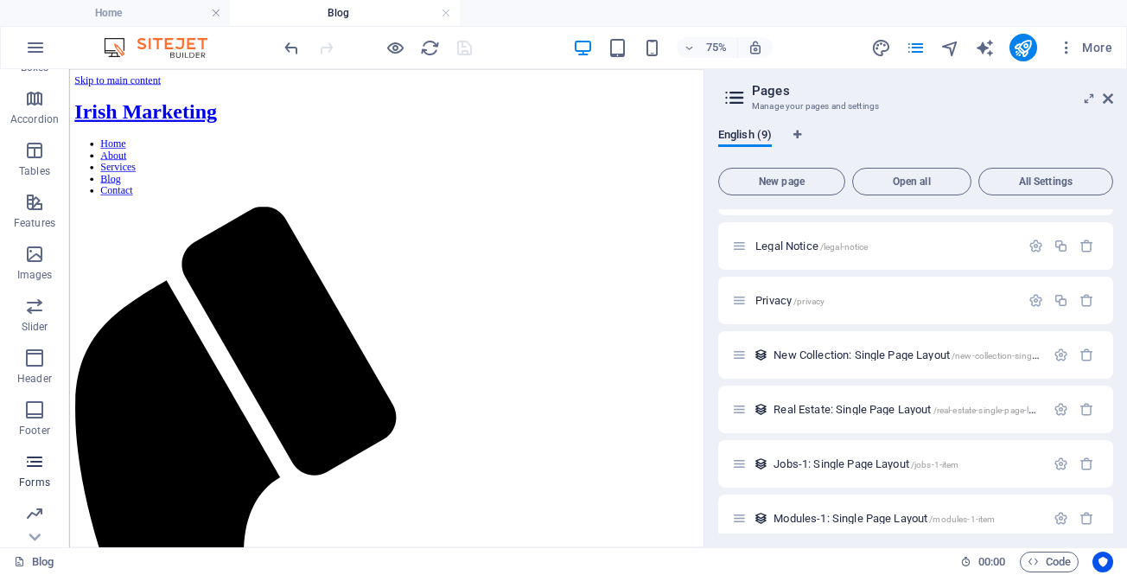
scroll to position [300, 0]
click at [27, 520] on icon "button" at bounding box center [34, 512] width 21 height 21
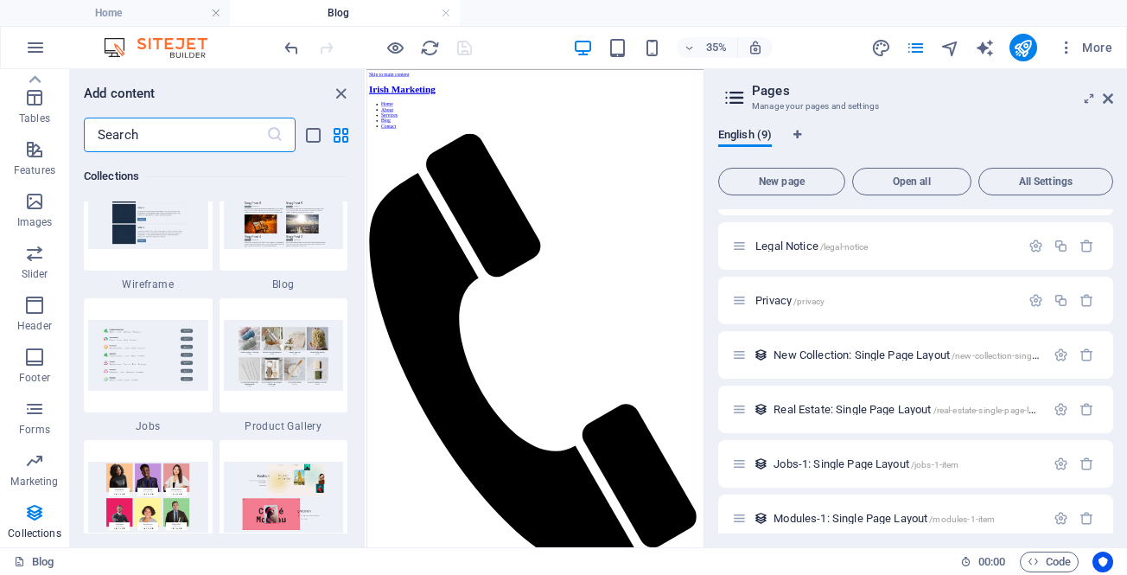
scroll to position [15826, 0]
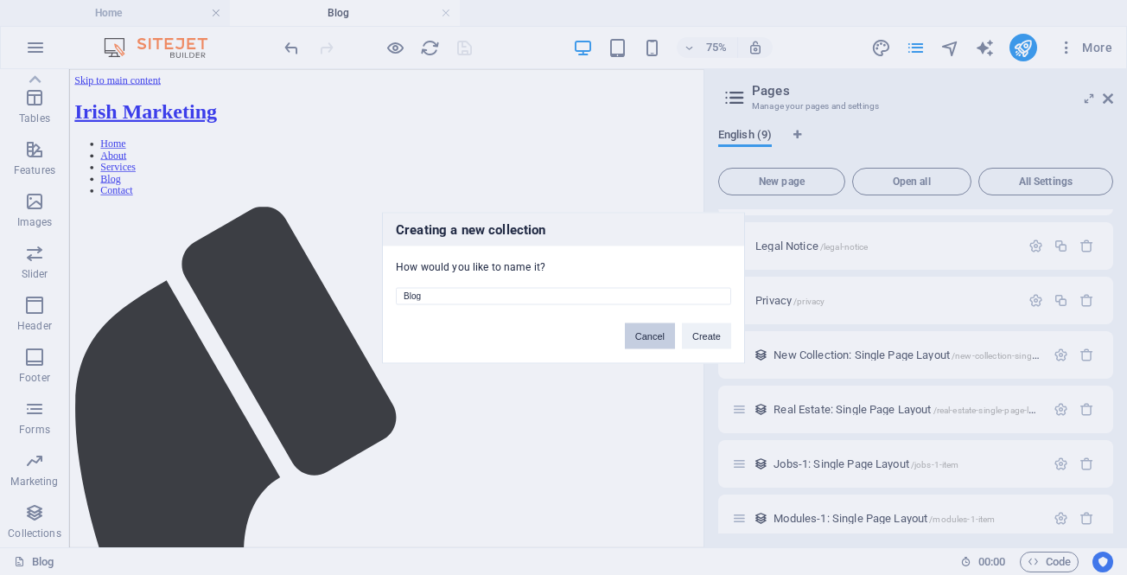
click at [645, 338] on button "Cancel" at bounding box center [650, 335] width 50 height 26
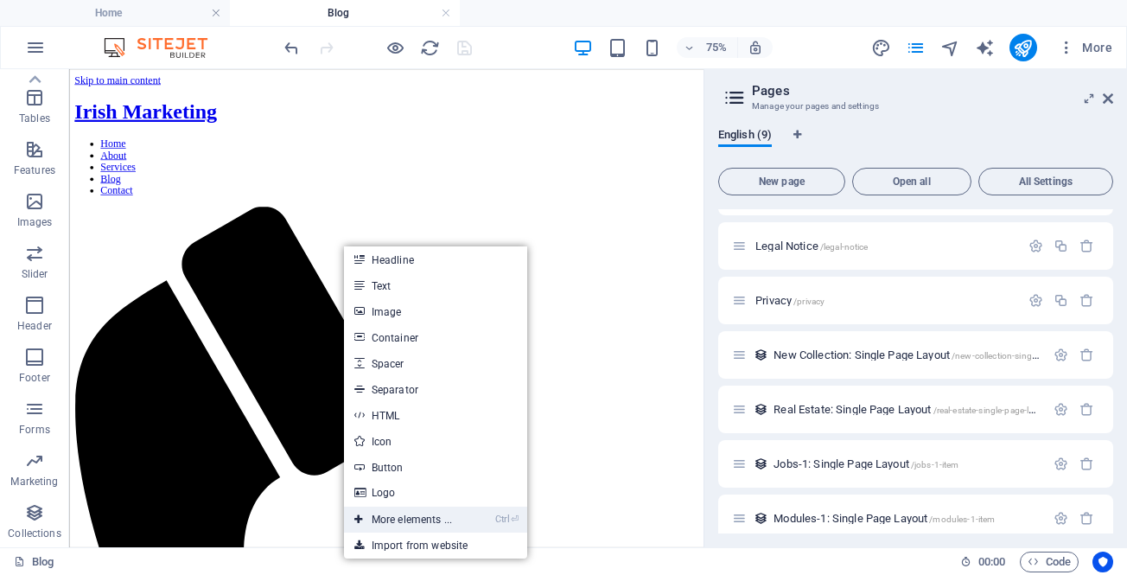
click at [430, 513] on link "Ctrl ⏎ More elements ..." at bounding box center [403, 520] width 118 height 26
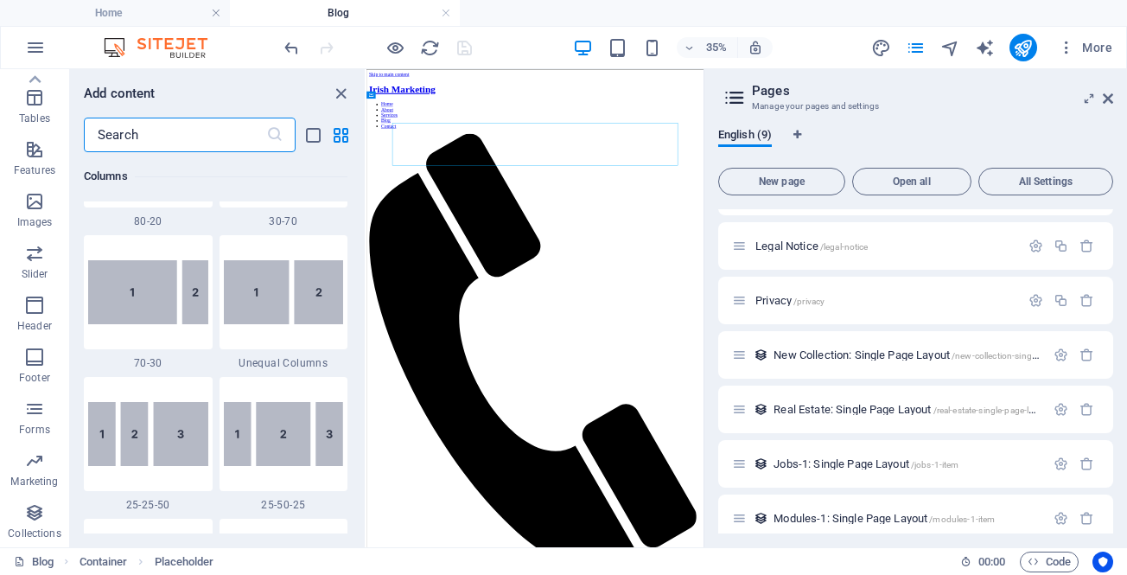
scroll to position [1308, 0]
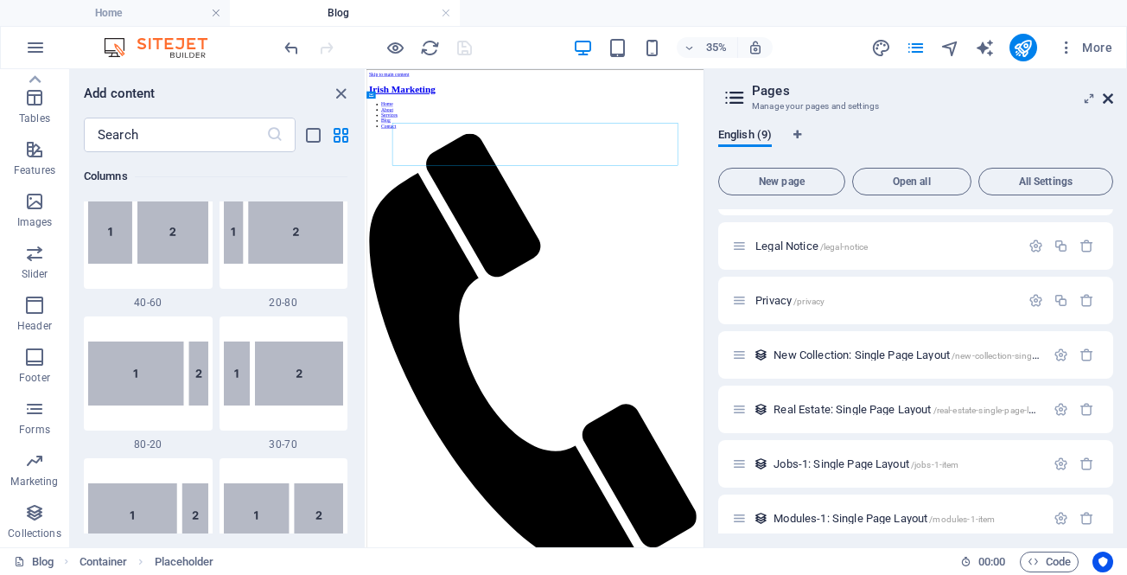
click at [1106, 97] on icon at bounding box center [1108, 99] width 10 height 14
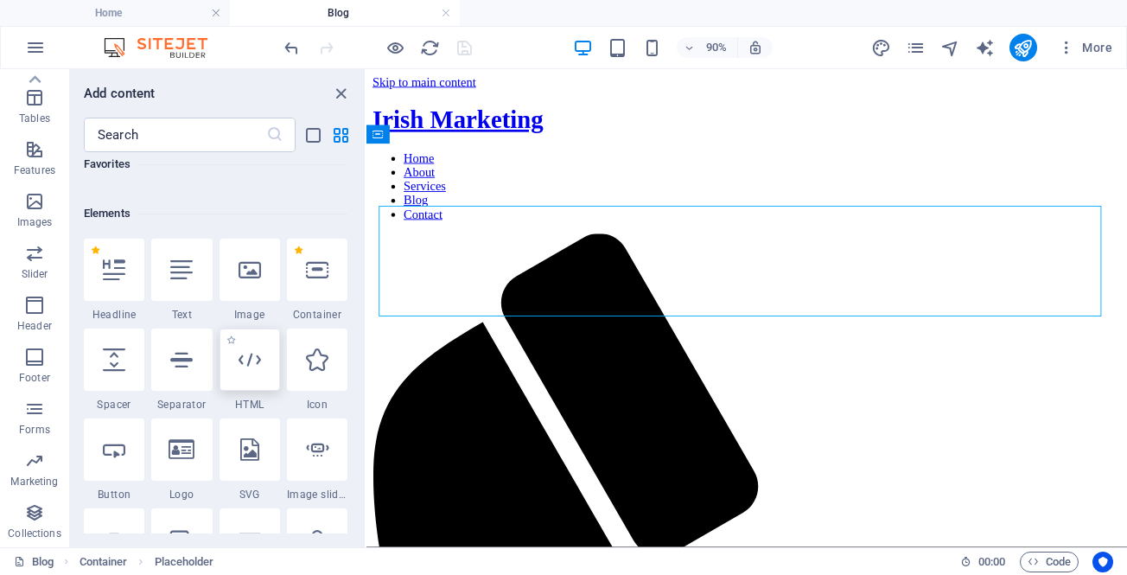
scroll to position [173, 0]
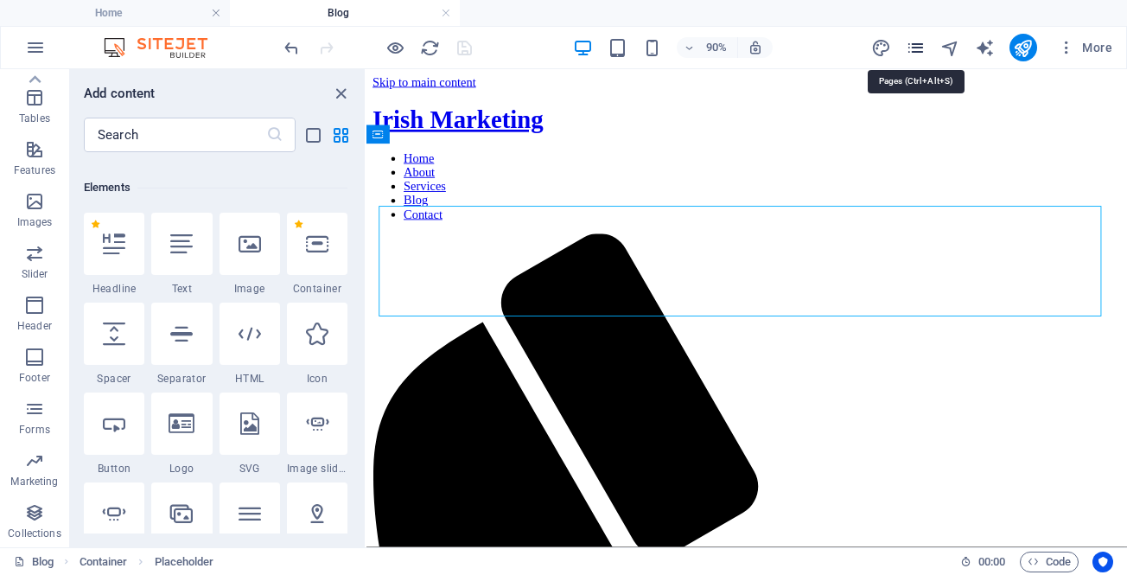
click at [916, 46] on icon "pages" at bounding box center [916, 48] width 20 height 20
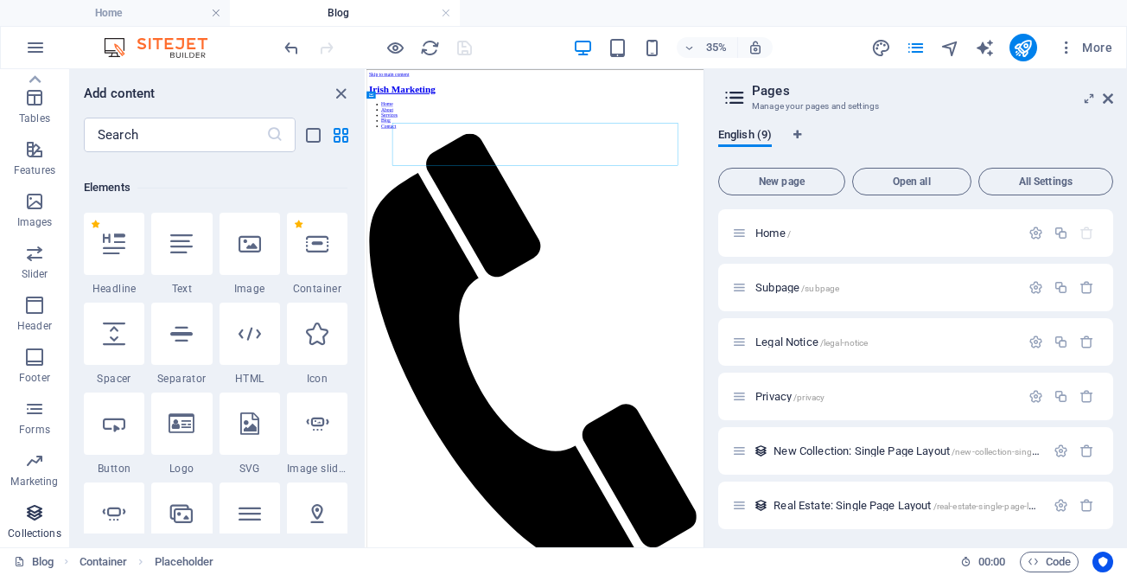
click at [40, 507] on icon "button" at bounding box center [34, 512] width 21 height 21
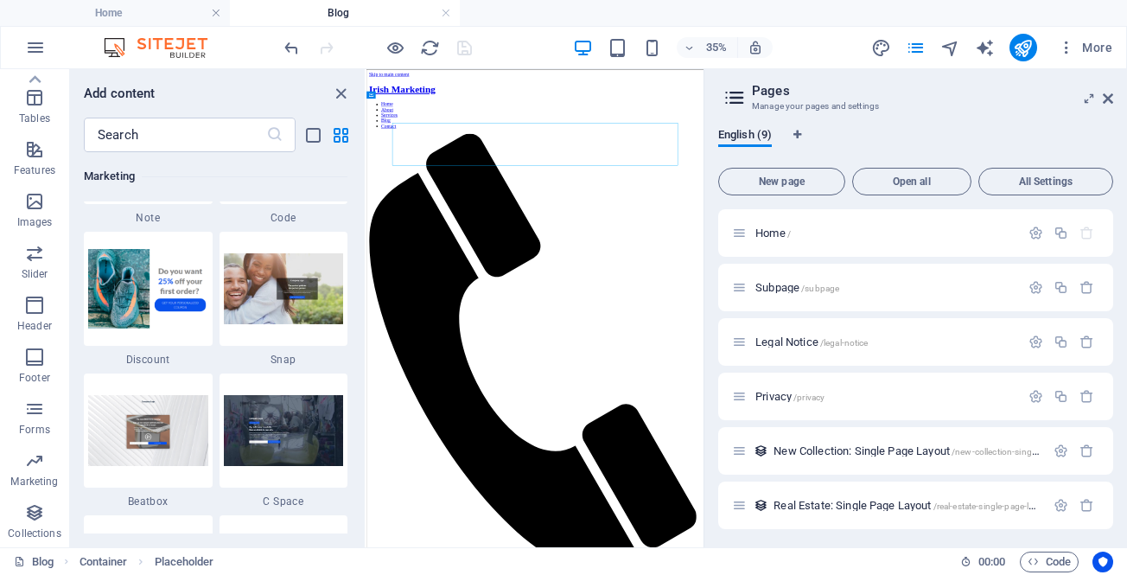
scroll to position [15826, 0]
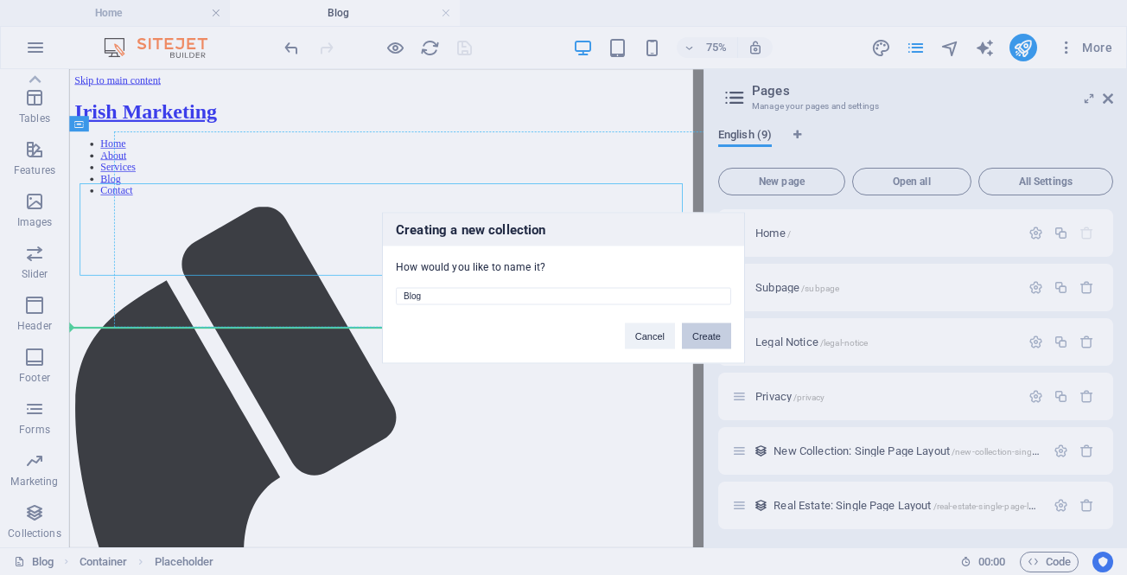
click at [699, 338] on button "Create" at bounding box center [706, 335] width 49 height 26
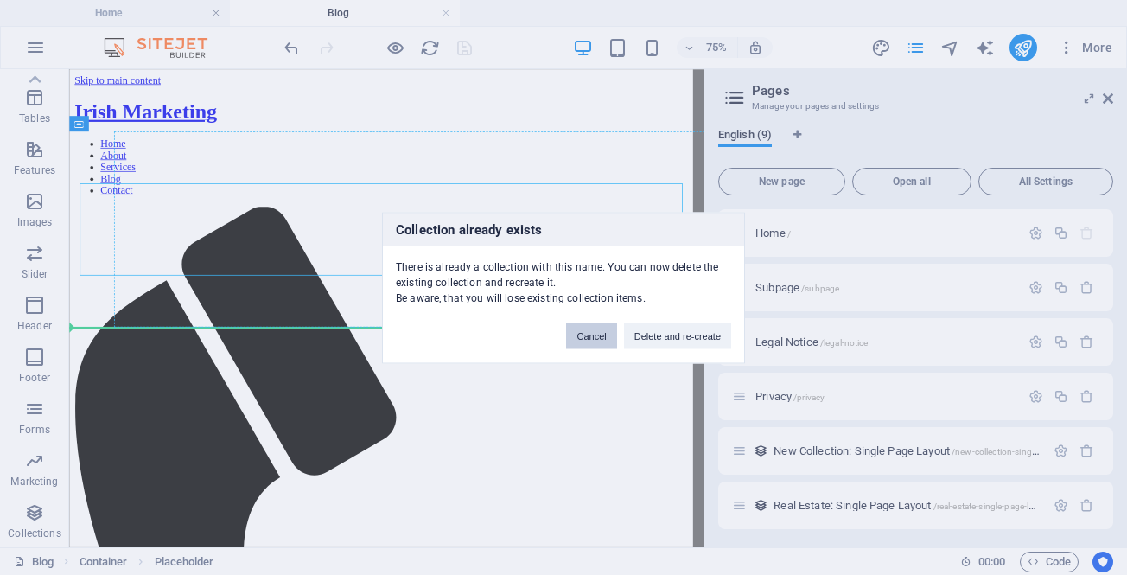
click at [584, 333] on button "Cancel" at bounding box center [591, 335] width 50 height 26
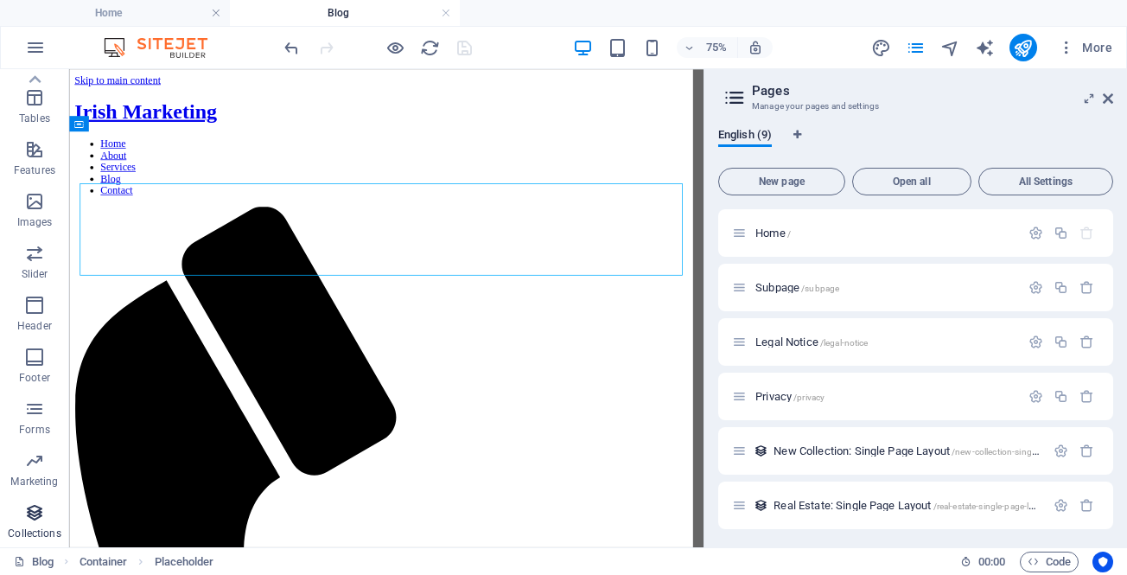
click at [18, 514] on span "Collections" at bounding box center [34, 522] width 69 height 41
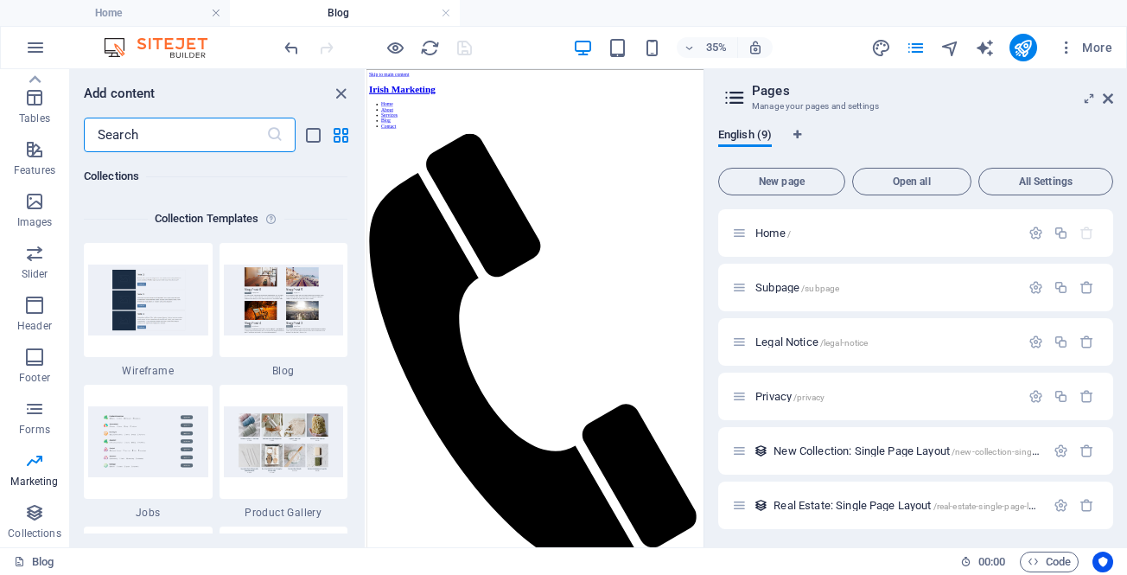
scroll to position [15739, 0]
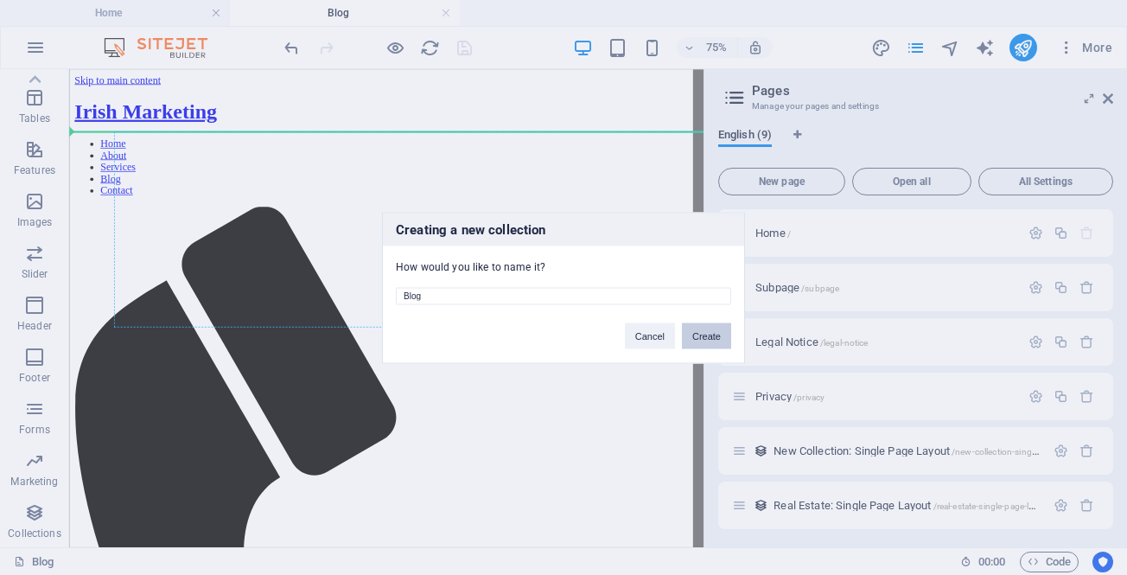
click at [708, 334] on button "Create" at bounding box center [706, 335] width 49 height 26
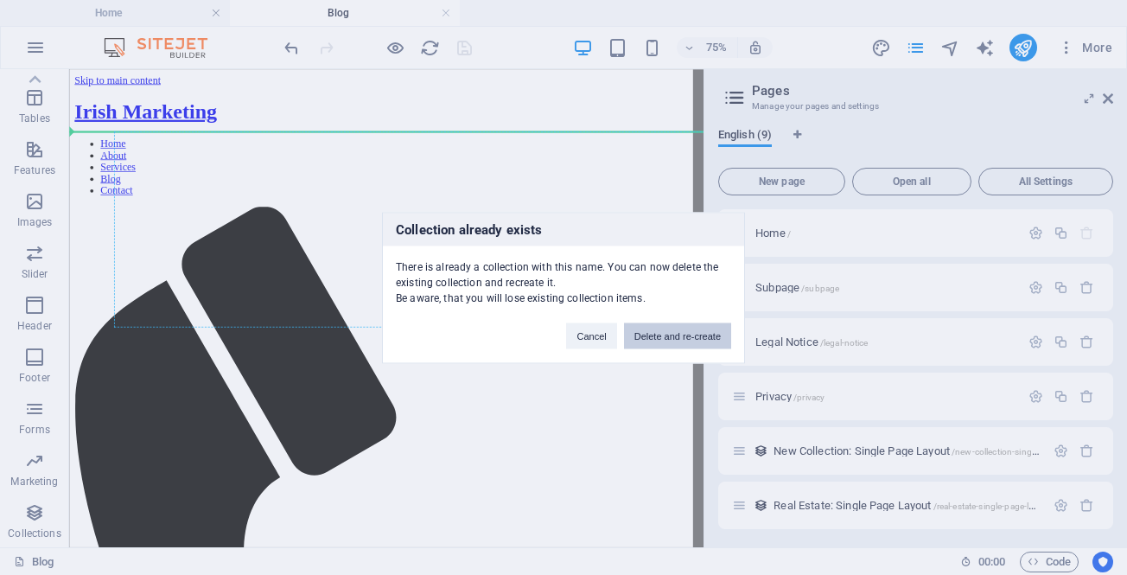
click at [678, 337] on button "Delete and re-create" at bounding box center [677, 335] width 107 height 26
click at [662, 337] on button "Delete and re-create" at bounding box center [677, 335] width 107 height 26
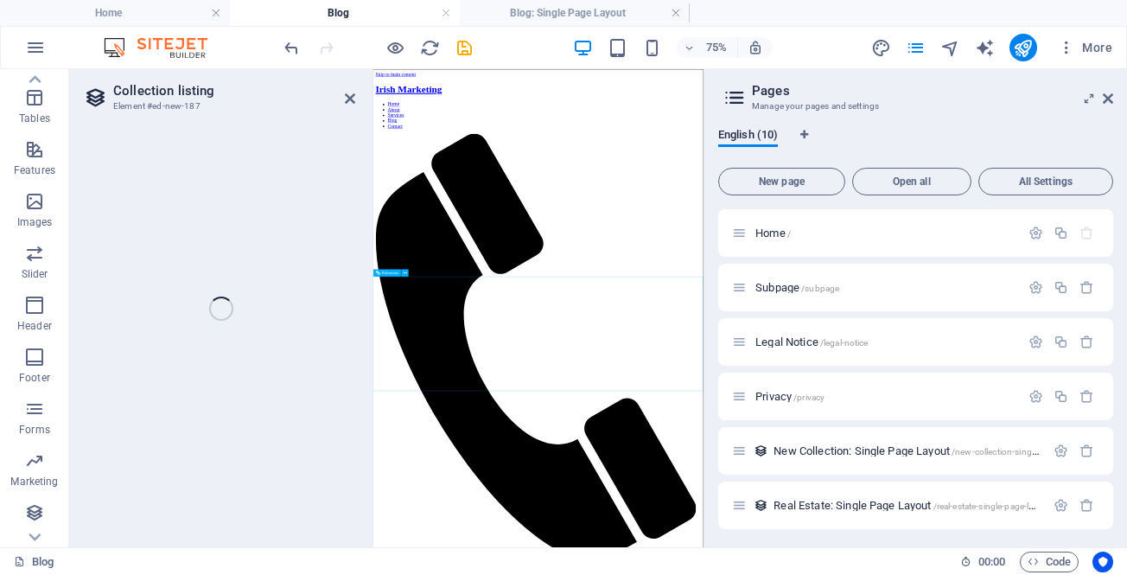
select select
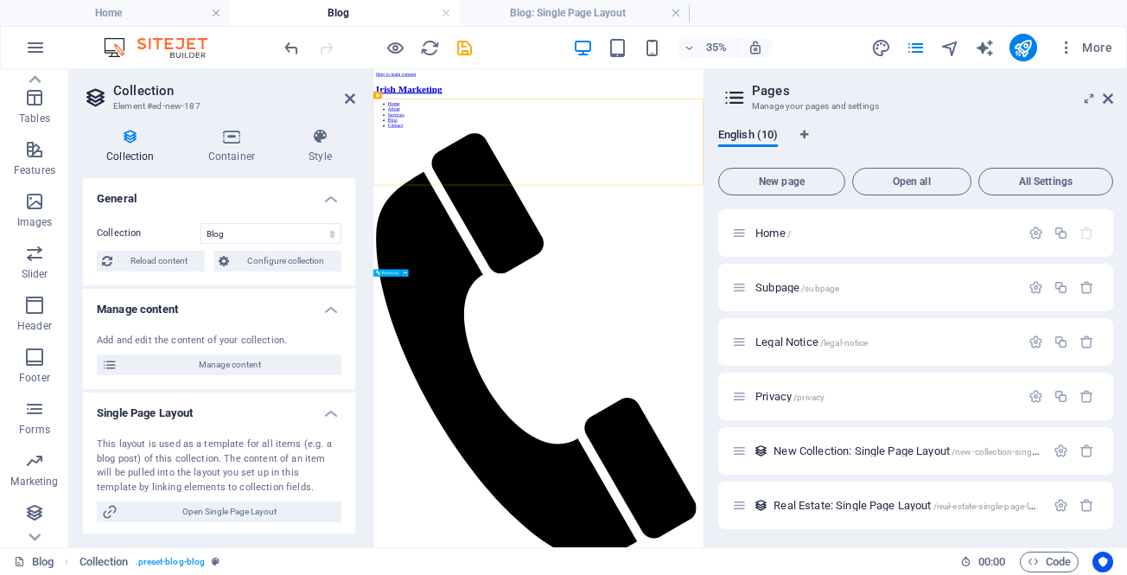
select select "columns.status"
select select "columns.publishing_date"
select select "past"
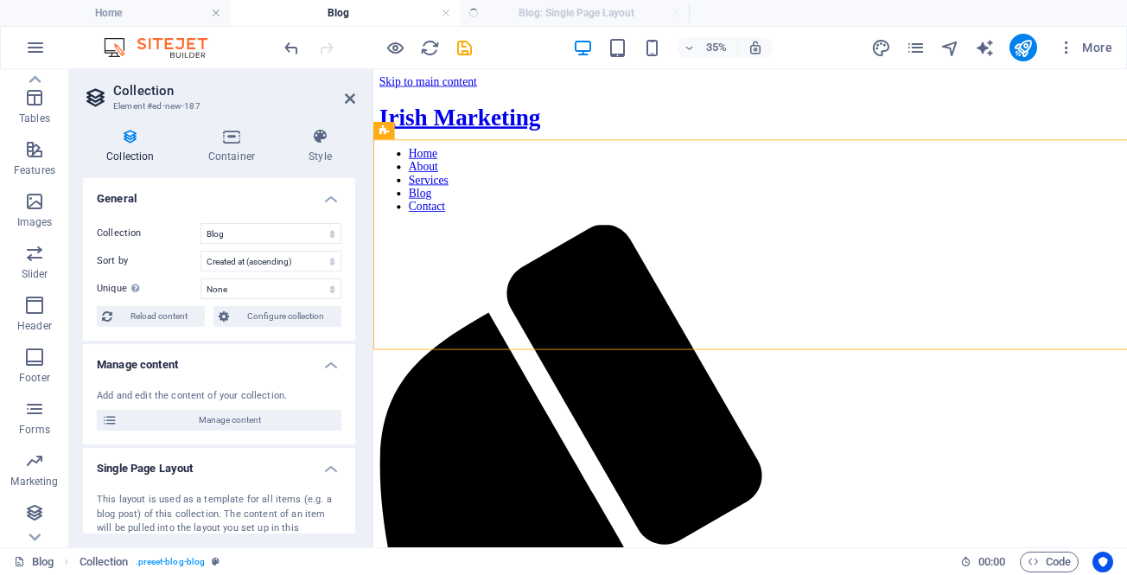
select select "columns.publishing_date_DESC"
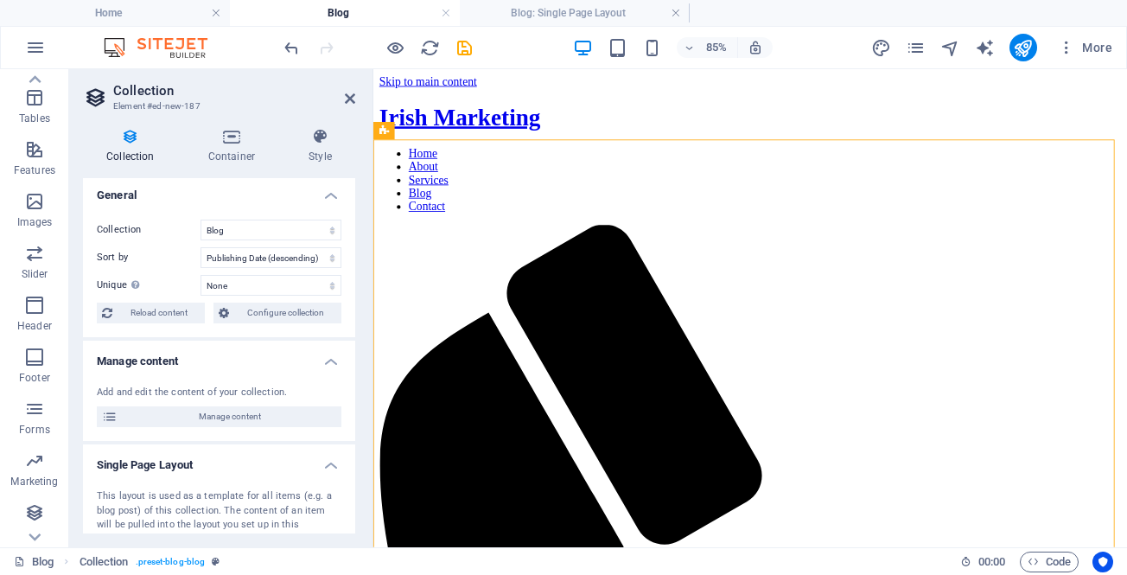
scroll to position [0, 0]
click at [239, 139] on icon at bounding box center [231, 136] width 93 height 17
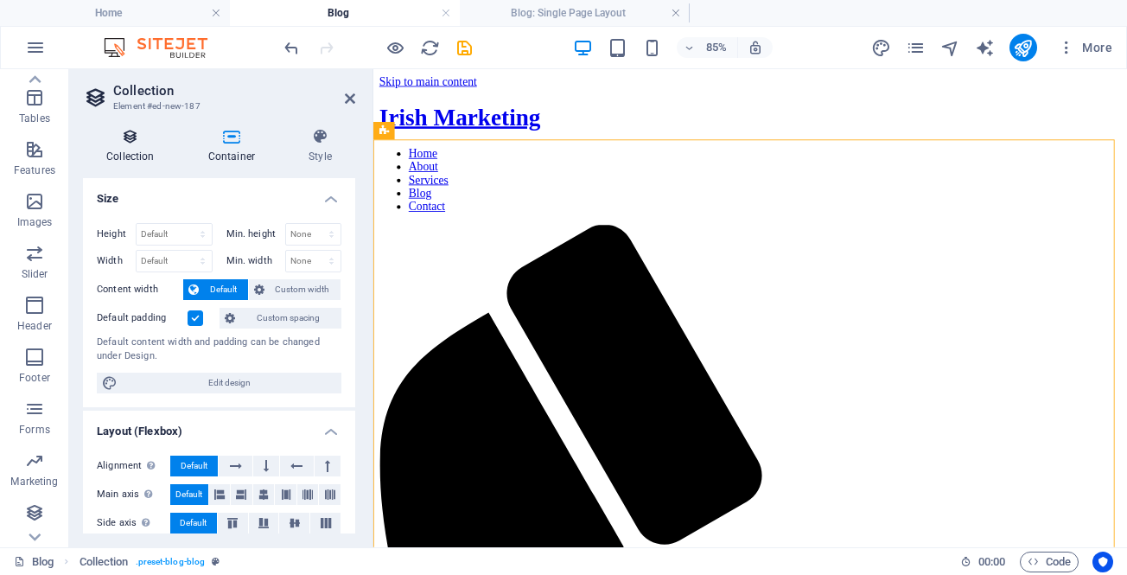
click at [144, 137] on icon at bounding box center [130, 136] width 95 height 17
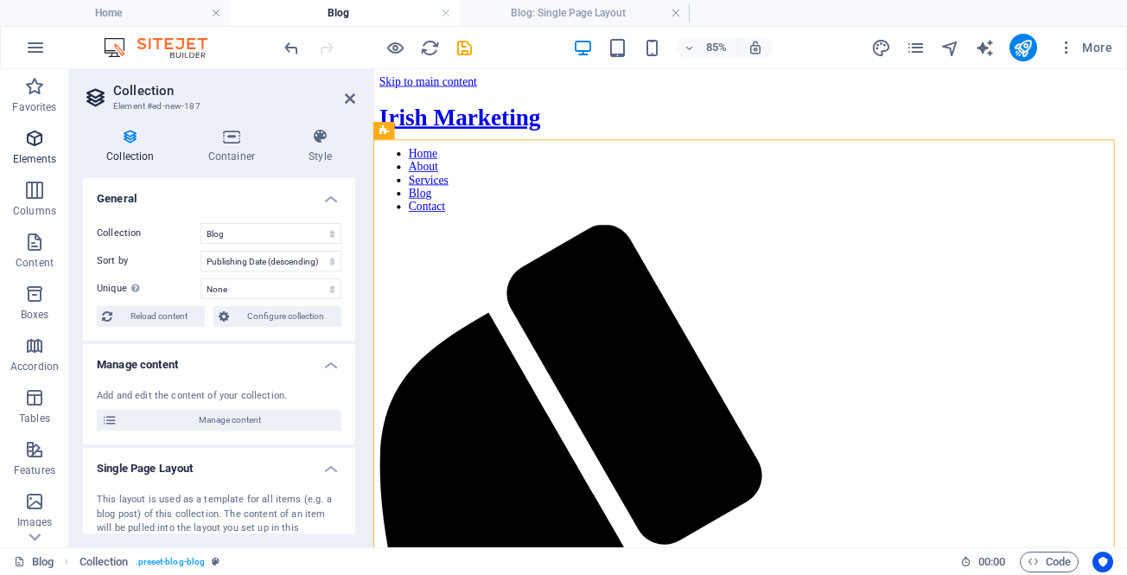
click at [44, 137] on icon "button" at bounding box center [34, 138] width 21 height 21
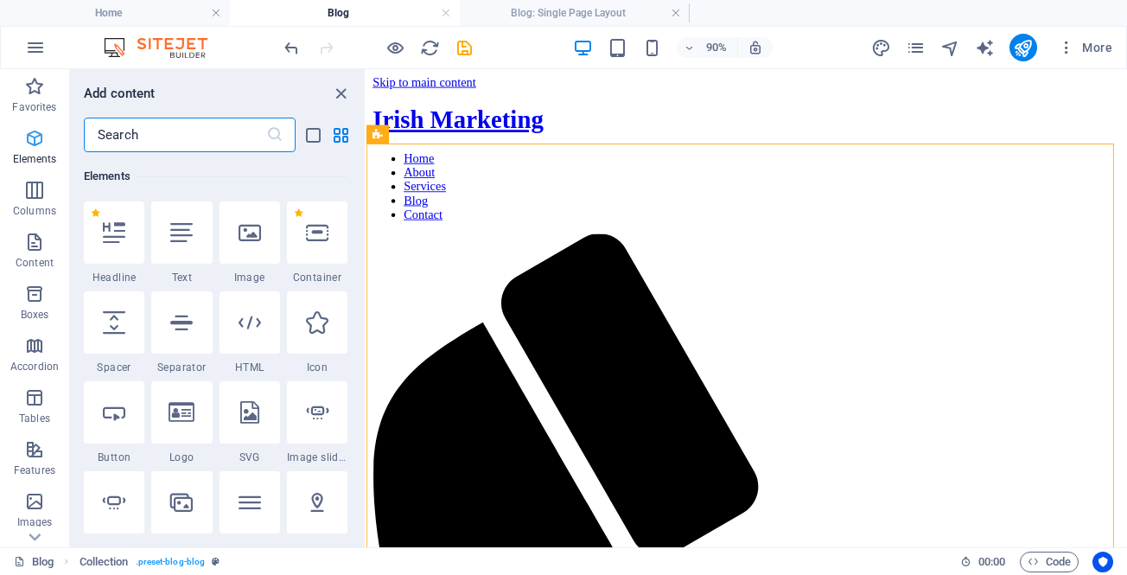
scroll to position [184, 0]
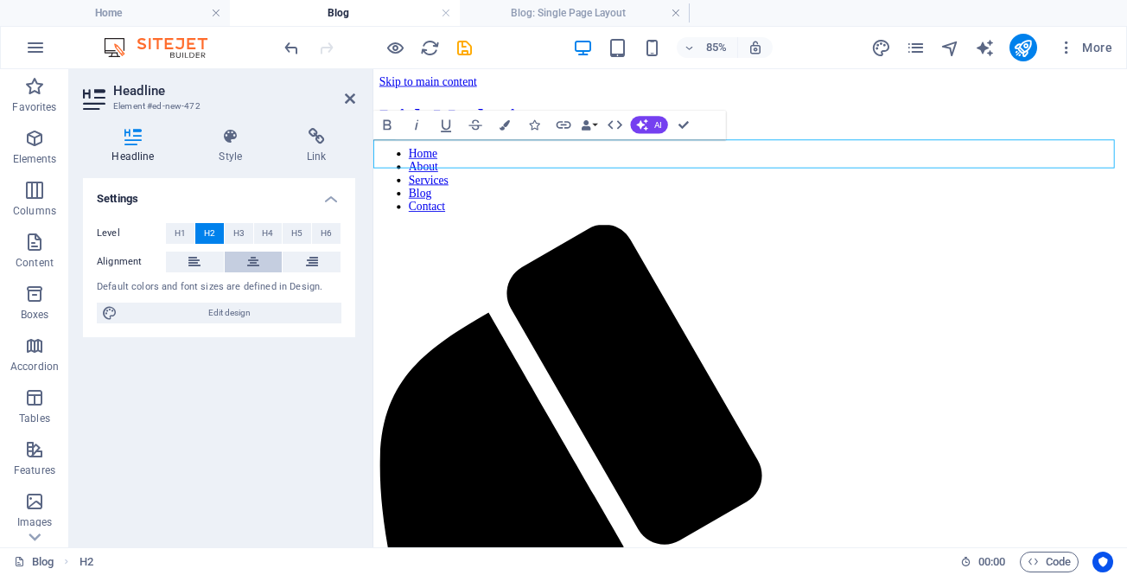
click at [271, 259] on button at bounding box center [254, 262] width 58 height 21
click at [179, 233] on span "H1" at bounding box center [180, 233] width 11 height 21
click at [289, 373] on div "Settings Level H1 H2 H3 H4 H5 H6 Alignment Default colors and font sizes are de…" at bounding box center [219, 355] width 272 height 355
click at [467, 45] on icon "save" at bounding box center [465, 48] width 20 height 20
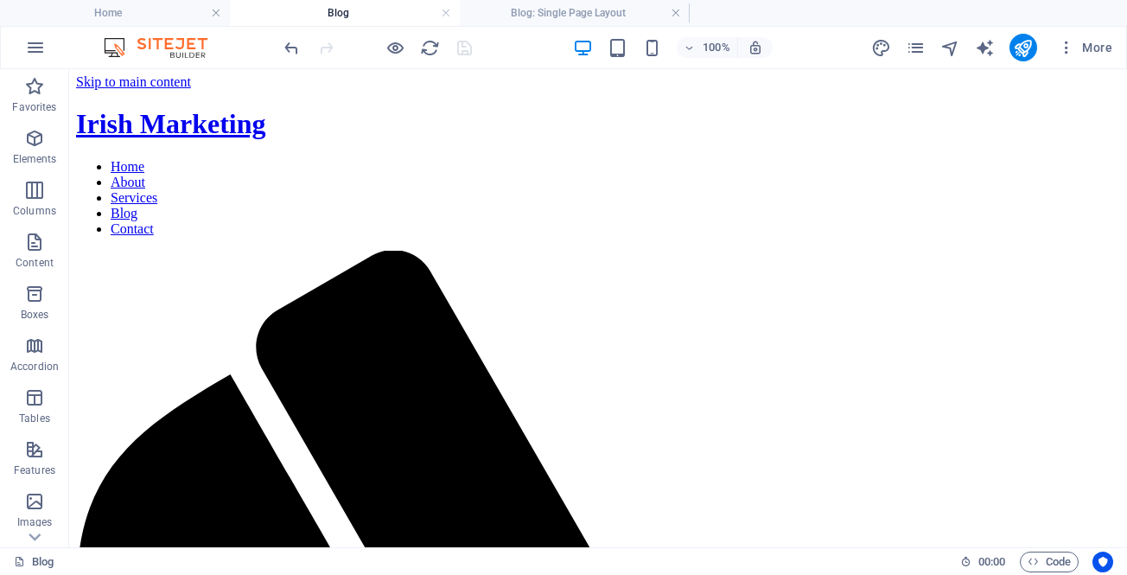
scroll to position [0, 0]
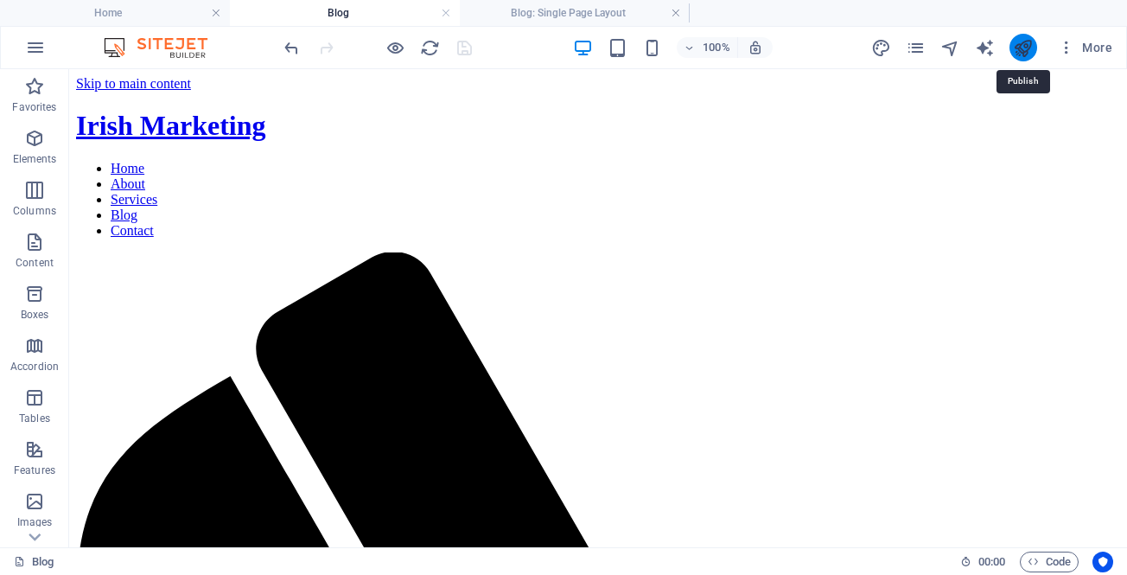
click at [1030, 45] on icon "publish" at bounding box center [1023, 48] width 20 height 20
click at [1024, 45] on icon "publish" at bounding box center [1023, 48] width 20 height 20
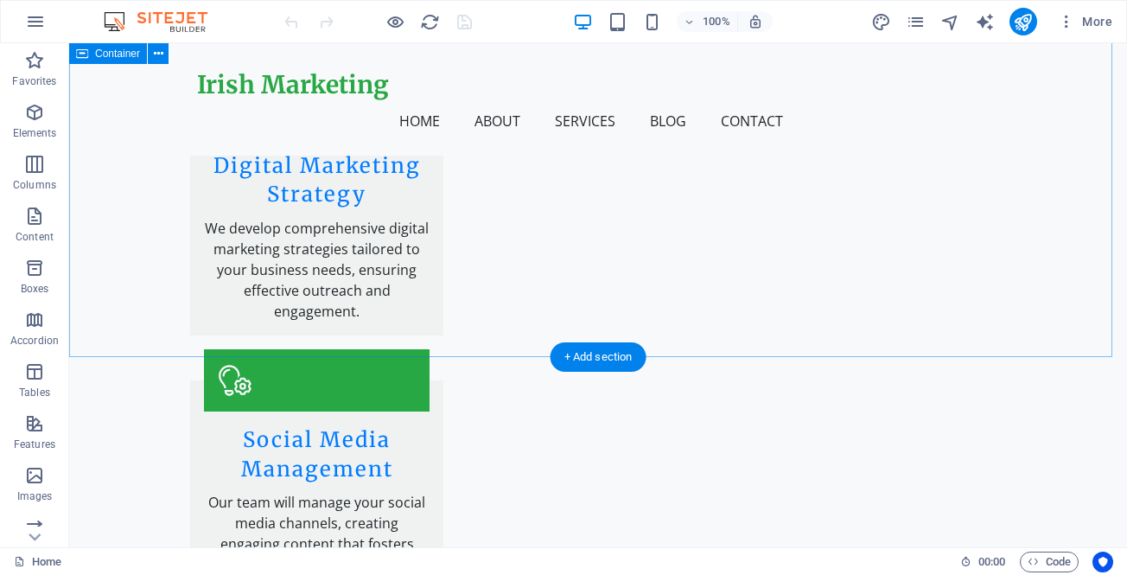
scroll to position [3199, 0]
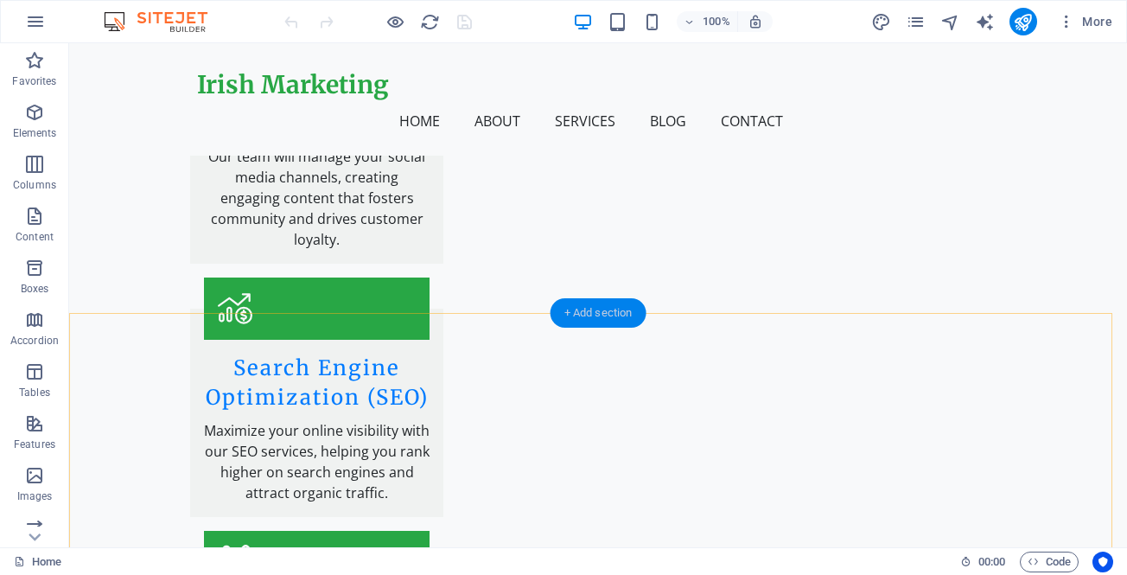
click at [593, 314] on div "+ Add section" at bounding box center [599, 312] width 96 height 29
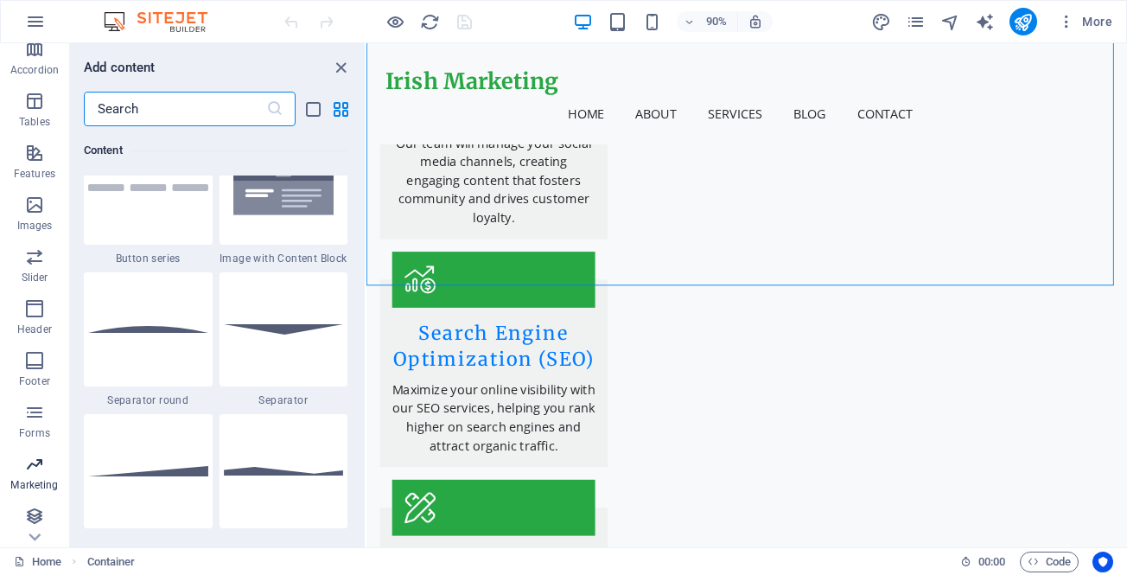
scroll to position [274, 0]
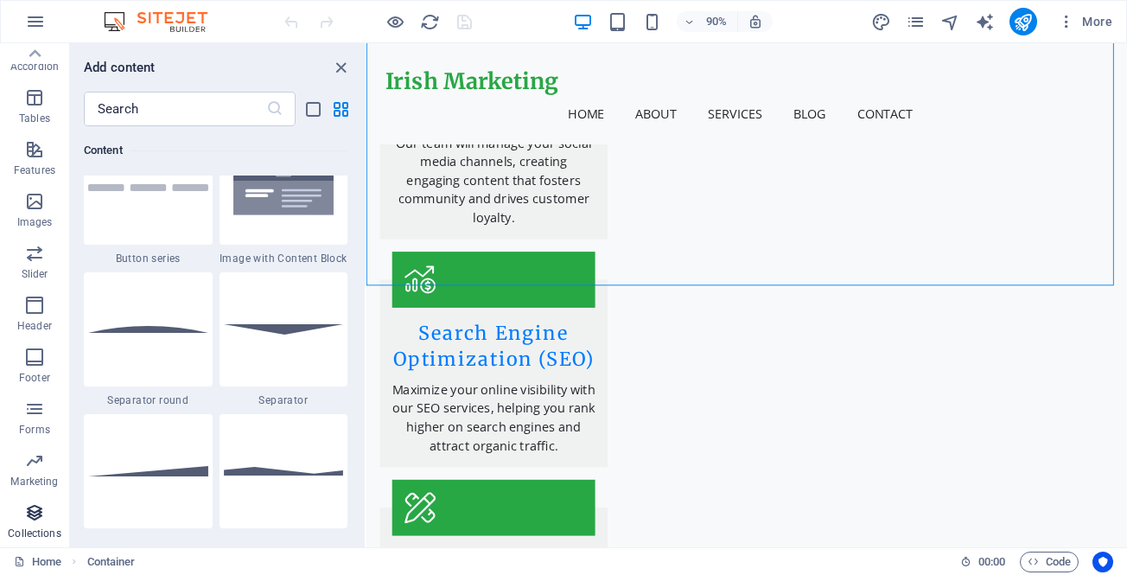
click at [35, 508] on icon "button" at bounding box center [34, 512] width 21 height 21
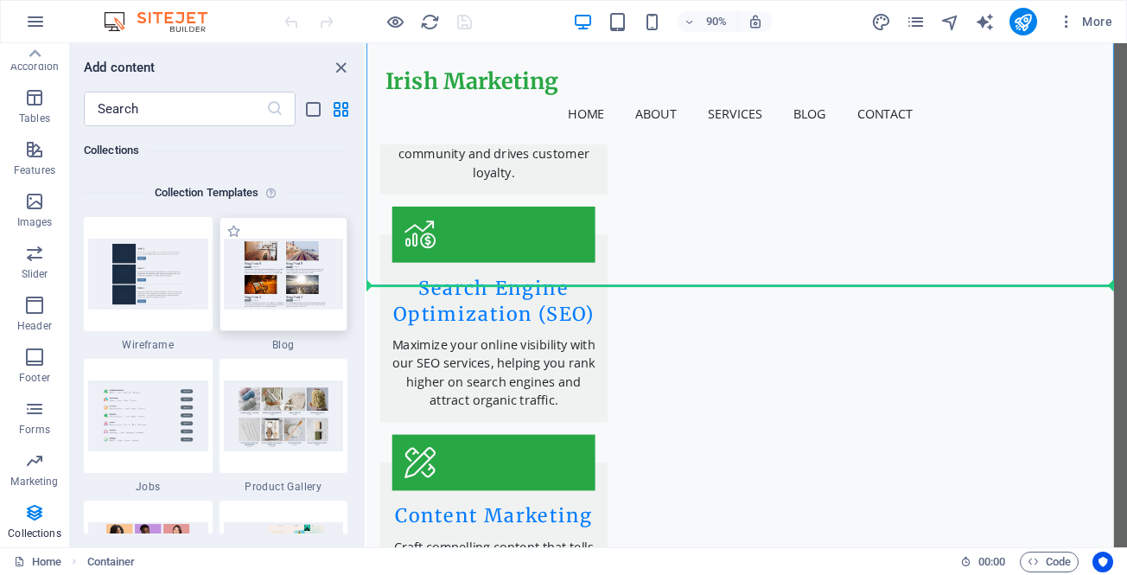
scroll to position [3199, 0]
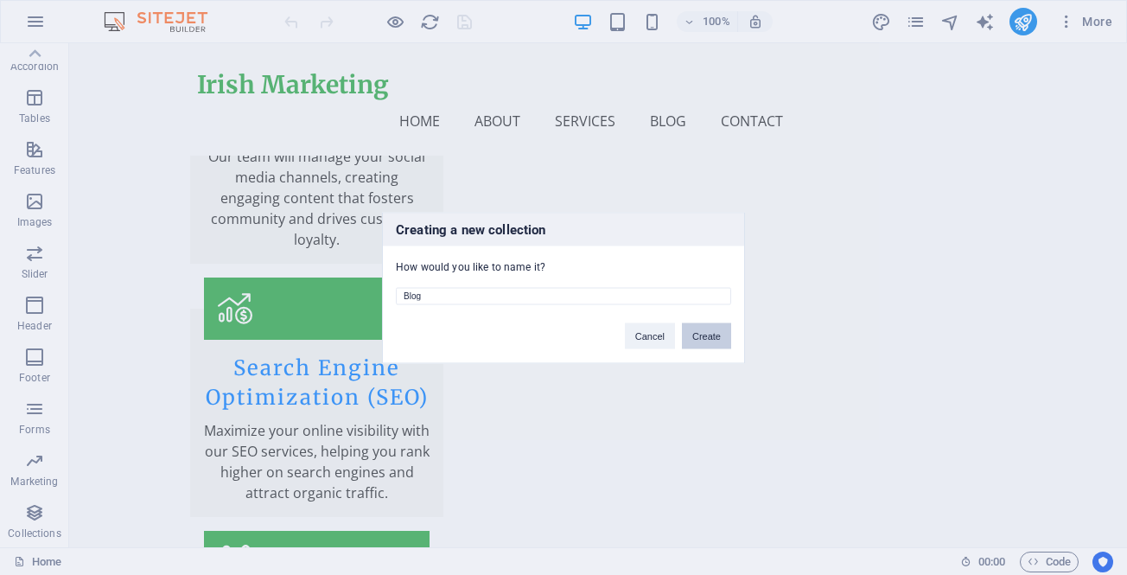
click at [702, 335] on button "Create" at bounding box center [706, 335] width 49 height 26
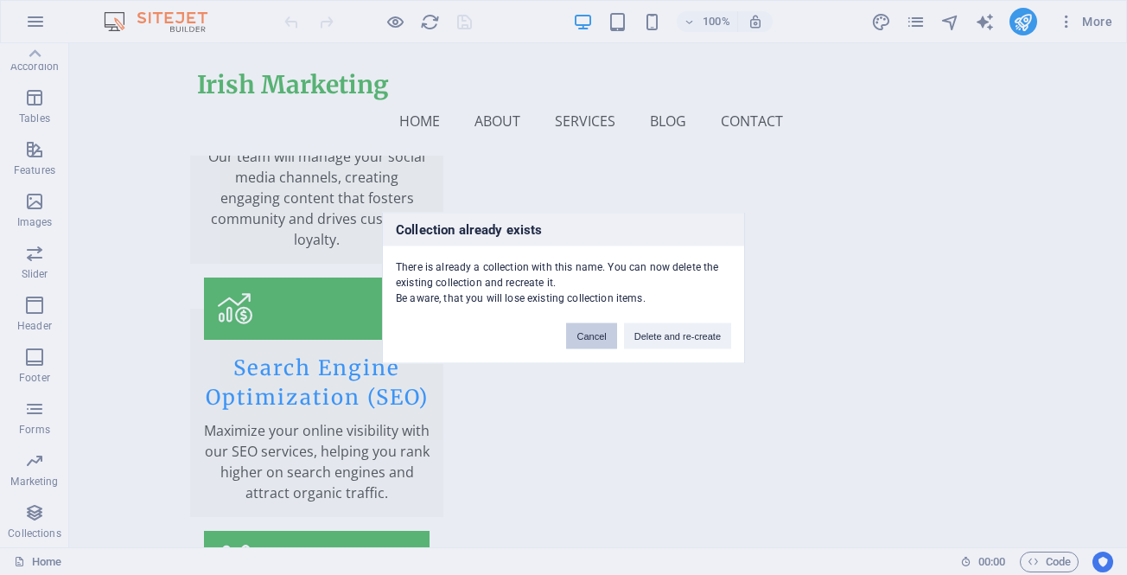
click at [590, 337] on button "Cancel" at bounding box center [591, 335] width 50 height 26
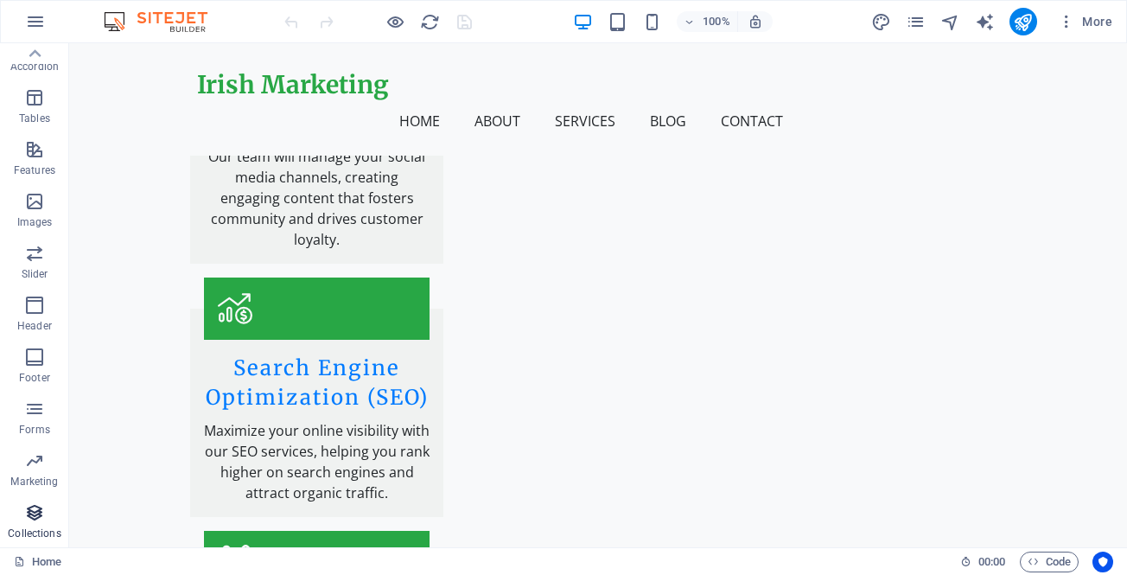
click at [29, 508] on icon "button" at bounding box center [34, 512] width 21 height 21
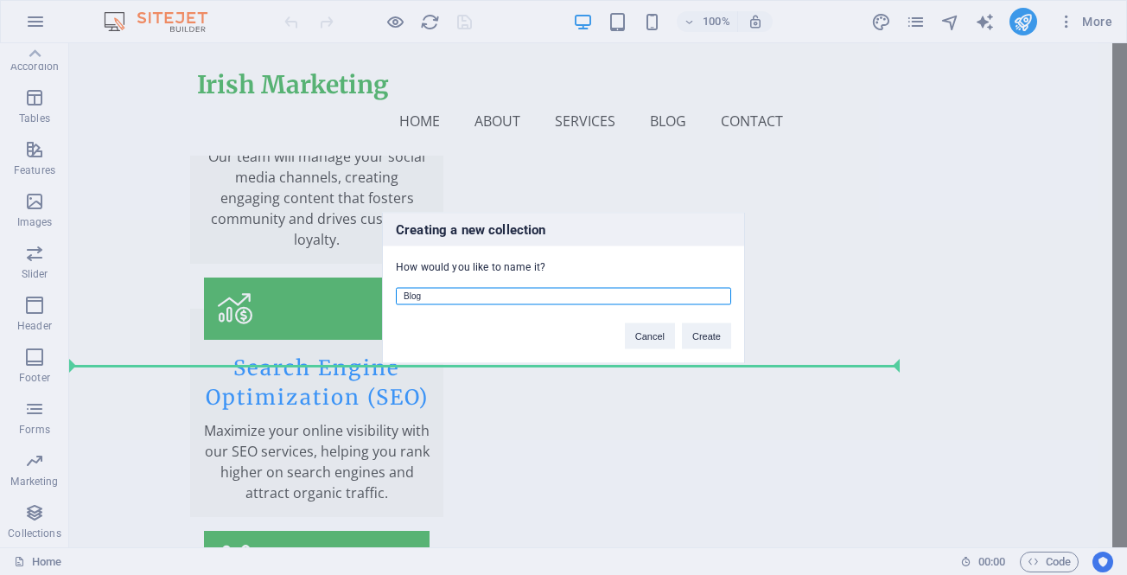
drag, startPoint x: 504, startPoint y: 299, endPoint x: 486, endPoint y: 297, distance: 18.2
click at [486, 297] on input "Blog" at bounding box center [563, 295] width 335 height 17
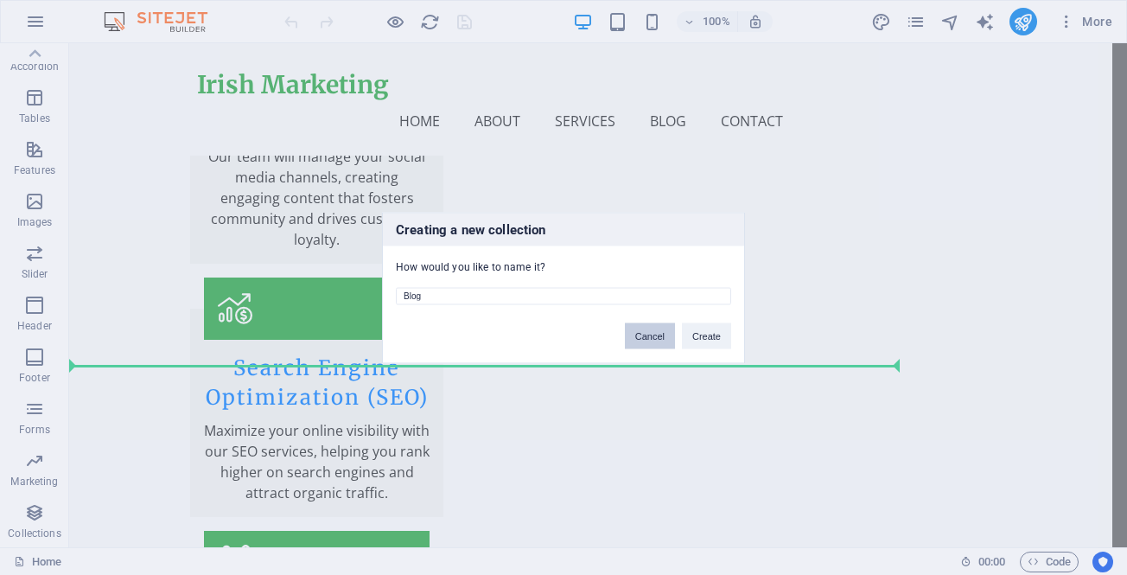
click at [651, 341] on button "Cancel" at bounding box center [650, 335] width 50 height 26
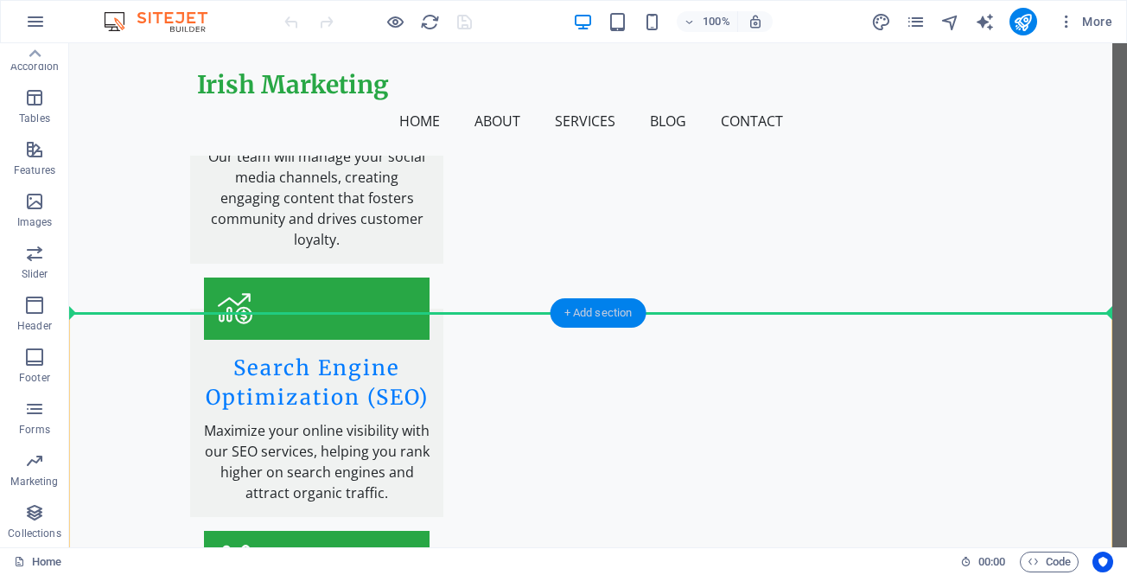
click at [601, 307] on div "+ Add section" at bounding box center [599, 312] width 96 height 29
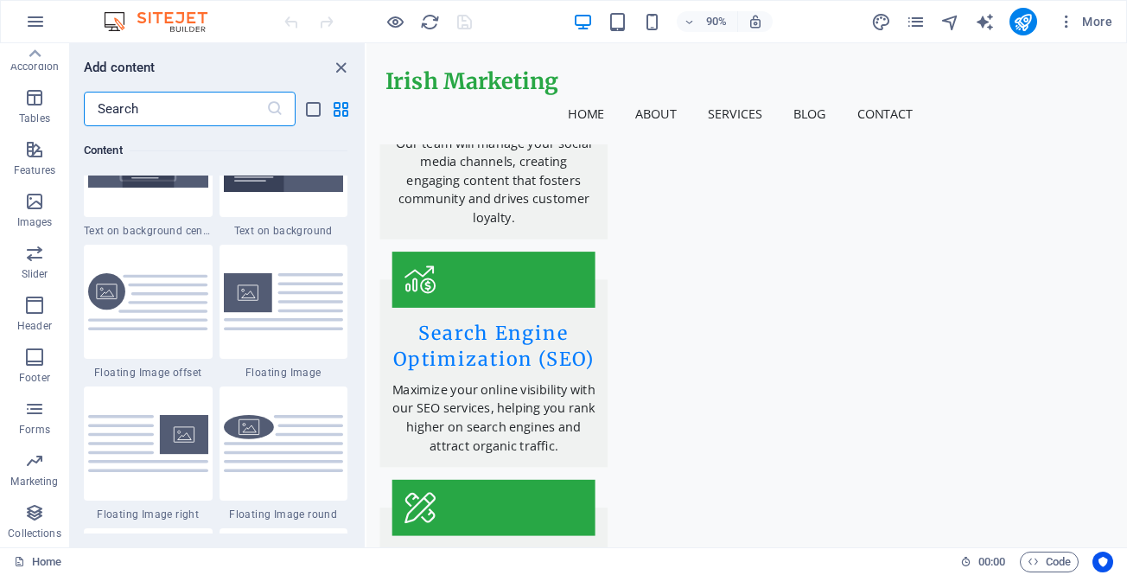
scroll to position [3889, 0]
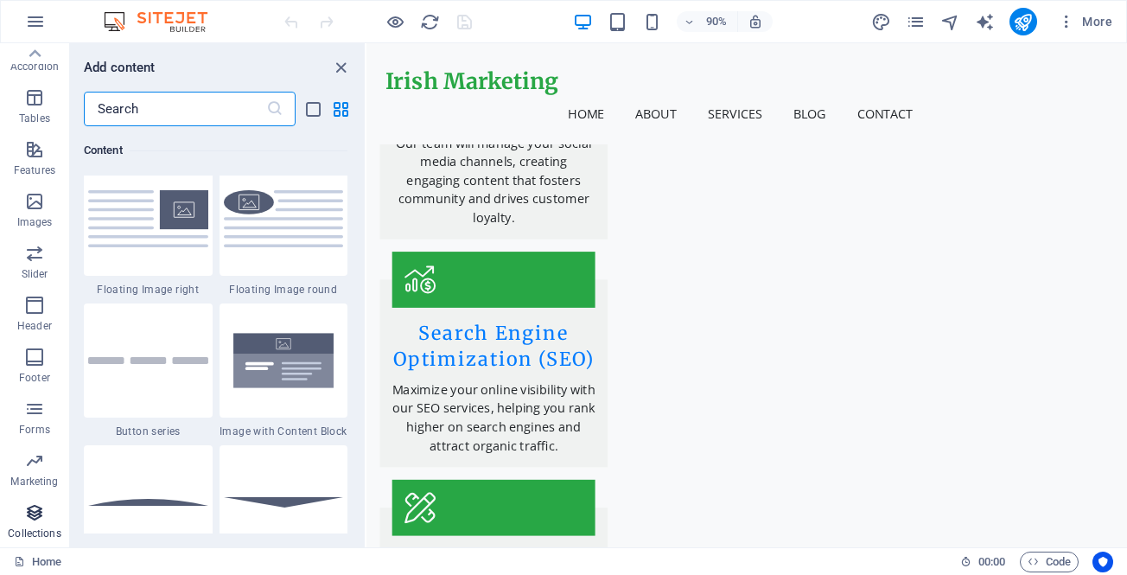
click at [24, 509] on icon "button" at bounding box center [34, 512] width 21 height 21
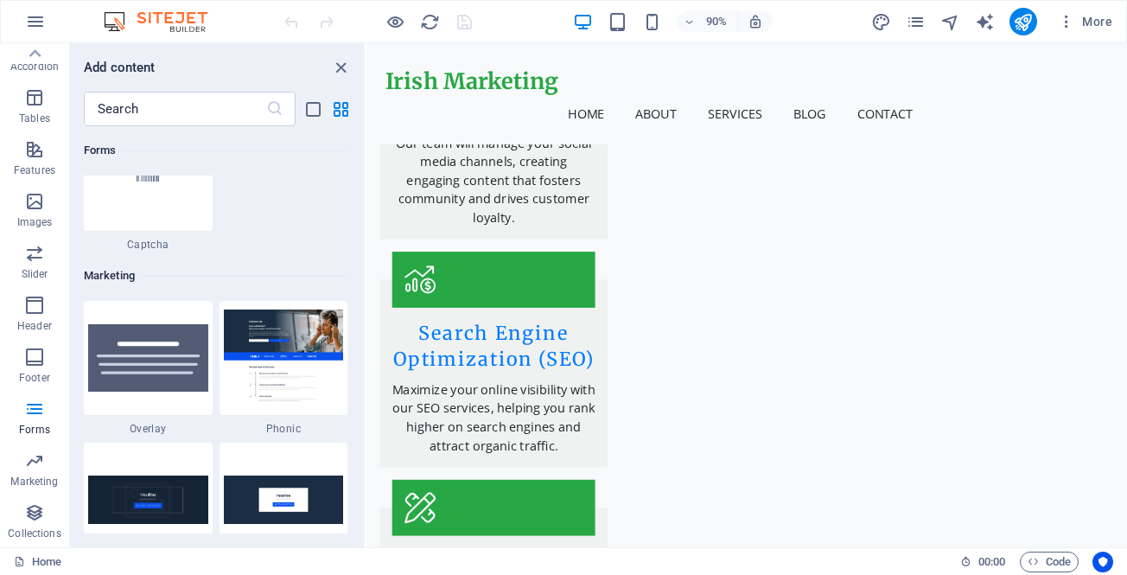
scroll to position [13837, 0]
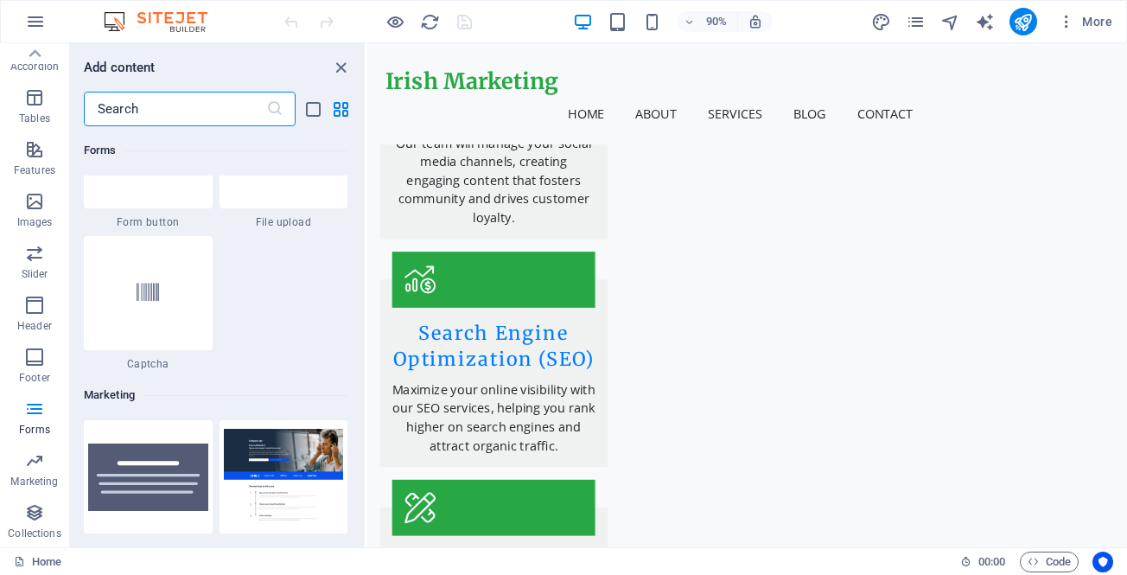
click at [239, 92] on input "text" at bounding box center [175, 109] width 182 height 35
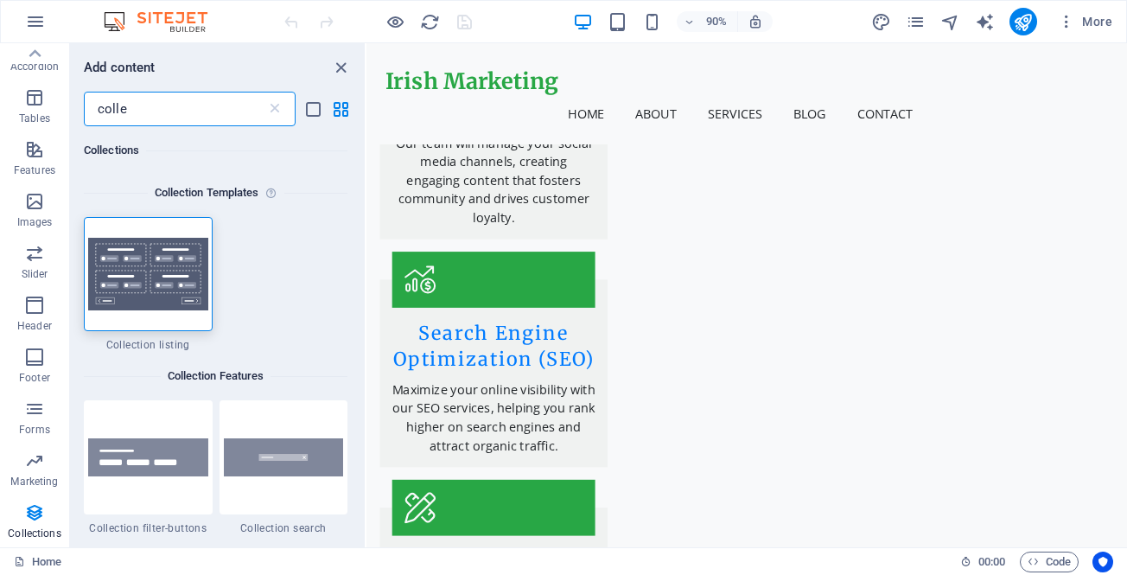
scroll to position [0, 0]
type input "colle"
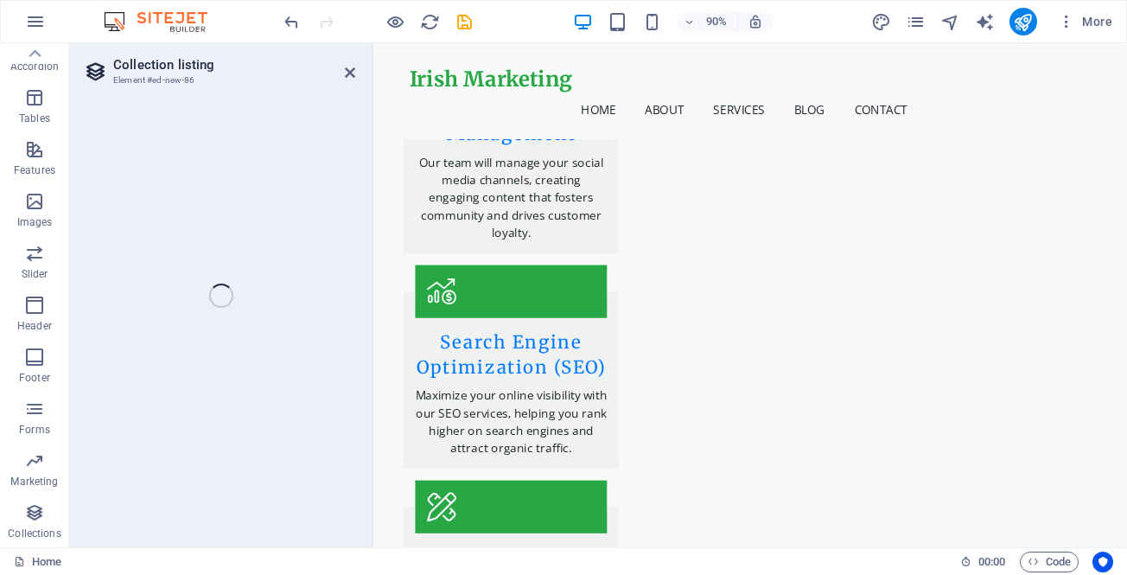
select select
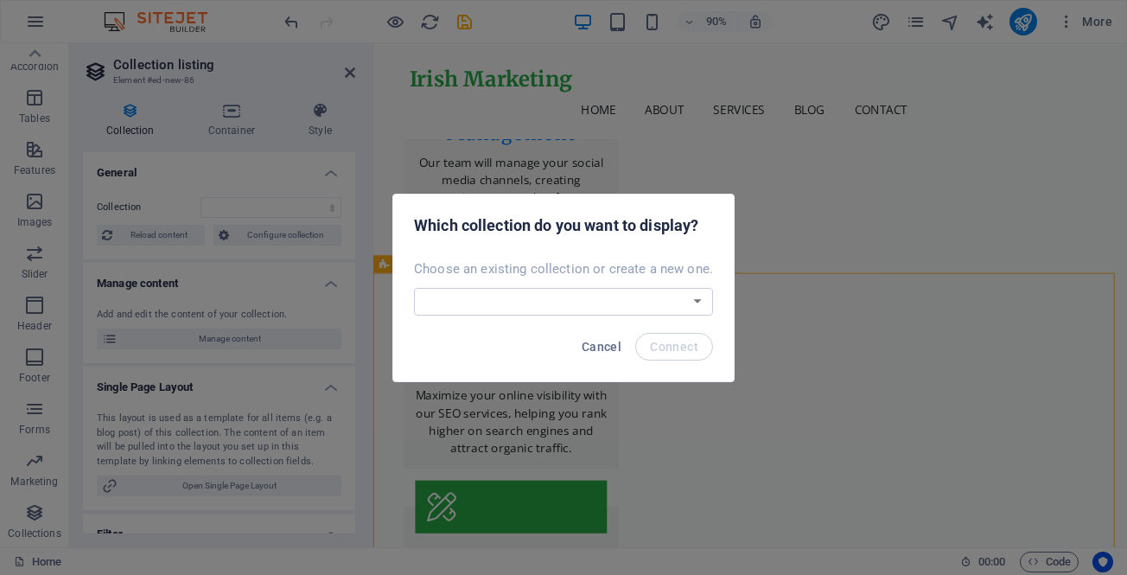
scroll to position [3279, 0]
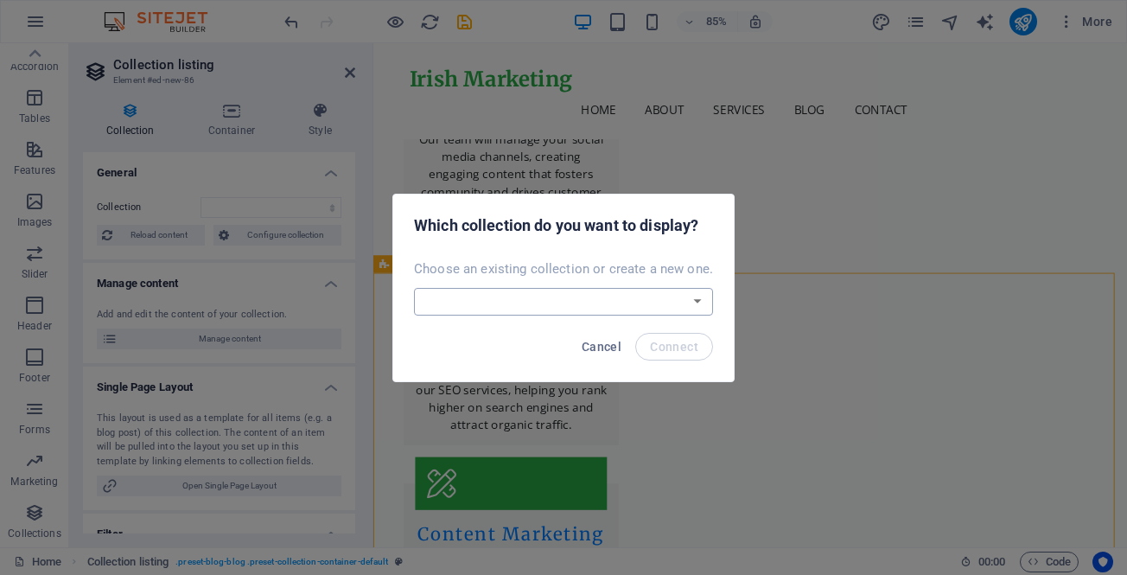
click at [699, 297] on select "Blog Jobs-1 Modules-1 New Collection Real Estate Create a new collection" at bounding box center [563, 302] width 299 height 28
select select "68dd9afbe5a068b28c0faa18"
click at [414, 288] on select "Blog Jobs-1 Modules-1 New Collection Real Estate Create a new collection" at bounding box center [563, 302] width 299 height 28
click at [656, 347] on span "Connect" at bounding box center [674, 347] width 48 height 14
select select "68dd9afbe5a068b28c0faa18"
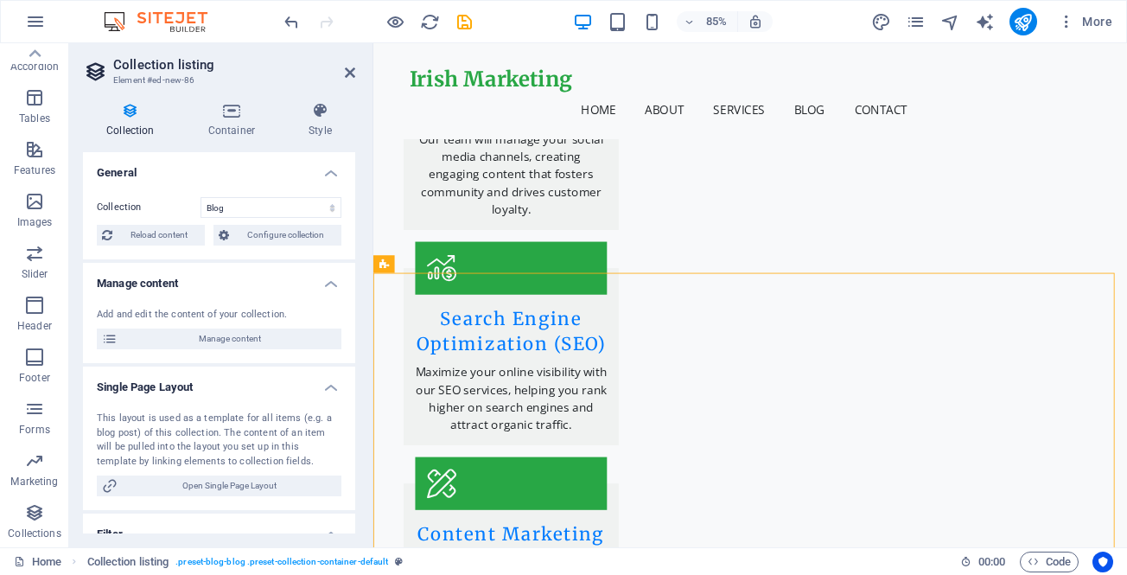
select select "createdAt_DESC"
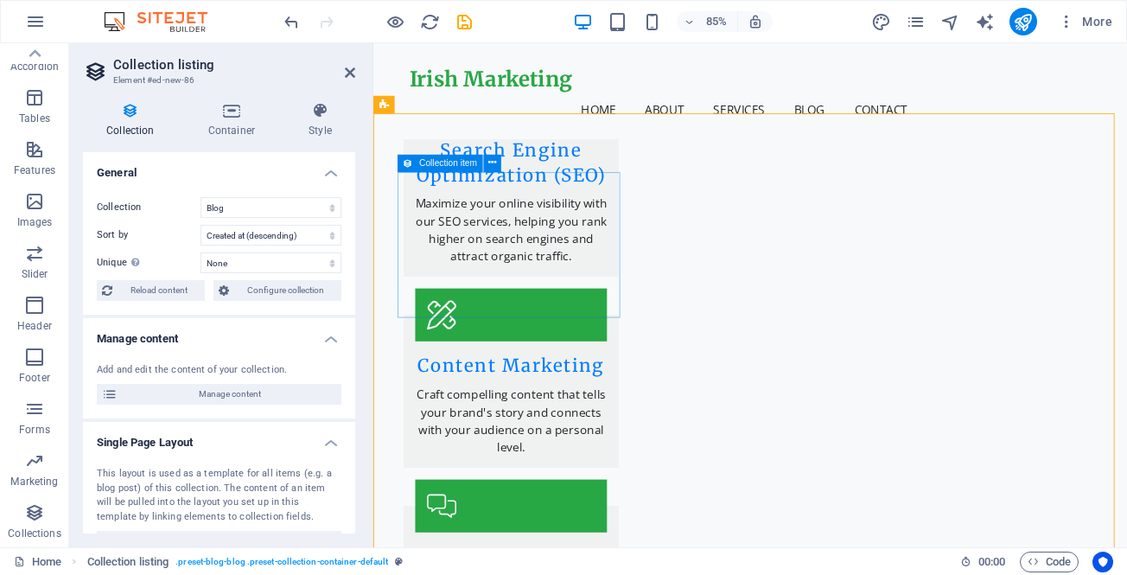
scroll to position [3452, 0]
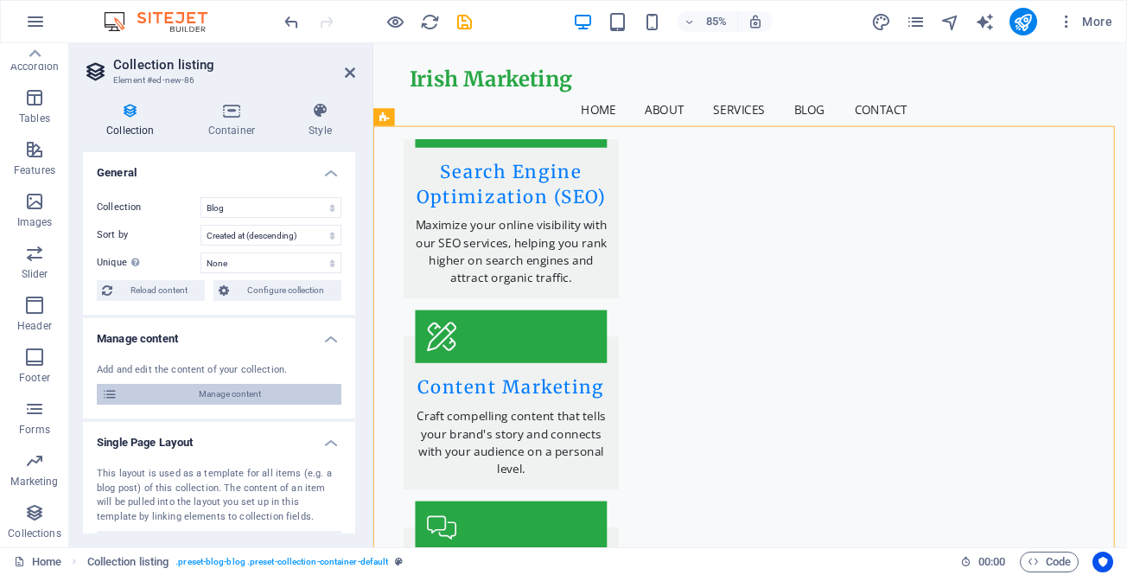
click at [263, 392] on span "Manage content" at bounding box center [230, 394] width 214 height 21
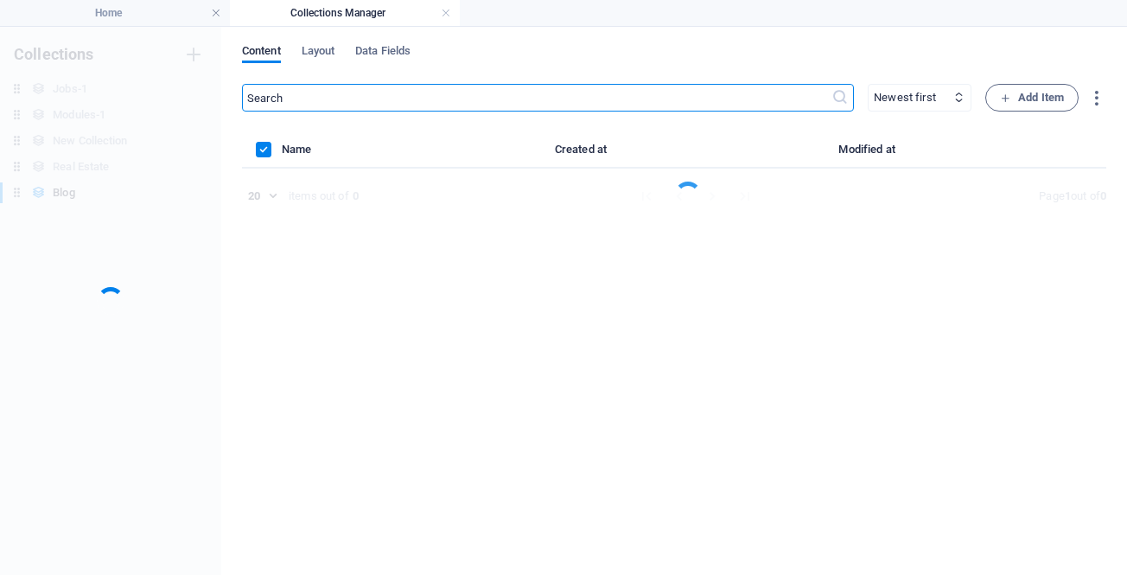
scroll to position [0, 0]
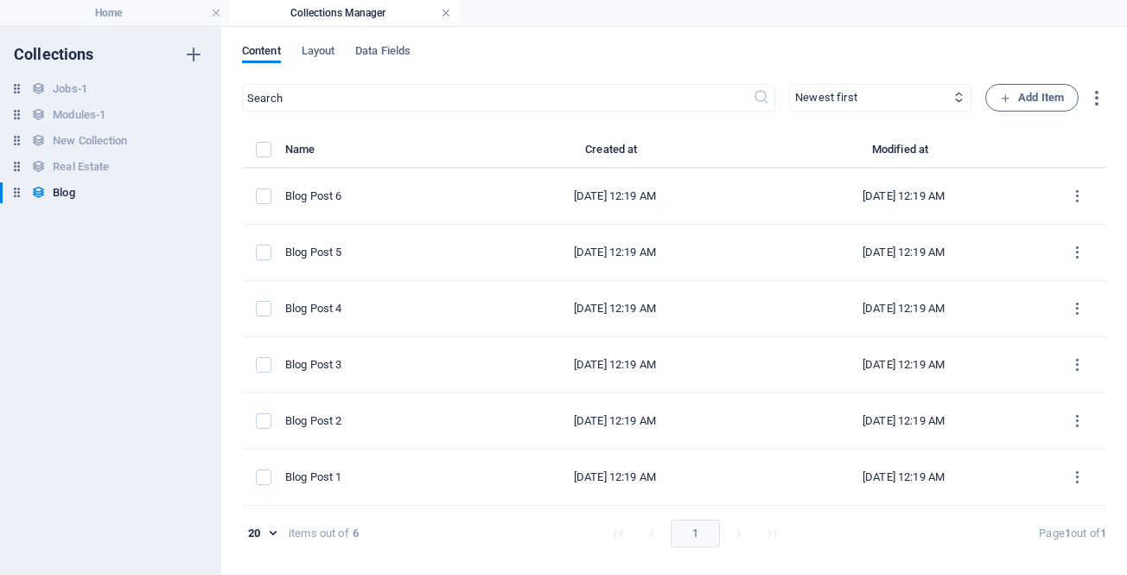
click at [445, 13] on link at bounding box center [446, 13] width 10 height 16
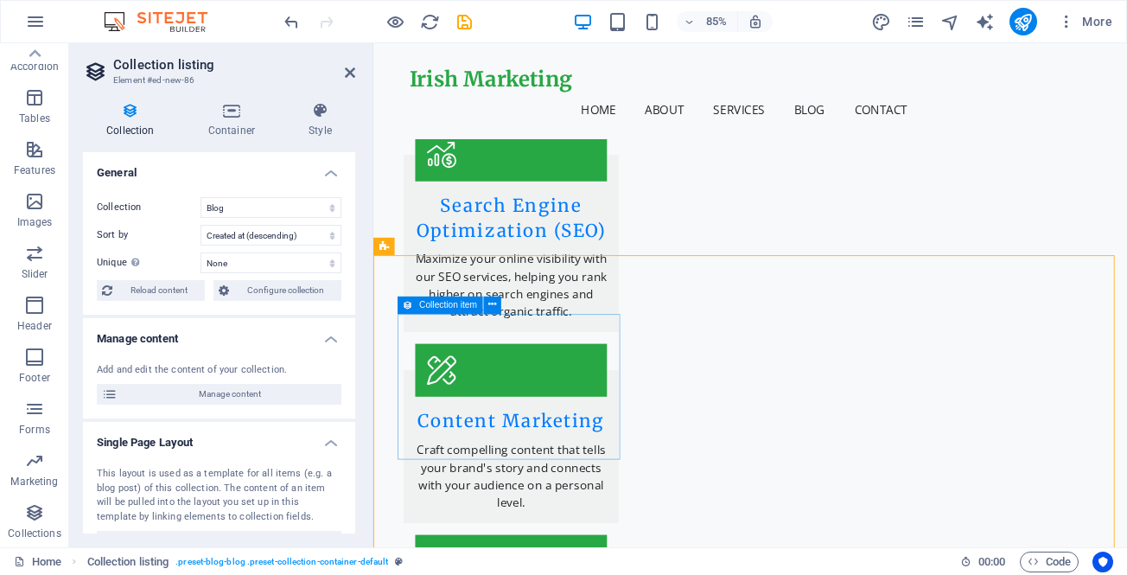
scroll to position [3239, 0]
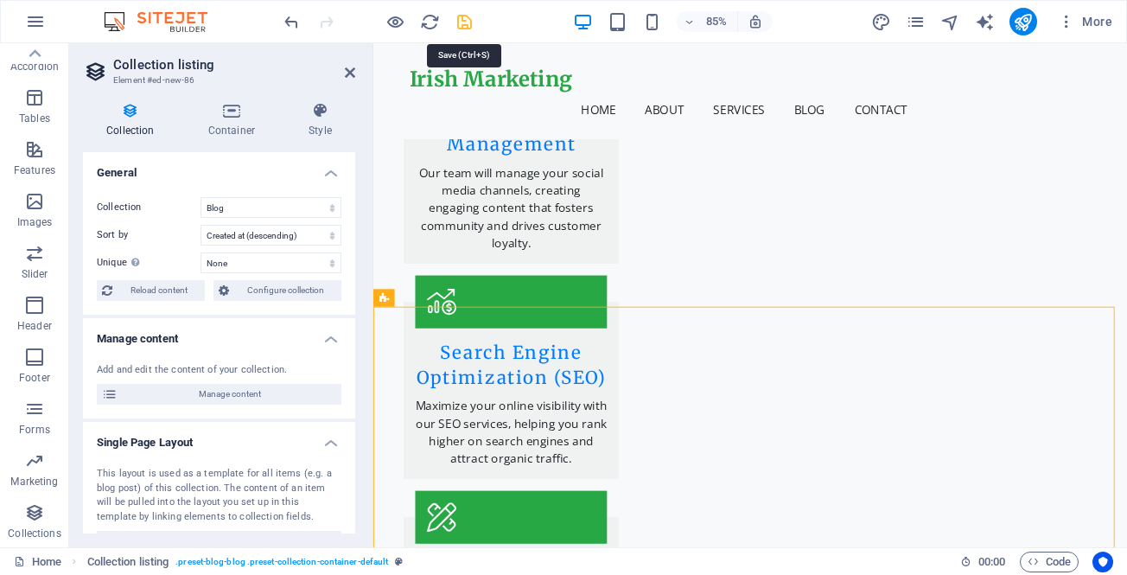
click at [464, 21] on icon "save" at bounding box center [465, 22] width 20 height 20
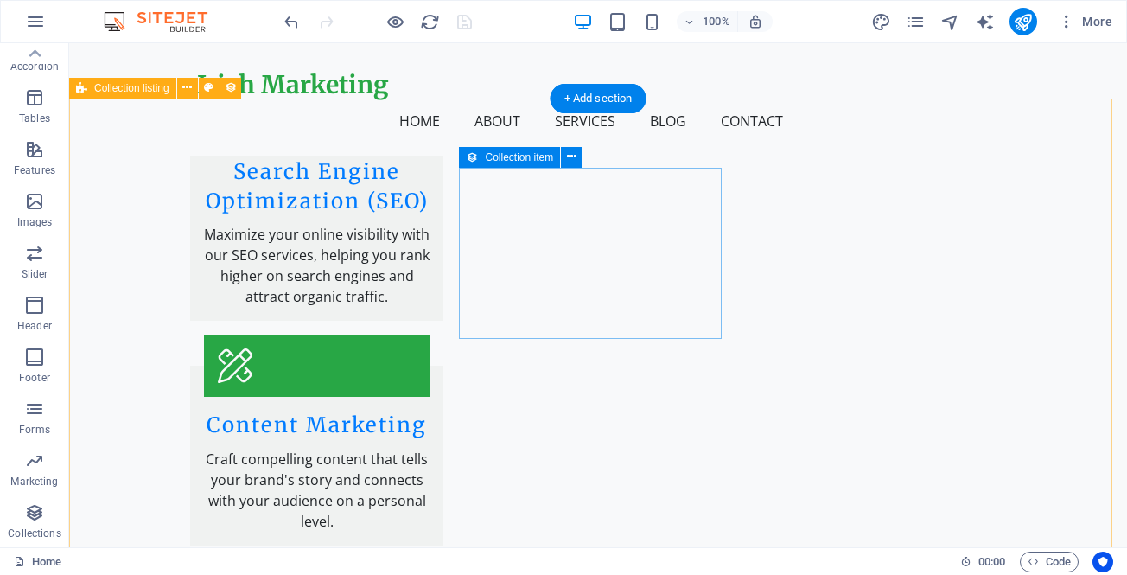
scroll to position [3418, 0]
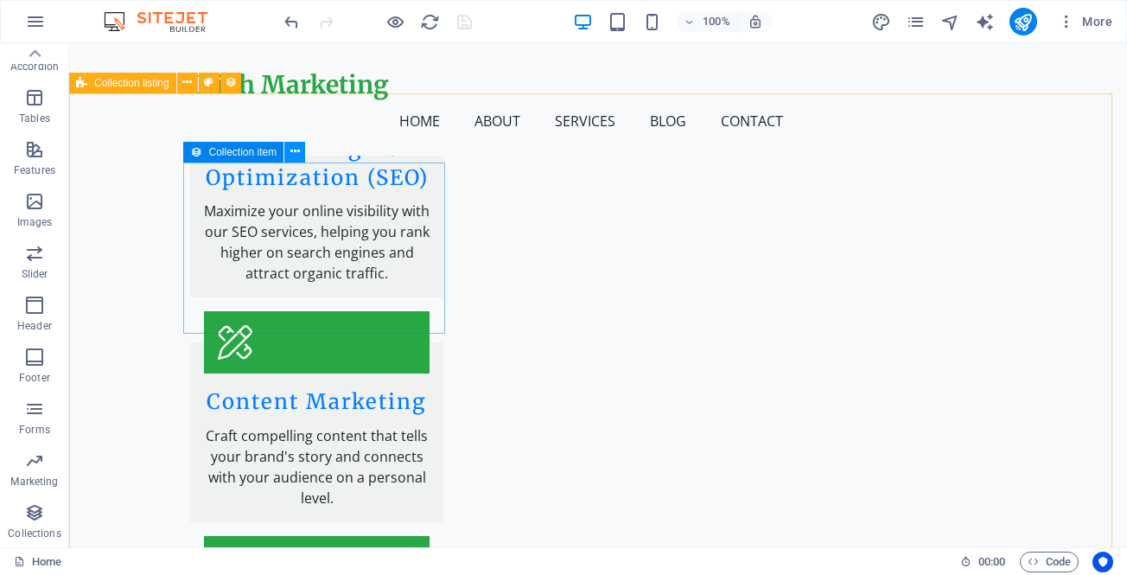
click at [293, 153] on icon at bounding box center [295, 152] width 10 height 18
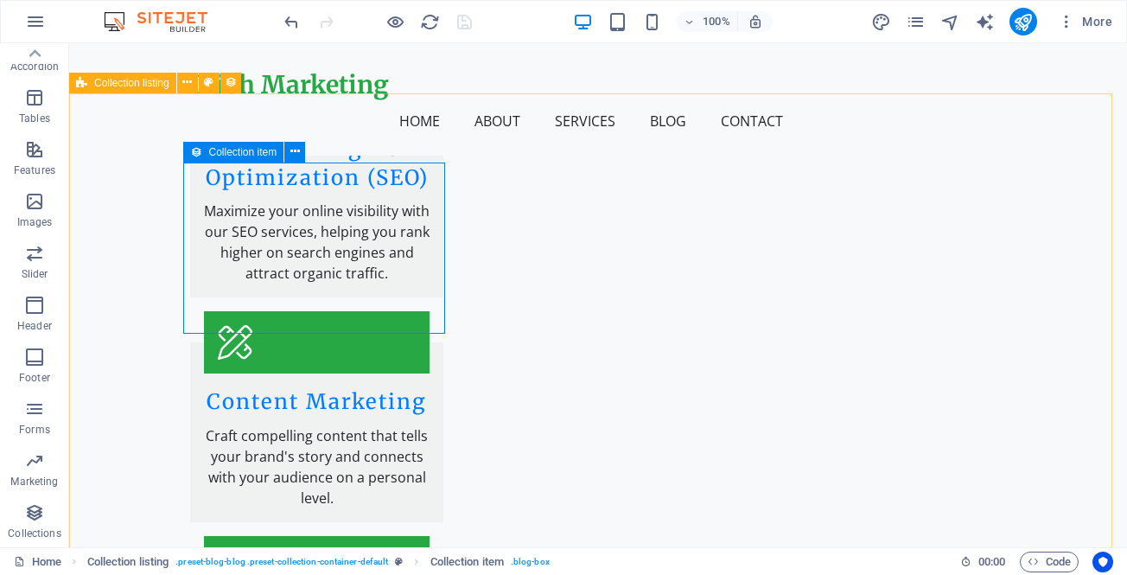
click at [220, 155] on span "Collection item" at bounding box center [243, 152] width 68 height 10
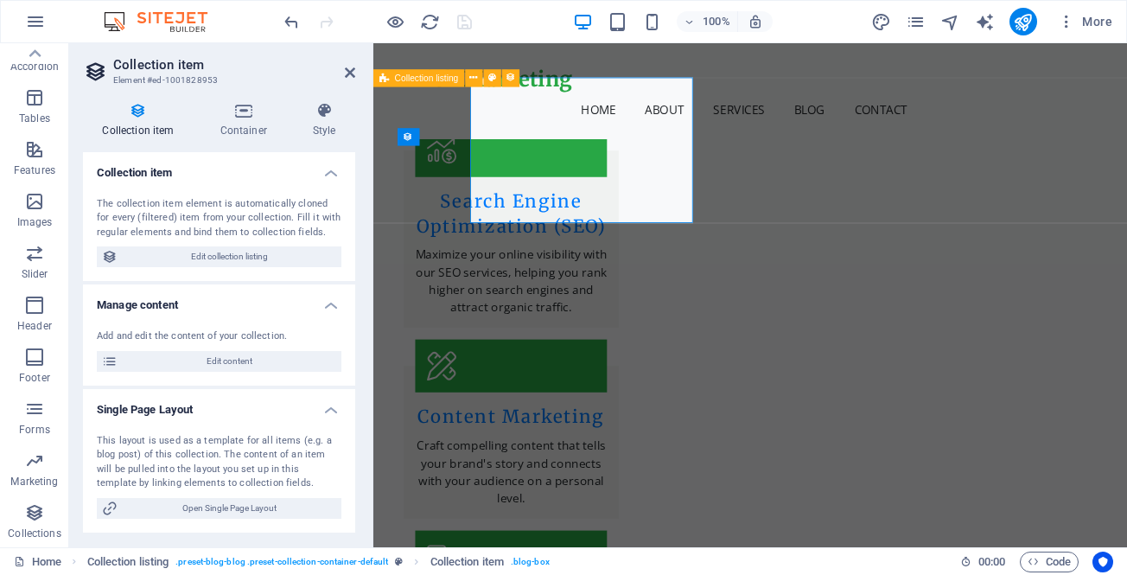
scroll to position [3498, 0]
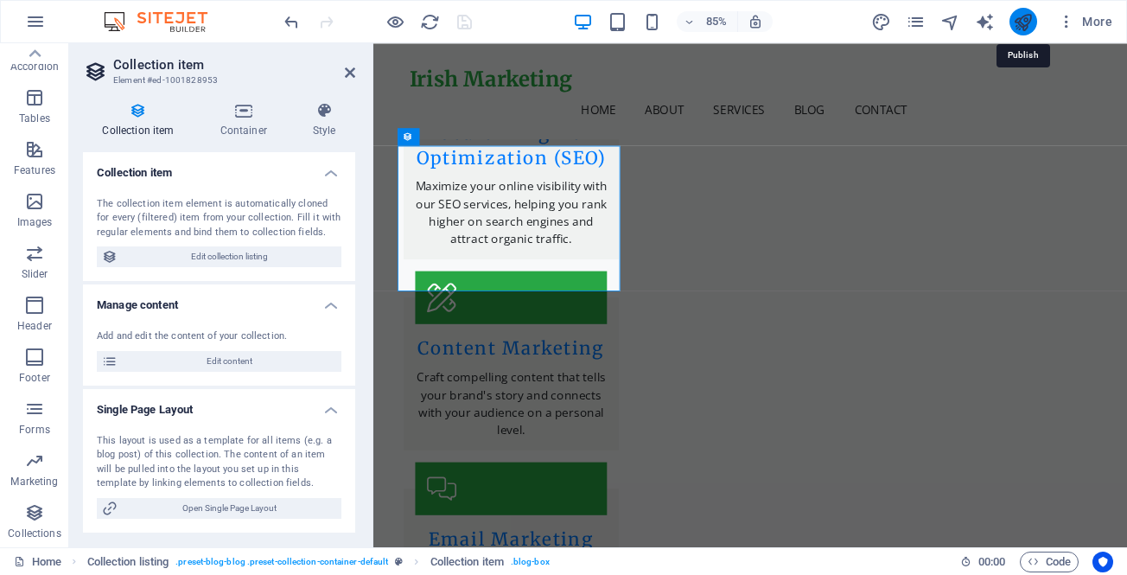
click at [1015, 22] on icon "publish" at bounding box center [1023, 22] width 20 height 20
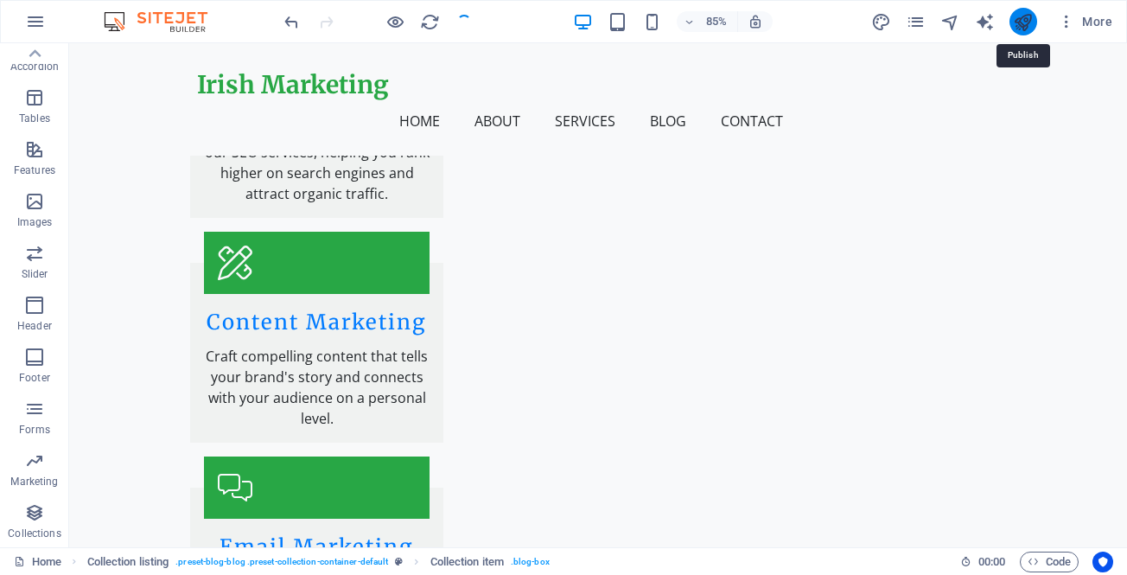
scroll to position [3418, 0]
